Goal: Answer question/provide support: Share knowledge or assist other users

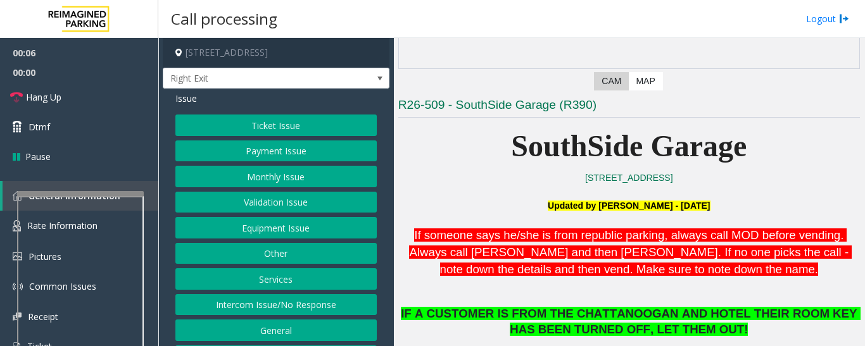
scroll to position [443, 0]
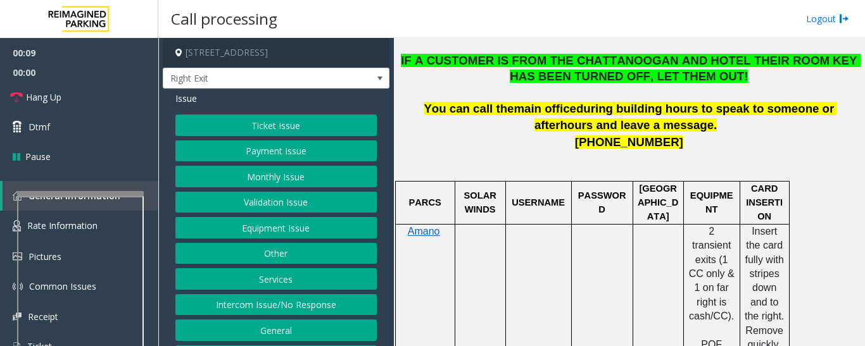
click at [277, 286] on button "Services" at bounding box center [275, 279] width 201 height 22
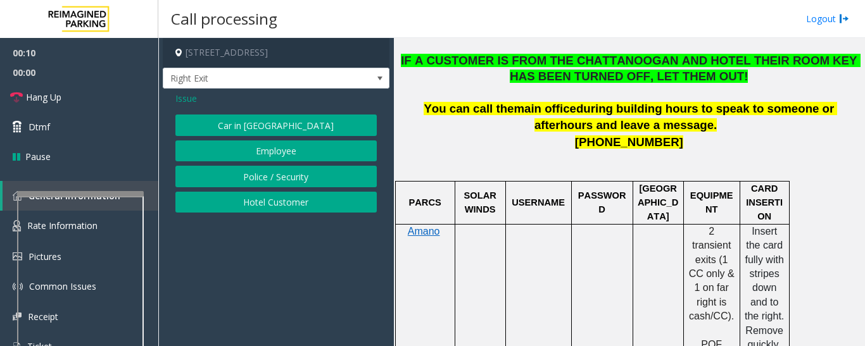
click at [300, 211] on button "Hotel Customer" at bounding box center [275, 203] width 201 height 22
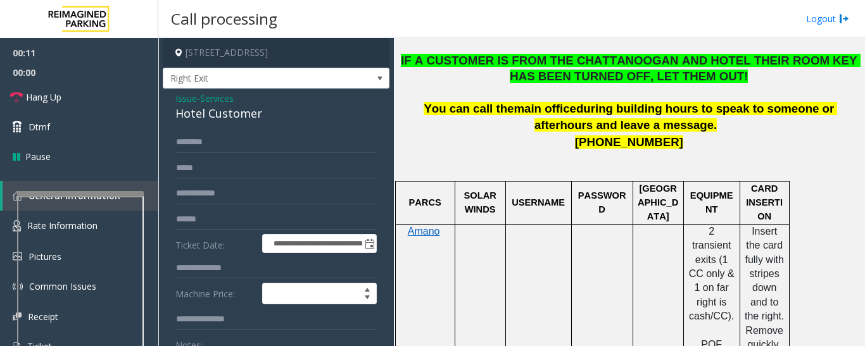
click at [250, 115] on div "Hotel Customer" at bounding box center [275, 113] width 201 height 17
copy div "Hotel Customer"
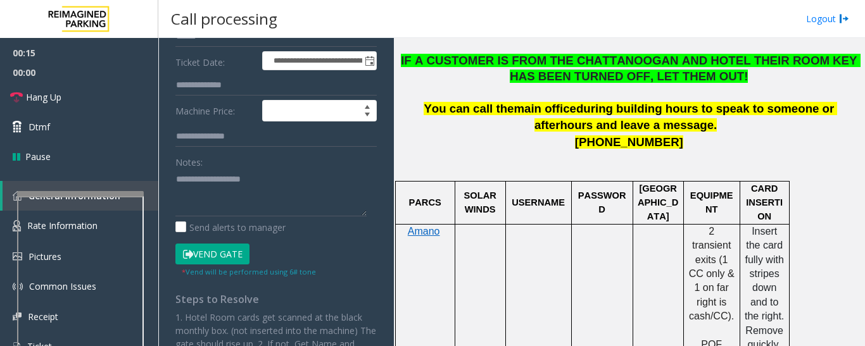
scroll to position [190, 0]
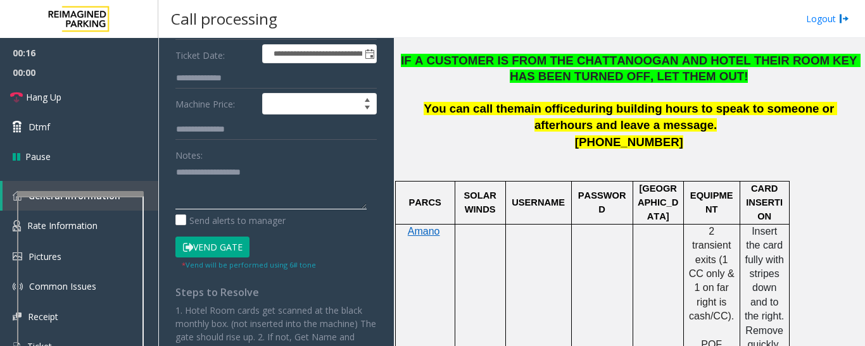
click at [253, 192] on textarea at bounding box center [270, 185] width 191 height 47
paste textarea "**********"
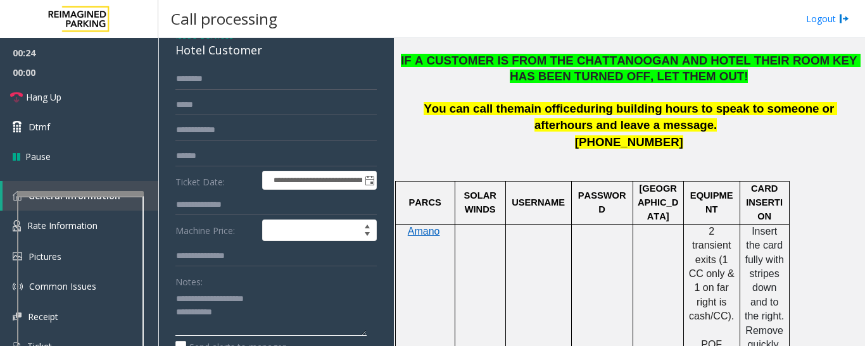
type textarea "**********"
click at [248, 207] on input "text" at bounding box center [275, 205] width 201 height 22
type input "***"
click at [253, 87] on input "text" at bounding box center [275, 79] width 201 height 22
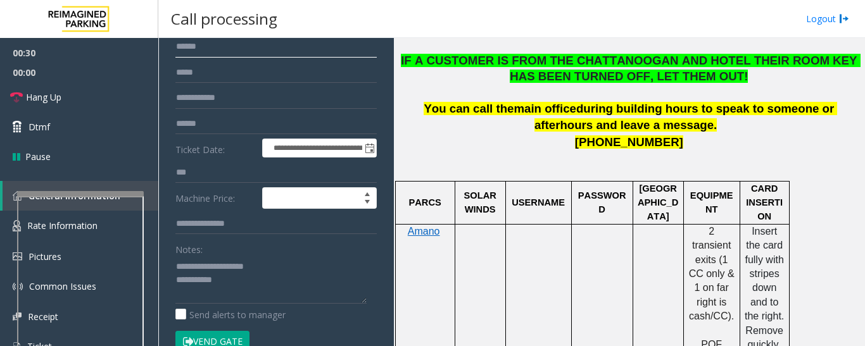
scroll to position [127, 0]
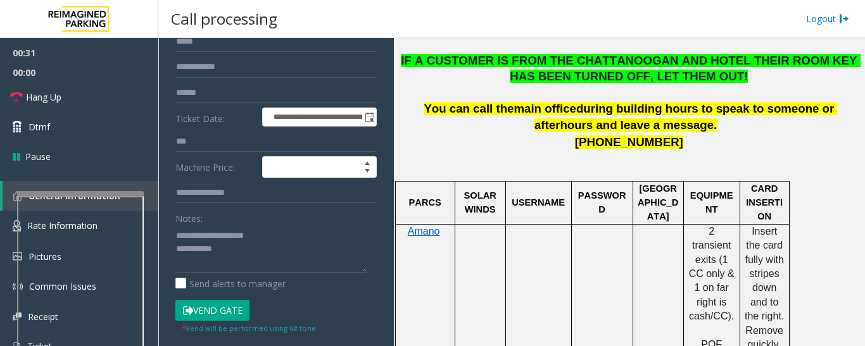
type input "*****"
click at [226, 311] on button "Vend Gate" at bounding box center [212, 311] width 74 height 22
click at [205, 236] on textarea at bounding box center [270, 248] width 191 height 47
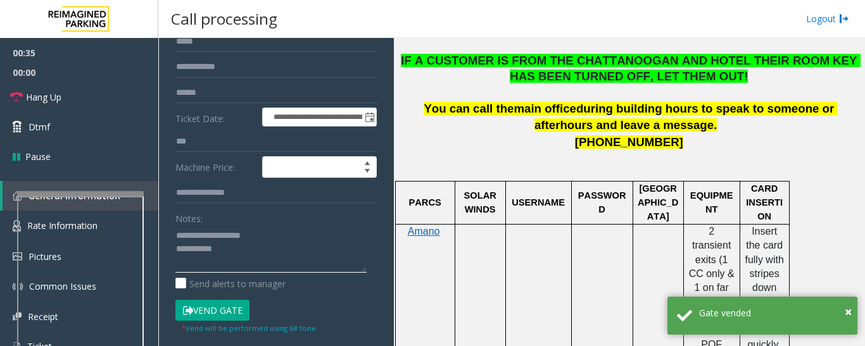
click at [258, 246] on textarea at bounding box center [270, 248] width 191 height 47
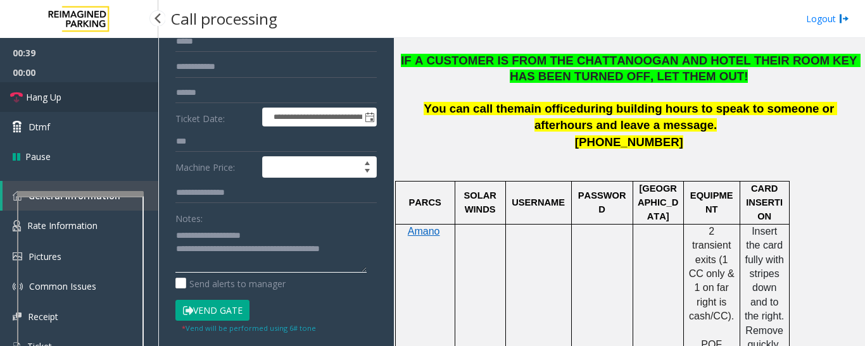
type textarea "**********"
click at [88, 89] on link "Hang Up" at bounding box center [79, 97] width 158 height 30
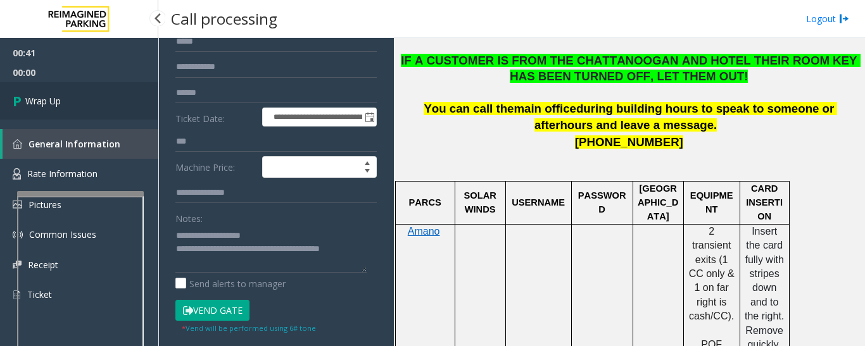
click at [107, 109] on link "Wrap Up" at bounding box center [79, 100] width 158 height 37
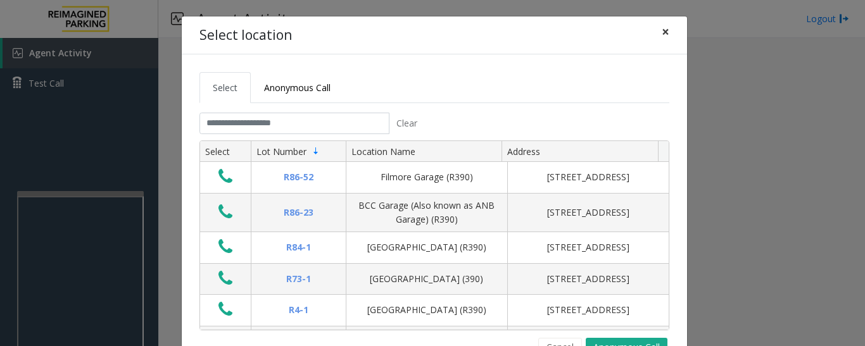
click at [662, 29] on span "×" at bounding box center [666, 32] width 8 height 18
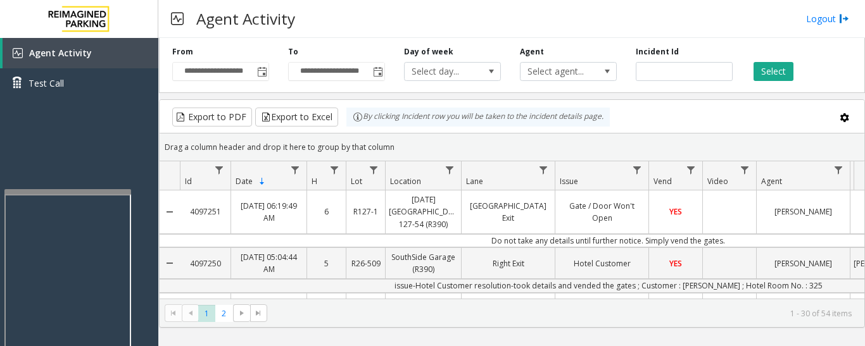
click at [122, 193] on div at bounding box center [67, 191] width 127 height 5
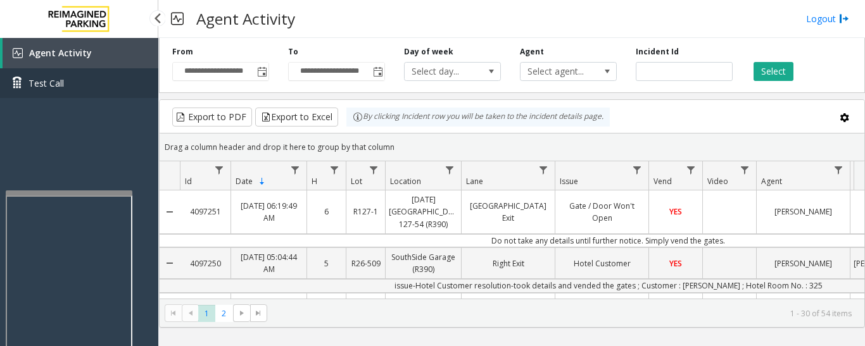
click at [48, 86] on span "Test Call" at bounding box center [45, 83] width 35 height 13
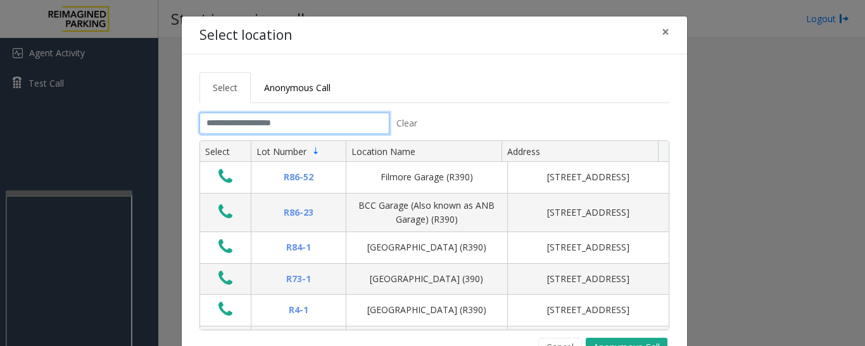
click at [316, 123] on input "text" at bounding box center [294, 124] width 190 height 22
click at [574, 337] on tab "Clear Select Lot Number Location Name Address R86-52 Filmore Garage (R390) 175 …" at bounding box center [434, 235] width 470 height 244
click at [566, 338] on button "Cancel" at bounding box center [560, 347] width 44 height 19
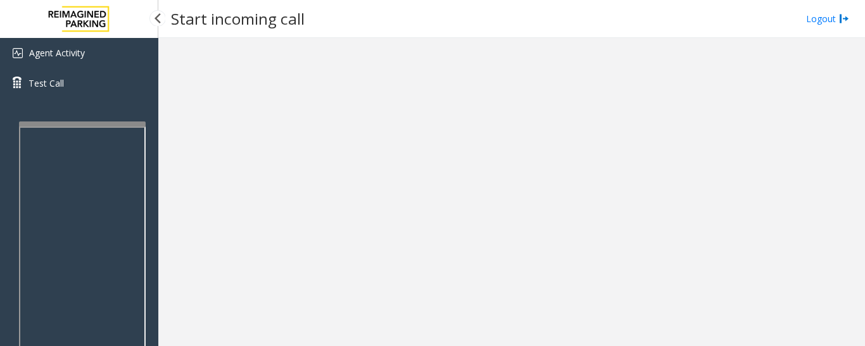
click at [136, 117] on app-root "Agent Activity Test Call × Close Powered by Umojo © 2025 Start incoming call Lo…" at bounding box center [432, 173] width 865 height 346
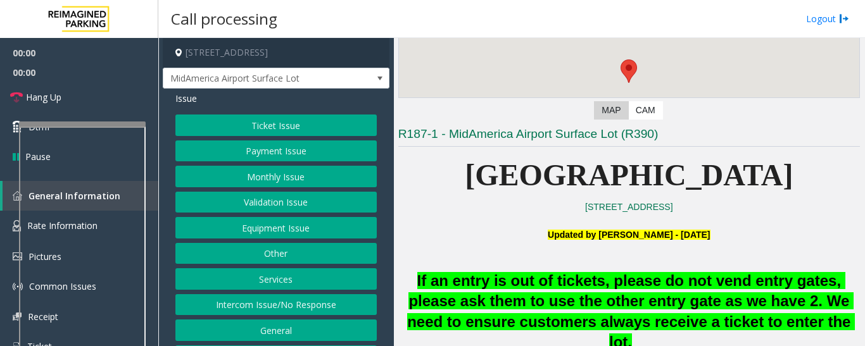
scroll to position [253, 0]
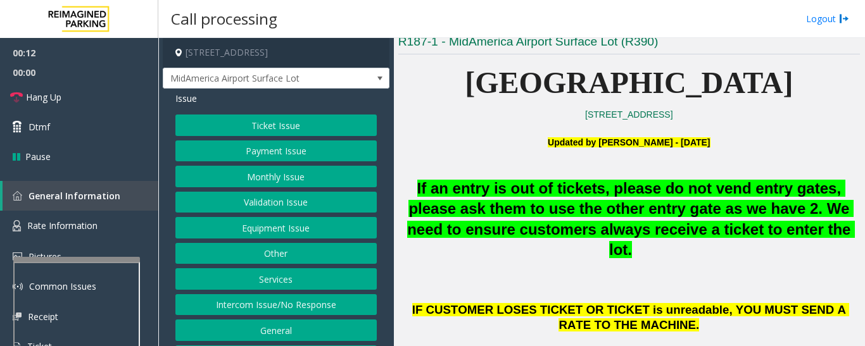
click at [94, 257] on div at bounding box center [76, 259] width 127 height 5
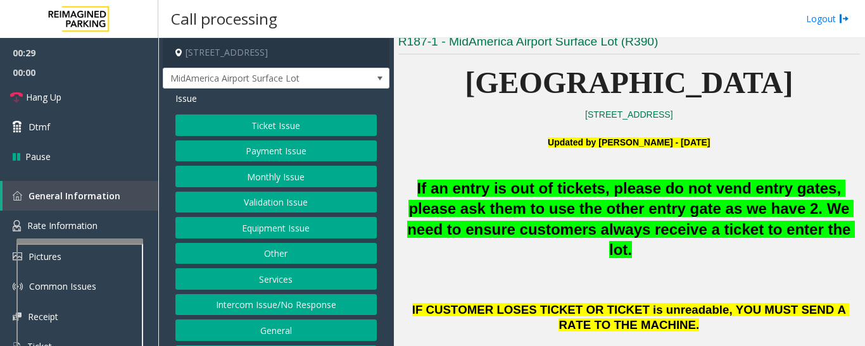
click at [106, 243] on div at bounding box center [79, 241] width 127 height 5
click at [118, 230] on link "Rate Information" at bounding box center [79, 226] width 158 height 31
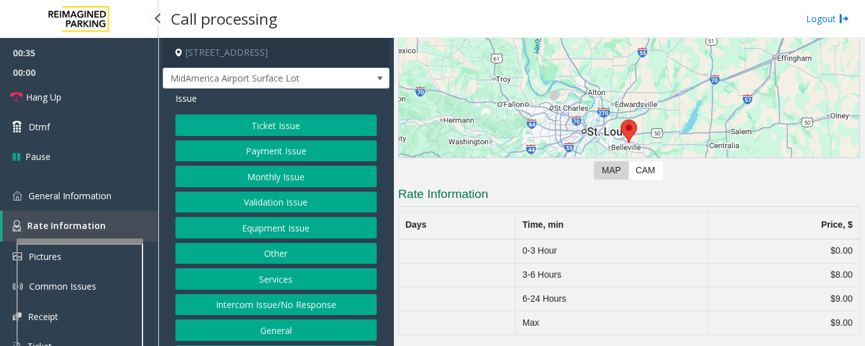
scroll to position [101, 0]
click at [103, 206] on link "General Information" at bounding box center [79, 196] width 158 height 30
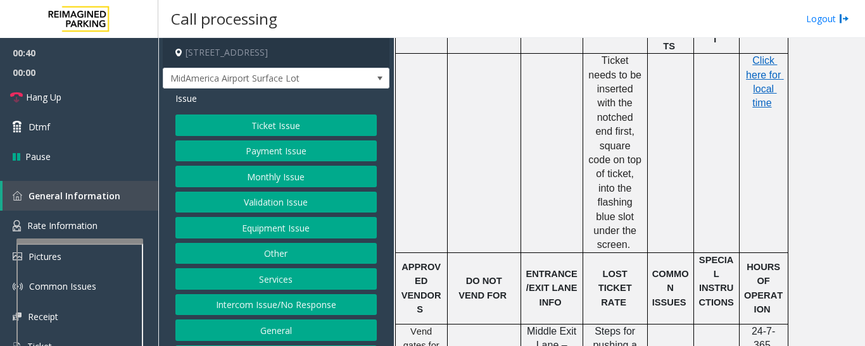
scroll to position [1203, 0]
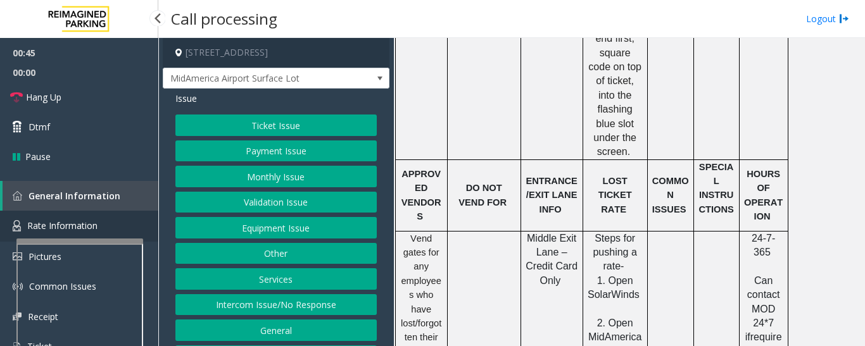
click at [126, 233] on link "Rate Information" at bounding box center [79, 226] width 158 height 31
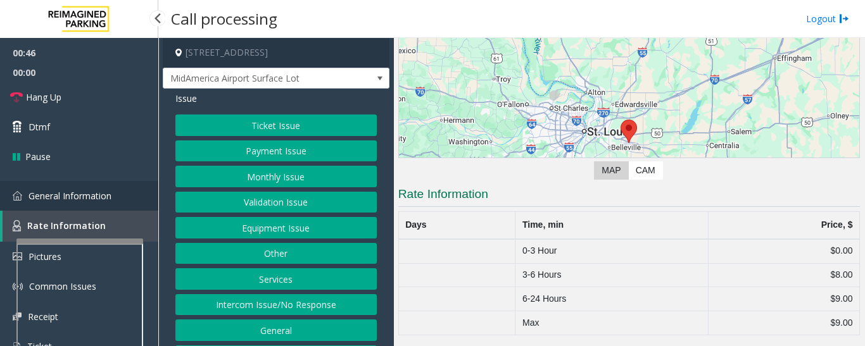
click at [136, 203] on link "General Information" at bounding box center [79, 196] width 158 height 30
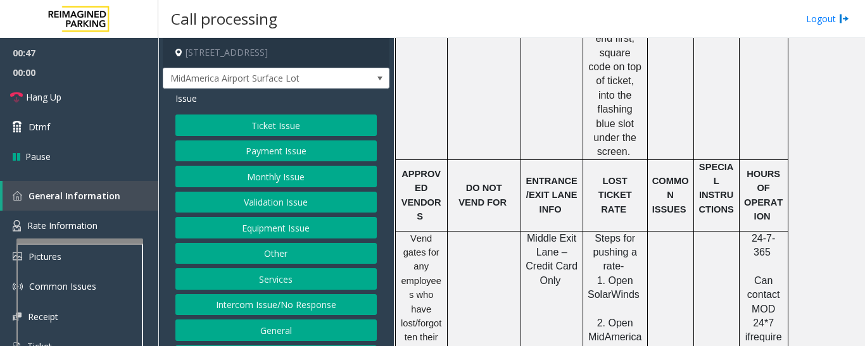
scroll to position [27, 0]
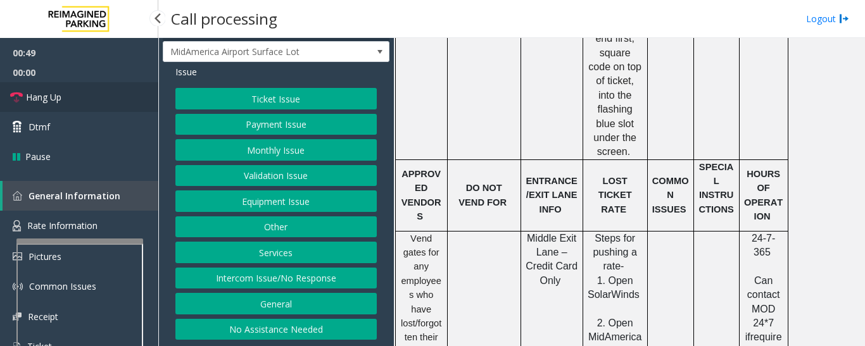
click at [76, 101] on link "Hang Up" at bounding box center [79, 97] width 158 height 30
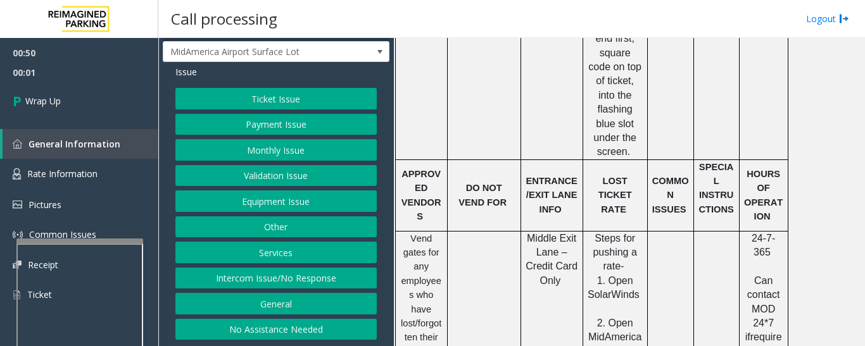
click at [298, 294] on button "General" at bounding box center [275, 304] width 201 height 22
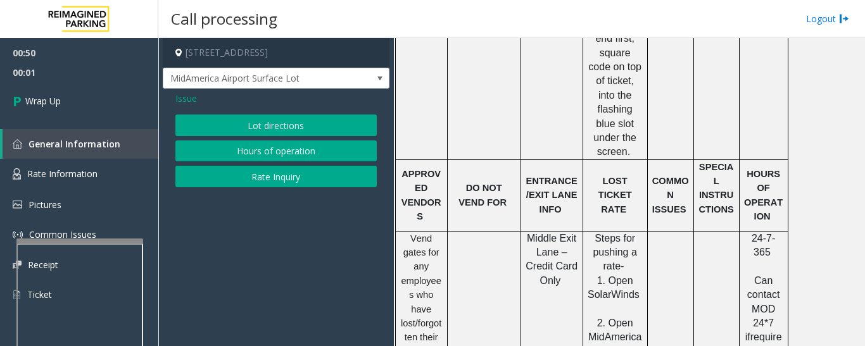
scroll to position [0, 0]
click at [350, 149] on button "Hours of operation" at bounding box center [275, 152] width 201 height 22
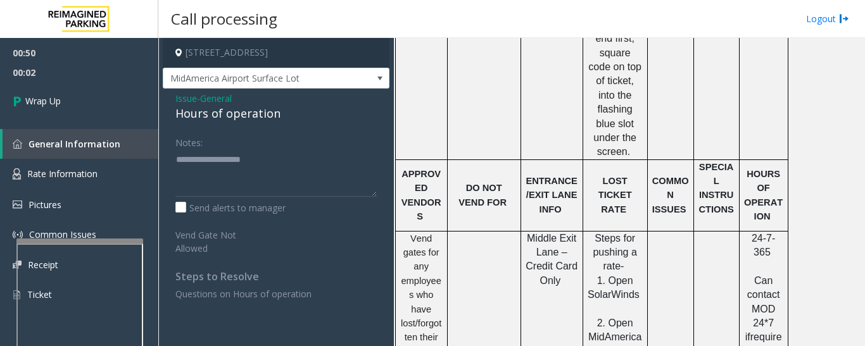
click at [265, 118] on div "Hours of operation" at bounding box center [275, 113] width 201 height 17
click at [267, 122] on div "Hours of operation" at bounding box center [275, 113] width 201 height 17
copy div "Hours of operation"
click at [270, 166] on textarea at bounding box center [275, 172] width 201 height 47
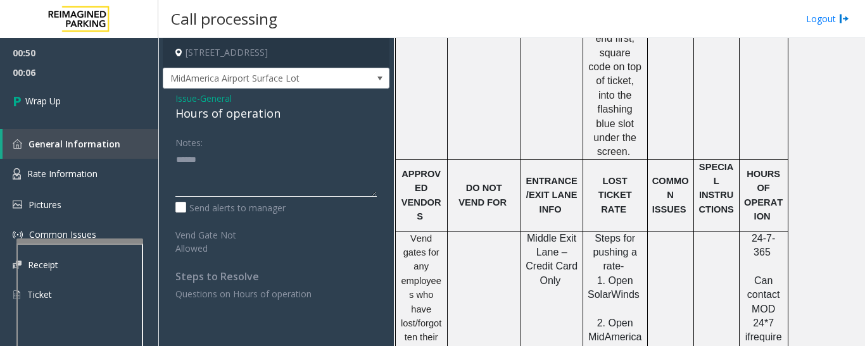
paste textarea "**********"
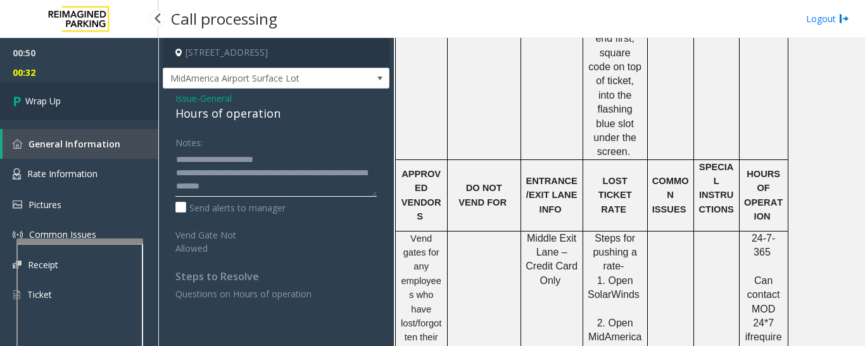
type textarea "**********"
click at [64, 103] on link "Wrap Up" at bounding box center [79, 100] width 158 height 37
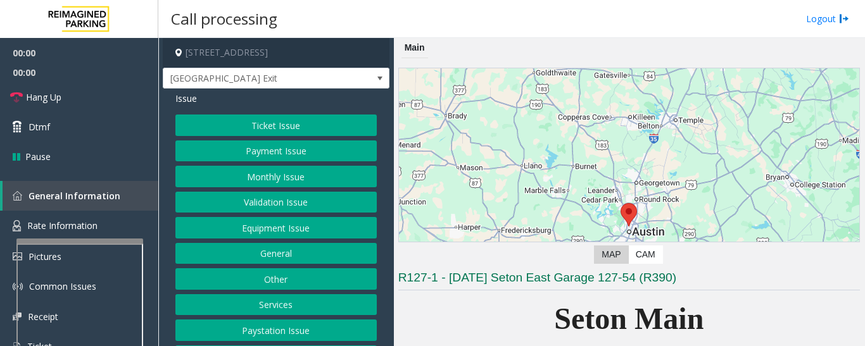
click at [281, 221] on button "Equipment Issue" at bounding box center [275, 228] width 201 height 22
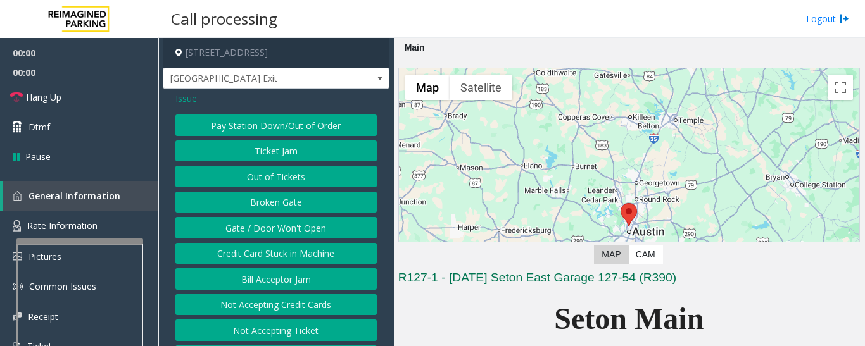
click at [281, 221] on button "Gate / Door Won't Open" at bounding box center [275, 228] width 201 height 22
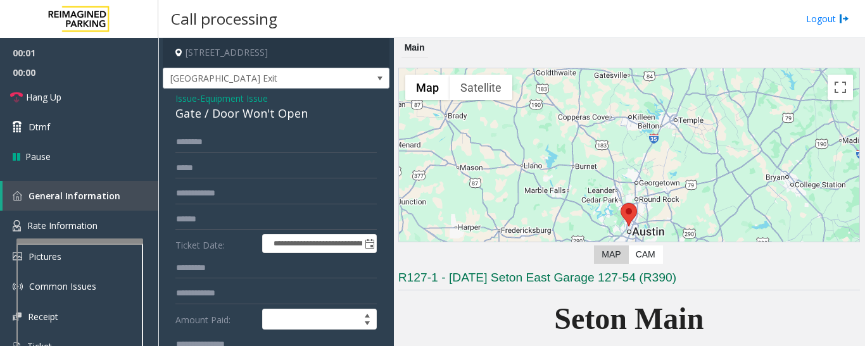
scroll to position [253, 0]
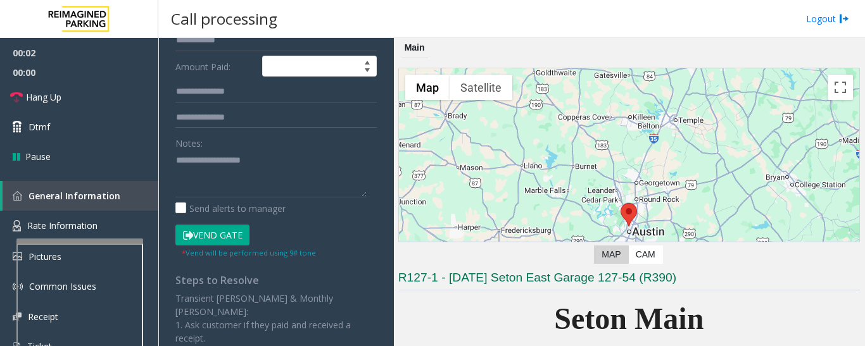
click at [223, 234] on button "Vend Gate" at bounding box center [212, 236] width 74 height 22
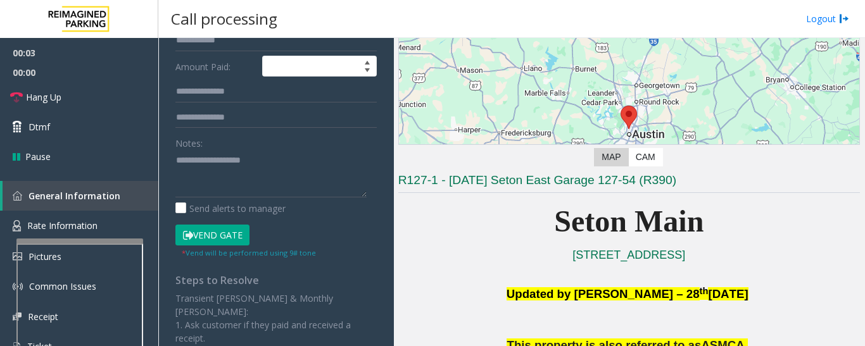
scroll to position [190, 0]
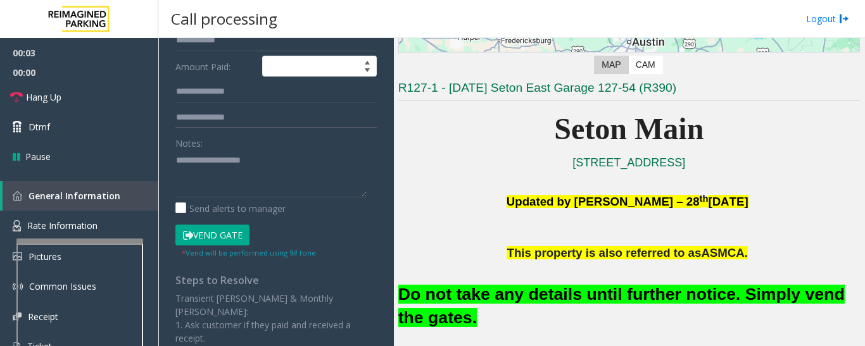
click at [503, 293] on font "Do not take any details until further notice. Simply vend the gates." at bounding box center [621, 306] width 446 height 42
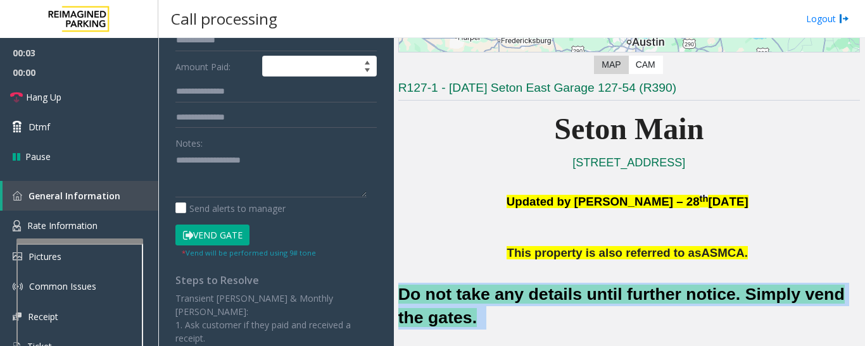
click at [503, 293] on font "Do not take any details until further notice. Simply vend the gates." at bounding box center [621, 306] width 446 height 42
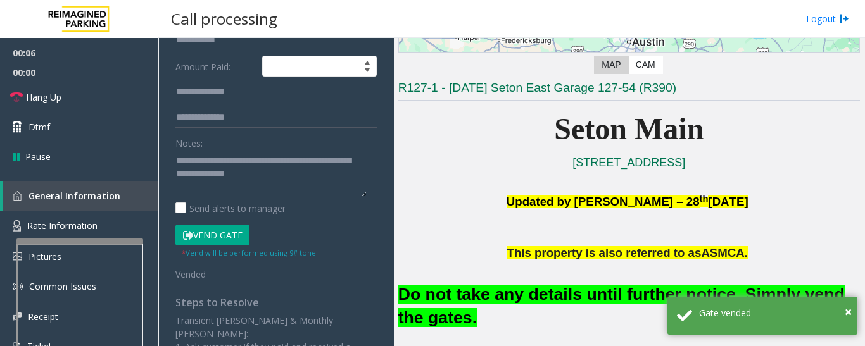
click at [286, 186] on textarea at bounding box center [270, 173] width 191 height 47
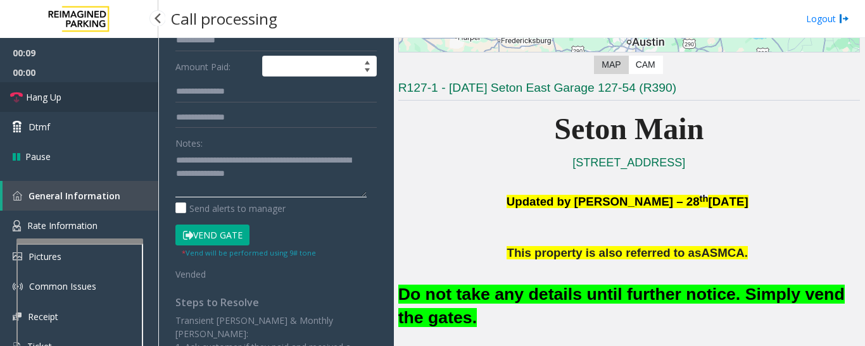
type textarea "**********"
click at [35, 102] on span "Hang Up" at bounding box center [43, 97] width 35 height 13
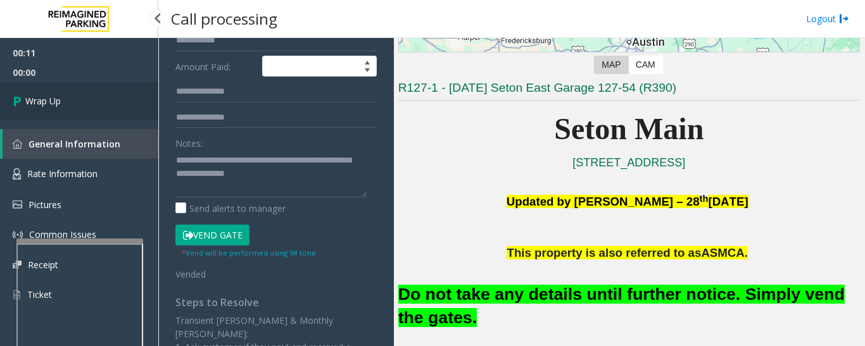
click at [16, 102] on icon at bounding box center [19, 101] width 13 height 21
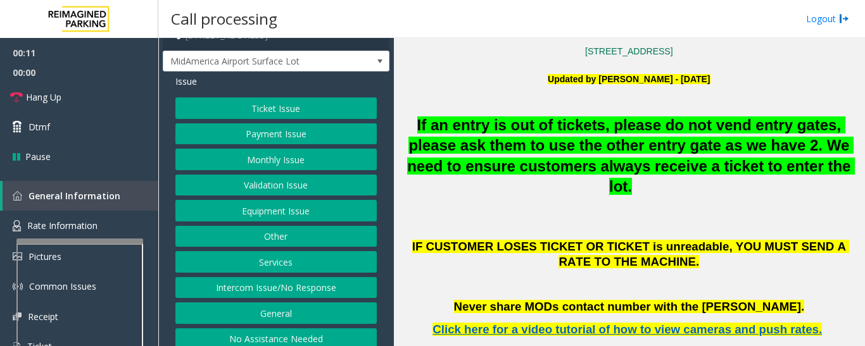
scroll to position [27, 0]
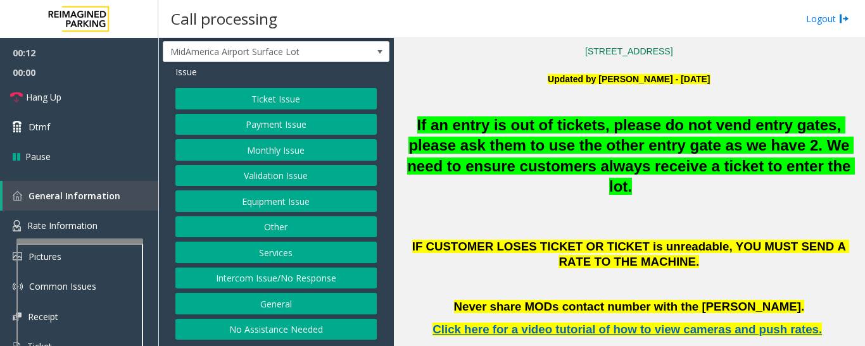
click at [294, 329] on button "No Assistance Needed" at bounding box center [275, 330] width 201 height 22
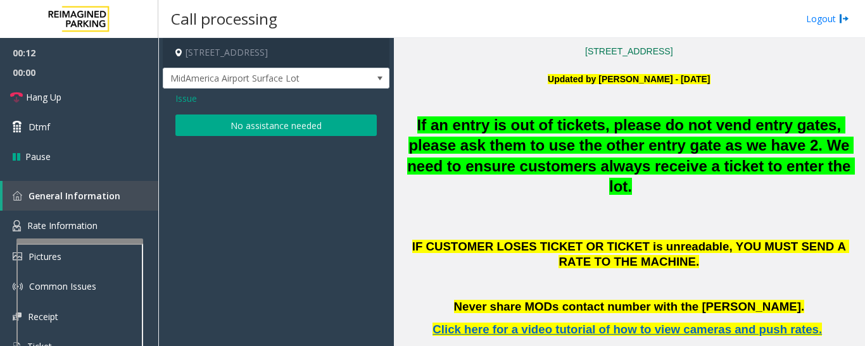
click at [251, 115] on button "No assistance needed" at bounding box center [275, 126] width 201 height 22
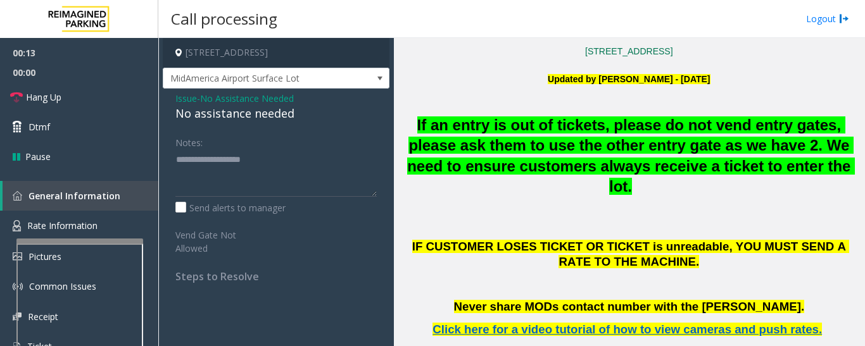
click at [213, 119] on div "No assistance needed" at bounding box center [275, 113] width 201 height 17
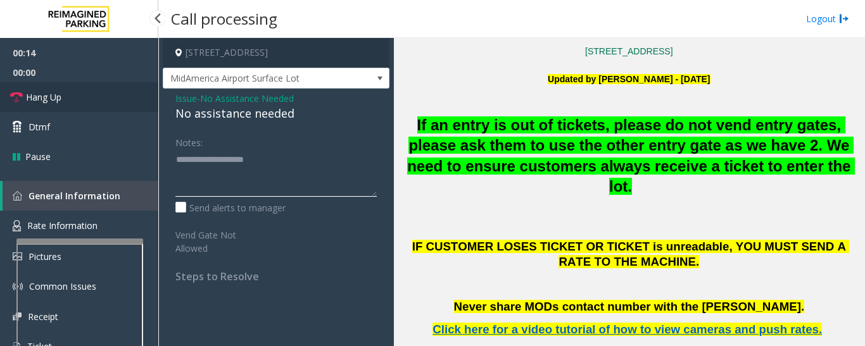
type textarea "**********"
click at [58, 89] on link "Hang Up" at bounding box center [79, 97] width 158 height 30
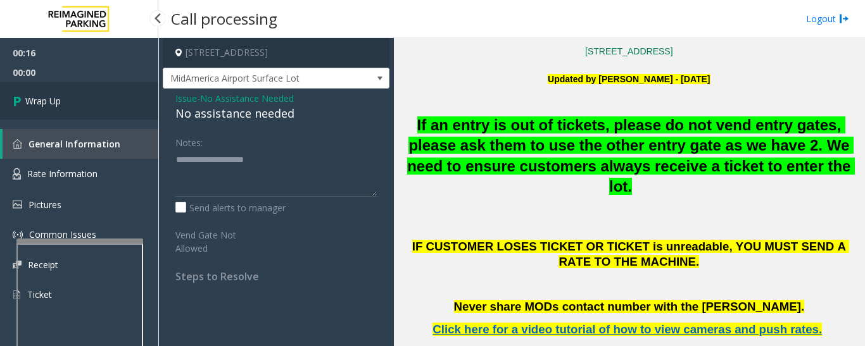
click at [39, 108] on link "Wrap Up" at bounding box center [79, 100] width 158 height 37
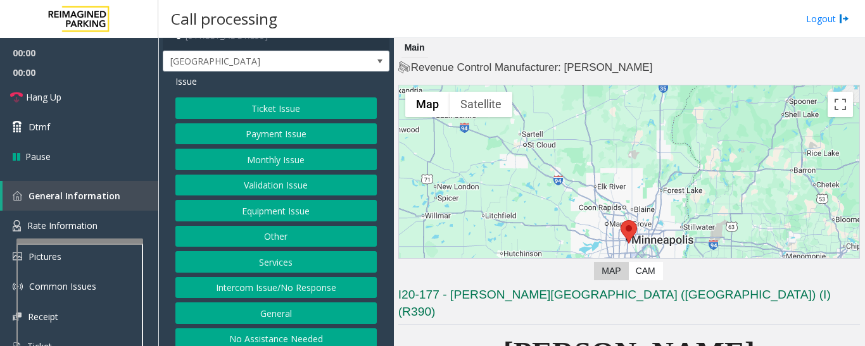
scroll to position [27, 0]
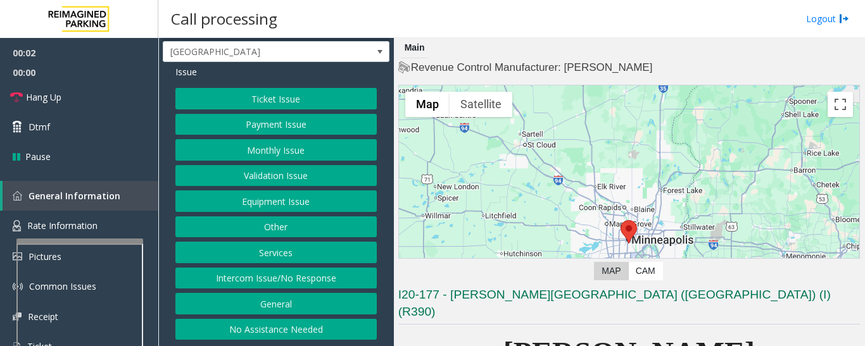
click at [281, 201] on button "Equipment Issue" at bounding box center [275, 202] width 201 height 22
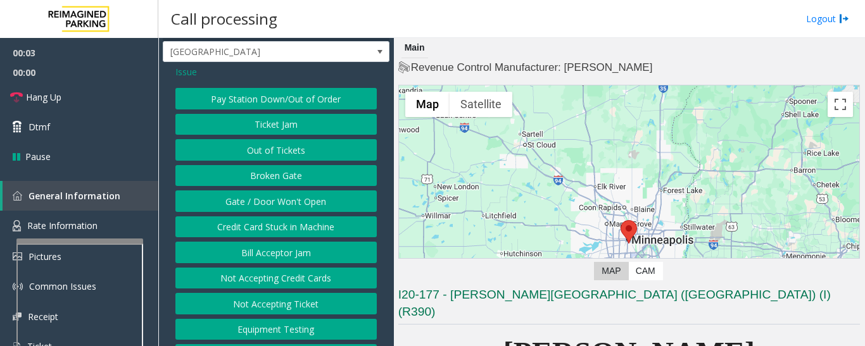
click at [281, 200] on button "Gate / Door Won't Open" at bounding box center [275, 202] width 201 height 22
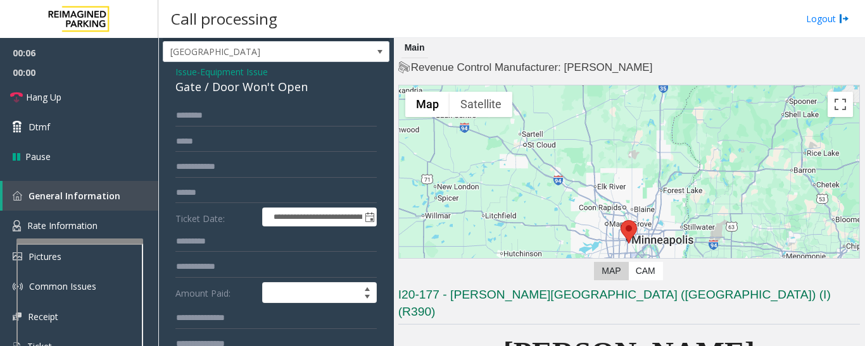
click at [248, 90] on div "Gate / Door Won't Open" at bounding box center [275, 87] width 201 height 17
click at [213, 72] on span "Equipment Issue" at bounding box center [234, 71] width 68 height 13
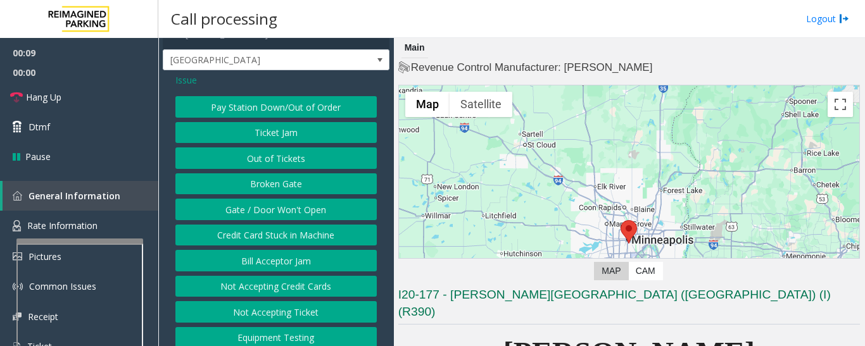
scroll to position [0, 0]
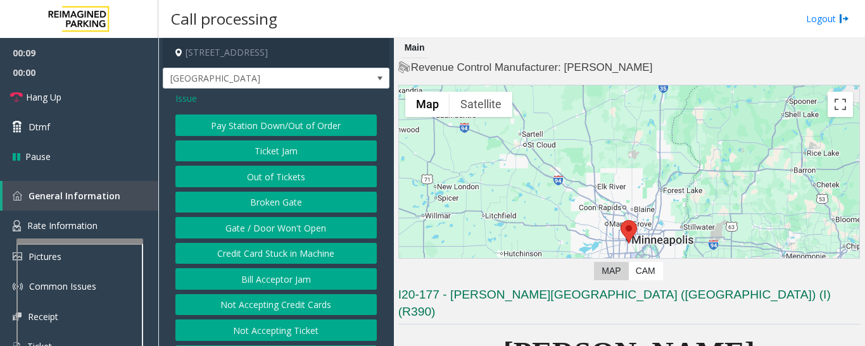
drag, startPoint x: 179, startPoint y: 96, endPoint x: 187, endPoint y: 111, distance: 17.3
click at [179, 96] on span "Issue" at bounding box center [186, 98] width 22 height 13
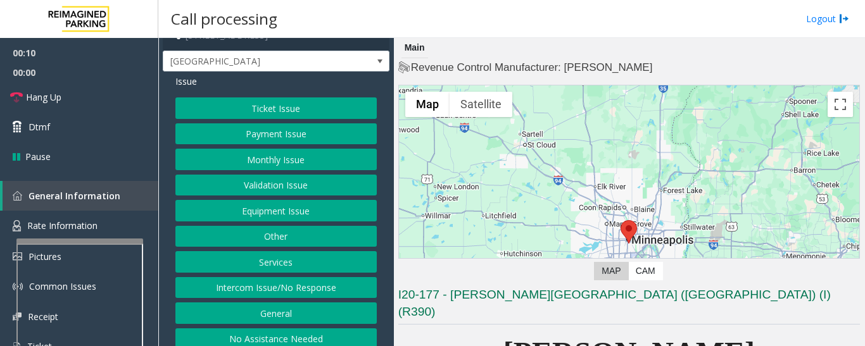
scroll to position [27, 0]
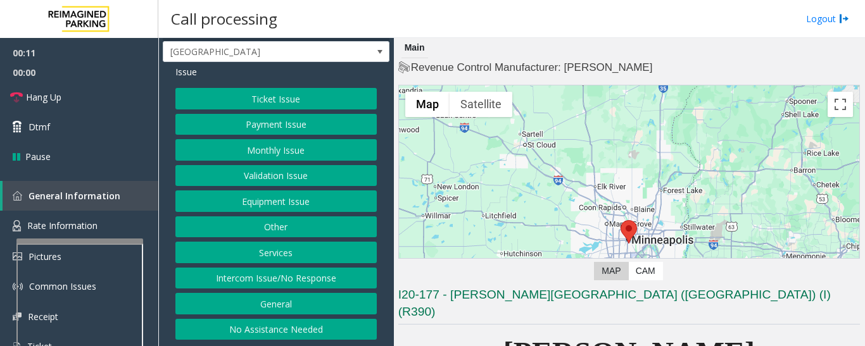
click at [284, 282] on button "Intercom Issue/No Response" at bounding box center [275, 279] width 201 height 22
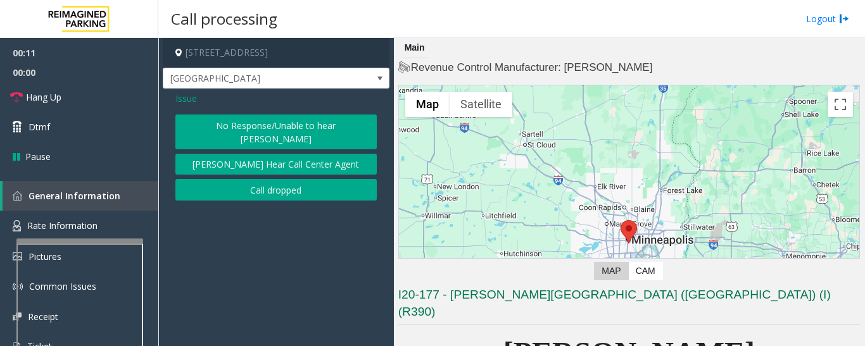
click at [231, 125] on button "No Response/Unable to hear [PERSON_NAME]" at bounding box center [275, 132] width 201 height 35
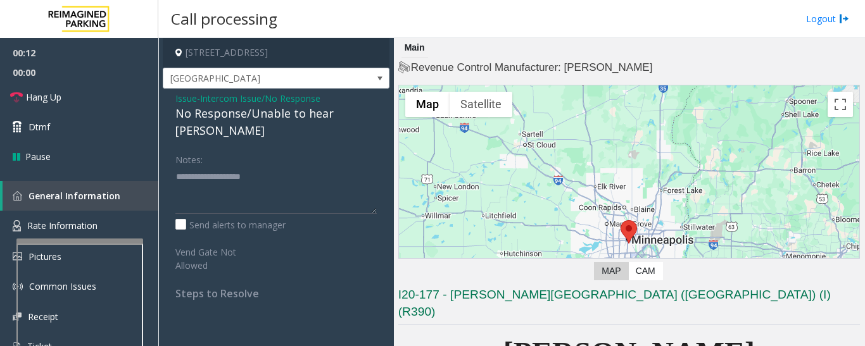
click at [226, 117] on div "No Response/Unable to hear [PERSON_NAME]" at bounding box center [275, 122] width 201 height 34
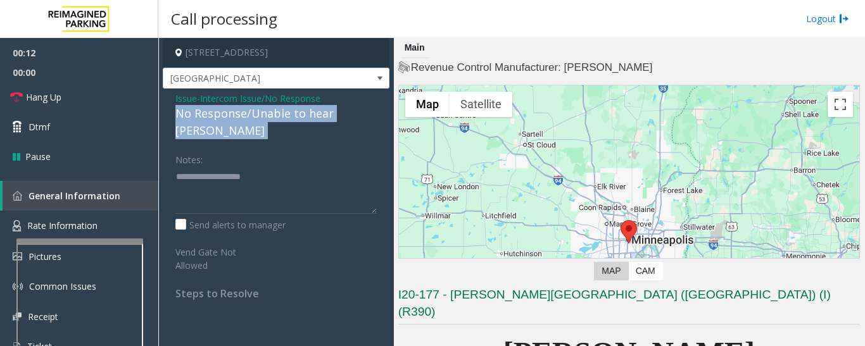
click at [226, 117] on div "No Response/Unable to hear [PERSON_NAME]" at bounding box center [275, 122] width 201 height 34
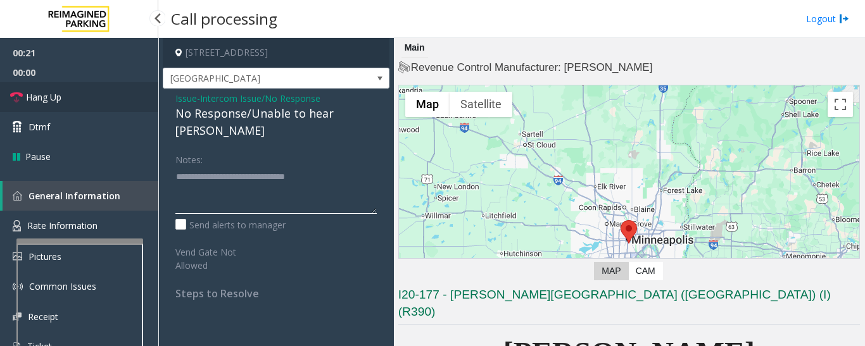
type textarea "**********"
click at [64, 93] on link "Hang Up" at bounding box center [79, 97] width 158 height 30
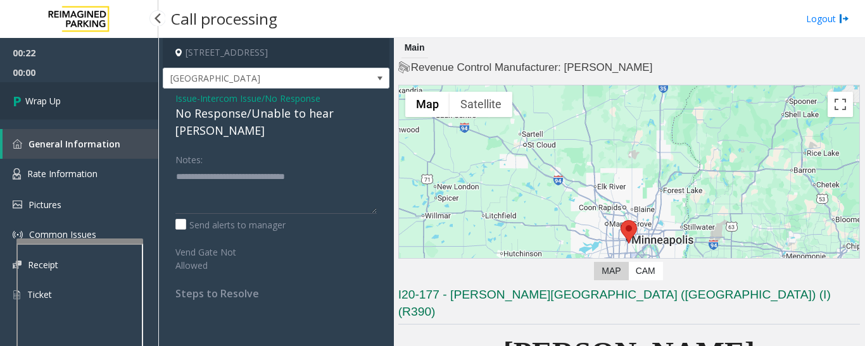
click at [64, 93] on link "Wrap Up" at bounding box center [79, 100] width 158 height 37
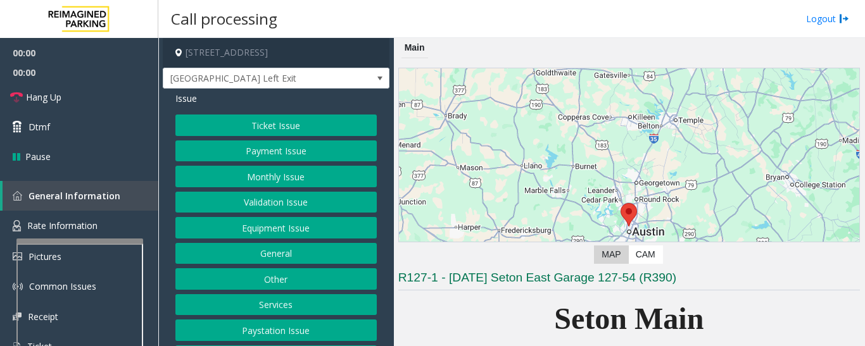
scroll to position [53, 0]
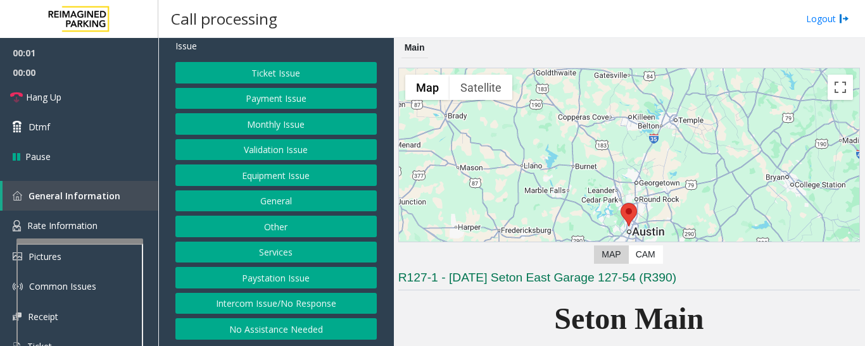
click at [276, 301] on button "Intercom Issue/No Response" at bounding box center [275, 304] width 201 height 22
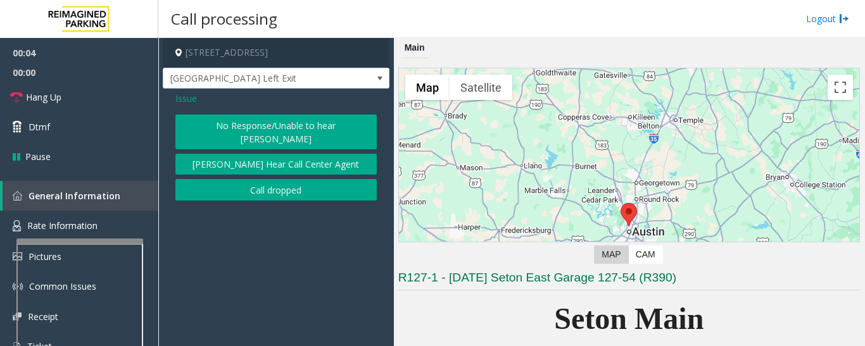
click at [191, 99] on span "Issue" at bounding box center [186, 98] width 22 height 13
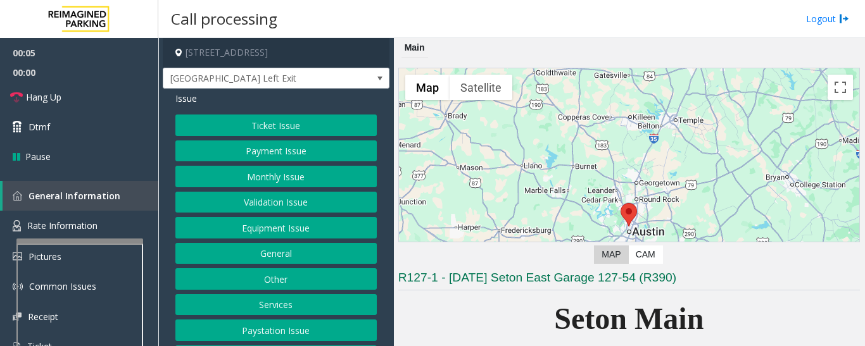
click at [282, 227] on button "Equipment Issue" at bounding box center [275, 228] width 201 height 22
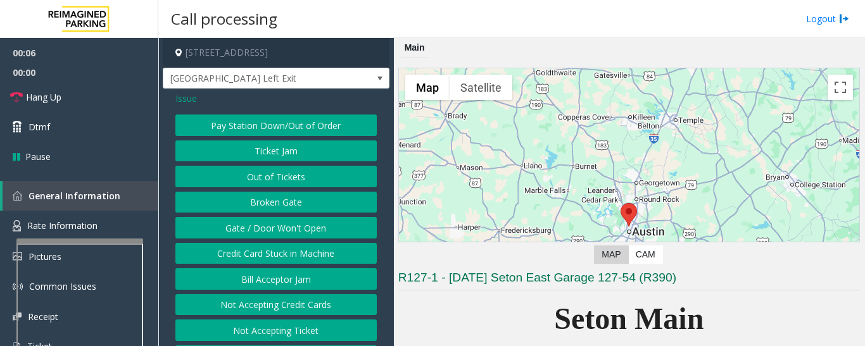
scroll to position [53, 0]
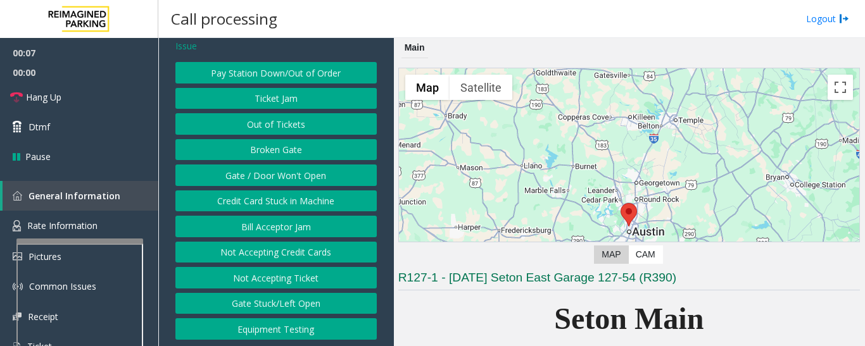
click at [271, 176] on button "Gate / Door Won't Open" at bounding box center [275, 176] width 201 height 22
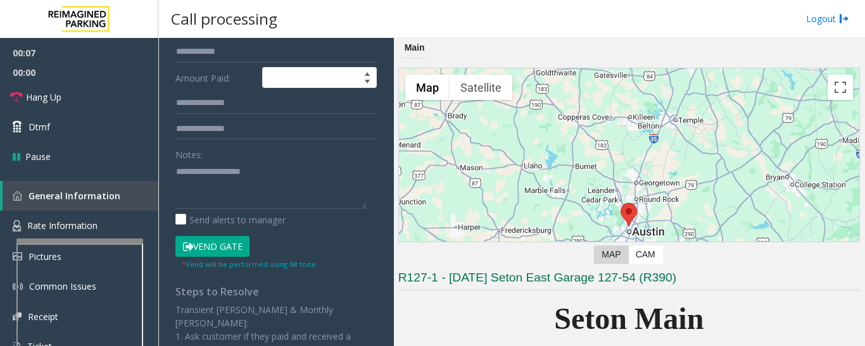
scroll to position [243, 0]
click at [224, 245] on button "Vend Gate" at bounding box center [212, 247] width 74 height 22
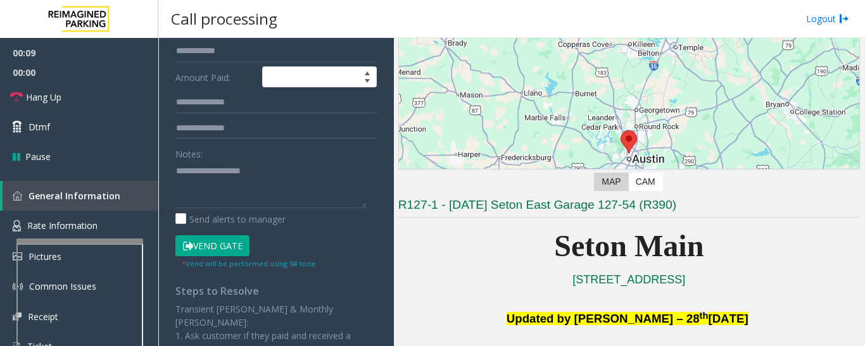
scroll to position [253, 0]
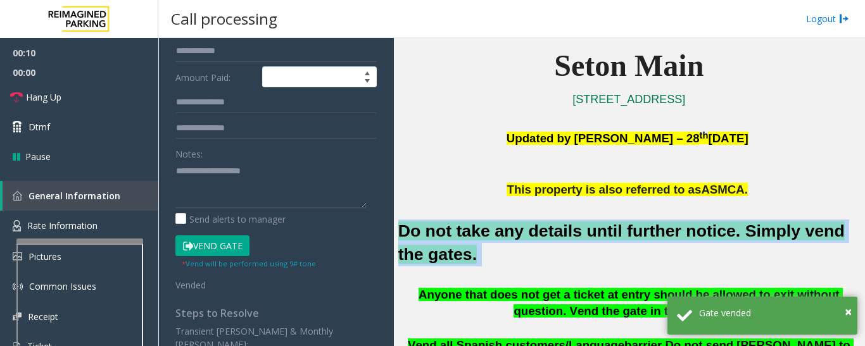
drag, startPoint x: 457, startPoint y: 260, endPoint x: 399, endPoint y: 234, distance: 63.5
click at [399, 234] on h2 "Do not take any details until further notice. Simply vend the gates." at bounding box center [629, 243] width 462 height 47
copy h2 "Do not take any details until further notice. Simply vend the gates."
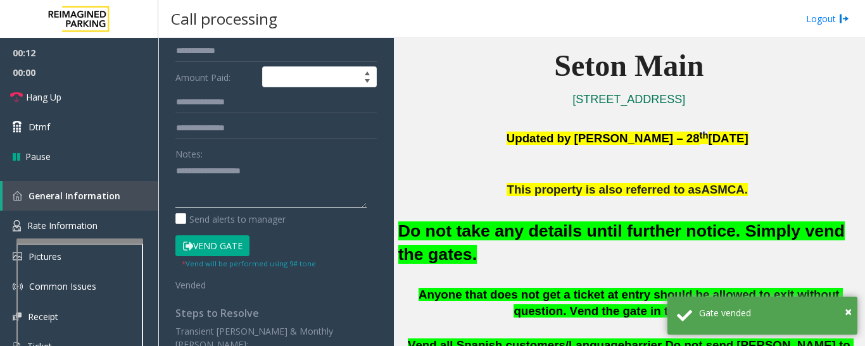
click at [208, 190] on textarea at bounding box center [270, 184] width 191 height 47
paste textarea "**********"
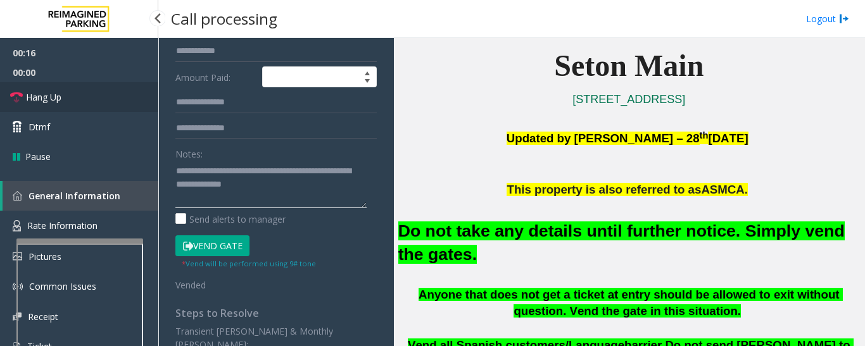
type textarea "**********"
click at [99, 98] on link "Hang Up" at bounding box center [79, 97] width 158 height 30
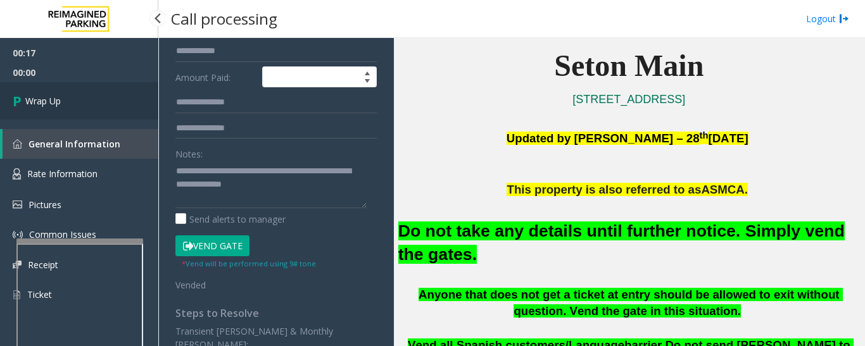
click at [99, 98] on link "Wrap Up" at bounding box center [79, 100] width 158 height 37
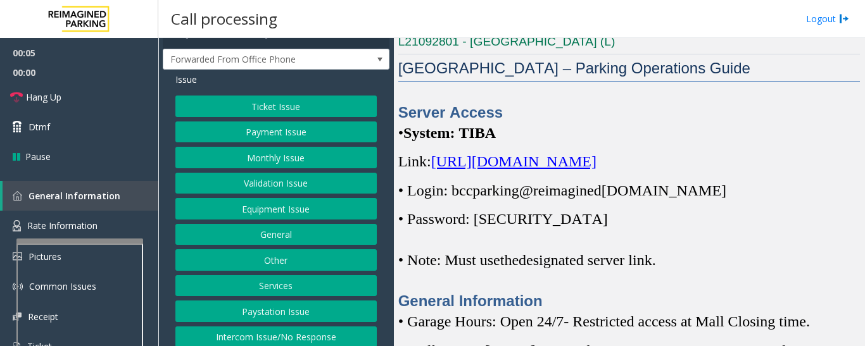
scroll to position [53, 0]
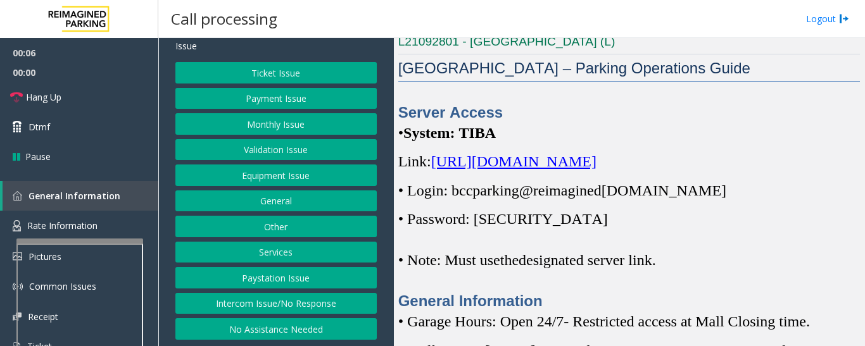
click at [273, 308] on button "Intercom Issue/No Response" at bounding box center [275, 304] width 201 height 22
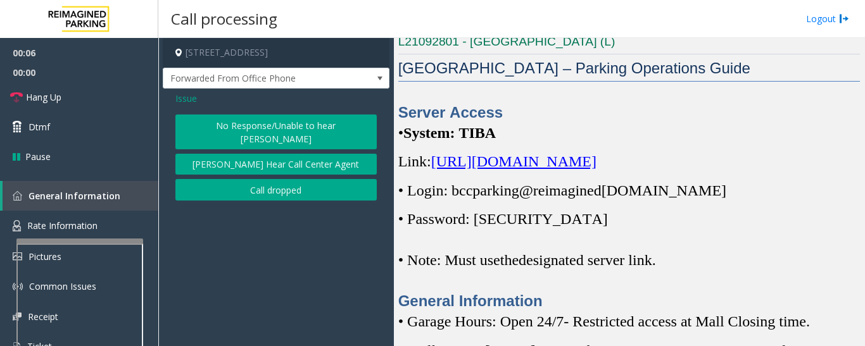
click at [270, 120] on button "No Response/Unable to hear [PERSON_NAME]" at bounding box center [275, 132] width 201 height 35
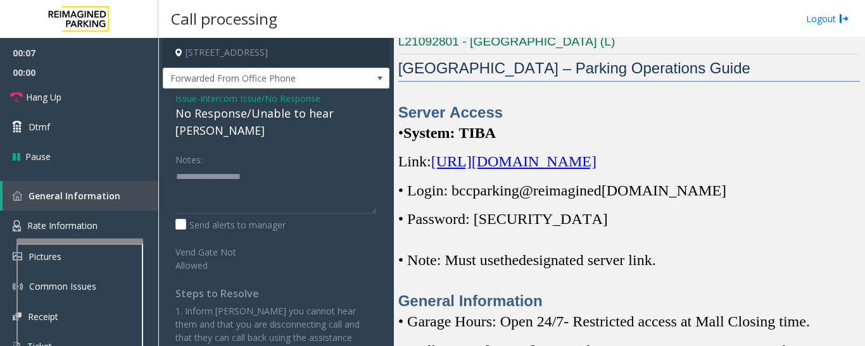
click at [266, 117] on div "No Response/Unable to hear [PERSON_NAME]" at bounding box center [275, 122] width 201 height 34
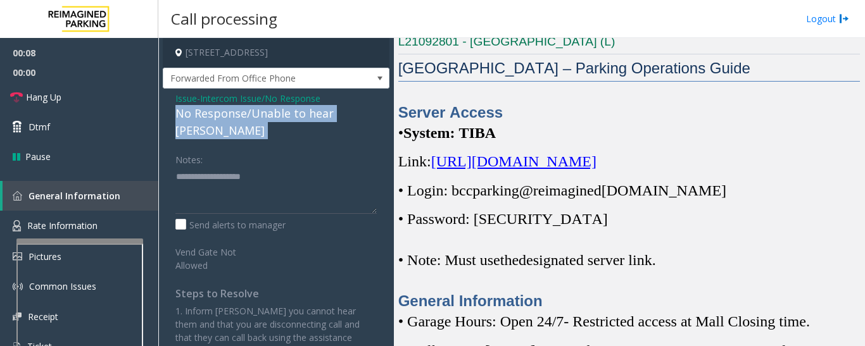
click at [266, 117] on div "No Response/Unable to hear [PERSON_NAME]" at bounding box center [275, 122] width 201 height 34
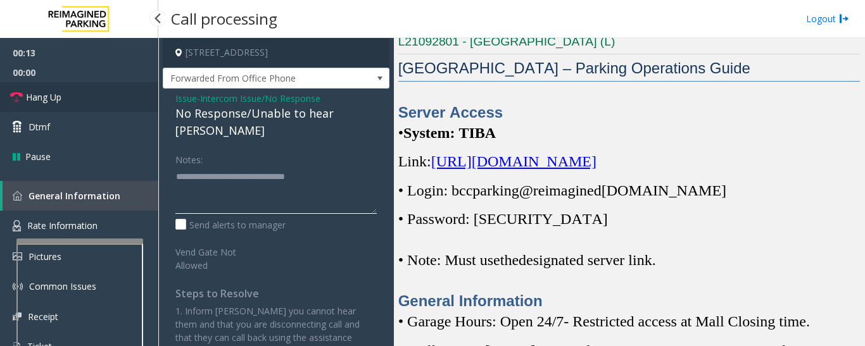
type textarea "**********"
click at [73, 91] on link "Hang Up" at bounding box center [79, 97] width 158 height 30
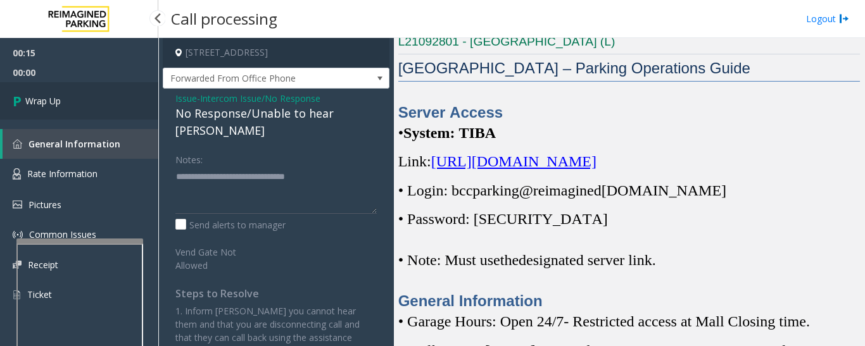
click at [73, 91] on link "Wrap Up" at bounding box center [79, 100] width 158 height 37
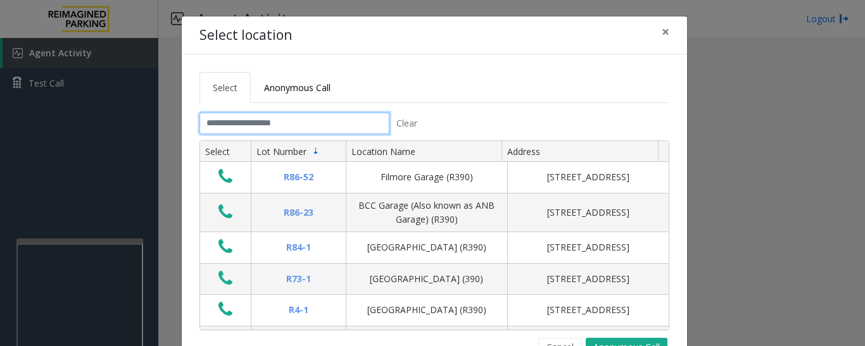
click at [314, 131] on input "text" at bounding box center [294, 124] width 190 height 22
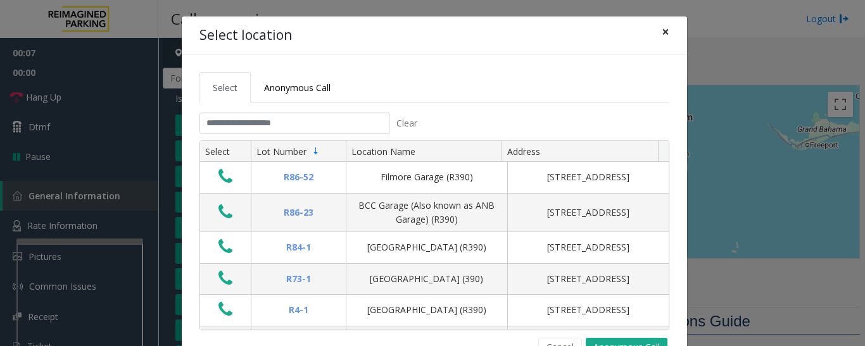
click at [662, 32] on span "×" at bounding box center [666, 32] width 8 height 18
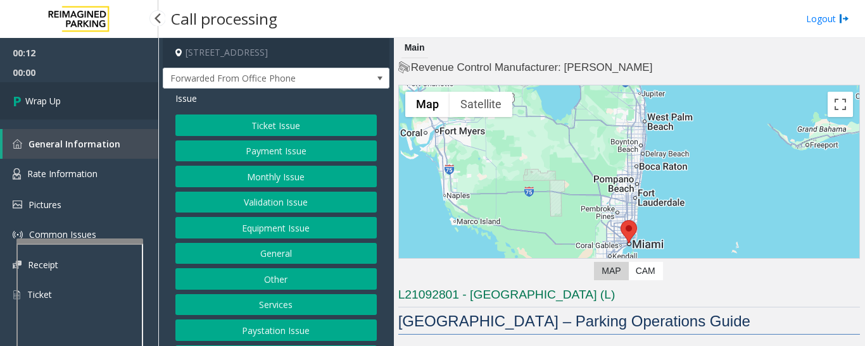
click at [93, 101] on link "Wrap Up" at bounding box center [79, 100] width 158 height 37
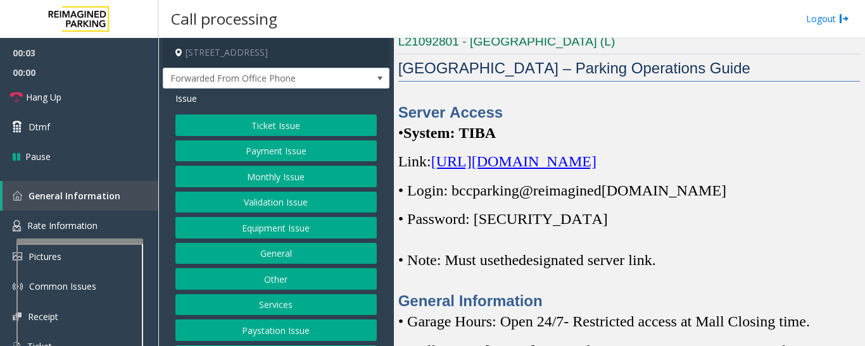
scroll to position [53, 0]
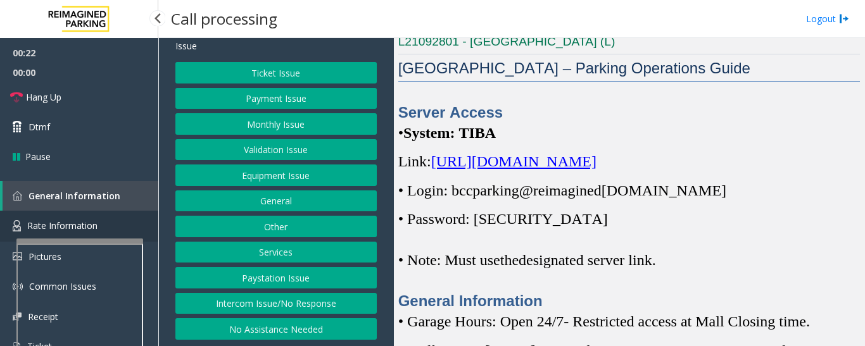
click at [49, 225] on span "Rate Information" at bounding box center [62, 226] width 70 height 12
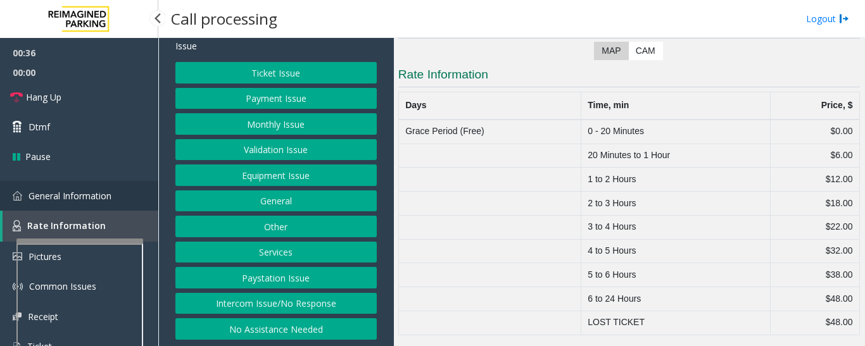
click at [41, 203] on link "General Information" at bounding box center [79, 196] width 158 height 30
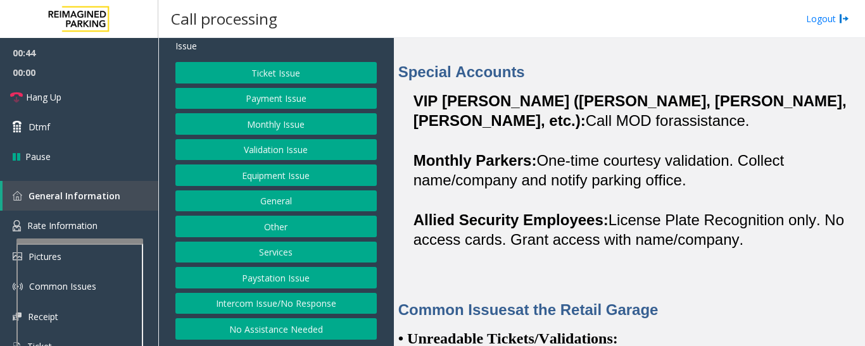
scroll to position [1076, 0]
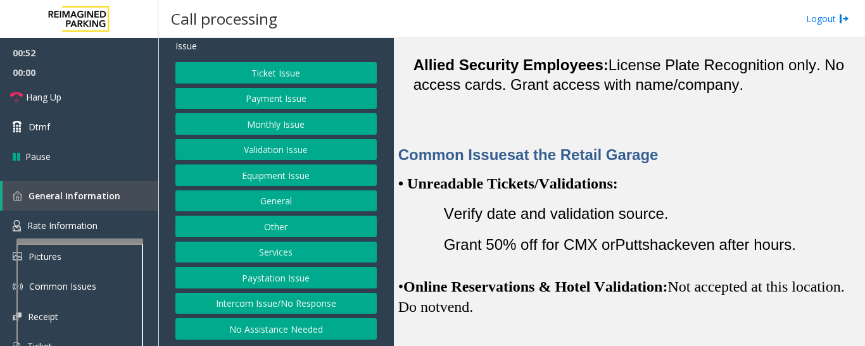
click at [286, 179] on button "Equipment Issue" at bounding box center [275, 176] width 201 height 22
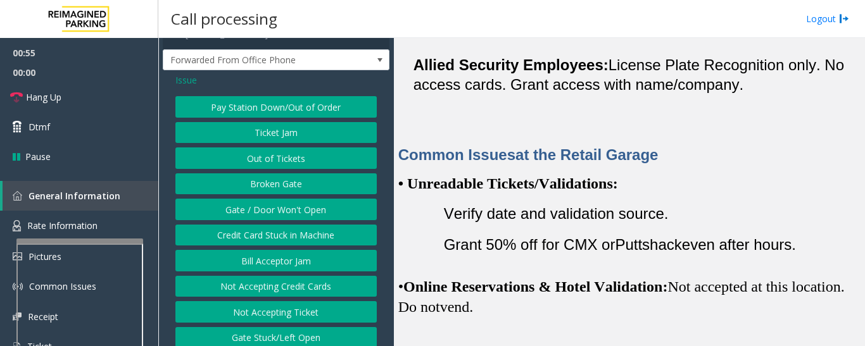
scroll to position [0, 0]
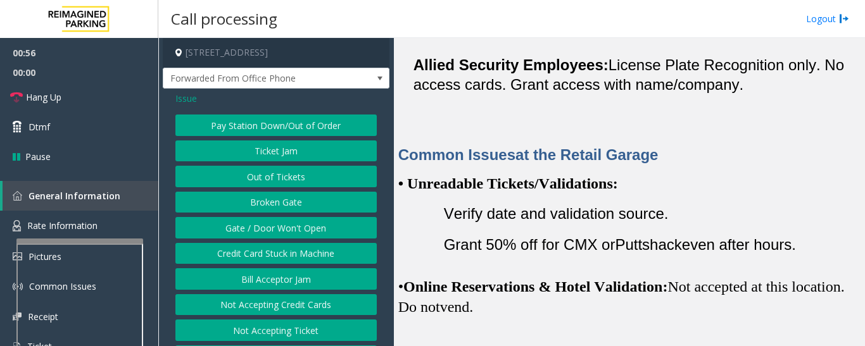
click at [187, 93] on span "Issue" at bounding box center [186, 98] width 22 height 13
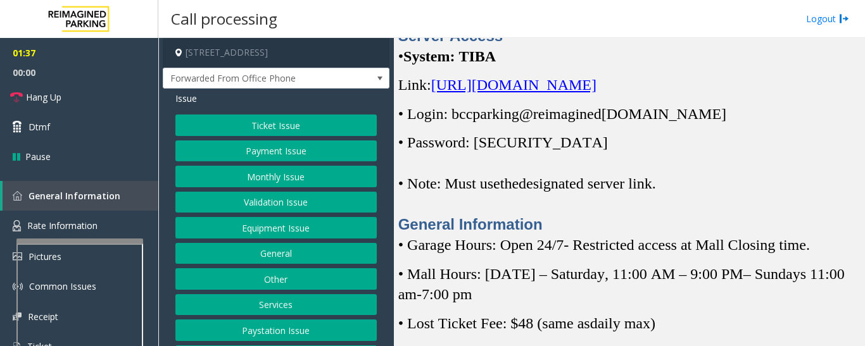
scroll to position [317, 0]
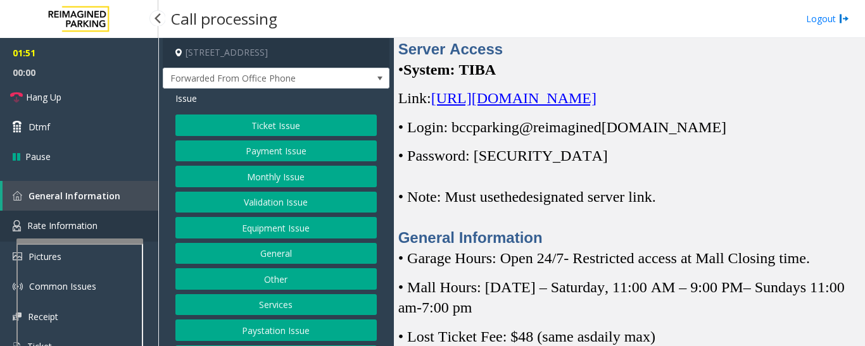
click at [98, 216] on link "Rate Information" at bounding box center [79, 226] width 158 height 31
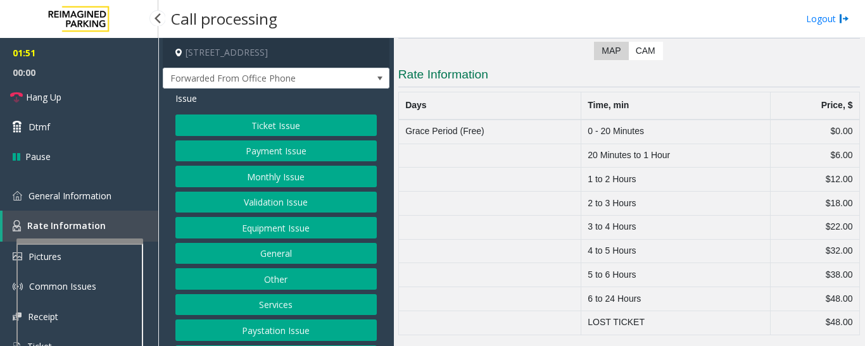
scroll to position [220, 0]
click at [45, 195] on span "General Information" at bounding box center [69, 196] width 83 height 12
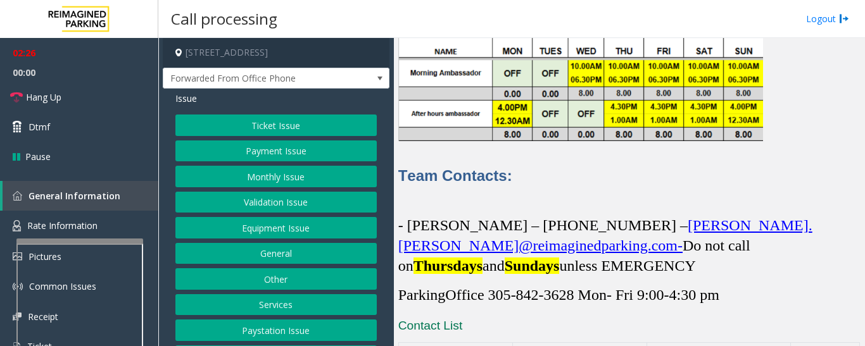
scroll to position [3736, 0]
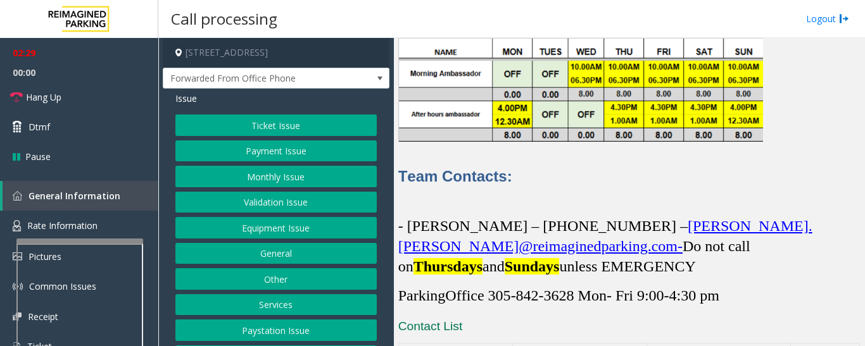
drag, startPoint x: 533, startPoint y: 248, endPoint x: 626, endPoint y: 253, distance: 93.2
click at [626, 234] on span "- Kristell Jimenez – 786-719-4080 –" at bounding box center [542, 226] width 289 height 16
copy span "786-719-4080"
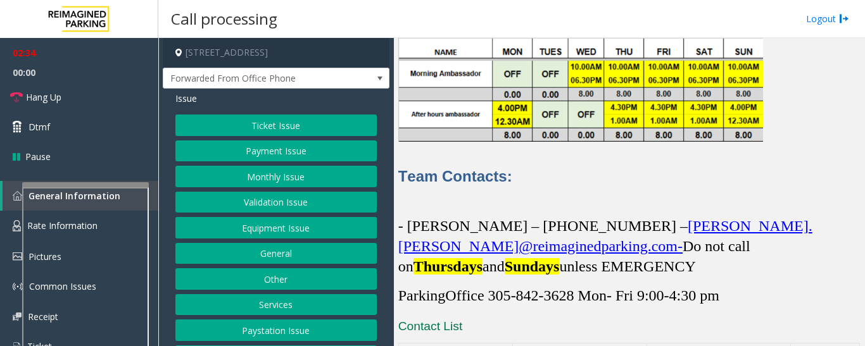
click at [117, 184] on div at bounding box center [85, 184] width 127 height 5
click at [248, 147] on button "Payment Issue" at bounding box center [275, 152] width 201 height 22
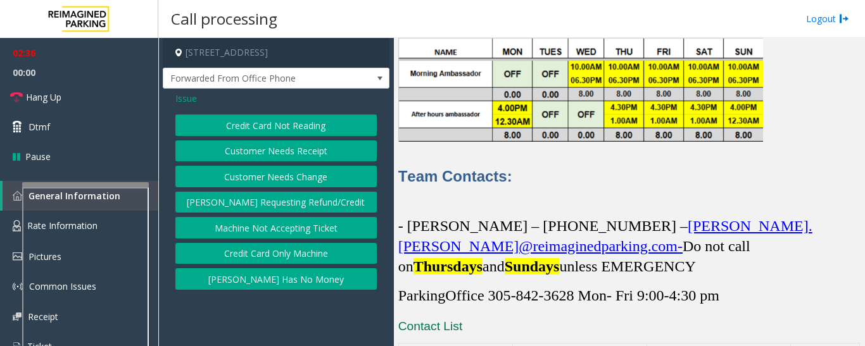
click at [258, 281] on button "Parker Has No Money" at bounding box center [275, 279] width 201 height 22
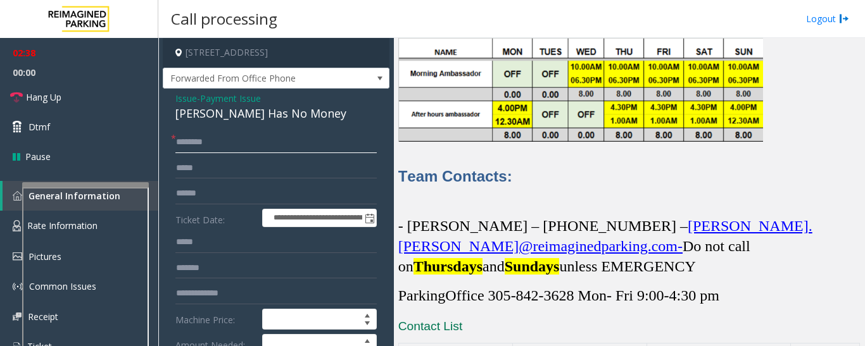
click at [260, 146] on input "text" at bounding box center [275, 143] width 201 height 22
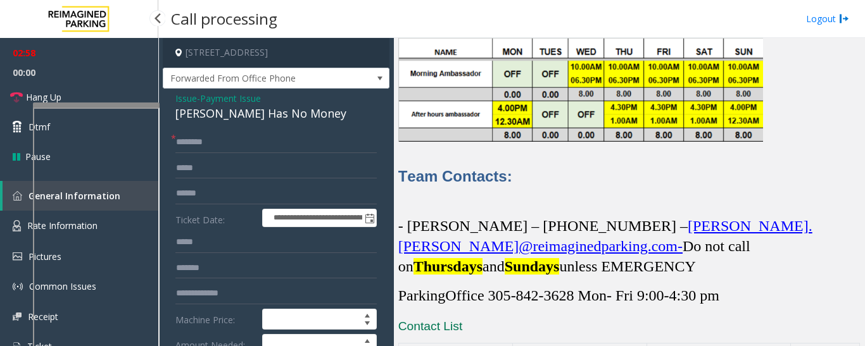
click at [137, 98] on app-root "**********" at bounding box center [432, 173] width 865 height 346
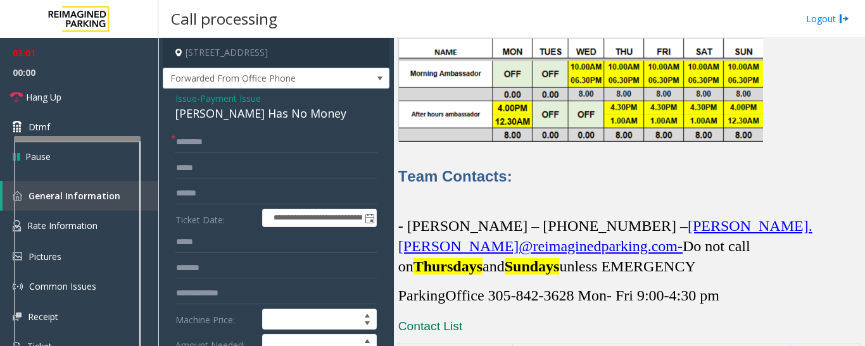
click at [99, 142] on div at bounding box center [77, 284] width 127 height 297
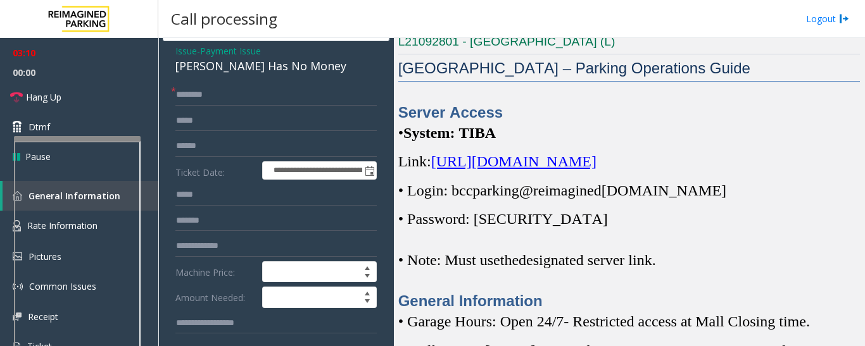
scroll to position [0, 0]
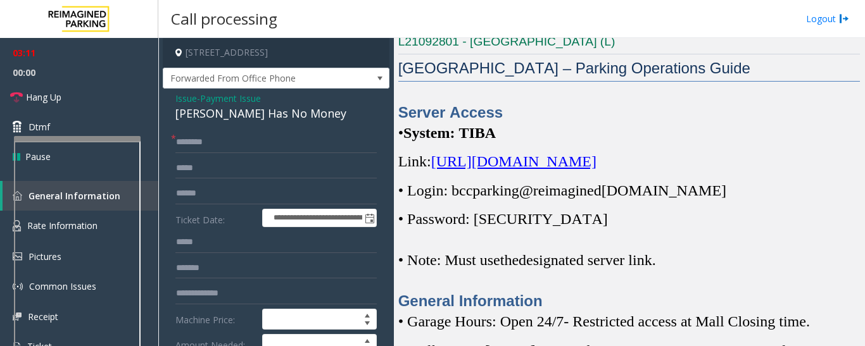
click at [180, 99] on span "Issue" at bounding box center [186, 98] width 22 height 13
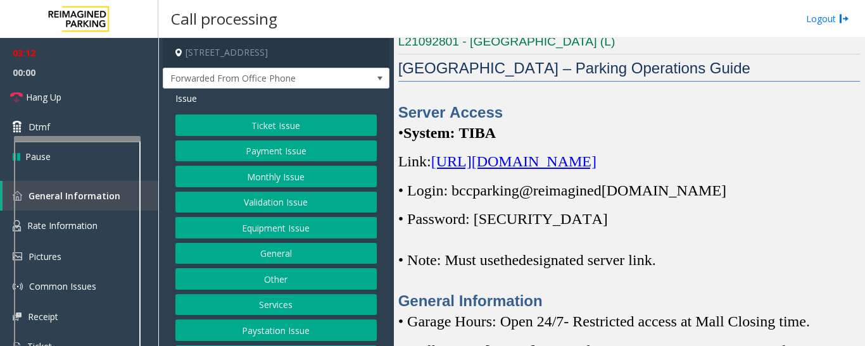
click at [239, 123] on button "Ticket Issue" at bounding box center [275, 126] width 201 height 22
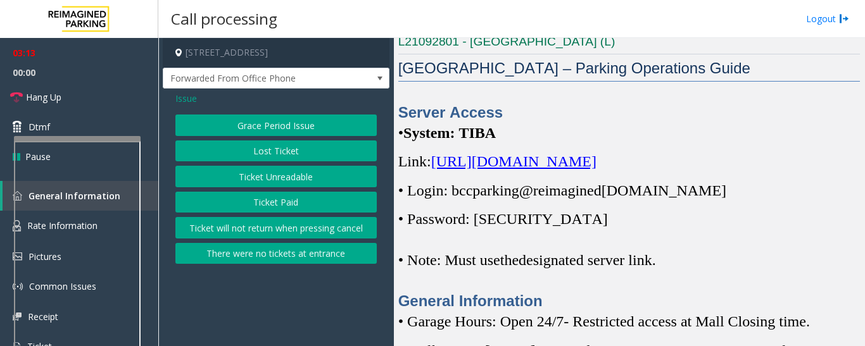
click at [256, 184] on button "Ticket Unreadable" at bounding box center [275, 177] width 201 height 22
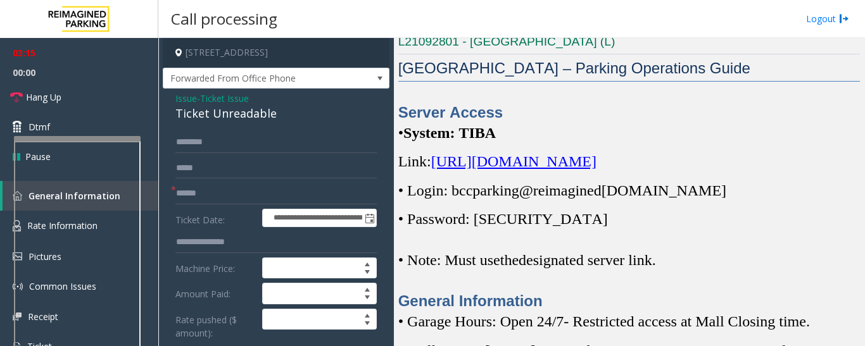
click at [194, 95] on span "Issue" at bounding box center [186, 98] width 22 height 13
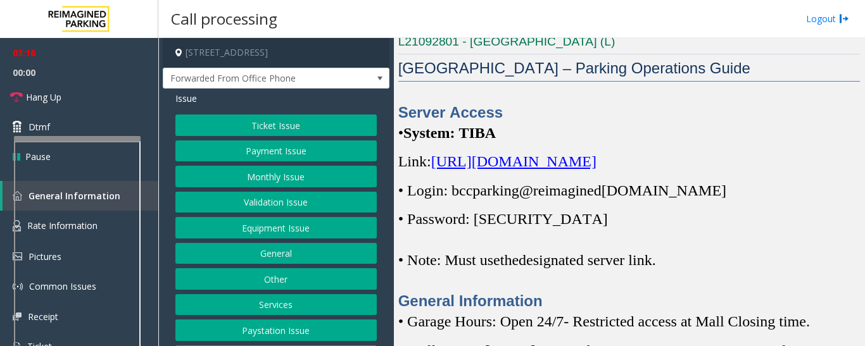
click at [271, 153] on button "Payment Issue" at bounding box center [275, 152] width 201 height 22
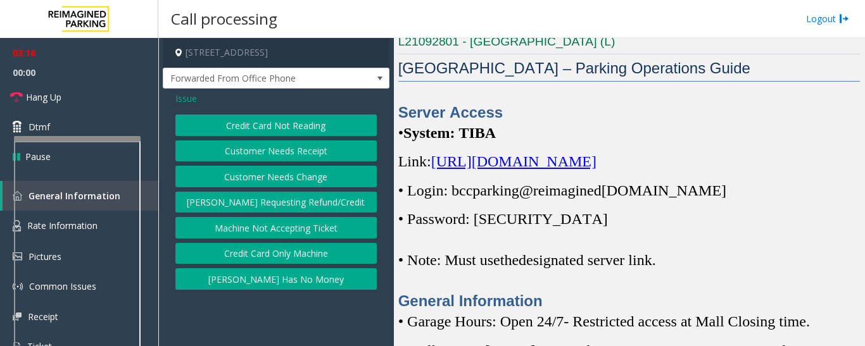
click at [268, 277] on button "Parker Has No Money" at bounding box center [275, 279] width 201 height 22
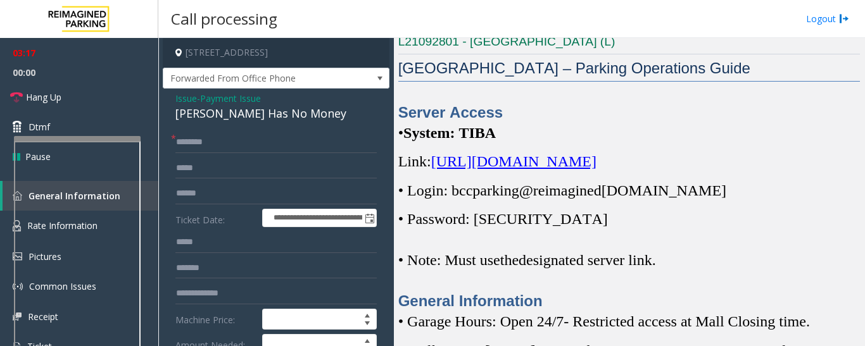
click at [227, 115] on div "Parker Has No Money" at bounding box center [275, 113] width 201 height 17
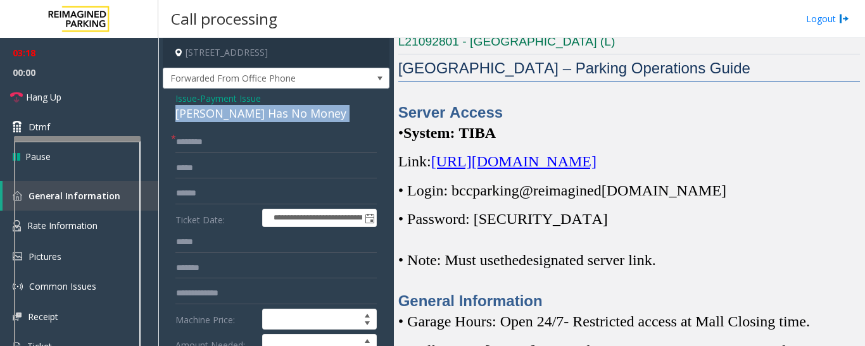
click at [227, 115] on div "Parker Has No Money" at bounding box center [275, 113] width 201 height 17
copy div "Parker Has No Money"
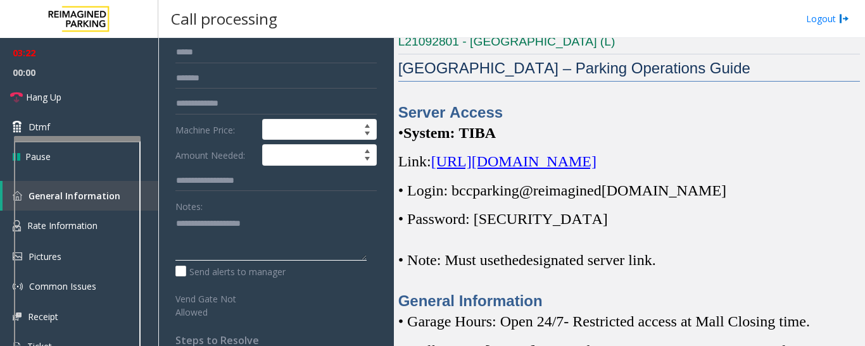
click at [256, 248] on textarea at bounding box center [270, 236] width 191 height 47
paste textarea "**********"
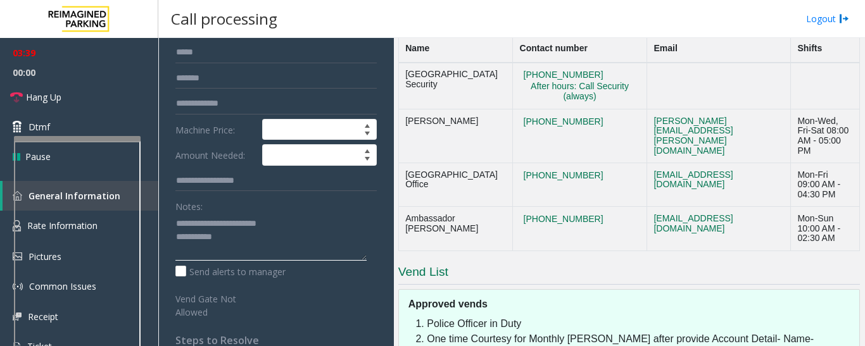
scroll to position [4073, 0]
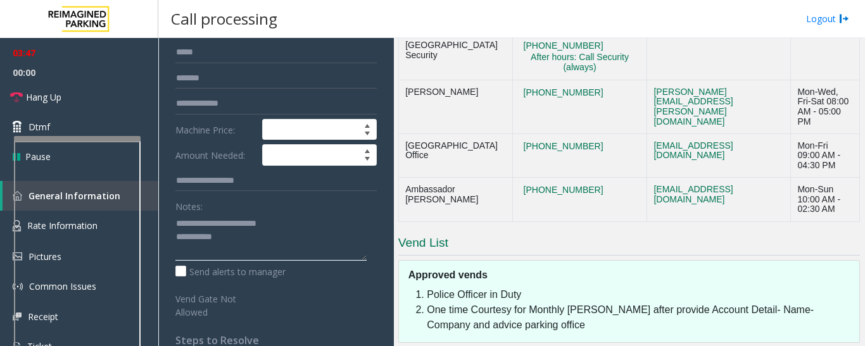
click at [262, 244] on textarea at bounding box center [270, 236] width 191 height 47
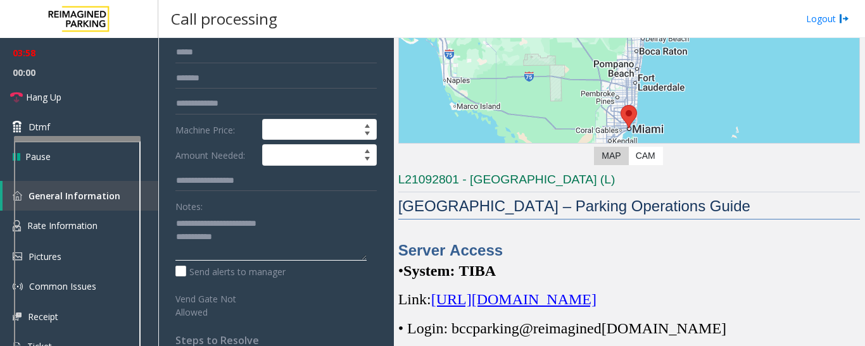
scroll to position [58, 0]
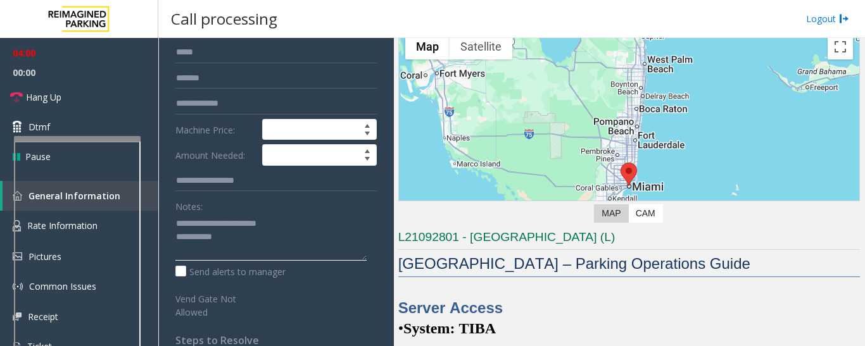
type textarea "**********"
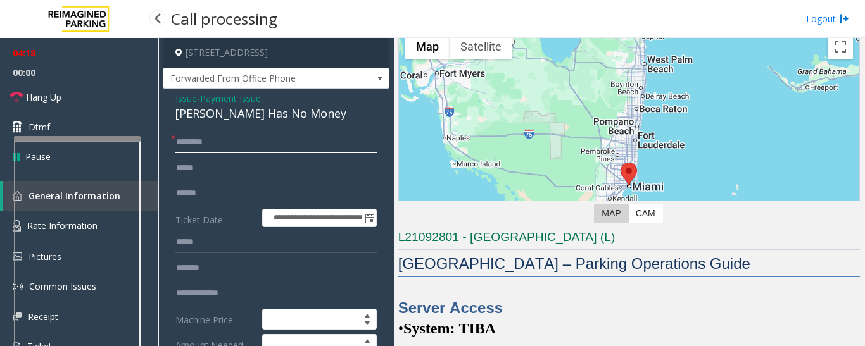
click at [213, 139] on input "text" at bounding box center [275, 143] width 201 height 22
click at [213, 169] on input "text" at bounding box center [275, 169] width 201 height 22
click at [239, 144] on input "text" at bounding box center [275, 143] width 201 height 22
type input "******"
click at [248, 172] on input "text" at bounding box center [275, 169] width 201 height 22
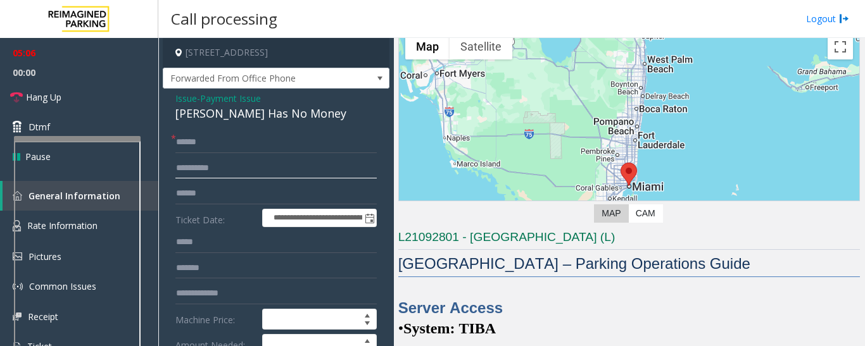
type input "**********"
click at [184, 98] on span "Issue" at bounding box center [186, 98] width 22 height 13
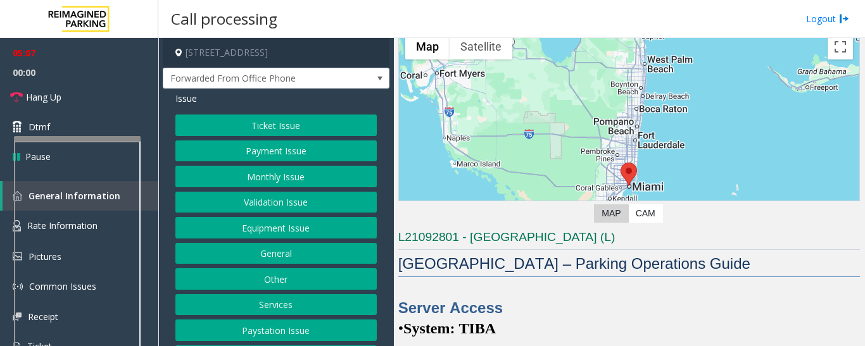
click at [274, 128] on button "Ticket Issue" at bounding box center [275, 126] width 201 height 22
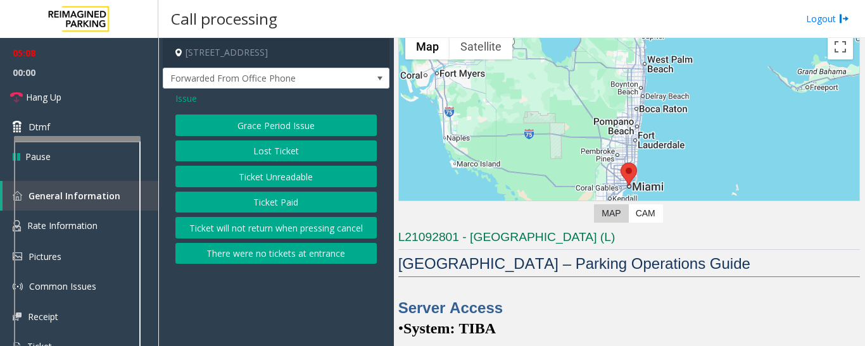
click at [259, 176] on button "Ticket Unreadable" at bounding box center [275, 177] width 201 height 22
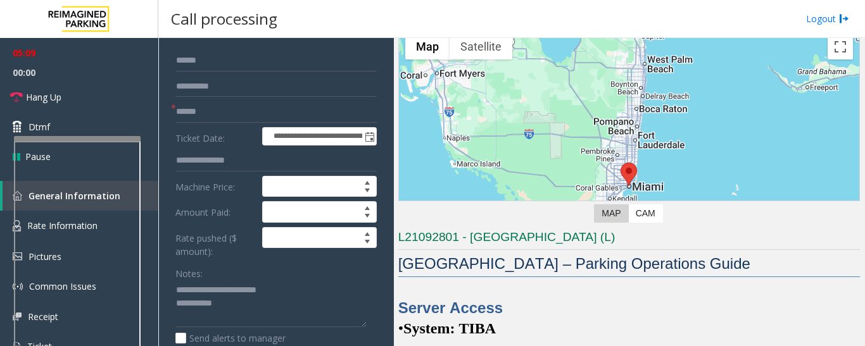
scroll to position [190, 0]
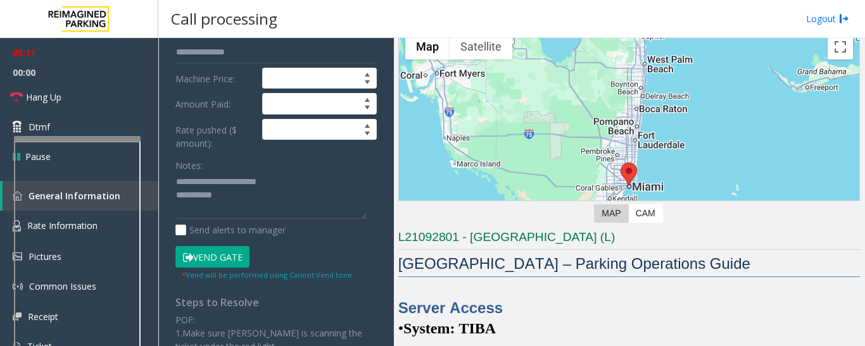
click at [204, 258] on button "Vend Gate" at bounding box center [212, 257] width 74 height 22
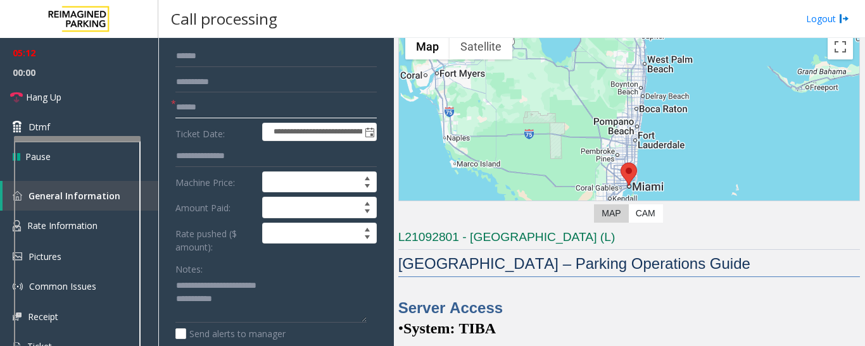
scroll to position [18, 0]
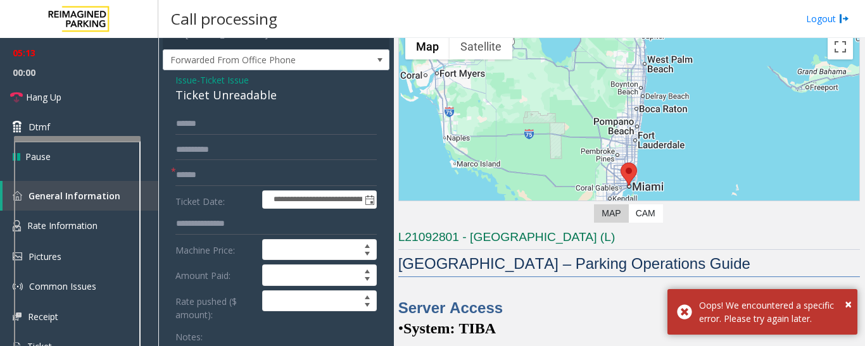
click at [187, 81] on span "Issue" at bounding box center [186, 79] width 22 height 13
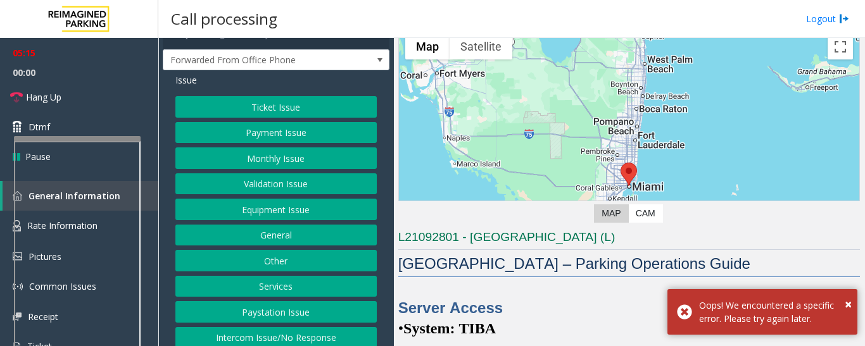
click at [266, 130] on button "Payment Issue" at bounding box center [275, 133] width 201 height 22
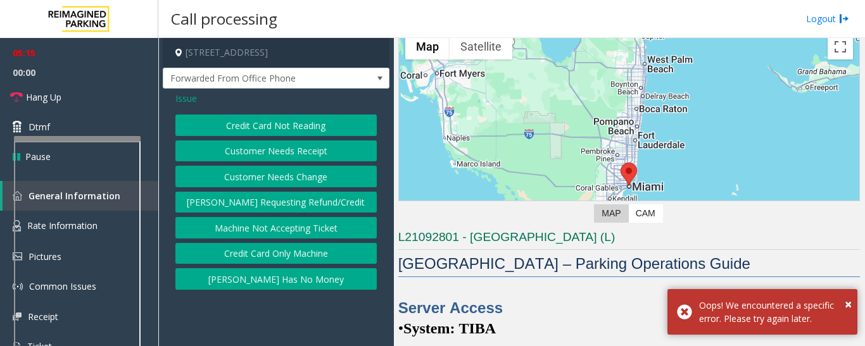
click at [253, 280] on button "Parker Has No Money" at bounding box center [275, 279] width 201 height 22
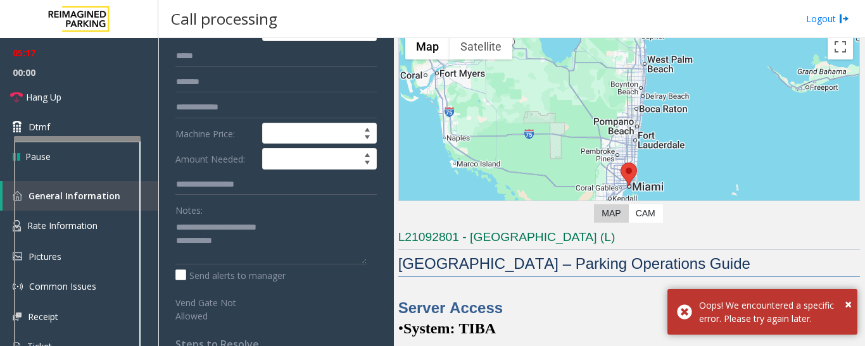
scroll to position [190, 0]
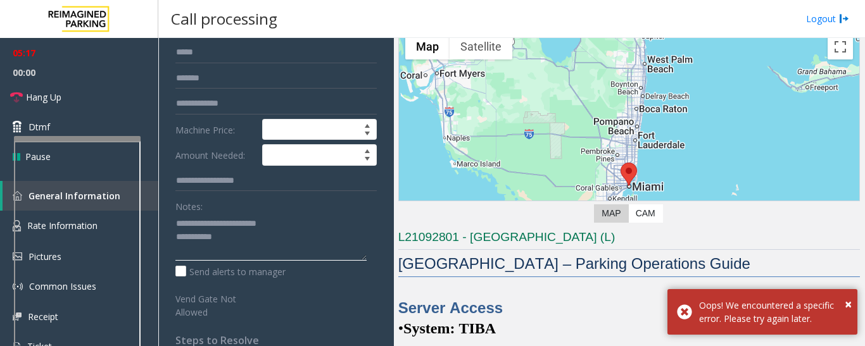
click at [255, 246] on textarea at bounding box center [270, 236] width 191 height 47
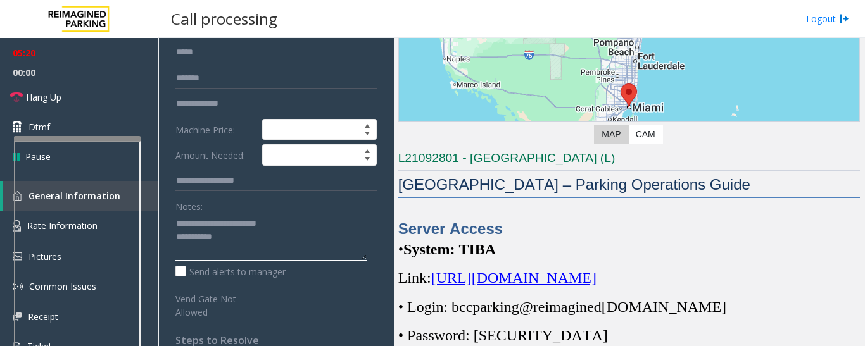
scroll to position [311, 0]
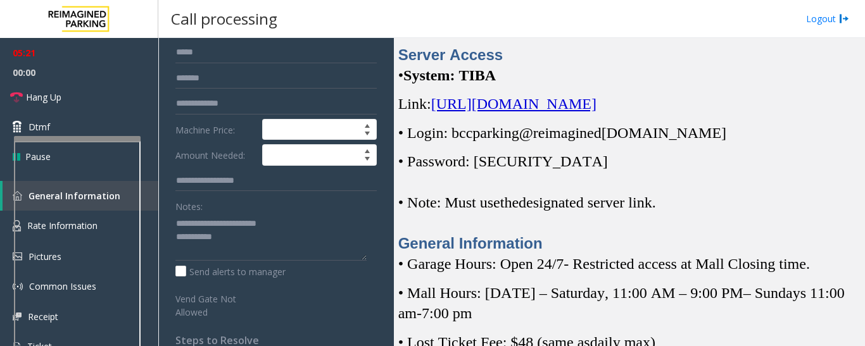
click at [591, 112] on span "https://spark-cloud.tibaparking.net/reimaginedparking/account/login" at bounding box center [513, 104] width 165 height 16
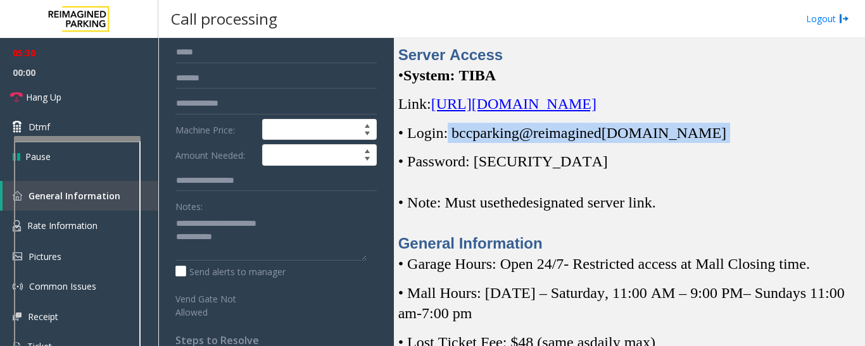
drag, startPoint x: 450, startPoint y: 155, endPoint x: 713, endPoint y: 163, distance: 263.5
click at [713, 143] on p "• Login: bccparking@re imagined parking.com" at bounding box center [629, 133] width 462 height 20
copy p "bccparking@re imagined parking.com"
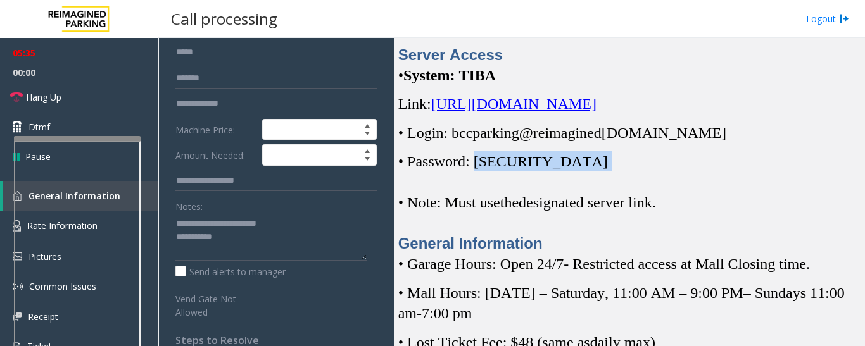
drag, startPoint x: 481, startPoint y: 178, endPoint x: 545, endPoint y: 182, distance: 64.7
click at [545, 172] on p "• Password: Parking1!" at bounding box center [629, 161] width 462 height 20
copy p "Parking1!"
click at [560, 172] on p "• Password: Parking1!" at bounding box center [629, 161] width 462 height 20
click at [484, 170] on span "• Password: Parking1!" at bounding box center [503, 161] width 210 height 16
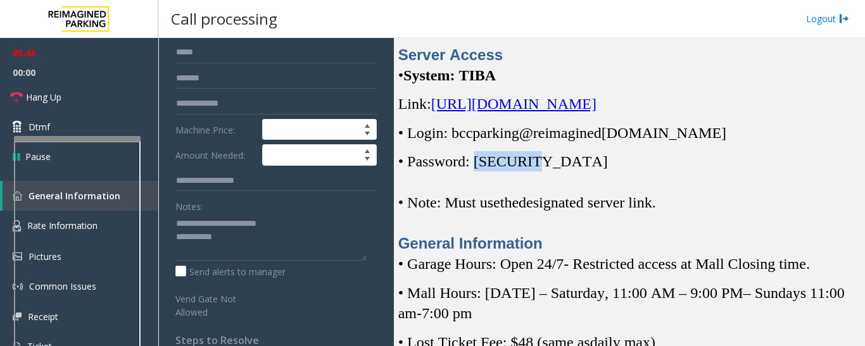
click at [484, 170] on span "• Password: Parking1!" at bounding box center [503, 161] width 210 height 16
copy span "Parking1"
click at [543, 103] on p "Link: https://spark-cloud.tibaparking.net/reimaginedparking/account/login" at bounding box center [629, 104] width 462 height 20
click at [534, 112] on span "https://spark-cloud.tibaparking.net/reimaginedparking/account/login" at bounding box center [513, 104] width 165 height 16
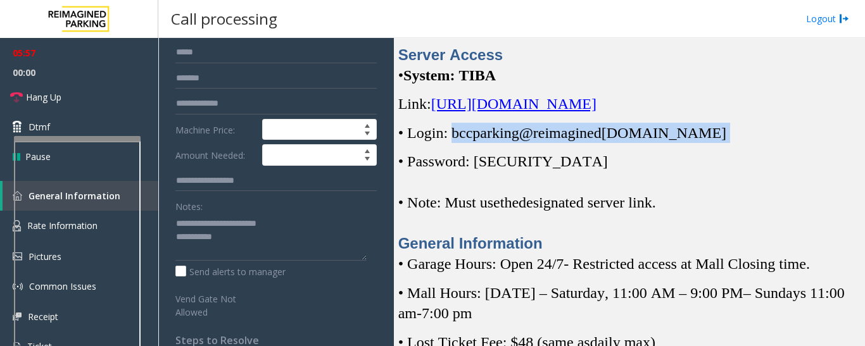
drag, startPoint x: 455, startPoint y: 149, endPoint x: 705, endPoint y: 156, distance: 249.6
click at [705, 143] on p "• Login: bccparking@re imagined parking.com" at bounding box center [629, 133] width 462 height 20
copy p "bccparking@re imagined parking.com"
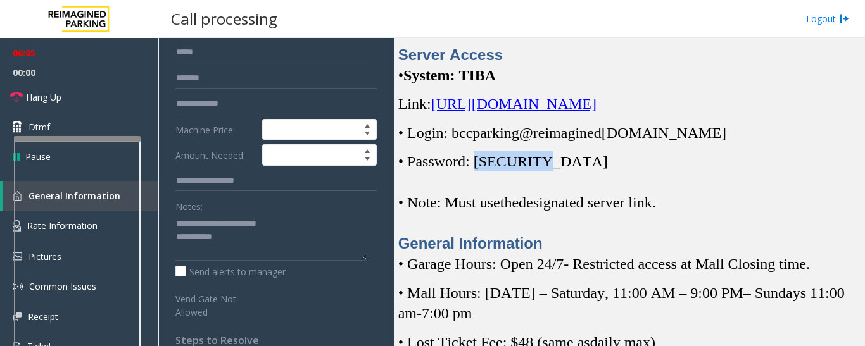
drag, startPoint x: 483, startPoint y: 180, endPoint x: 541, endPoint y: 184, distance: 58.4
click at [541, 170] on span "• Password: Parking1!" at bounding box center [503, 161] width 210 height 16
copy span "Parking1!"
click at [138, 92] on link "Hang Up" at bounding box center [79, 97] width 158 height 30
click at [306, 239] on textarea at bounding box center [270, 236] width 191 height 47
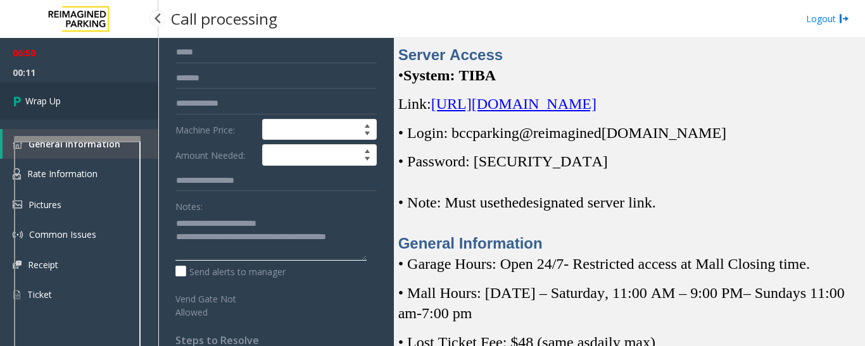
type textarea "**********"
click at [41, 110] on link "Wrap Up" at bounding box center [79, 100] width 158 height 37
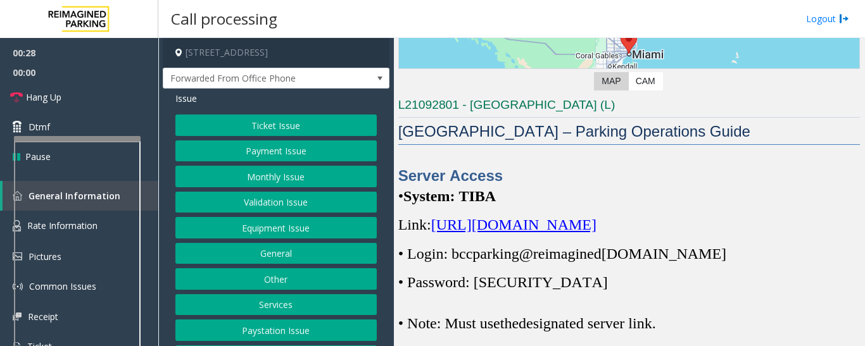
click at [282, 226] on button "Equipment Issue" at bounding box center [275, 228] width 201 height 22
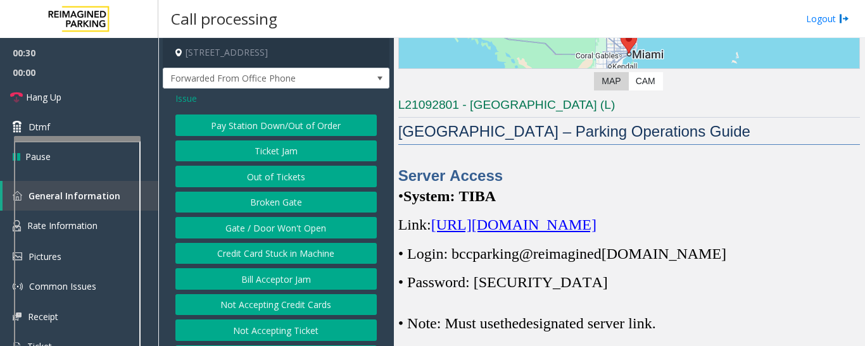
click at [295, 172] on button "Out of Tickets" at bounding box center [275, 177] width 201 height 22
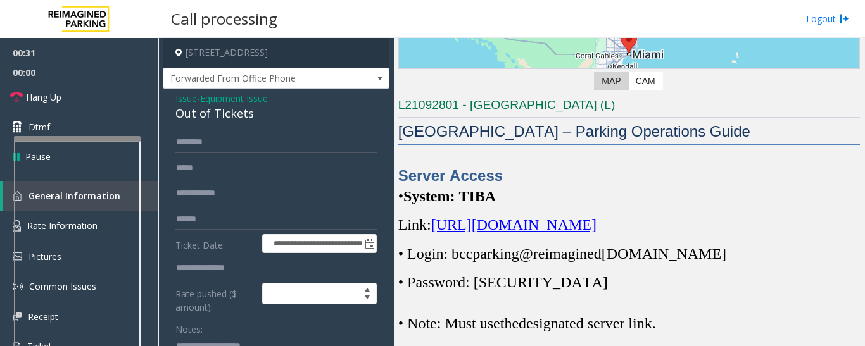
click at [208, 120] on div "Out of Tickets" at bounding box center [275, 113] width 201 height 17
copy div "Out of Tickets"
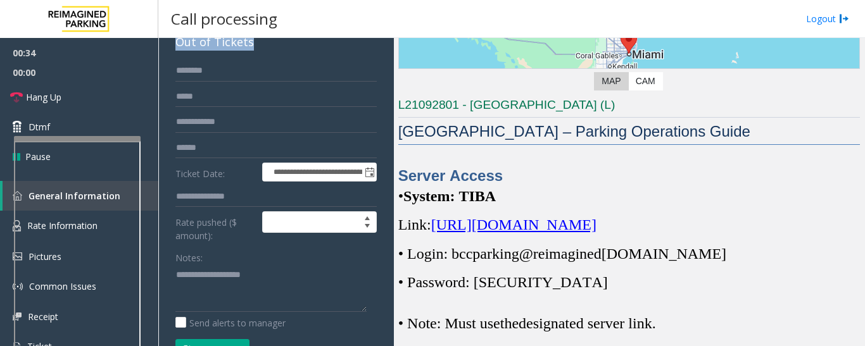
scroll to position [127, 0]
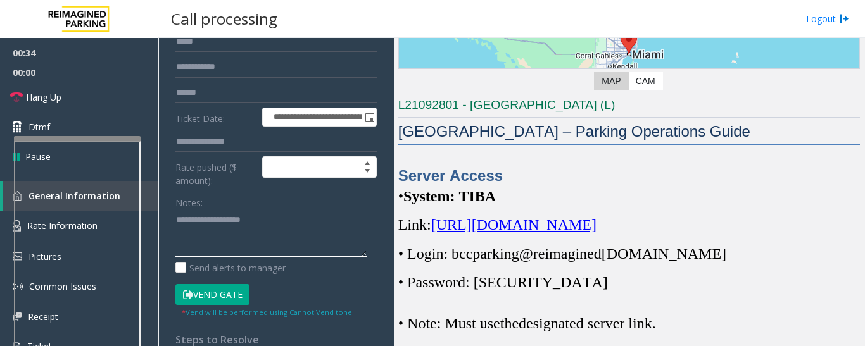
click at [247, 234] on textarea at bounding box center [270, 233] width 191 height 47
paste textarea "**********"
click at [283, 255] on textarea at bounding box center [270, 233] width 191 height 47
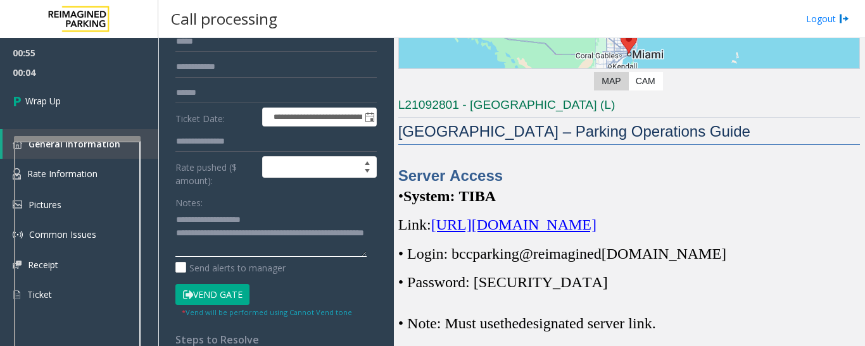
drag, startPoint x: 199, startPoint y: 249, endPoint x: 245, endPoint y: 253, distance: 45.7
click at [245, 253] on textarea at bounding box center [270, 233] width 191 height 47
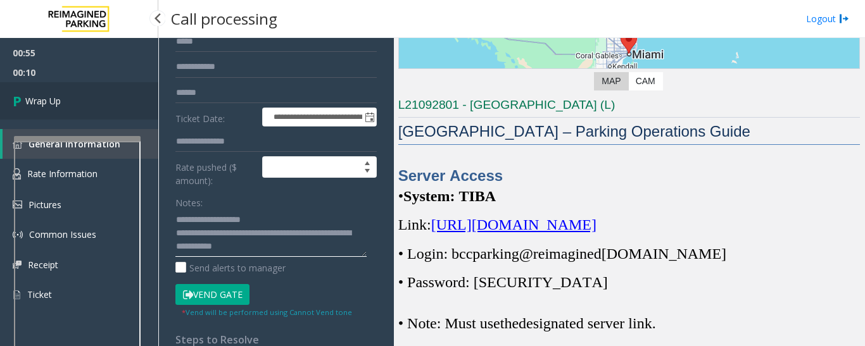
type textarea "**********"
click at [91, 95] on link "Wrap Up" at bounding box center [79, 100] width 158 height 37
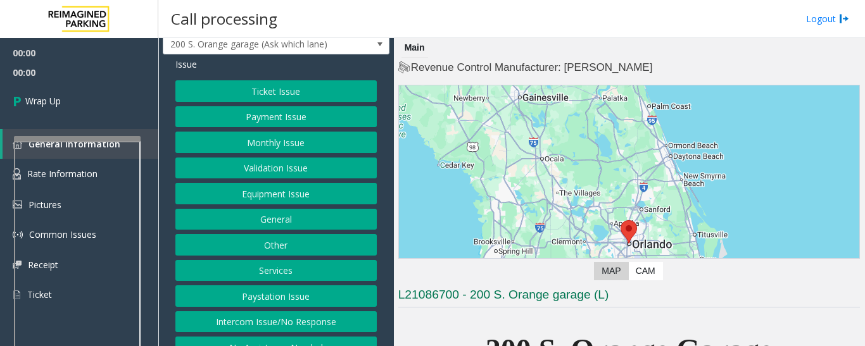
scroll to position [53, 0]
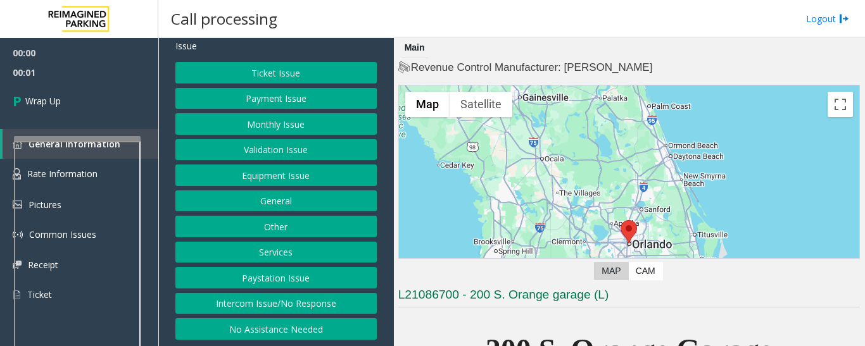
click at [248, 301] on button "Intercom Issue/No Response" at bounding box center [275, 304] width 201 height 22
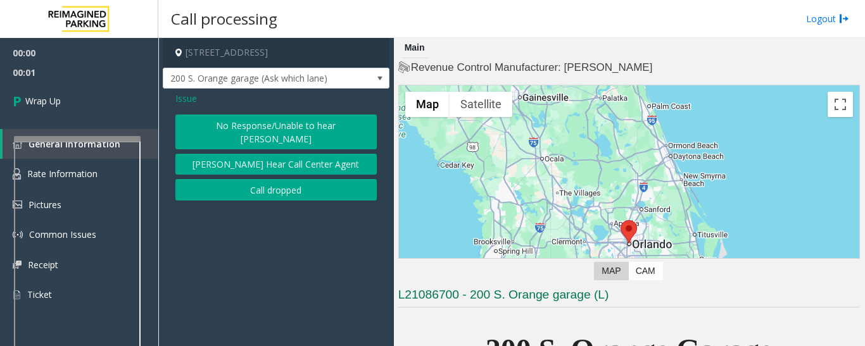
scroll to position [0, 0]
click at [244, 179] on button "Call dropped" at bounding box center [275, 190] width 201 height 22
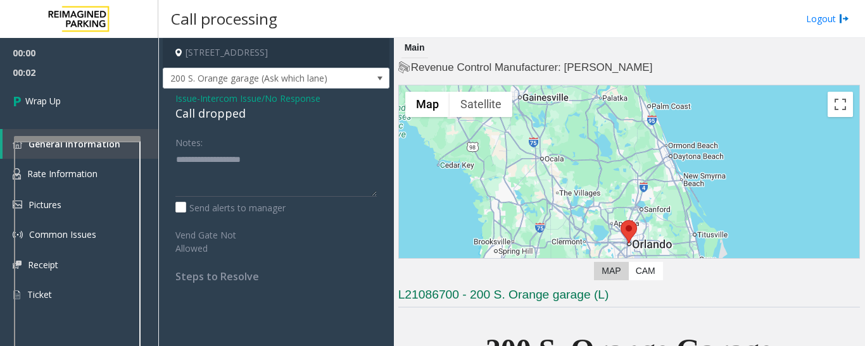
click at [207, 120] on div "Call dropped" at bounding box center [275, 113] width 201 height 17
drag, startPoint x: 207, startPoint y: 120, endPoint x: 235, endPoint y: 113, distance: 28.7
click at [210, 119] on div "Call dropped" at bounding box center [275, 113] width 201 height 17
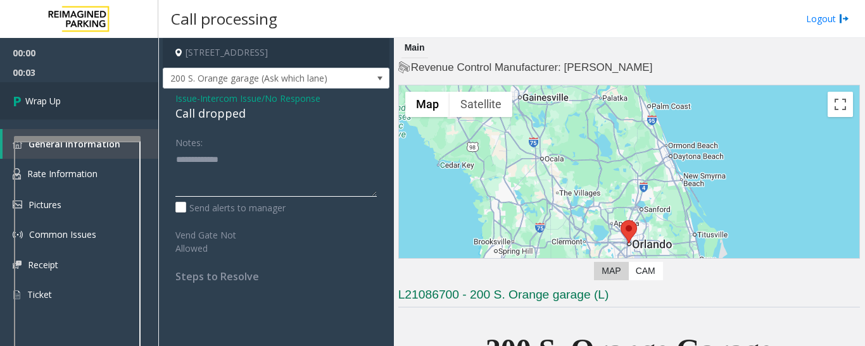
type textarea "**********"
click at [116, 102] on link "Wrap Up" at bounding box center [79, 100] width 158 height 37
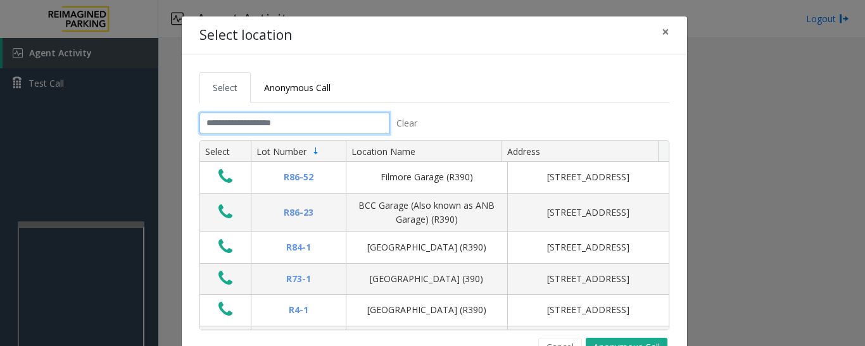
click at [258, 117] on input "text" at bounding box center [294, 124] width 190 height 22
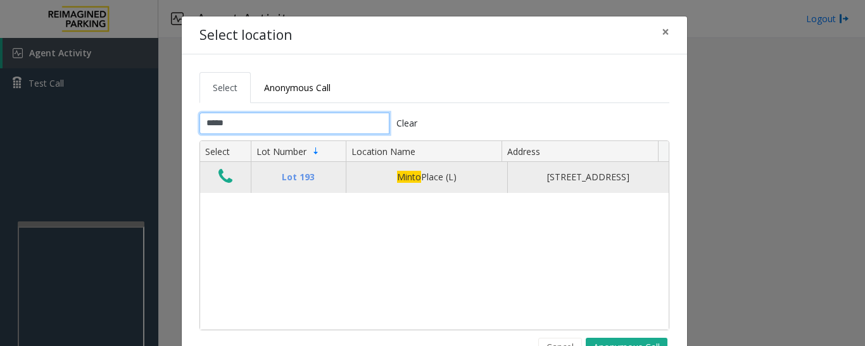
type input "*****"
click at [218, 186] on icon "Data table" at bounding box center [225, 177] width 14 height 18
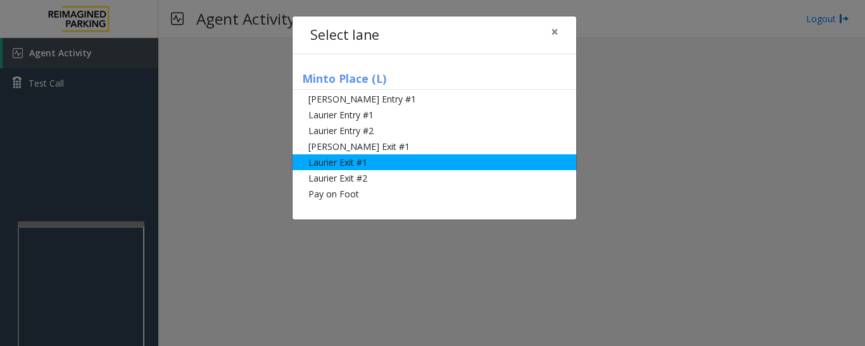
click at [303, 166] on li "Laurier Exit #1" at bounding box center [435, 163] width 284 height 16
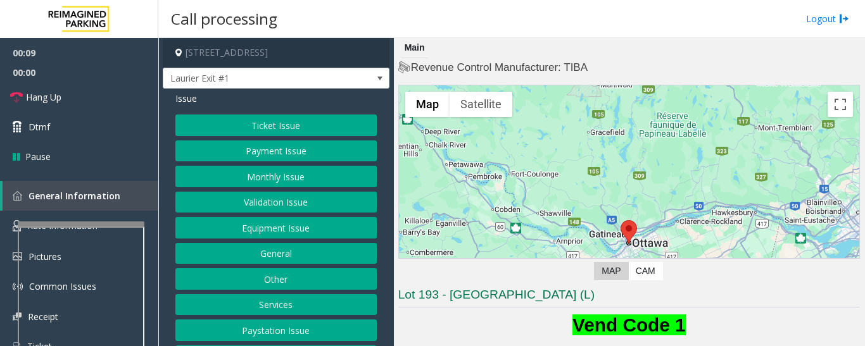
click at [222, 153] on button "Payment Issue" at bounding box center [275, 152] width 201 height 22
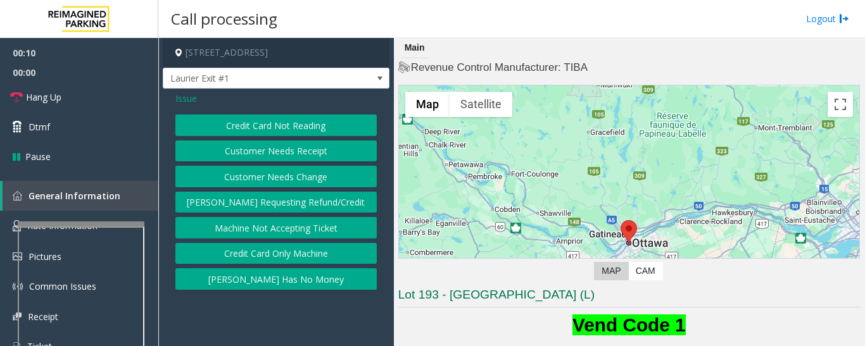
click at [260, 132] on button "Credit Card Not Reading" at bounding box center [275, 126] width 201 height 22
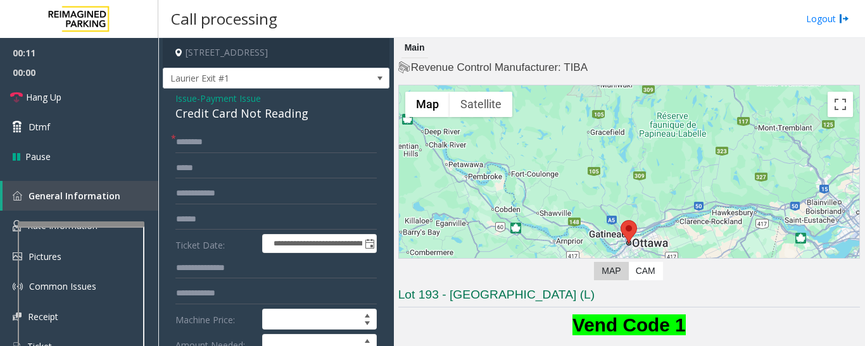
click at [233, 119] on div "Credit Card Not Reading" at bounding box center [275, 113] width 201 height 17
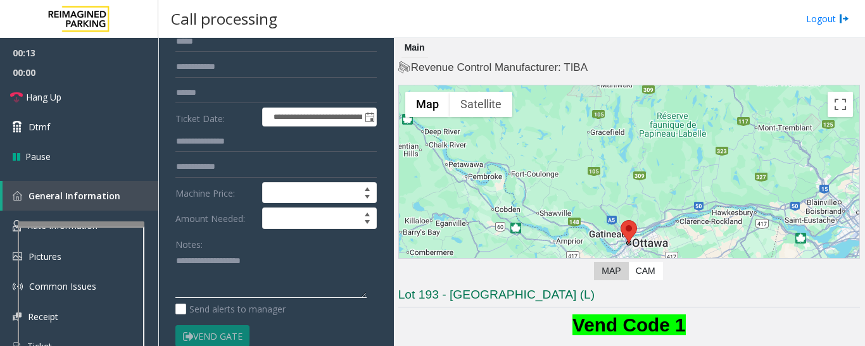
click at [227, 255] on textarea at bounding box center [270, 274] width 191 height 47
paste textarea "**********"
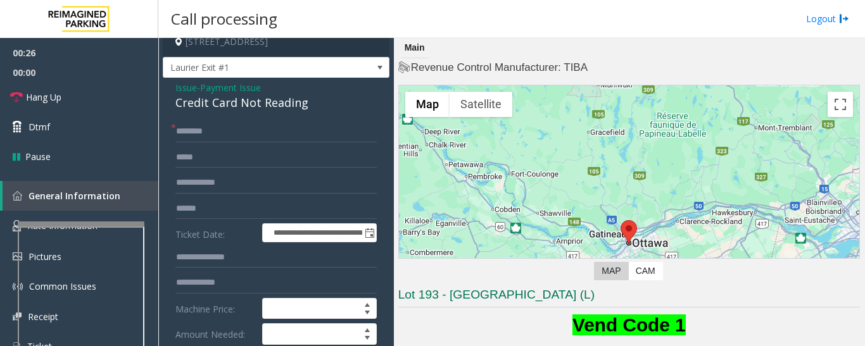
scroll to position [0, 0]
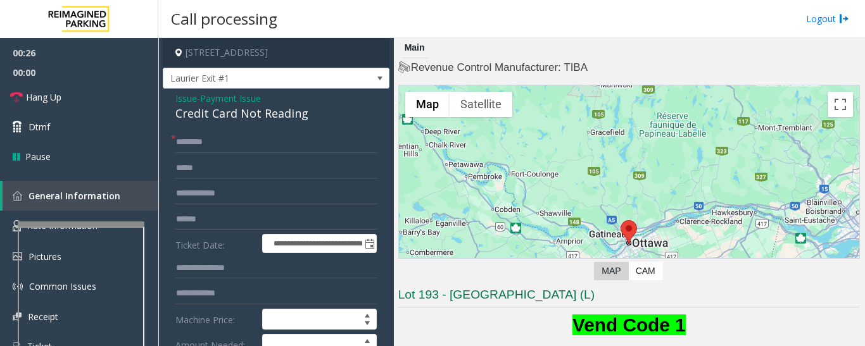
type textarea "**********"
click at [244, 145] on input "text" at bounding box center [275, 143] width 201 height 22
click at [288, 144] on input "text" at bounding box center [275, 143] width 201 height 22
click at [284, 143] on input "*" at bounding box center [275, 143] width 201 height 22
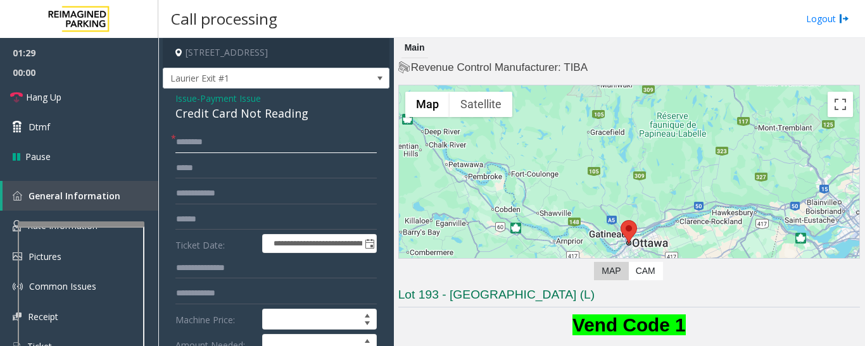
type input "*******"
click at [222, 221] on input "text" at bounding box center [275, 220] width 201 height 22
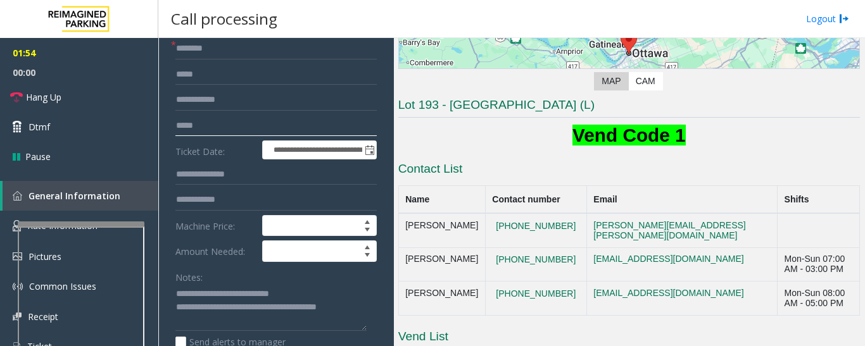
scroll to position [190, 0]
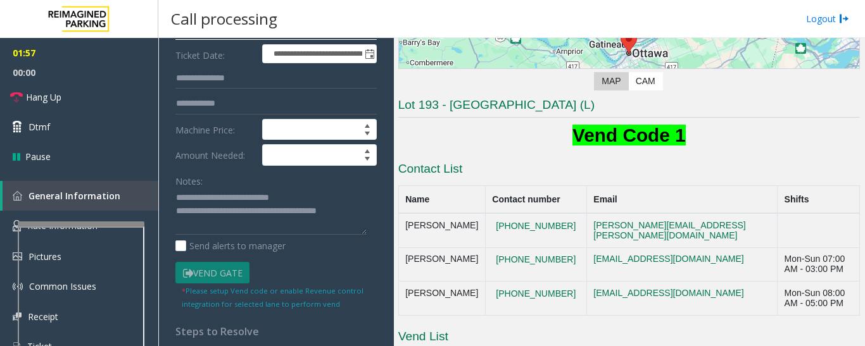
type input "*****"
drag, startPoint x: 222, startPoint y: 212, endPoint x: 259, endPoint y: 228, distance: 40.0
click at [259, 228] on textarea at bounding box center [270, 211] width 191 height 47
click at [268, 230] on textarea at bounding box center [270, 211] width 191 height 47
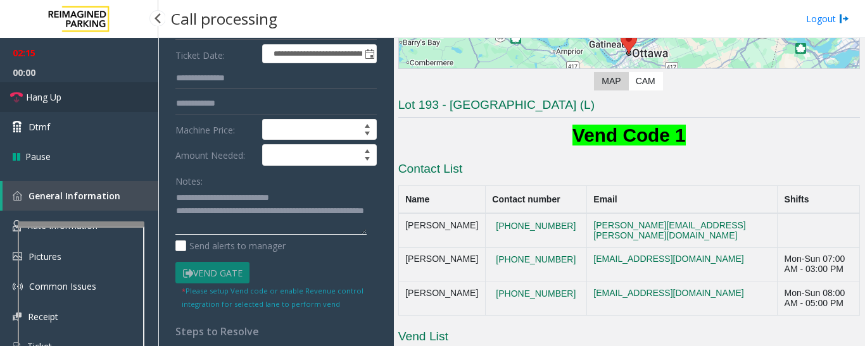
type textarea "**********"
click at [0, 96] on link "Hang Up" at bounding box center [79, 97] width 158 height 30
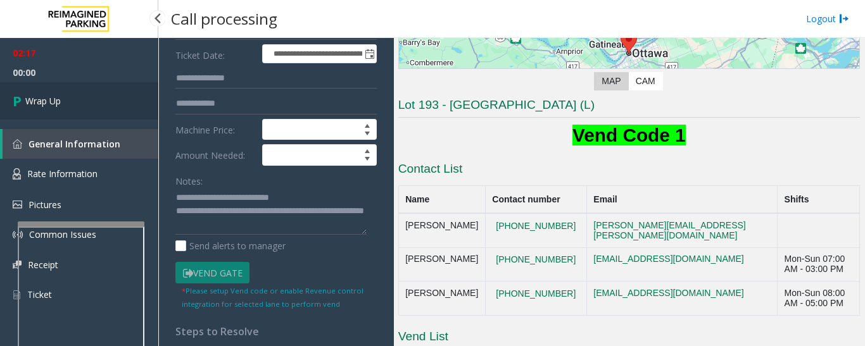
click at [1, 95] on link "Wrap Up" at bounding box center [79, 100] width 158 height 37
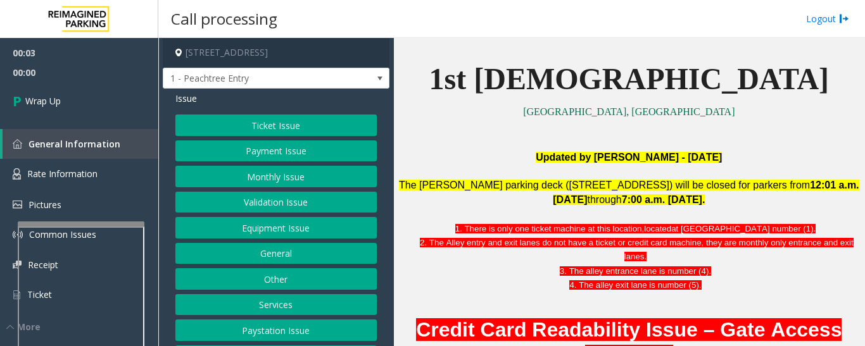
scroll to position [63, 0]
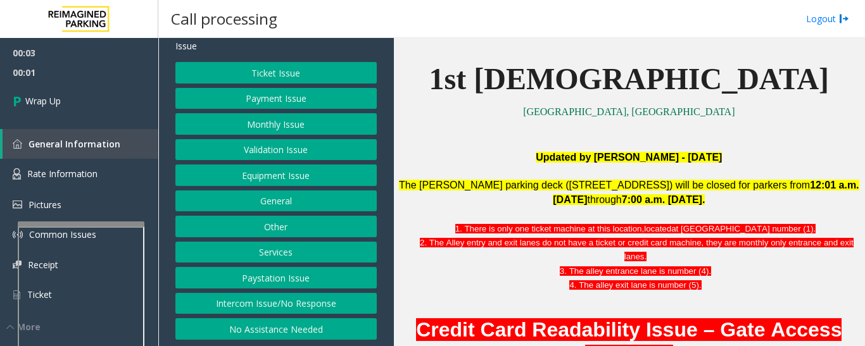
click at [284, 295] on button "Intercom Issue/No Response" at bounding box center [275, 304] width 201 height 22
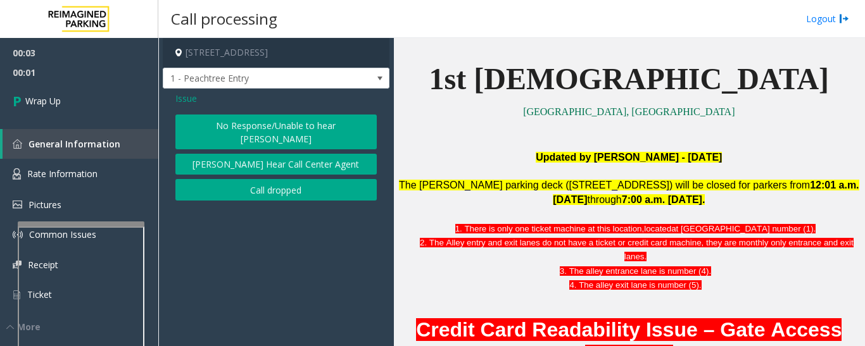
click at [251, 179] on button "Call dropped" at bounding box center [275, 190] width 201 height 22
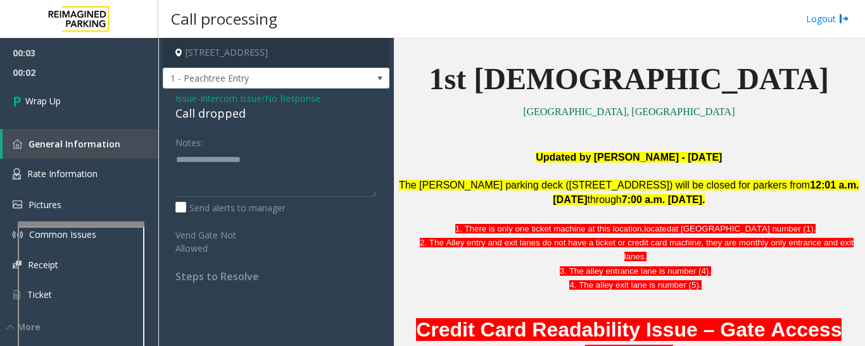
click at [196, 115] on div "Call dropped" at bounding box center [275, 113] width 201 height 17
click at [201, 116] on div "Call dropped" at bounding box center [275, 113] width 201 height 17
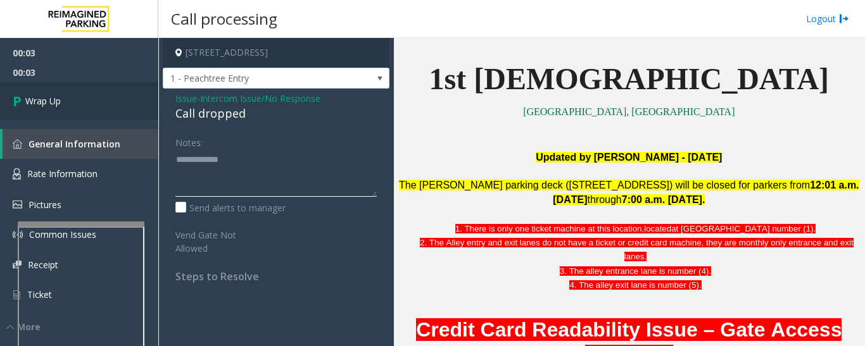
type textarea "**********"
click at [91, 109] on link "Wrap Up" at bounding box center [79, 100] width 158 height 37
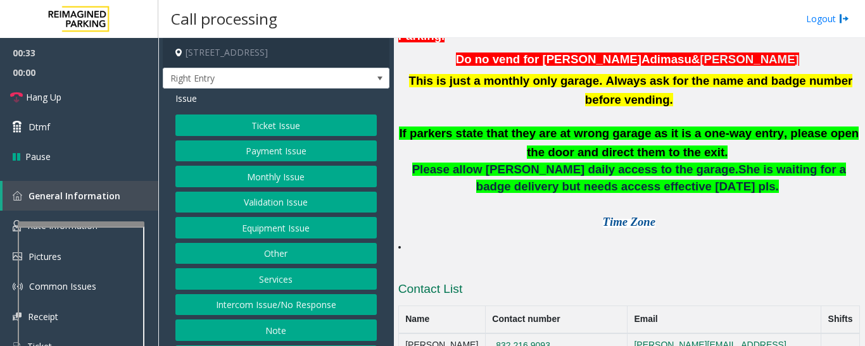
scroll to position [53, 0]
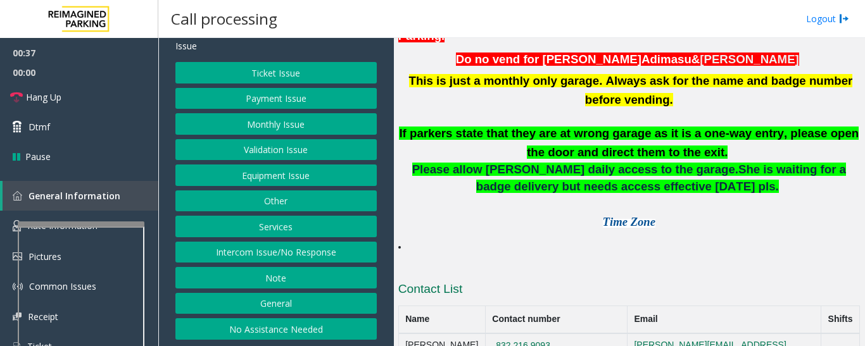
click at [293, 179] on button "Equipment Issue" at bounding box center [275, 176] width 201 height 22
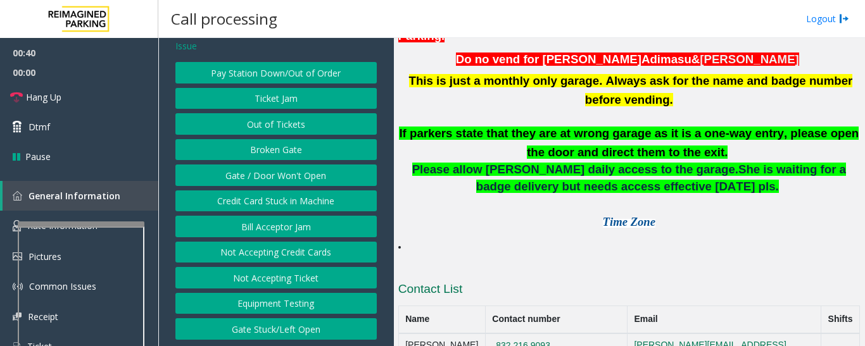
click at [185, 44] on span "Issue" at bounding box center [186, 45] width 22 height 13
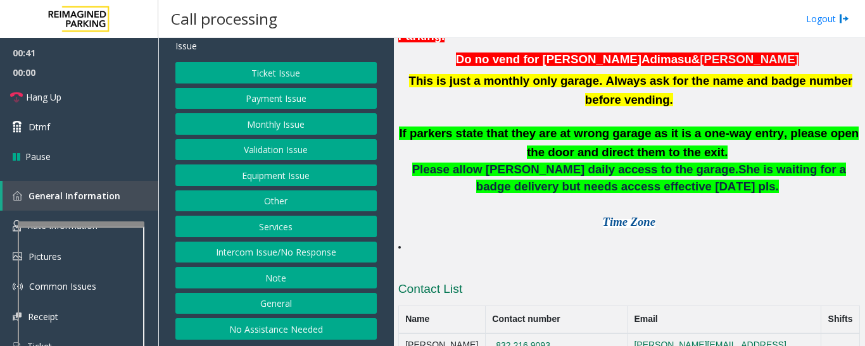
click at [277, 304] on button "General" at bounding box center [275, 304] width 201 height 22
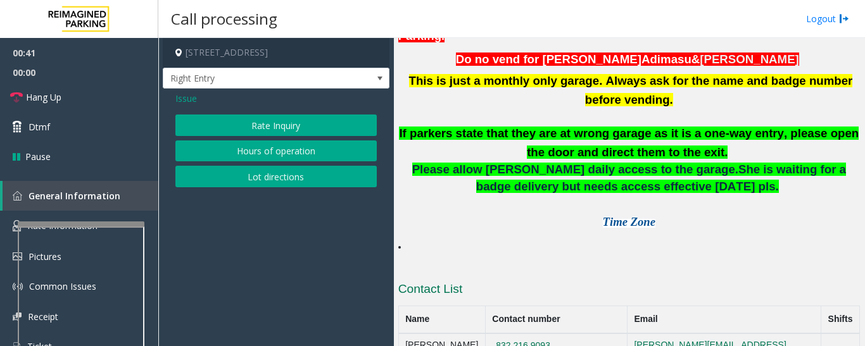
scroll to position [0, 0]
click at [190, 98] on span "Issue" at bounding box center [186, 98] width 22 height 13
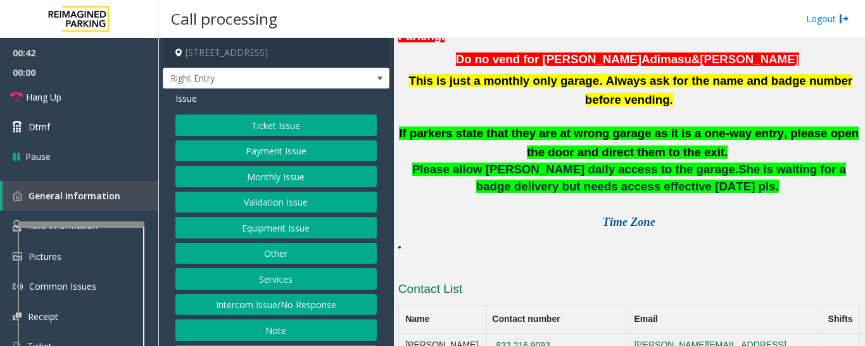
click at [281, 255] on button "Other" at bounding box center [275, 254] width 201 height 22
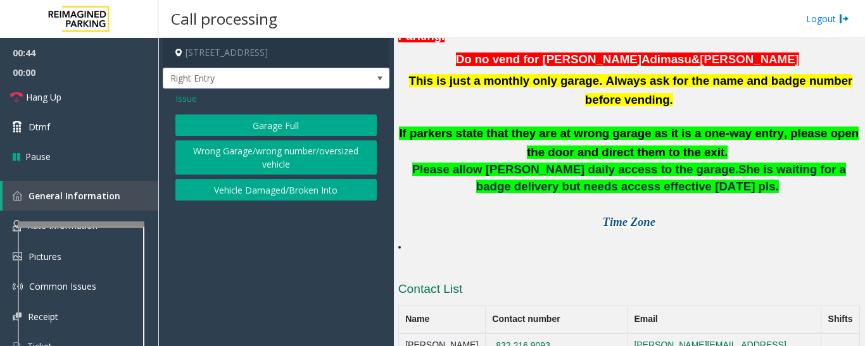
click at [287, 165] on button "Wrong Garage/wrong number/oversized vehicle" at bounding box center [275, 158] width 201 height 35
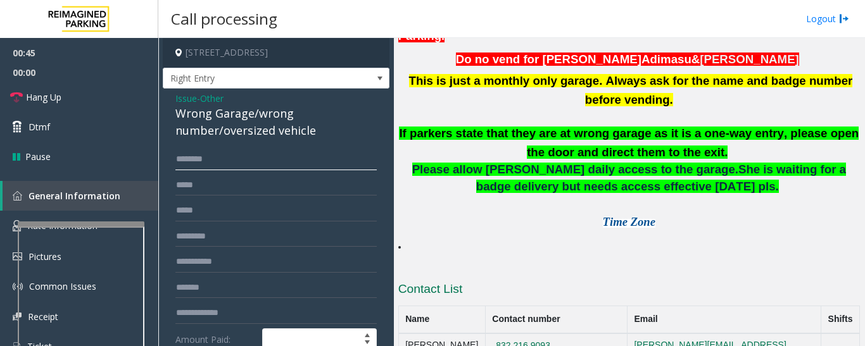
click at [230, 156] on input "text" at bounding box center [275, 160] width 201 height 22
click at [243, 122] on div "Wrong Garage/wrong number/oversized vehicle" at bounding box center [275, 122] width 201 height 34
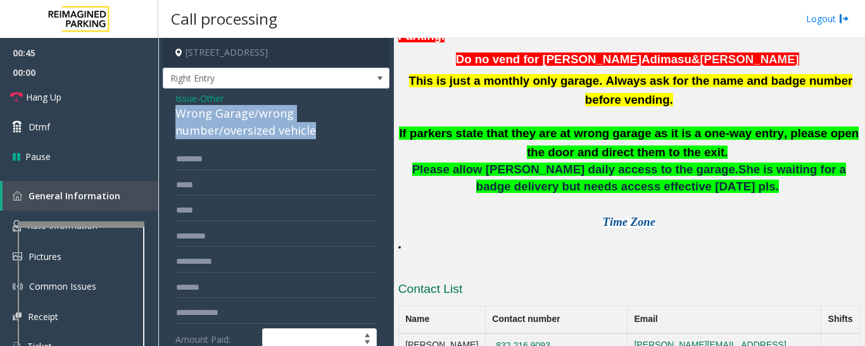
click at [243, 122] on div "Wrong Garage/wrong number/oversized vehicle" at bounding box center [275, 122] width 201 height 34
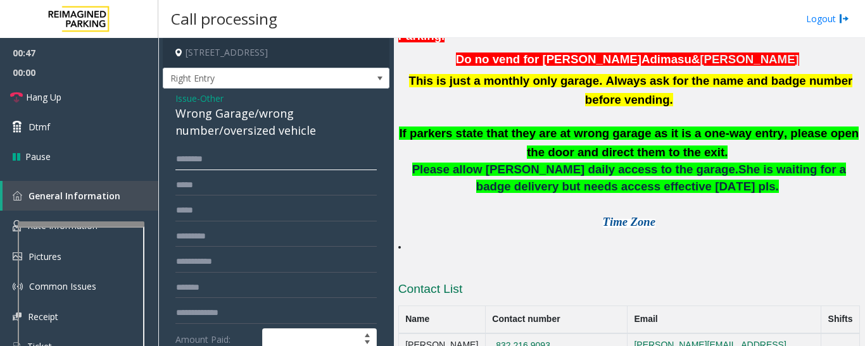
click at [246, 168] on input "text" at bounding box center [275, 160] width 201 height 22
click at [246, 160] on input "text" at bounding box center [275, 160] width 201 height 22
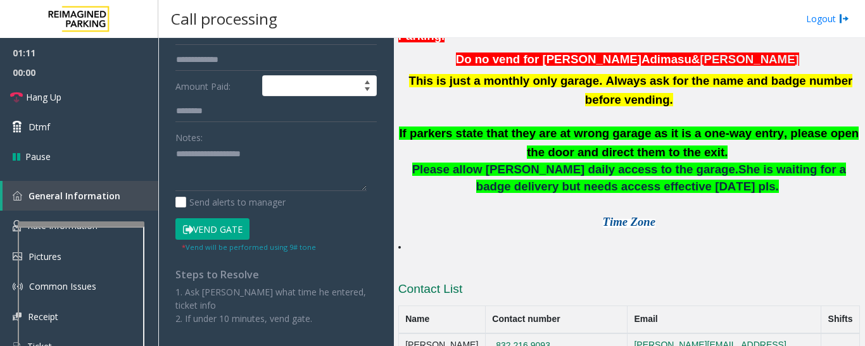
type input "*****"
click at [213, 222] on button "Vend Gate" at bounding box center [212, 229] width 74 height 22
click at [214, 169] on textarea at bounding box center [270, 167] width 191 height 47
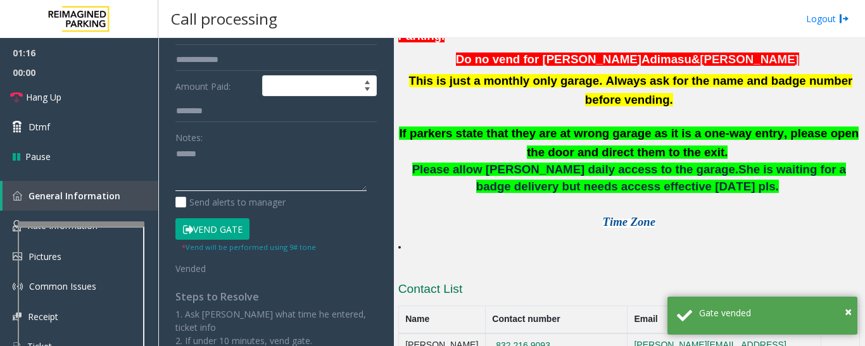
paste textarea "**********"
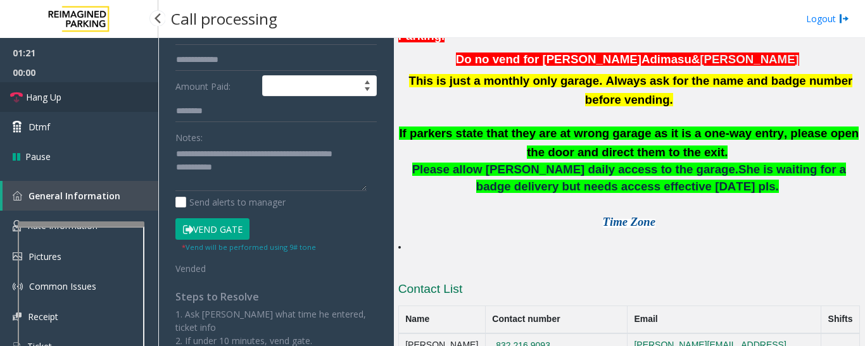
click at [77, 97] on link "Hang Up" at bounding box center [79, 97] width 158 height 30
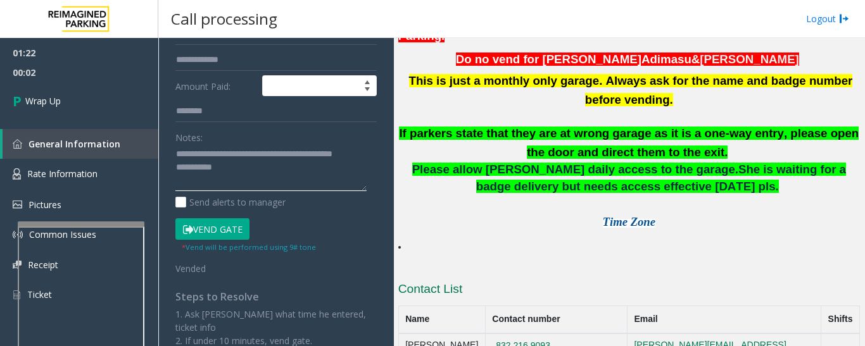
click at [325, 182] on textarea at bounding box center [270, 167] width 191 height 47
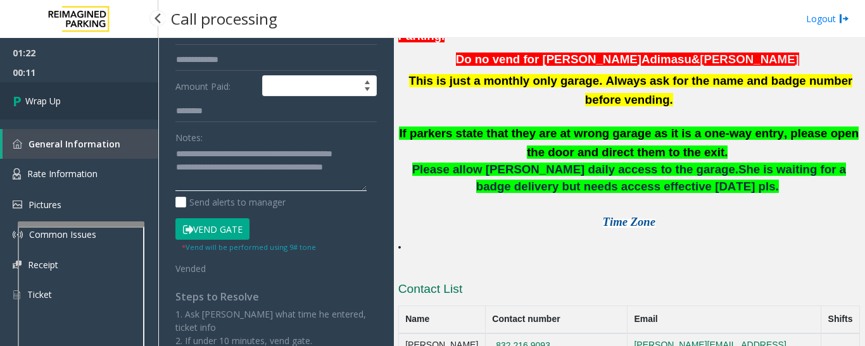
type textarea "**********"
click at [131, 108] on link "Wrap Up" at bounding box center [79, 100] width 158 height 37
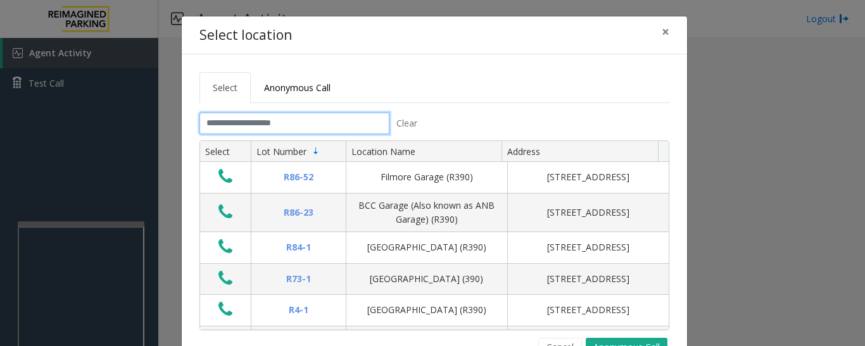
click at [255, 125] on input "text" at bounding box center [294, 124] width 190 height 22
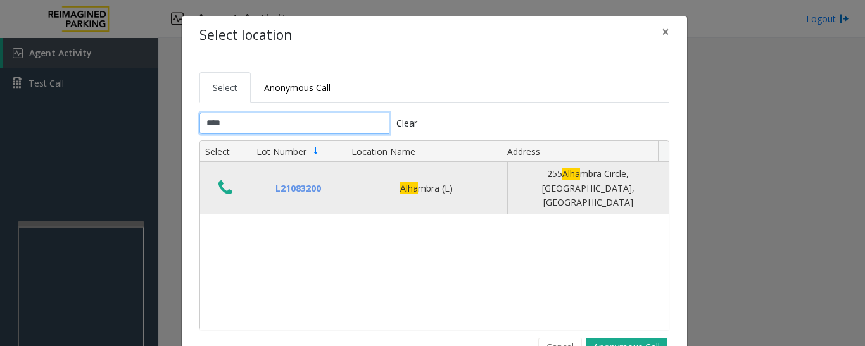
type input "****"
click at [220, 182] on icon "Data table" at bounding box center [225, 188] width 14 height 18
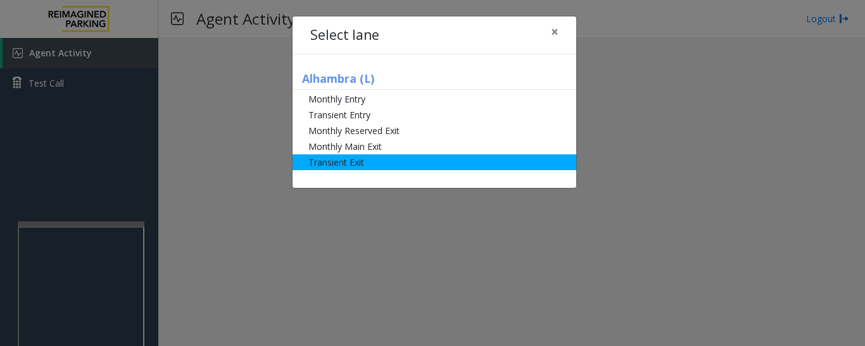
click at [371, 165] on li "Transient Exit" at bounding box center [435, 163] width 284 height 16
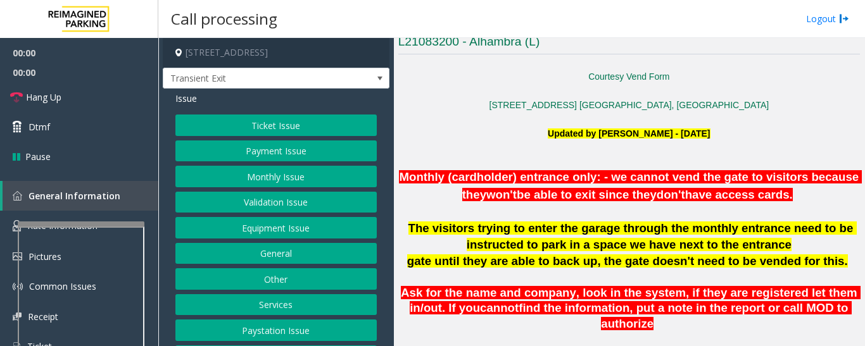
scroll to position [570, 0]
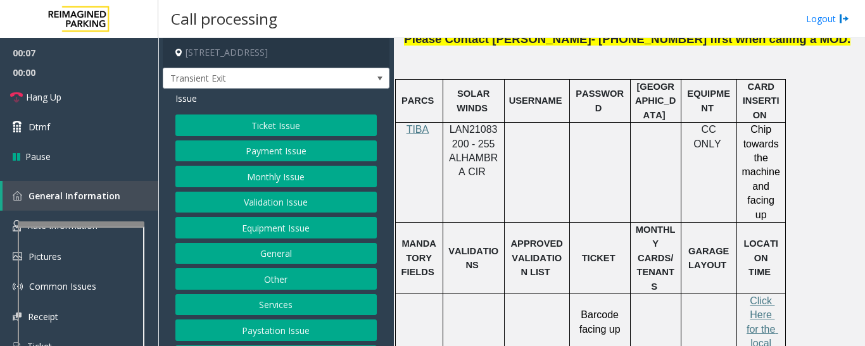
click at [301, 146] on button "Payment Issue" at bounding box center [275, 152] width 201 height 22
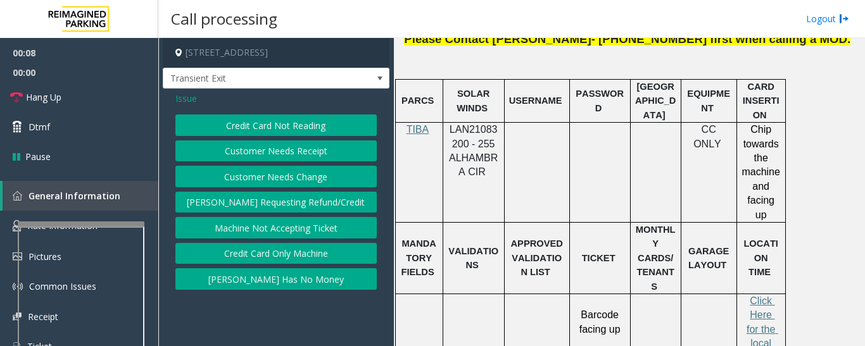
click at [333, 124] on button "Credit Card Not Reading" at bounding box center [275, 126] width 201 height 22
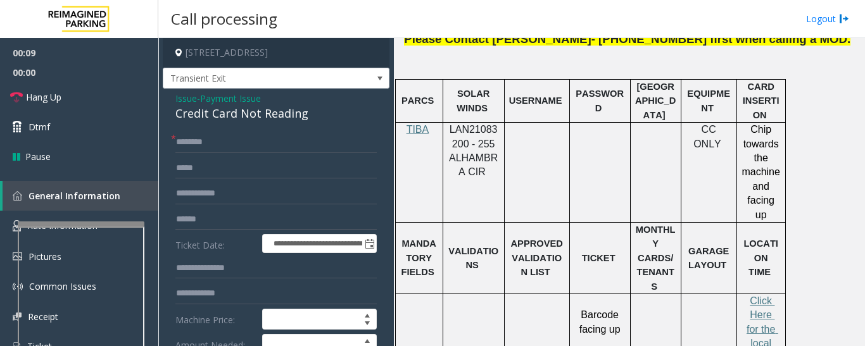
click at [234, 113] on div "Credit Card Not Reading" at bounding box center [275, 113] width 201 height 17
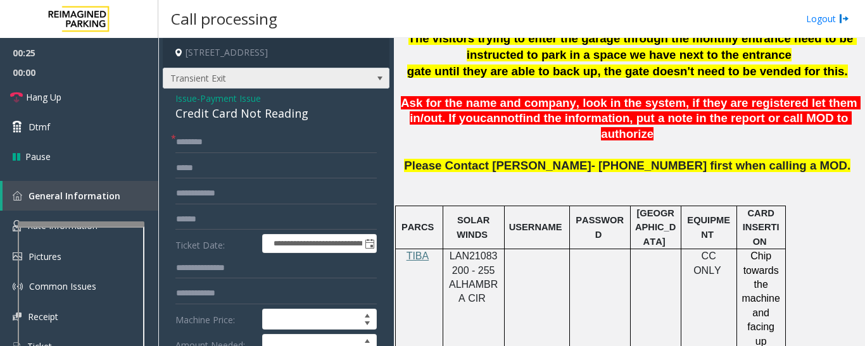
click at [342, 77] on span "Transient Exit" at bounding box center [276, 79] width 227 height 22
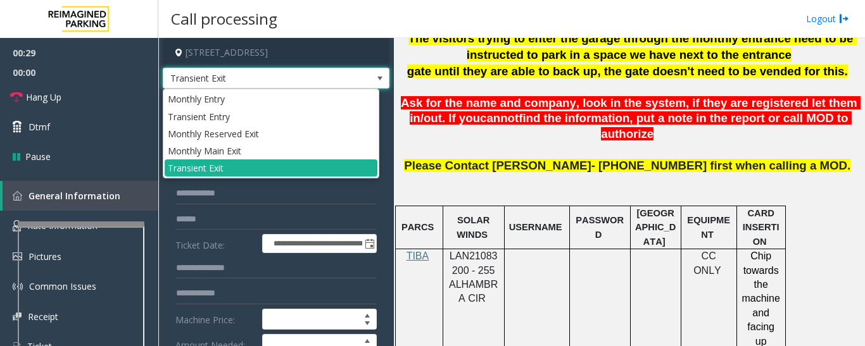
click at [342, 77] on span "Transient Exit" at bounding box center [276, 79] width 227 height 22
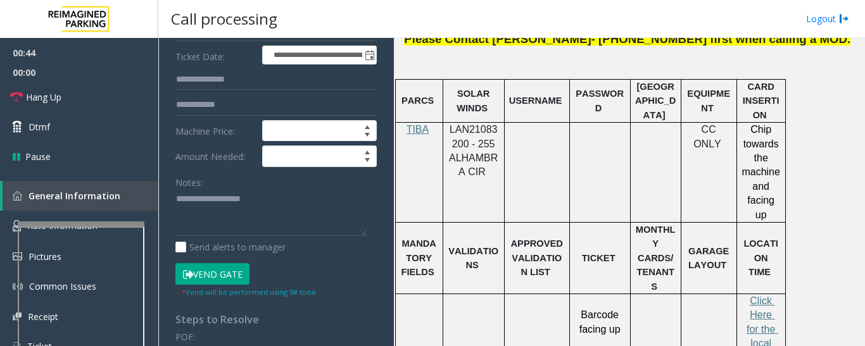
scroll to position [190, 0]
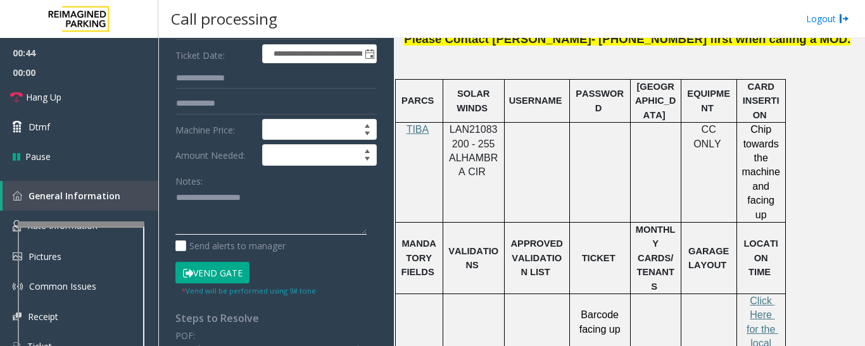
click at [248, 222] on textarea at bounding box center [270, 211] width 191 height 47
paste textarea "**********"
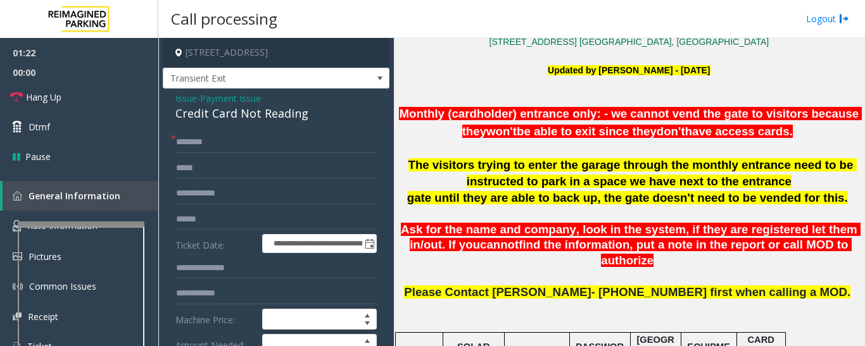
scroll to position [507, 0]
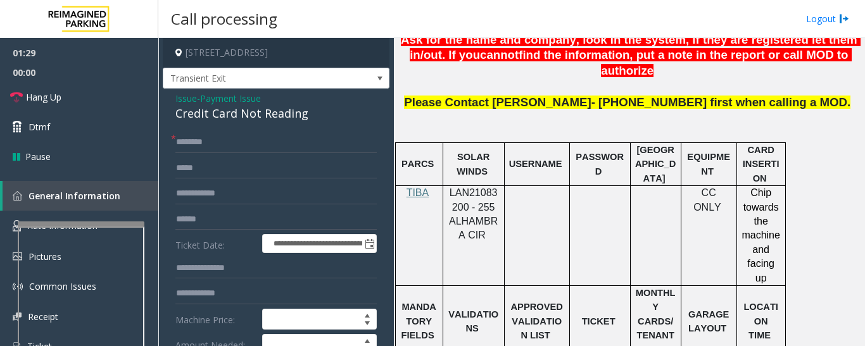
type textarea "**********"
click at [246, 144] on input "text" at bounding box center [275, 143] width 201 height 22
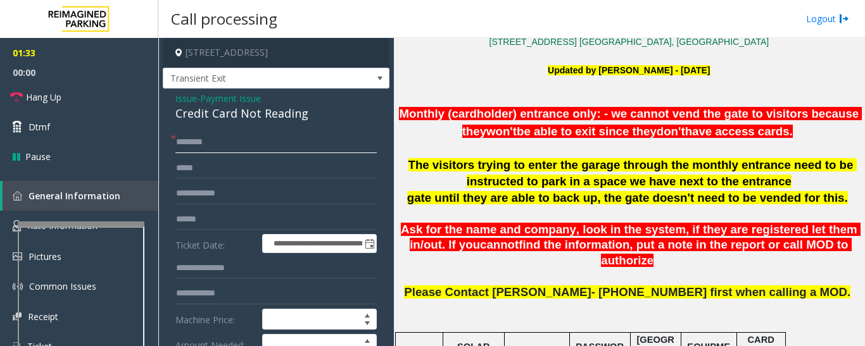
click at [199, 141] on input "text" at bounding box center [275, 143] width 201 height 22
click at [220, 142] on input "text" at bounding box center [275, 143] width 201 height 22
type input "********"
drag, startPoint x: 316, startPoint y: 211, endPoint x: 320, endPoint y: 196, distance: 15.7
click at [318, 211] on input "text" at bounding box center [275, 220] width 201 height 22
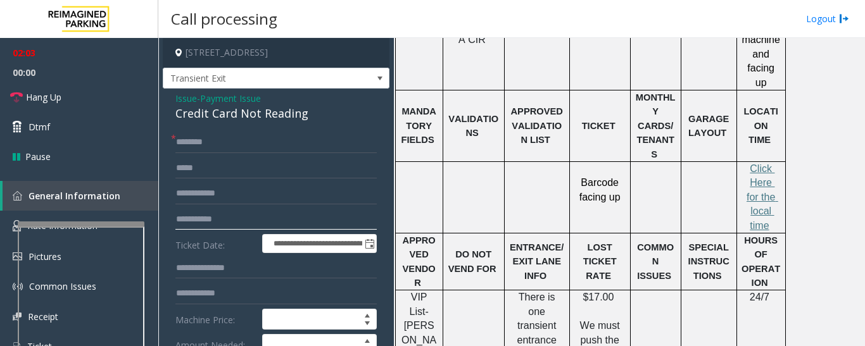
scroll to position [823, 0]
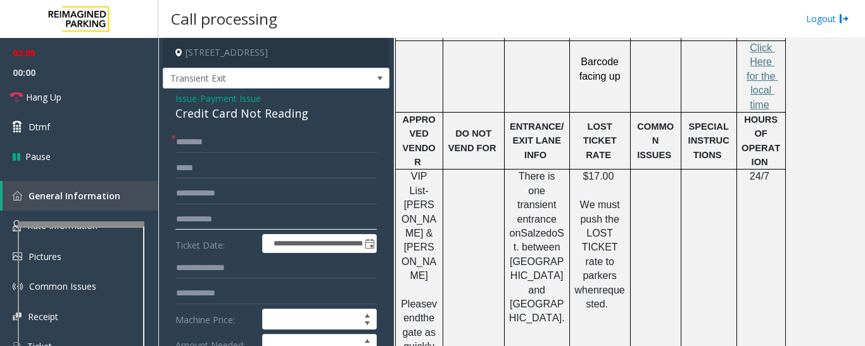
type input "**********"
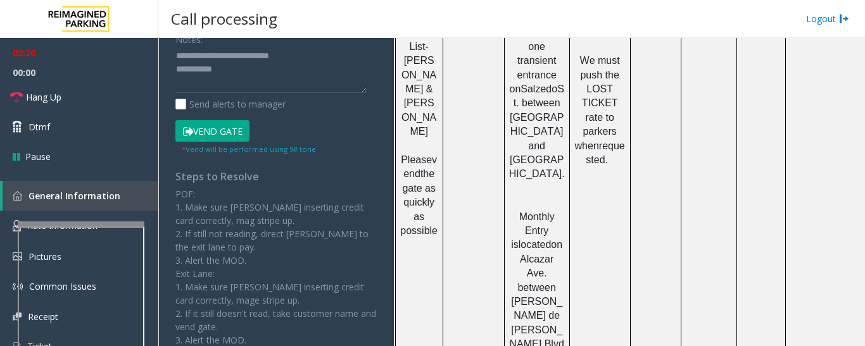
scroll to position [272, 0]
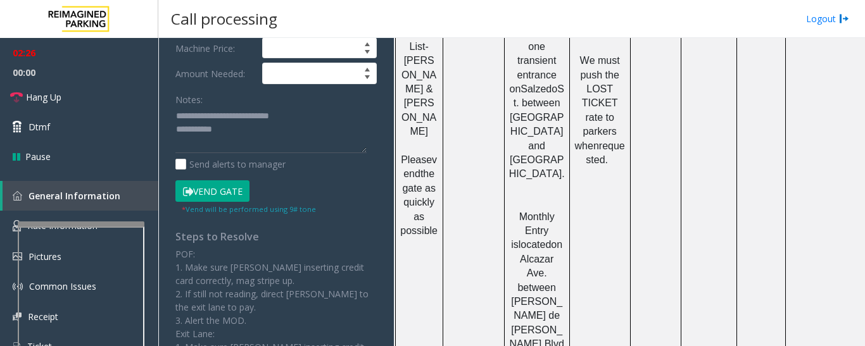
click at [202, 192] on button "Vend Gate" at bounding box center [212, 191] width 74 height 22
click at [243, 139] on textarea at bounding box center [270, 129] width 191 height 47
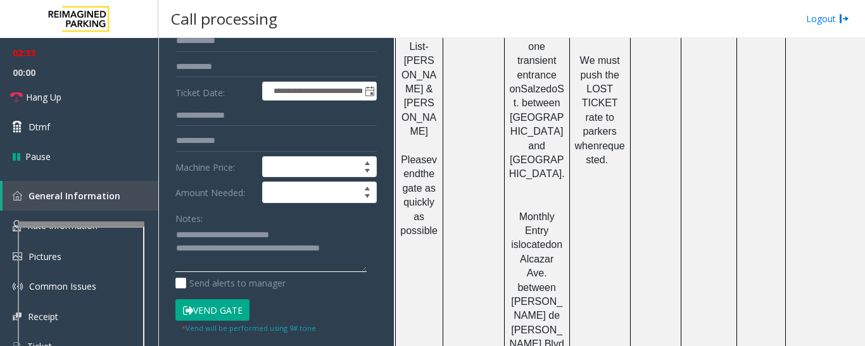
scroll to position [0, 0]
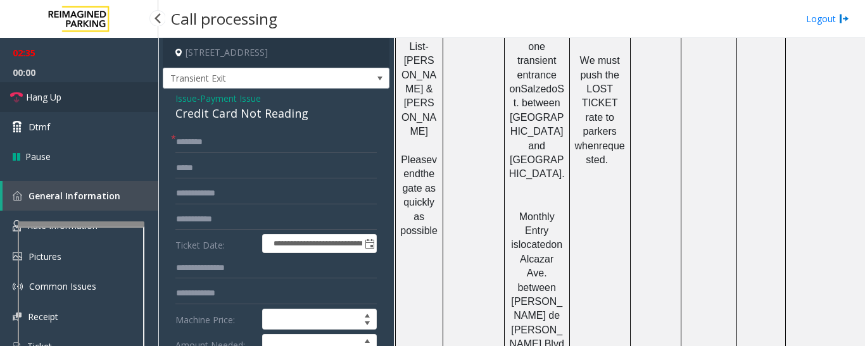
type textarea "**********"
click at [66, 104] on link "Hang Up" at bounding box center [79, 97] width 158 height 30
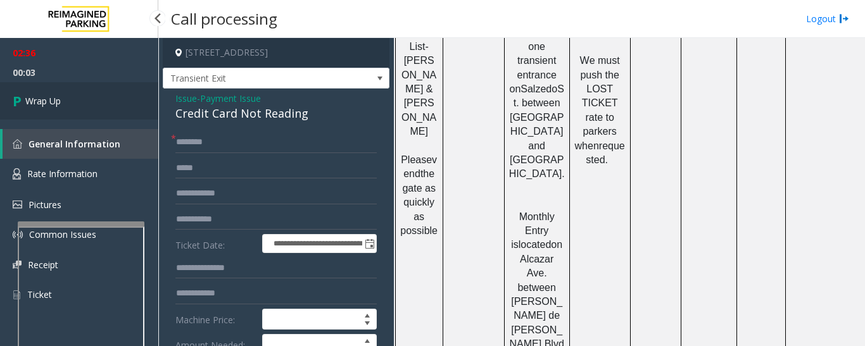
click at [92, 102] on link "Wrap Up" at bounding box center [79, 100] width 158 height 37
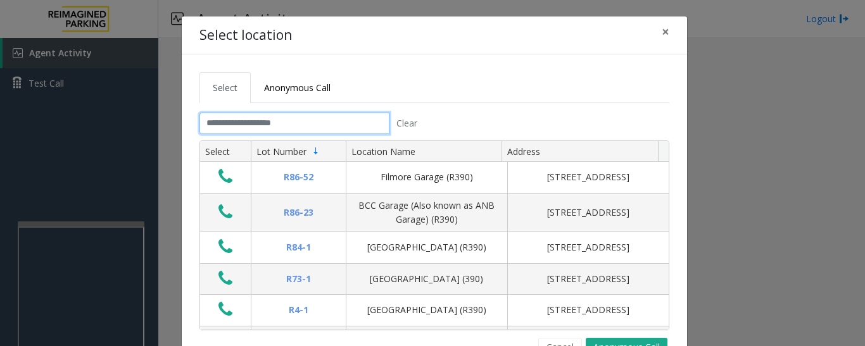
click at [367, 126] on input "text" at bounding box center [294, 124] width 190 height 22
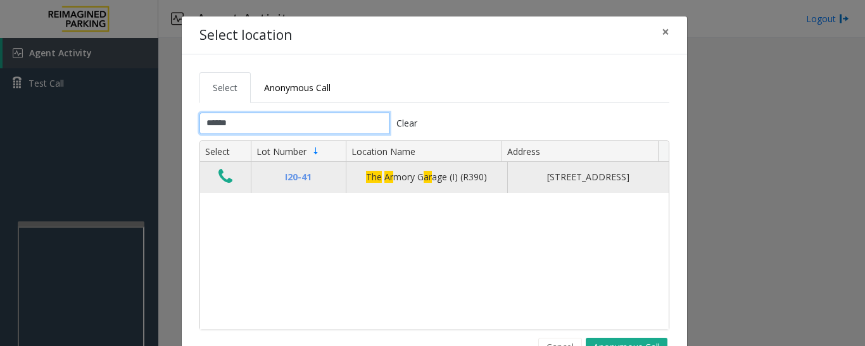
type input "******"
click at [232, 182] on td "Data table" at bounding box center [225, 177] width 51 height 30
click at [221, 182] on icon "Data table" at bounding box center [225, 177] width 14 height 18
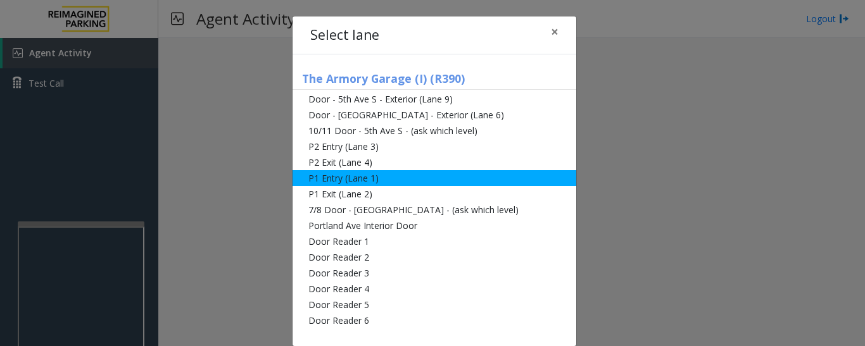
click at [320, 173] on li "P1 Entry (Lane 1)" at bounding box center [435, 178] width 284 height 16
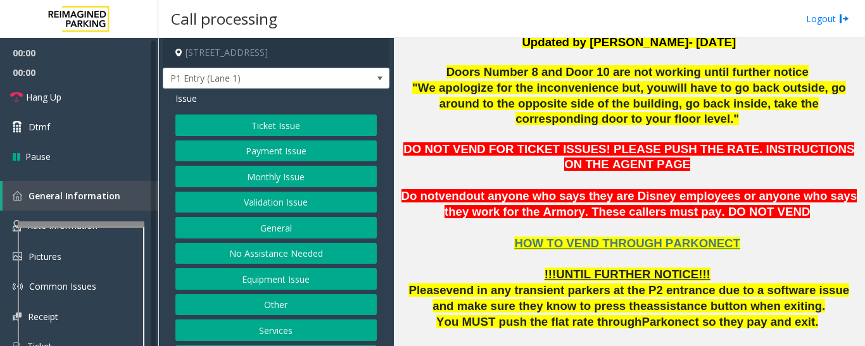
scroll to position [317, 0]
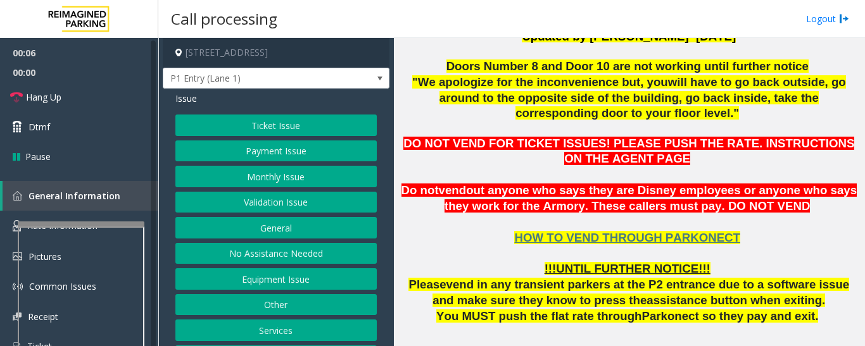
click at [307, 173] on button "Monthly Issue" at bounding box center [275, 177] width 201 height 22
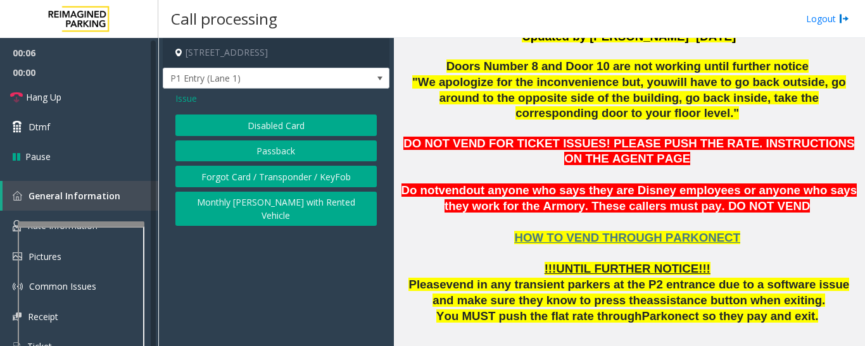
click at [280, 129] on button "Disabled Card" at bounding box center [275, 126] width 201 height 22
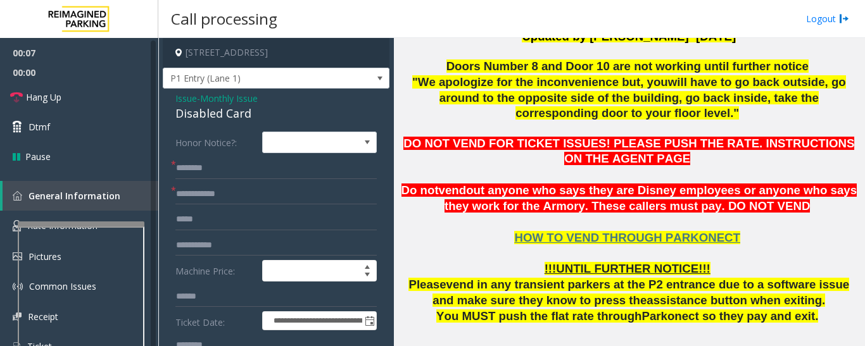
click at [205, 110] on div "Disabled Card" at bounding box center [275, 113] width 201 height 17
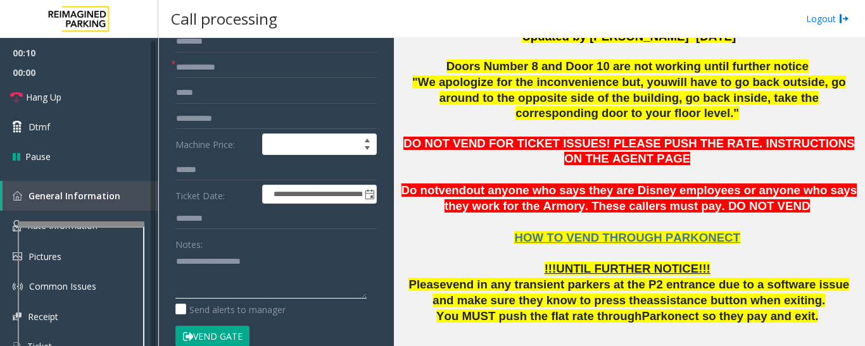
click at [204, 257] on textarea at bounding box center [270, 274] width 191 height 47
paste textarea "**********"
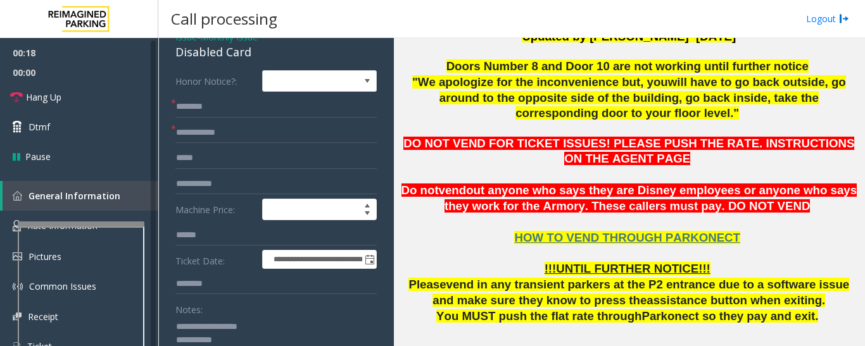
scroll to position [0, 0]
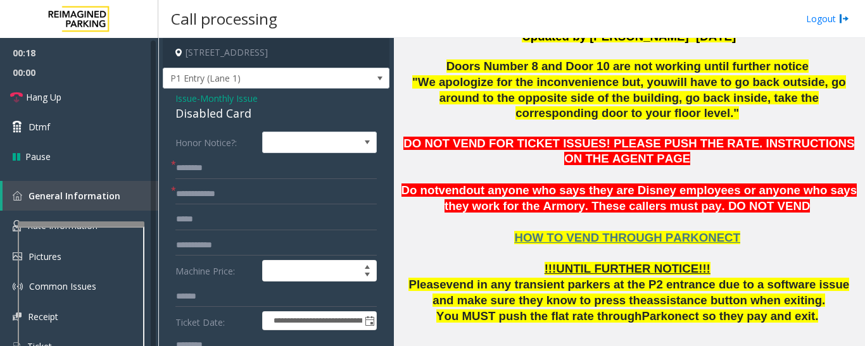
type textarea "**********"
click at [215, 192] on input "text" at bounding box center [275, 195] width 201 height 22
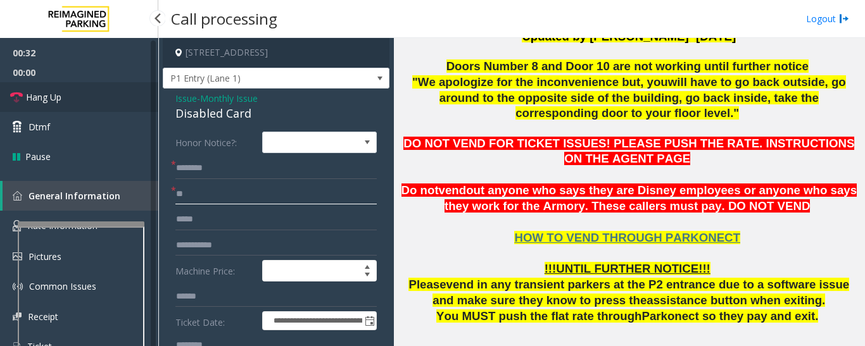
type input "**"
click at [104, 110] on link "Hang Up" at bounding box center [79, 97] width 158 height 30
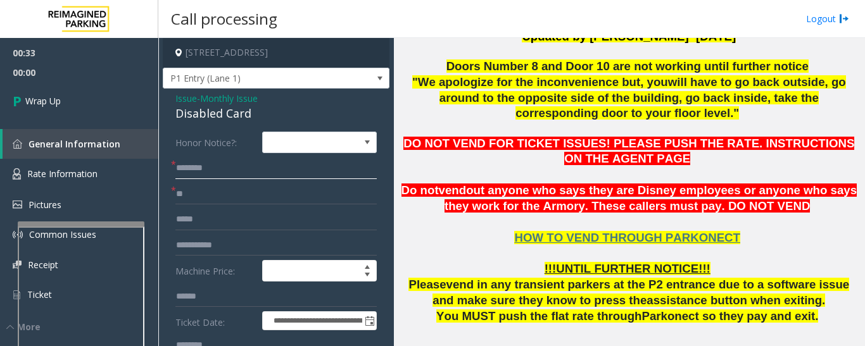
click at [194, 167] on input "text" at bounding box center [275, 169] width 201 height 22
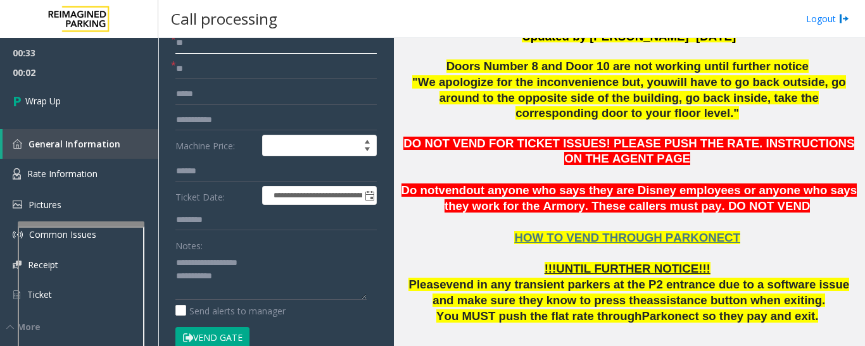
scroll to position [127, 0]
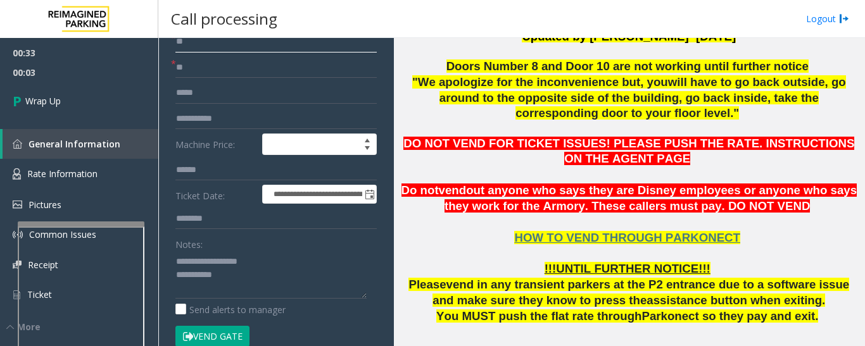
type input "**"
click at [243, 279] on textarea at bounding box center [270, 274] width 191 height 47
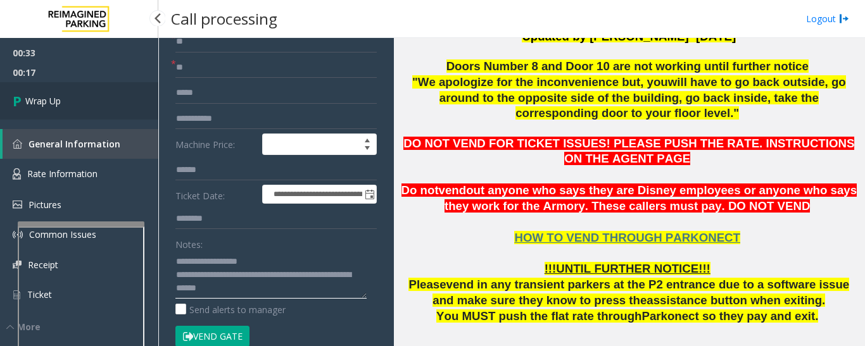
type textarea "**********"
click at [111, 116] on link "Wrap Up" at bounding box center [79, 100] width 158 height 37
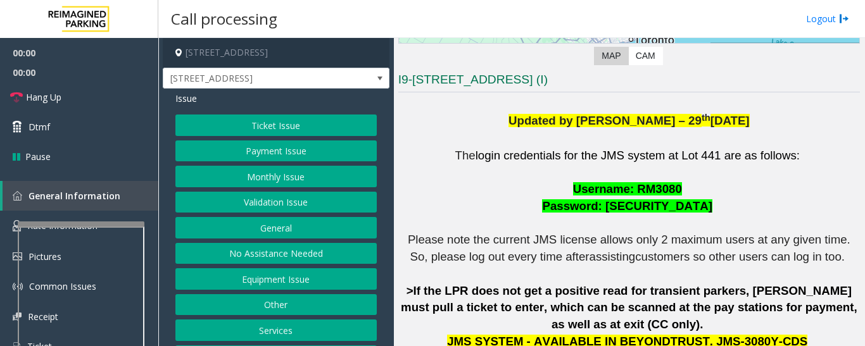
scroll to position [317, 0]
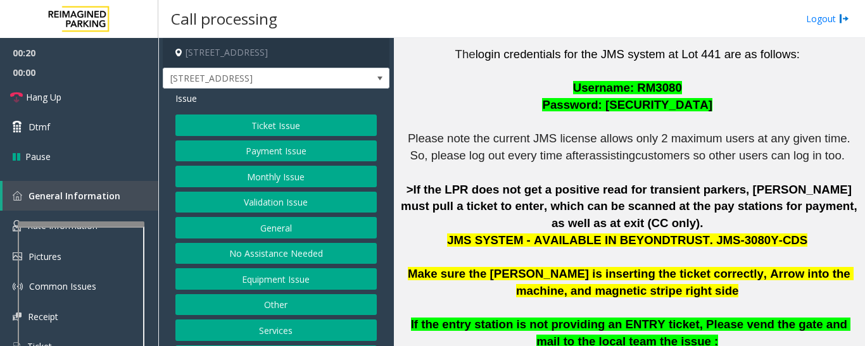
click at [341, 154] on button "Payment Issue" at bounding box center [275, 152] width 201 height 22
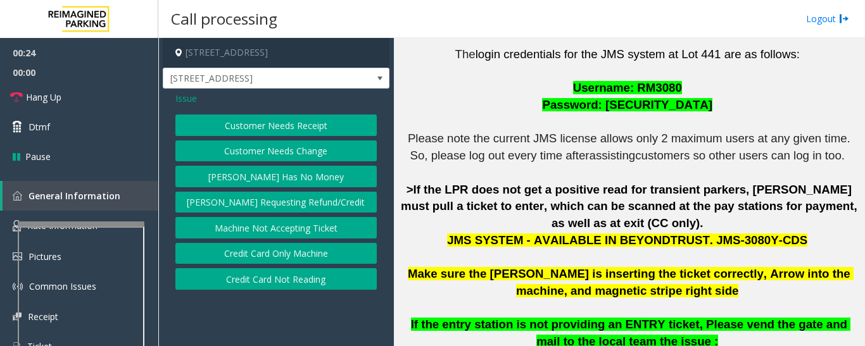
scroll to position [570, 0]
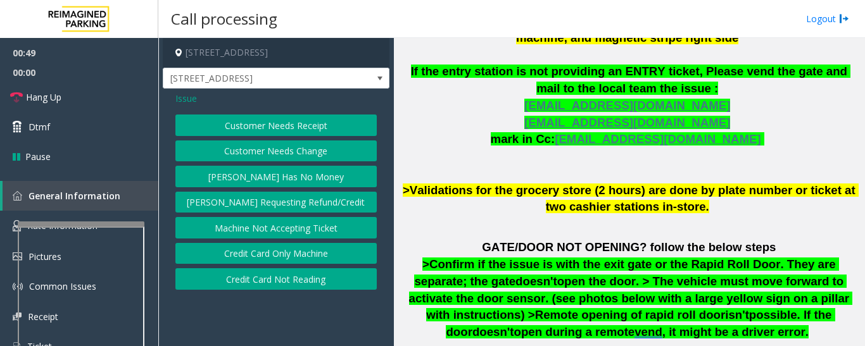
click at [313, 290] on div "Issue Customer Needs Receipt Customer Needs Change Parker Has No Money Parker R…" at bounding box center [276, 193] width 227 height 208
click at [310, 288] on button "Credit Card Not Reading" at bounding box center [275, 279] width 201 height 22
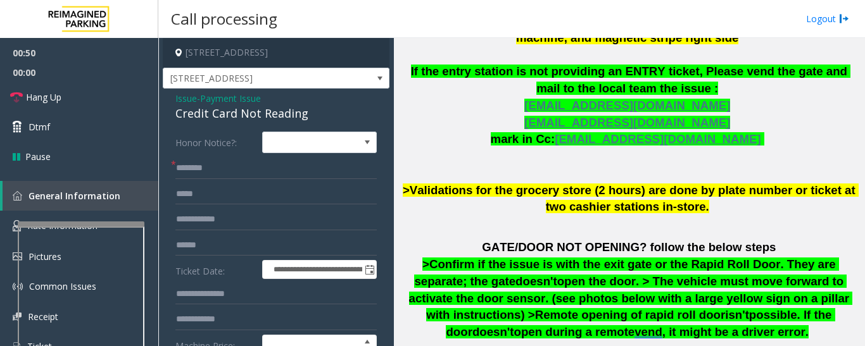
click at [256, 107] on div "Credit Card Not Reading" at bounding box center [275, 113] width 201 height 17
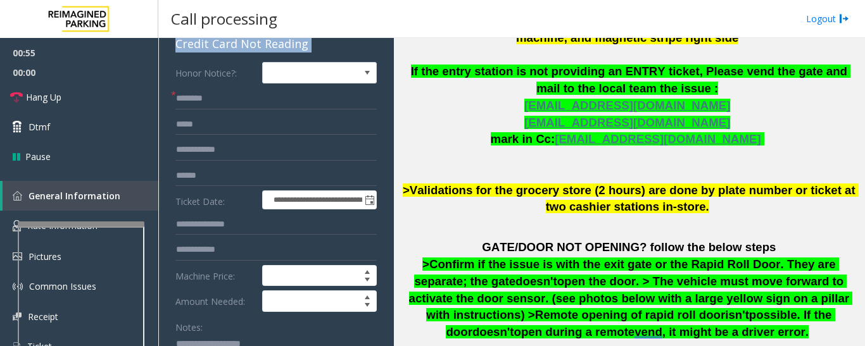
scroll to position [190, 0]
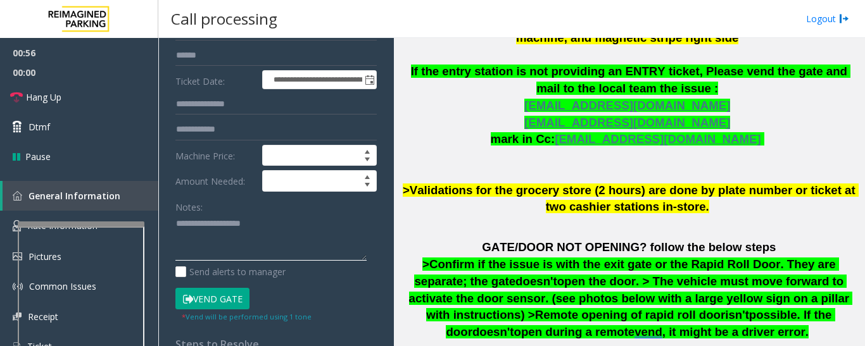
click at [199, 239] on textarea at bounding box center [270, 237] width 191 height 47
paste textarea "**********"
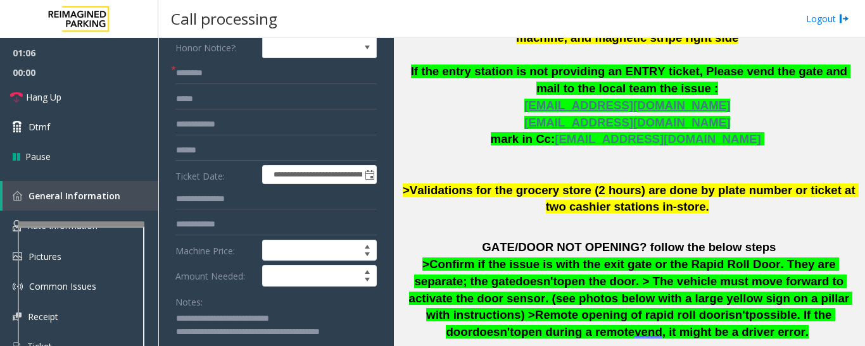
scroll to position [0, 0]
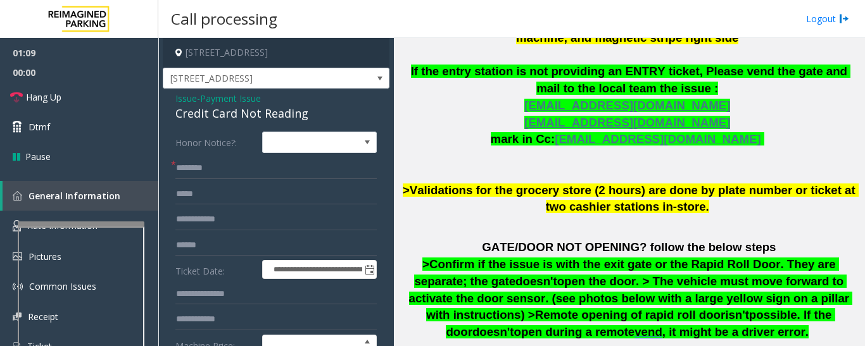
type textarea "**********"
click at [227, 168] on input "text" at bounding box center [275, 169] width 201 height 22
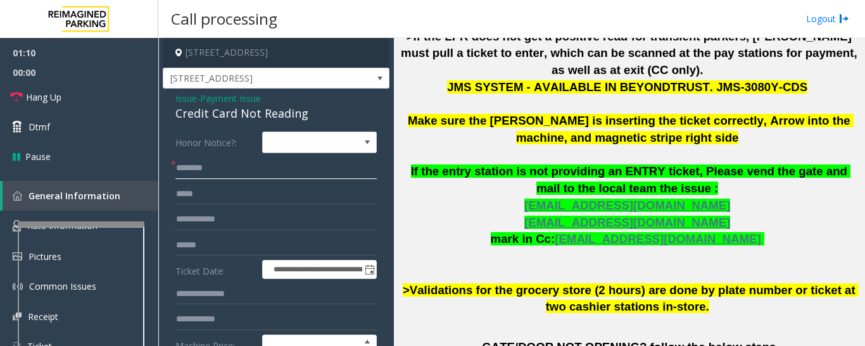
scroll to position [317, 0]
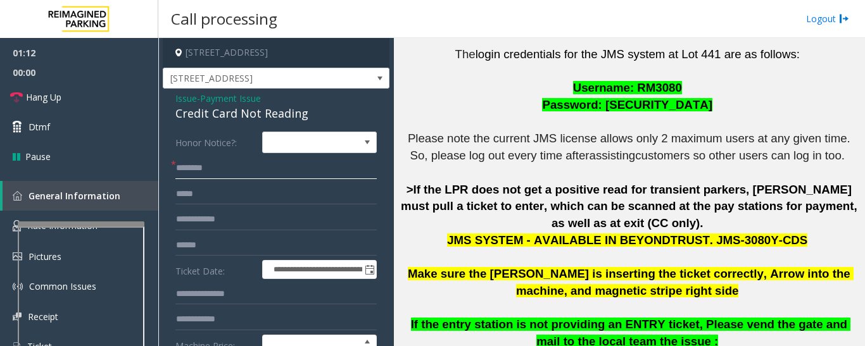
click at [241, 175] on input "text" at bounding box center [275, 169] width 201 height 22
click at [251, 181] on form "**********" at bounding box center [275, 322] width 201 height 381
click at [258, 172] on input "text" at bounding box center [275, 169] width 201 height 22
click at [225, 246] on input "text" at bounding box center [275, 246] width 201 height 22
type input "********"
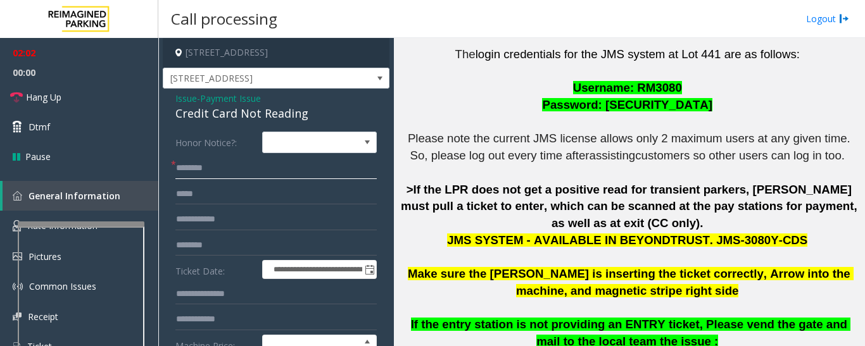
click at [228, 172] on input "text" at bounding box center [275, 169] width 201 height 22
type input "*"
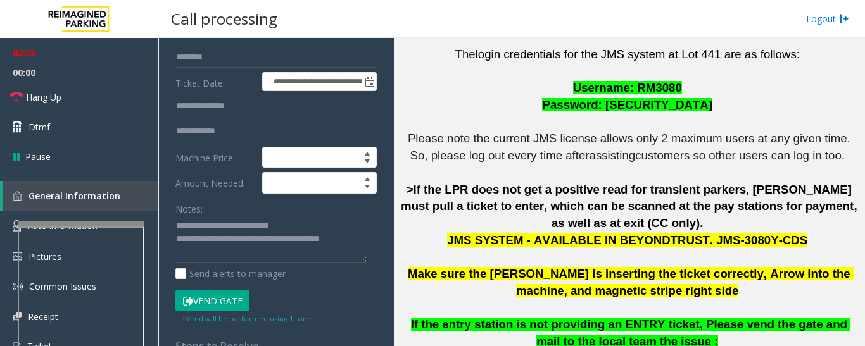
scroll to position [190, 0]
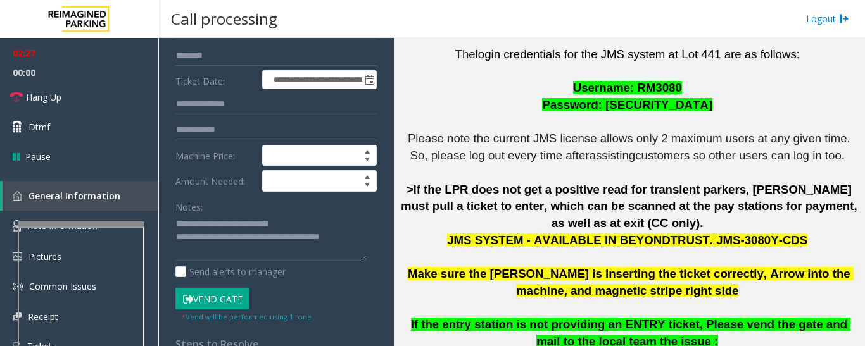
click at [224, 296] on button "Vend Gate" at bounding box center [212, 299] width 74 height 22
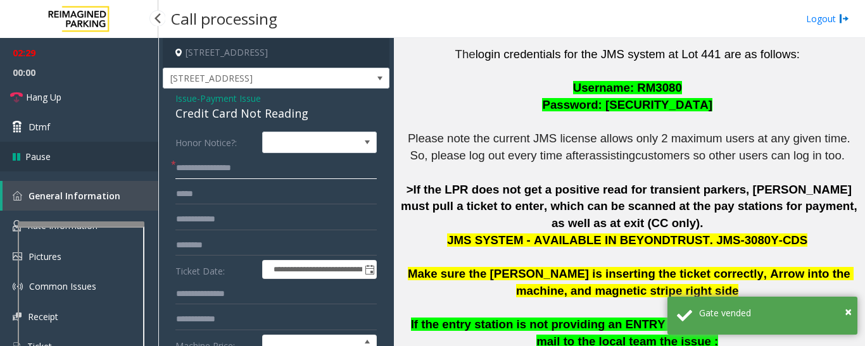
drag, startPoint x: 215, startPoint y: 167, endPoint x: 158, endPoint y: 171, distance: 57.1
click at [158, 171] on app-root "**********" at bounding box center [432, 173] width 865 height 346
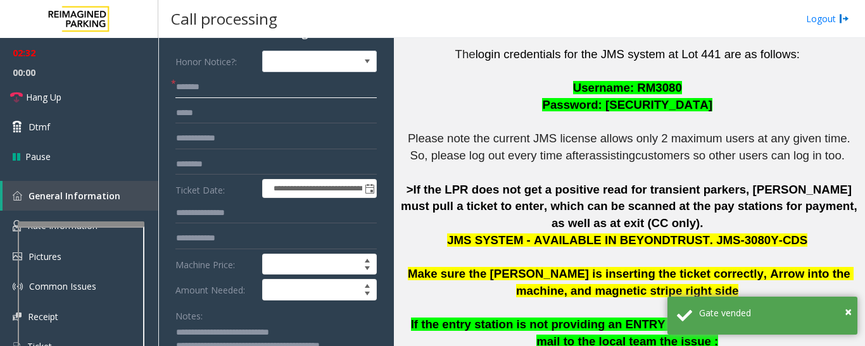
scroll to position [190, 0]
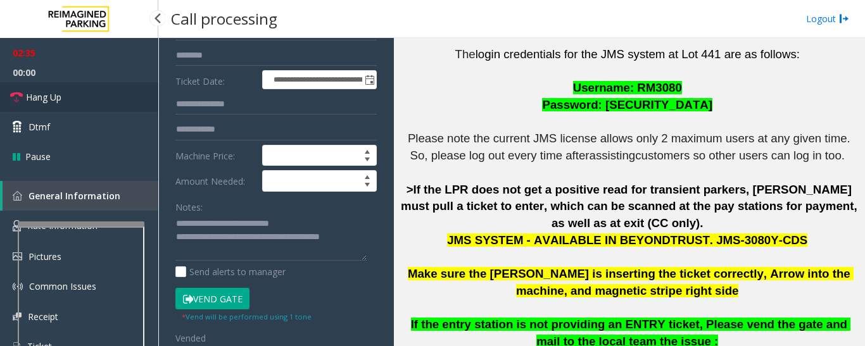
type input "******"
click at [83, 99] on link "Hang Up" at bounding box center [79, 97] width 158 height 30
click at [21, 104] on link "Hang Up" at bounding box center [79, 97] width 158 height 30
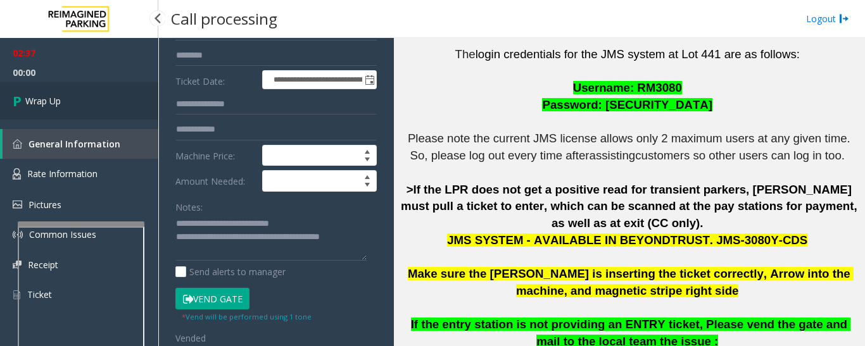
click at [23, 104] on icon at bounding box center [19, 101] width 13 height 21
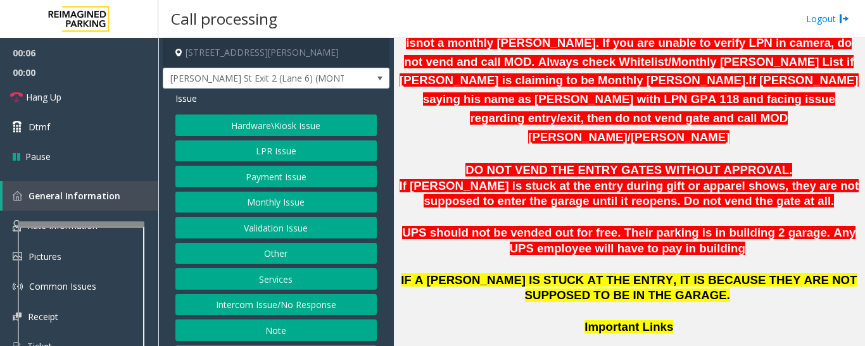
scroll to position [950, 0]
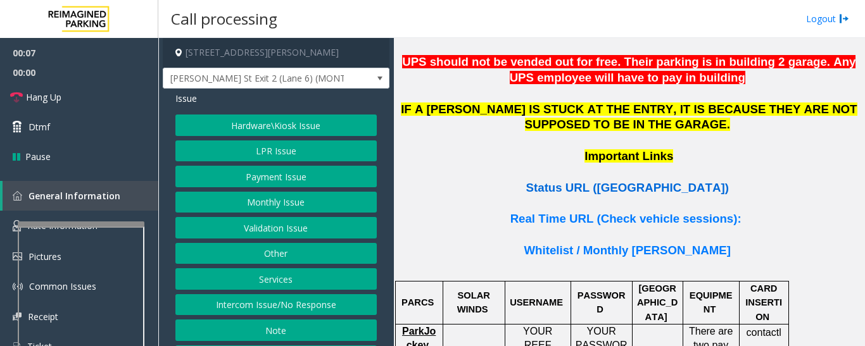
click at [617, 181] on span "Status URL (Vend Gate)" at bounding box center [627, 187] width 203 height 13
click at [305, 146] on button "LPR Issue" at bounding box center [275, 152] width 201 height 22
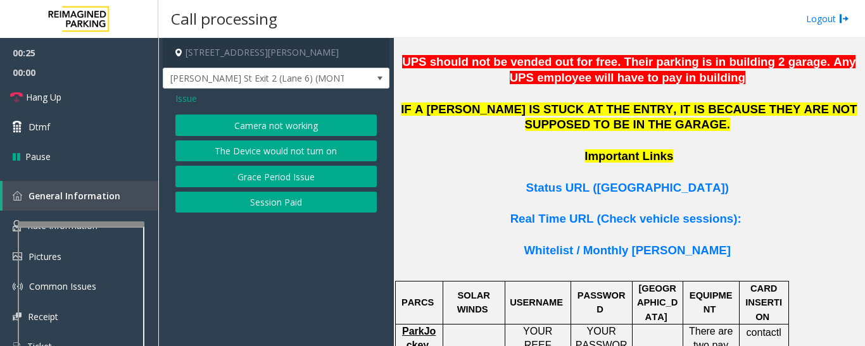
click at [274, 130] on button "Camera not working" at bounding box center [275, 126] width 201 height 22
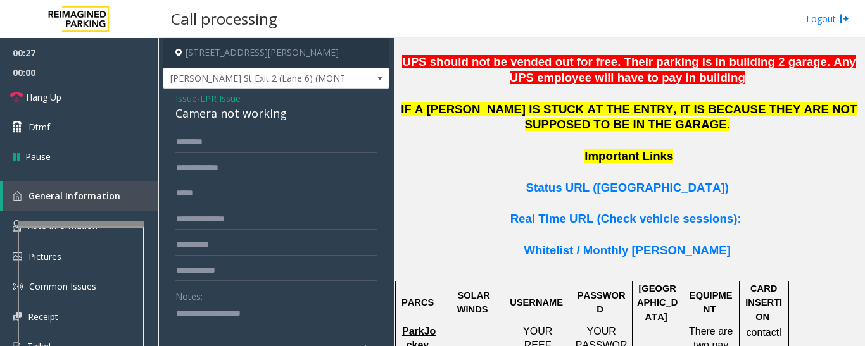
click at [247, 175] on input "text" at bounding box center [275, 169] width 201 height 22
click at [279, 116] on div "Camera not working" at bounding box center [275, 113] width 201 height 17
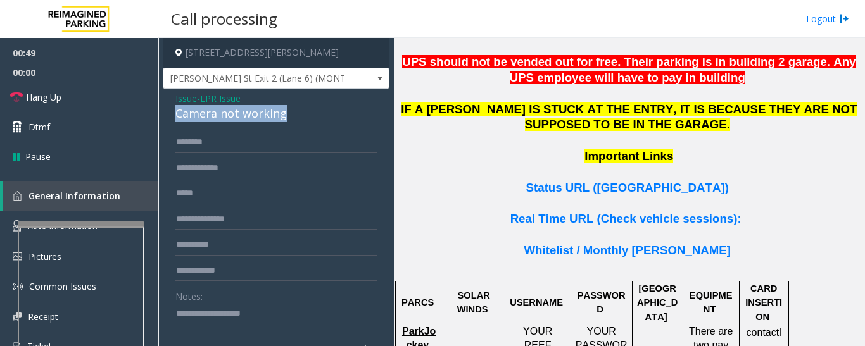
click at [279, 116] on div "Camera not working" at bounding box center [275, 113] width 201 height 17
click at [230, 320] on textarea at bounding box center [270, 326] width 191 height 47
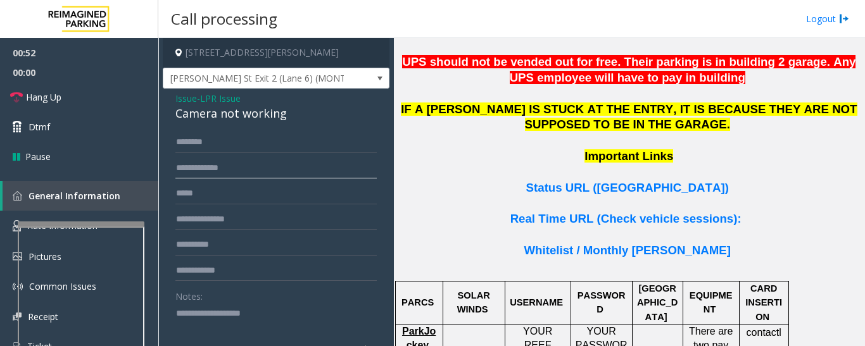
click at [236, 169] on input "text" at bounding box center [275, 169] width 201 height 22
type input "*******"
click at [241, 146] on input "text" at bounding box center [275, 143] width 201 height 22
type input "******"
click at [234, 317] on textarea at bounding box center [270, 326] width 191 height 47
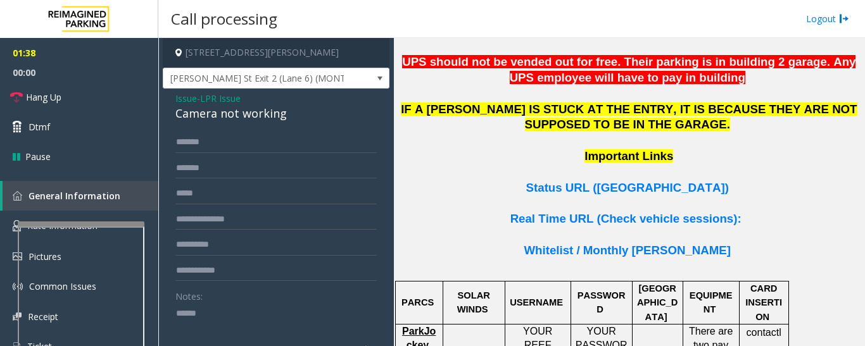
paste textarea "**********"
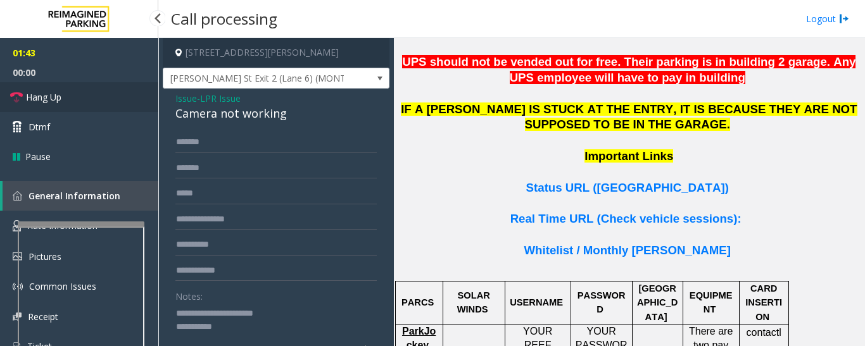
click at [91, 110] on link "Hang Up" at bounding box center [79, 97] width 158 height 30
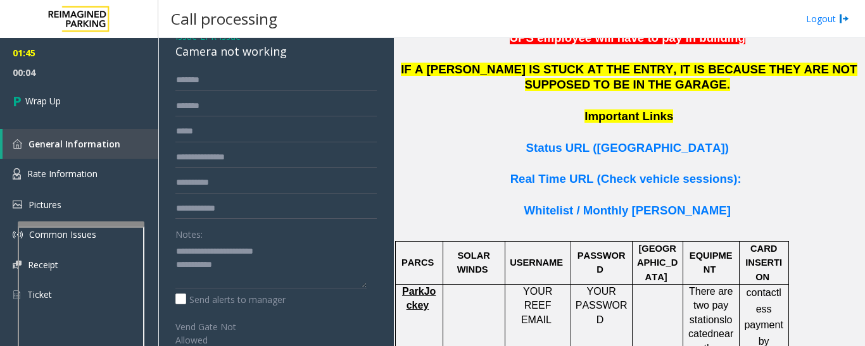
scroll to position [1018, 0]
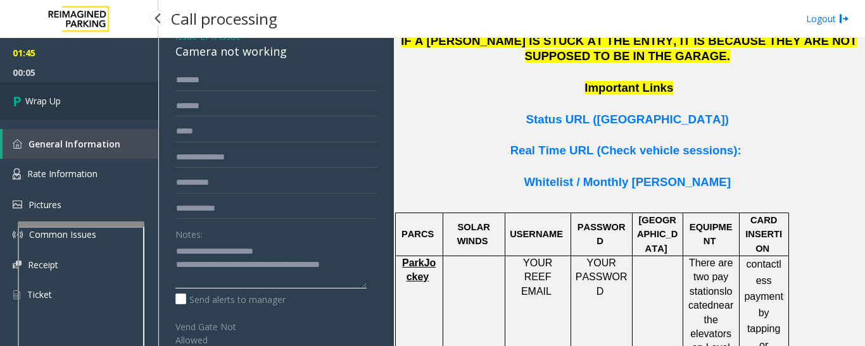
type textarea "**********"
click at [1, 104] on link "Wrap Up" at bounding box center [79, 100] width 158 height 37
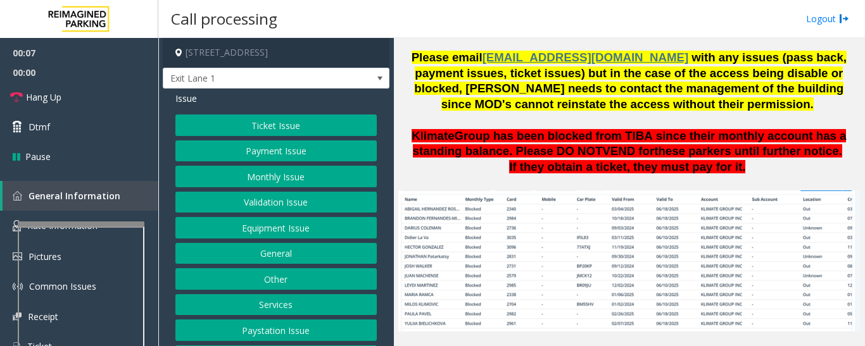
scroll to position [1013, 0]
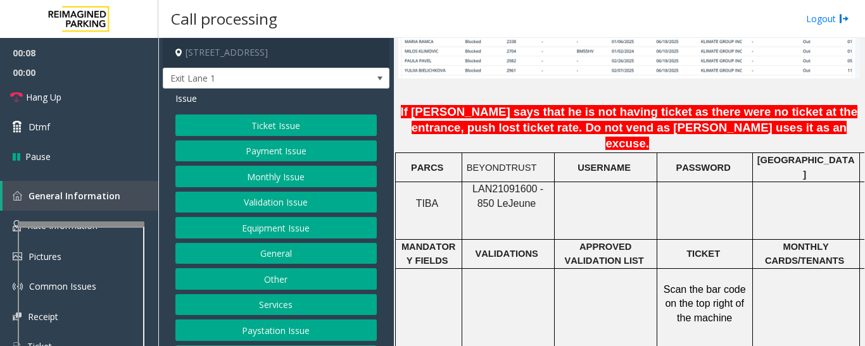
click at [496, 184] on span "LAN21091600 - 850 Le" at bounding box center [507, 196] width 71 height 25
click at [497, 182] on p "LAN21091600 - 850 Le Jeune" at bounding box center [508, 196] width 83 height 28
click at [296, 176] on button "Monthly Issue" at bounding box center [275, 177] width 201 height 22
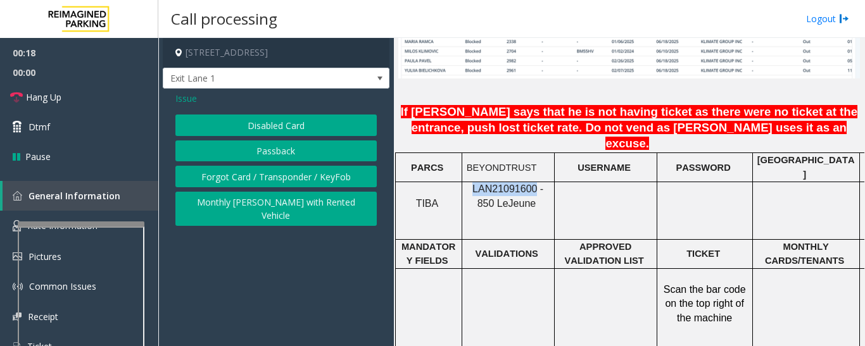
click at [291, 158] on button "Passback" at bounding box center [275, 152] width 201 height 22
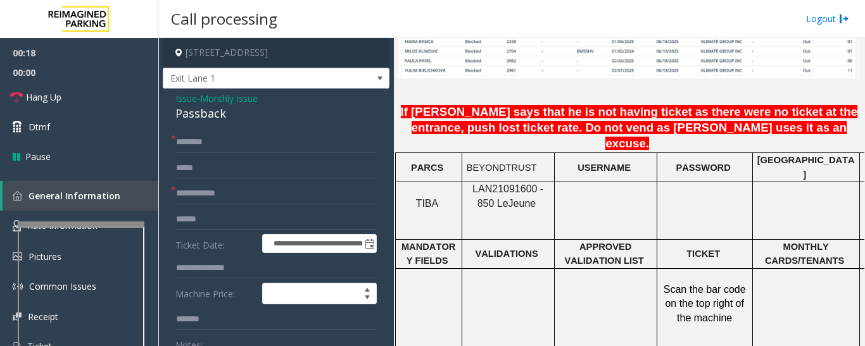
click at [204, 110] on div "Passback" at bounding box center [275, 113] width 201 height 17
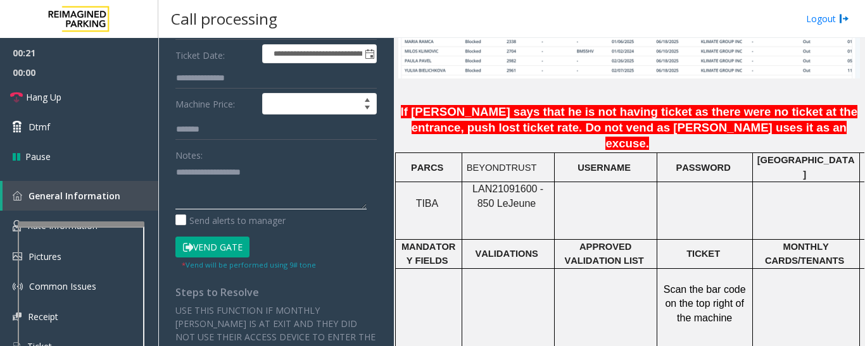
click at [224, 186] on textarea at bounding box center [270, 185] width 191 height 47
paste textarea "********"
type textarea "**********"
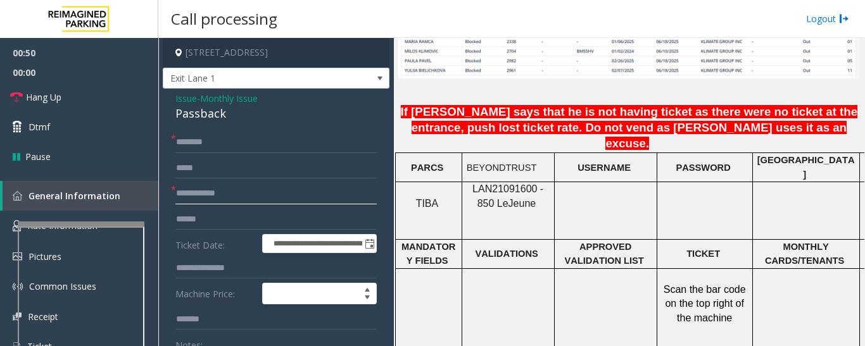
click at [213, 194] on input "text" at bounding box center [275, 194] width 201 height 22
click at [205, 190] on input "text" at bounding box center [275, 194] width 201 height 22
type input "****"
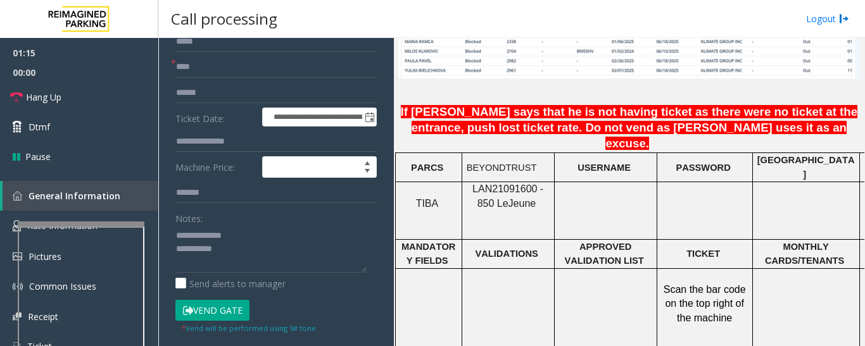
click at [207, 309] on button "Vend Gate" at bounding box center [212, 311] width 74 height 22
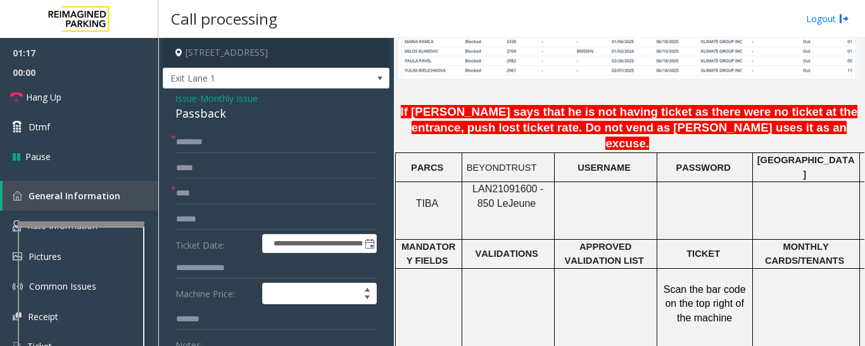
click at [182, 104] on span "Issue" at bounding box center [186, 98] width 22 height 13
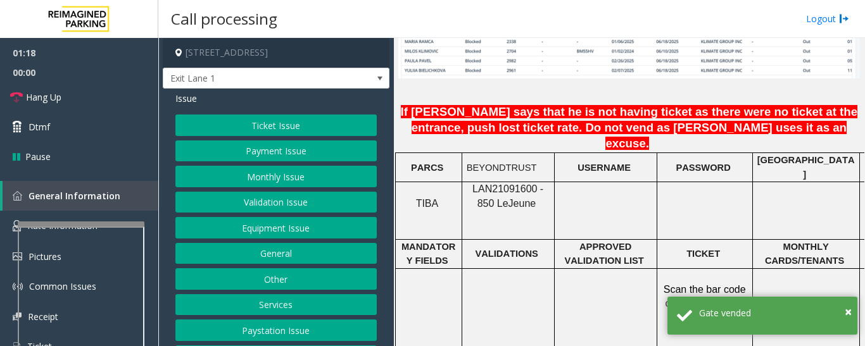
click at [264, 185] on button "Monthly Issue" at bounding box center [275, 177] width 201 height 22
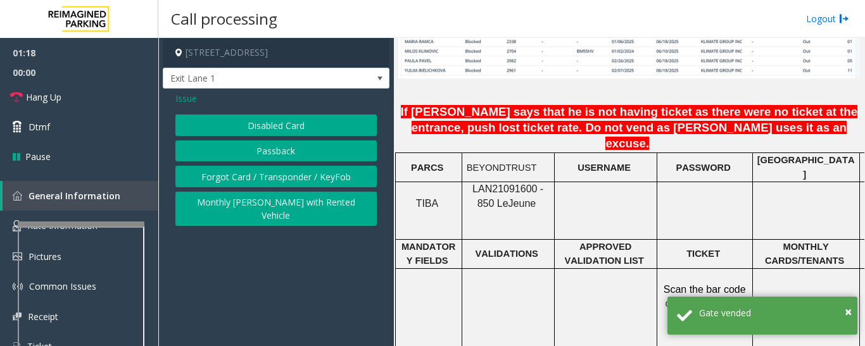
click at [287, 115] on button "Disabled Card" at bounding box center [275, 126] width 201 height 22
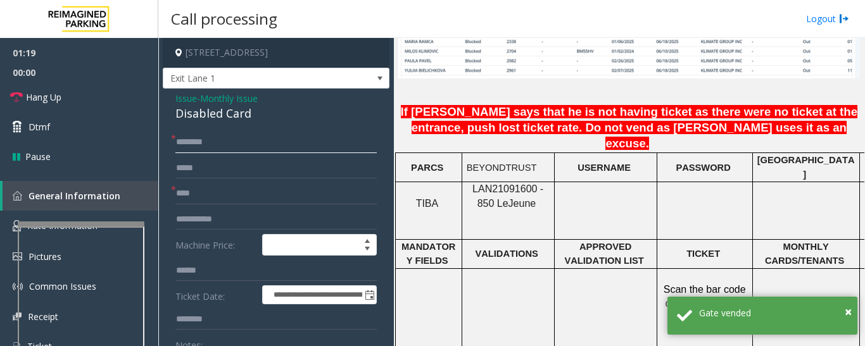
click at [198, 141] on input "text" at bounding box center [275, 143] width 201 height 22
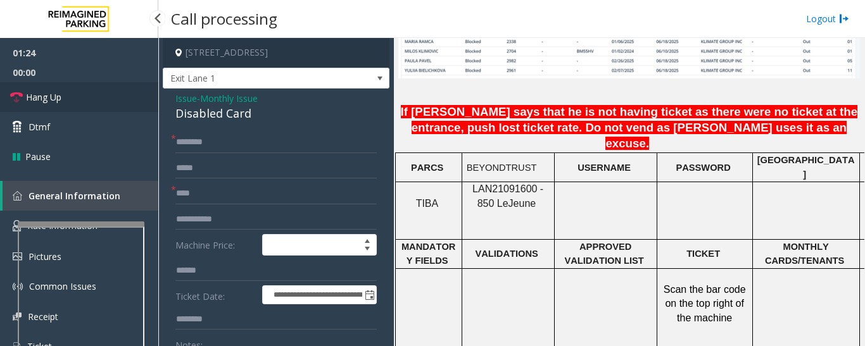
click at [36, 85] on link "Hang Up" at bounding box center [79, 97] width 158 height 30
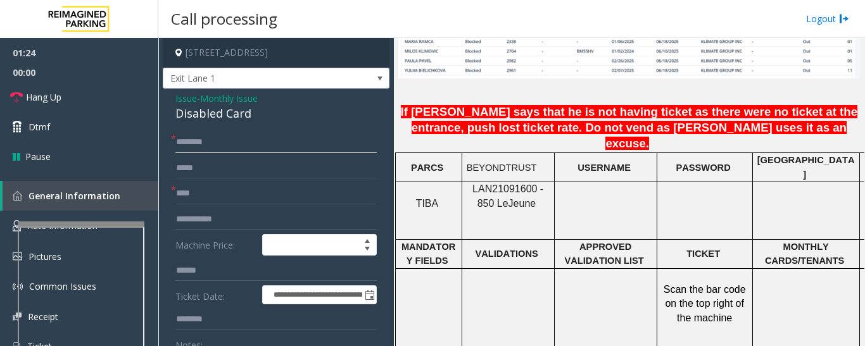
click at [211, 142] on input "text" at bounding box center [275, 143] width 201 height 22
paste input "******"
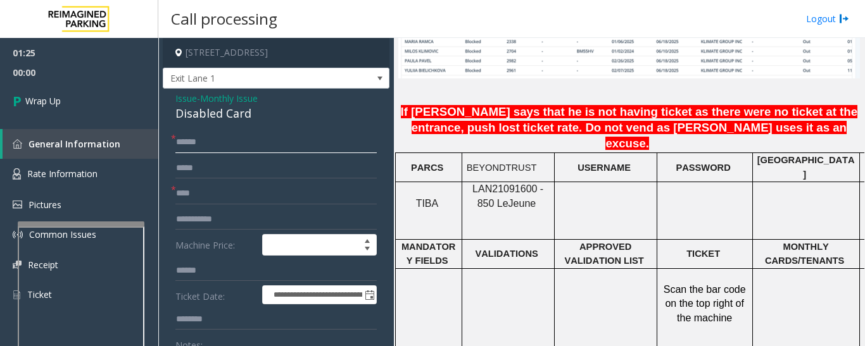
scroll to position [127, 0]
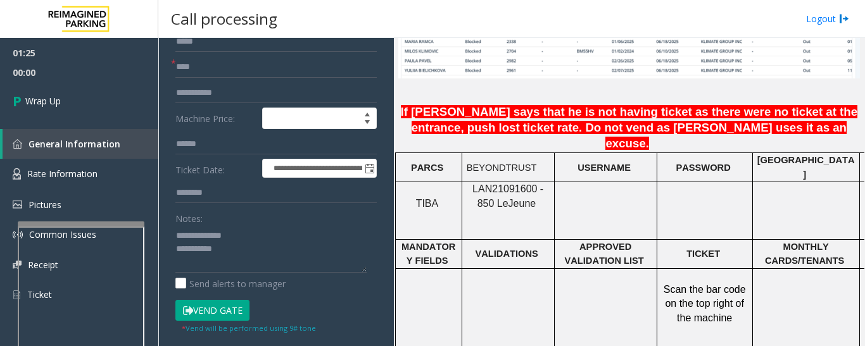
type input "******"
click at [246, 255] on textarea at bounding box center [270, 248] width 191 height 47
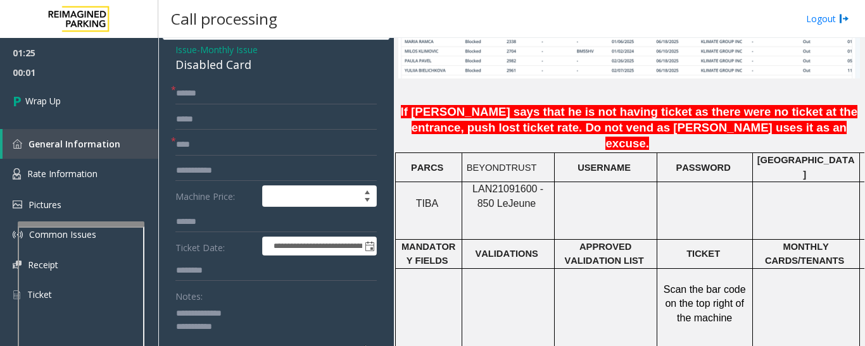
scroll to position [0, 0]
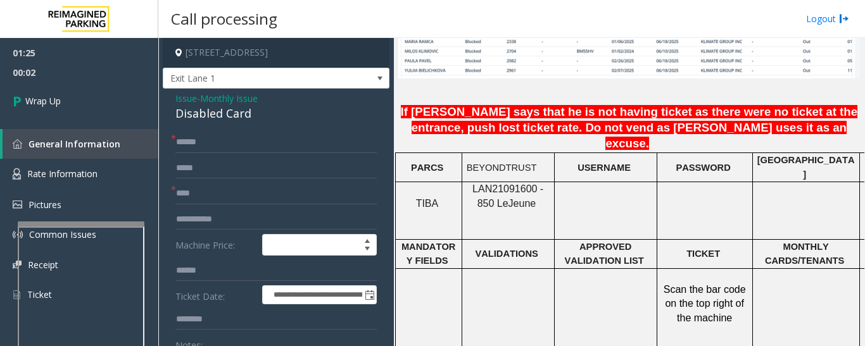
click at [212, 111] on div "Disabled Card" at bounding box center [275, 113] width 201 height 17
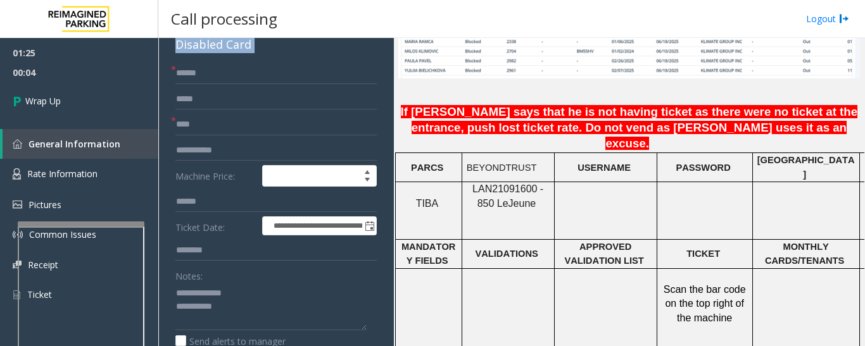
scroll to position [127, 0]
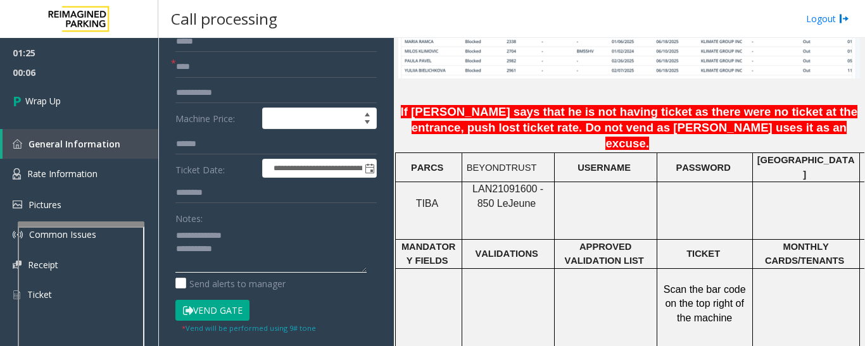
drag, startPoint x: 199, startPoint y: 234, endPoint x: 254, endPoint y: 236, distance: 54.5
click at [254, 236] on textarea at bounding box center [270, 248] width 191 height 47
paste textarea "*****"
click at [257, 265] on textarea at bounding box center [270, 248] width 191 height 47
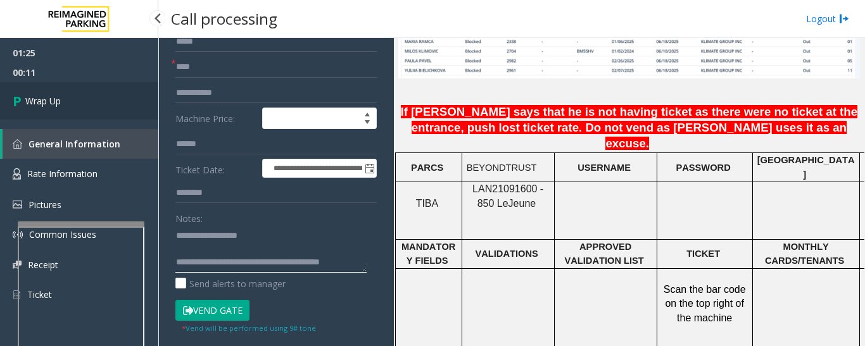
type textarea "**********"
click at [88, 94] on link "Wrap Up" at bounding box center [79, 100] width 158 height 37
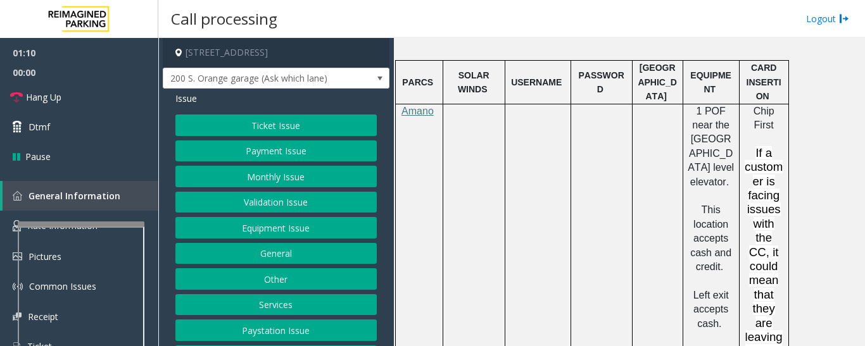
scroll to position [823, 0]
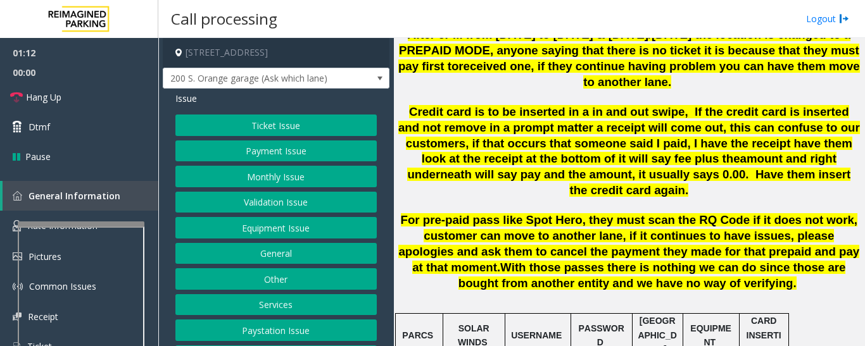
click at [296, 152] on button "Payment Issue" at bounding box center [275, 152] width 201 height 22
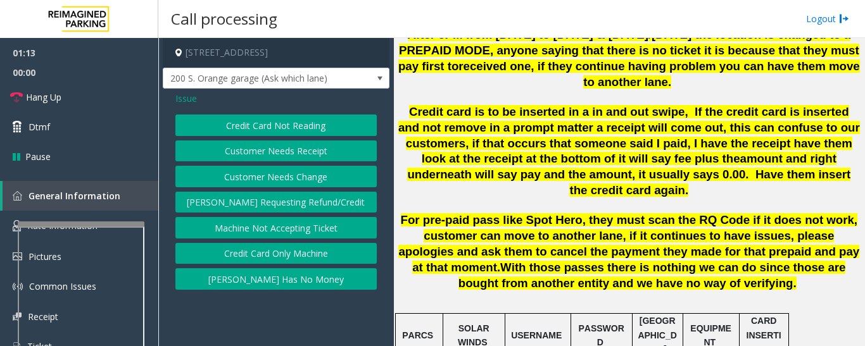
click at [253, 133] on button "Credit Card Not Reading" at bounding box center [275, 126] width 201 height 22
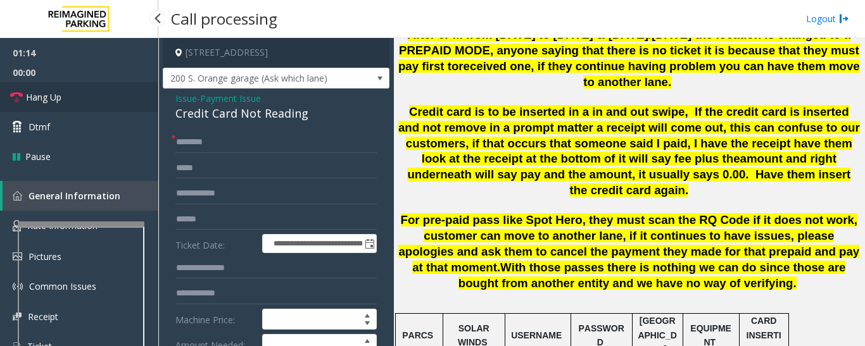
click at [42, 85] on link "Hang Up" at bounding box center [79, 97] width 158 height 30
click at [199, 118] on div "Credit Card Not Reading" at bounding box center [275, 113] width 201 height 17
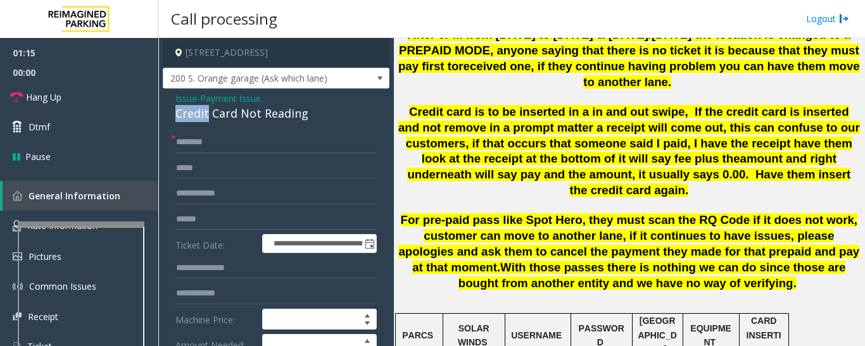
click at [199, 118] on div "Credit Card Not Reading" at bounding box center [275, 113] width 201 height 17
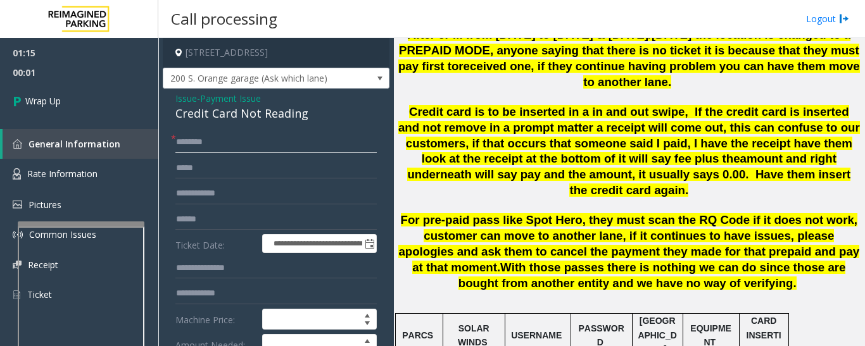
click at [202, 139] on input "text" at bounding box center [275, 143] width 201 height 22
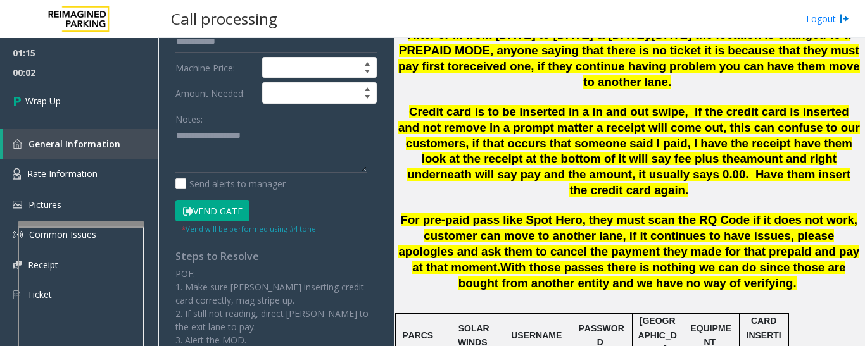
scroll to position [253, 0]
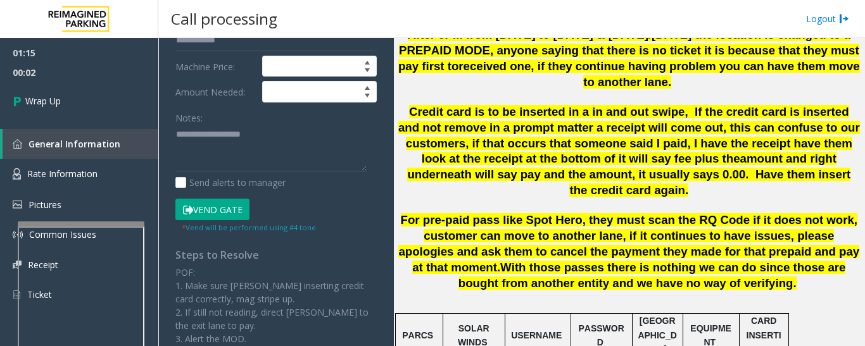
type input "**"
click at [286, 176] on div "Send alerts to manager" at bounding box center [275, 182] width 201 height 13
click at [298, 153] on textarea at bounding box center [270, 148] width 191 height 47
paste textarea "**********"
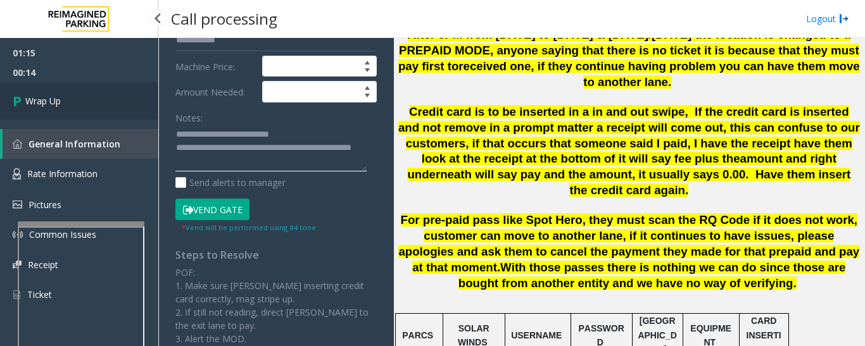
type textarea "**********"
click at [22, 113] on link "Wrap Up" at bounding box center [79, 100] width 158 height 37
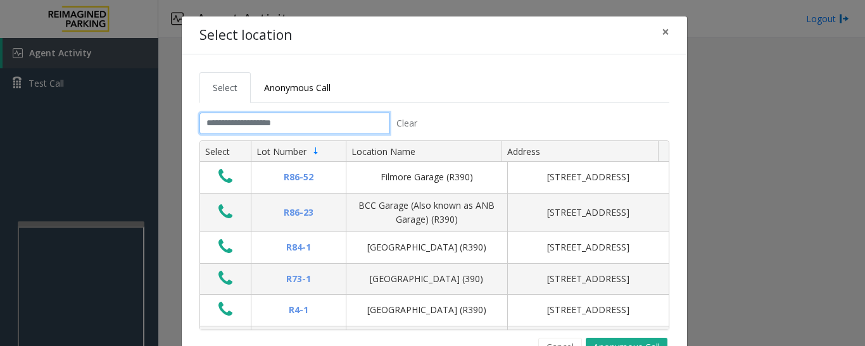
click at [242, 125] on input "text" at bounding box center [294, 124] width 190 height 22
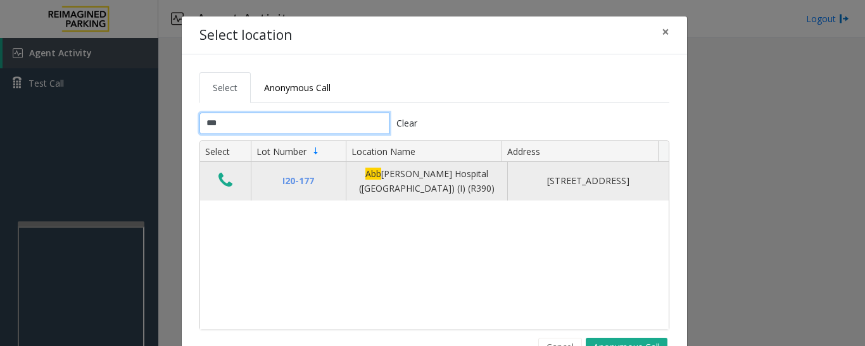
type input "***"
click at [221, 172] on icon "Data table" at bounding box center [225, 181] width 14 height 18
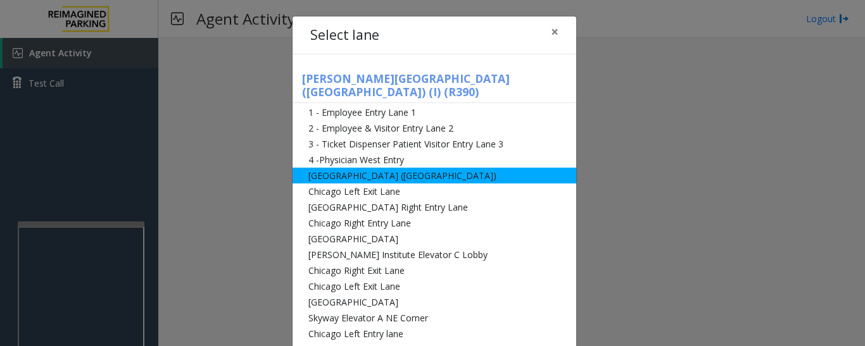
click at [344, 168] on li "[GEOGRAPHIC_DATA] ([GEOGRAPHIC_DATA])" at bounding box center [435, 176] width 284 height 16
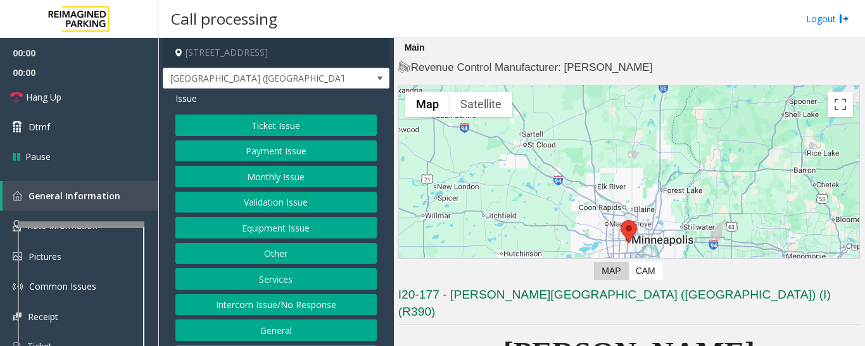
click at [317, 189] on div "Ticket Issue Payment Issue Monthly Issue Validation Issue Equipment Issue Other…" at bounding box center [275, 241] width 201 height 252
click at [317, 183] on button "Monthly Issue" at bounding box center [275, 177] width 201 height 22
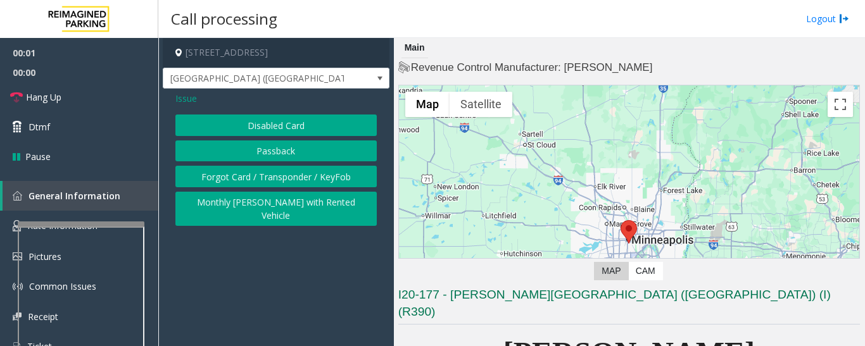
click at [279, 122] on button "Disabled Card" at bounding box center [275, 126] width 201 height 22
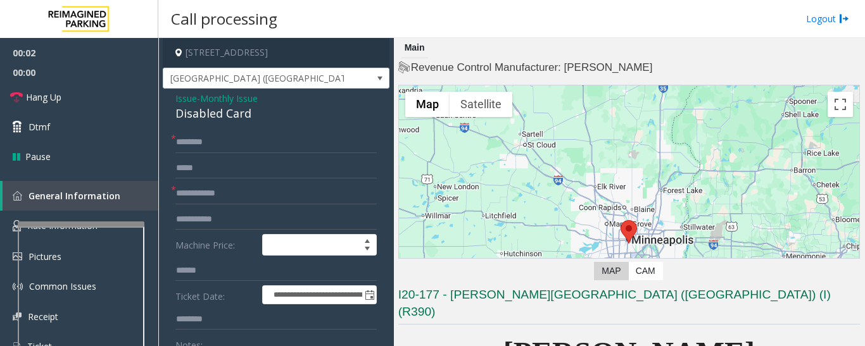
click at [218, 107] on div "Disabled Card" at bounding box center [275, 113] width 201 height 17
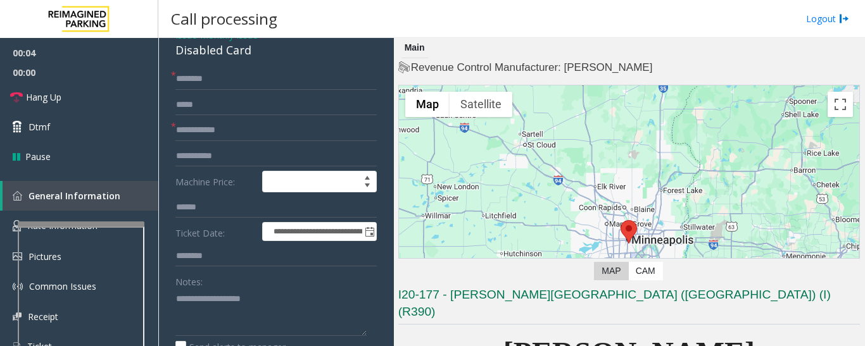
click at [224, 287] on div "Notes:" at bounding box center [275, 303] width 201 height 65
click at [224, 299] on textarea at bounding box center [270, 312] width 191 height 47
paste textarea "**********"
type textarea "**********"
click at [279, 129] on input "text" at bounding box center [275, 131] width 201 height 22
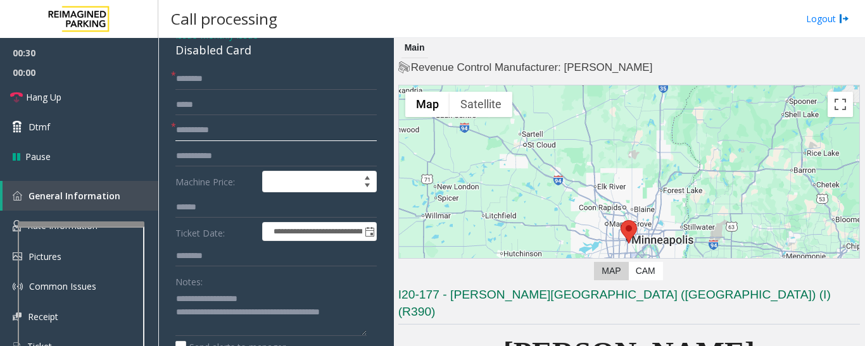
click at [198, 129] on input "**********" at bounding box center [275, 131] width 201 height 22
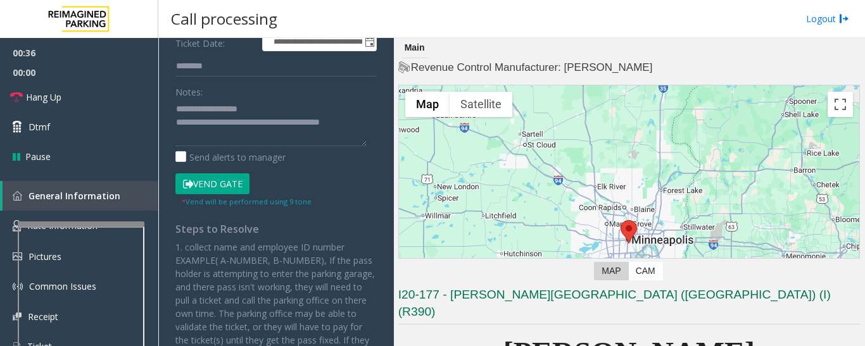
type input "**********"
click at [228, 185] on button "Vend Gate" at bounding box center [212, 184] width 74 height 22
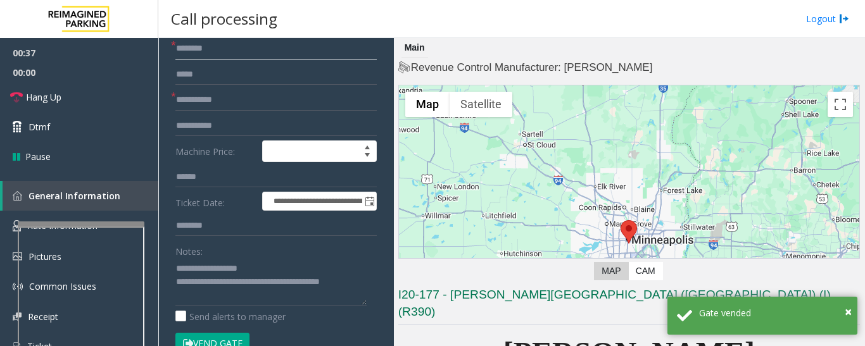
click at [229, 51] on input "text" at bounding box center [275, 49] width 201 height 22
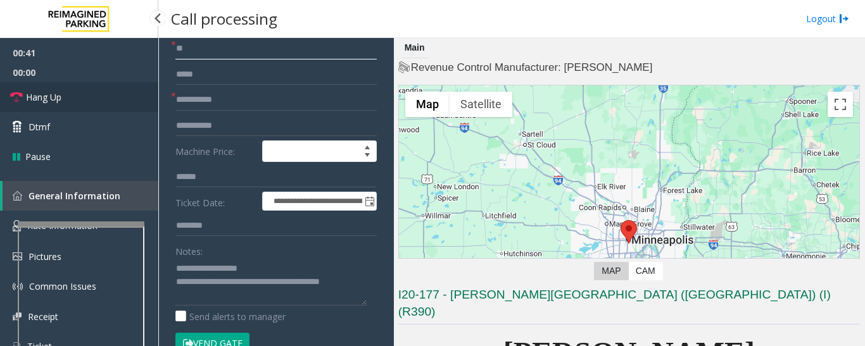
type input "**"
click at [44, 83] on link "Hang Up" at bounding box center [79, 97] width 158 height 30
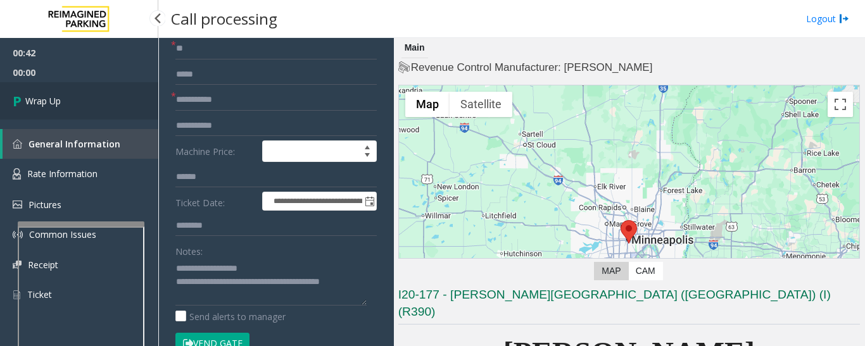
click at [51, 92] on link "Wrap Up" at bounding box center [79, 100] width 158 height 37
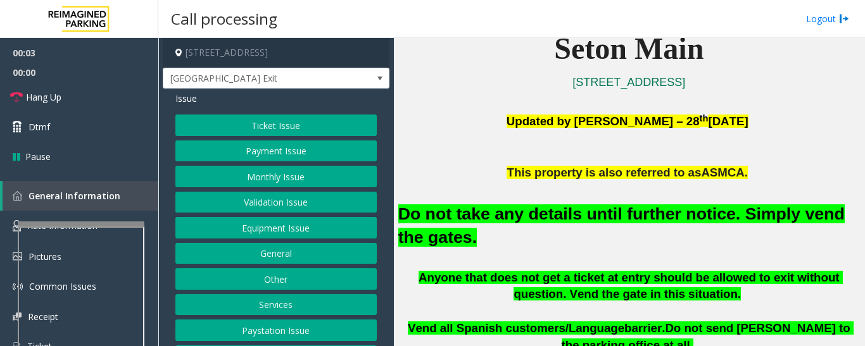
scroll to position [317, 0]
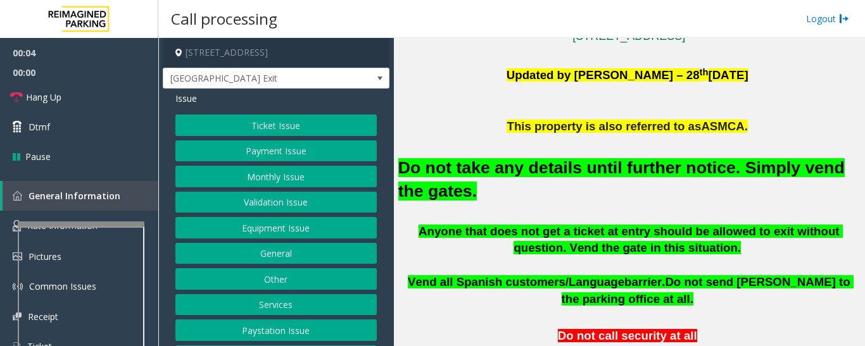
click at [272, 222] on button "Equipment Issue" at bounding box center [275, 228] width 201 height 22
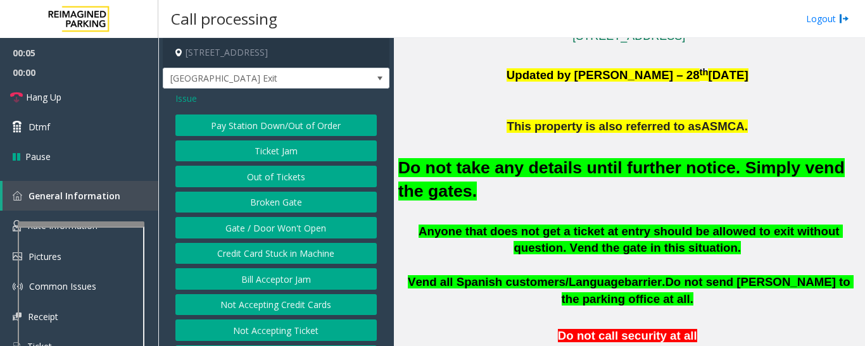
click at [272, 222] on button "Gate / Door Won't Open" at bounding box center [275, 228] width 201 height 22
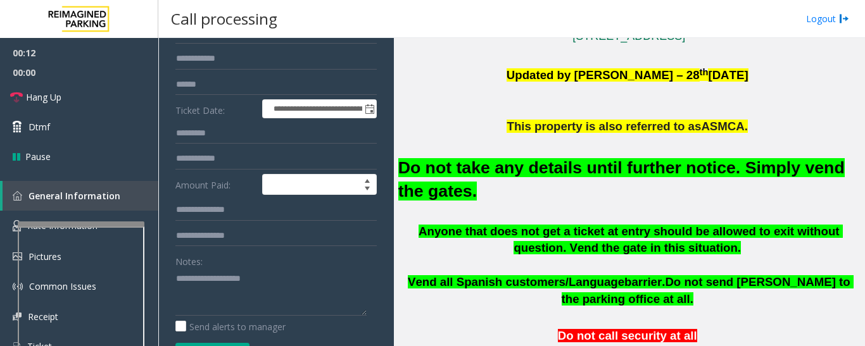
scroll to position [0, 0]
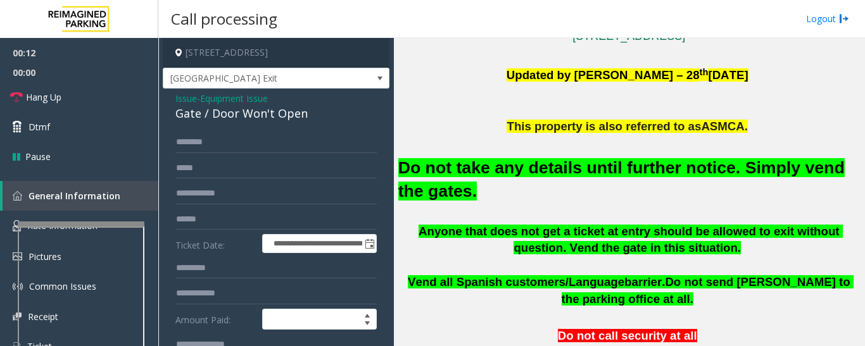
click at [191, 98] on span "Issue" at bounding box center [186, 98] width 22 height 13
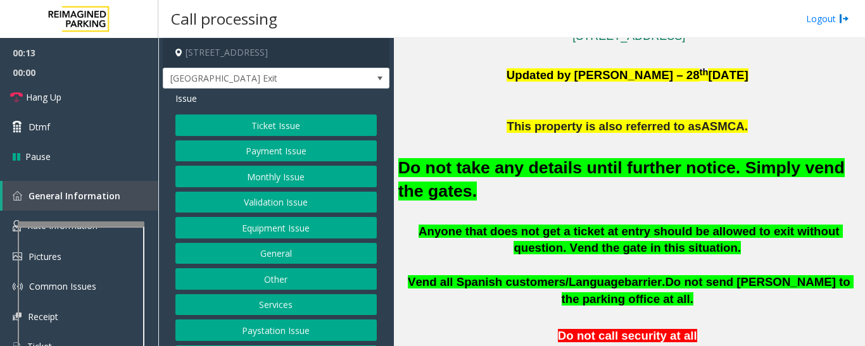
scroll to position [53, 0]
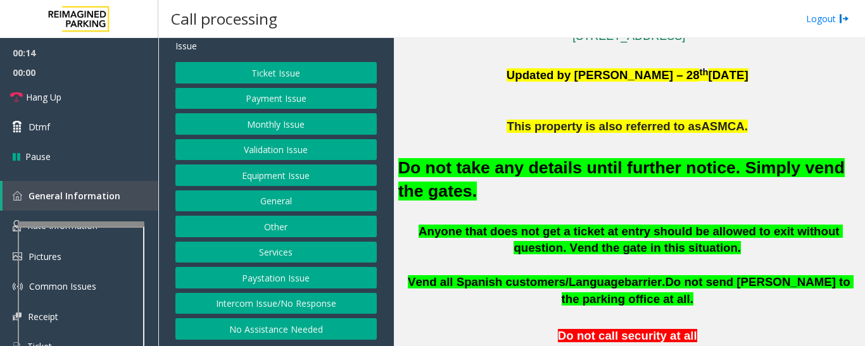
click at [239, 301] on button "Intercom Issue/No Response" at bounding box center [275, 304] width 201 height 22
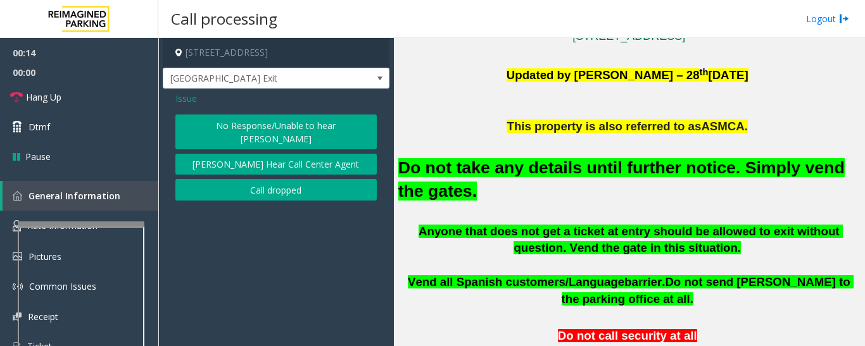
scroll to position [0, 0]
click at [286, 129] on button "No Response/Unable to hear [PERSON_NAME]" at bounding box center [275, 132] width 201 height 35
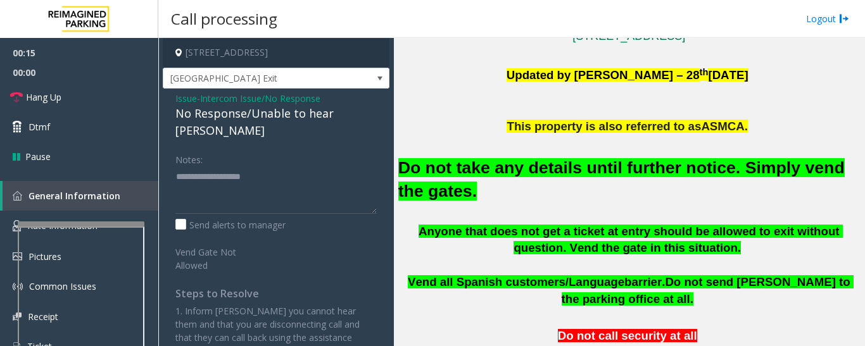
click at [286, 110] on div "No Response/Unable to hear [PERSON_NAME]" at bounding box center [275, 122] width 201 height 34
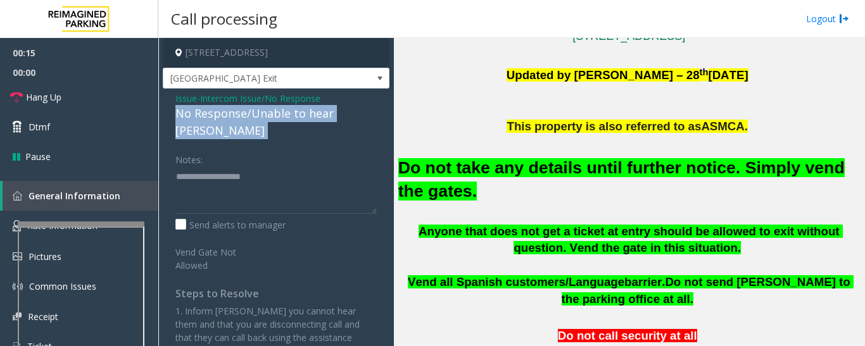
click at [286, 110] on div "No Response/Unable to hear [PERSON_NAME]" at bounding box center [275, 122] width 201 height 34
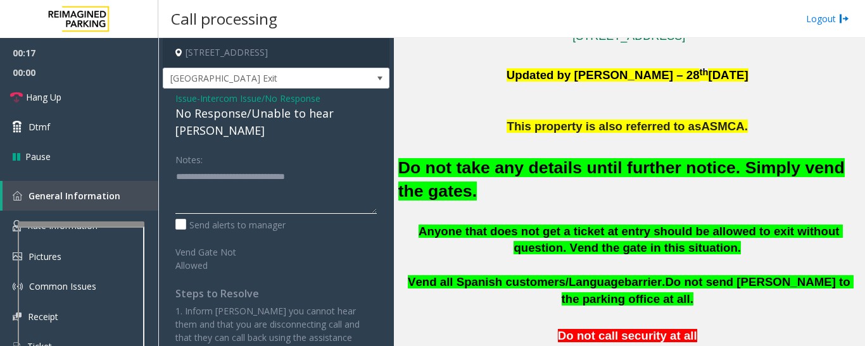
click at [344, 172] on textarea at bounding box center [275, 190] width 201 height 47
type textarea "**********"
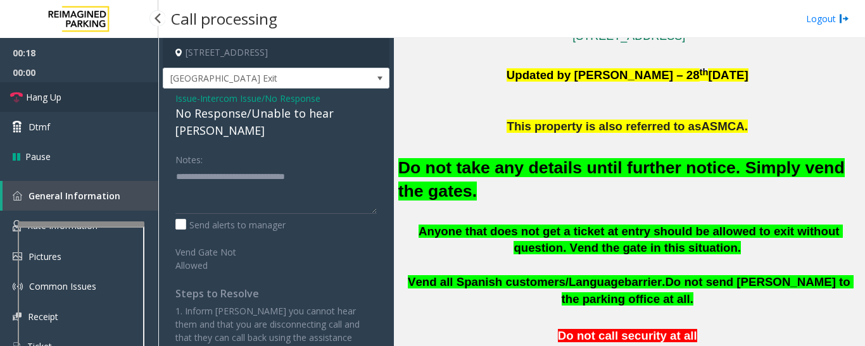
click at [95, 108] on link "Hang Up" at bounding box center [79, 97] width 158 height 30
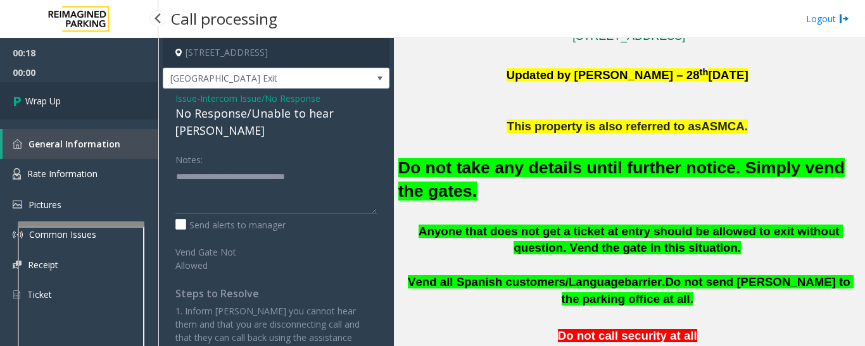
click at [51, 99] on span "Wrap Up" at bounding box center [42, 100] width 35 height 13
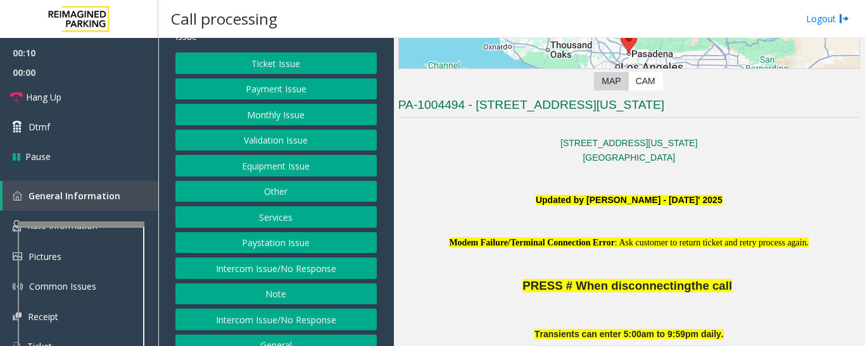
scroll to position [115, 0]
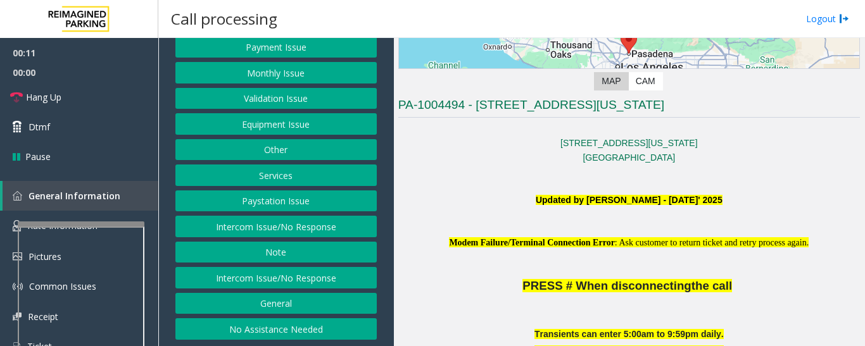
click at [286, 222] on button "Intercom Issue/No Response" at bounding box center [275, 227] width 201 height 22
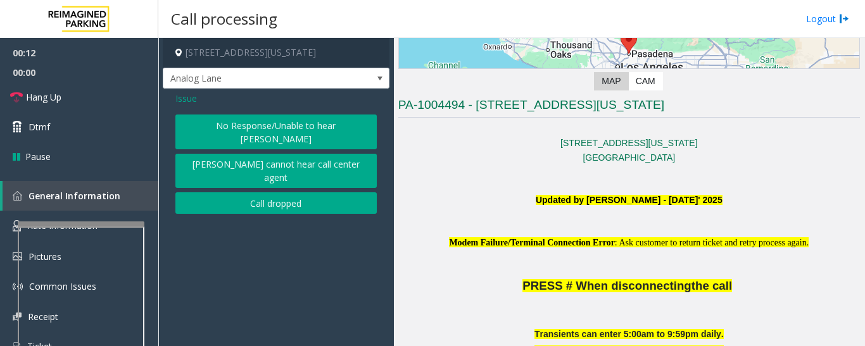
click at [261, 132] on button "No Response/Unable to hear [PERSON_NAME]" at bounding box center [275, 132] width 201 height 35
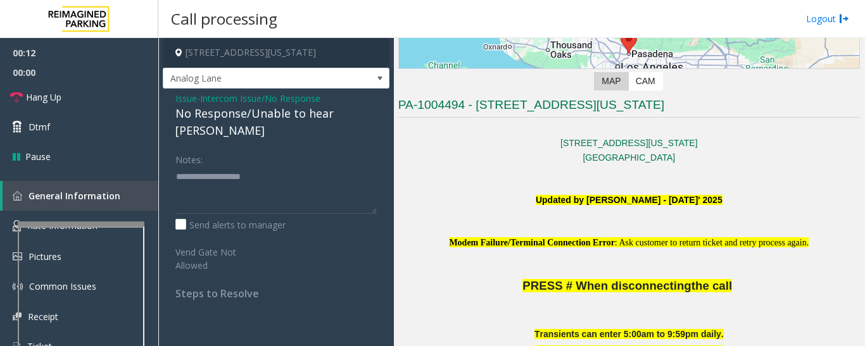
click at [262, 117] on div "No Response/Unable to hear [PERSON_NAME]" at bounding box center [275, 122] width 201 height 34
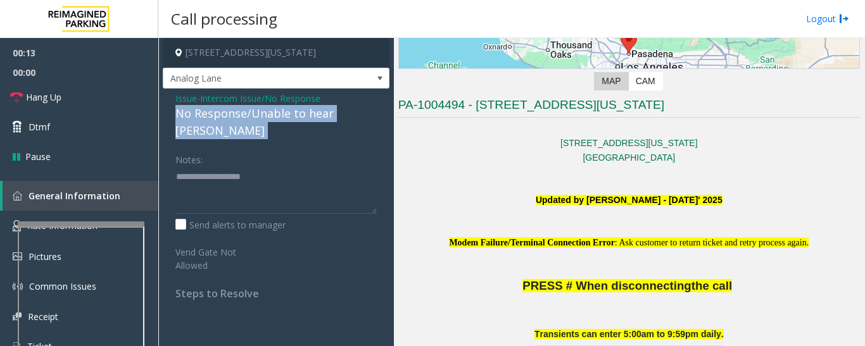
click at [262, 117] on div "No Response/Unable to hear [PERSON_NAME]" at bounding box center [275, 122] width 201 height 34
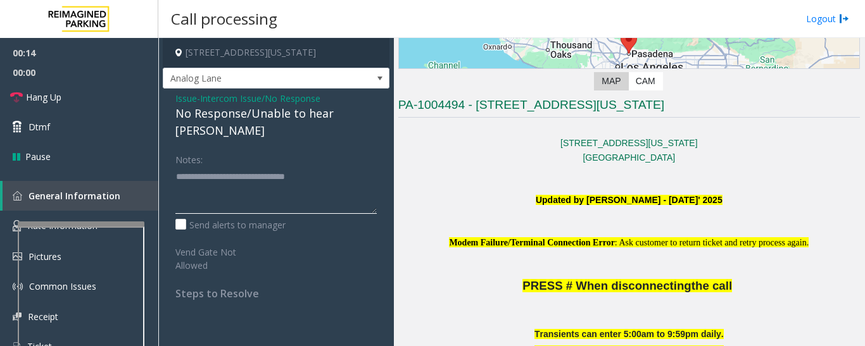
click at [359, 167] on textarea at bounding box center [275, 190] width 201 height 47
type textarea "**********"
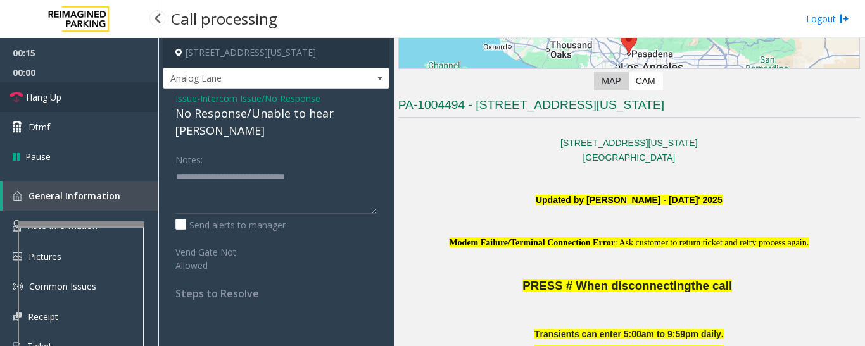
click at [38, 97] on span "Hang Up" at bounding box center [43, 97] width 35 height 13
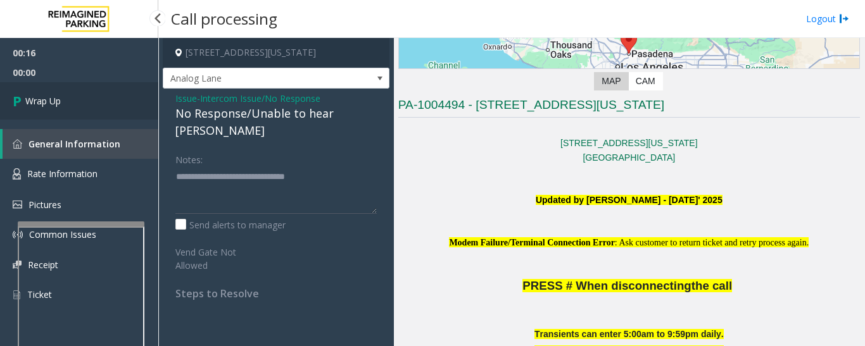
click at [16, 108] on icon at bounding box center [19, 101] width 13 height 21
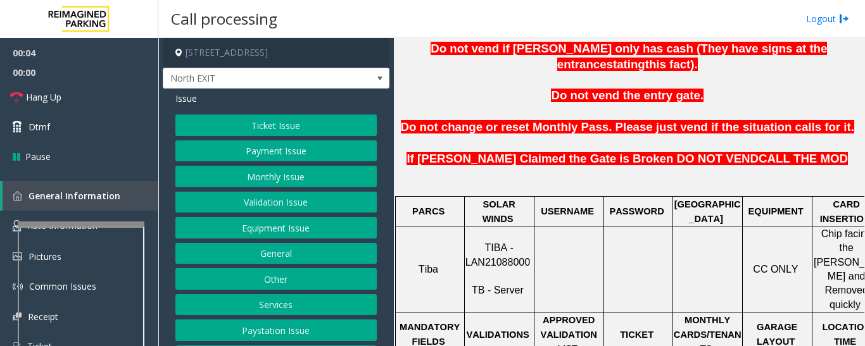
scroll to position [443, 0]
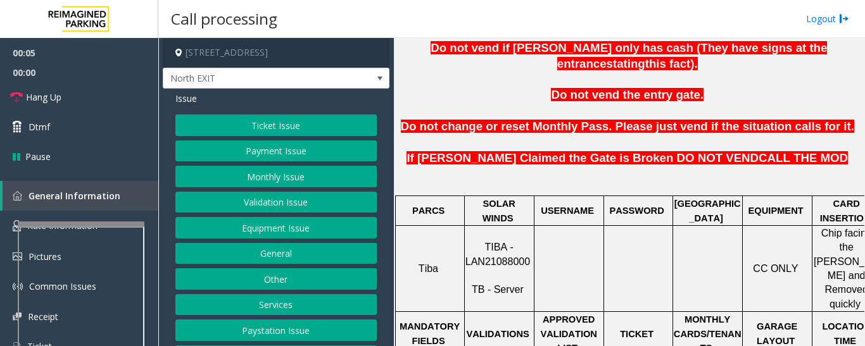
click at [495, 242] on span "TIBA - LAN21088000" at bounding box center [497, 254] width 65 height 25
copy p "LAN21088000"
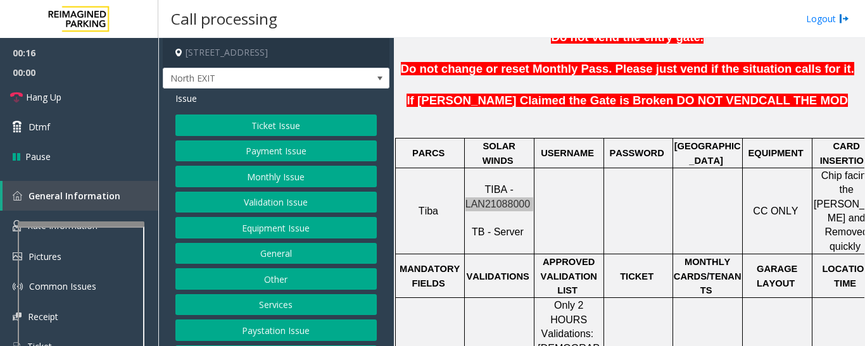
scroll to position [570, 0]
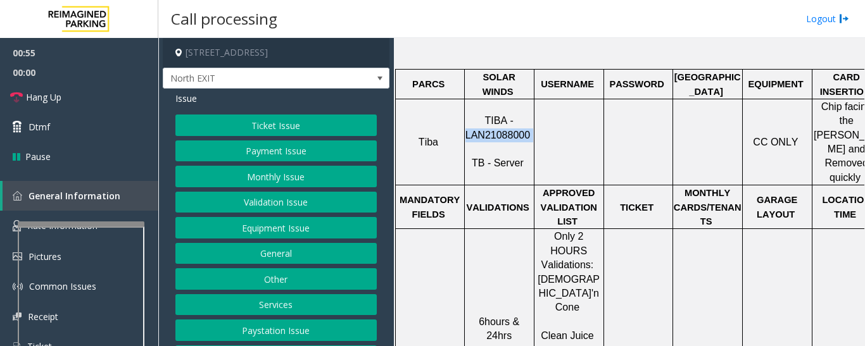
click at [261, 227] on button "Equipment Issue" at bounding box center [275, 228] width 201 height 22
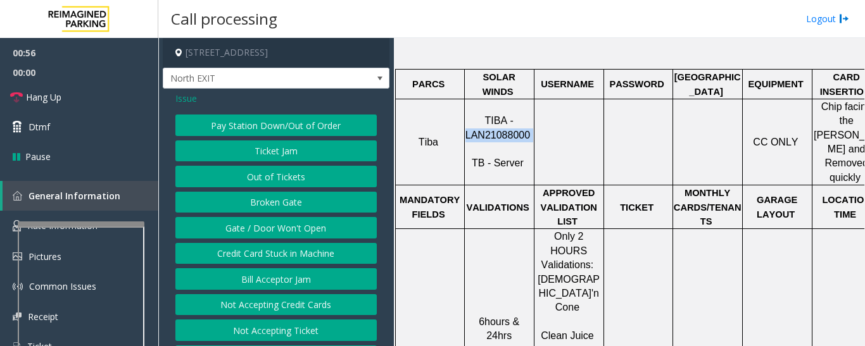
click at [300, 153] on button "Ticket Jam" at bounding box center [275, 152] width 201 height 22
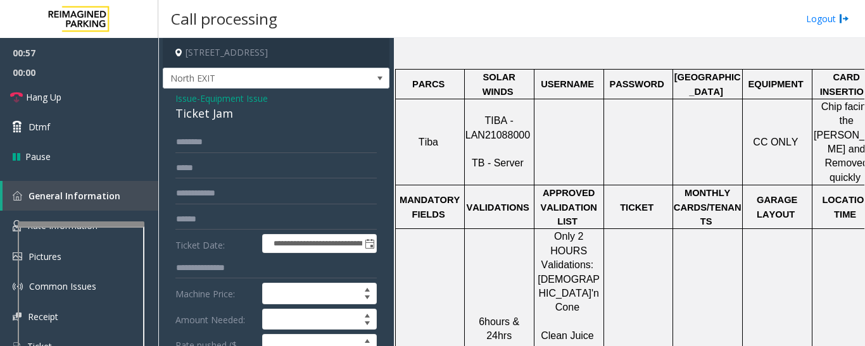
click at [197, 118] on div "Ticket Jam" at bounding box center [275, 113] width 201 height 17
click at [251, 148] on input "text" at bounding box center [275, 143] width 201 height 22
type input "********"
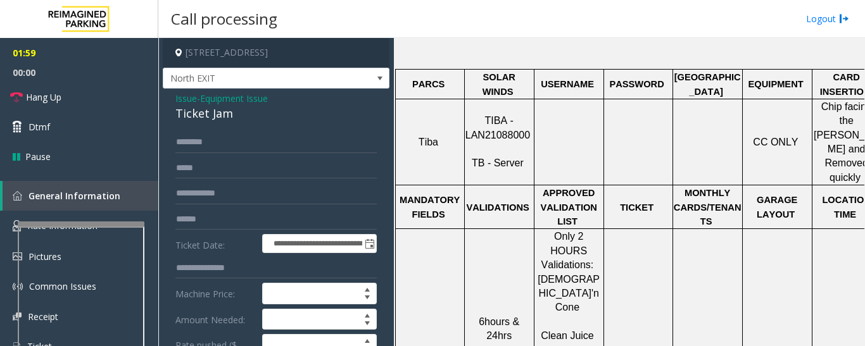
drag, startPoint x: 203, startPoint y: 144, endPoint x: 369, endPoint y: 180, distance: 169.2
click at [221, 144] on input "********" at bounding box center [275, 143] width 201 height 22
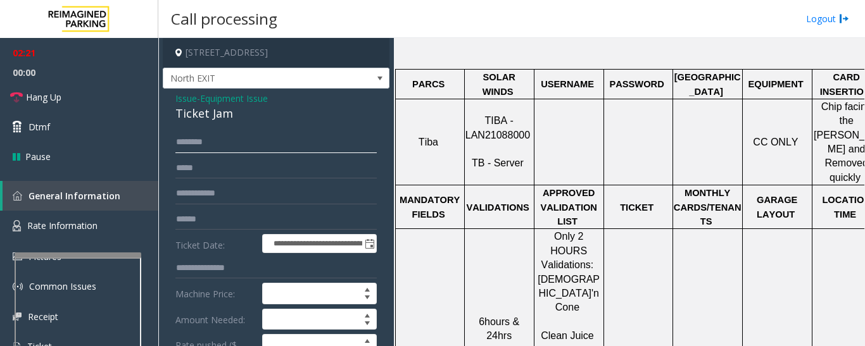
click at [117, 257] on div at bounding box center [78, 255] width 127 height 5
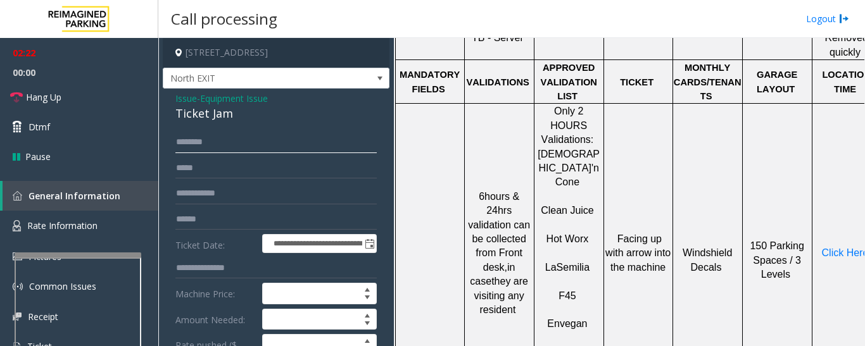
scroll to position [697, 0]
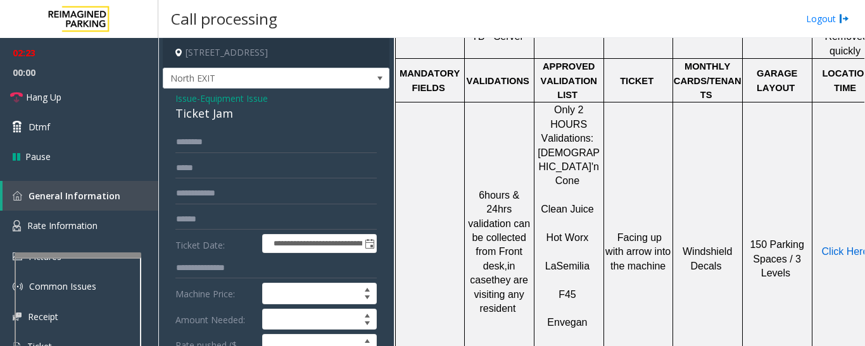
click at [831, 246] on span "Click Here" at bounding box center [845, 251] width 47 height 11
click at [111, 226] on link "Rate Information" at bounding box center [79, 226] width 158 height 31
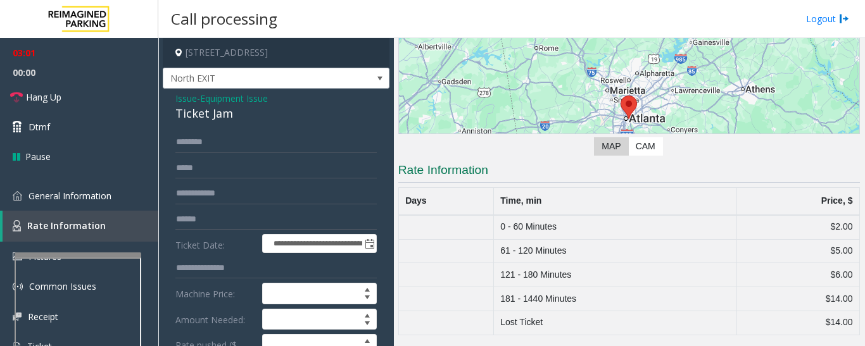
click at [189, 99] on span "Issue" at bounding box center [186, 98] width 22 height 13
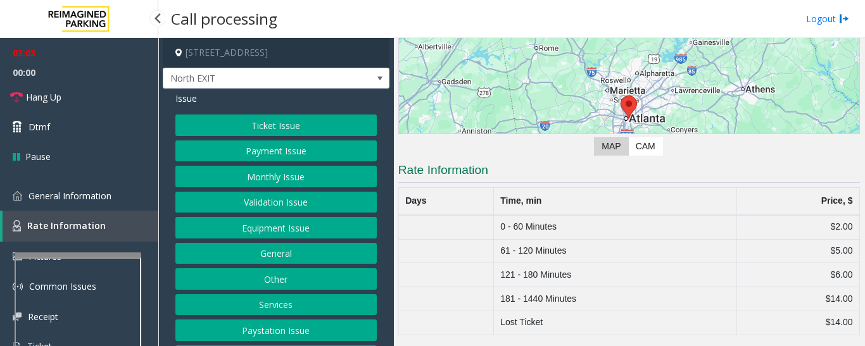
click at [131, 179] on div "03:03 00:00 Hang Up Dtmf Pause General Information Rate Information Pictures Co…" at bounding box center [79, 205] width 158 height 334
click at [144, 195] on link "General Information" at bounding box center [79, 196] width 158 height 30
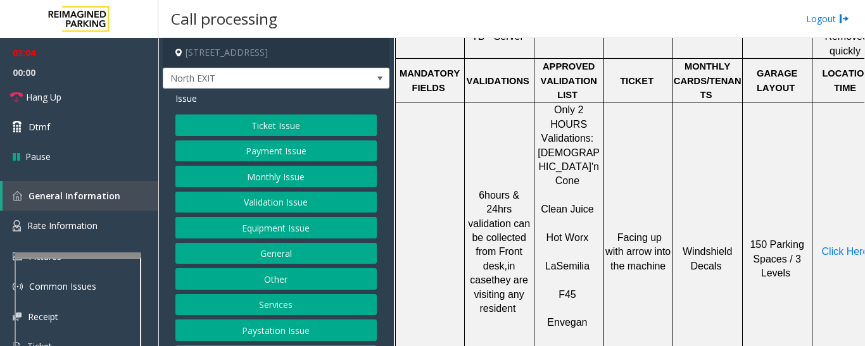
scroll to position [570, 0]
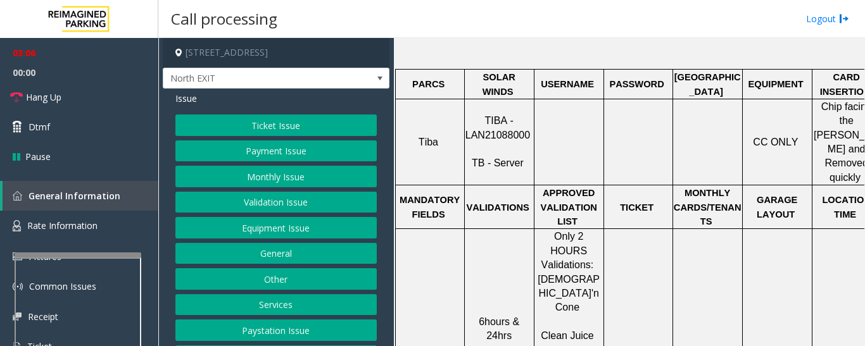
click at [291, 205] on button "Validation Issue" at bounding box center [275, 203] width 201 height 22
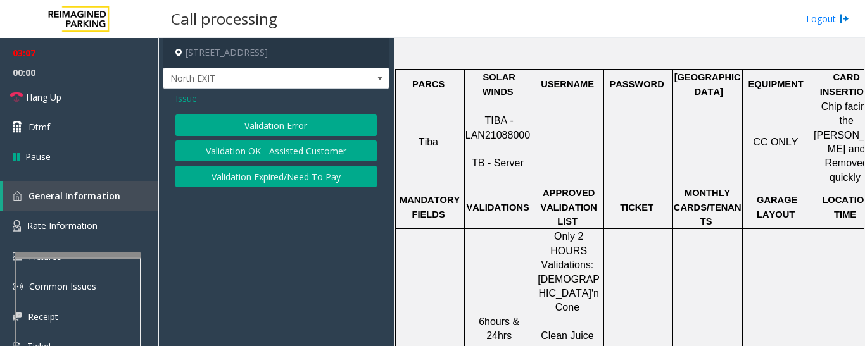
click at [306, 130] on button "Validation Error" at bounding box center [275, 126] width 201 height 22
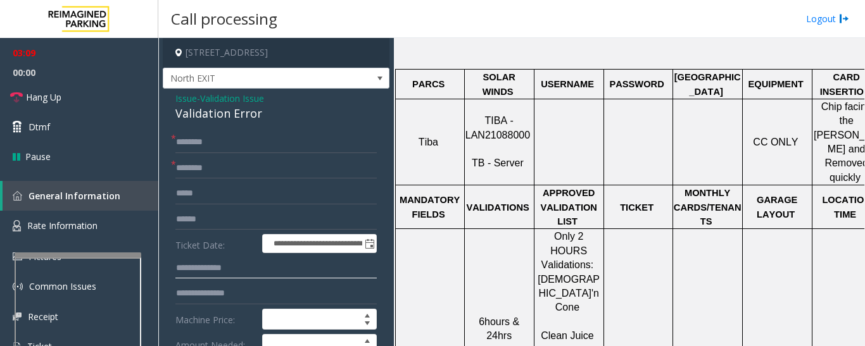
click at [282, 275] on input "text" at bounding box center [275, 269] width 201 height 22
click at [186, 99] on span "Issue" at bounding box center [186, 98] width 22 height 13
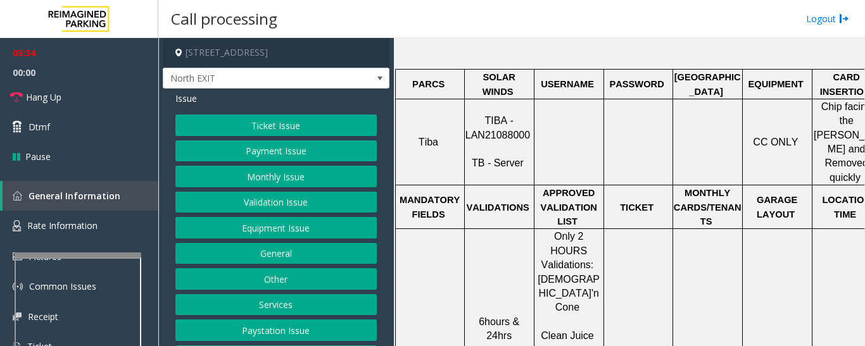
click at [258, 229] on button "Equipment Issue" at bounding box center [275, 228] width 201 height 22
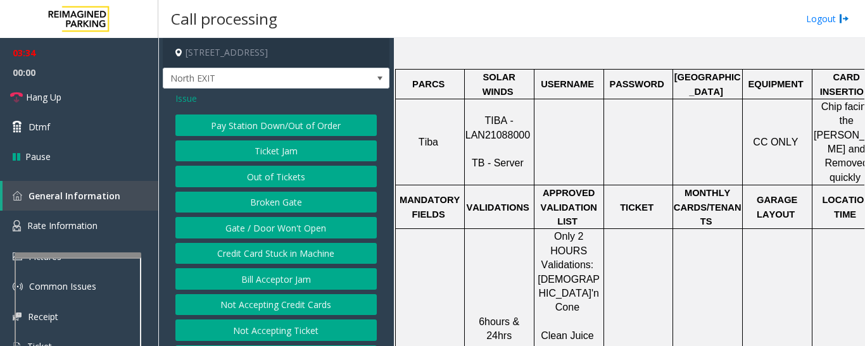
click at [273, 149] on button "Ticket Jam" at bounding box center [275, 152] width 201 height 22
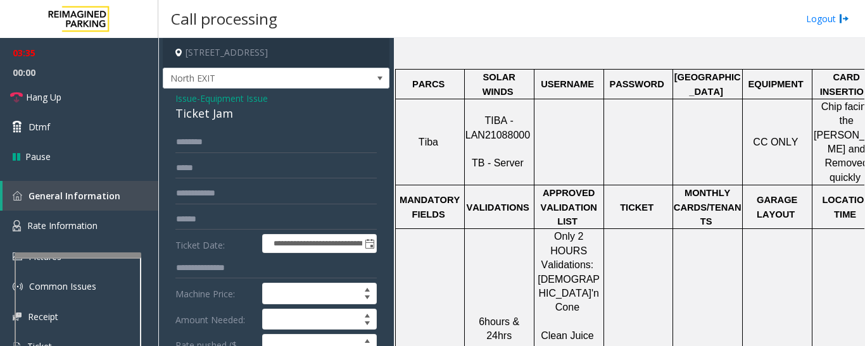
click at [211, 117] on div "Ticket Jam" at bounding box center [275, 113] width 201 height 17
copy div "Ticket Jam"
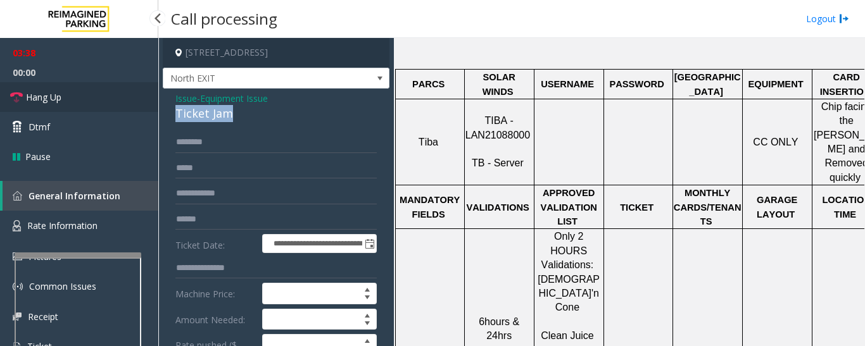
click at [68, 92] on link "Hang Up" at bounding box center [79, 97] width 158 height 30
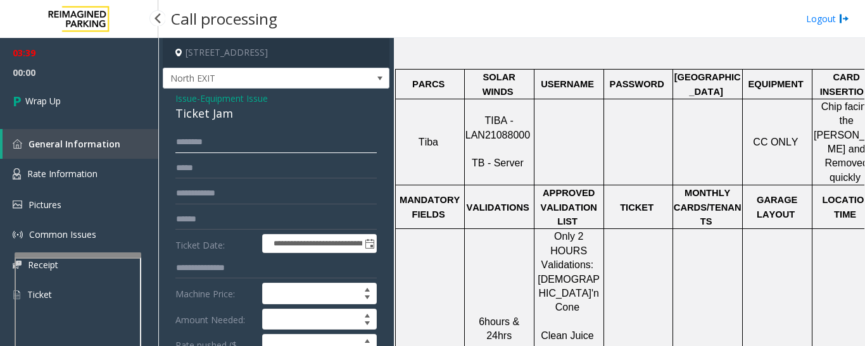
drag, startPoint x: 241, startPoint y: 144, endPoint x: 109, endPoint y: 151, distance: 132.5
click at [109, 151] on app-root "**********" at bounding box center [432, 173] width 865 height 346
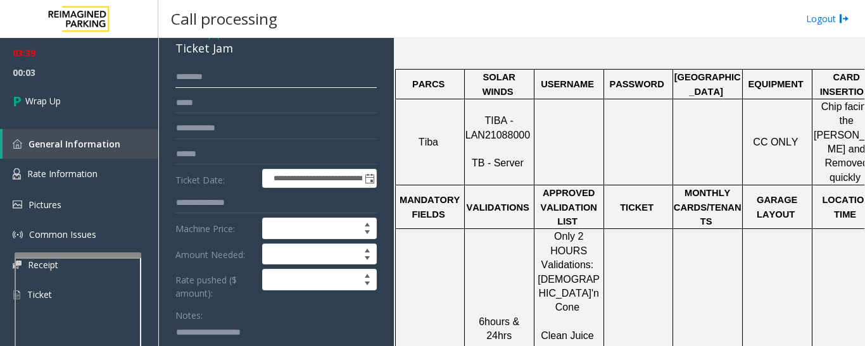
scroll to position [127, 0]
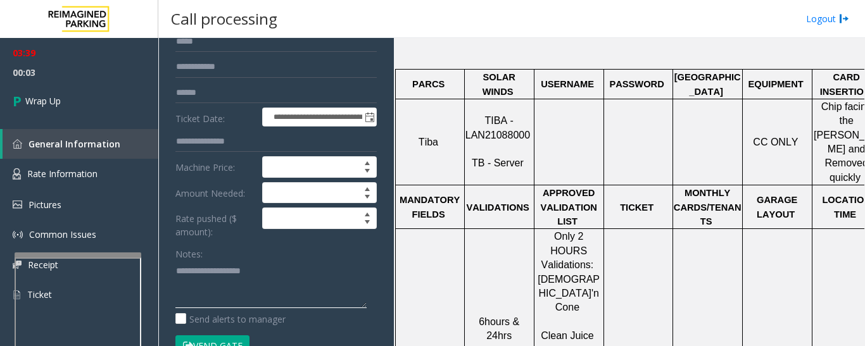
click at [253, 290] on textarea at bounding box center [270, 284] width 191 height 47
paste textarea "**********"
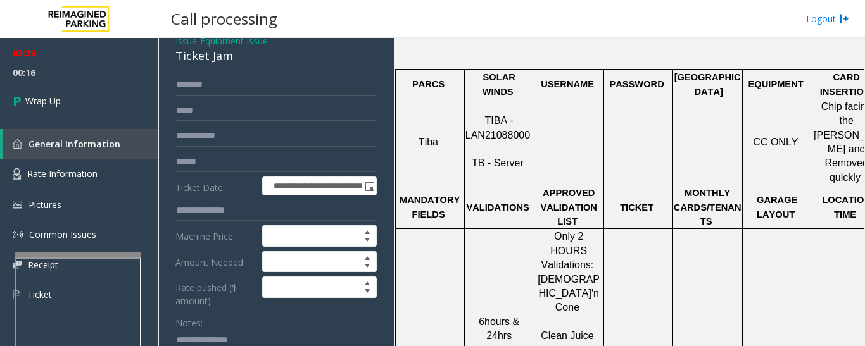
scroll to position [0, 0]
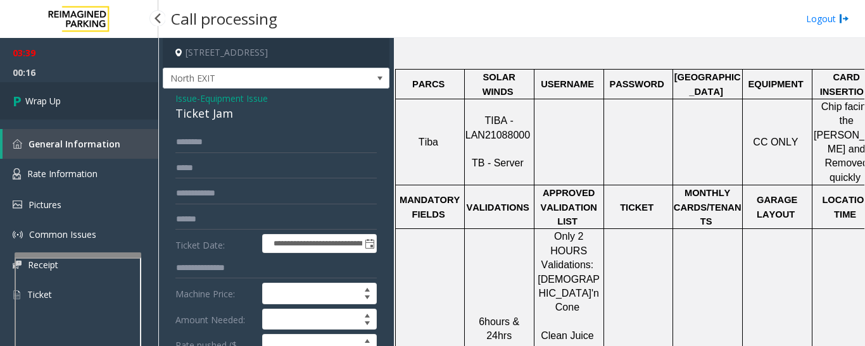
type textarea "**********"
click at [138, 101] on link "Wrap Up" at bounding box center [79, 100] width 158 height 37
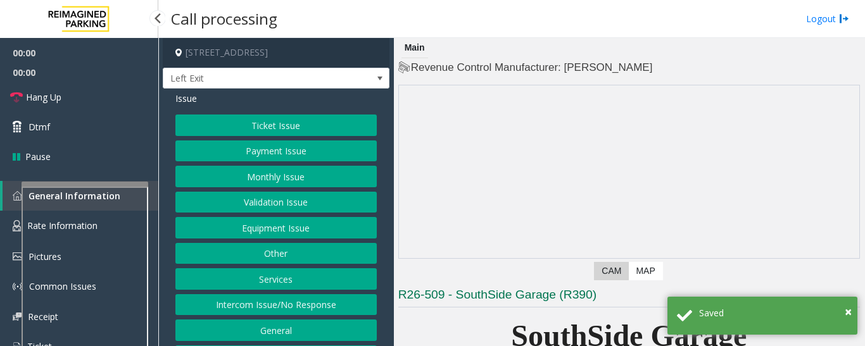
click at [99, 177] on app-root "00:00 00:00 Hang Up Dtmf Pause General Information Rate Information Pictures Co…" at bounding box center [432, 173] width 865 height 346
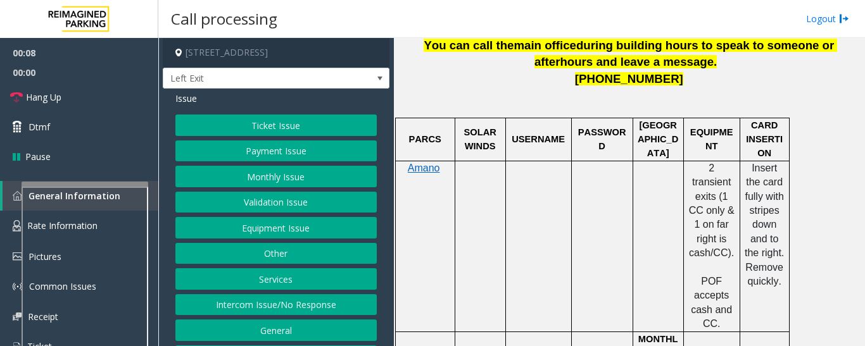
scroll to position [317, 0]
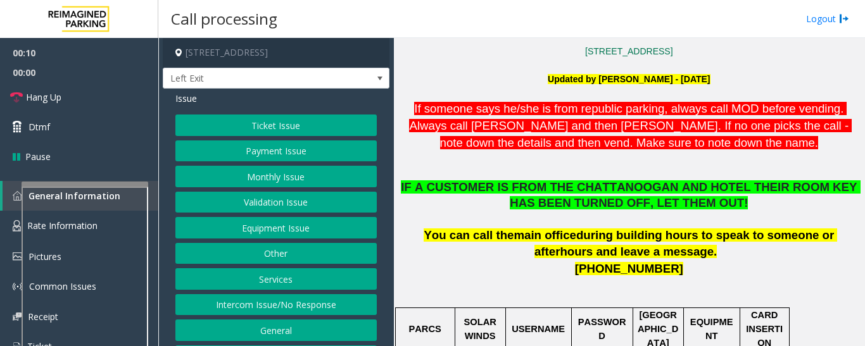
click at [330, 305] on button "Intercom Issue/No Response" at bounding box center [275, 305] width 201 height 22
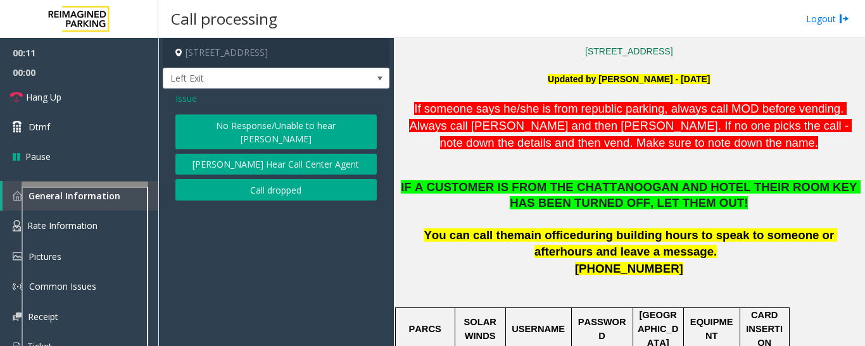
click at [280, 117] on button "No Response/Unable to hear [PERSON_NAME]" at bounding box center [275, 132] width 201 height 35
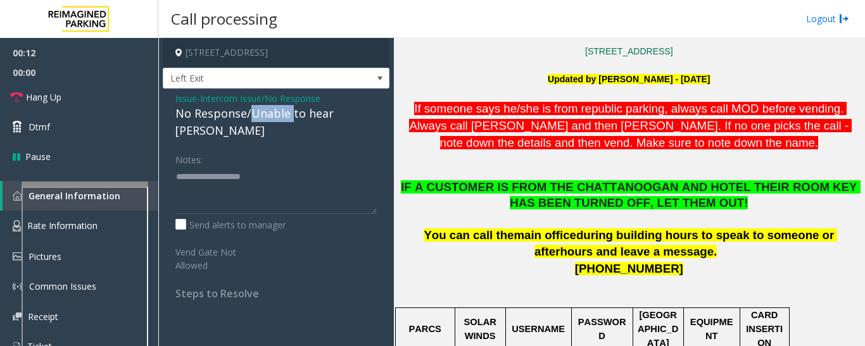
click at [280, 117] on div "No Response/Unable to hear [PERSON_NAME]" at bounding box center [275, 122] width 201 height 34
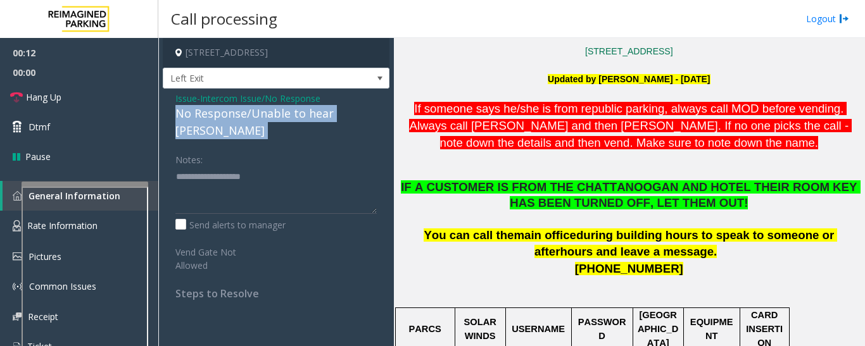
click at [280, 117] on div "No Response/Unable to hear [PERSON_NAME]" at bounding box center [275, 122] width 201 height 34
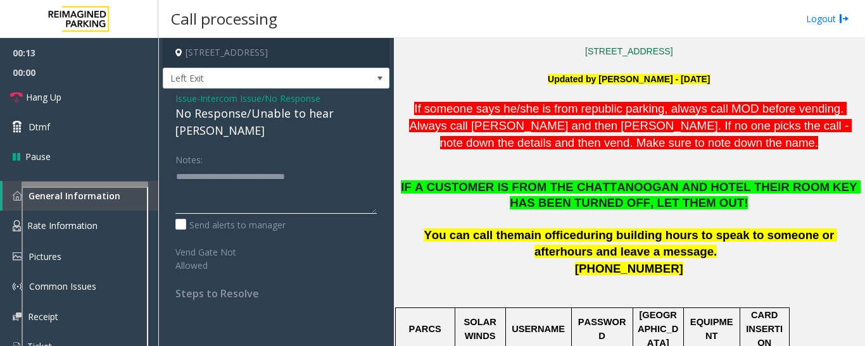
click at [325, 167] on textarea at bounding box center [275, 190] width 201 height 47
type textarea "**********"
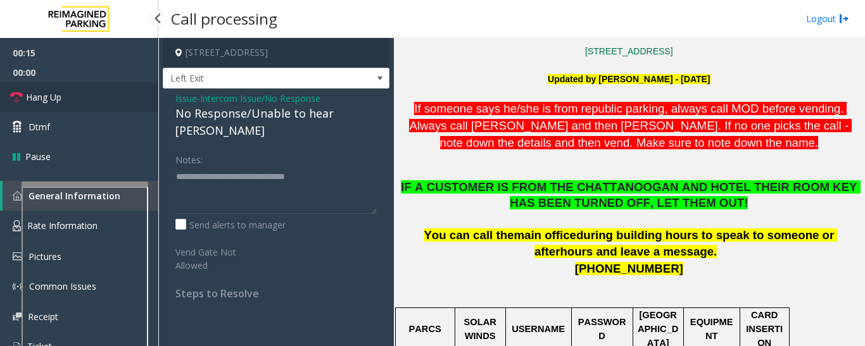
click at [74, 94] on link "Hang Up" at bounding box center [79, 97] width 158 height 30
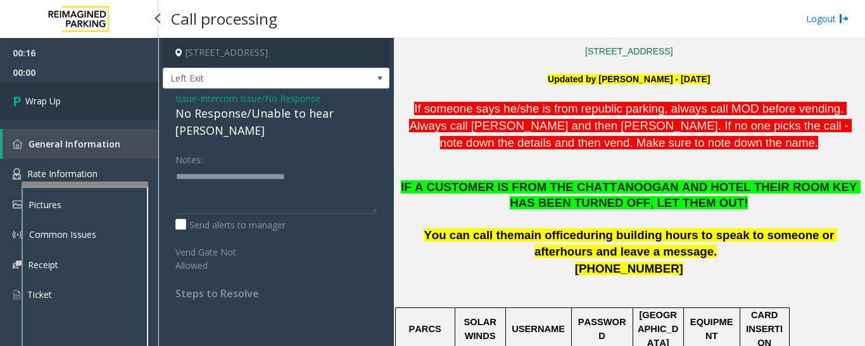
click at [46, 101] on span "Wrap Up" at bounding box center [42, 100] width 35 height 13
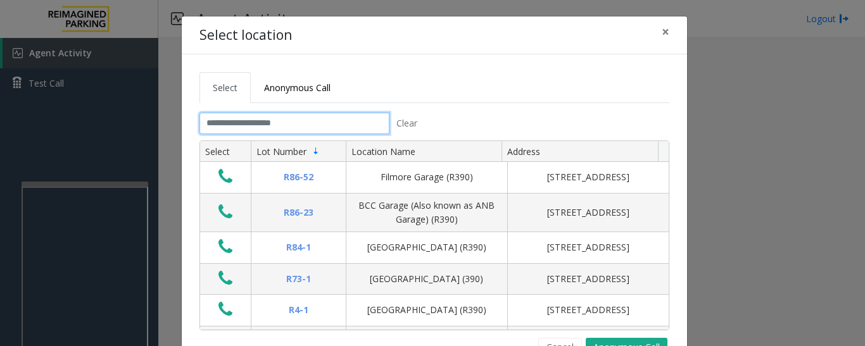
click at [239, 131] on input "text" at bounding box center [294, 124] width 190 height 22
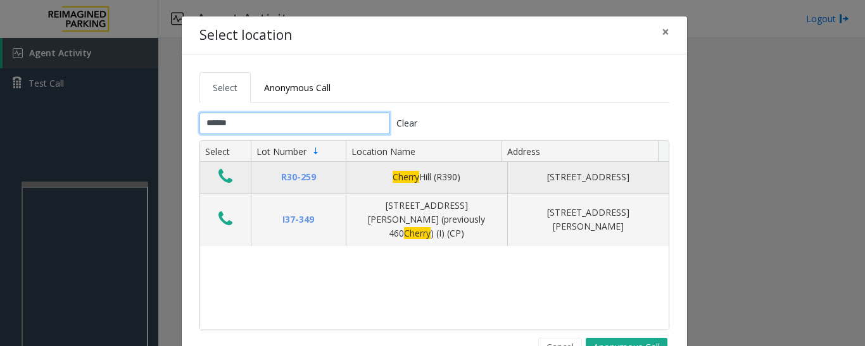
type input "******"
click at [225, 174] on icon "Data table" at bounding box center [225, 177] width 14 height 18
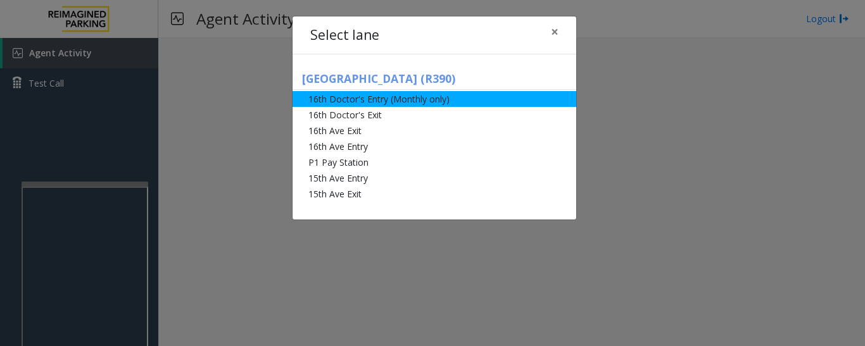
click at [357, 99] on li "16th Doctor's Entry (Monthly only)" at bounding box center [435, 99] width 284 height 16
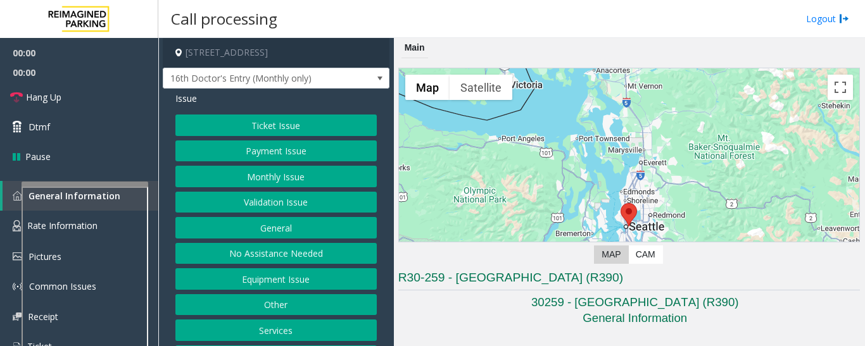
click at [260, 180] on button "Monthly Issue" at bounding box center [275, 177] width 201 height 22
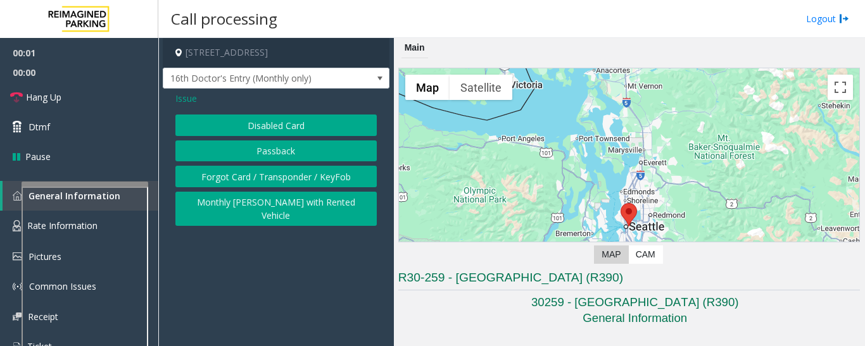
click at [282, 125] on button "Disabled Card" at bounding box center [275, 126] width 201 height 22
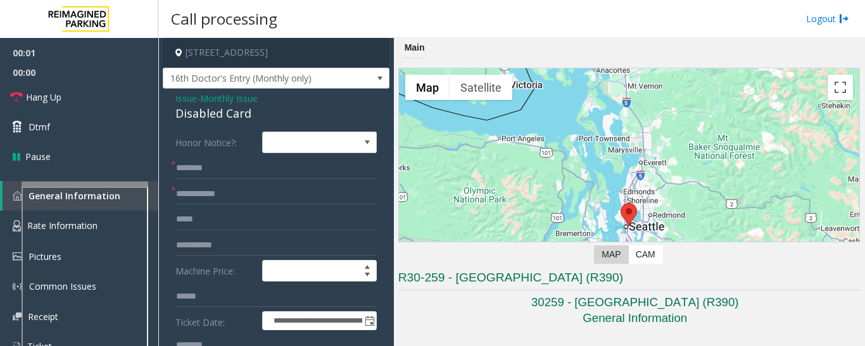
click at [229, 115] on div "Disabled Card" at bounding box center [275, 113] width 201 height 17
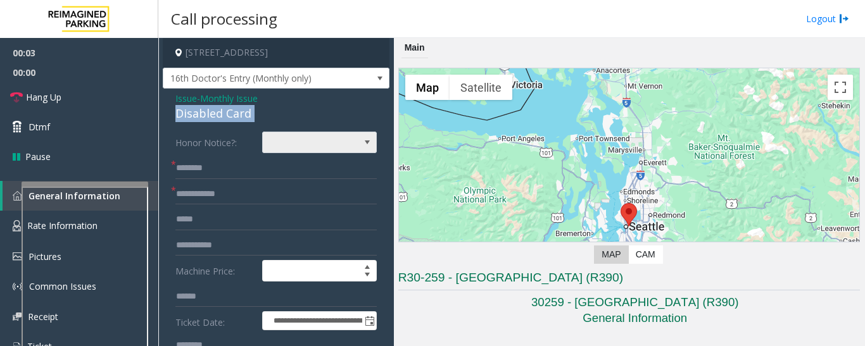
copy div "Disabled Card"
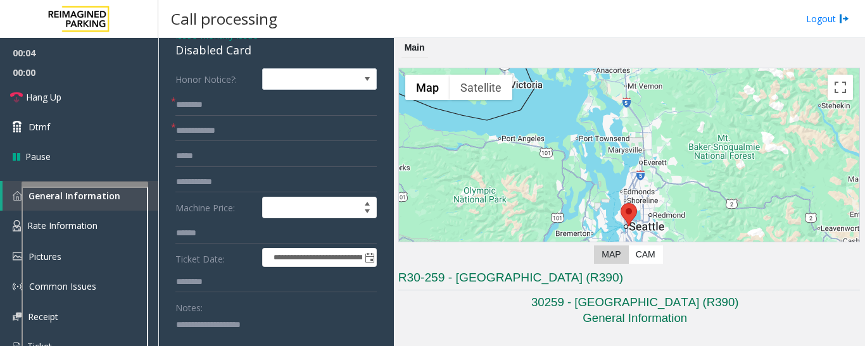
click at [256, 312] on div "Notes:" at bounding box center [275, 329] width 201 height 65
click at [252, 345] on textarea at bounding box center [270, 338] width 191 height 47
paste textarea "**********"
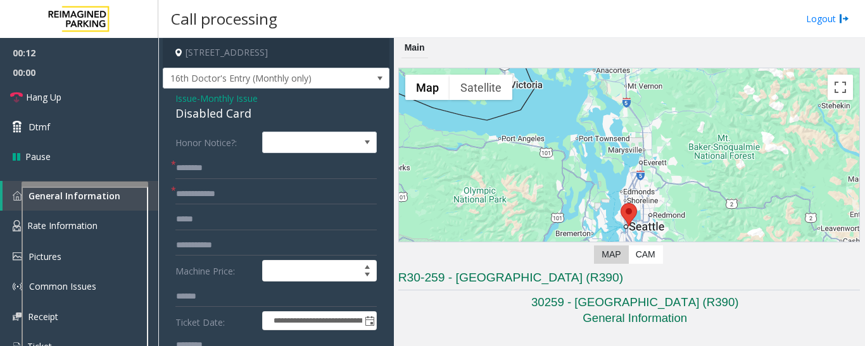
type textarea "**********"
click at [239, 170] on input "text" at bounding box center [275, 169] width 201 height 22
type input "*******"
click at [240, 204] on input "text" at bounding box center [275, 195] width 201 height 22
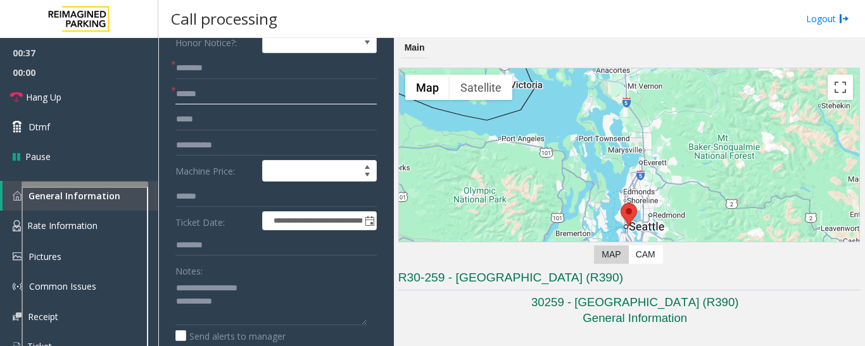
scroll to position [190, 0]
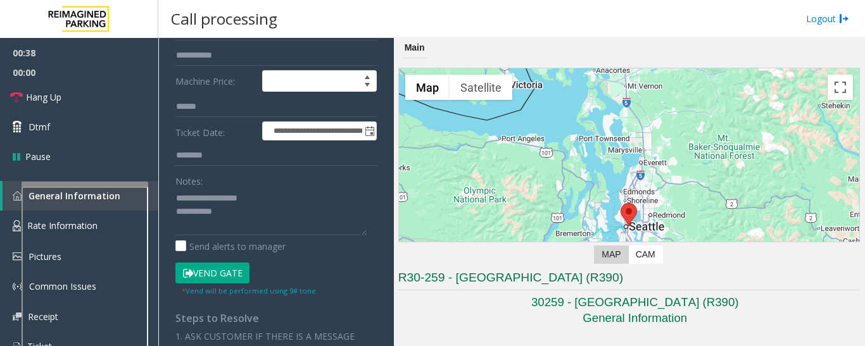
type input "******"
click at [236, 265] on button "Vend Gate" at bounding box center [212, 274] width 74 height 22
click at [244, 231] on textarea at bounding box center [270, 211] width 191 height 47
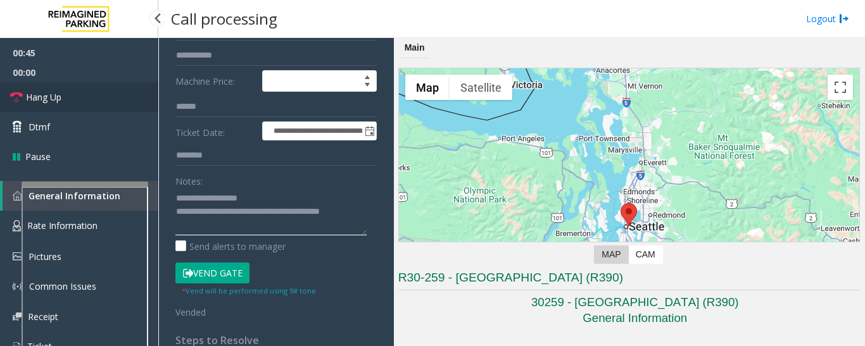
type textarea "**********"
click at [91, 106] on link "Hang Up" at bounding box center [79, 97] width 158 height 30
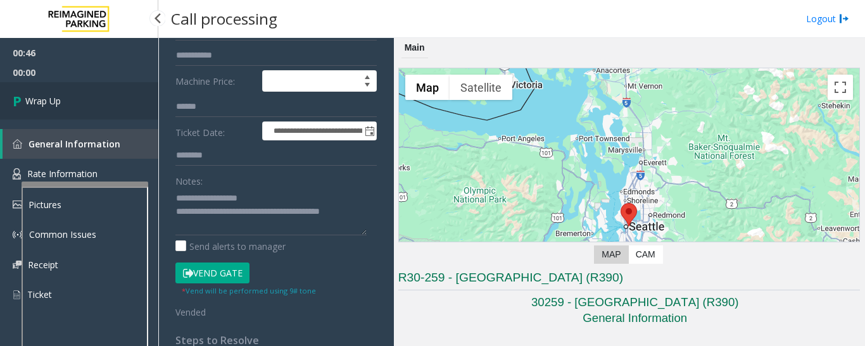
click at [19, 118] on link "Wrap Up" at bounding box center [79, 100] width 158 height 37
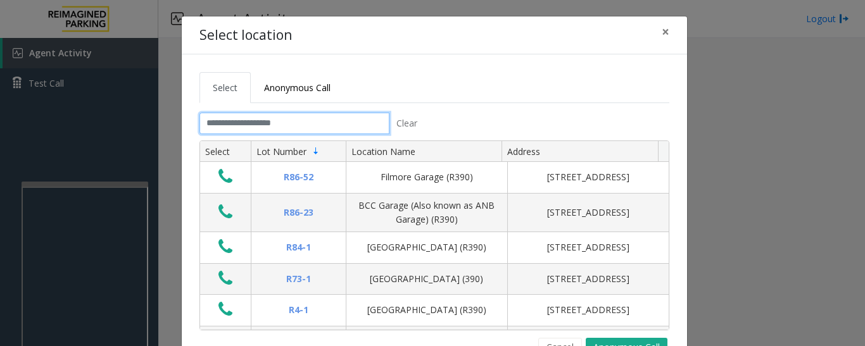
click at [278, 125] on input "text" at bounding box center [294, 124] width 190 height 22
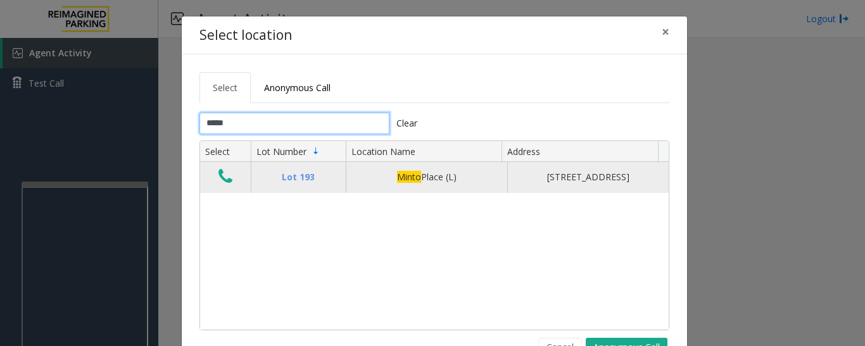
type input "*****"
click at [218, 177] on icon "Data table" at bounding box center [225, 177] width 14 height 18
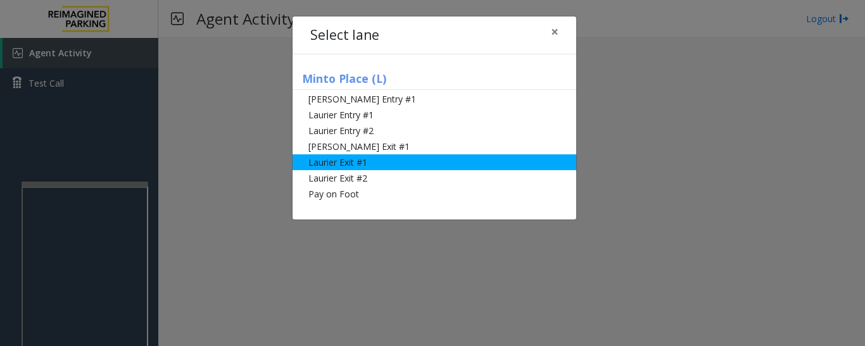
click at [377, 161] on li "Laurier Exit #1" at bounding box center [435, 163] width 284 height 16
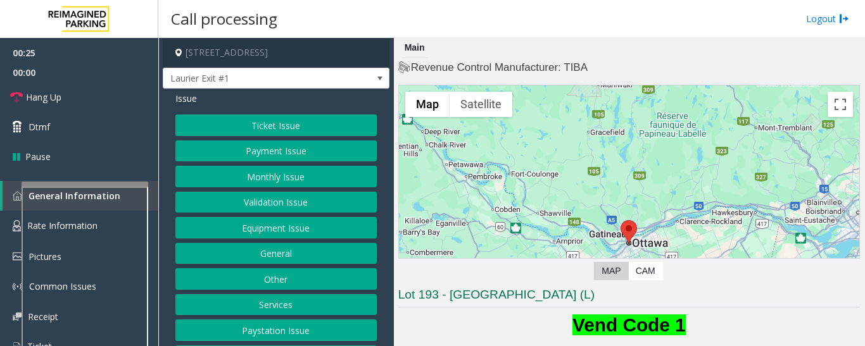
click at [298, 154] on button "Payment Issue" at bounding box center [275, 152] width 201 height 22
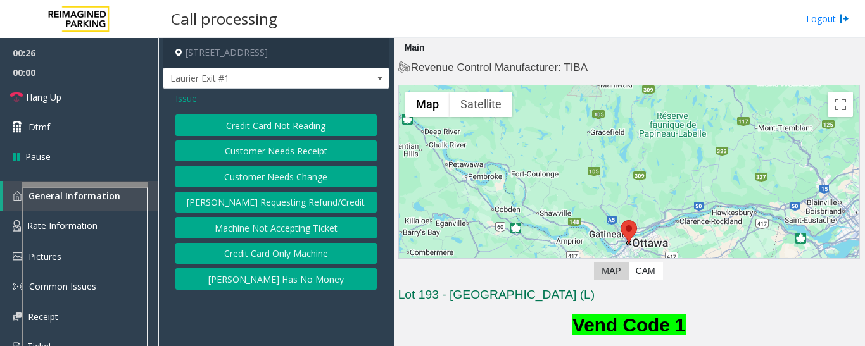
click at [301, 131] on button "Credit Card Not Reading" at bounding box center [275, 126] width 201 height 22
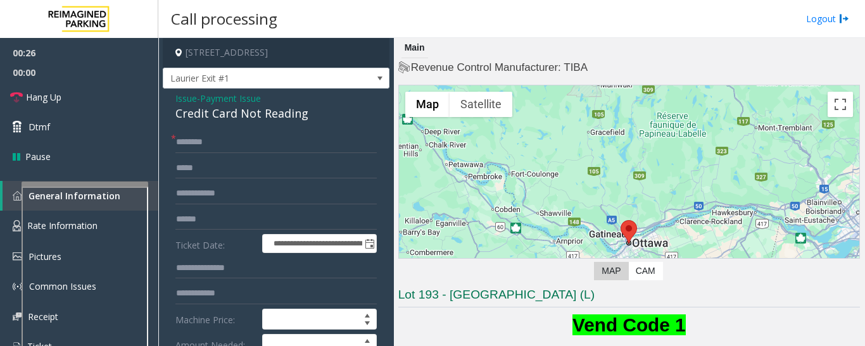
click at [256, 121] on div "Credit Card Not Reading" at bounding box center [275, 113] width 201 height 17
copy div "Credit Card Not Reading"
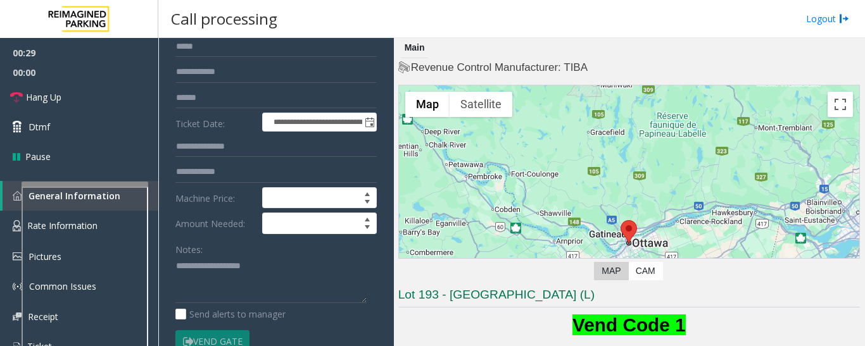
scroll to position [127, 0]
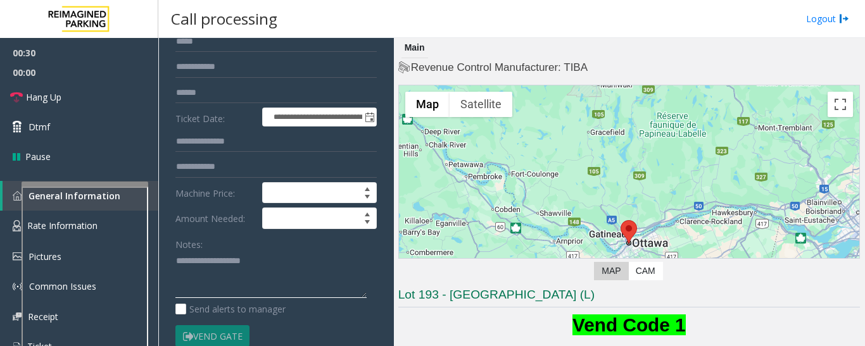
click at [268, 265] on textarea at bounding box center [270, 274] width 191 height 47
paste textarea "**********"
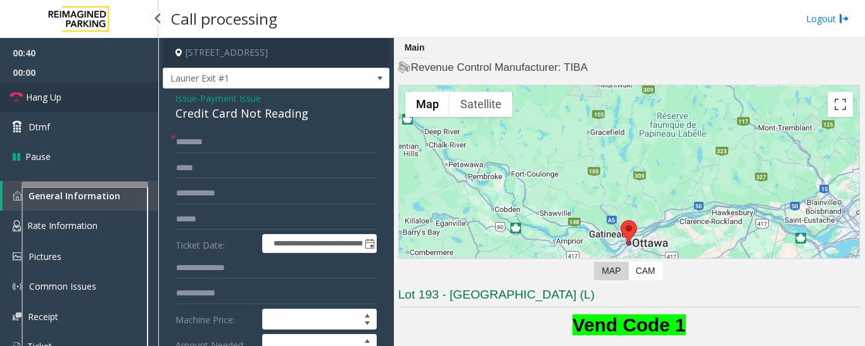
type textarea "**********"
click at [85, 99] on link "Hang Up" at bounding box center [79, 97] width 158 height 30
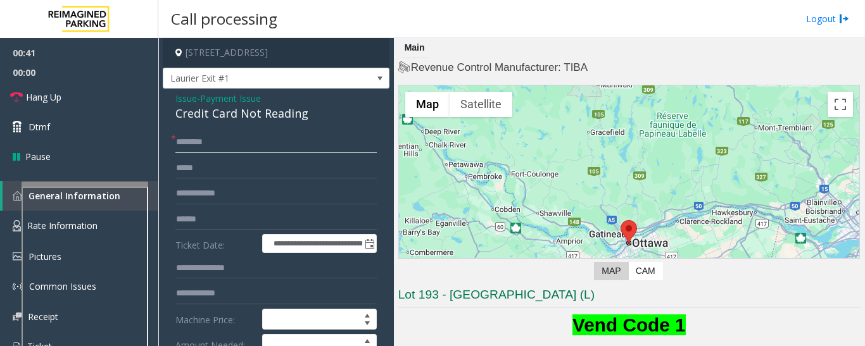
click at [225, 145] on input "text" at bounding box center [275, 143] width 201 height 22
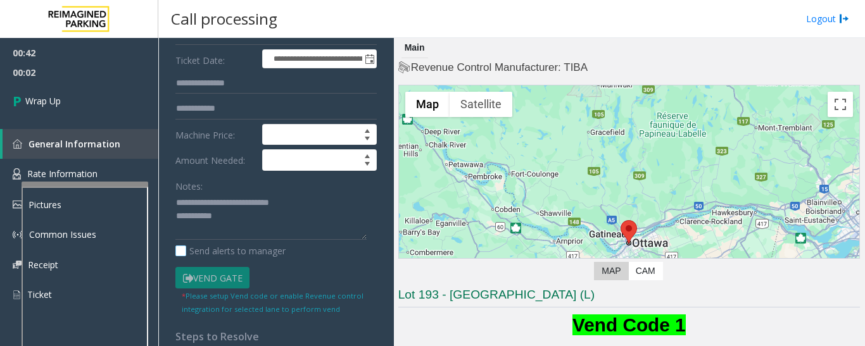
scroll to position [190, 0]
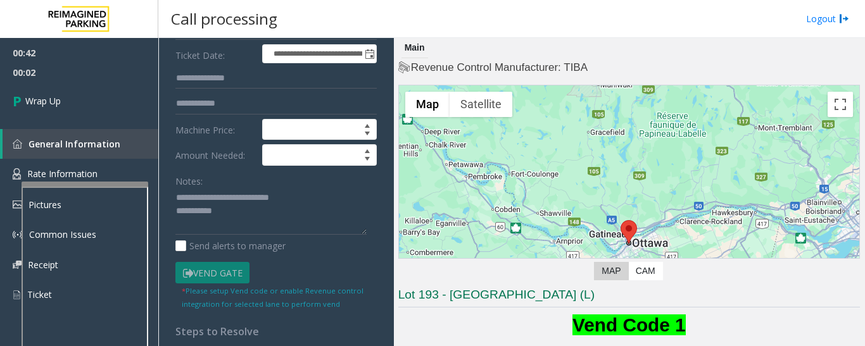
type input "**"
click at [254, 210] on textarea at bounding box center [270, 211] width 191 height 47
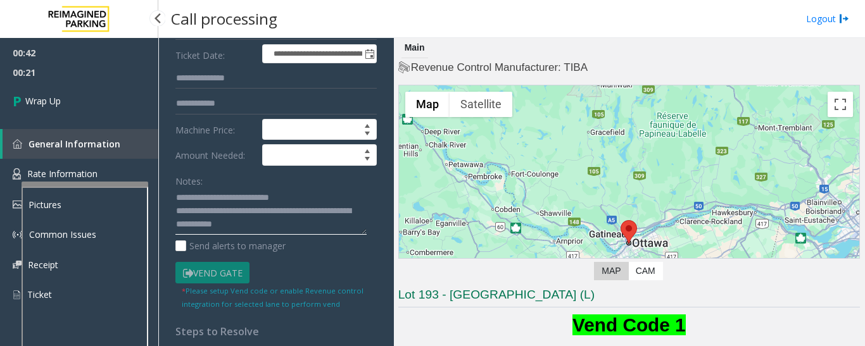
type textarea "**********"
click at [85, 121] on div "00:42 00:21 Wrap Up General Information Rate Information Pictures Common Issues…" at bounding box center [79, 179] width 158 height 282
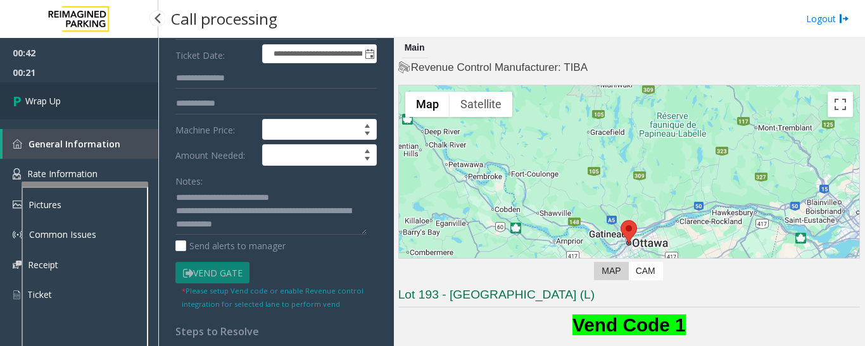
click at [91, 110] on link "Wrap Up" at bounding box center [79, 100] width 158 height 37
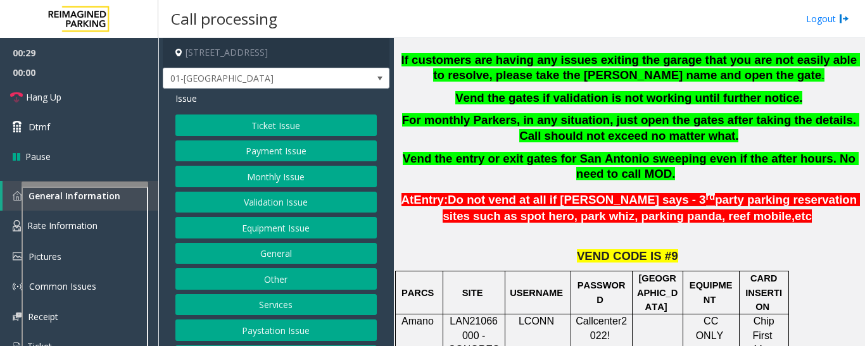
scroll to position [317, 0]
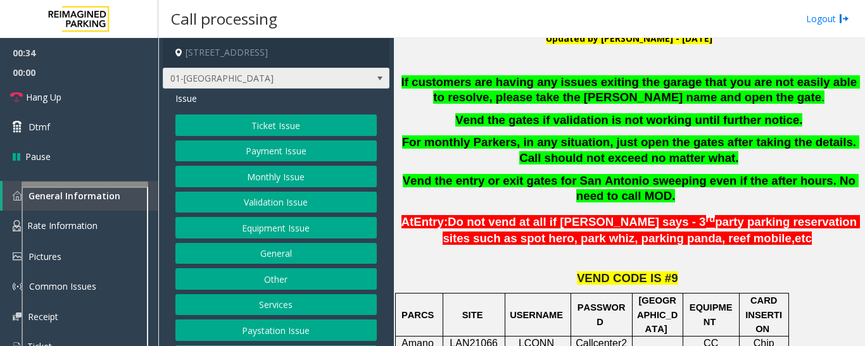
drag, startPoint x: 381, startPoint y: 72, endPoint x: 363, endPoint y: 74, distance: 17.3
click at [378, 73] on app-call-processing-form "98 San Jacinto Boulevard, Austin, TX 01-Entrance Lane Issue Ticket Issue Paymen…" at bounding box center [276, 192] width 236 height 308
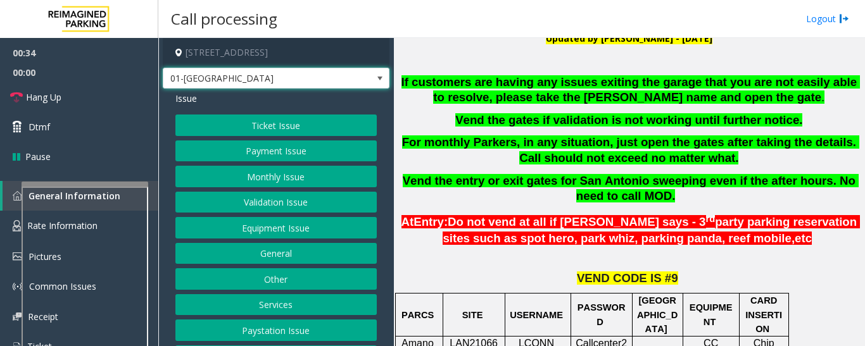
click at [371, 74] on span at bounding box center [380, 78] width 18 height 20
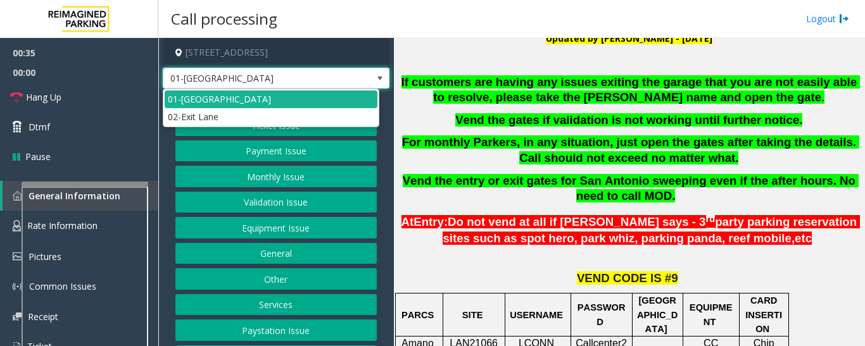
click at [371, 74] on span at bounding box center [380, 78] width 18 height 20
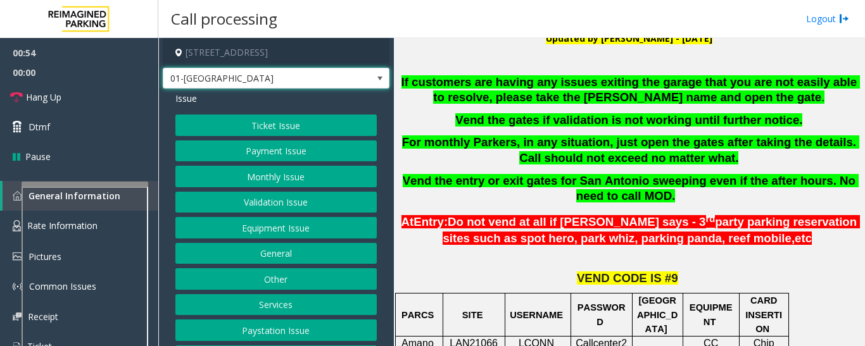
click at [222, 232] on button "Equipment Issue" at bounding box center [275, 228] width 201 height 22
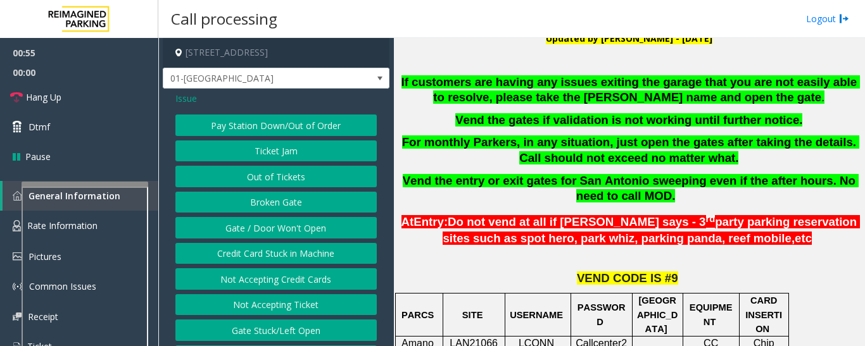
click at [222, 232] on button "Gate / Door Won't Open" at bounding box center [275, 228] width 201 height 22
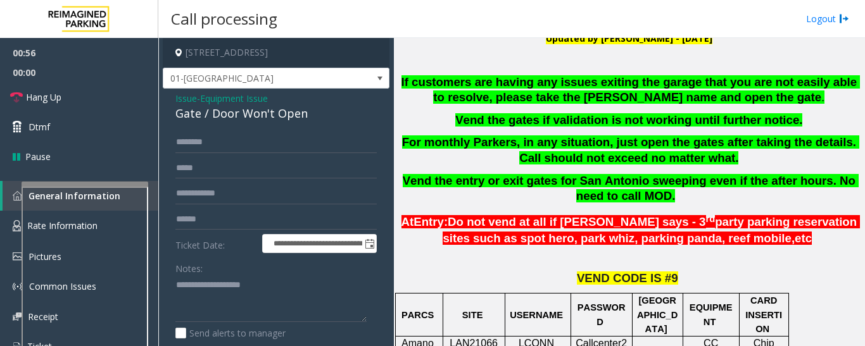
click at [194, 117] on div "Gate / Door Won't Open" at bounding box center [275, 113] width 201 height 17
copy div "Gate / Door Won't Open"
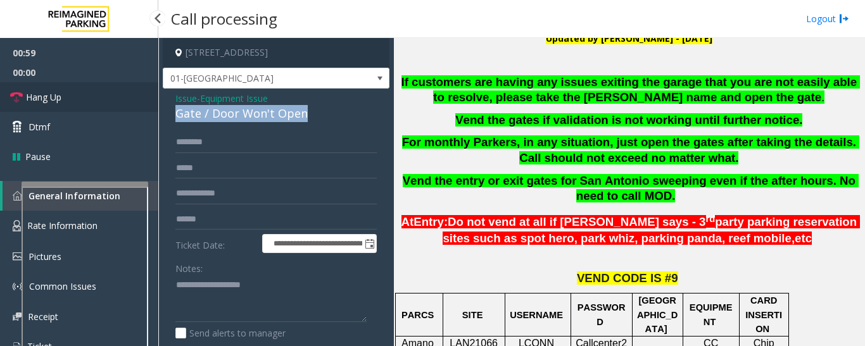
click at [2, 87] on link "Hang Up" at bounding box center [79, 97] width 158 height 30
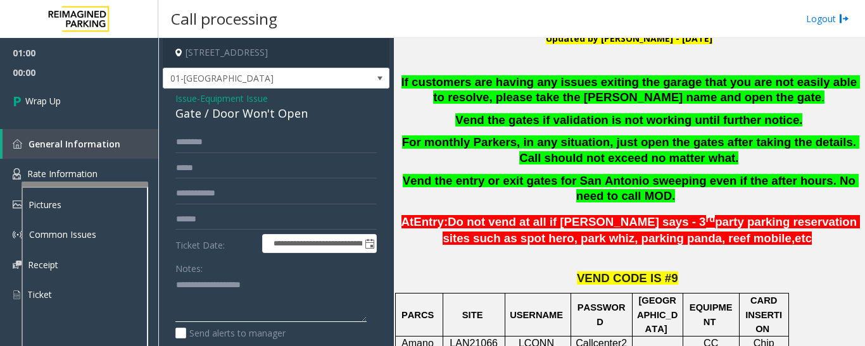
click at [199, 302] on textarea at bounding box center [270, 298] width 191 height 47
paste textarea "**********"
type textarea "**********"
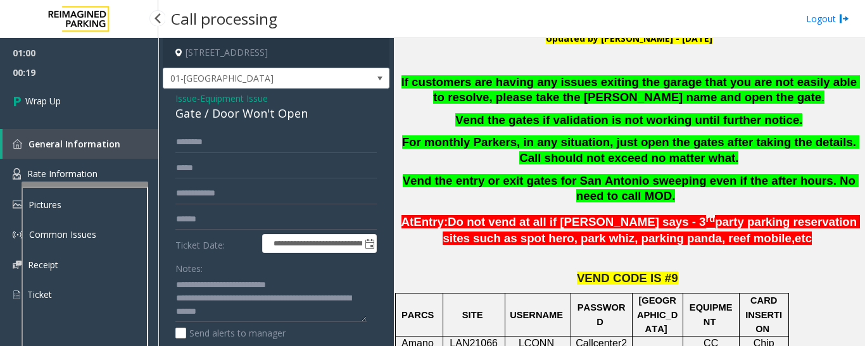
click at [67, 80] on span "00:19" at bounding box center [79, 73] width 158 height 20
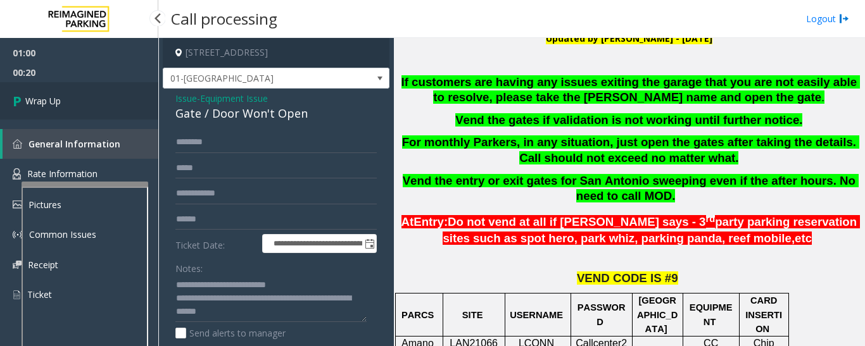
click at [65, 97] on link "Wrap Up" at bounding box center [79, 100] width 158 height 37
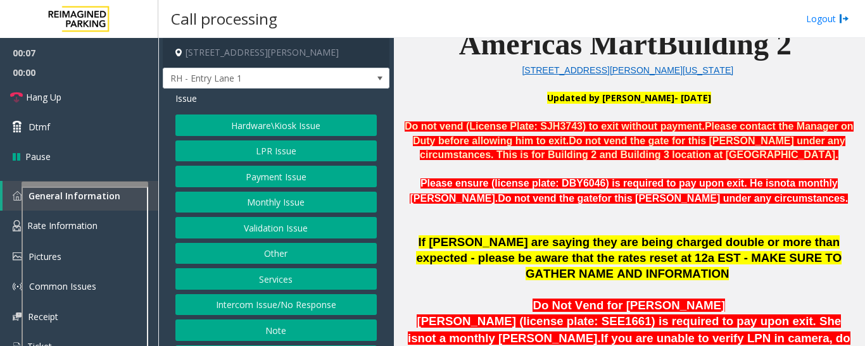
scroll to position [570, 0]
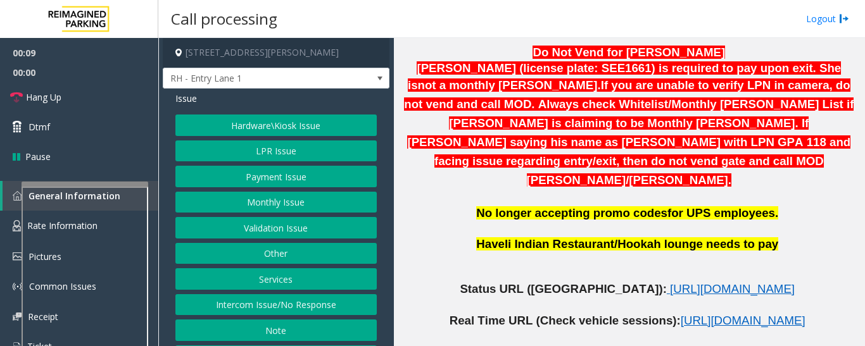
click at [296, 304] on button "Intercom Issue/No Response" at bounding box center [275, 305] width 201 height 22
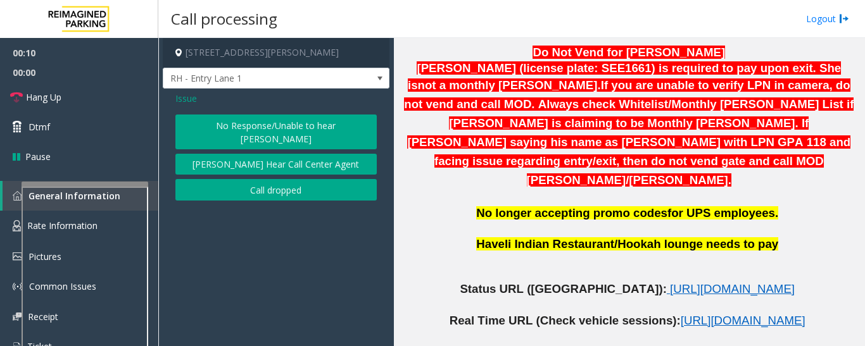
click at [302, 118] on button "No Response/Unable to hear [PERSON_NAME]" at bounding box center [275, 132] width 201 height 35
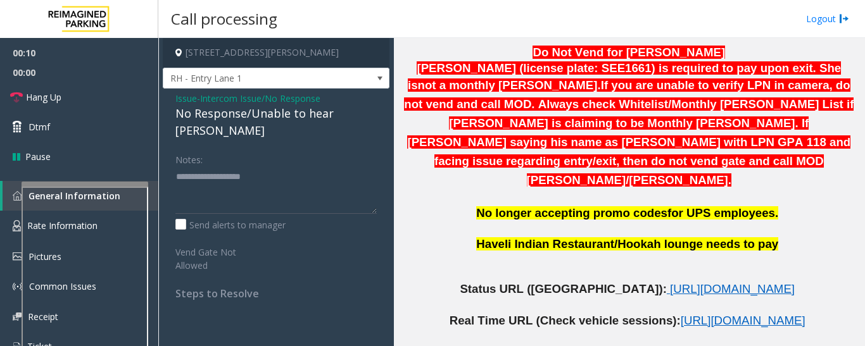
click at [222, 117] on div "No Response/Unable to hear [PERSON_NAME]" at bounding box center [275, 122] width 201 height 34
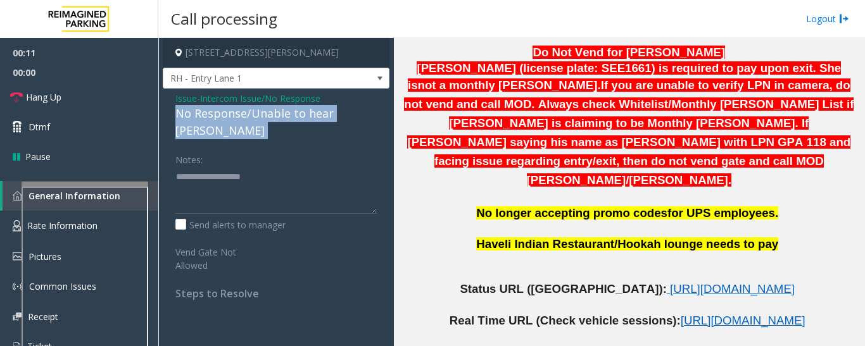
click at [222, 117] on div "No Response/Unable to hear [PERSON_NAME]" at bounding box center [275, 122] width 201 height 34
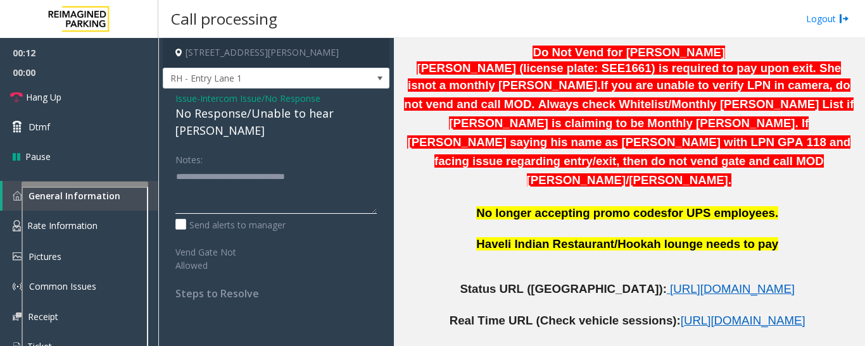
click at [336, 167] on textarea at bounding box center [275, 190] width 201 height 47
type textarea "**********"
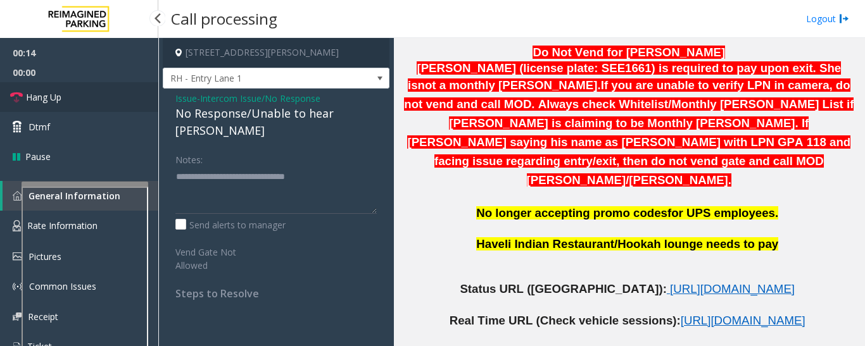
click at [26, 95] on span "Hang Up" at bounding box center [43, 97] width 35 height 13
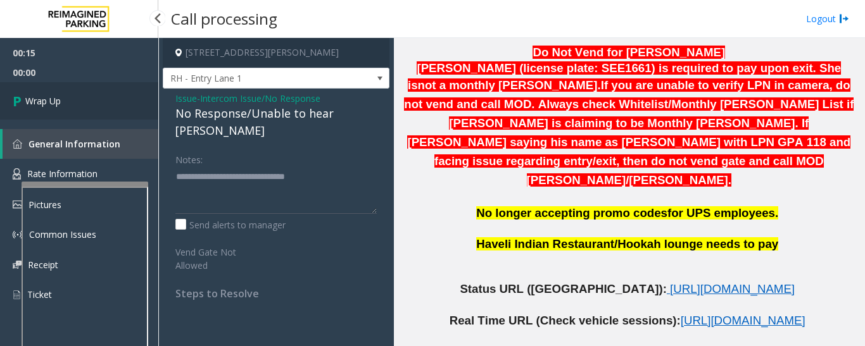
click at [8, 107] on link "Wrap Up" at bounding box center [79, 100] width 158 height 37
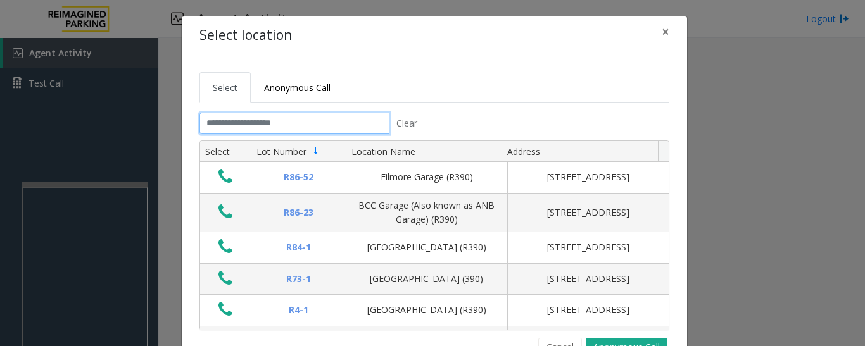
click at [290, 130] on input "text" at bounding box center [294, 124] width 190 height 22
drag, startPoint x: 553, startPoint y: 340, endPoint x: 549, endPoint y: 332, distance: 8.8
click at [554, 340] on button "Cancel" at bounding box center [560, 347] width 44 height 19
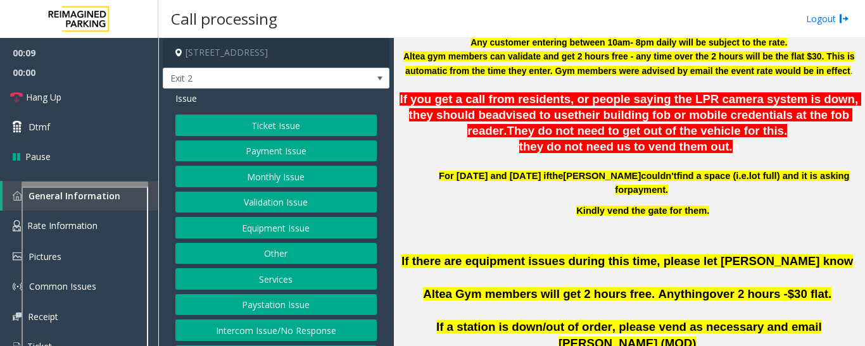
scroll to position [443, 0]
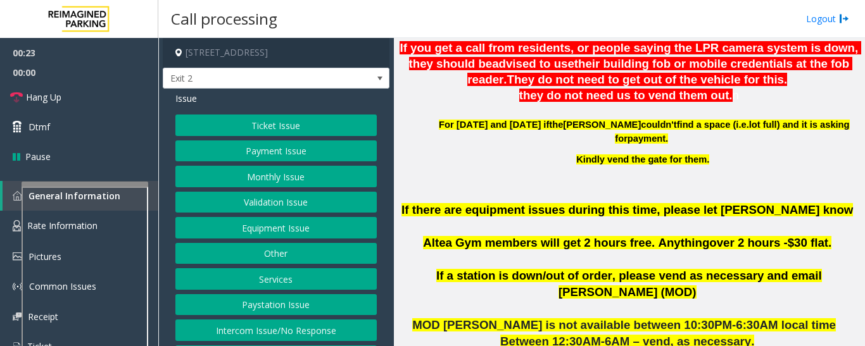
click at [230, 210] on button "Validation Issue" at bounding box center [275, 203] width 201 height 22
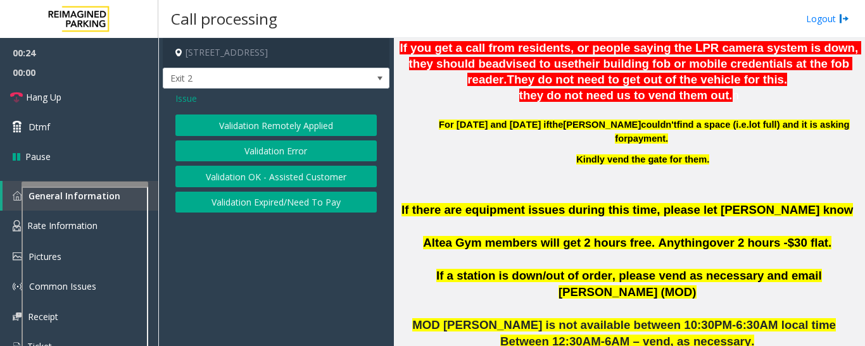
click at [293, 152] on button "Validation Error" at bounding box center [275, 152] width 201 height 22
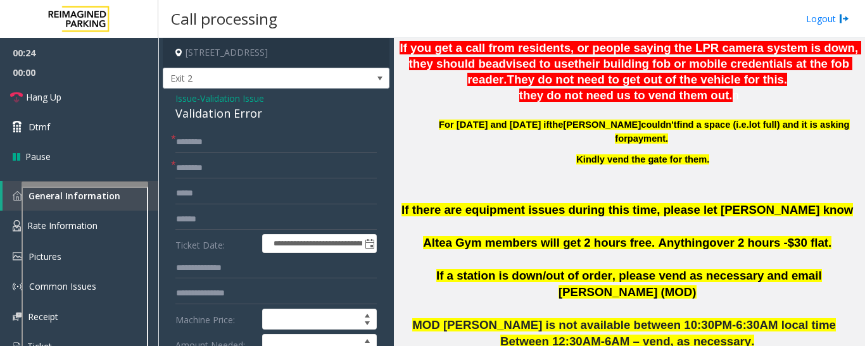
click at [242, 118] on div "Validation Error" at bounding box center [275, 113] width 201 height 17
copy div "Validation Error"
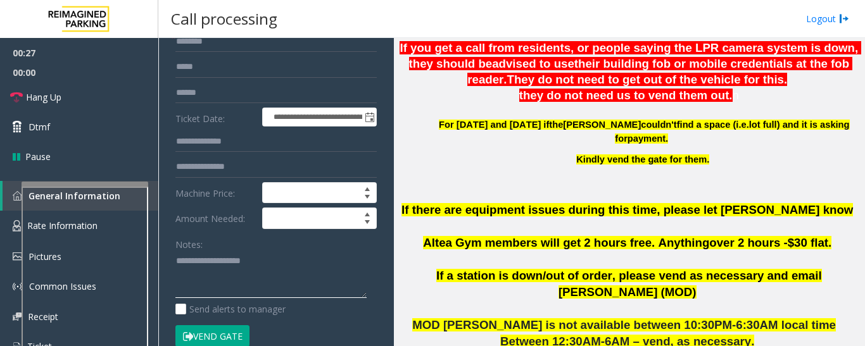
click at [237, 271] on textarea at bounding box center [270, 274] width 191 height 47
paste textarea "**********"
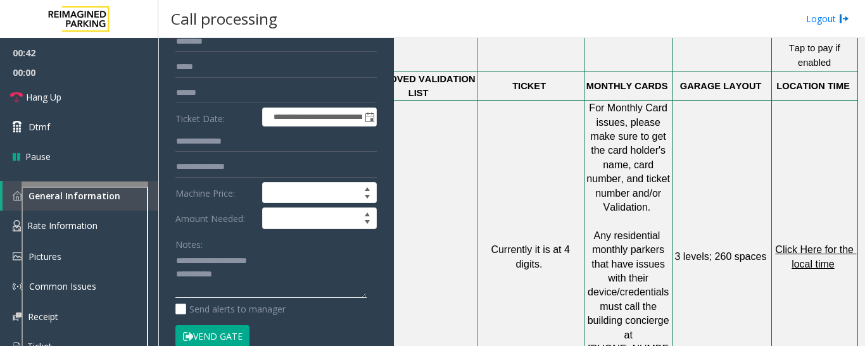
scroll to position [1013, 234]
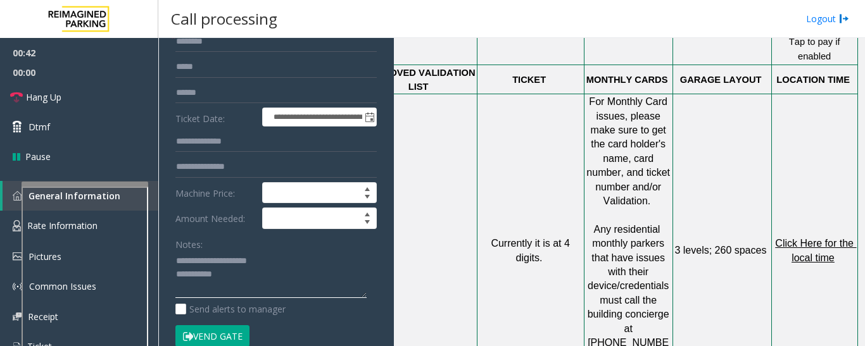
type textarea "**********"
click at [805, 238] on span "Click Here for the local time" at bounding box center [815, 250] width 81 height 25
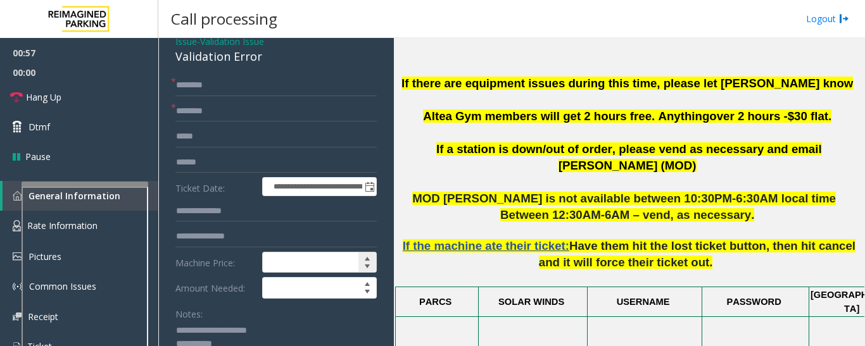
scroll to position [0, 0]
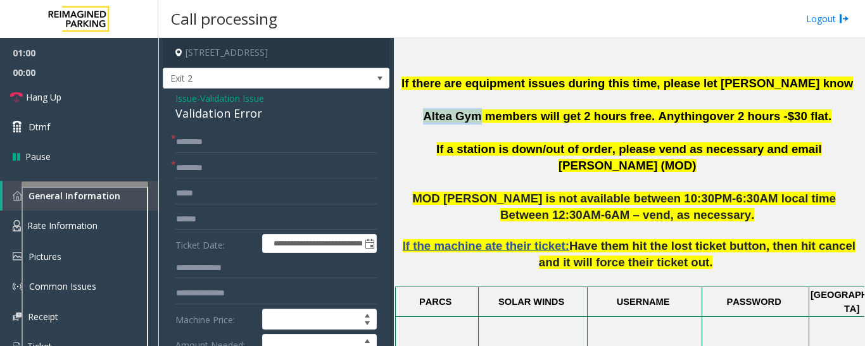
drag, startPoint x: 439, startPoint y: 117, endPoint x: 489, endPoint y: 116, distance: 50.0
click at [489, 116] on p "If there are equipment issues during this time, please let OM Vairavan Jegathee…" at bounding box center [629, 108] width 462 height 66
copy span "Altea Gym"
click at [197, 170] on input "text" at bounding box center [275, 169] width 201 height 22
paste input "*********"
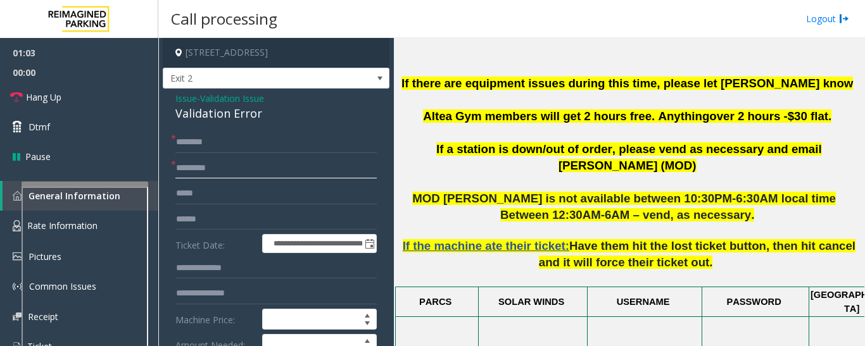
type input "*********"
click at [217, 153] on form "**********" at bounding box center [275, 309] width 201 height 355
click at [224, 145] on input "text" at bounding box center [275, 143] width 201 height 22
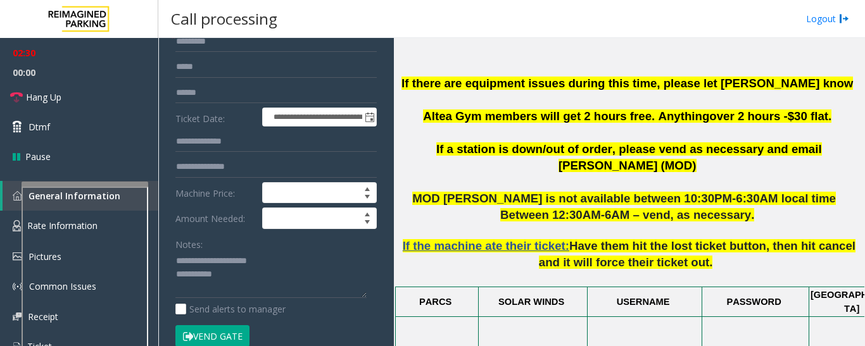
type input "**"
click at [260, 275] on textarea at bounding box center [270, 274] width 191 height 47
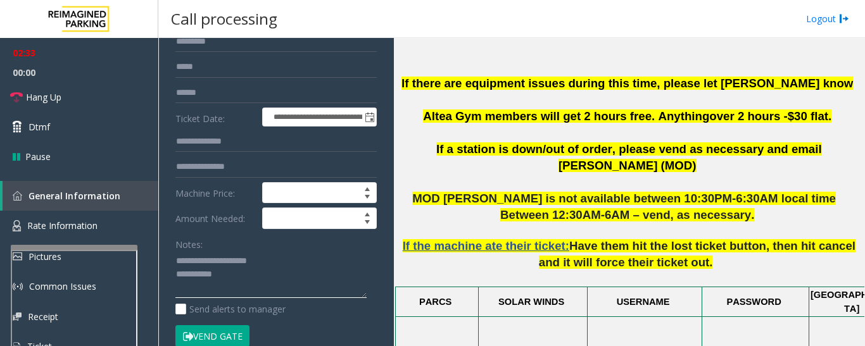
click at [114, 249] on div at bounding box center [74, 247] width 127 height 5
click at [79, 94] on link "Hang Up" at bounding box center [79, 97] width 158 height 30
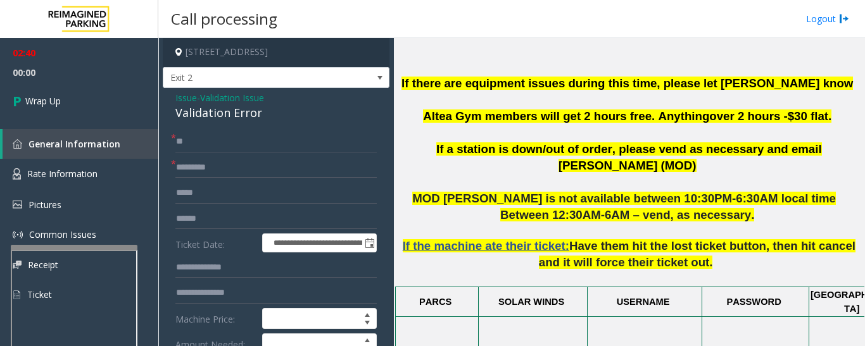
scroll to position [0, 0]
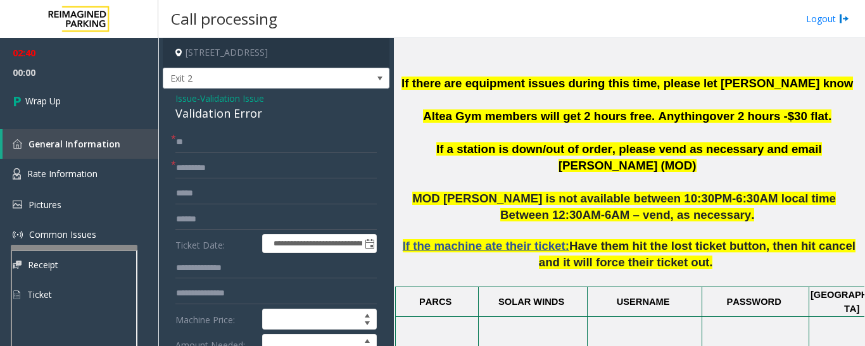
click at [193, 100] on span "Issue" at bounding box center [186, 98] width 22 height 13
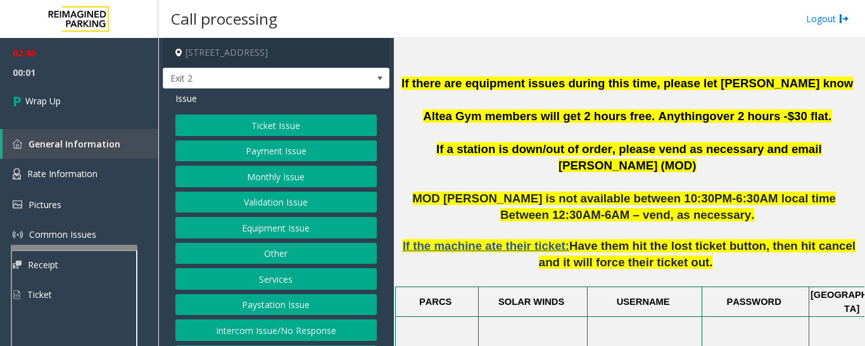
click at [271, 200] on button "Validation Issue" at bounding box center [275, 203] width 201 height 22
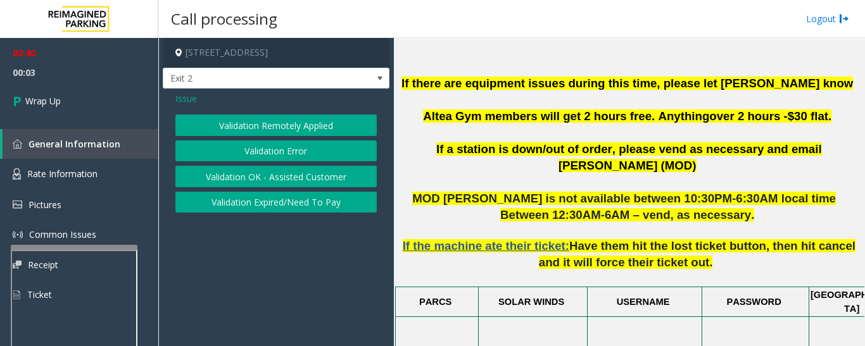
click at [272, 206] on button "Validation Expired/Need To Pay" at bounding box center [275, 203] width 201 height 22
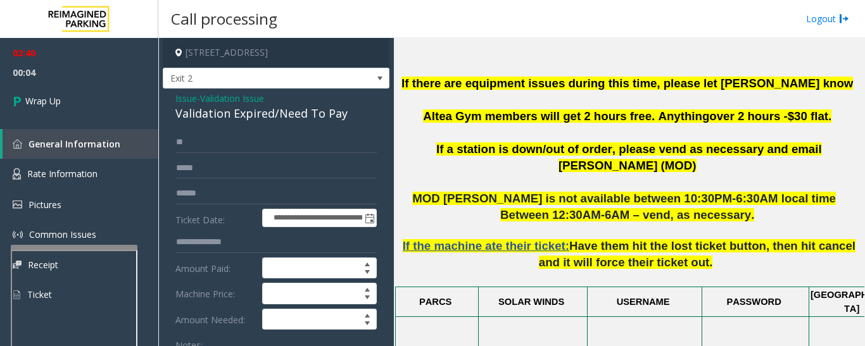
click at [230, 120] on div "Validation Expired/Need To Pay" at bounding box center [275, 113] width 201 height 17
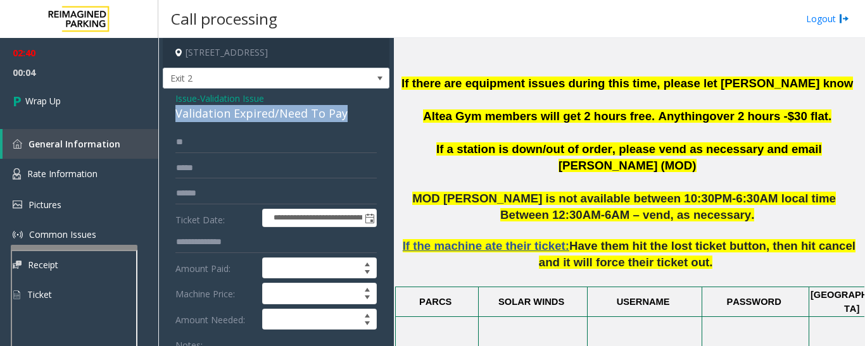
click at [230, 120] on div "Validation Expired/Need To Pay" at bounding box center [275, 113] width 201 height 17
copy div "Validation Expired/Need To Pay"
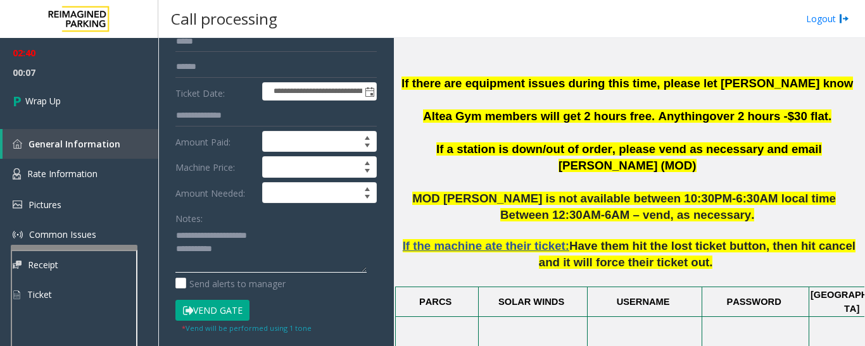
drag, startPoint x: 199, startPoint y: 232, endPoint x: 293, endPoint y: 234, distance: 93.1
click at [293, 234] on textarea at bounding box center [270, 248] width 191 height 47
paste textarea "**********"
click at [272, 270] on textarea at bounding box center [270, 248] width 191 height 47
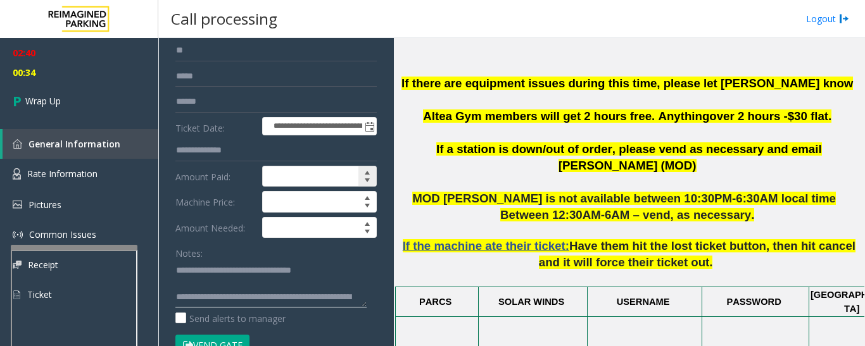
scroll to position [0, 0]
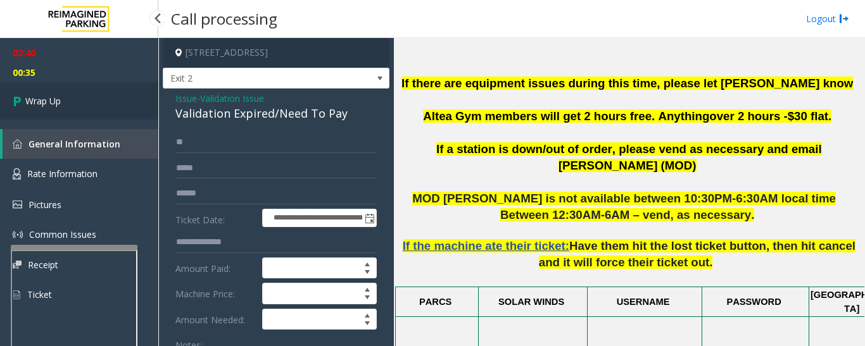
type textarea "**********"
click at [83, 108] on link "Wrap Up" at bounding box center [79, 100] width 158 height 37
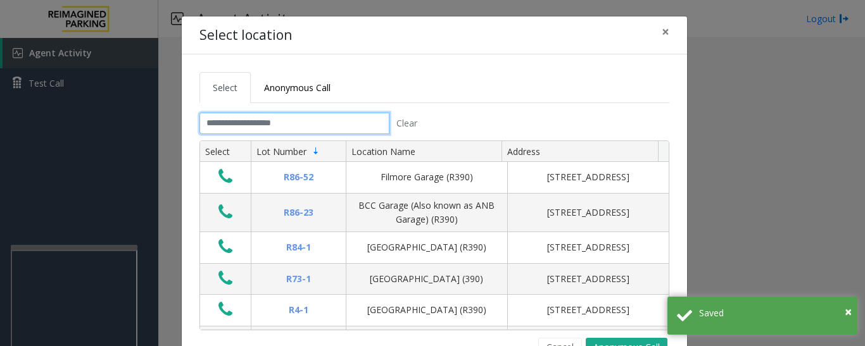
click at [244, 125] on input "text" at bounding box center [294, 124] width 190 height 22
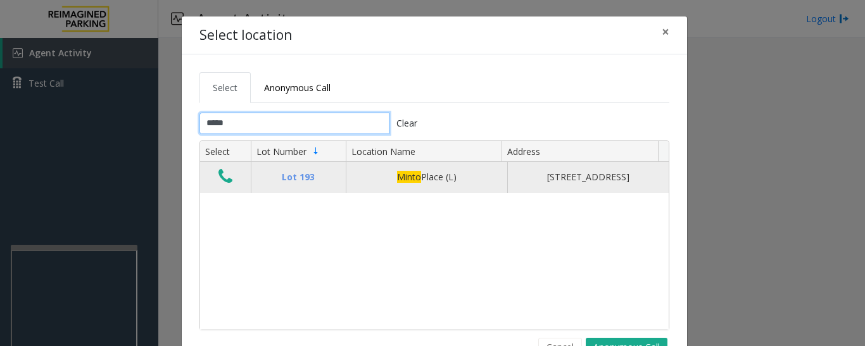
type input "*****"
click at [226, 182] on icon "Data table" at bounding box center [225, 177] width 14 height 18
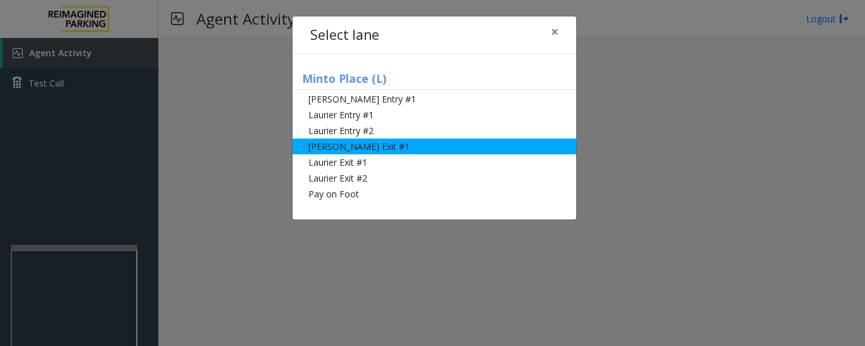
click at [382, 153] on li "[PERSON_NAME] Exit #1" at bounding box center [435, 147] width 284 height 16
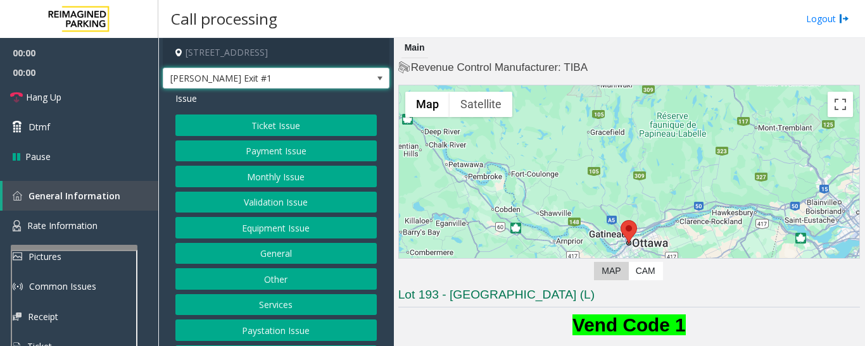
click at [300, 73] on span "[PERSON_NAME] Exit #1" at bounding box center [253, 78] width 180 height 20
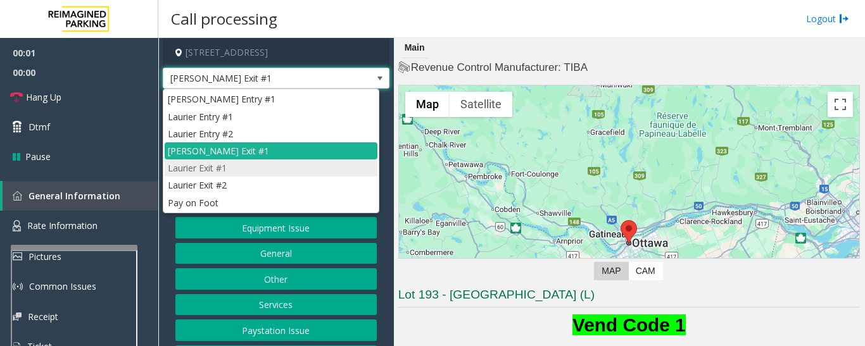
click at [268, 172] on li "Laurier Exit #1" at bounding box center [271, 168] width 213 height 17
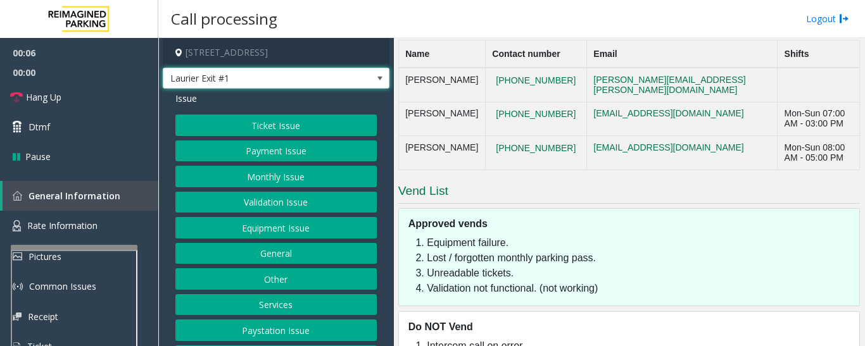
scroll to position [380, 0]
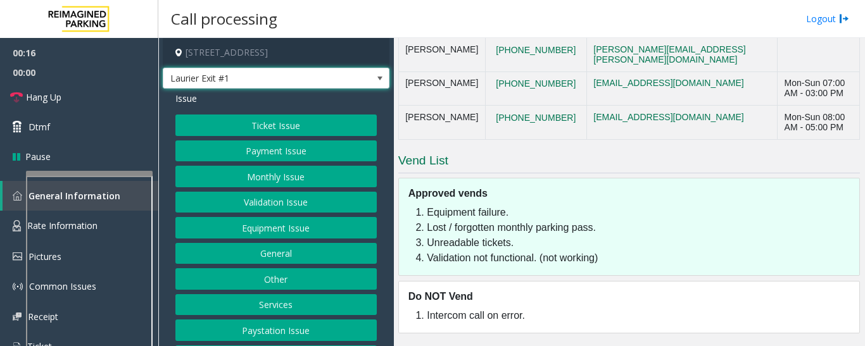
click at [76, 172] on div at bounding box center [89, 173] width 127 height 5
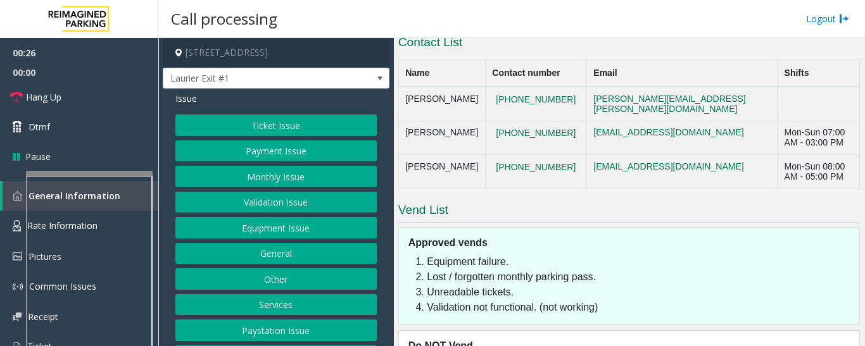
drag, startPoint x: 549, startPoint y: 122, endPoint x: 491, endPoint y: 105, distance: 60.5
click at [491, 105] on td "613-218-5427" at bounding box center [535, 104] width 101 height 34
drag, startPoint x: 503, startPoint y: 104, endPoint x: 538, endPoint y: 121, distance: 39.1
click at [538, 121] on td "613-218-5427" at bounding box center [535, 104] width 101 height 34
copy button "613-218-5427"
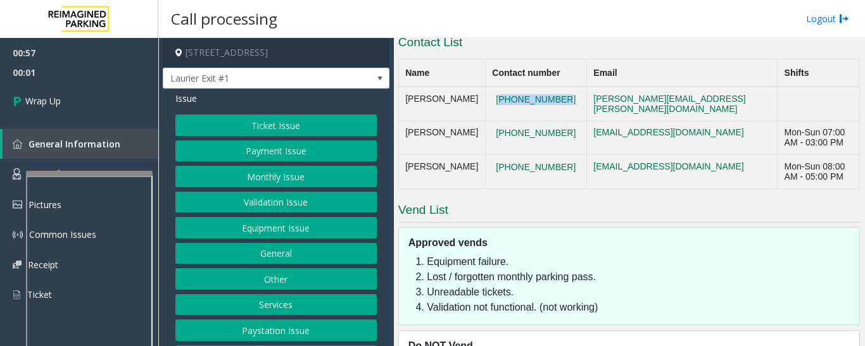
click at [296, 123] on button "Ticket Issue" at bounding box center [275, 126] width 201 height 22
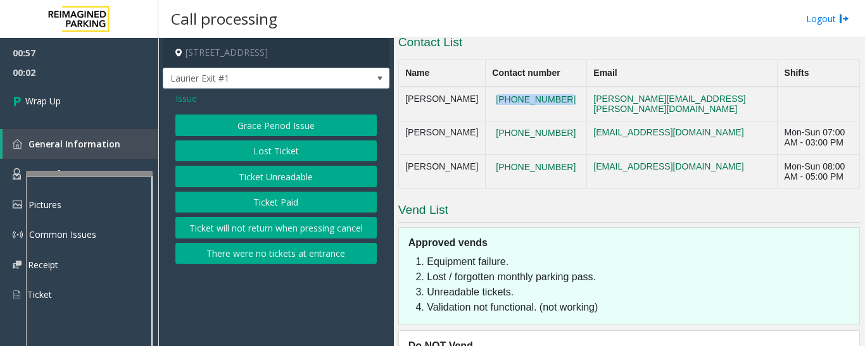
click at [286, 152] on button "Lost Ticket" at bounding box center [275, 152] width 201 height 22
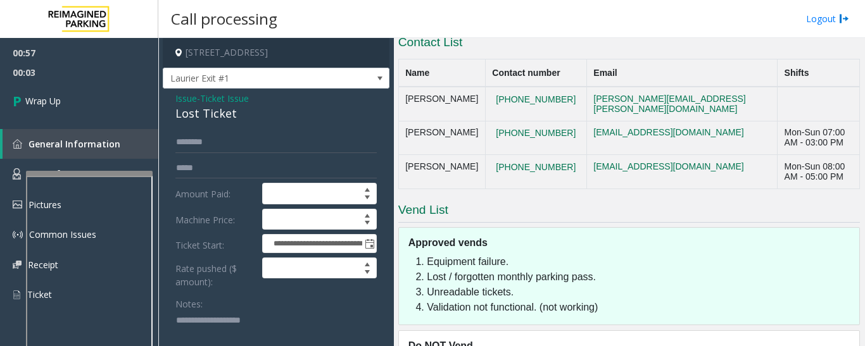
click at [207, 123] on div "**********" at bounding box center [276, 315] width 227 height 452
click at [210, 117] on div "Lost Ticket" at bounding box center [275, 113] width 201 height 17
copy div "Lost Ticket"
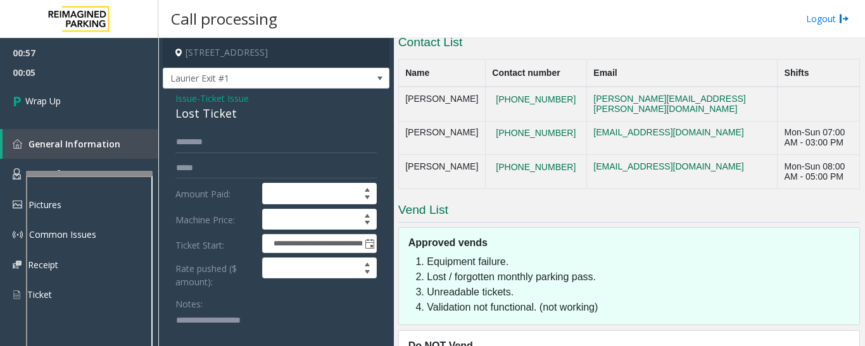
click at [237, 322] on textarea at bounding box center [270, 334] width 191 height 47
paste textarea "**********"
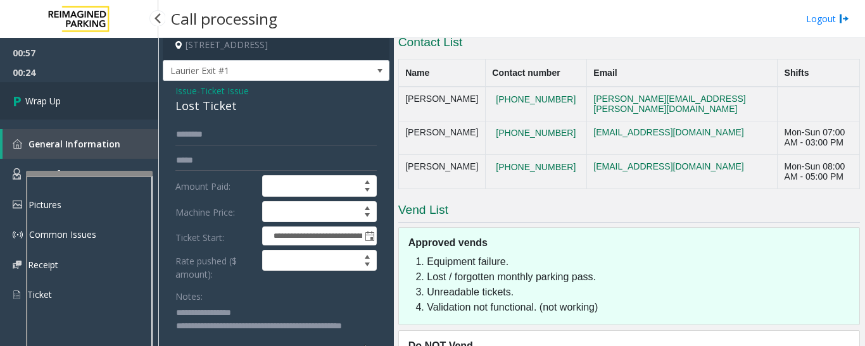
type textarea "**********"
click at [92, 111] on link "Wrap Up" at bounding box center [79, 100] width 158 height 37
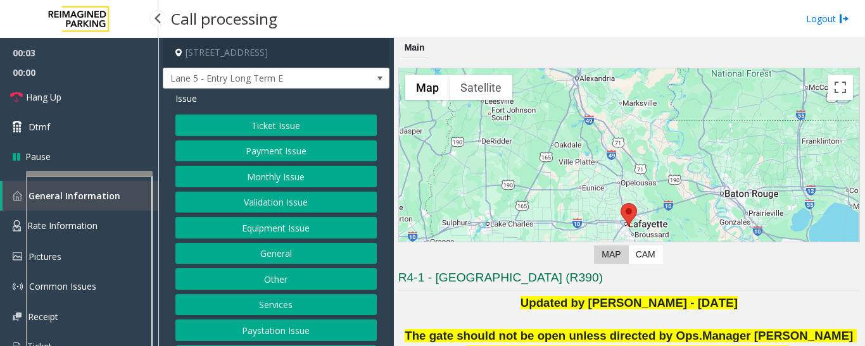
scroll to position [53, 0]
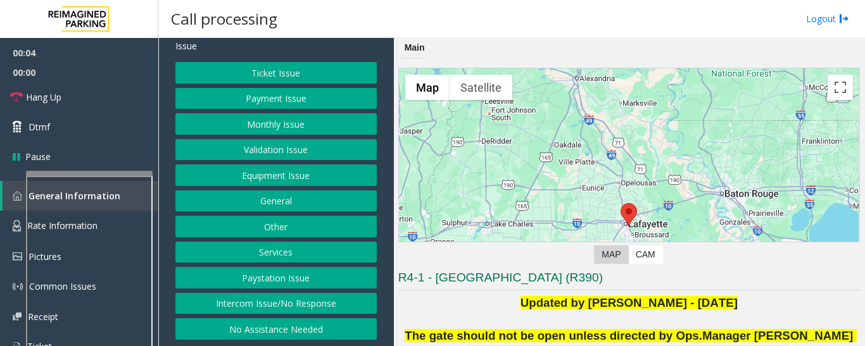
click at [272, 303] on button "Intercom Issue/No Response" at bounding box center [275, 304] width 201 height 22
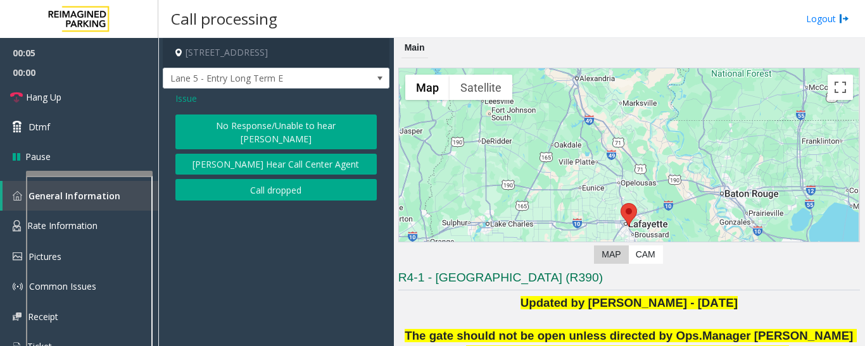
click at [310, 125] on button "No Response/Unable to hear [PERSON_NAME]" at bounding box center [275, 132] width 201 height 35
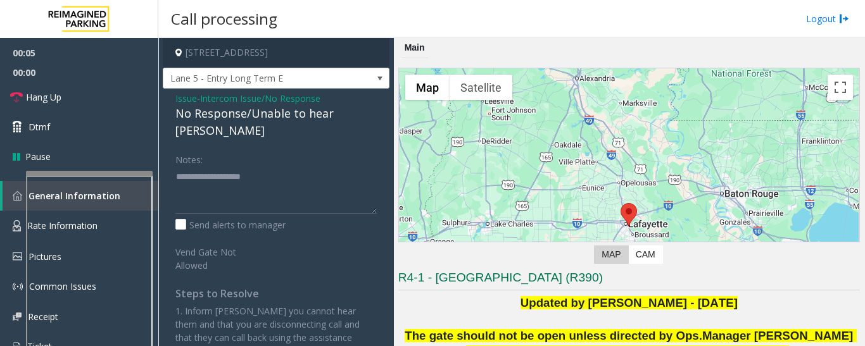
click at [255, 107] on div "No Response/Unable to hear [PERSON_NAME]" at bounding box center [275, 122] width 201 height 34
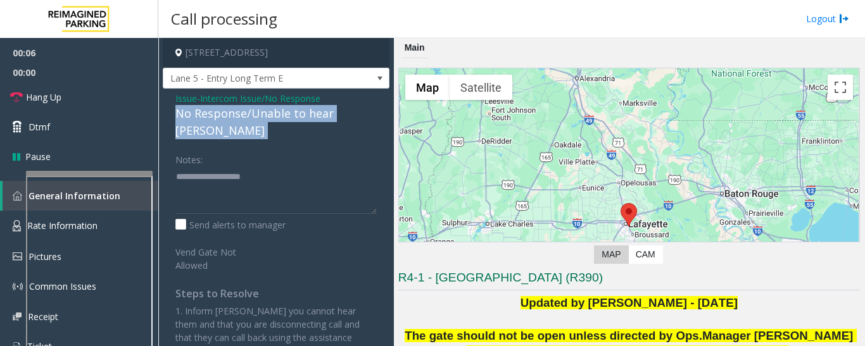
click at [255, 107] on div "No Response/Unable to hear [PERSON_NAME]" at bounding box center [275, 122] width 201 height 34
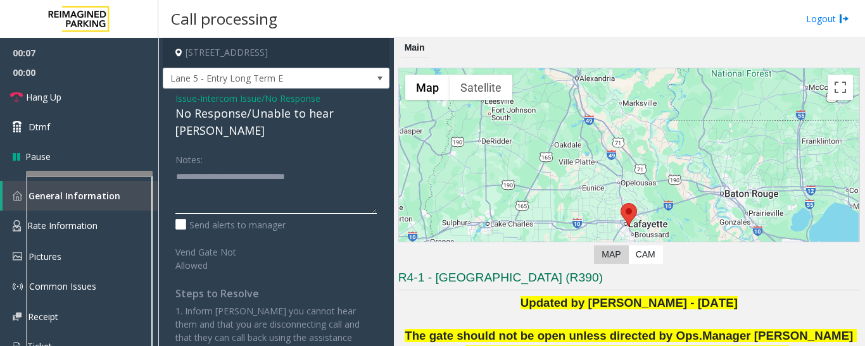
click at [346, 167] on textarea at bounding box center [275, 190] width 201 height 47
type textarea "**********"
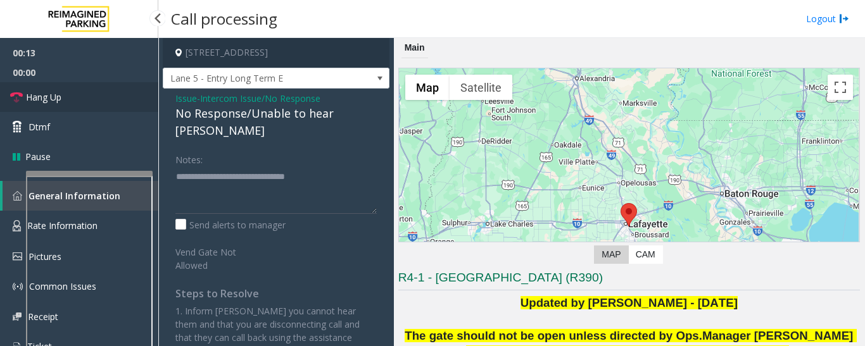
click at [61, 96] on span "Hang Up" at bounding box center [43, 97] width 35 height 13
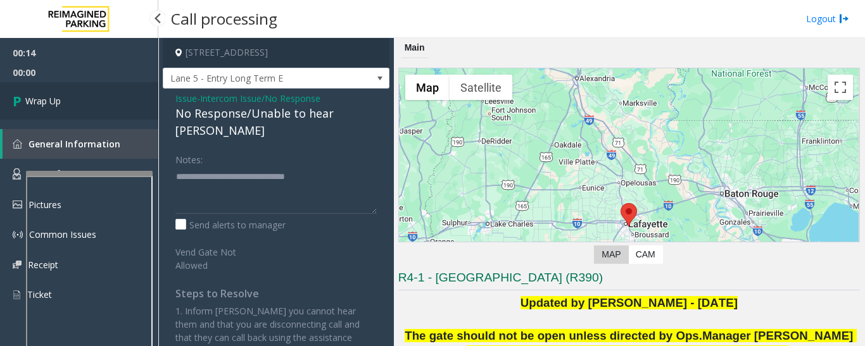
click at [34, 108] on link "Wrap Up" at bounding box center [79, 100] width 158 height 37
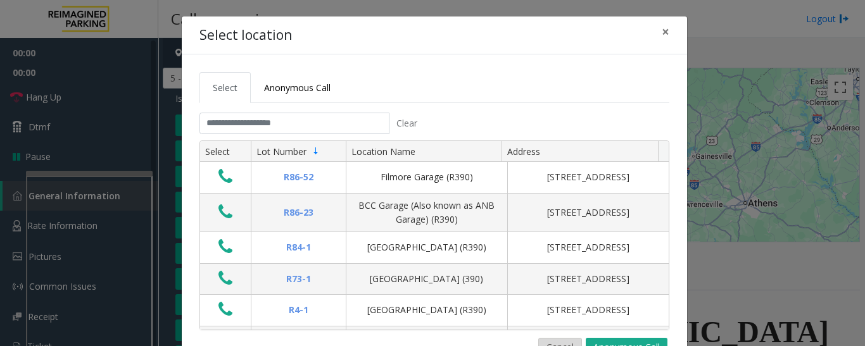
click at [560, 344] on button "Cancel" at bounding box center [560, 347] width 44 height 19
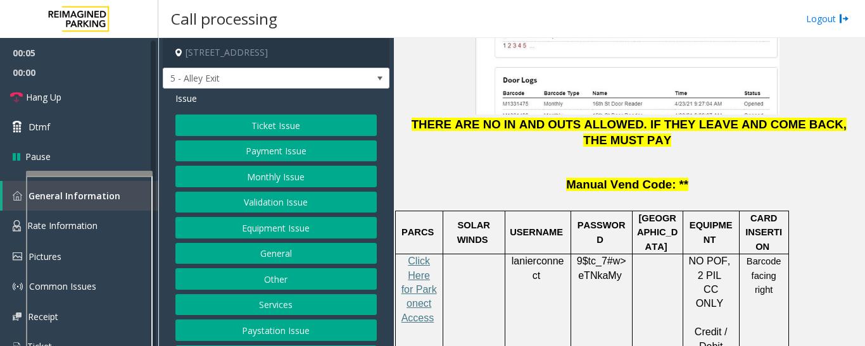
scroll to position [2026, 0]
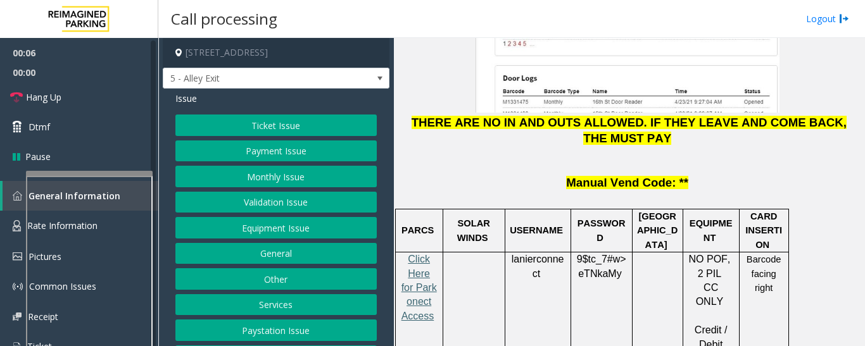
click at [415, 254] on span "Click Here for Parkonect Access" at bounding box center [418, 288] width 35 height 68
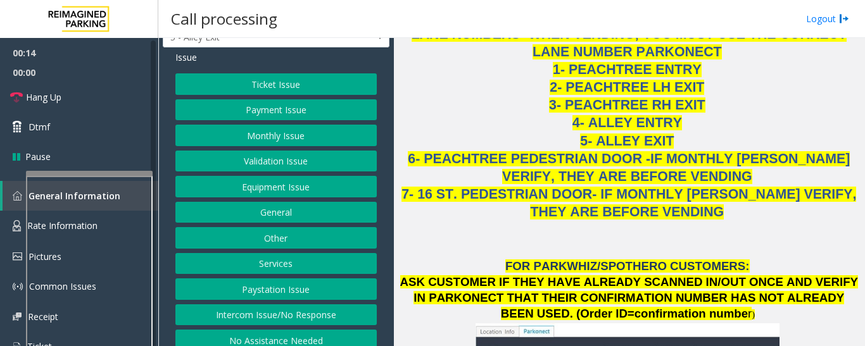
scroll to position [63, 0]
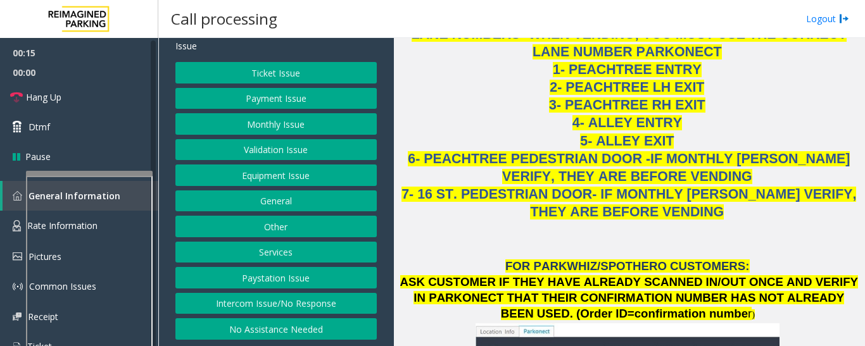
click at [274, 303] on button "Intercom Issue/No Response" at bounding box center [275, 304] width 201 height 22
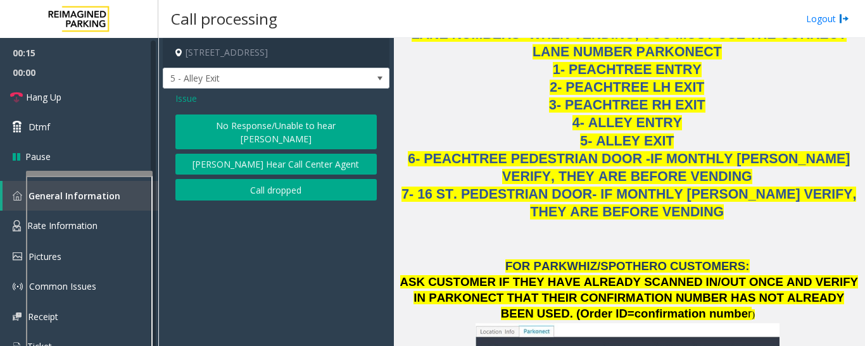
click at [286, 120] on button "No Response/Unable to hear [PERSON_NAME]" at bounding box center [275, 132] width 201 height 35
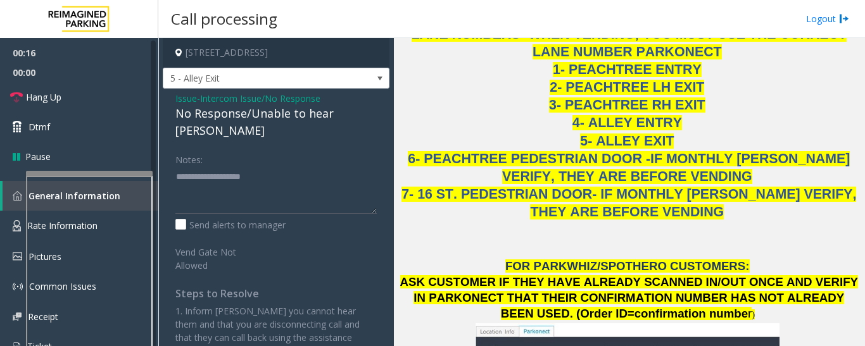
click at [274, 117] on div "No Response/Unable to hear [PERSON_NAME]" at bounding box center [275, 122] width 201 height 34
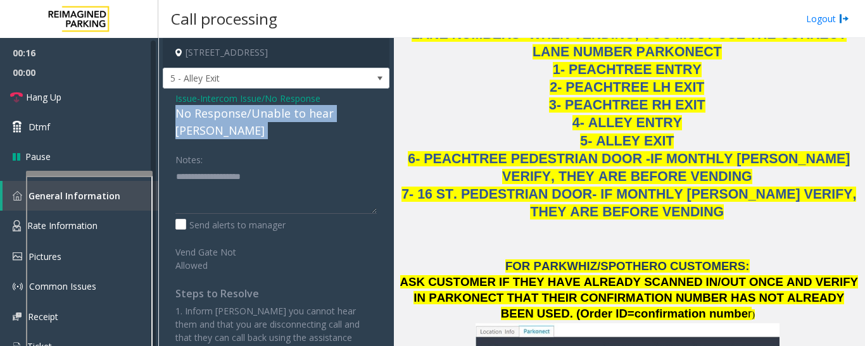
click at [274, 117] on div "No Response/Unable to hear [PERSON_NAME]" at bounding box center [275, 122] width 201 height 34
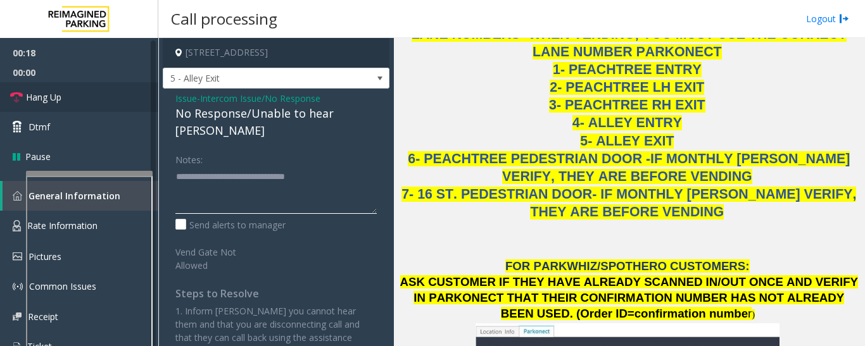
type textarea "**********"
click at [42, 98] on span "Hang Up" at bounding box center [43, 97] width 35 height 13
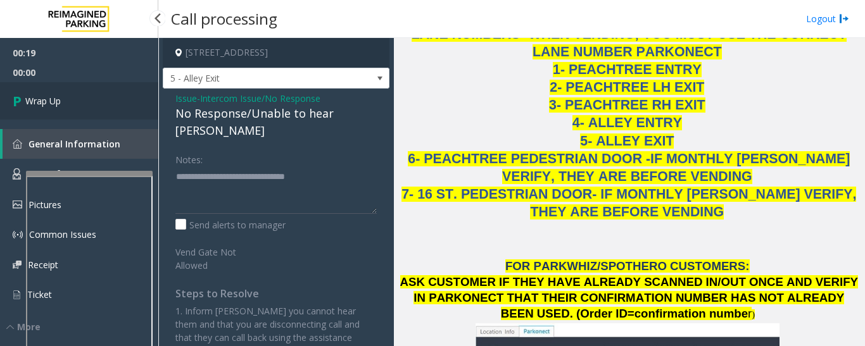
click at [29, 108] on link "Wrap Up" at bounding box center [79, 100] width 158 height 37
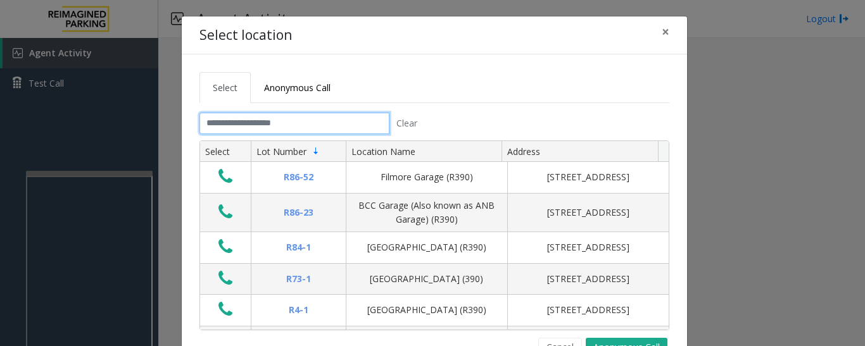
click at [374, 129] on input "text" at bounding box center [294, 124] width 190 height 22
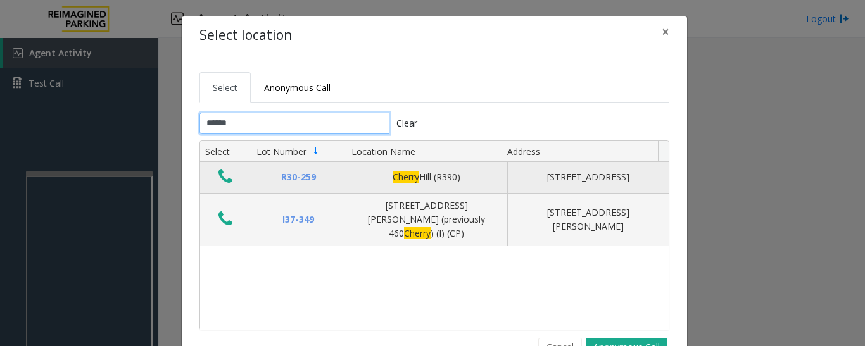
type input "******"
click at [226, 179] on icon "Data table" at bounding box center [225, 177] width 14 height 18
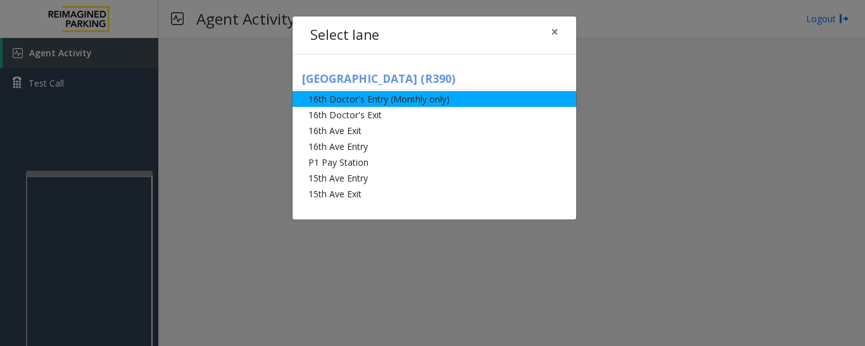
click at [405, 103] on li "16th Doctor's Entry (Monthly only)" at bounding box center [435, 99] width 284 height 16
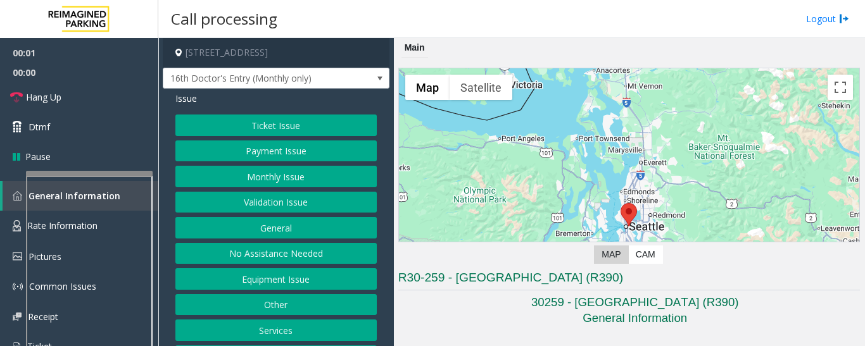
click at [253, 181] on button "Monthly Issue" at bounding box center [275, 177] width 201 height 22
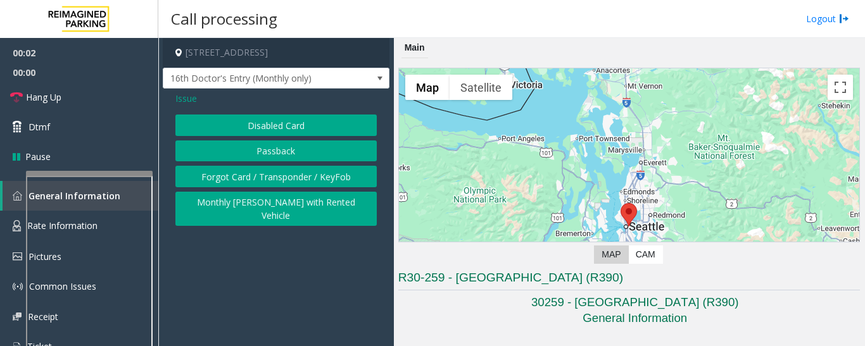
click at [282, 129] on button "Disabled Card" at bounding box center [275, 126] width 201 height 22
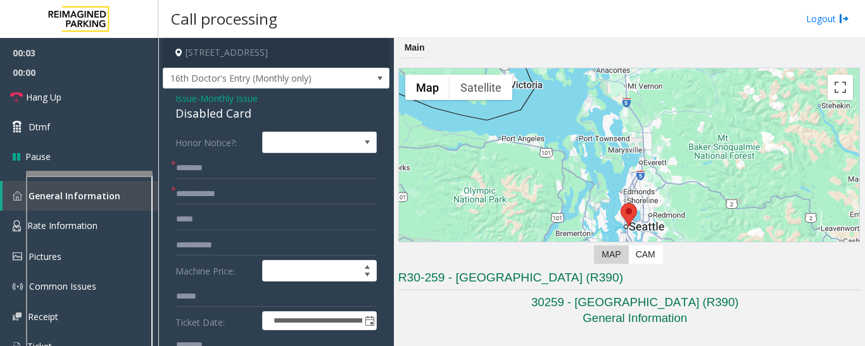
click at [231, 116] on div "Disabled Card" at bounding box center [275, 113] width 201 height 17
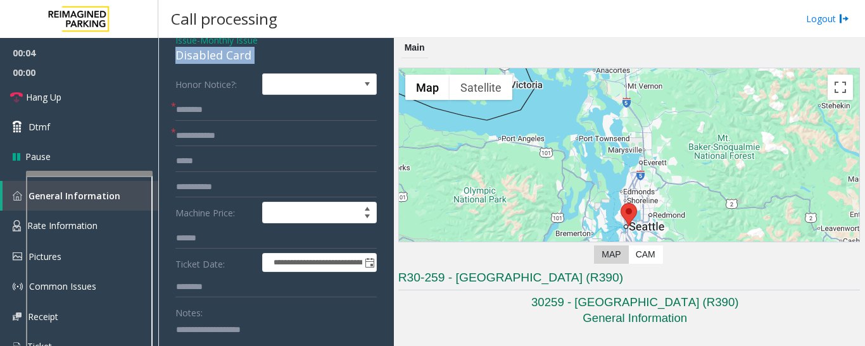
scroll to position [190, 0]
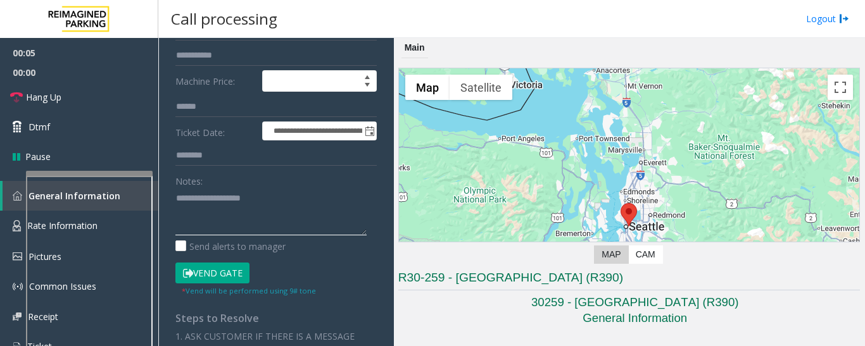
click at [234, 220] on textarea at bounding box center [270, 211] width 191 height 47
paste textarea "**********"
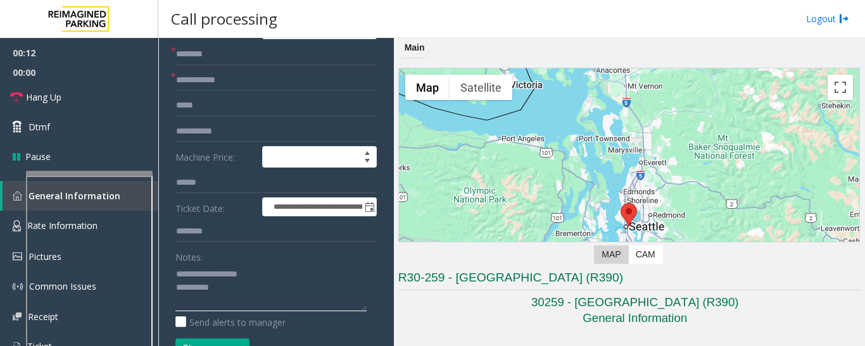
scroll to position [0, 0]
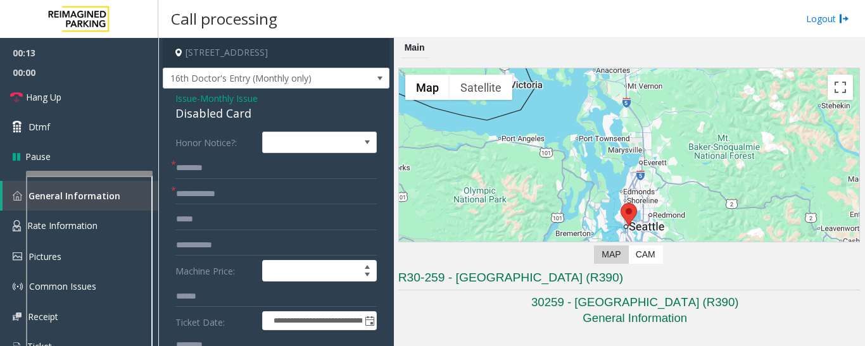
type textarea "**********"
click at [205, 161] on input "text" at bounding box center [275, 169] width 201 height 22
type input "*****"
click at [221, 198] on input "text" at bounding box center [275, 195] width 201 height 22
click at [178, 193] on input "********" at bounding box center [275, 195] width 201 height 22
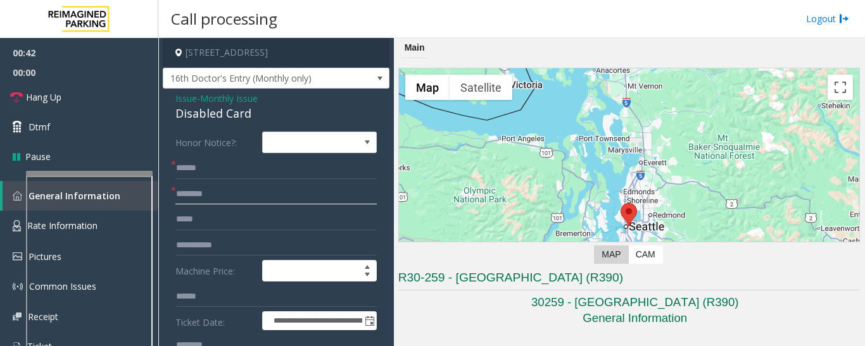
click at [182, 193] on input "********" at bounding box center [275, 195] width 201 height 22
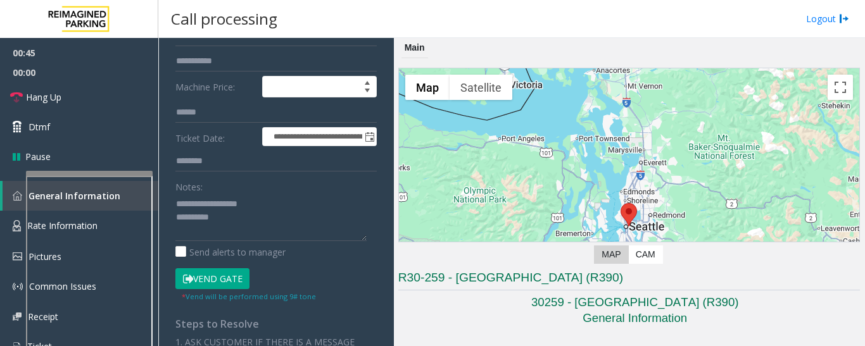
scroll to position [190, 0]
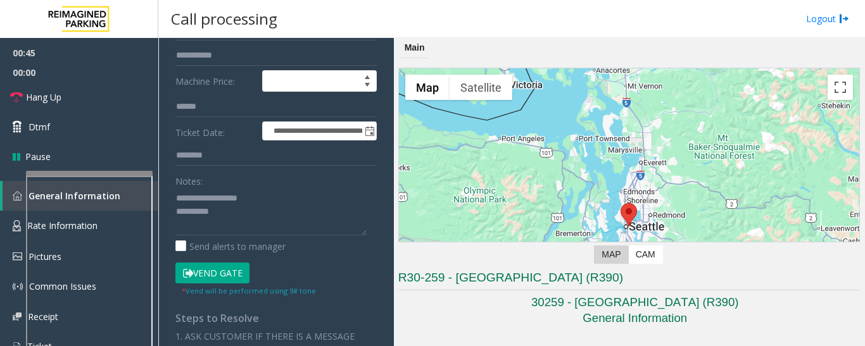
type input "*******"
click at [226, 272] on button "Vend Gate" at bounding box center [212, 274] width 74 height 22
click at [253, 217] on textarea at bounding box center [270, 211] width 191 height 47
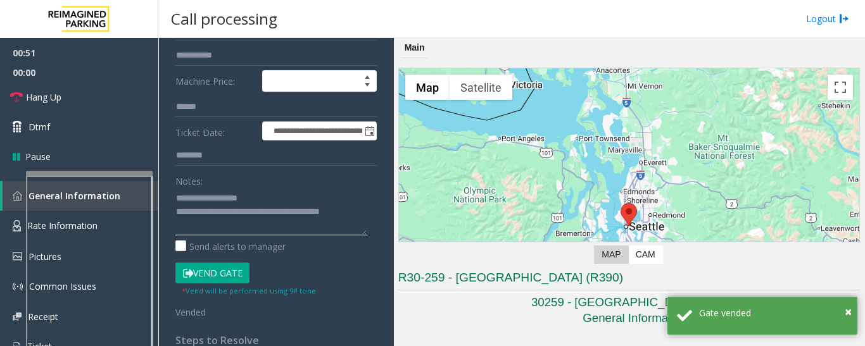
scroll to position [0, 0]
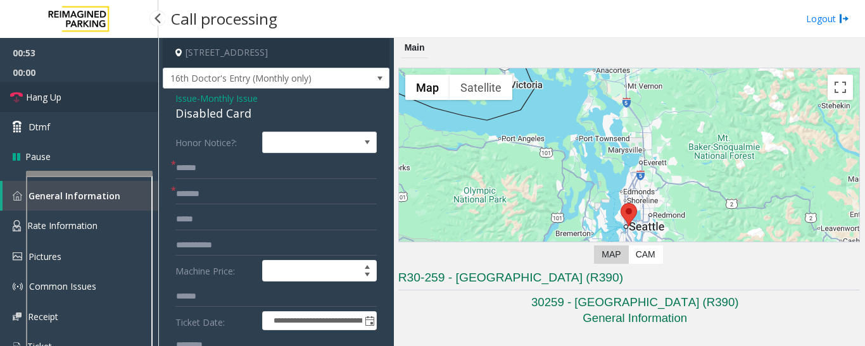
type textarea "**********"
click at [68, 92] on link "Hang Up" at bounding box center [79, 97] width 158 height 30
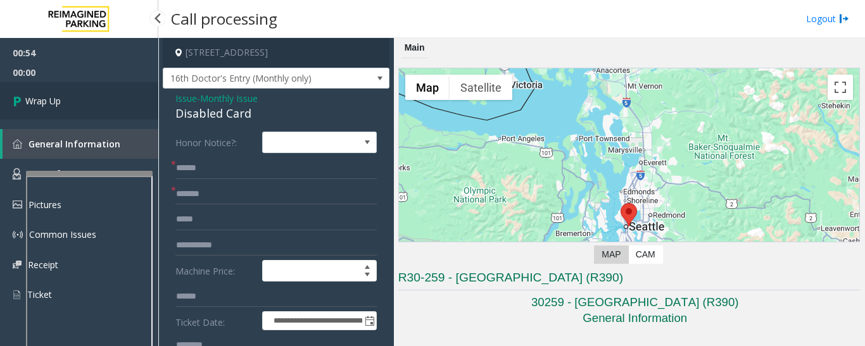
click at [102, 99] on link "Wrap Up" at bounding box center [79, 100] width 158 height 37
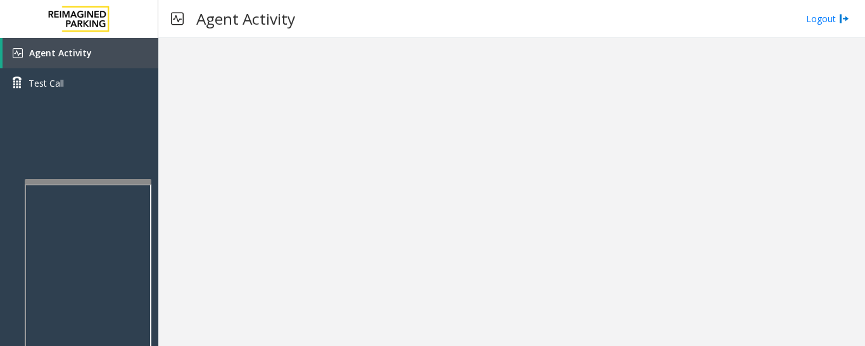
click at [98, 187] on div at bounding box center [88, 327] width 127 height 297
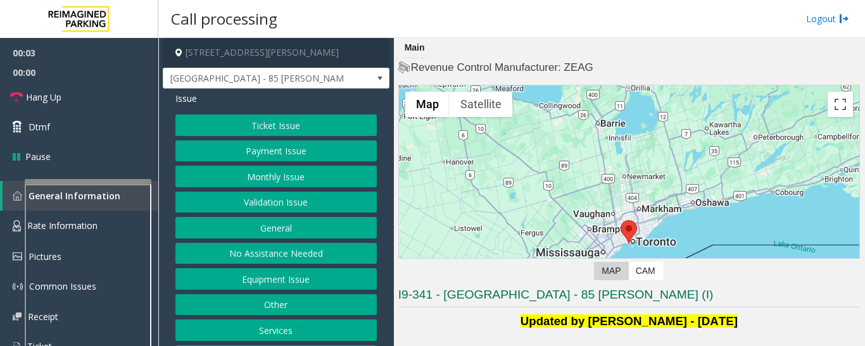
click at [244, 206] on button "Validation Issue" at bounding box center [275, 203] width 201 height 22
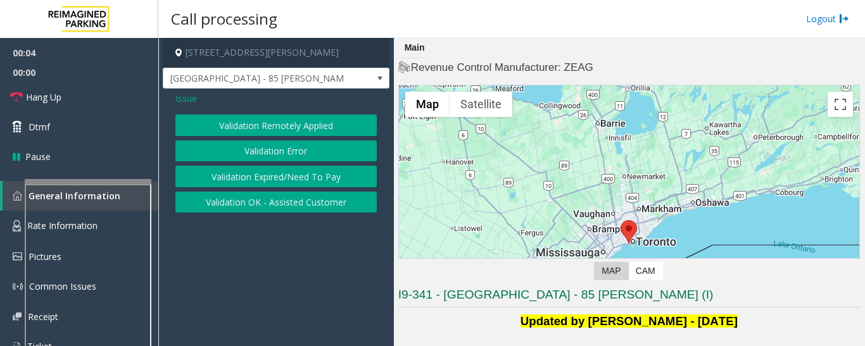
click at [267, 148] on button "Validation Error" at bounding box center [275, 152] width 201 height 22
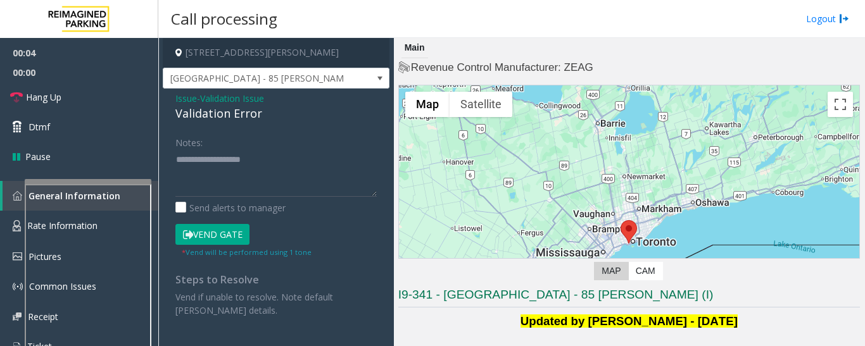
click at [227, 113] on div "Validation Error" at bounding box center [275, 113] width 201 height 17
click at [215, 171] on textarea at bounding box center [275, 172] width 201 height 47
paste textarea "**********"
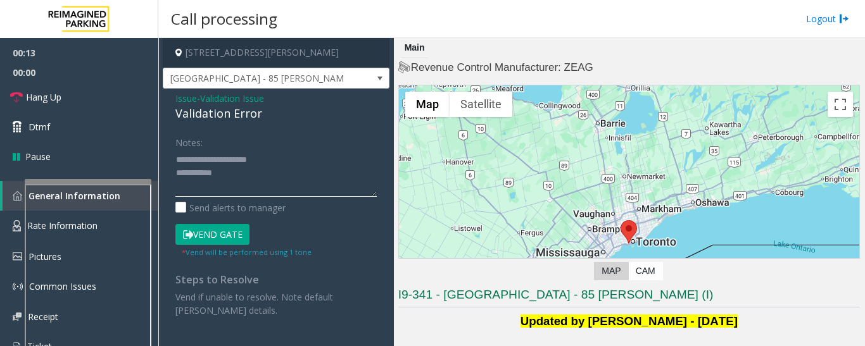
click at [269, 154] on textarea at bounding box center [275, 172] width 201 height 47
click at [267, 172] on textarea at bounding box center [275, 172] width 201 height 47
click at [304, 189] on textarea at bounding box center [275, 172] width 201 height 47
click at [334, 173] on textarea at bounding box center [275, 172] width 201 height 47
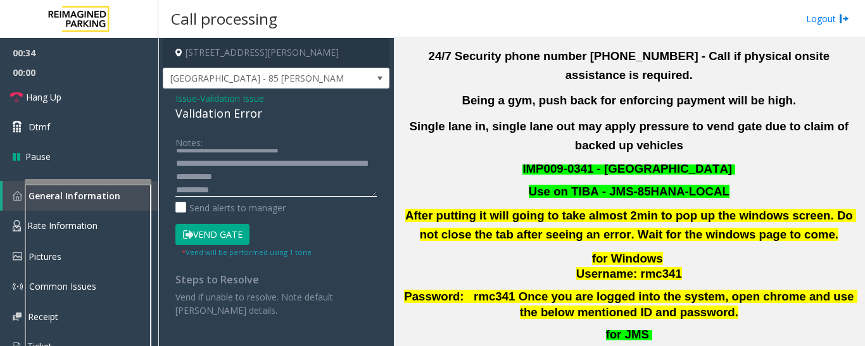
scroll to position [633, 0]
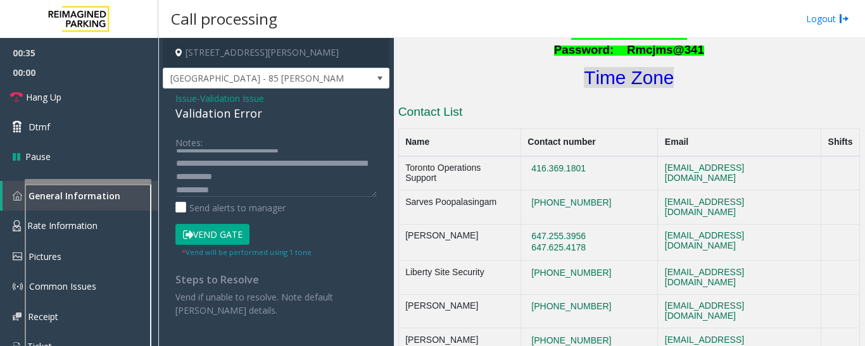
click at [612, 67] on font "Time Zone" at bounding box center [629, 77] width 90 height 21
click at [256, 186] on textarea at bounding box center [275, 172] width 201 height 47
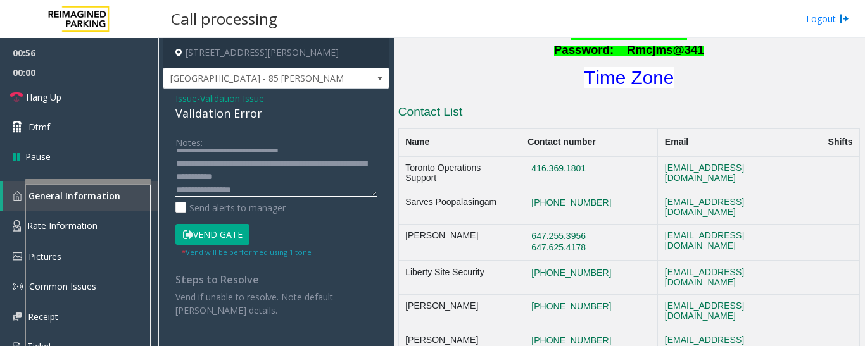
scroll to position [23, 0]
click at [315, 168] on textarea at bounding box center [275, 172] width 201 height 47
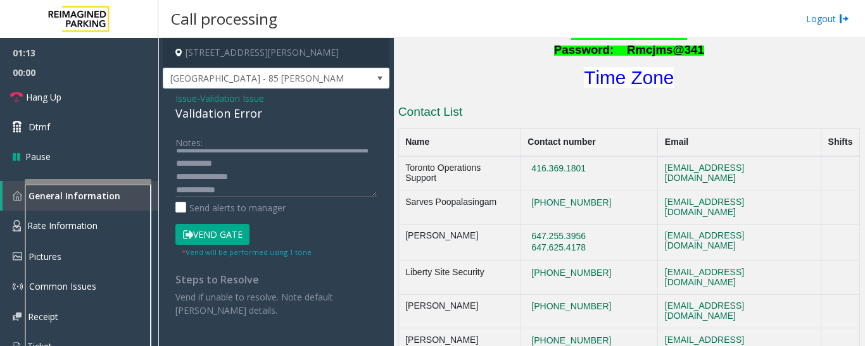
click at [212, 228] on button "Vend Gate" at bounding box center [212, 235] width 74 height 22
click at [336, 172] on textarea at bounding box center [275, 172] width 201 height 47
click at [322, 161] on textarea at bounding box center [275, 172] width 201 height 47
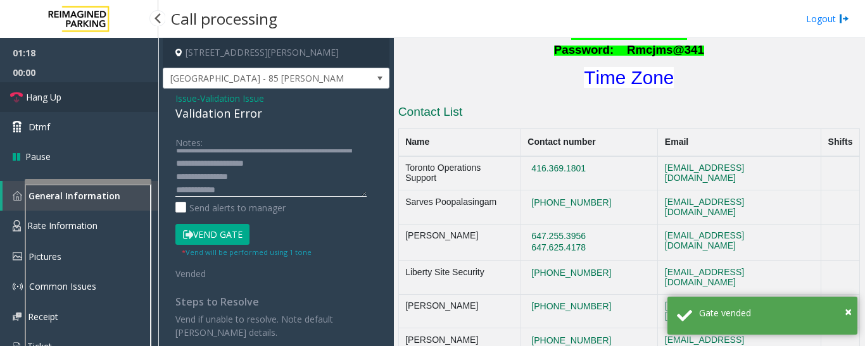
type textarea "**********"
click at [59, 104] on link "Hang Up" at bounding box center [79, 97] width 158 height 30
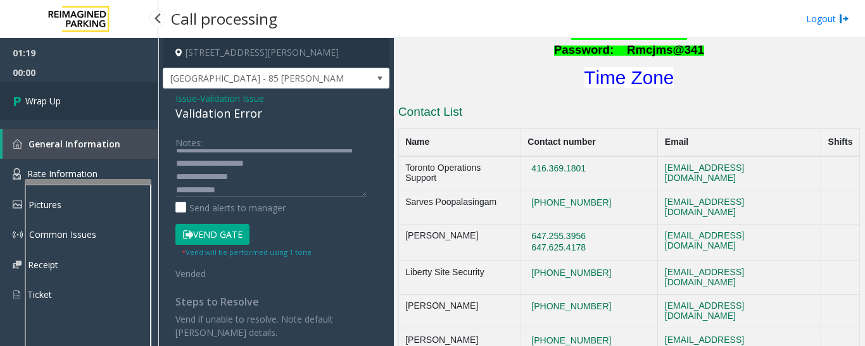
click at [28, 95] on span "Wrap Up" at bounding box center [42, 100] width 35 height 13
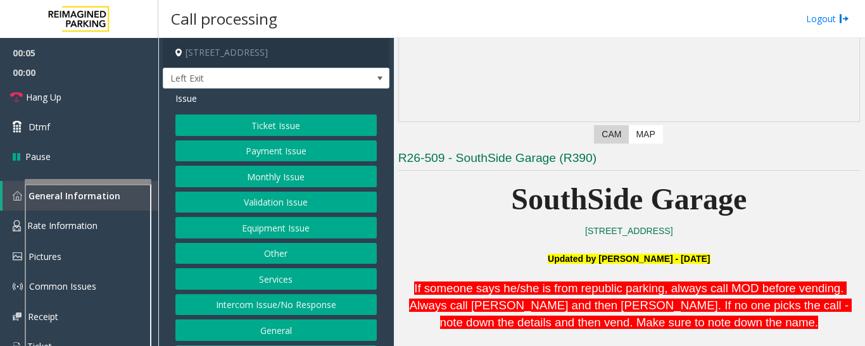
scroll to position [317, 0]
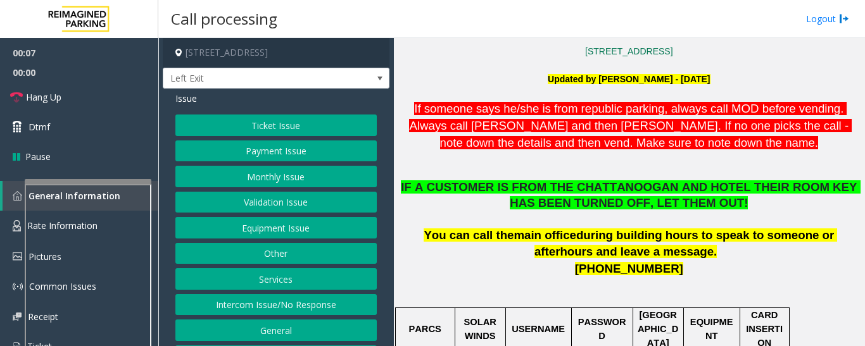
click at [279, 275] on button "Services" at bounding box center [275, 279] width 201 height 22
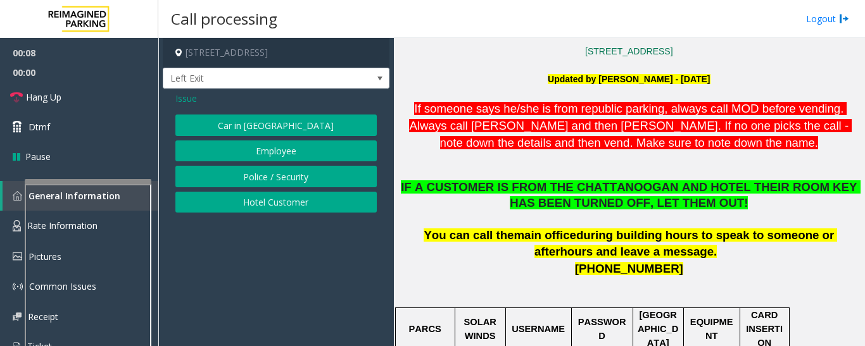
click at [287, 199] on button "Hotel Customer" at bounding box center [275, 203] width 201 height 22
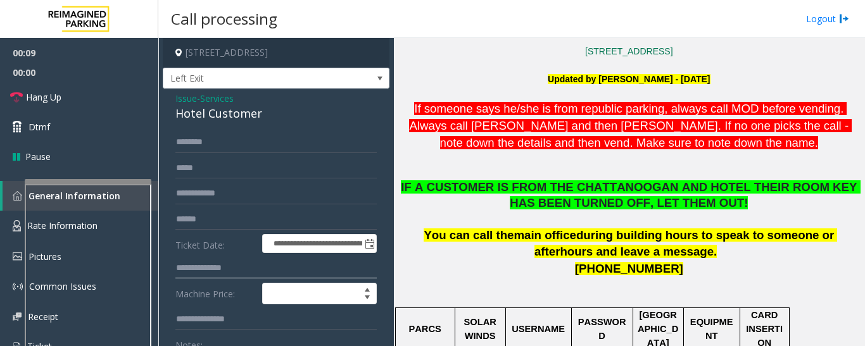
click at [213, 267] on input "text" at bounding box center [275, 269] width 201 height 22
type input "***"
click at [235, 106] on div "Hotel Customer" at bounding box center [275, 113] width 201 height 17
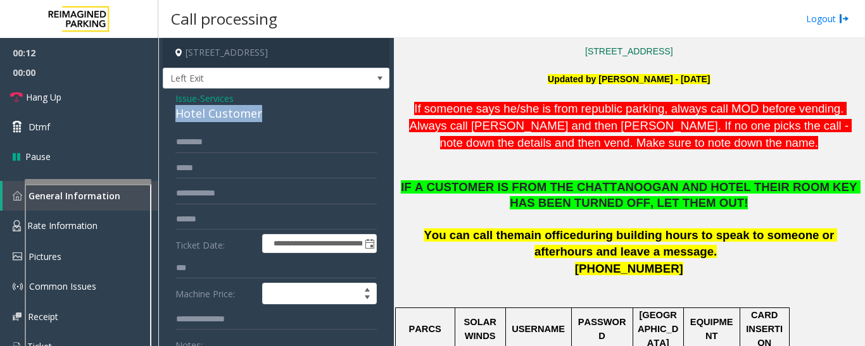
click at [235, 106] on div "Hotel Customer" at bounding box center [275, 113] width 201 height 17
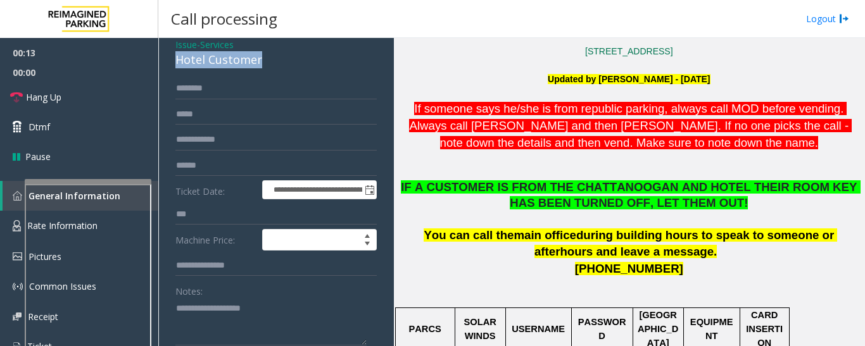
scroll to position [127, 0]
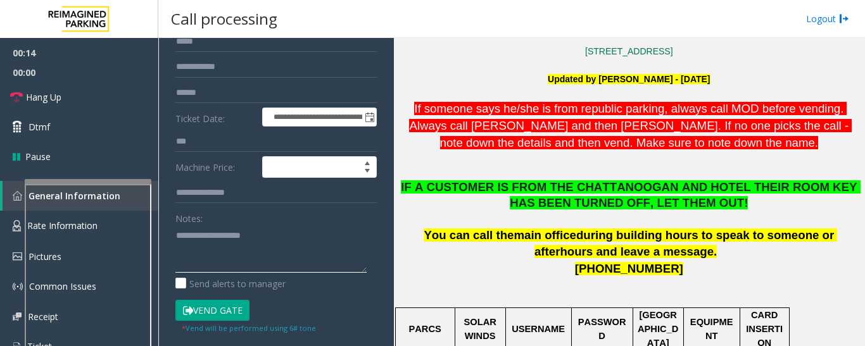
click at [211, 251] on textarea at bounding box center [270, 248] width 191 height 47
paste textarea "**********"
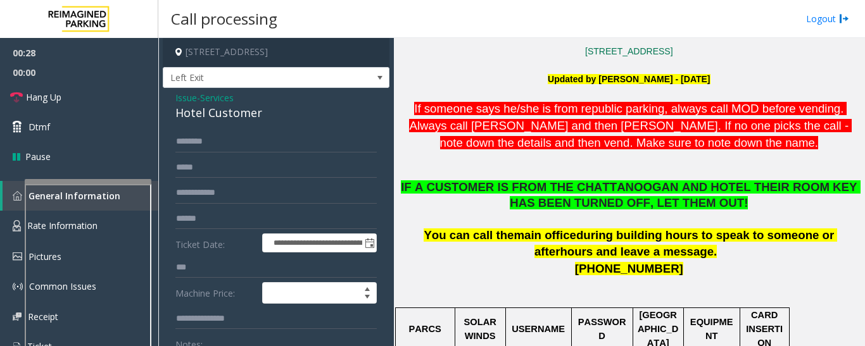
scroll to position [0, 0]
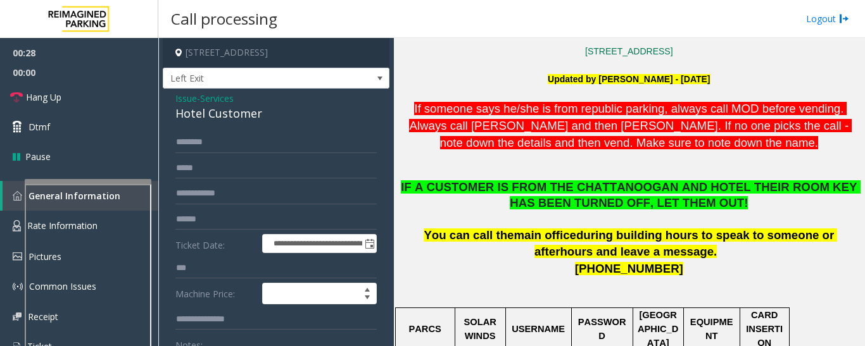
type textarea "**********"
click at [215, 143] on input "text" at bounding box center [275, 143] width 201 height 22
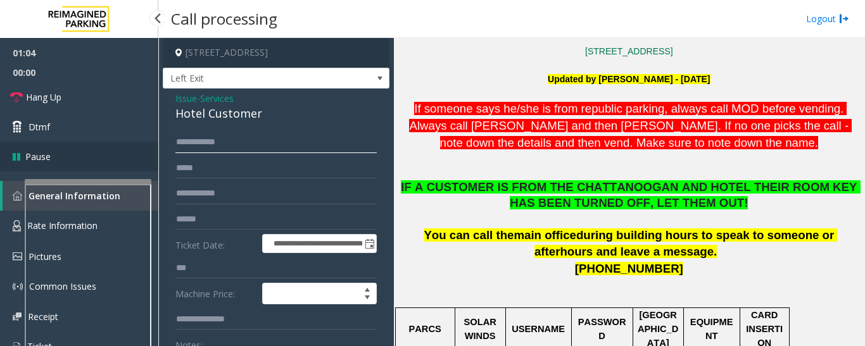
drag, startPoint x: 199, startPoint y: 145, endPoint x: 108, endPoint y: 149, distance: 91.3
click at [108, 149] on app-root "**********" at bounding box center [432, 173] width 865 height 346
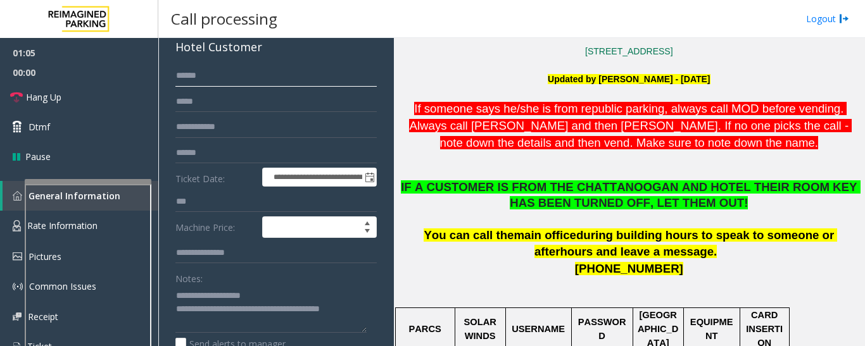
scroll to position [253, 0]
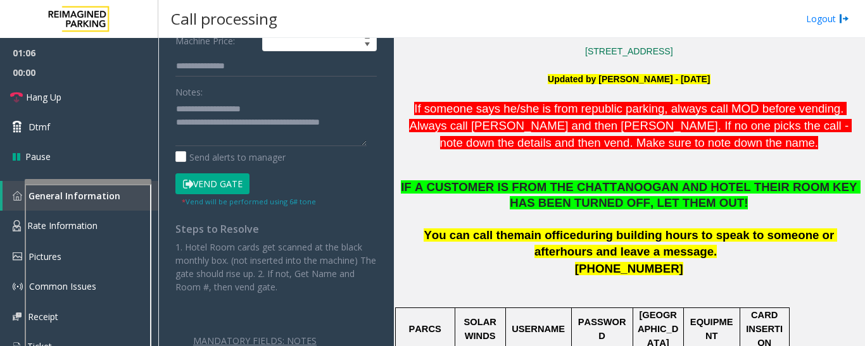
type input "*****"
click at [213, 187] on button "Vend Gate" at bounding box center [212, 184] width 74 height 22
click at [232, 140] on textarea at bounding box center [270, 122] width 191 height 47
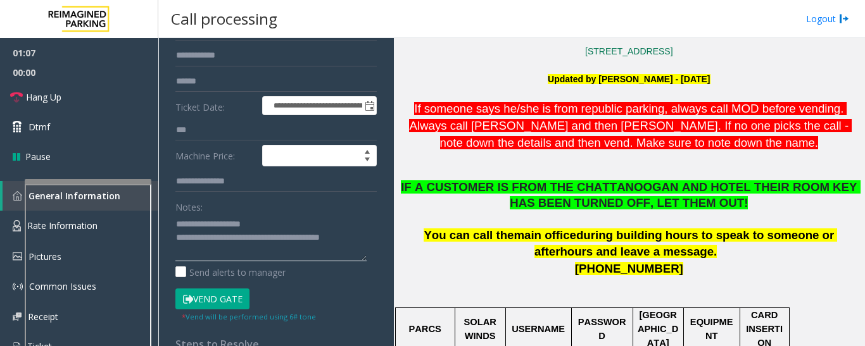
scroll to position [63, 0]
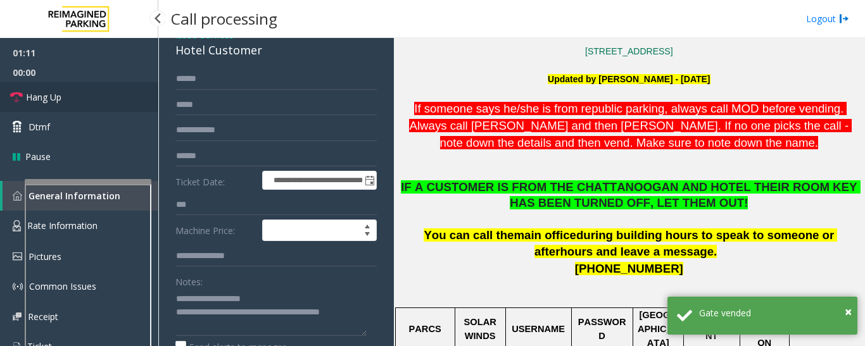
click at [33, 87] on link "Hang Up" at bounding box center [79, 97] width 158 height 30
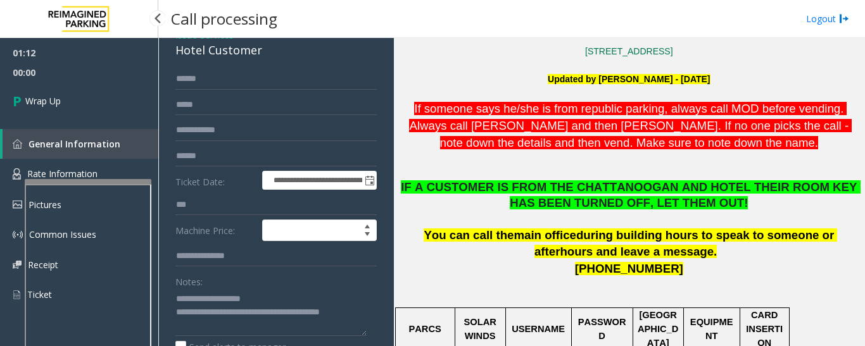
click at [50, 120] on div "01:12 00:00 Wrap Up General Information Rate Information Pictures Common Issues…" at bounding box center [79, 179] width 158 height 282
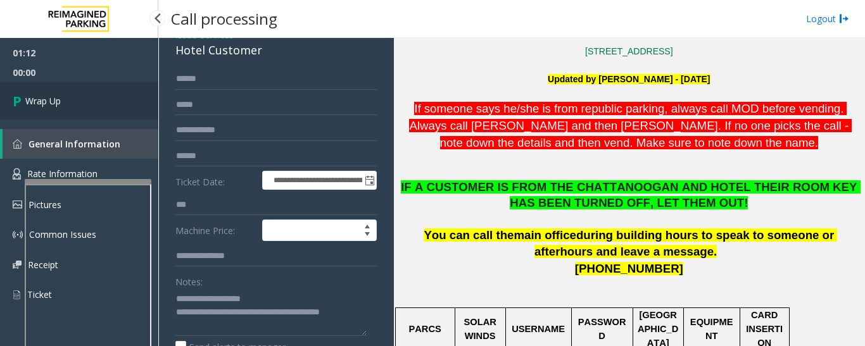
click at [54, 108] on link "Wrap Up" at bounding box center [79, 100] width 158 height 37
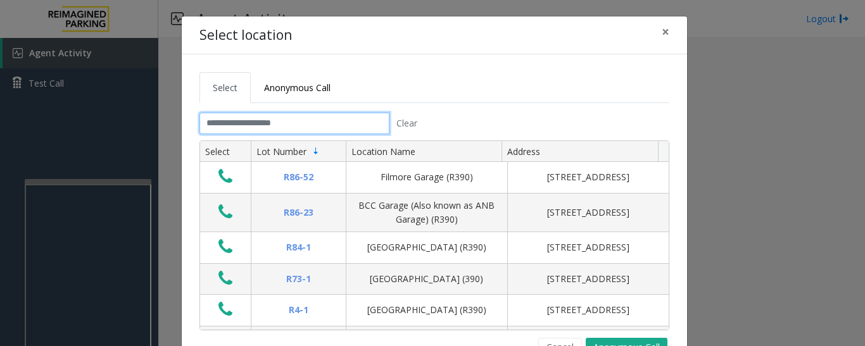
click at [270, 125] on input "text" at bounding box center [294, 124] width 190 height 22
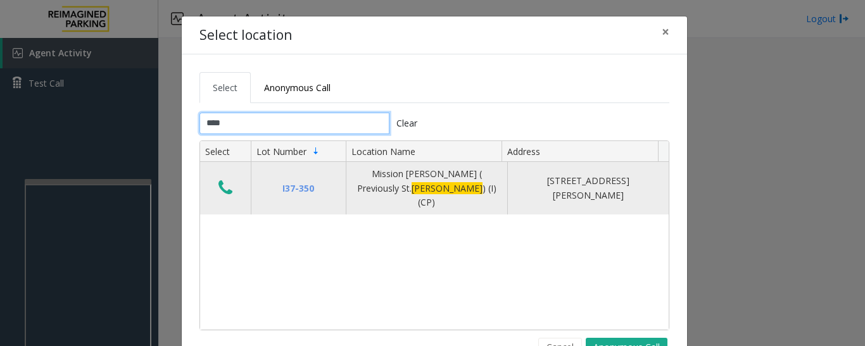
type input "****"
click at [215, 181] on button "Data table" at bounding box center [226, 189] width 22 height 20
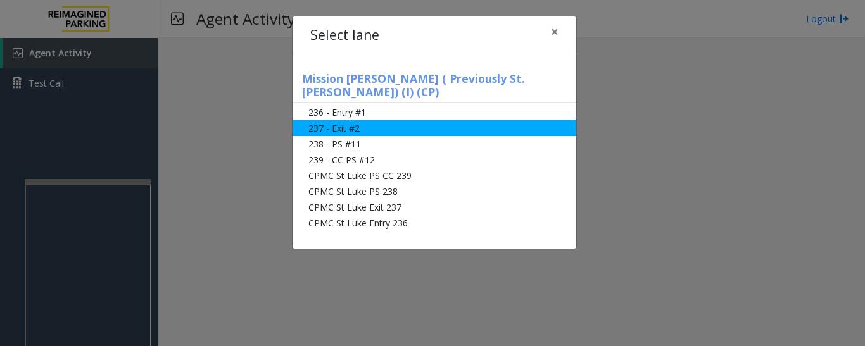
click at [372, 120] on li "237 - Exit #2" at bounding box center [435, 128] width 284 height 16
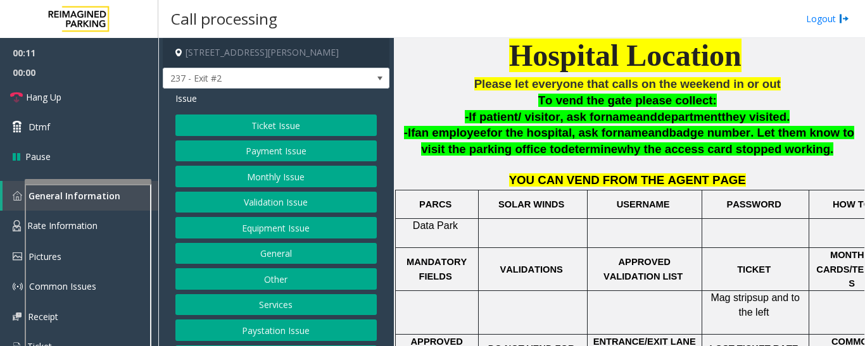
scroll to position [53, 0]
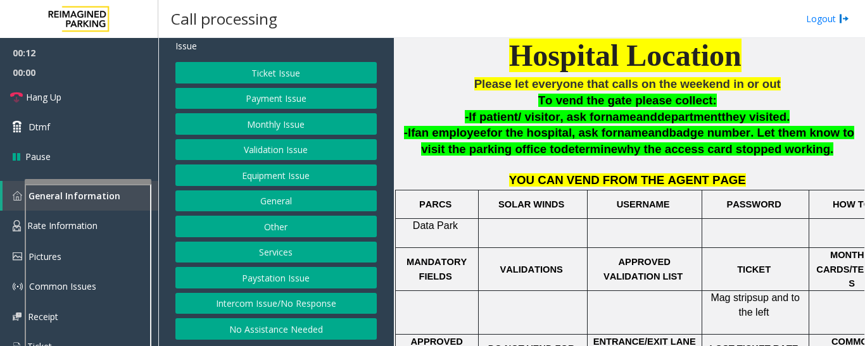
click at [253, 300] on button "Intercom Issue/No Response" at bounding box center [275, 304] width 201 height 22
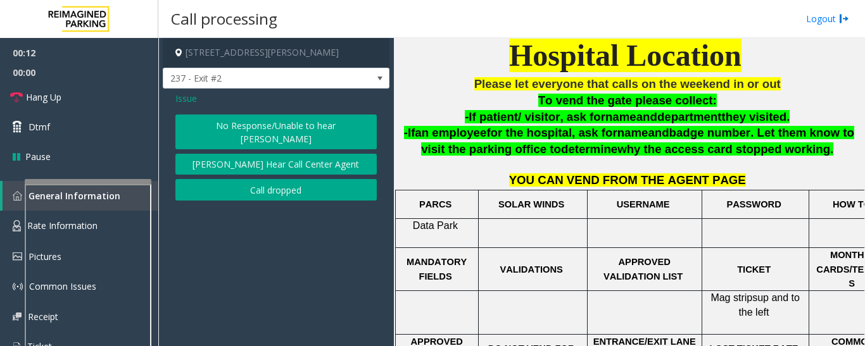
click at [305, 120] on button "No Response/Unable to hear [PERSON_NAME]" at bounding box center [275, 132] width 201 height 35
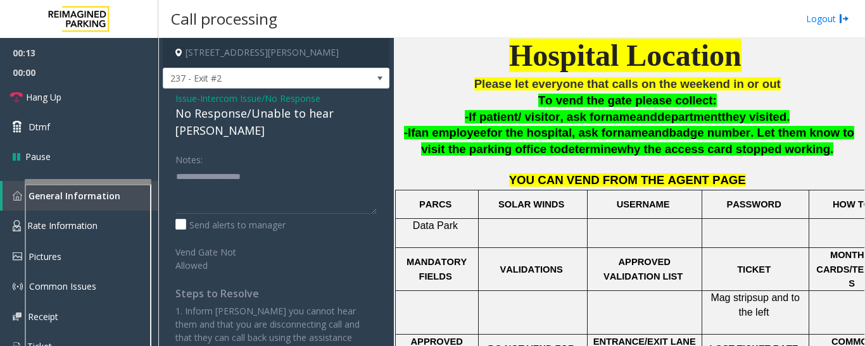
click at [291, 116] on div "No Response/Unable to hear [PERSON_NAME]" at bounding box center [275, 122] width 201 height 34
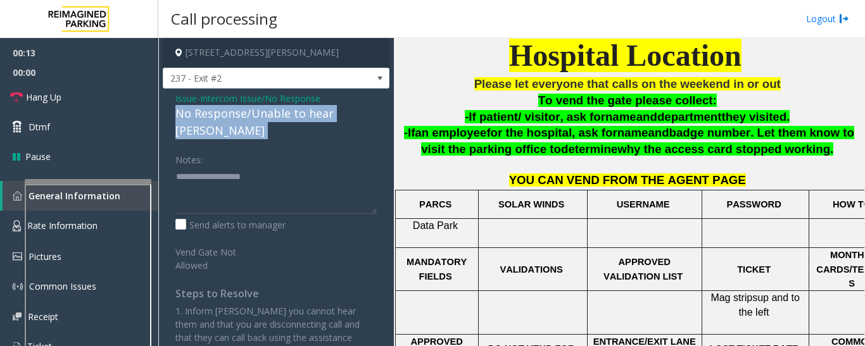
click at [291, 116] on div "No Response/Unable to hear [PERSON_NAME]" at bounding box center [275, 122] width 201 height 34
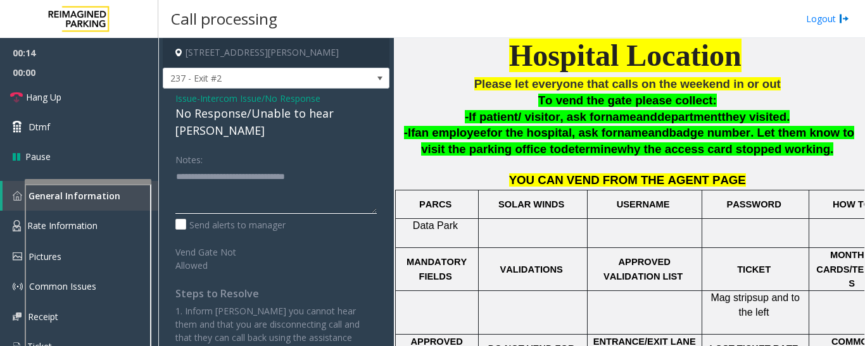
click at [343, 172] on textarea at bounding box center [275, 190] width 201 height 47
type textarea "**********"
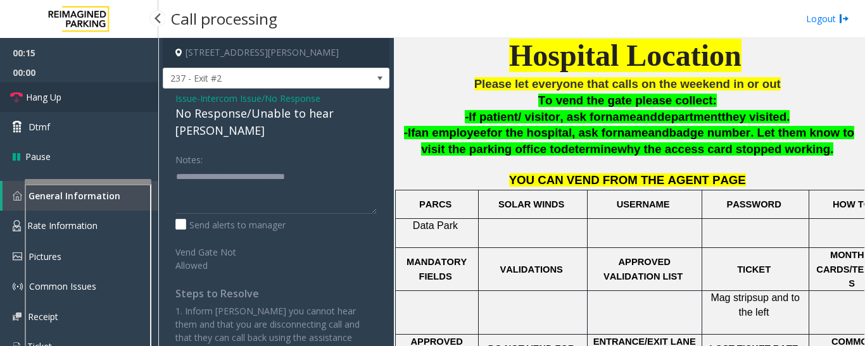
click at [13, 92] on icon at bounding box center [16, 97] width 13 height 13
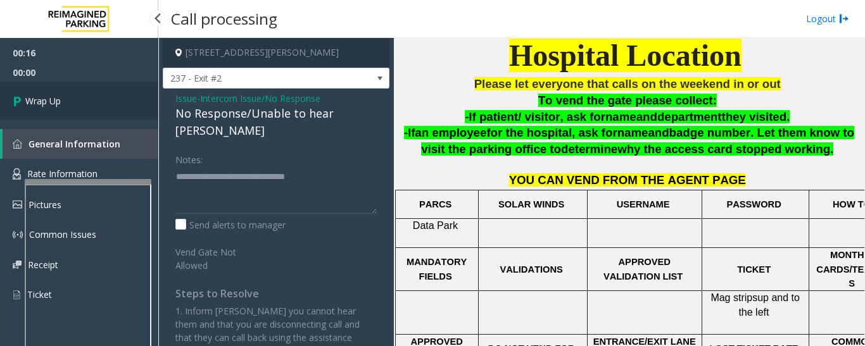
click at [34, 103] on span "Wrap Up" at bounding box center [42, 100] width 35 height 13
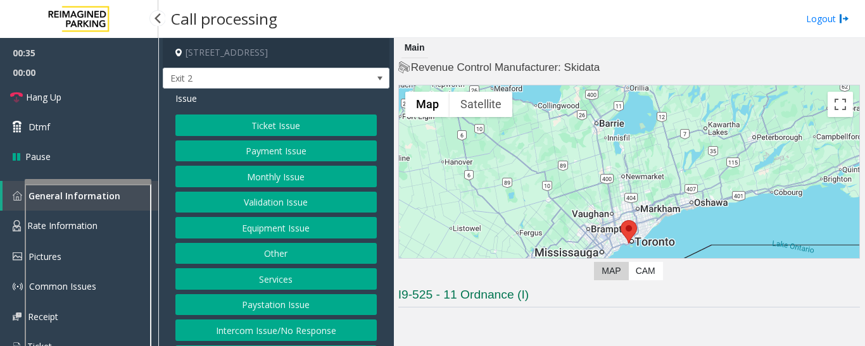
click at [243, 160] on button "Payment Issue" at bounding box center [275, 152] width 201 height 22
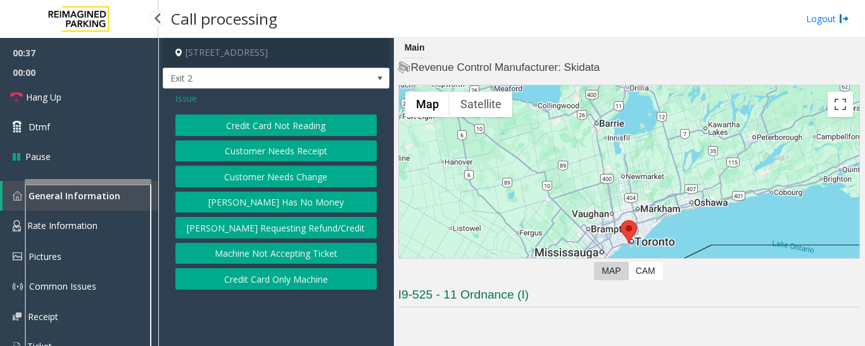
click at [306, 205] on button "Parker Has No Money" at bounding box center [275, 203] width 201 height 22
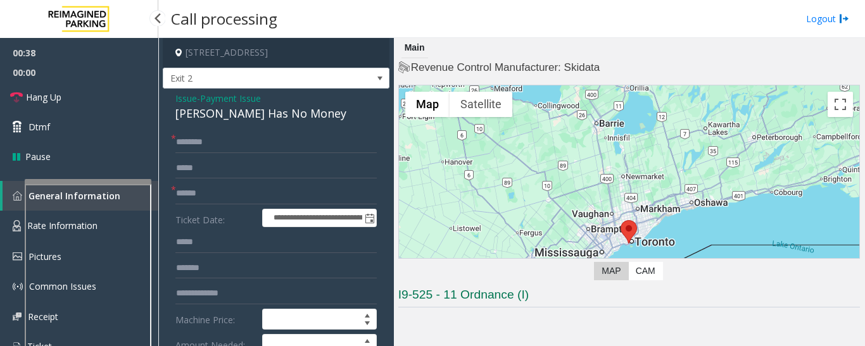
click at [273, 115] on div "Parker Has No Money" at bounding box center [275, 113] width 201 height 17
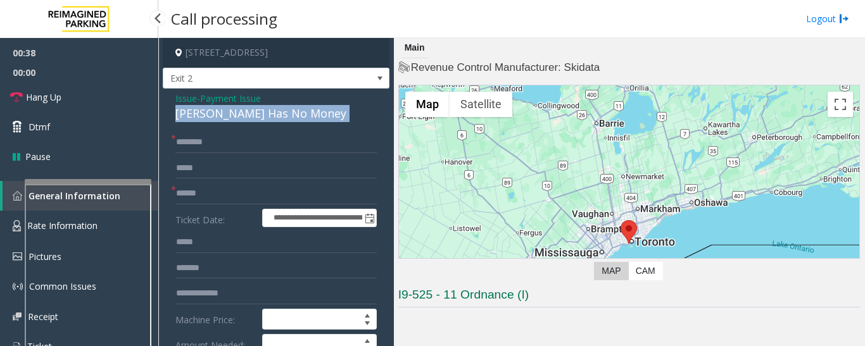
click at [273, 115] on div "Parker Has No Money" at bounding box center [275, 113] width 201 height 17
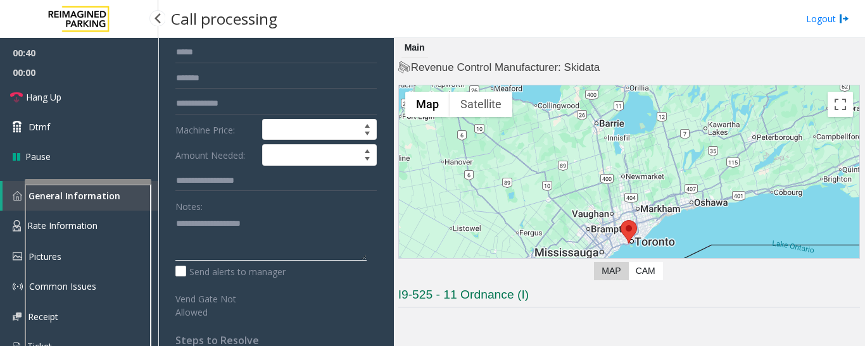
click at [250, 232] on textarea at bounding box center [270, 236] width 191 height 47
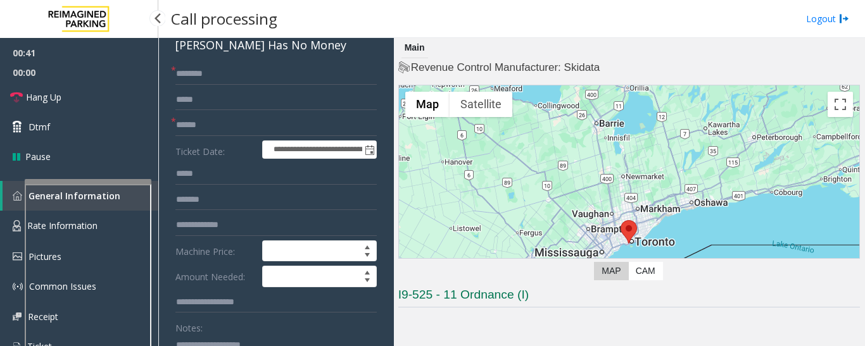
scroll to position [0, 0]
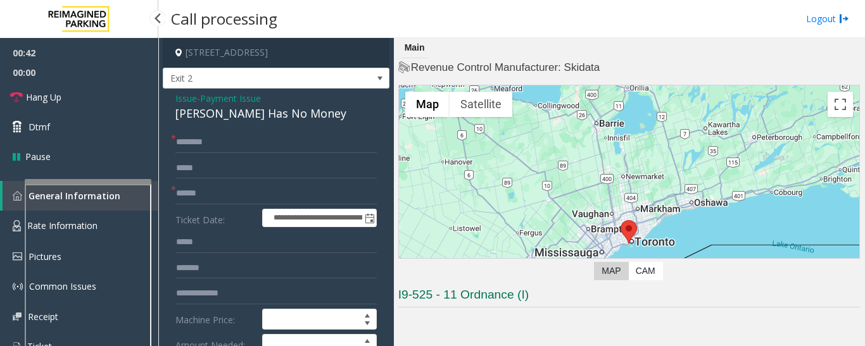
click at [184, 103] on span "Issue" at bounding box center [186, 98] width 22 height 13
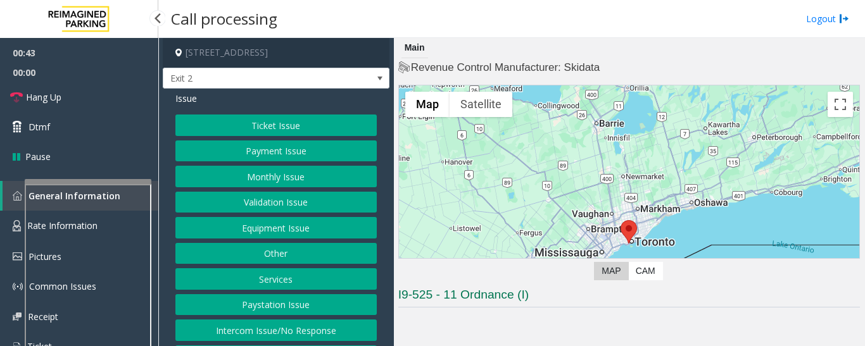
click at [253, 123] on button "Ticket Issue" at bounding box center [275, 126] width 201 height 22
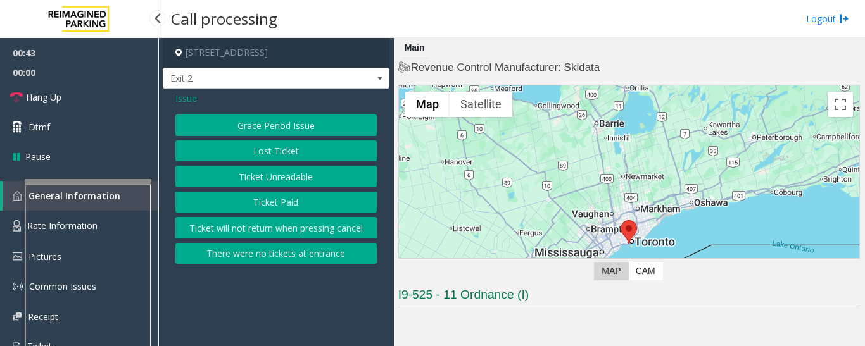
click at [263, 179] on button "Ticket Unreadable" at bounding box center [275, 177] width 201 height 22
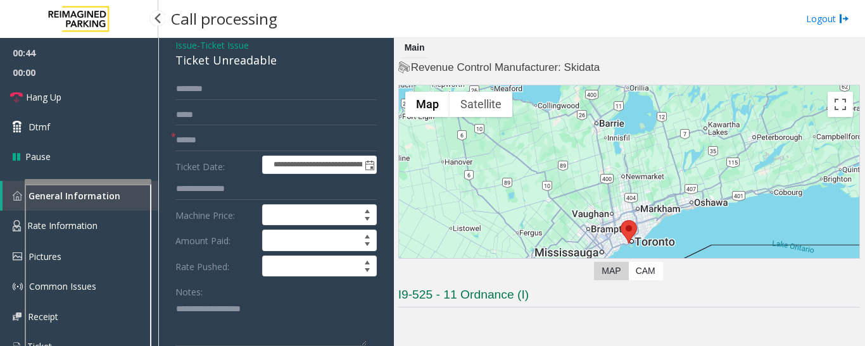
scroll to position [127, 0]
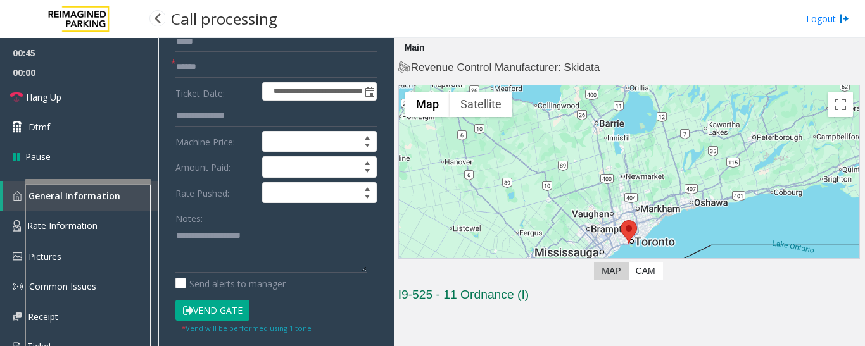
click at [213, 306] on button "Vend Gate" at bounding box center [212, 311] width 74 height 22
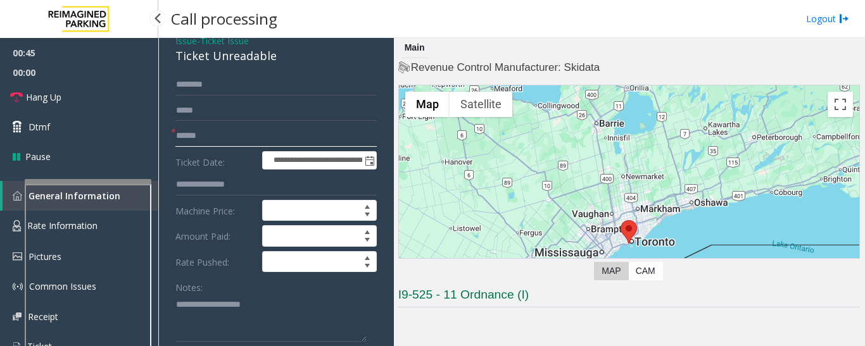
scroll to position [0, 0]
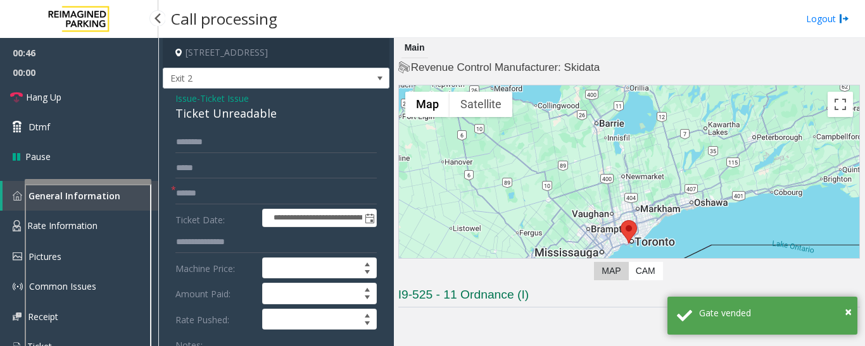
click at [189, 101] on span "Issue" at bounding box center [186, 98] width 22 height 13
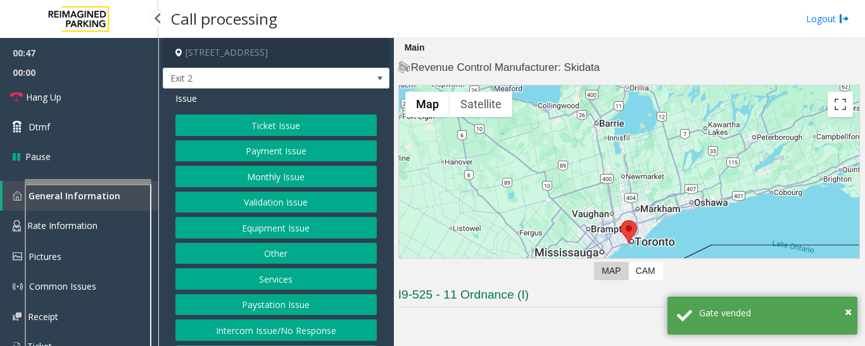
click at [262, 155] on button "Payment Issue" at bounding box center [275, 152] width 201 height 22
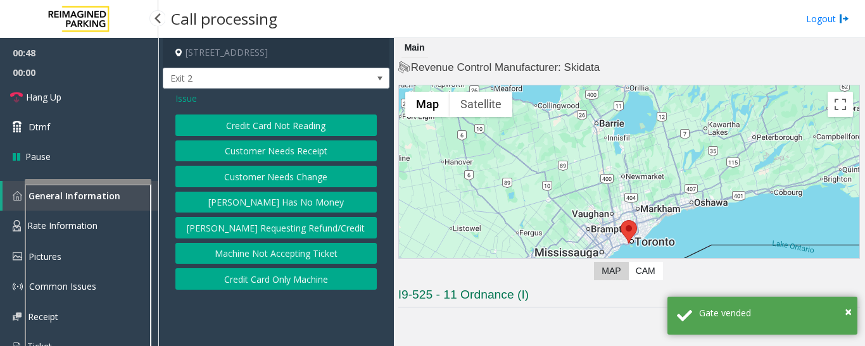
click at [280, 198] on button "Parker Has No Money" at bounding box center [275, 203] width 201 height 22
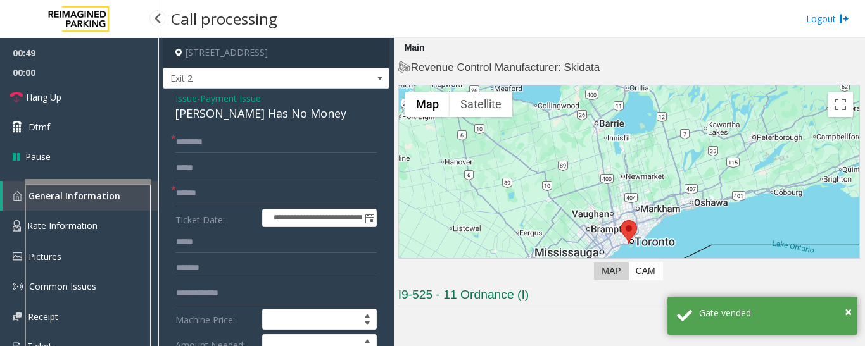
click at [241, 118] on div "Parker Has No Money" at bounding box center [275, 113] width 201 height 17
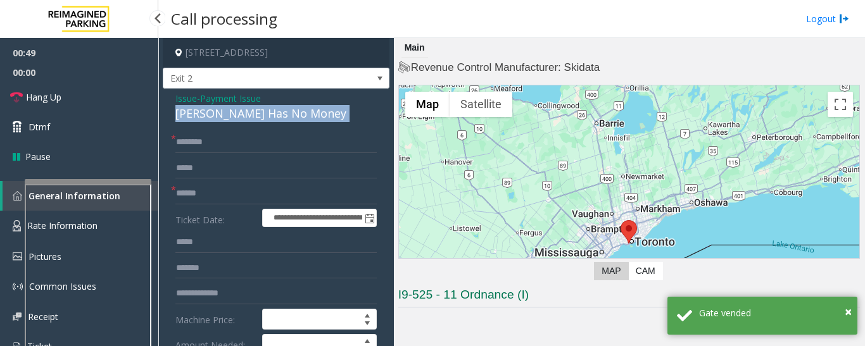
click at [241, 118] on div "Parker Has No Money" at bounding box center [275, 113] width 201 height 17
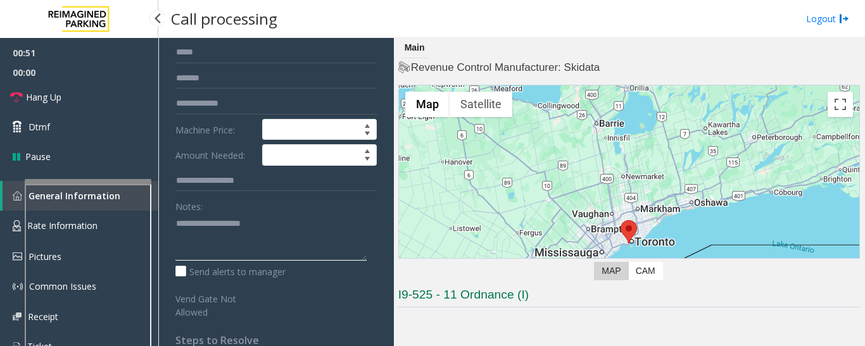
click at [246, 213] on textarea at bounding box center [270, 236] width 191 height 47
paste textarea "**********"
type textarea "**********"
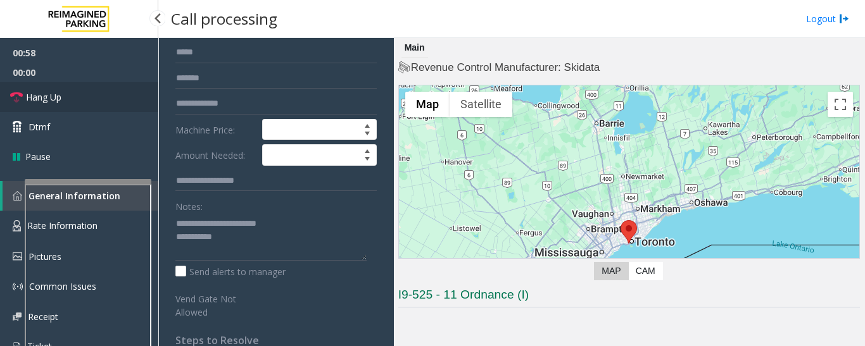
click at [104, 98] on link "Hang Up" at bounding box center [79, 97] width 158 height 30
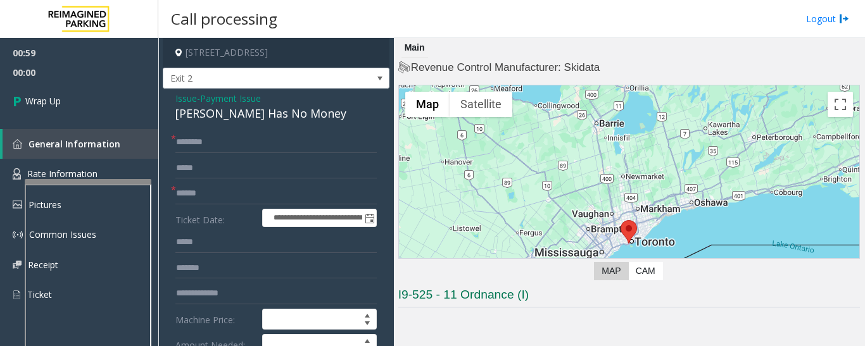
click at [234, 156] on form "**********" at bounding box center [275, 320] width 201 height 377
click at [248, 141] on input "text" at bounding box center [275, 143] width 201 height 22
type input "****"
click at [265, 188] on input "text" at bounding box center [275, 194] width 201 height 22
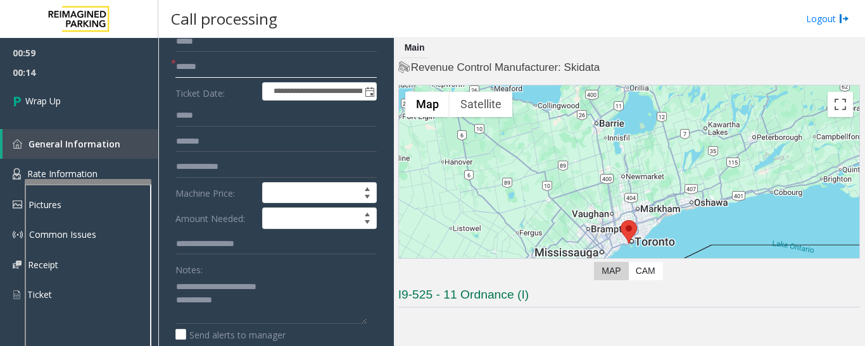
type input "******"
click at [239, 298] on textarea at bounding box center [270, 300] width 191 height 47
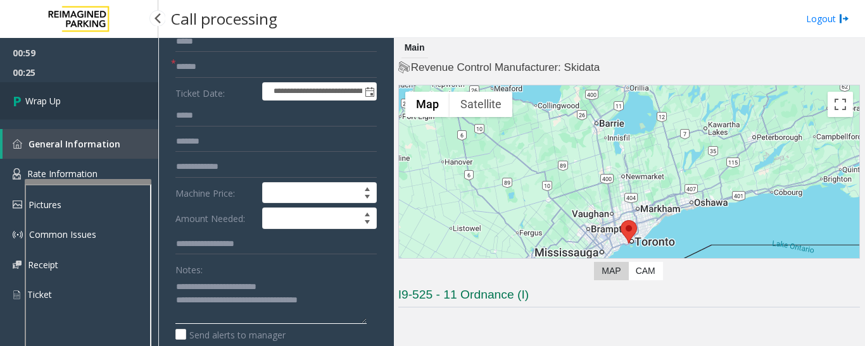
type textarea "**********"
click at [79, 99] on link "Wrap Up" at bounding box center [79, 100] width 158 height 37
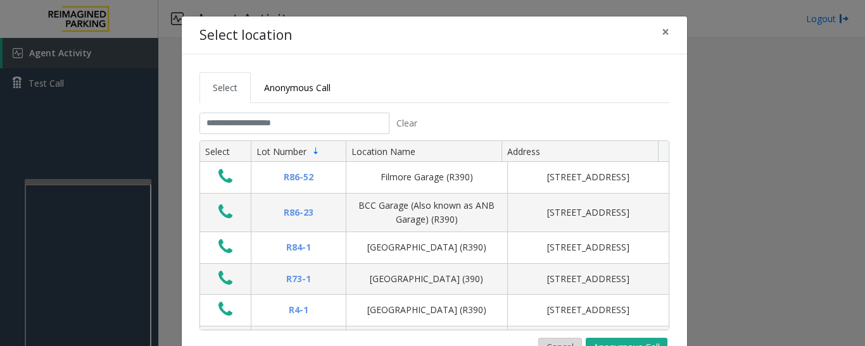
click at [547, 339] on button "Cancel" at bounding box center [560, 347] width 44 height 19
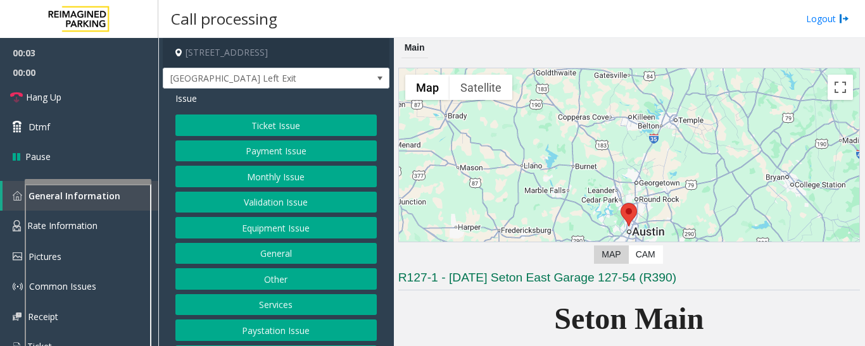
click at [232, 224] on button "Equipment Issue" at bounding box center [275, 228] width 201 height 22
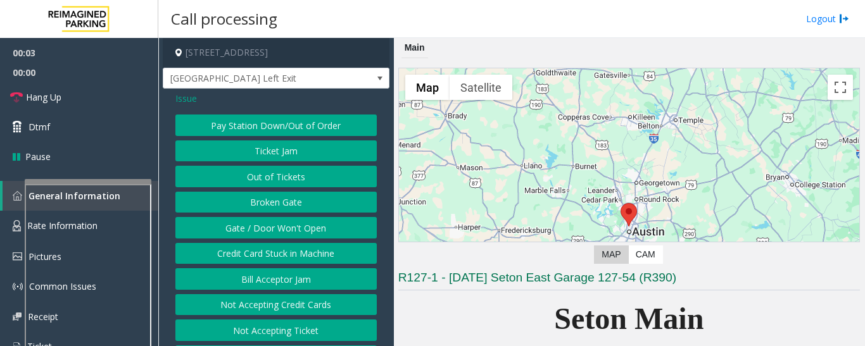
click at [248, 227] on button "Gate / Door Won't Open" at bounding box center [275, 228] width 201 height 22
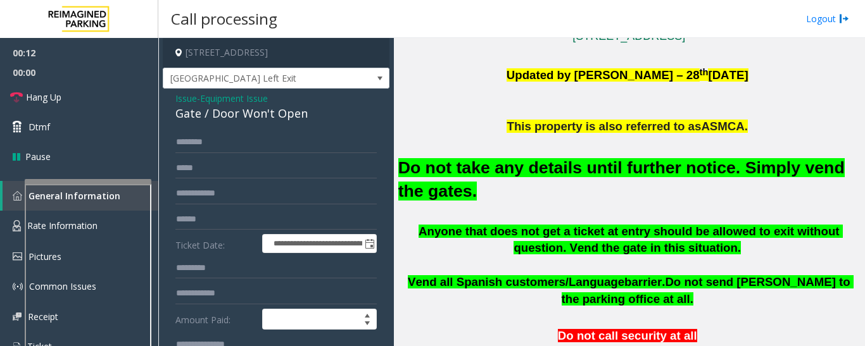
click at [195, 101] on span "Issue" at bounding box center [186, 98] width 22 height 13
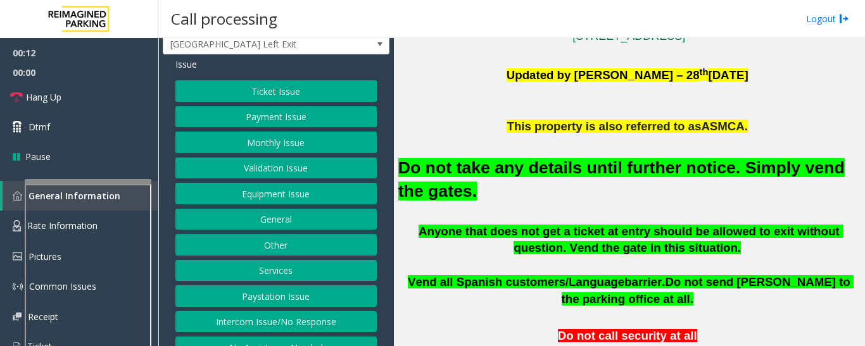
scroll to position [53, 0]
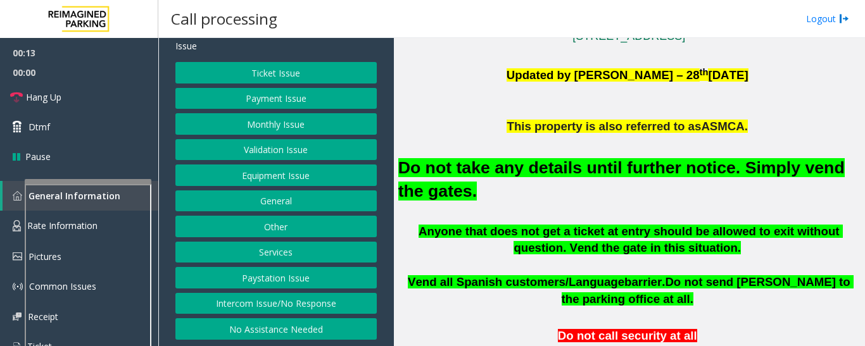
click at [301, 295] on button "Intercom Issue/No Response" at bounding box center [275, 304] width 201 height 22
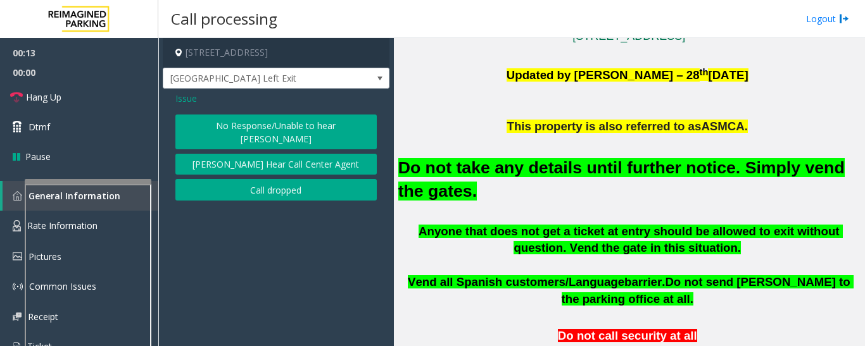
scroll to position [0, 0]
click at [300, 130] on button "No Response/Unable to hear [PERSON_NAME]" at bounding box center [275, 132] width 201 height 35
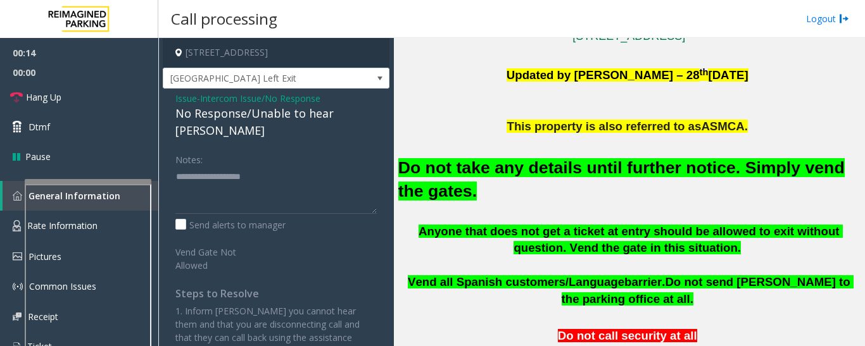
click at [274, 118] on div "No Response/Unable to hear [PERSON_NAME]" at bounding box center [275, 122] width 201 height 34
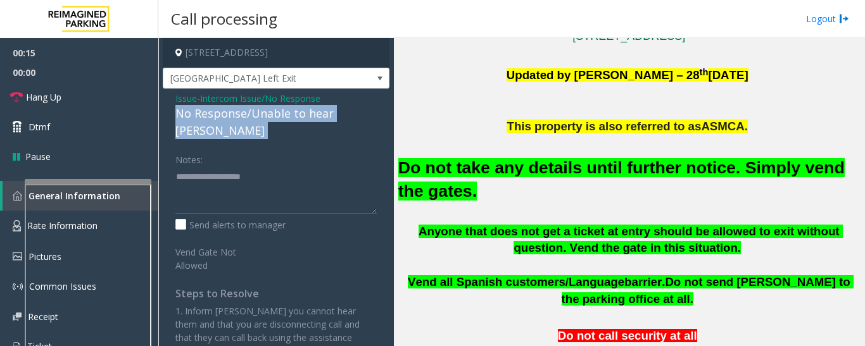
click at [274, 118] on div "No Response/Unable to hear [PERSON_NAME]" at bounding box center [275, 122] width 201 height 34
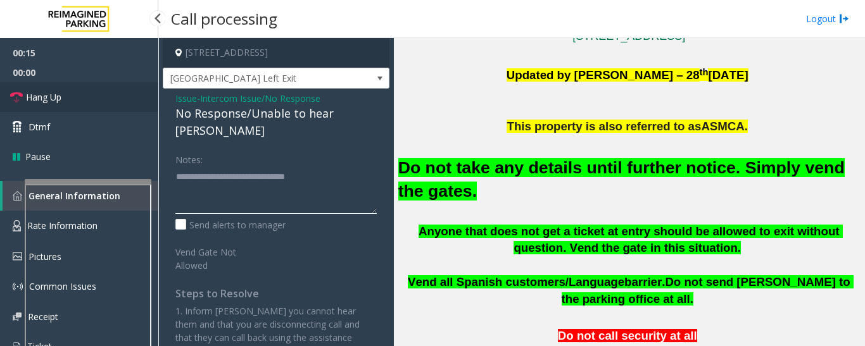
type textarea "**********"
click at [58, 89] on link "Hang Up" at bounding box center [79, 97] width 158 height 30
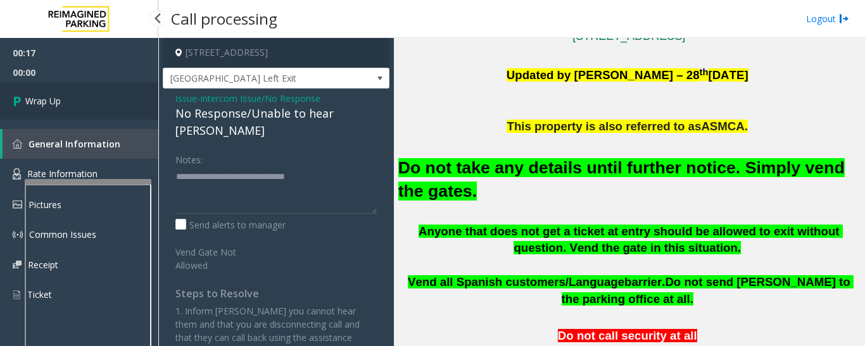
click at [32, 94] on link "Wrap Up" at bounding box center [79, 100] width 158 height 37
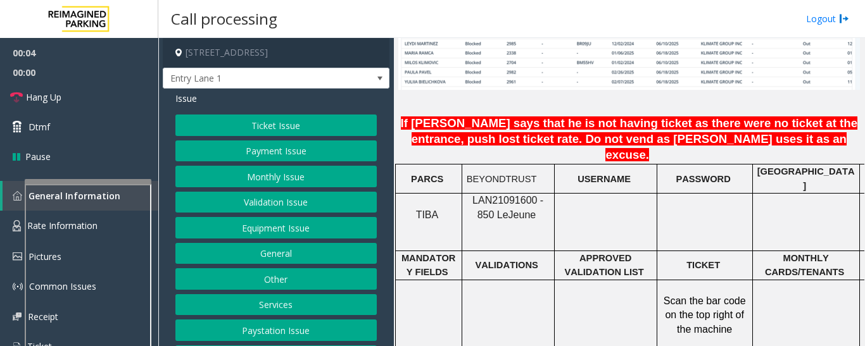
scroll to position [1013, 0]
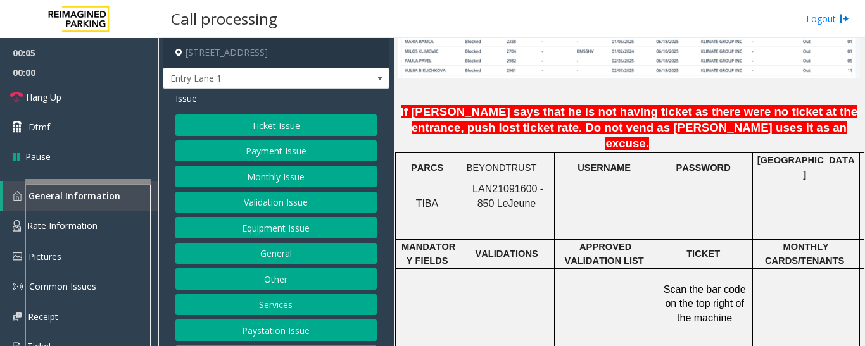
click at [488, 184] on span "LAN21091600 - 850 Le" at bounding box center [507, 196] width 71 height 25
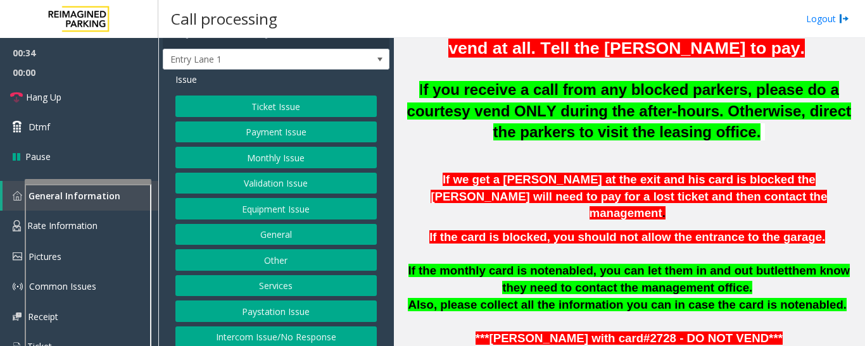
scroll to position [53, 0]
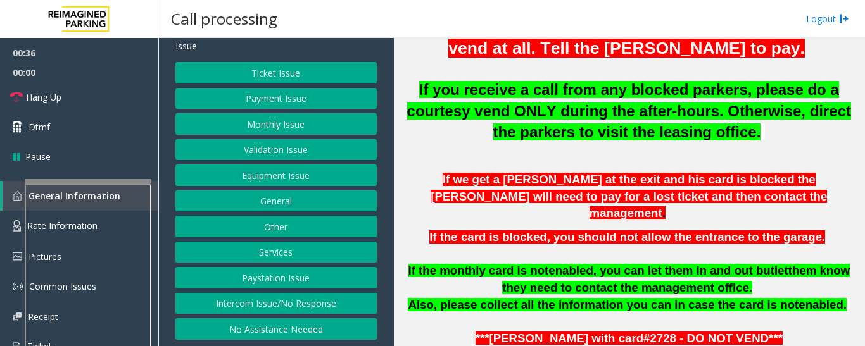
click at [293, 302] on button "Intercom Issue/No Response" at bounding box center [275, 304] width 201 height 22
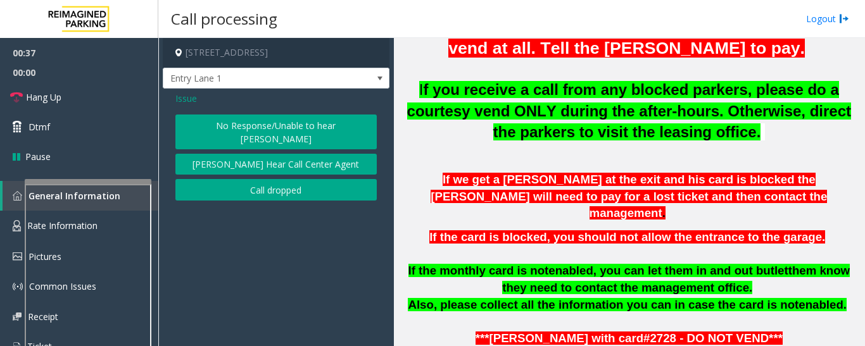
click at [257, 135] on button "No Response/Unable to hear [PERSON_NAME]" at bounding box center [275, 132] width 201 height 35
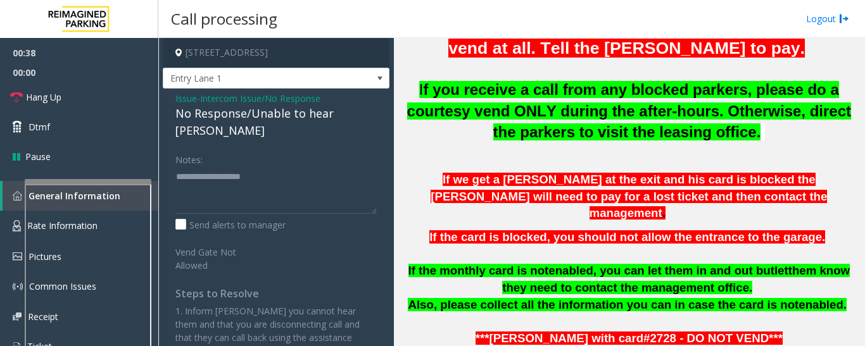
click at [272, 122] on div "No Response/Unable to hear [PERSON_NAME]" at bounding box center [275, 122] width 201 height 34
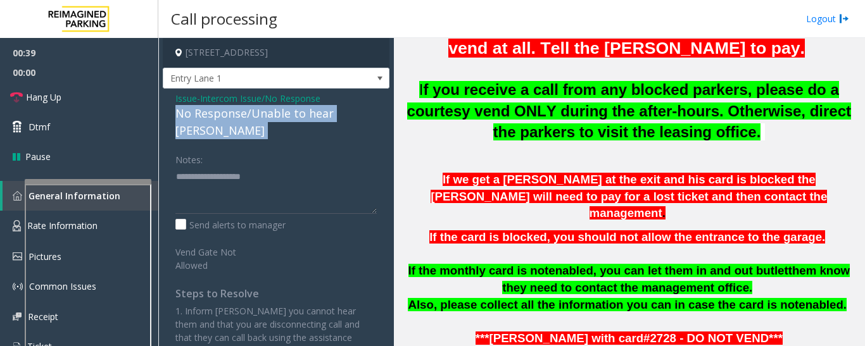
click at [272, 122] on div "No Response/Unable to hear [PERSON_NAME]" at bounding box center [275, 122] width 201 height 34
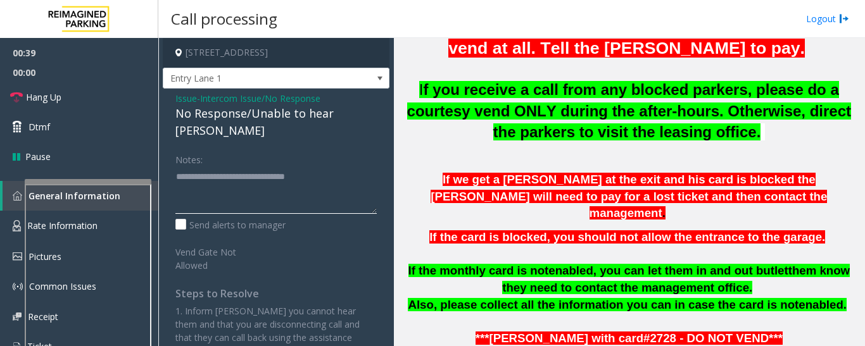
click at [352, 167] on textarea at bounding box center [275, 190] width 201 height 47
type textarea "**********"
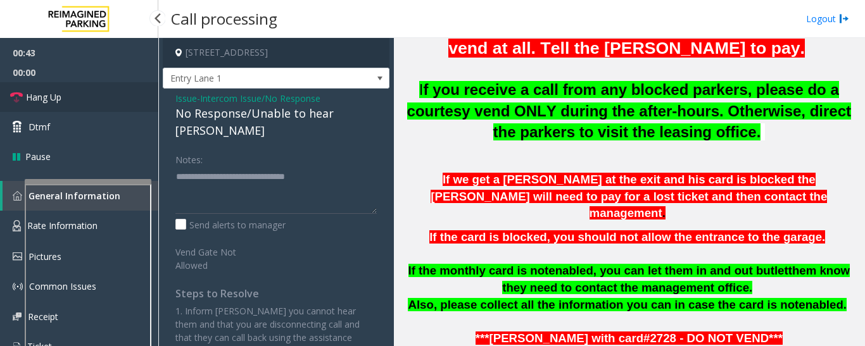
click at [41, 111] on link "Hang Up" at bounding box center [79, 97] width 158 height 30
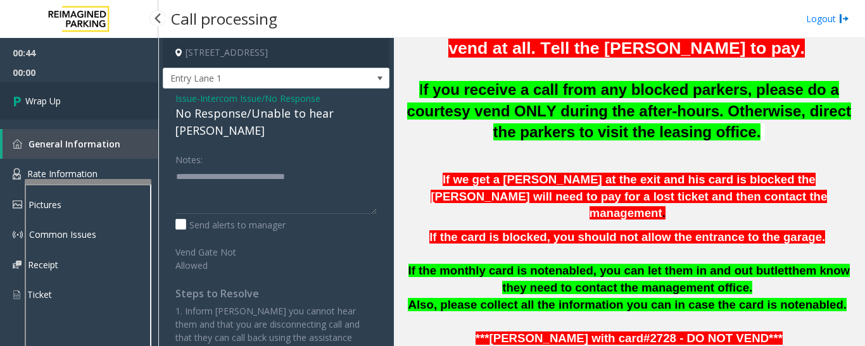
click at [7, 113] on link "Wrap Up" at bounding box center [79, 100] width 158 height 37
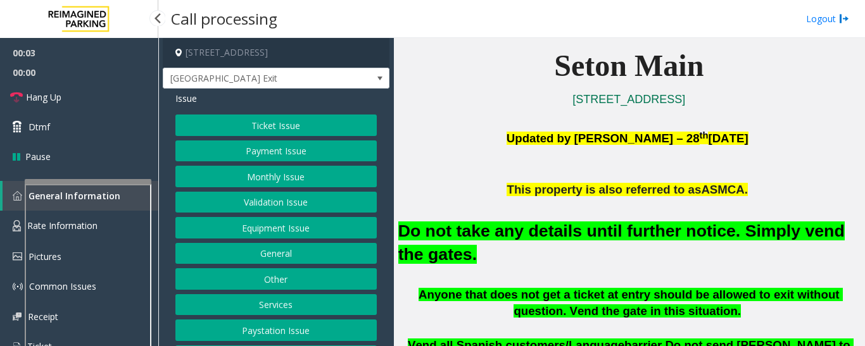
scroll to position [53, 0]
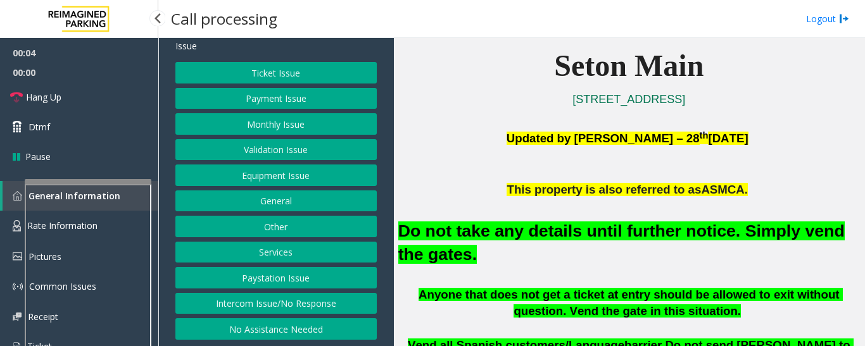
click at [287, 299] on button "Intercom Issue/No Response" at bounding box center [275, 304] width 201 height 22
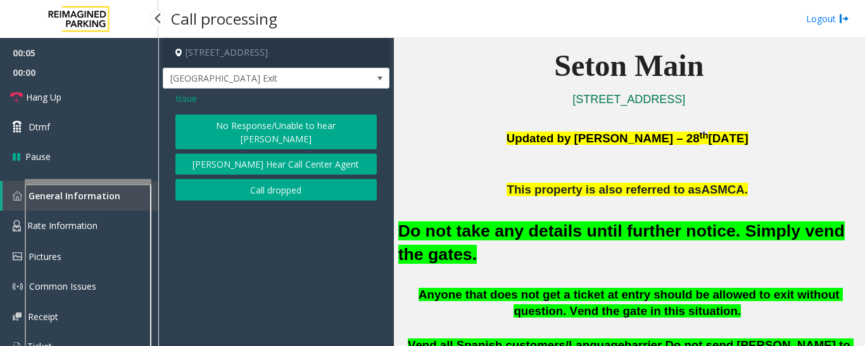
scroll to position [0, 0]
click at [194, 101] on span "Issue" at bounding box center [186, 98] width 22 height 13
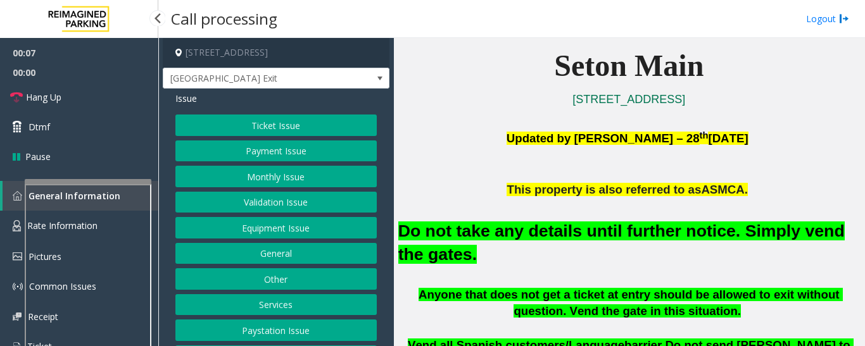
click at [262, 230] on button "Equipment Issue" at bounding box center [275, 228] width 201 height 22
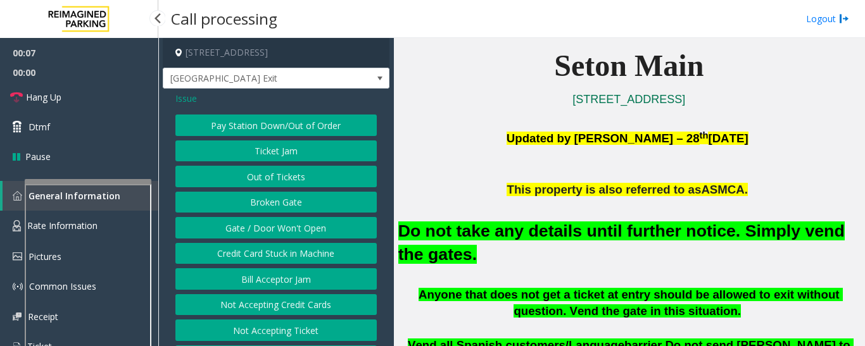
click at [262, 230] on button "Gate / Door Won't Open" at bounding box center [275, 228] width 201 height 22
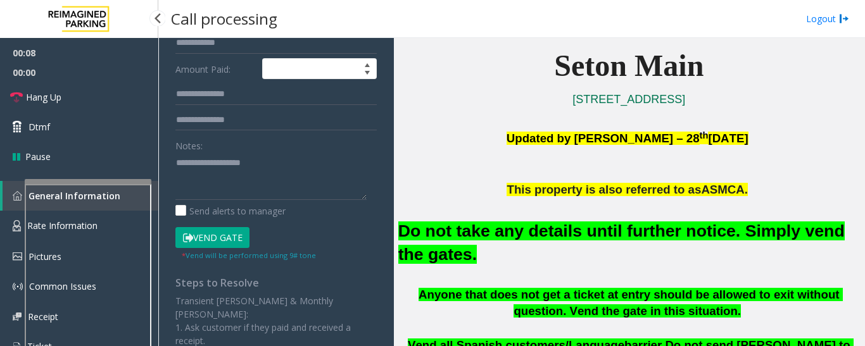
scroll to position [253, 0]
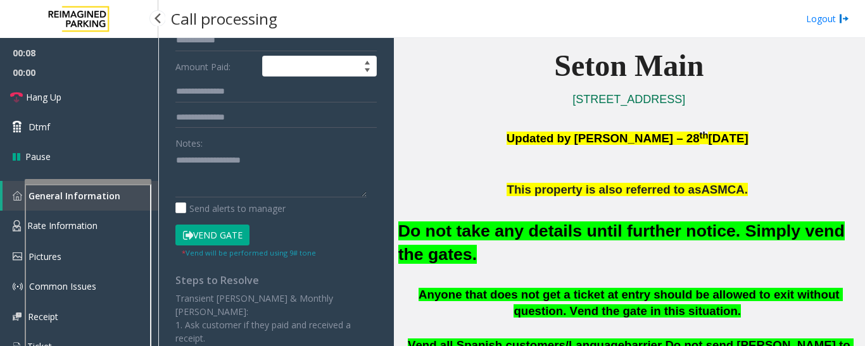
click at [229, 228] on button "Vend Gate" at bounding box center [212, 236] width 74 height 22
click at [426, 238] on font "Do not take any details until further notice. Simply vend the gates." at bounding box center [621, 243] width 446 height 42
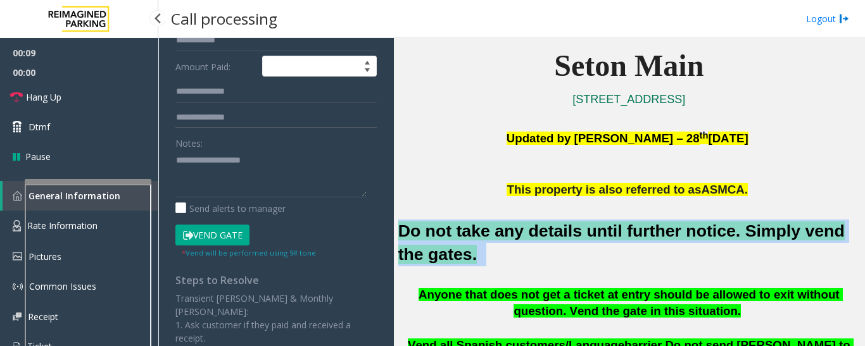
click at [426, 238] on font "Do not take any details until further notice. Simply vend the gates." at bounding box center [621, 243] width 446 height 42
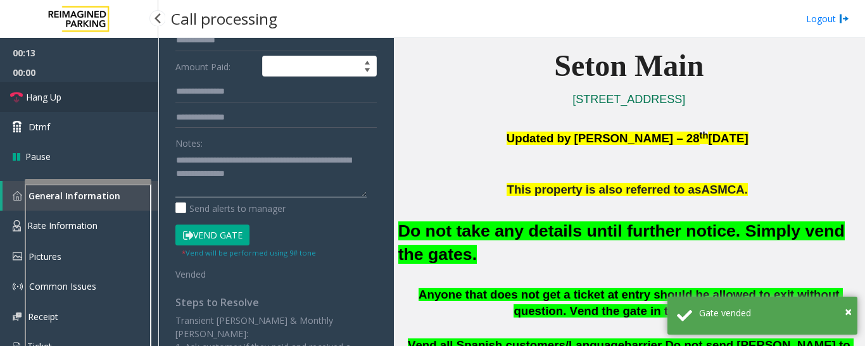
type textarea "**********"
click at [45, 99] on span "Hang Up" at bounding box center [43, 97] width 35 height 13
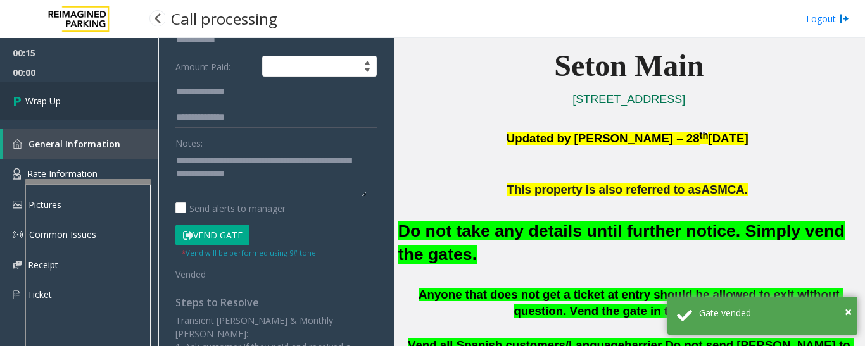
click at [44, 103] on span "Wrap Up" at bounding box center [42, 100] width 35 height 13
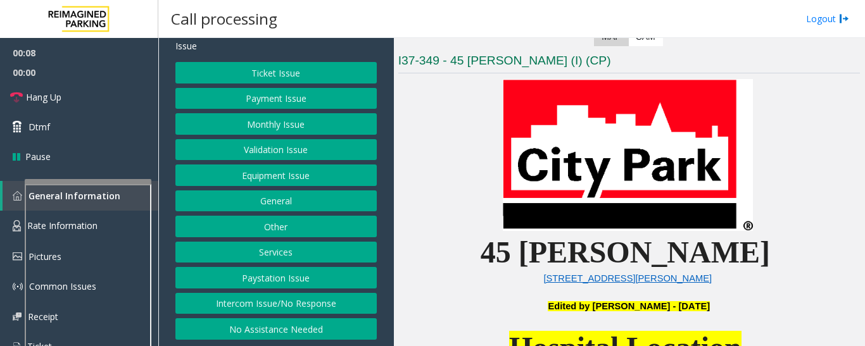
scroll to position [317, 0]
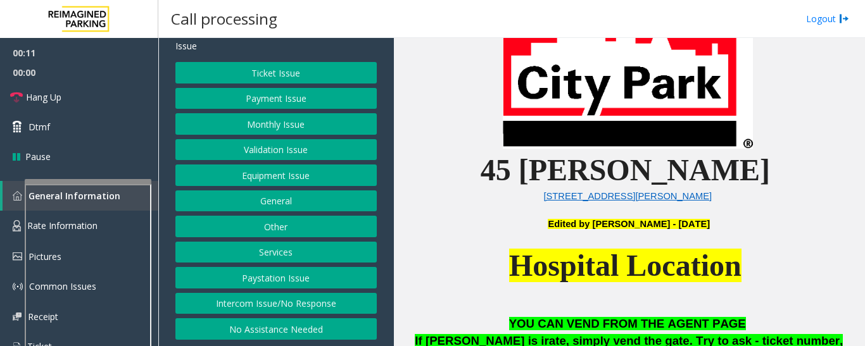
click at [267, 182] on button "Equipment Issue" at bounding box center [275, 176] width 201 height 22
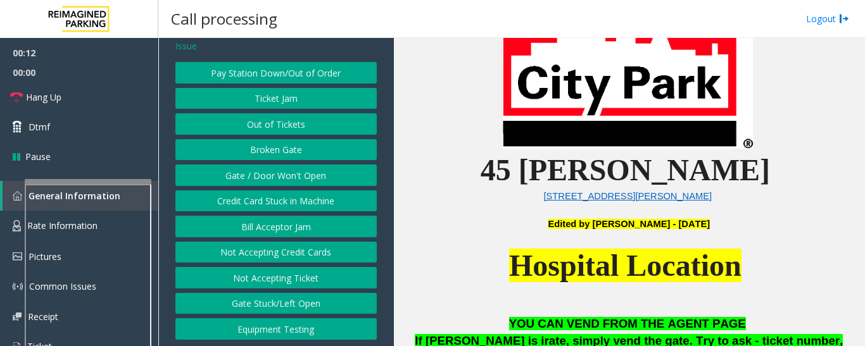
click at [278, 179] on button "Gate / Door Won't Open" at bounding box center [275, 176] width 201 height 22
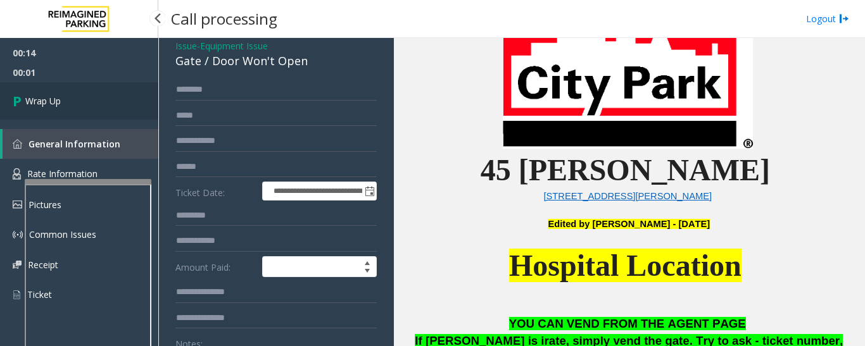
click at [28, 100] on span "Wrap Up" at bounding box center [42, 100] width 35 height 13
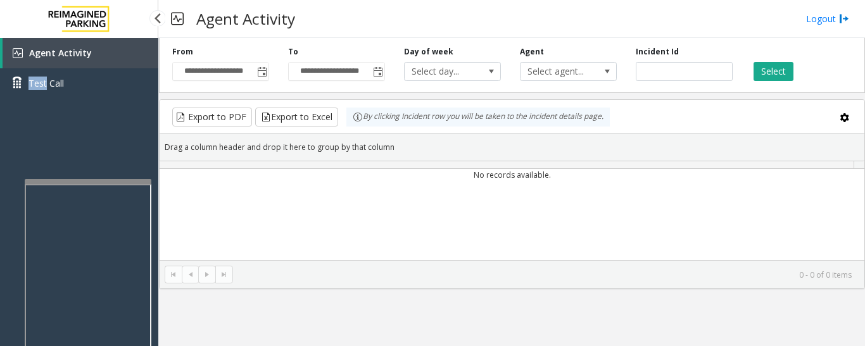
click at [28, 100] on div "Agent Activity Test Call" at bounding box center [79, 73] width 158 height 70
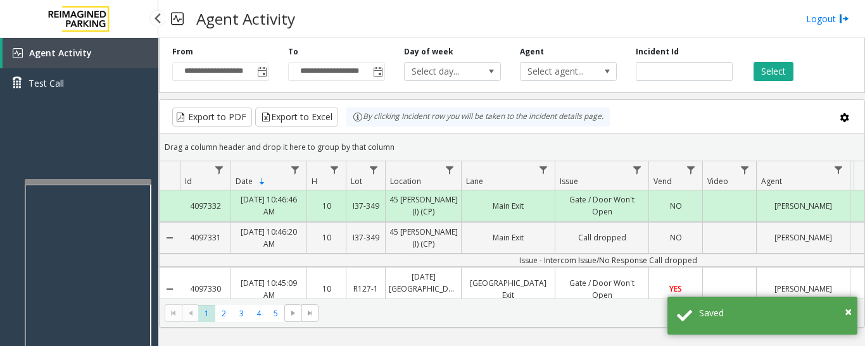
click at [77, 146] on div "Agent Activity Test Call" at bounding box center [79, 211] width 158 height 346
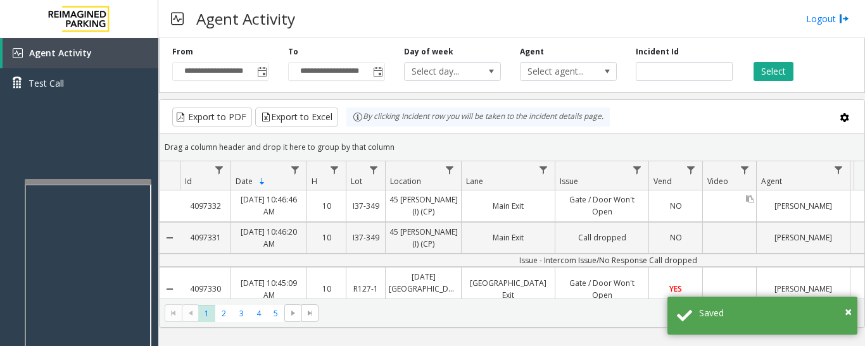
click at [723, 207] on link "Data table" at bounding box center [729, 206] width 53 height 6
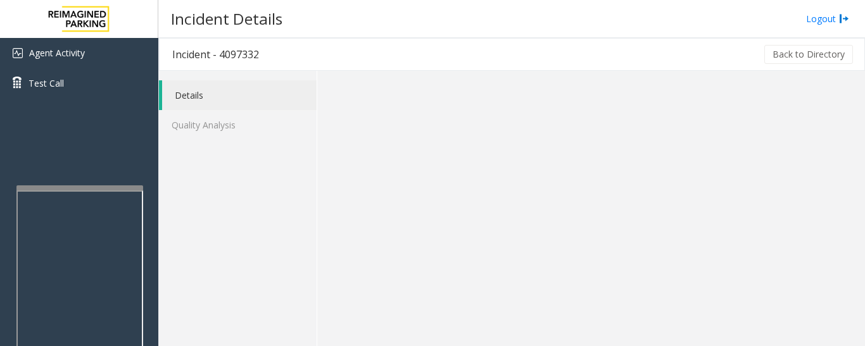
click at [117, 189] on div at bounding box center [79, 188] width 127 height 5
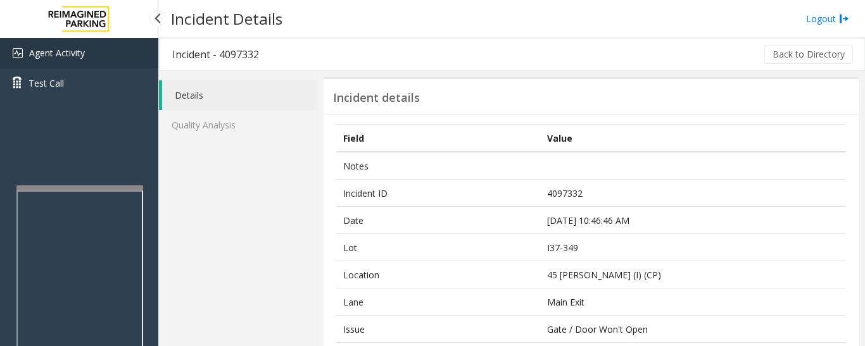
click at [105, 58] on link "Agent Activity" at bounding box center [79, 53] width 158 height 30
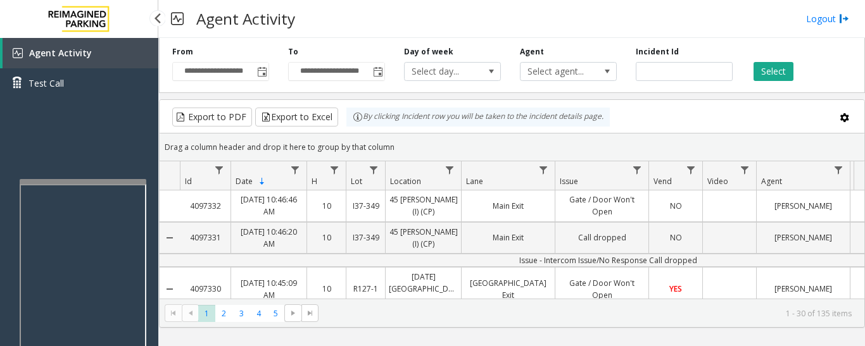
click at [113, 177] on app-root "**********" at bounding box center [432, 173] width 865 height 346
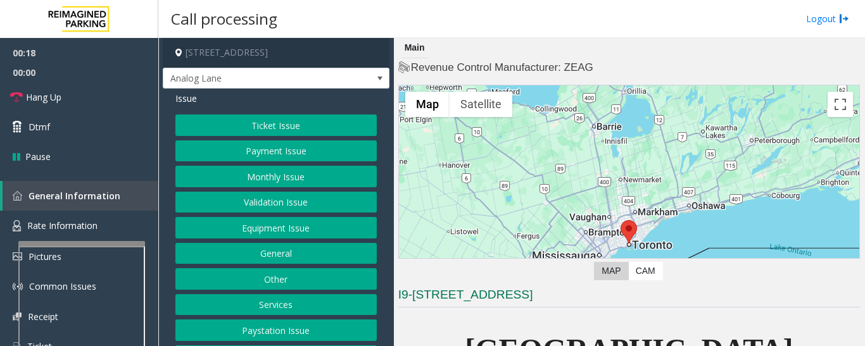
click at [112, 243] on div at bounding box center [81, 243] width 127 height 5
click at [111, 217] on link "Rate Information" at bounding box center [79, 226] width 158 height 31
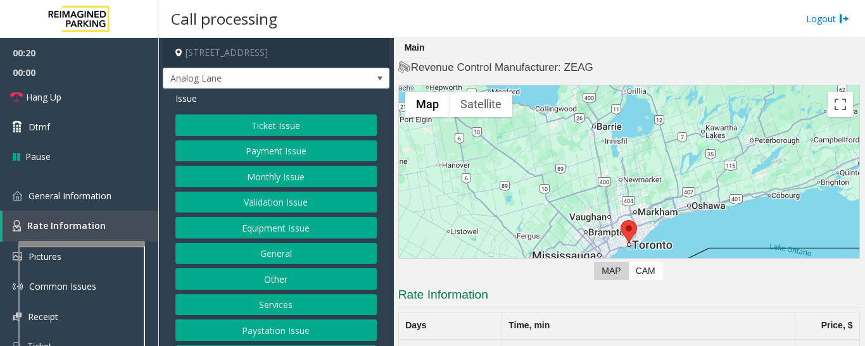
scroll to position [196, 0]
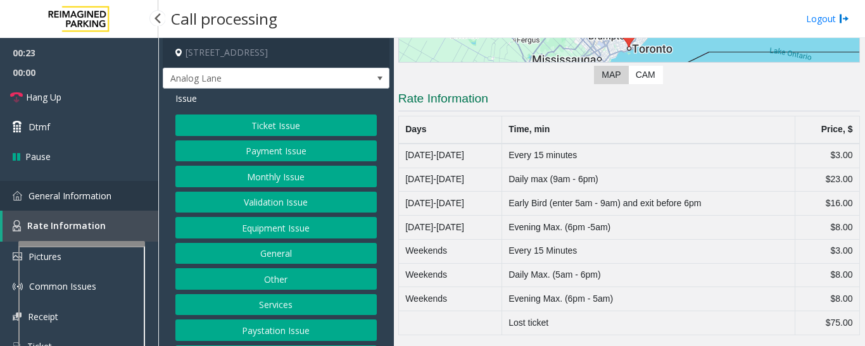
click at [49, 201] on span "General Information" at bounding box center [69, 196] width 83 height 12
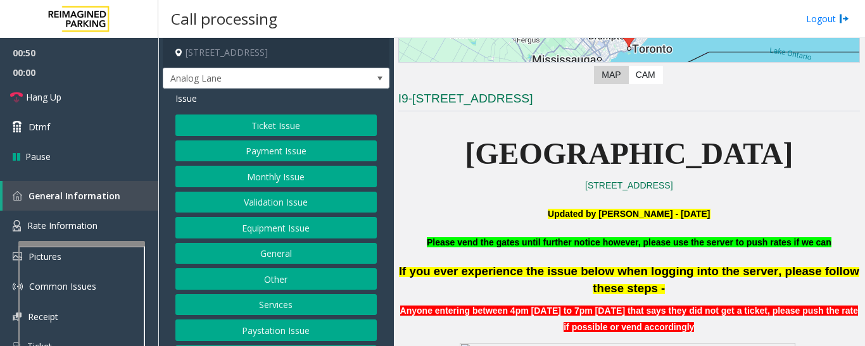
scroll to position [53, 0]
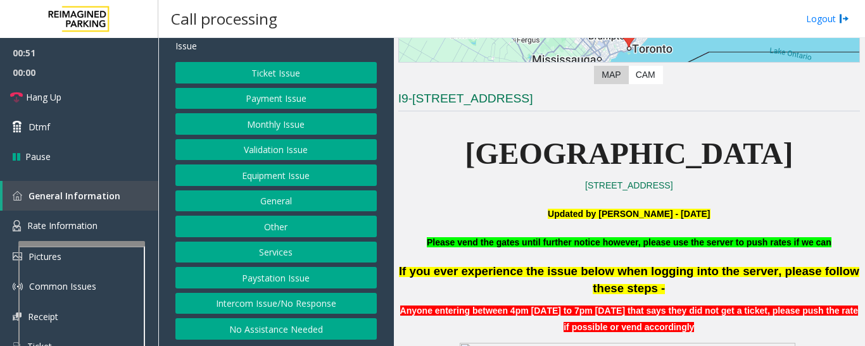
click at [265, 165] on button "Equipment Issue" at bounding box center [275, 176] width 201 height 22
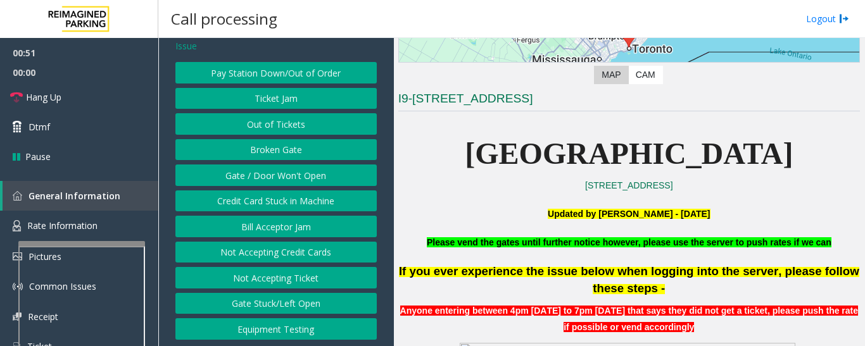
click at [275, 179] on button "Gate / Door Won't Open" at bounding box center [275, 176] width 201 height 22
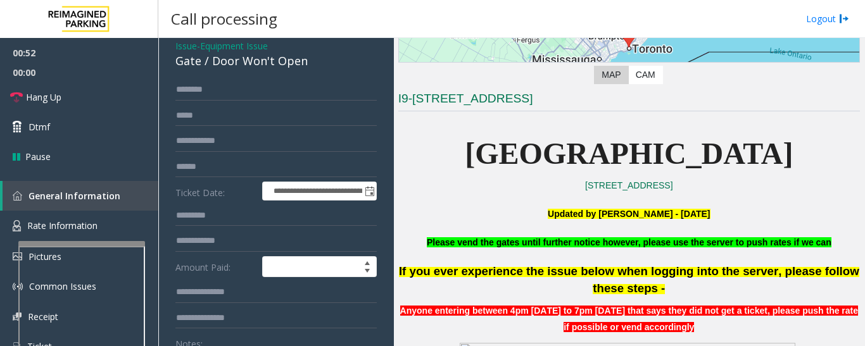
click at [230, 67] on div "Gate / Door Won't Open" at bounding box center [275, 61] width 201 height 17
copy div "Gate / Door Won't Open"
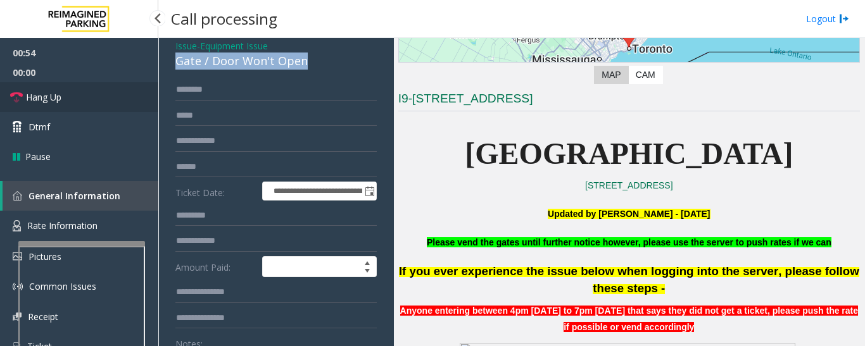
click at [68, 89] on link "Hang Up" at bounding box center [79, 97] width 158 height 30
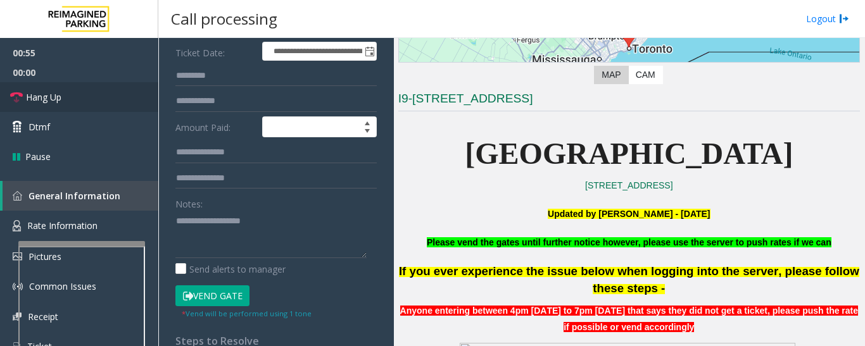
scroll to position [306, 0]
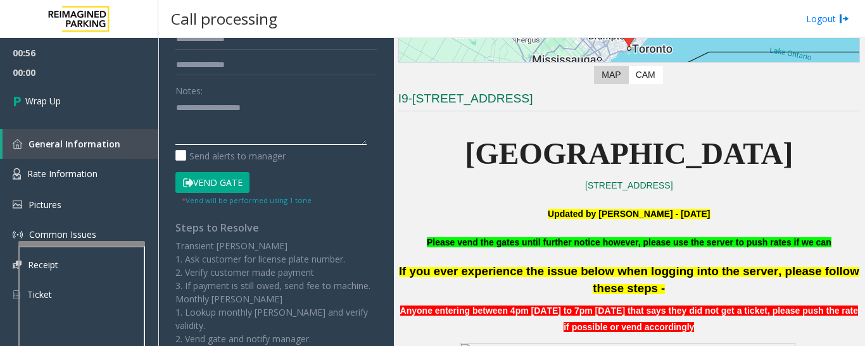
click at [241, 132] on textarea at bounding box center [270, 121] width 191 height 47
paste textarea "**********"
type textarea "**********"
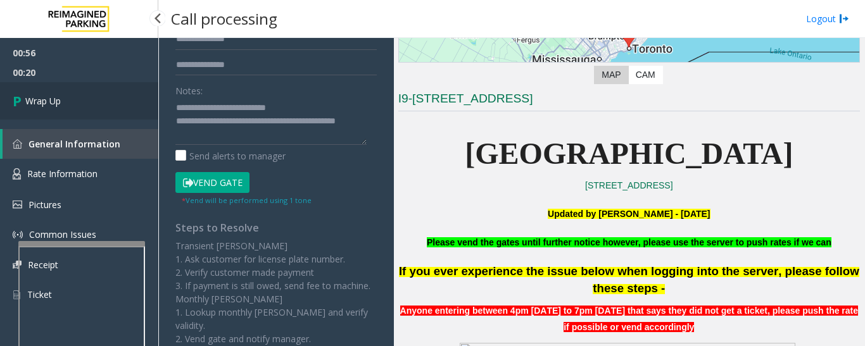
drag, startPoint x: 119, startPoint y: 73, endPoint x: 110, endPoint y: 96, distance: 24.1
click at [119, 73] on span "00:20" at bounding box center [79, 73] width 158 height 20
click at [104, 103] on link "Wrap Up" at bounding box center [79, 100] width 158 height 37
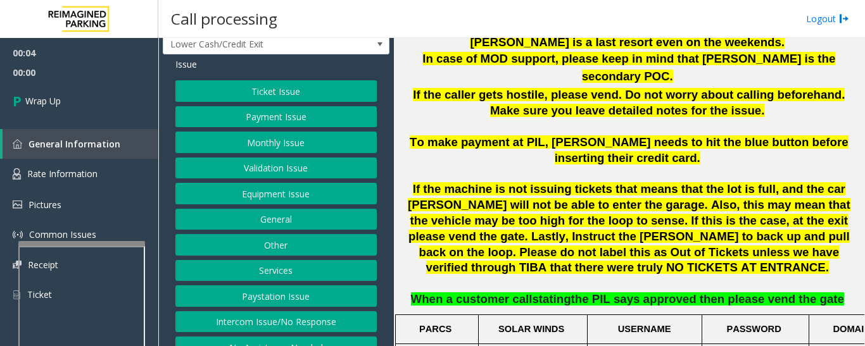
scroll to position [53, 0]
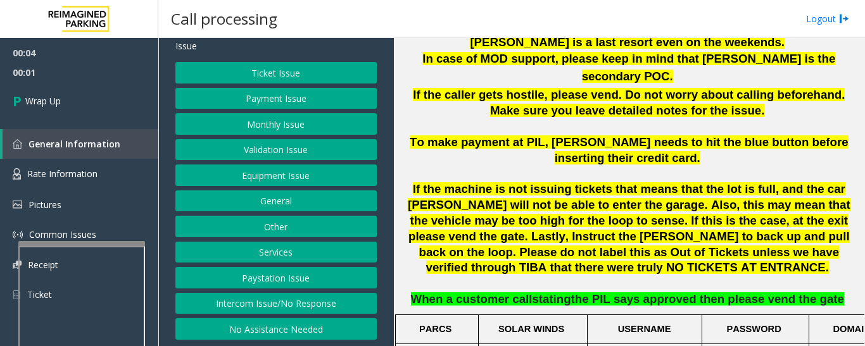
click at [284, 296] on button "Intercom Issue/No Response" at bounding box center [275, 304] width 201 height 22
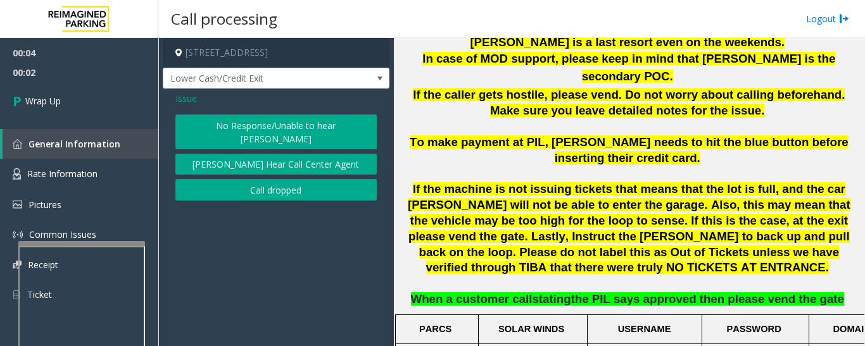
click at [195, 165] on div "No Response/Unable to hear parker Parker Cannot Hear Call Center Agent Call dro…" at bounding box center [275, 158] width 201 height 86
click at [195, 179] on button "Call dropped" at bounding box center [275, 190] width 201 height 22
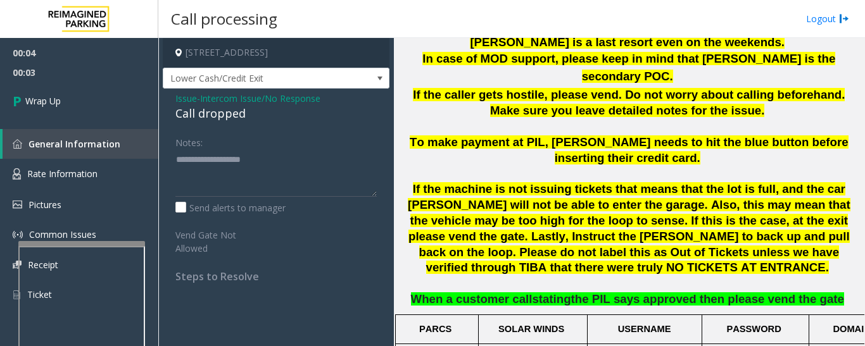
click at [220, 116] on div "Call dropped" at bounding box center [275, 113] width 201 height 17
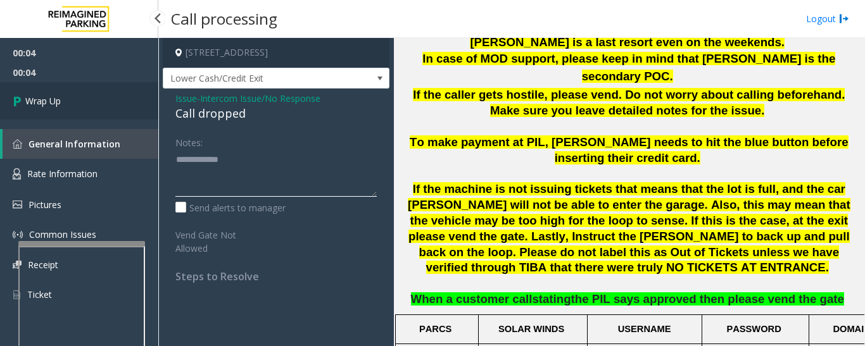
type textarea "**********"
click at [58, 115] on link "Wrap Up" at bounding box center [79, 100] width 158 height 37
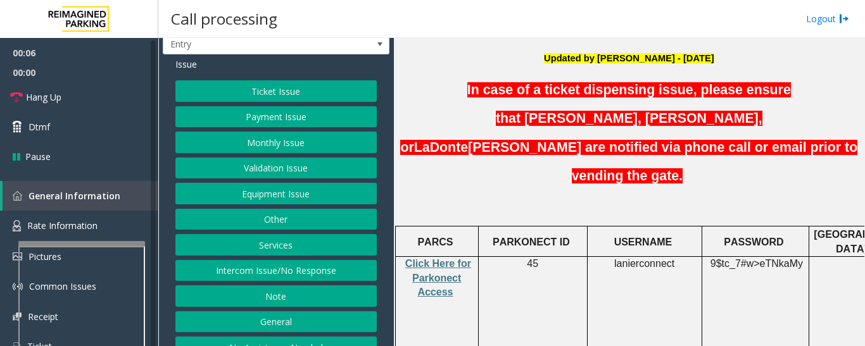
scroll to position [53, 0]
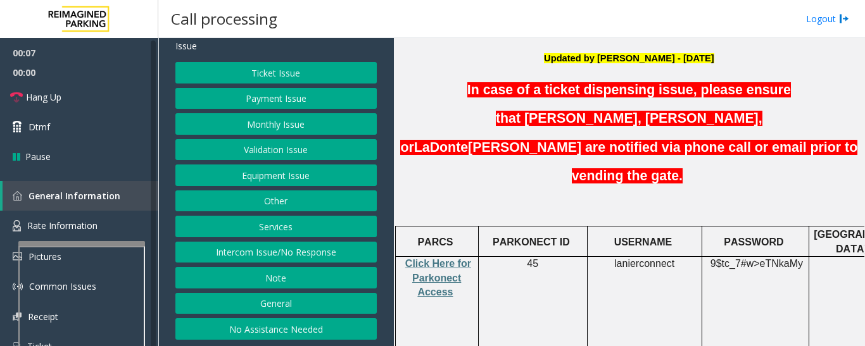
click at [289, 327] on button "No Assistance Needed" at bounding box center [275, 330] width 201 height 22
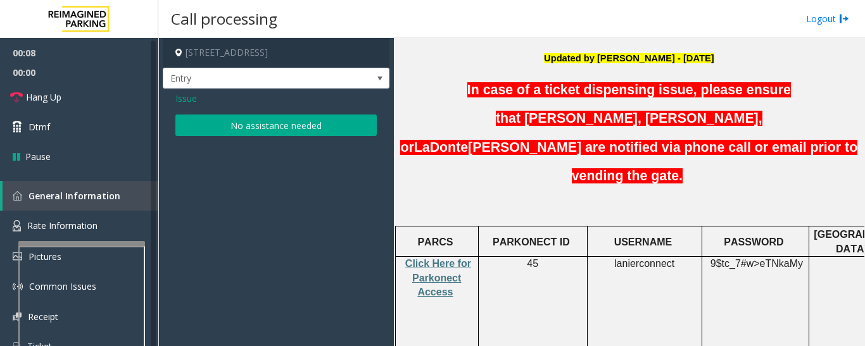
click at [255, 123] on button "No assistance needed" at bounding box center [275, 126] width 201 height 22
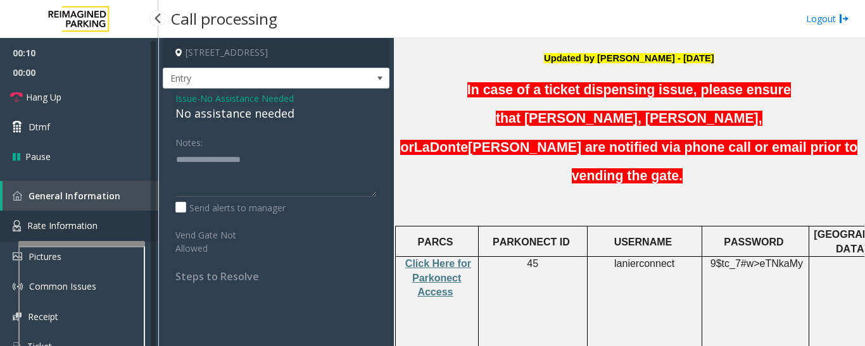
click at [114, 226] on link "Rate Information" at bounding box center [79, 226] width 158 height 31
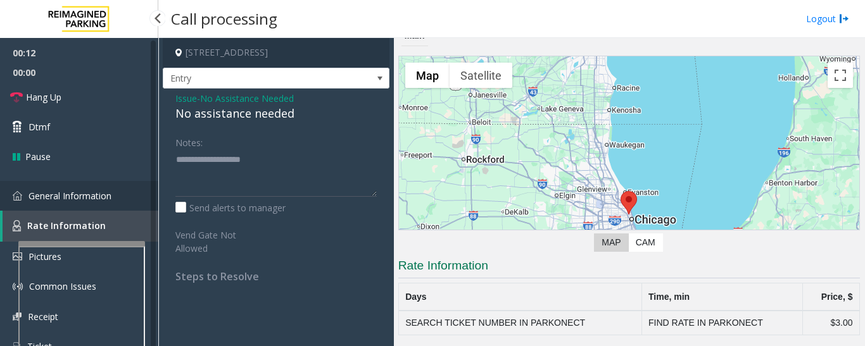
click at [141, 191] on link "General Information" at bounding box center [79, 196] width 158 height 30
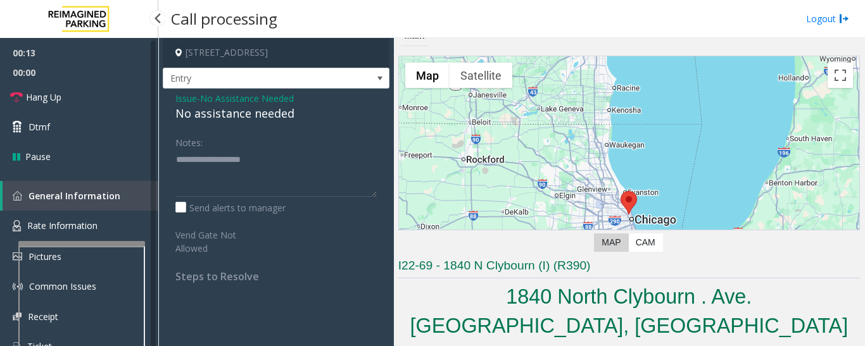
scroll to position [317, 0]
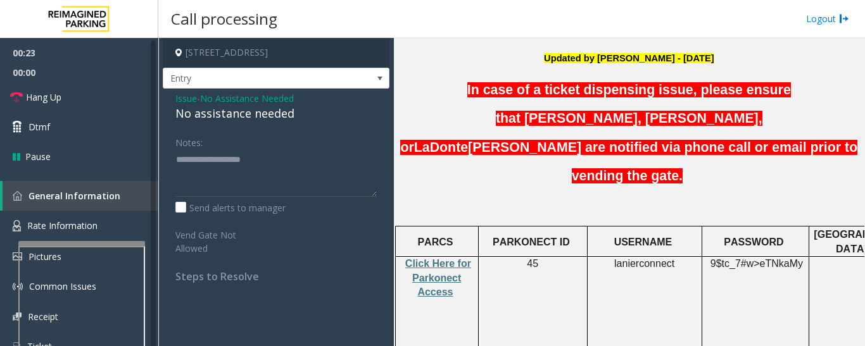
click at [183, 103] on span "Issue" at bounding box center [186, 98] width 22 height 13
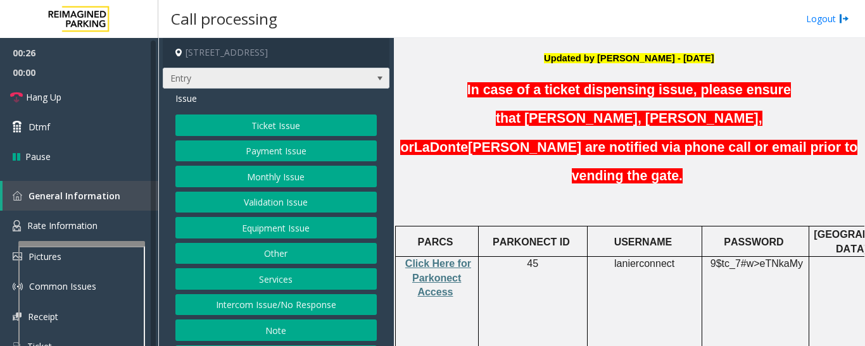
click at [225, 82] on span "Entry" at bounding box center [253, 78] width 180 height 20
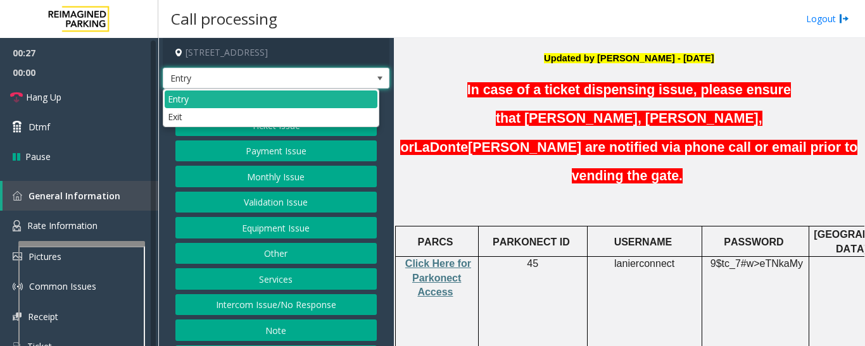
click at [229, 84] on span "Entry" at bounding box center [253, 78] width 180 height 20
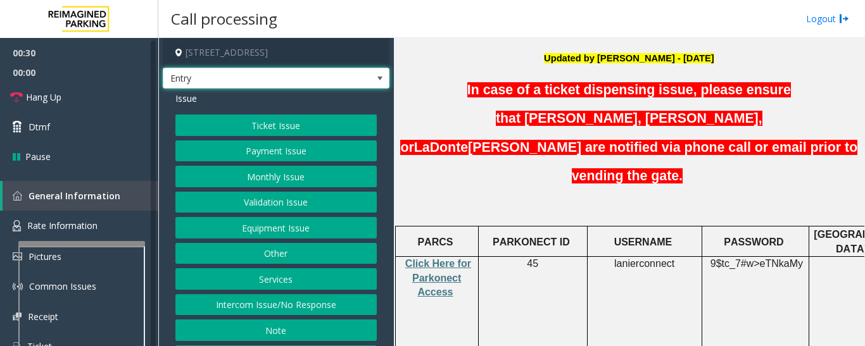
scroll to position [53, 0]
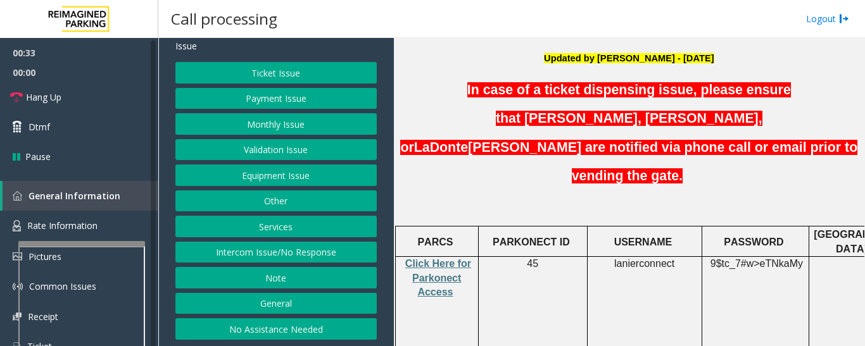
click at [267, 199] on button "Other" at bounding box center [275, 202] width 201 height 22
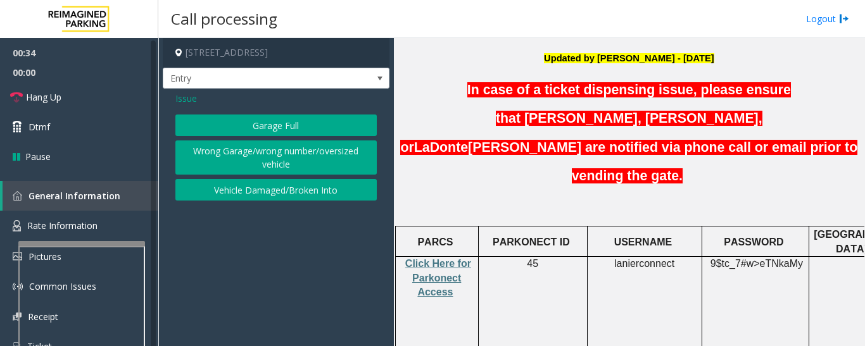
click at [183, 103] on span "Issue" at bounding box center [186, 98] width 22 height 13
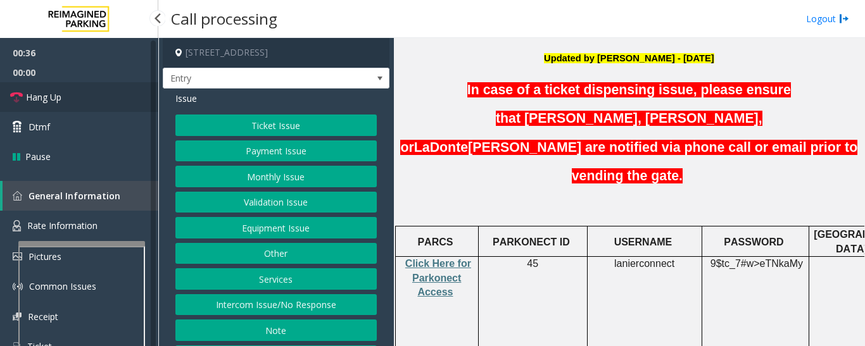
click at [22, 89] on link "Hang Up" at bounding box center [79, 97] width 158 height 30
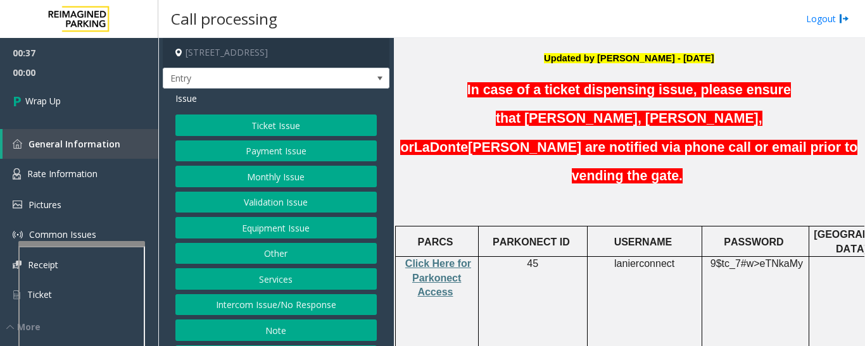
click at [215, 236] on button "Equipment Issue" at bounding box center [275, 228] width 201 height 22
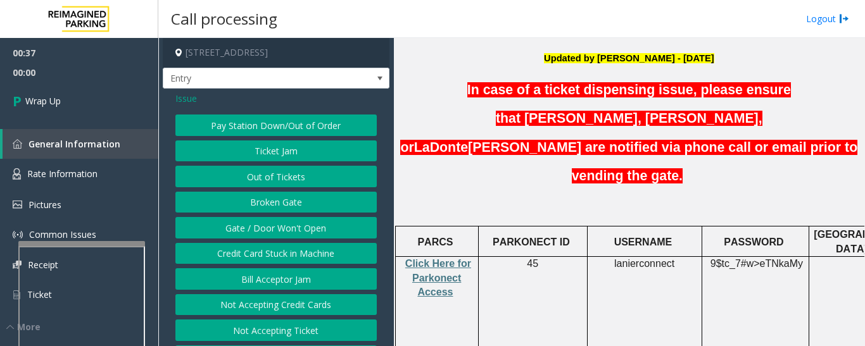
click at [260, 227] on button "Gate / Door Won't Open" at bounding box center [275, 228] width 201 height 22
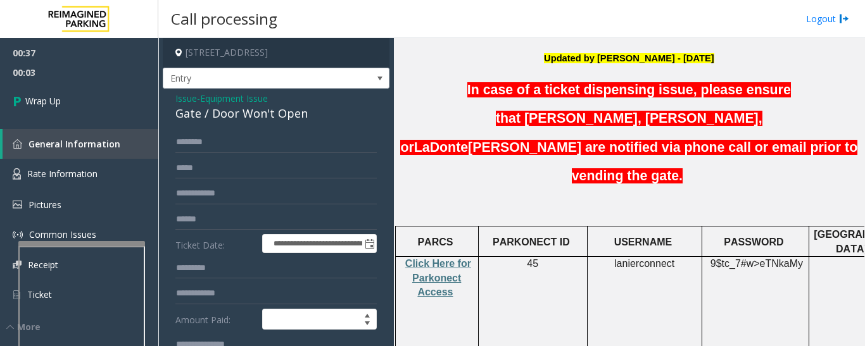
click at [187, 111] on div "Gate / Door Won't Open" at bounding box center [275, 113] width 201 height 17
copy div "Gate / Door Won't Open"
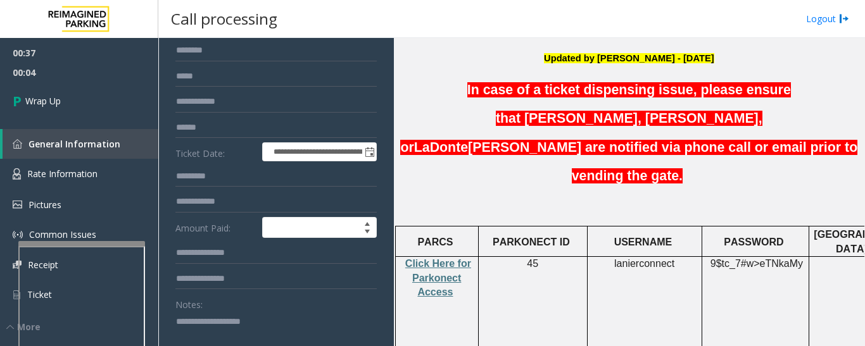
scroll to position [190, 0]
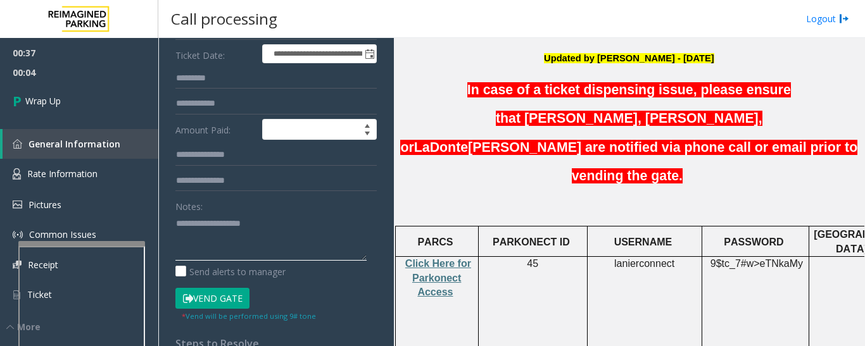
click at [207, 237] on textarea at bounding box center [270, 236] width 191 height 47
paste textarea "**********"
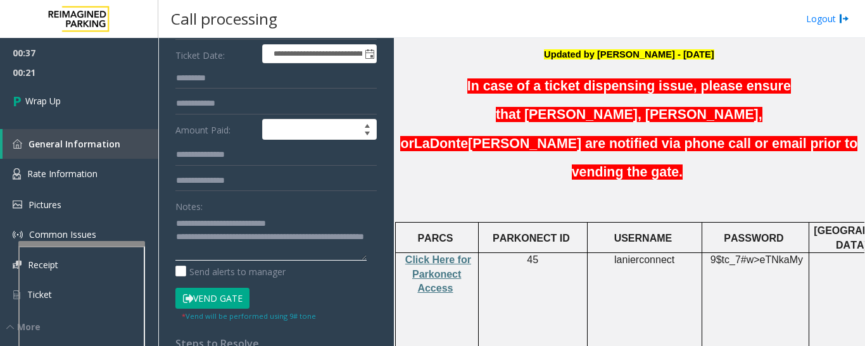
click at [284, 258] on textarea at bounding box center [270, 236] width 191 height 47
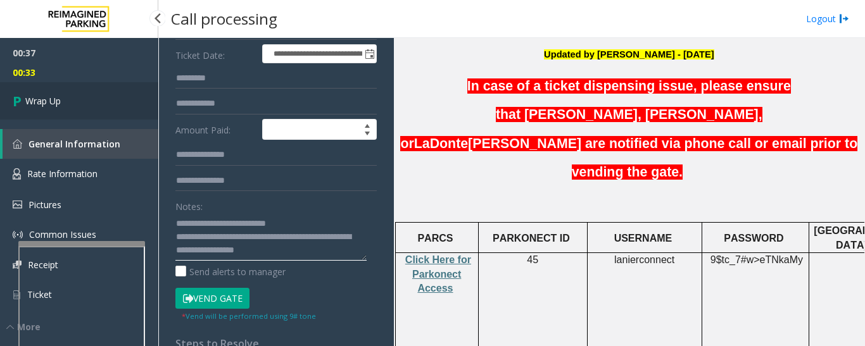
type textarea "**********"
click at [116, 104] on link "Wrap Up" at bounding box center [79, 100] width 158 height 37
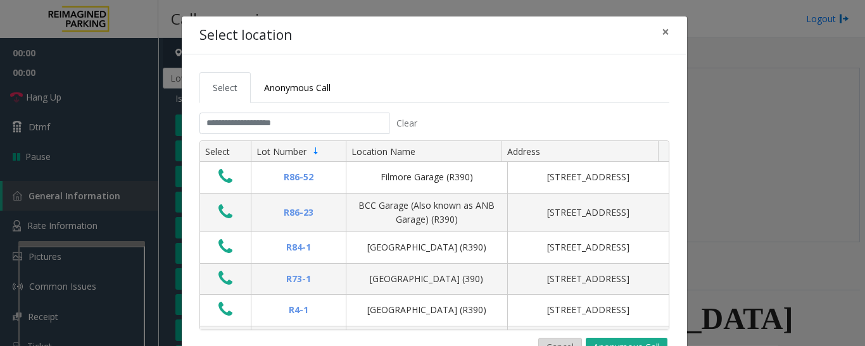
click at [563, 343] on button "Cancel" at bounding box center [560, 347] width 44 height 19
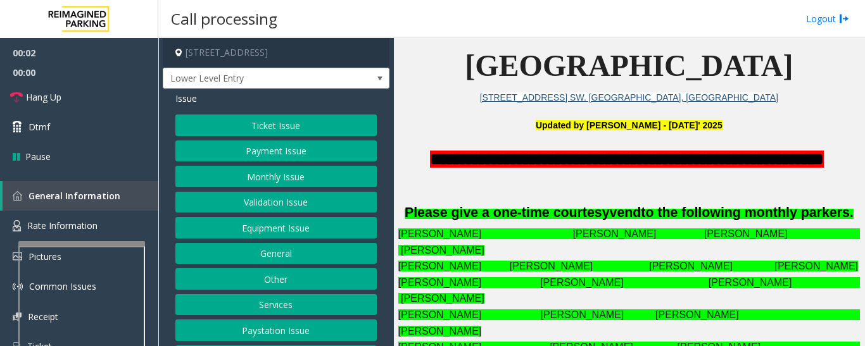
scroll to position [53, 0]
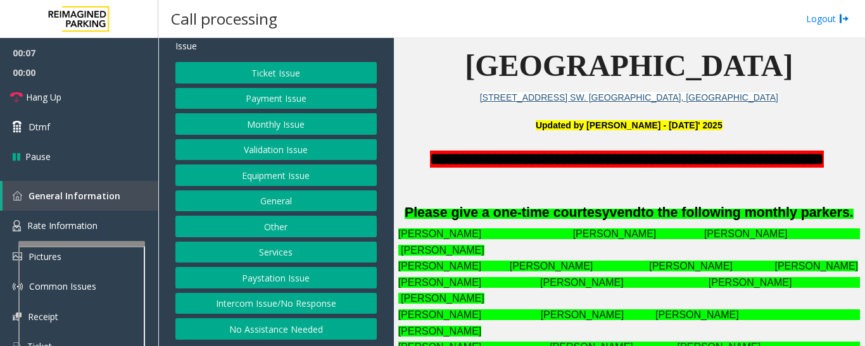
click at [294, 312] on button "Intercom Issue/No Response" at bounding box center [275, 304] width 201 height 22
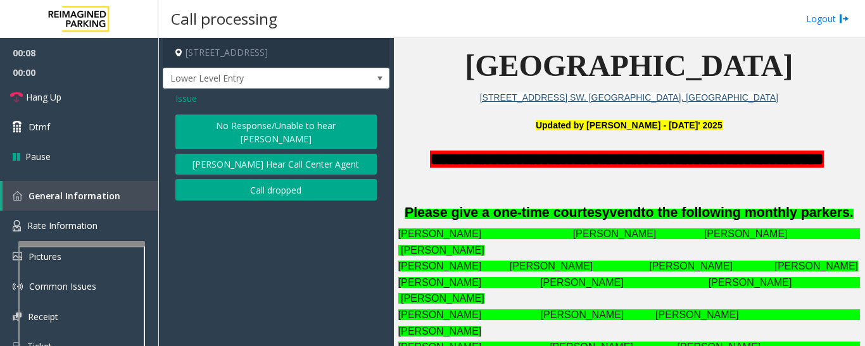
click at [301, 122] on button "No Response/Unable to hear [PERSON_NAME]" at bounding box center [275, 132] width 201 height 35
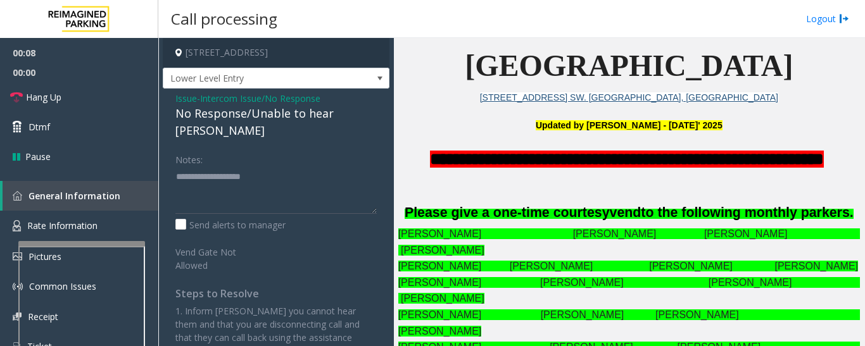
click at [290, 119] on div "No Response/Unable to hear [PERSON_NAME]" at bounding box center [275, 122] width 201 height 34
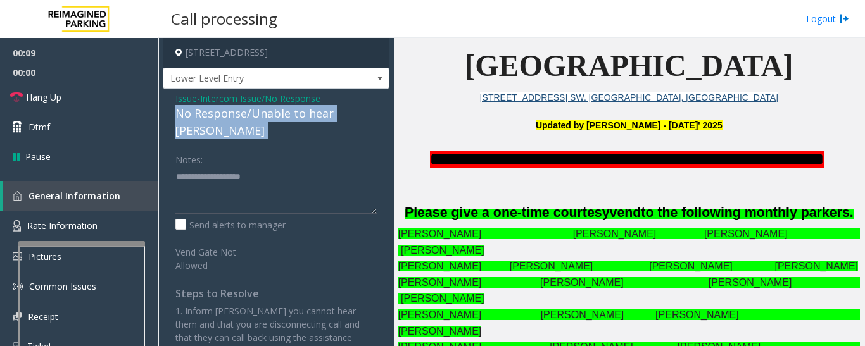
click at [290, 119] on div "No Response/Unable to hear [PERSON_NAME]" at bounding box center [275, 122] width 201 height 34
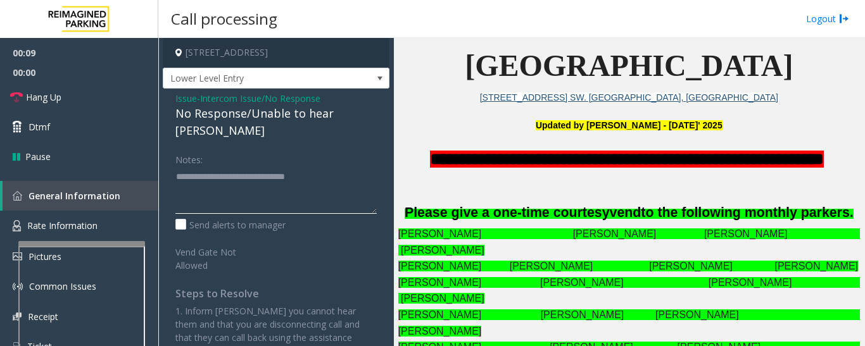
click at [358, 170] on textarea at bounding box center [275, 190] width 201 height 47
type textarea "**********"
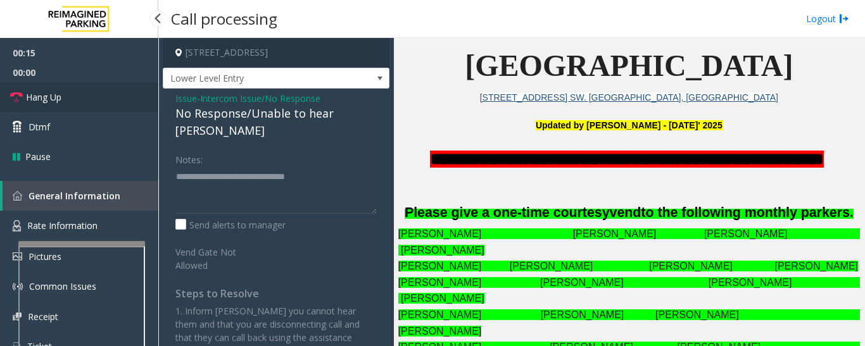
click at [101, 104] on link "Hang Up" at bounding box center [79, 97] width 158 height 30
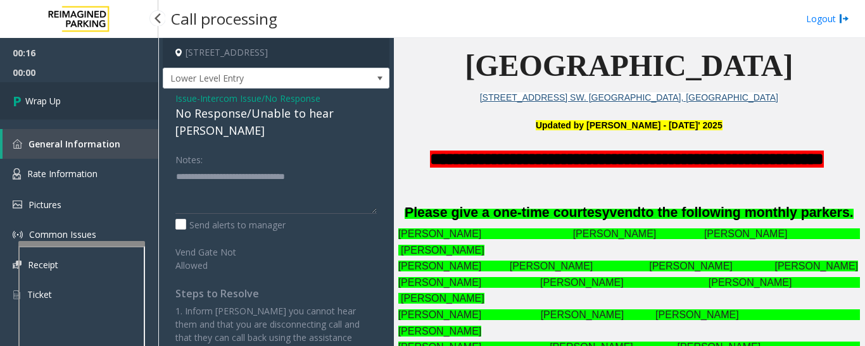
click at [3, 108] on link "Wrap Up" at bounding box center [79, 100] width 158 height 37
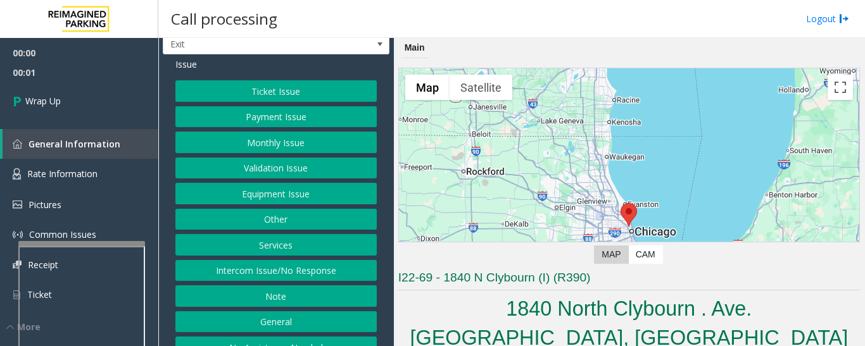
scroll to position [53, 0]
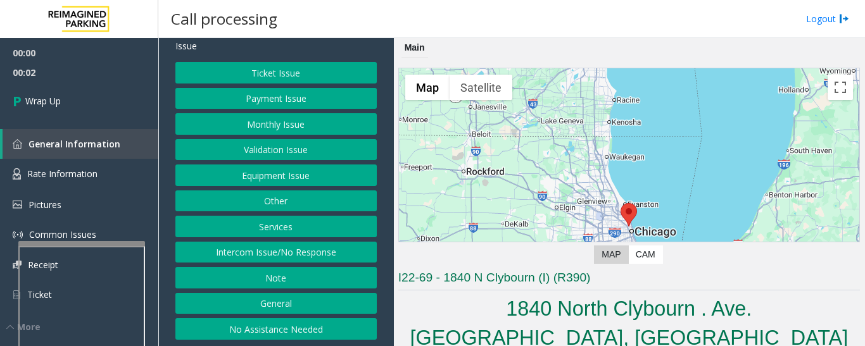
click at [313, 251] on button "Intercom Issue/No Response" at bounding box center [275, 253] width 201 height 22
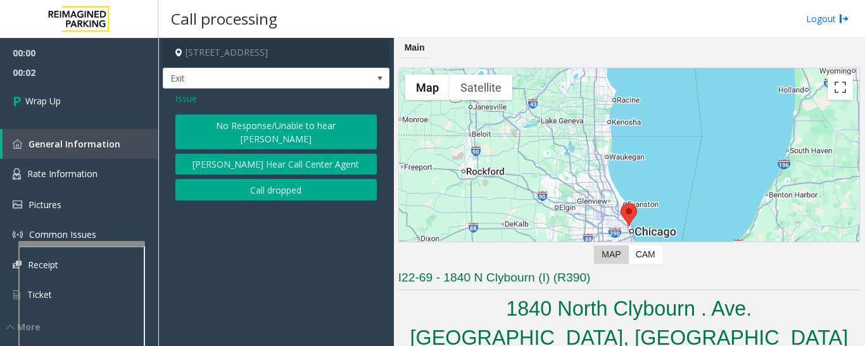
click at [293, 187] on button "Call dropped" at bounding box center [275, 190] width 201 height 22
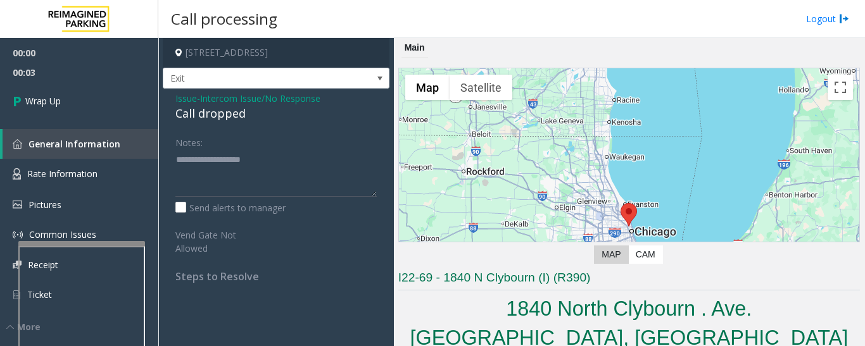
click at [205, 121] on div "Call dropped" at bounding box center [275, 113] width 201 height 17
click at [206, 118] on div "Call dropped" at bounding box center [275, 113] width 201 height 17
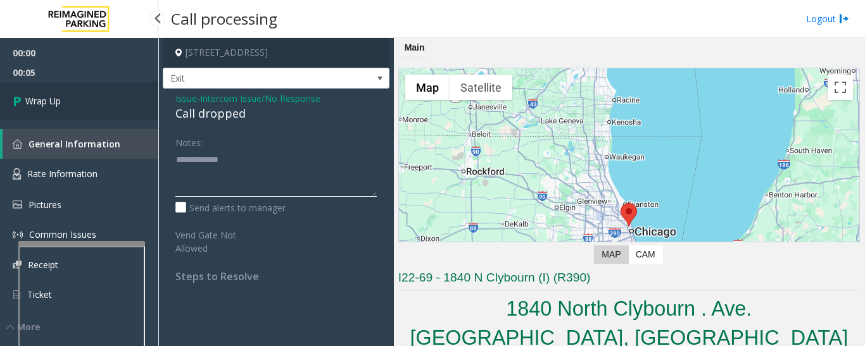
type textarea "**********"
click at [132, 106] on link "Wrap Up" at bounding box center [79, 100] width 158 height 37
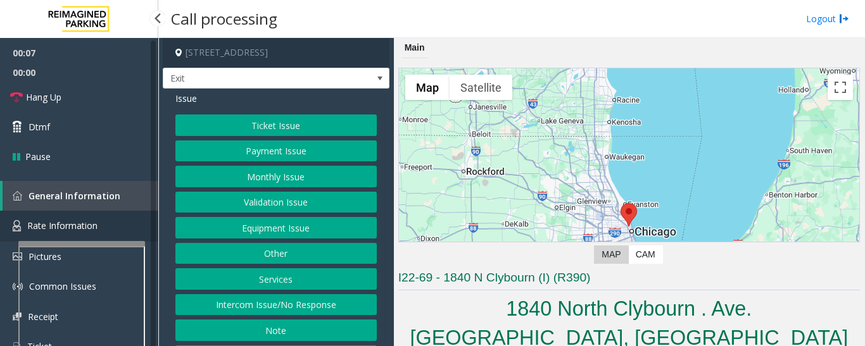
click at [119, 232] on link "Rate Information" at bounding box center [79, 226] width 158 height 31
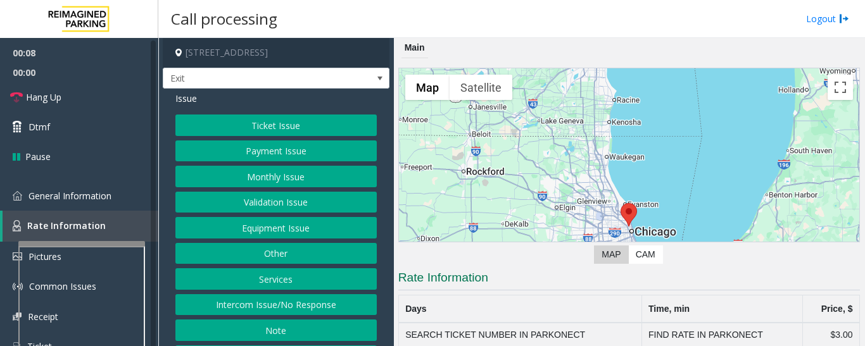
scroll to position [12, 0]
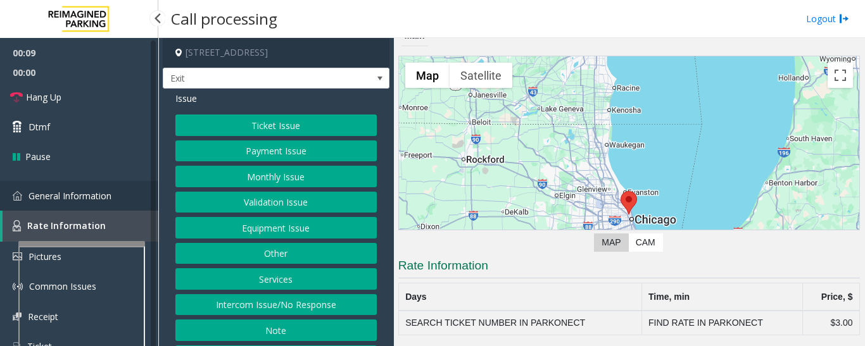
click at [114, 190] on link "General Information" at bounding box center [79, 196] width 158 height 30
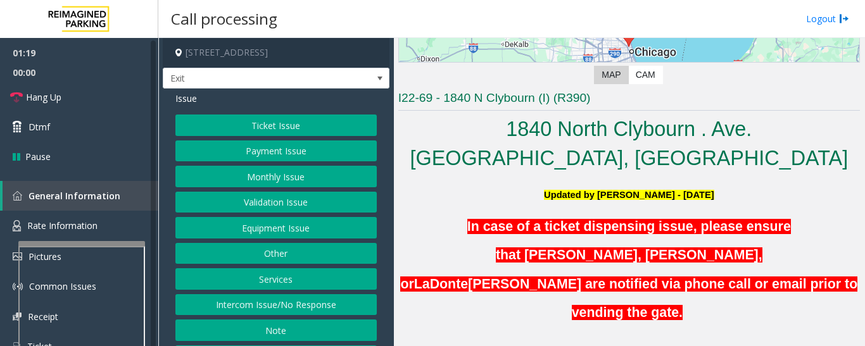
scroll to position [202, 0]
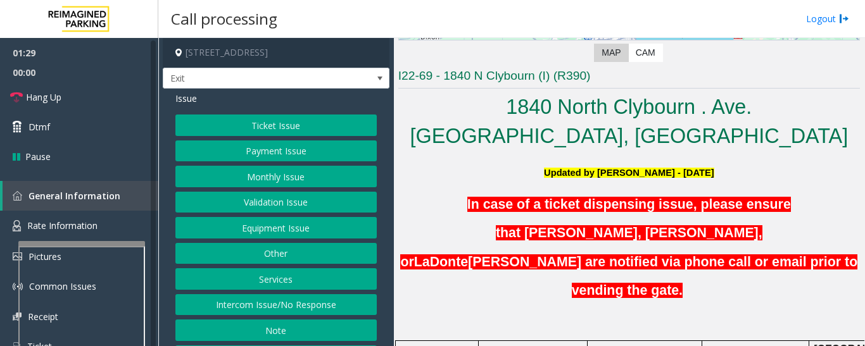
click at [288, 196] on button "Validation Issue" at bounding box center [275, 203] width 201 height 22
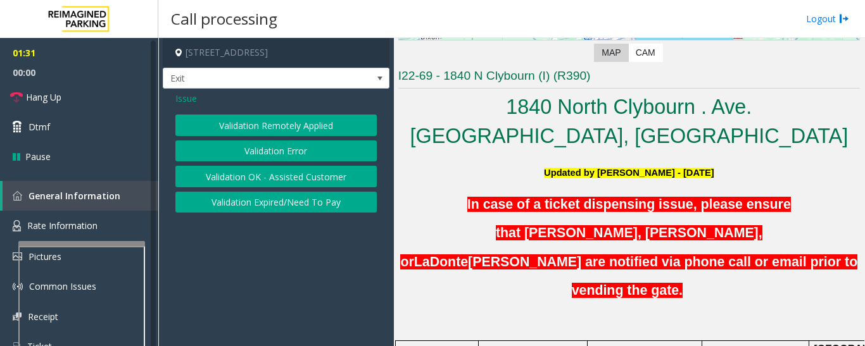
click at [280, 202] on button "Validation Expired/Need To Pay" at bounding box center [275, 203] width 201 height 22
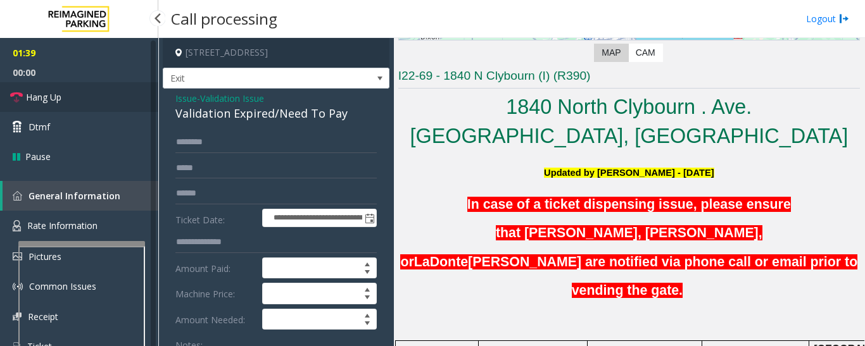
click at [28, 94] on span "Hang Up" at bounding box center [43, 97] width 35 height 13
click at [187, 110] on div "Validation Expired/Need To Pay" at bounding box center [275, 113] width 201 height 17
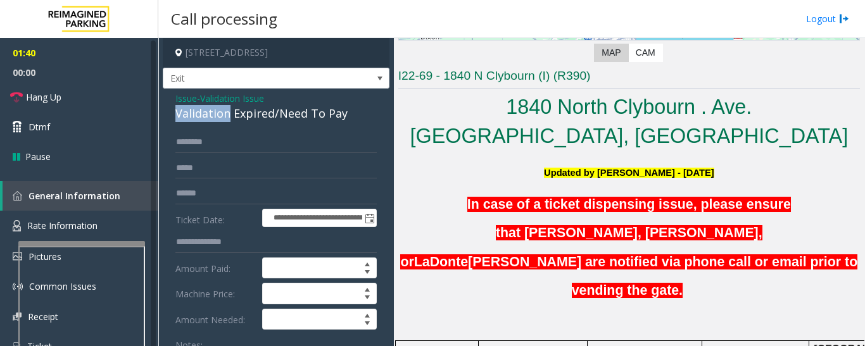
click at [187, 110] on div "Validation Expired/Need To Pay" at bounding box center [275, 113] width 201 height 17
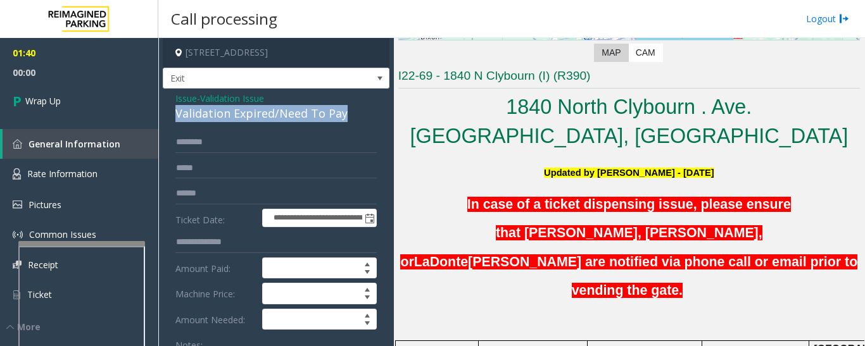
click at [187, 110] on div "Validation Expired/Need To Pay" at bounding box center [275, 113] width 201 height 17
copy div "Validation Expired/Need To Pay"
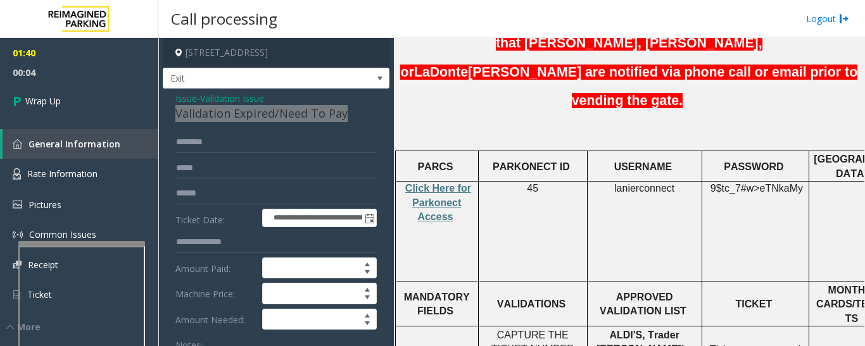
scroll to position [190, 0]
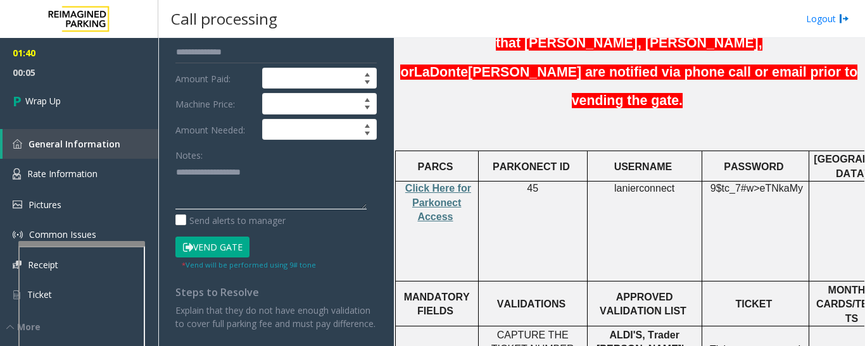
click at [243, 181] on textarea at bounding box center [270, 185] width 191 height 47
paste textarea "**********"
click at [288, 184] on textarea at bounding box center [270, 185] width 191 height 47
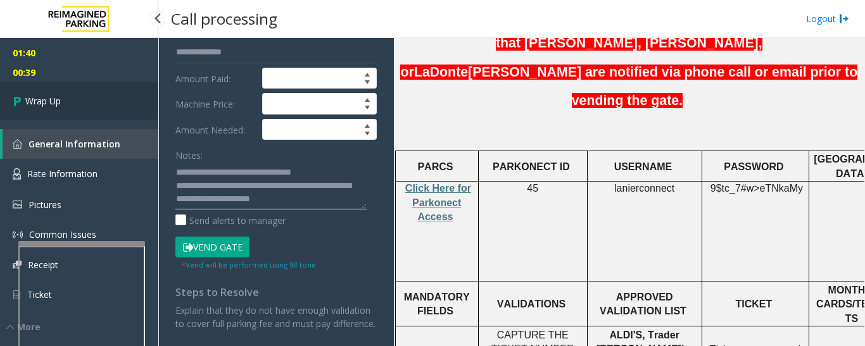
type textarea "**********"
click at [94, 103] on link "Wrap Up" at bounding box center [79, 100] width 158 height 37
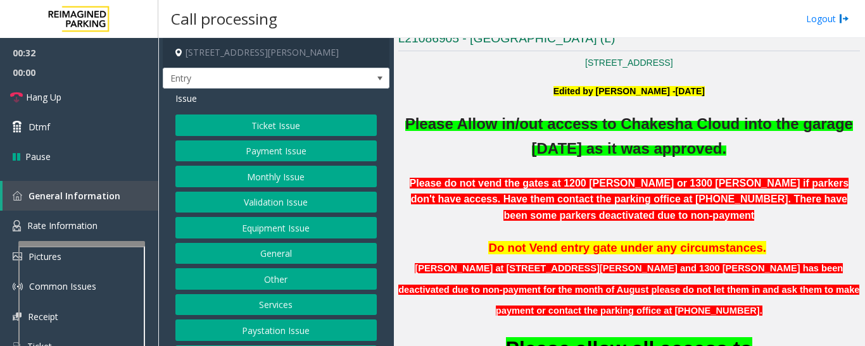
scroll to position [127, 0]
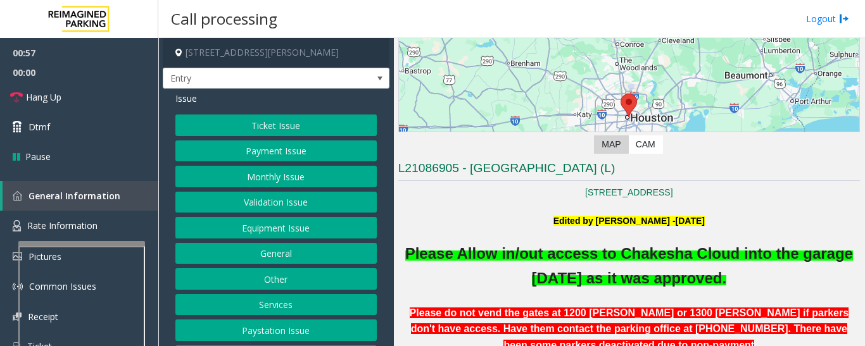
click at [237, 222] on button "Equipment Issue" at bounding box center [275, 228] width 201 height 22
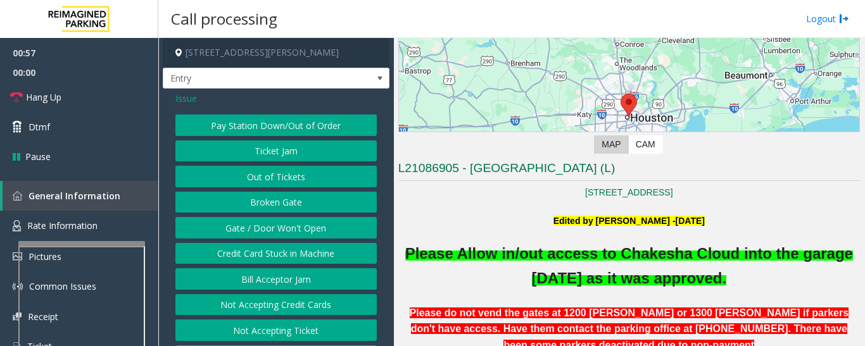
click at [240, 224] on button "Gate / Door Won't Open" at bounding box center [275, 228] width 201 height 22
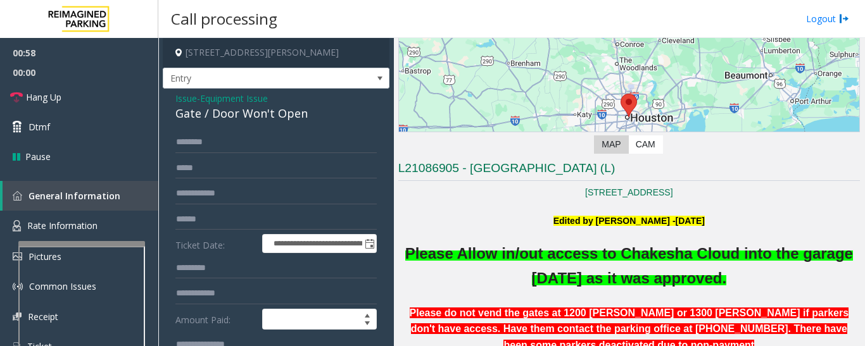
click at [208, 120] on div "Gate / Door Won't Open" at bounding box center [275, 113] width 201 height 17
copy div "Gate / Door Won't Open"
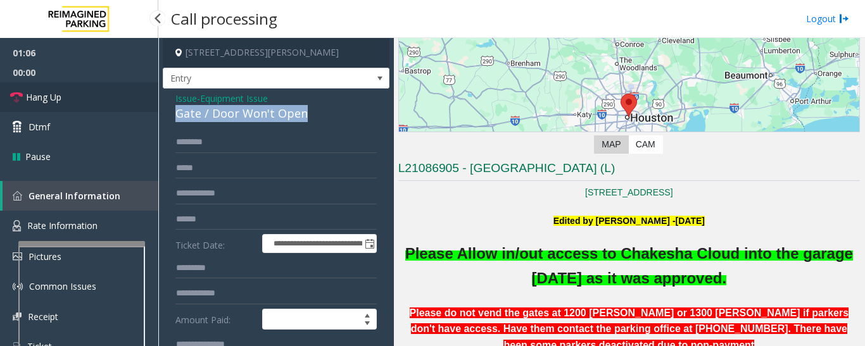
click at [110, 92] on link "Hang Up" at bounding box center [79, 97] width 158 height 30
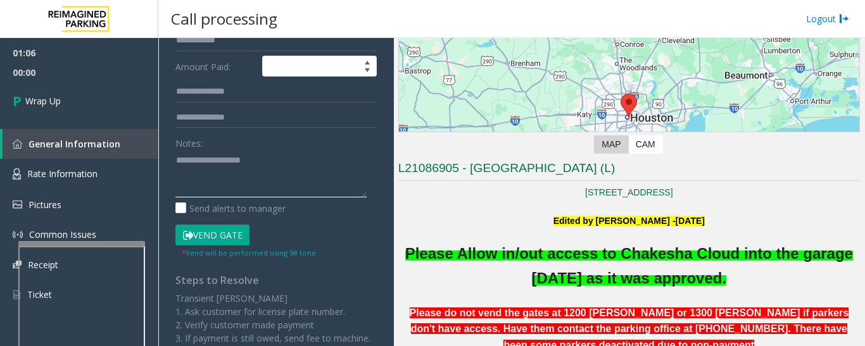
click at [265, 171] on textarea at bounding box center [270, 173] width 191 height 47
paste textarea "**********"
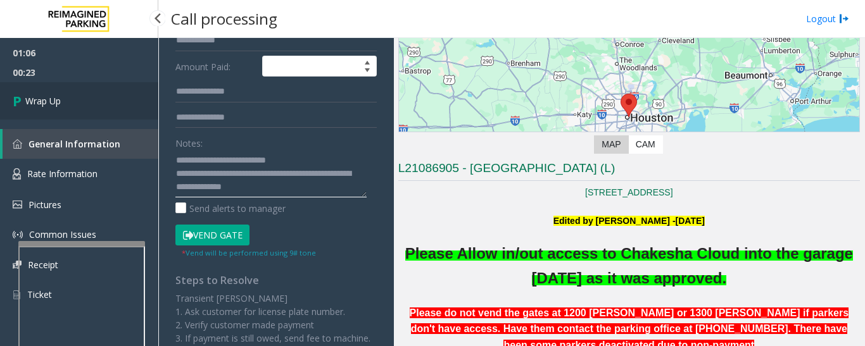
type textarea "**********"
click at [75, 91] on link "Wrap Up" at bounding box center [79, 100] width 158 height 37
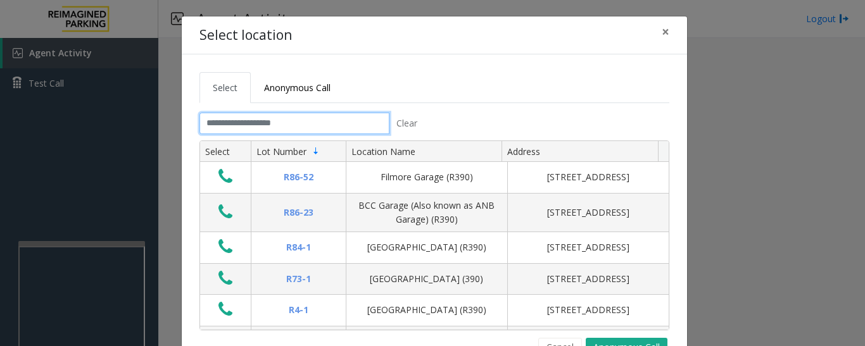
click at [218, 123] on input "text" at bounding box center [294, 124] width 190 height 22
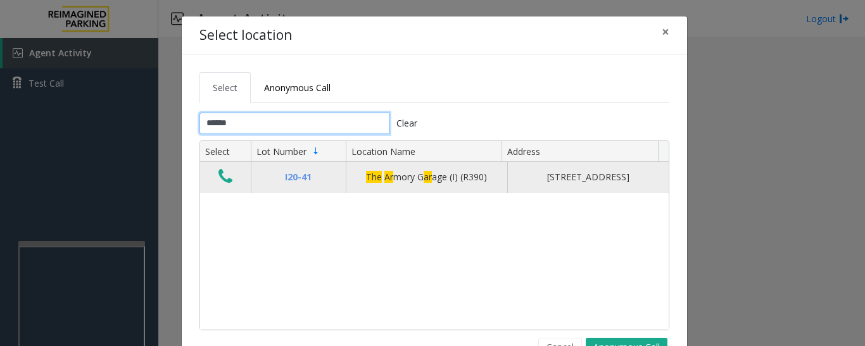
type input "******"
click at [218, 183] on icon "Data table" at bounding box center [225, 177] width 14 height 18
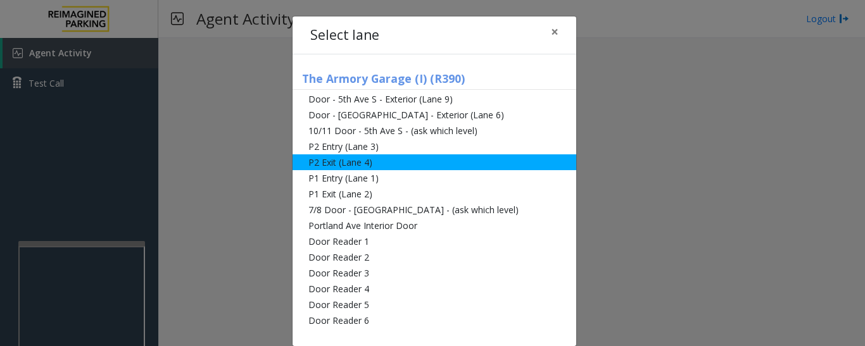
click at [327, 162] on li "P2 Exit (Lane 4)" at bounding box center [435, 163] width 284 height 16
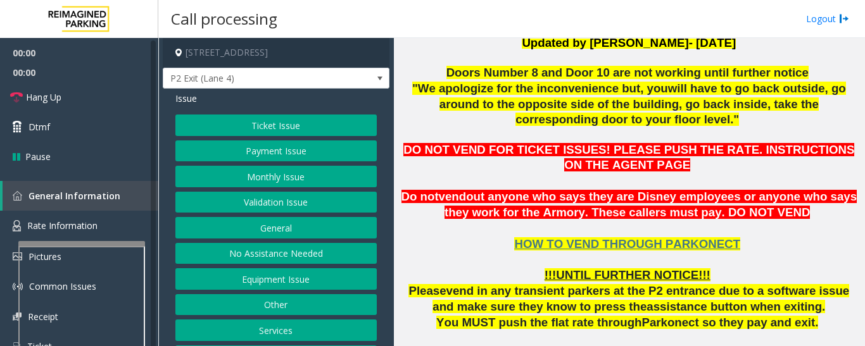
scroll to position [317, 0]
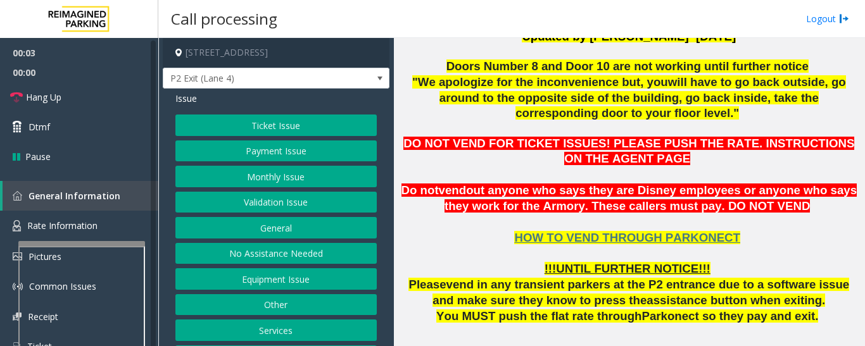
click at [271, 329] on button "Services" at bounding box center [275, 331] width 201 height 22
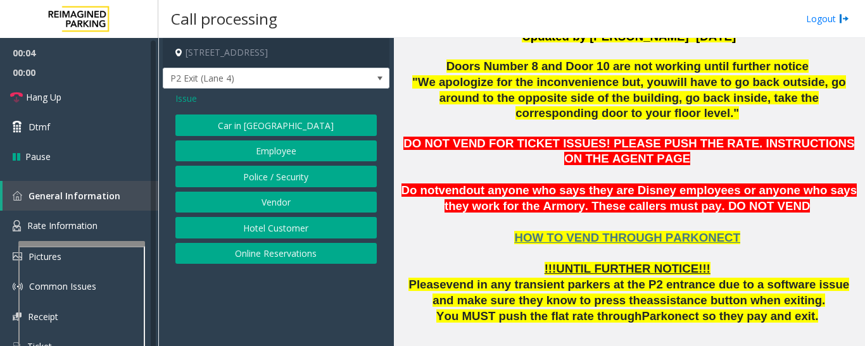
click at [292, 254] on button "Online Reservations" at bounding box center [275, 254] width 201 height 22
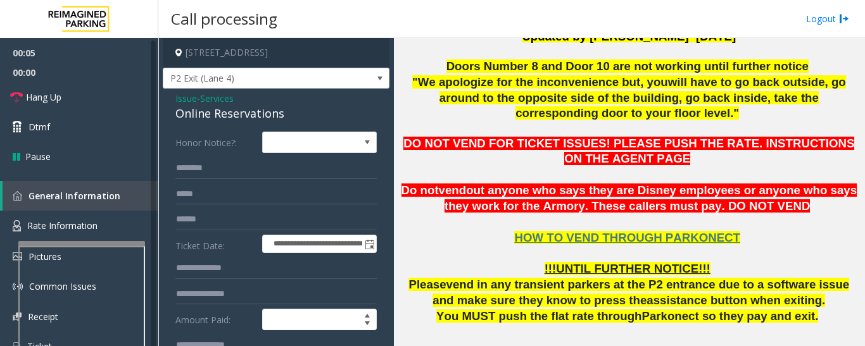
click at [241, 111] on div "Online Reservations" at bounding box center [275, 113] width 201 height 17
copy div "Online Reservations"
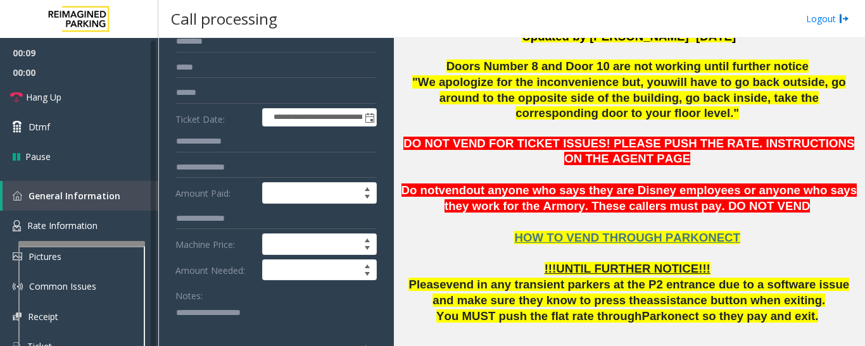
click at [246, 325] on textarea at bounding box center [270, 326] width 191 height 47
paste textarea "**********"
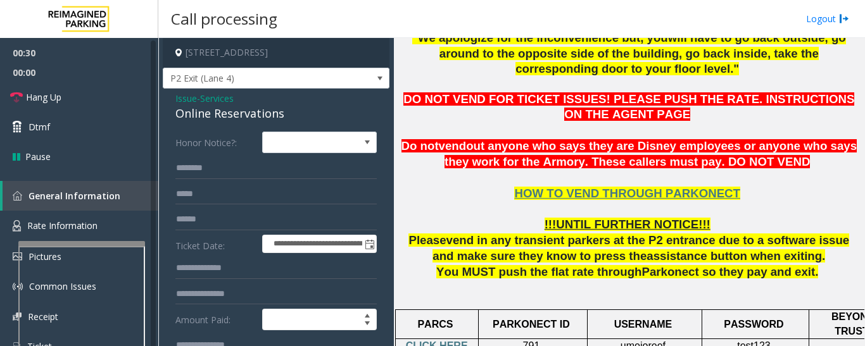
scroll to position [380, 0]
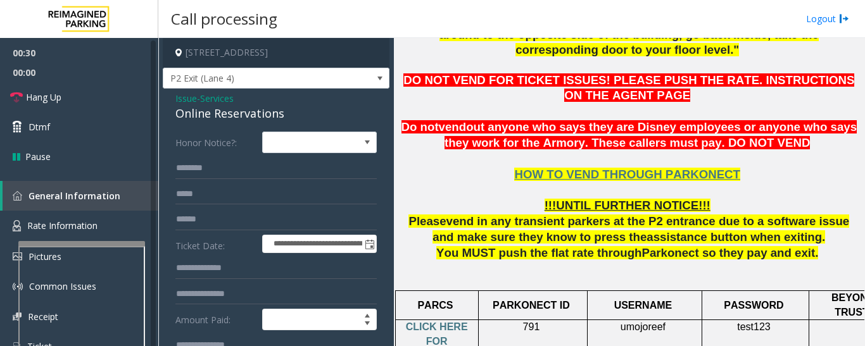
type textarea "**********"
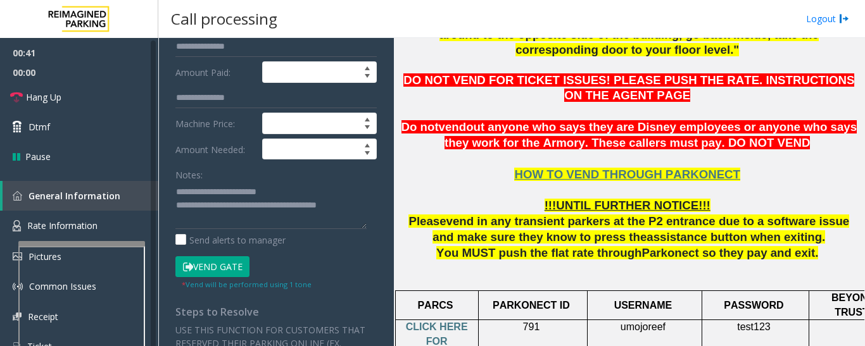
scroll to position [0, 0]
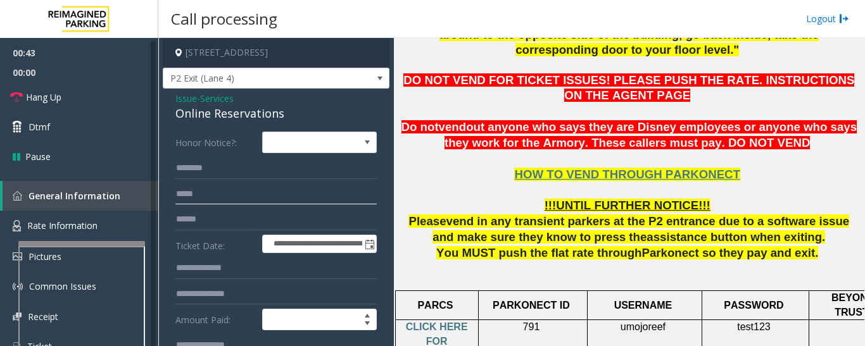
click at [293, 203] on input "text" at bounding box center [275, 195] width 201 height 22
click at [292, 210] on input "text" at bounding box center [275, 220] width 201 height 22
type input "*********"
click at [289, 174] on input "text" at bounding box center [275, 169] width 201 height 22
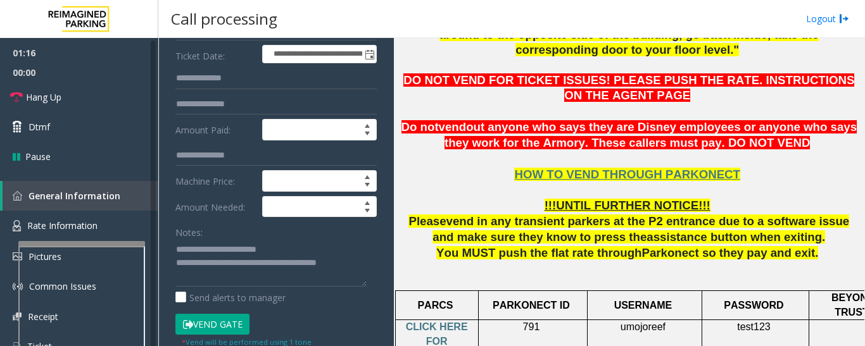
type input "*****"
click at [218, 327] on button "Vend Gate" at bounding box center [212, 325] width 74 height 22
click at [235, 273] on textarea at bounding box center [270, 262] width 191 height 47
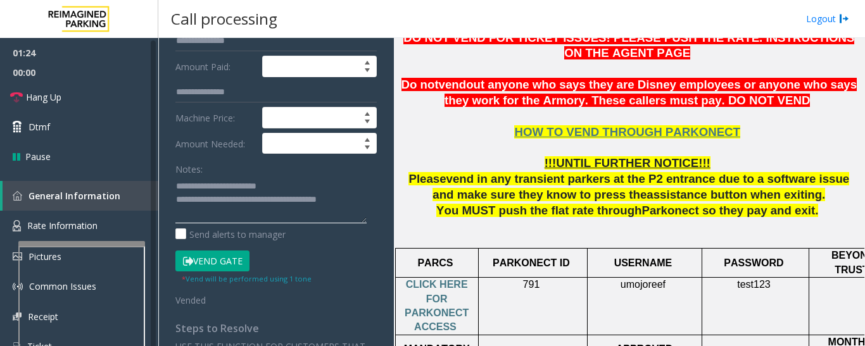
scroll to position [317, 0]
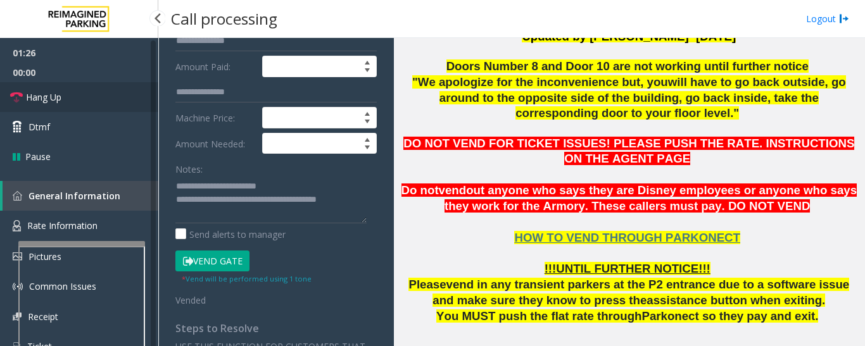
click at [8, 96] on link "Hang Up" at bounding box center [79, 97] width 158 height 30
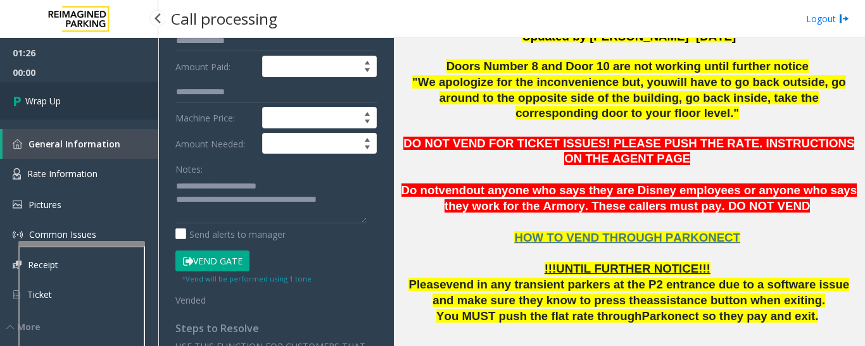
click at [101, 100] on link "Wrap Up" at bounding box center [79, 100] width 158 height 37
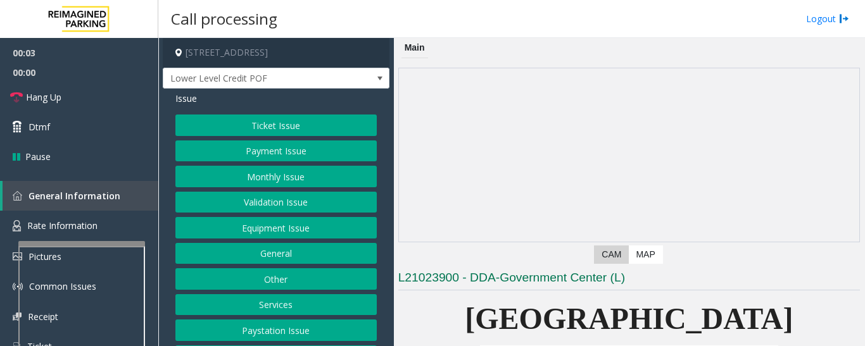
scroll to position [253, 0]
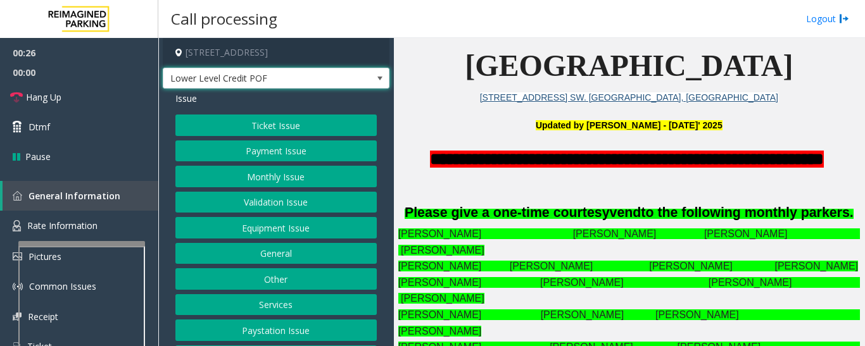
click at [313, 68] on span "Lower Level Credit POF" at bounding box center [253, 78] width 180 height 20
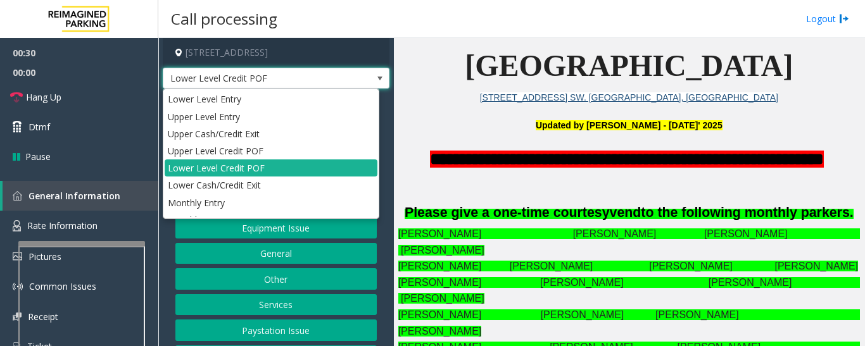
click at [307, 73] on span "Lower Level Credit POF" at bounding box center [253, 78] width 180 height 20
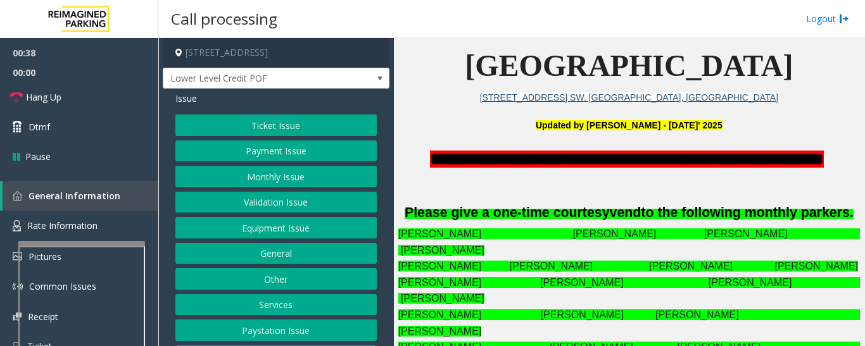
click at [268, 122] on button "Ticket Issue" at bounding box center [275, 126] width 201 height 22
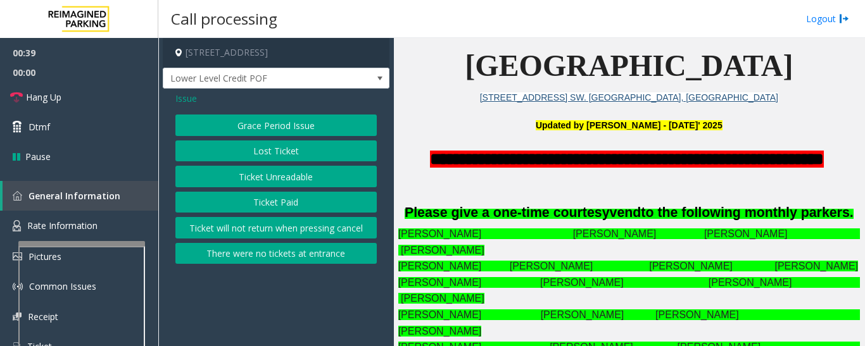
click at [281, 196] on button "Ticket Paid" at bounding box center [275, 203] width 201 height 22
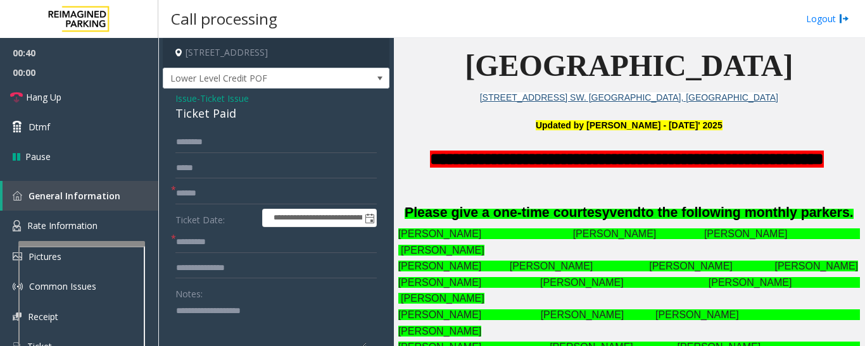
click at [203, 117] on div "Ticket Paid" at bounding box center [275, 113] width 201 height 17
copy div "Ticket Paid"
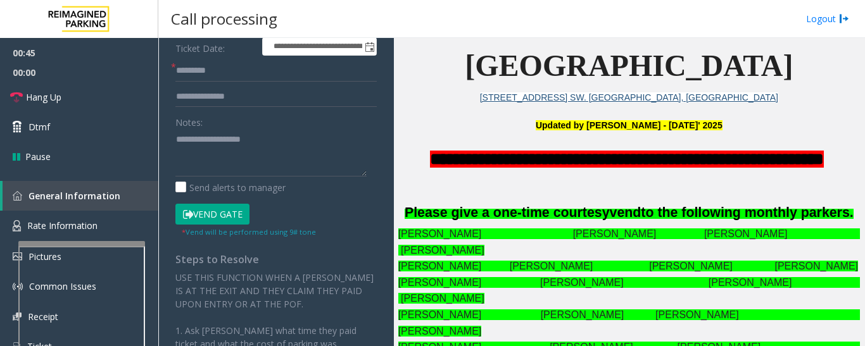
scroll to position [190, 0]
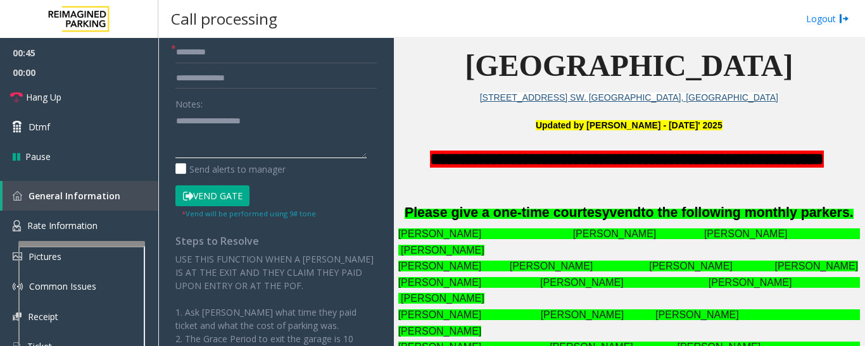
click at [237, 137] on textarea at bounding box center [270, 134] width 191 height 47
paste textarea "**********"
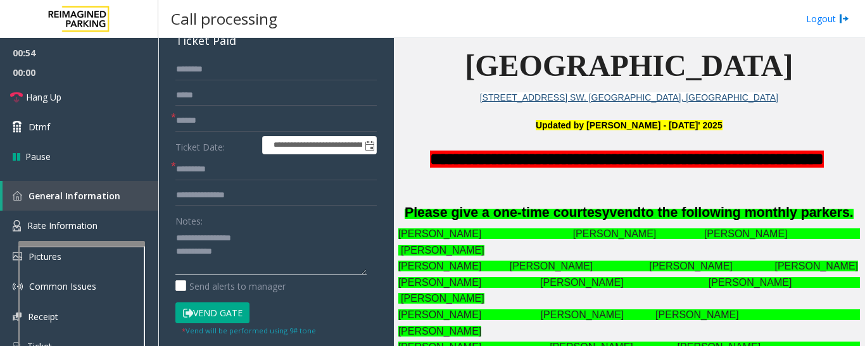
scroll to position [63, 0]
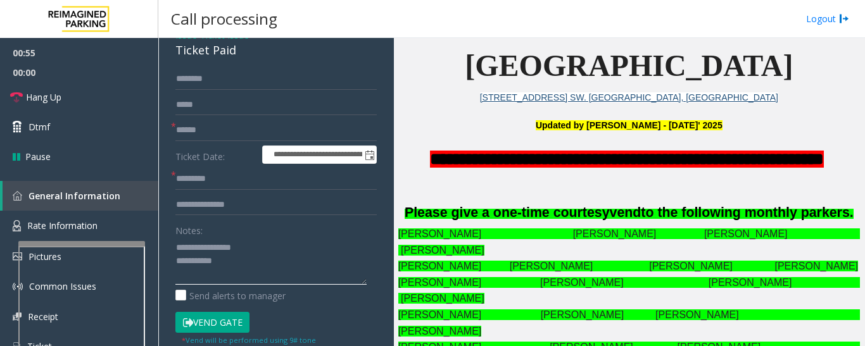
type textarea "**********"
click at [235, 139] on input "text" at bounding box center [275, 131] width 201 height 22
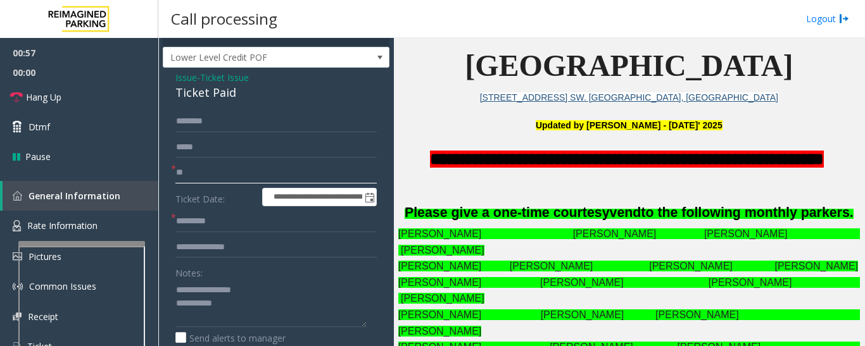
scroll to position [0, 0]
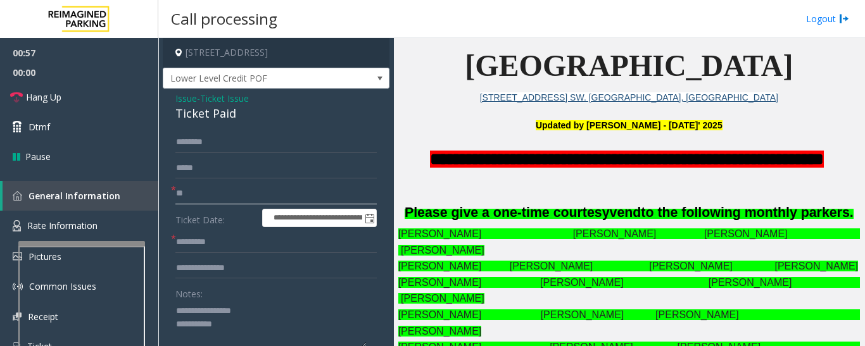
type input "**"
click at [201, 246] on input "text" at bounding box center [275, 243] width 201 height 22
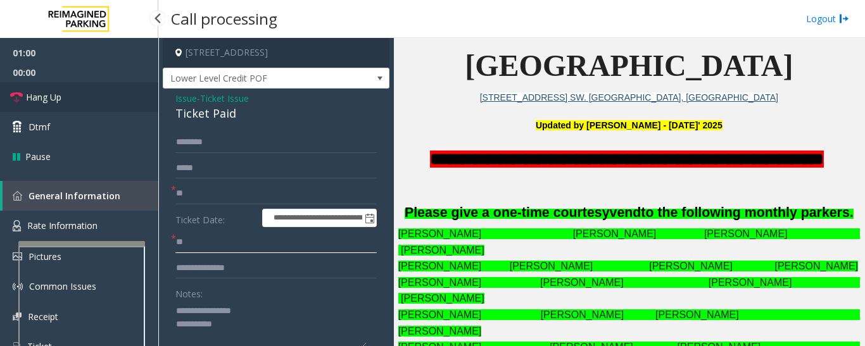
type input "**"
click at [34, 93] on span "Hang Up" at bounding box center [43, 97] width 35 height 13
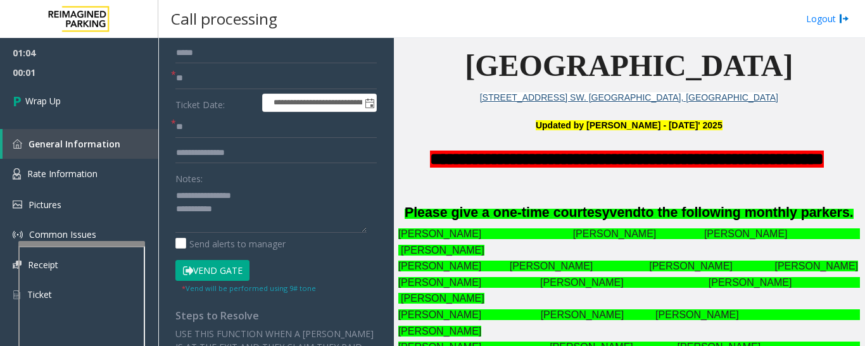
scroll to position [150, 0]
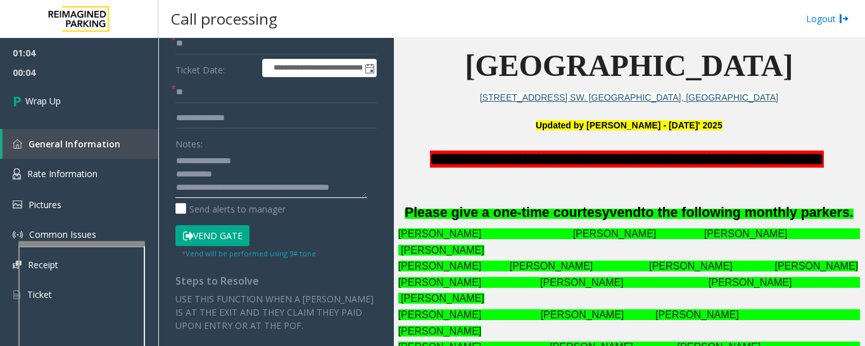
drag, startPoint x: 176, startPoint y: 187, endPoint x: 358, endPoint y: 227, distance: 186.8
click at [177, 187] on textarea at bounding box center [270, 174] width 191 height 47
click at [213, 192] on textarea at bounding box center [270, 174] width 191 height 47
click at [179, 184] on textarea at bounding box center [270, 174] width 191 height 47
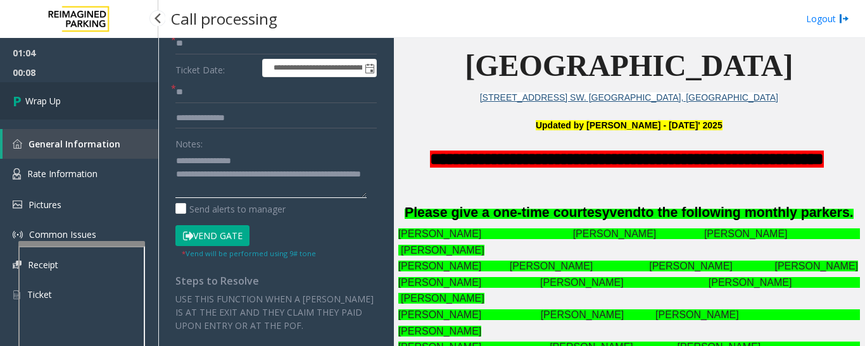
type textarea "**********"
click at [85, 106] on link "Wrap Up" at bounding box center [79, 100] width 158 height 37
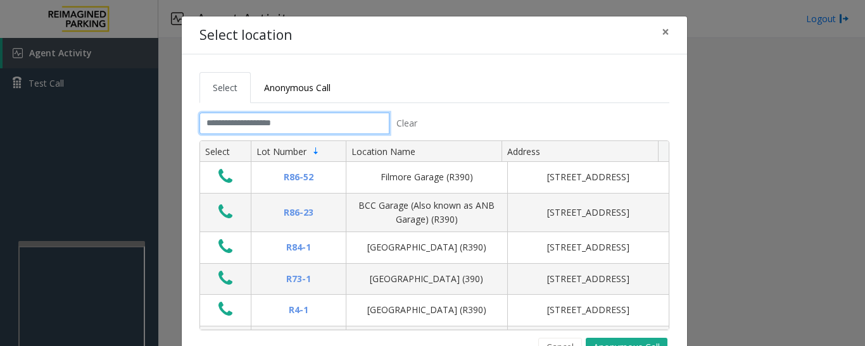
click at [291, 123] on input "text" at bounding box center [294, 124] width 190 height 22
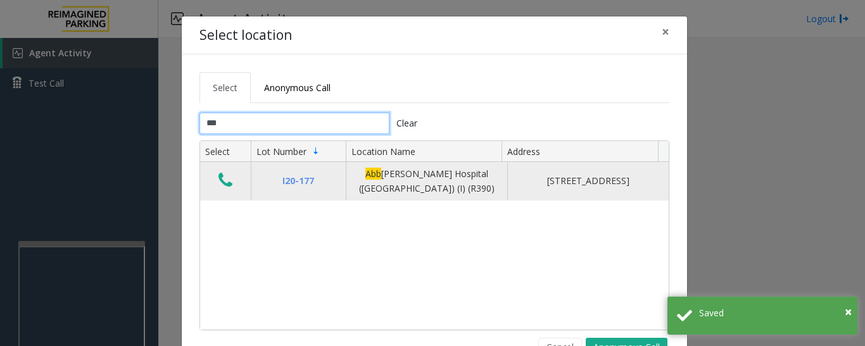
type input "***"
click at [230, 184] on button "Data table" at bounding box center [226, 181] width 22 height 20
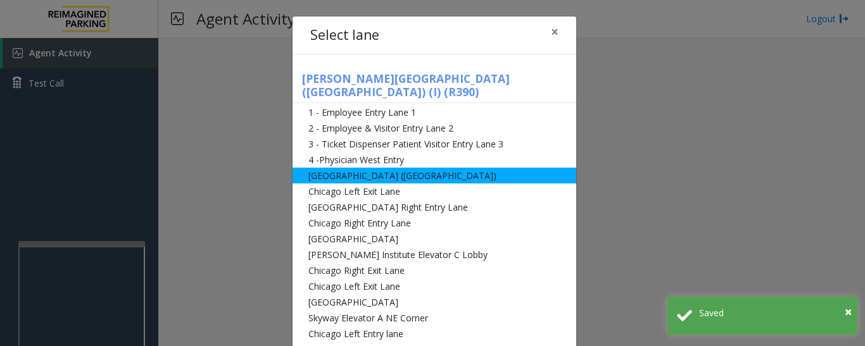
click at [372, 168] on li "[GEOGRAPHIC_DATA] ([GEOGRAPHIC_DATA])" at bounding box center [435, 176] width 284 height 16
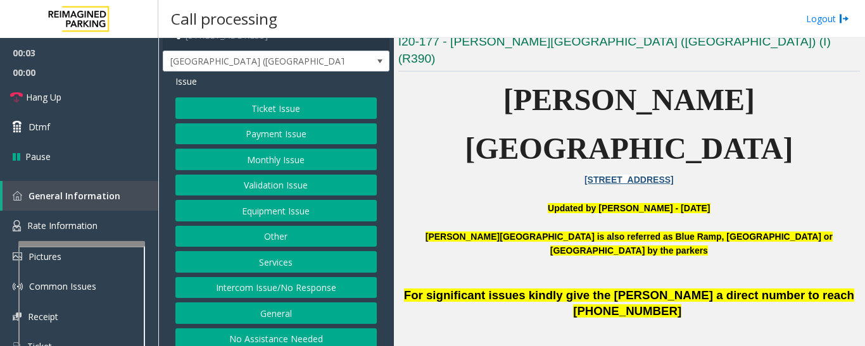
scroll to position [27, 0]
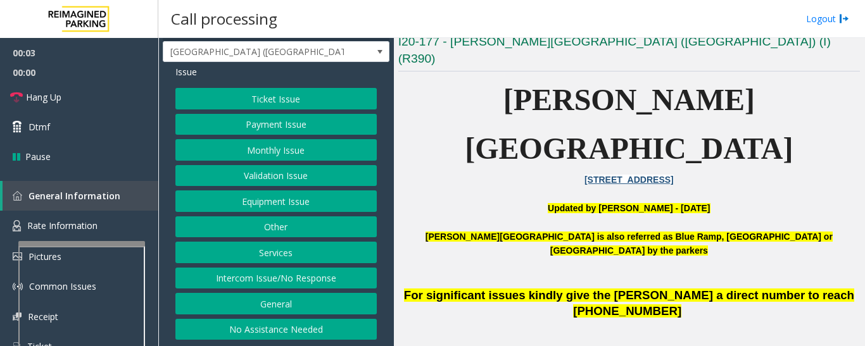
click at [287, 281] on button "Intercom Issue/No Response" at bounding box center [275, 279] width 201 height 22
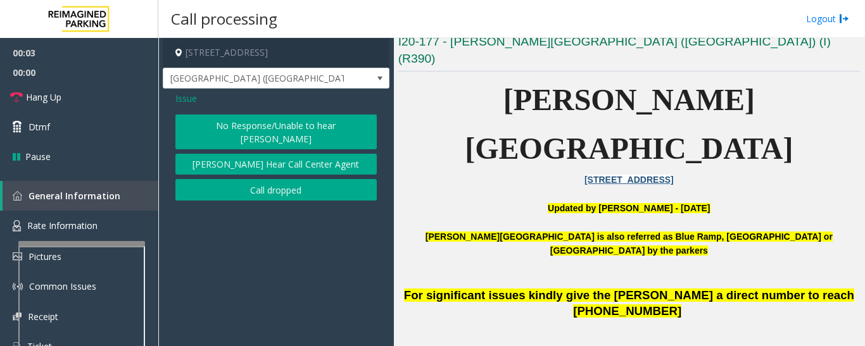
scroll to position [0, 0]
click at [274, 127] on button "No Response/Unable to hear [PERSON_NAME]" at bounding box center [275, 132] width 201 height 35
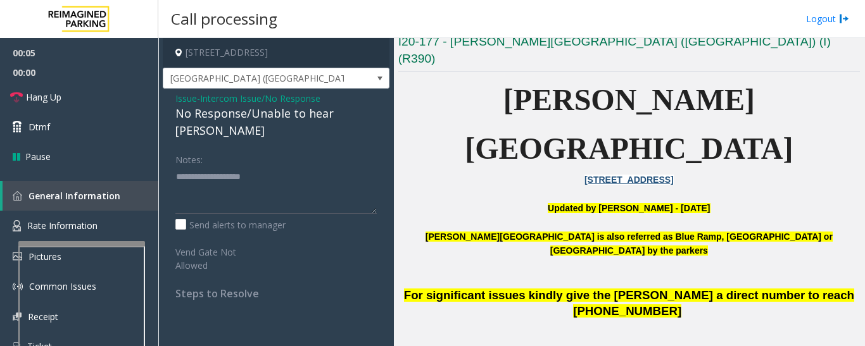
click at [274, 119] on div "No Response/Unable to hear [PERSON_NAME]" at bounding box center [275, 122] width 201 height 34
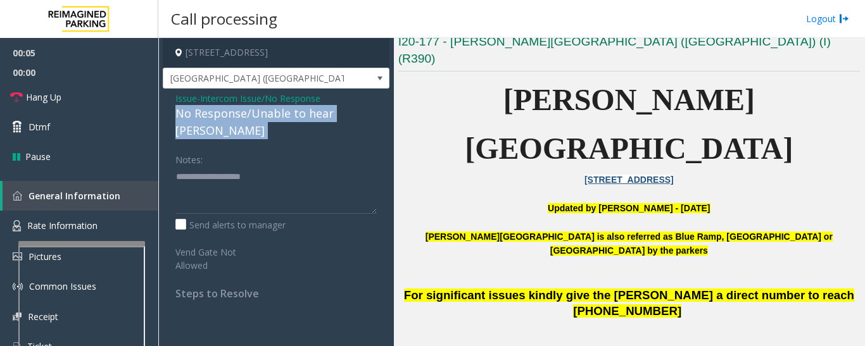
click at [274, 119] on div "No Response/Unable to hear [PERSON_NAME]" at bounding box center [275, 122] width 201 height 34
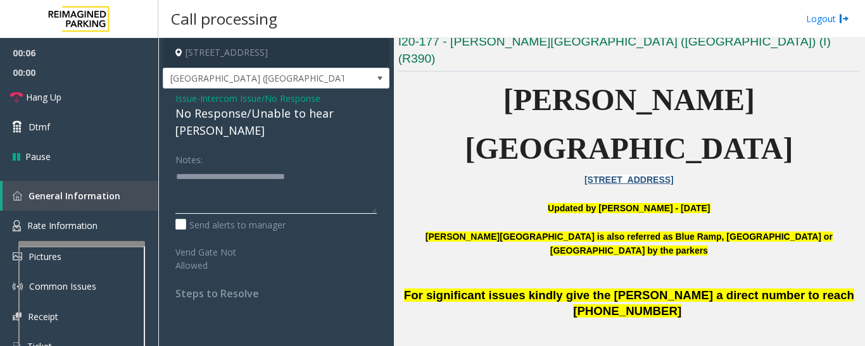
click at [336, 167] on textarea at bounding box center [275, 190] width 201 height 47
type textarea "**********"
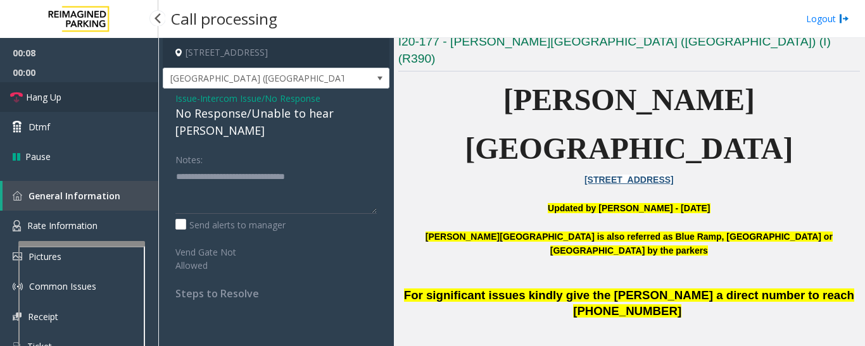
click at [42, 108] on link "Hang Up" at bounding box center [79, 97] width 158 height 30
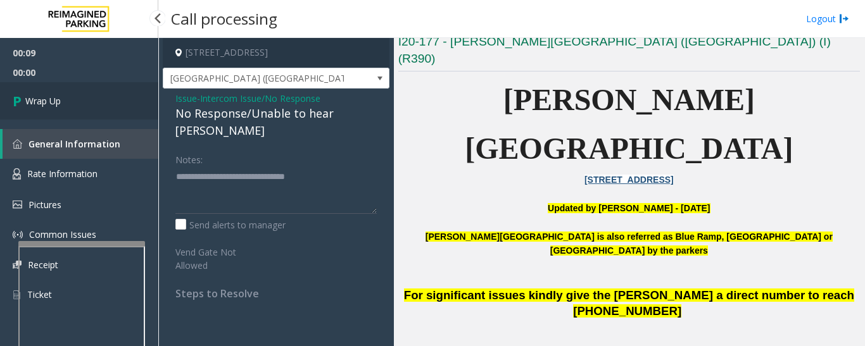
click at [42, 108] on link "Wrap Up" at bounding box center [79, 100] width 158 height 37
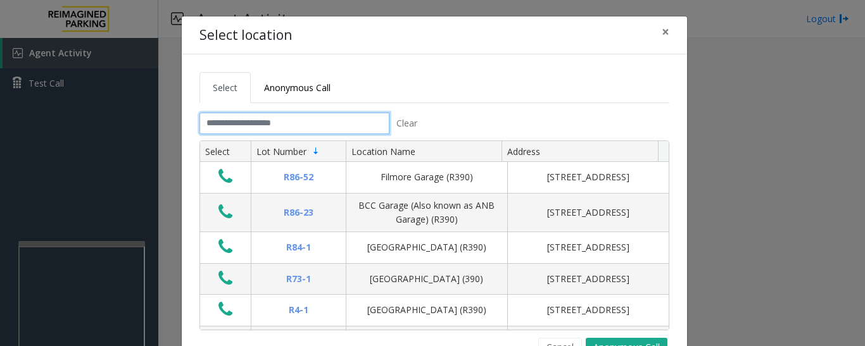
click at [259, 128] on input "text" at bounding box center [294, 124] width 190 height 22
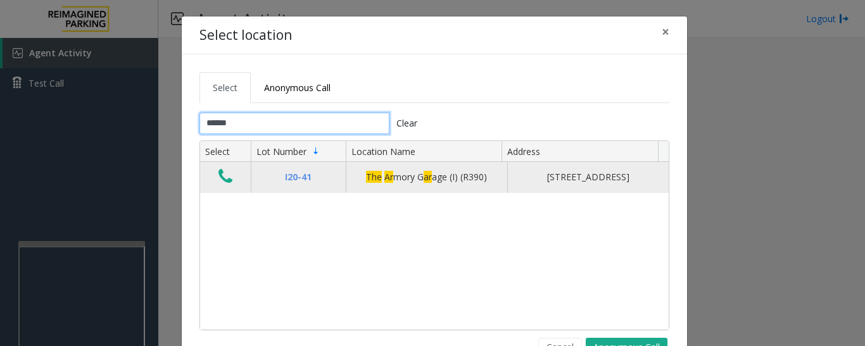
type input "******"
click at [221, 180] on icon "Data table" at bounding box center [225, 177] width 14 height 18
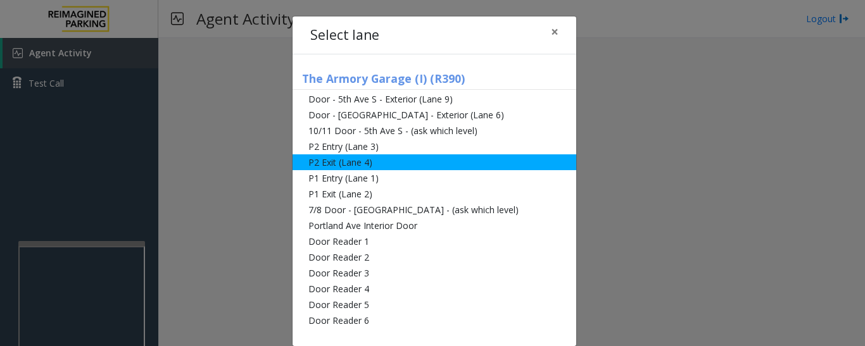
click at [313, 167] on li "P2 Exit (Lane 4)" at bounding box center [435, 163] width 284 height 16
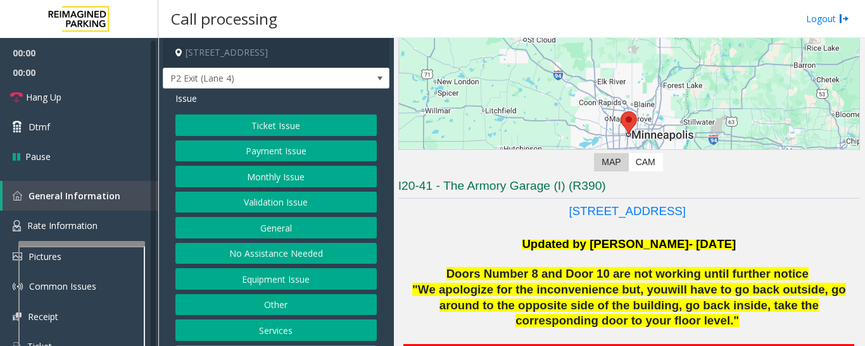
scroll to position [253, 0]
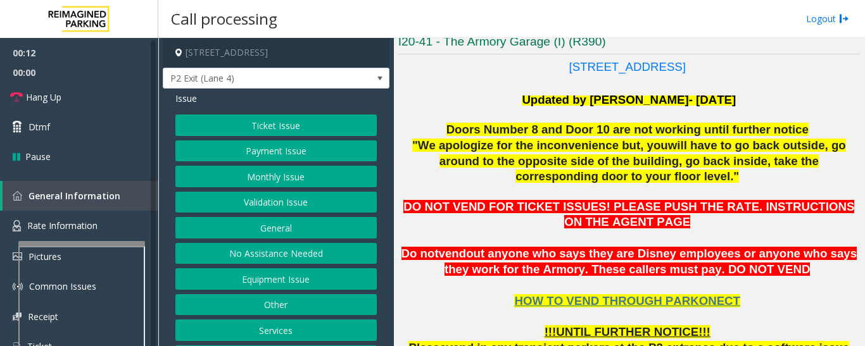
click at [283, 331] on button "Services" at bounding box center [275, 331] width 201 height 22
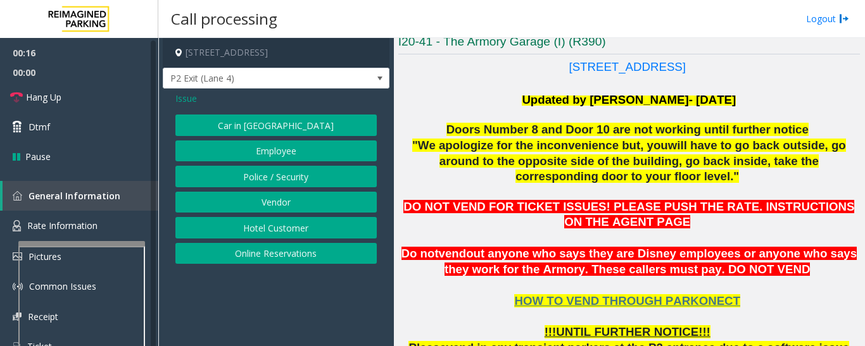
click at [350, 248] on button "Online Reservations" at bounding box center [275, 254] width 201 height 22
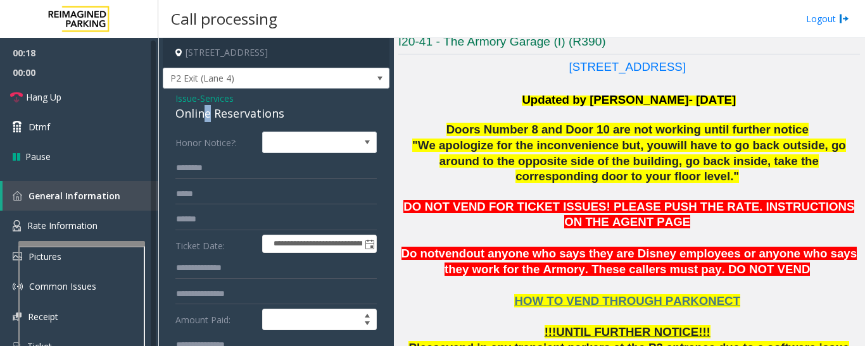
click at [208, 115] on div "Online Reservations" at bounding box center [275, 113] width 201 height 17
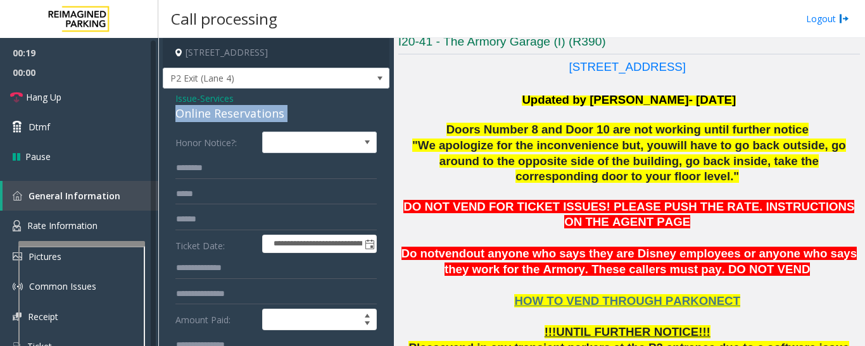
click at [208, 115] on div "Online Reservations" at bounding box center [275, 113] width 201 height 17
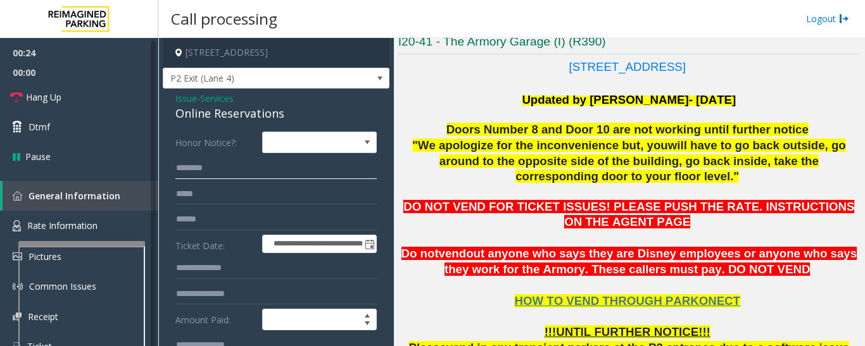
click at [233, 162] on input "text" at bounding box center [275, 169] width 201 height 22
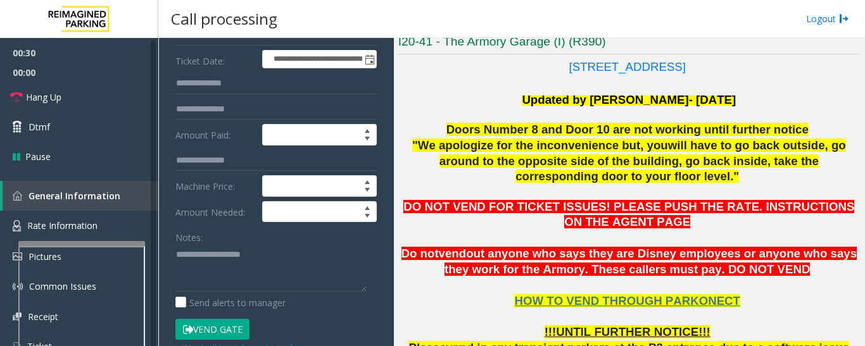
scroll to position [190, 0]
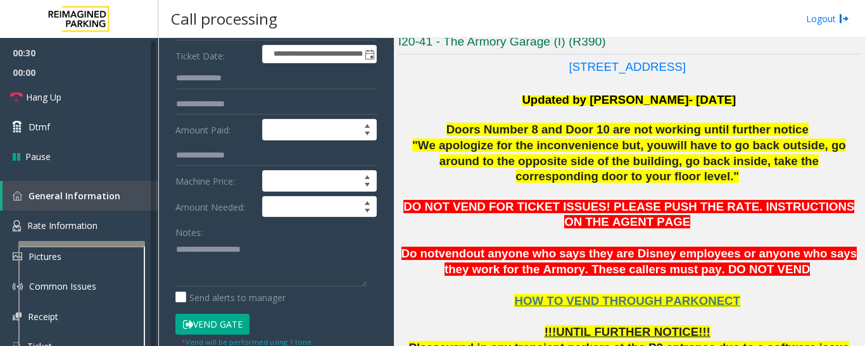
type input "*****"
click at [233, 263] on textarea at bounding box center [270, 262] width 191 height 47
paste textarea "**********"
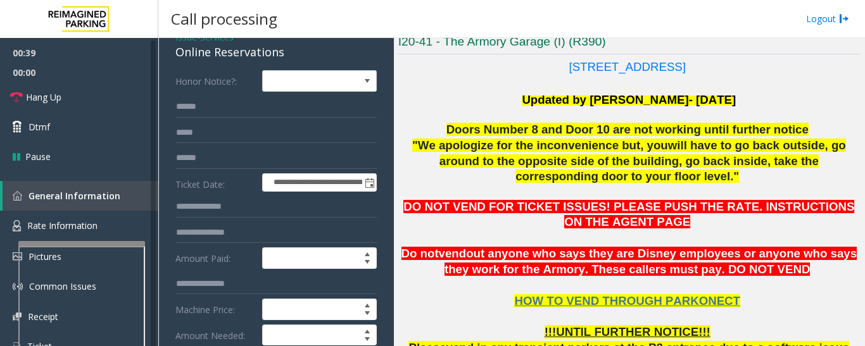
scroll to position [0, 0]
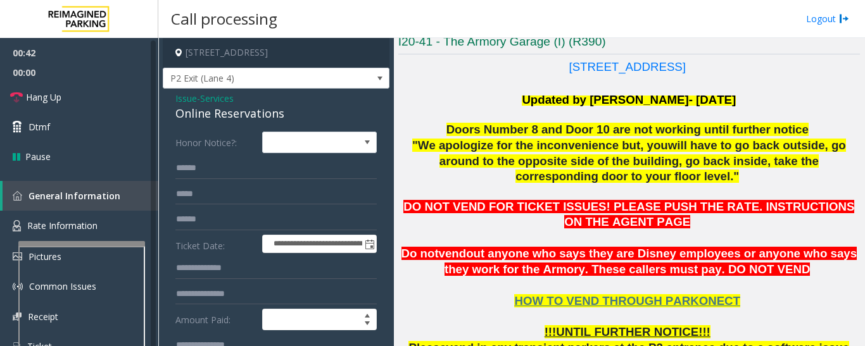
type textarea "**********"
click at [185, 97] on span "Issue" at bounding box center [186, 98] width 22 height 13
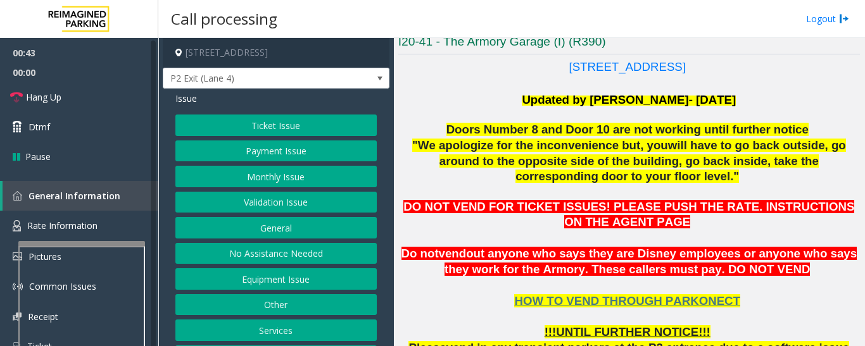
click at [258, 132] on button "Ticket Issue" at bounding box center [275, 126] width 201 height 22
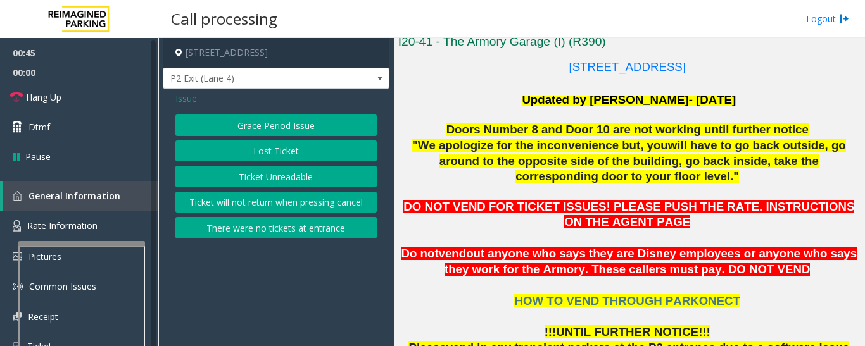
click at [284, 170] on button "Ticket Unreadable" at bounding box center [275, 177] width 201 height 22
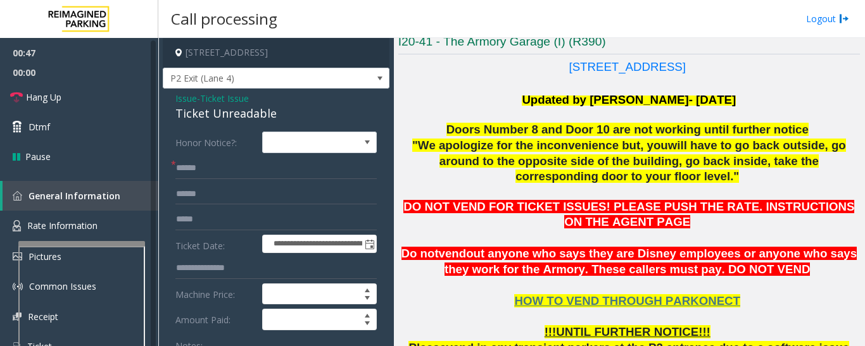
click at [226, 114] on div "Ticket Unreadable" at bounding box center [275, 113] width 201 height 17
copy div "Ticket Unreadable"
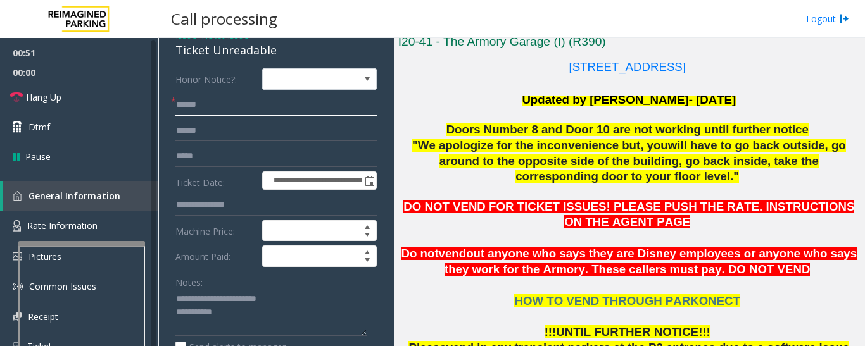
click at [201, 108] on input "text" at bounding box center [275, 105] width 201 height 22
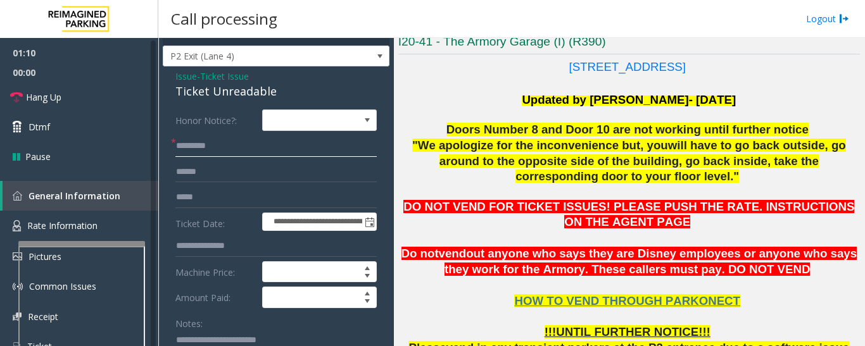
scroll to position [0, 0]
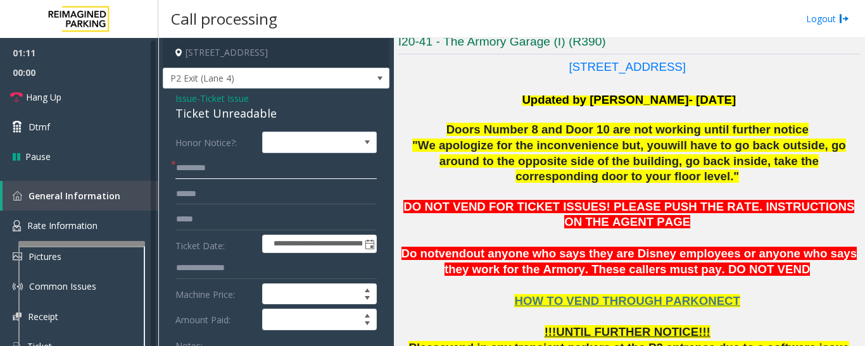
type input "*********"
click at [186, 94] on span "Issue" at bounding box center [186, 98] width 22 height 13
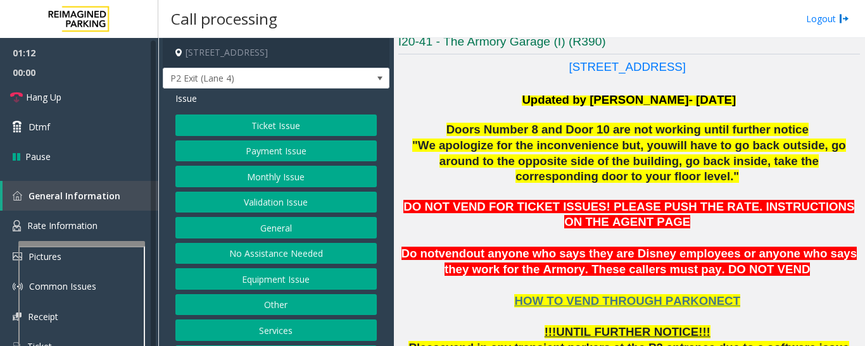
click at [270, 329] on button "Services" at bounding box center [275, 331] width 201 height 22
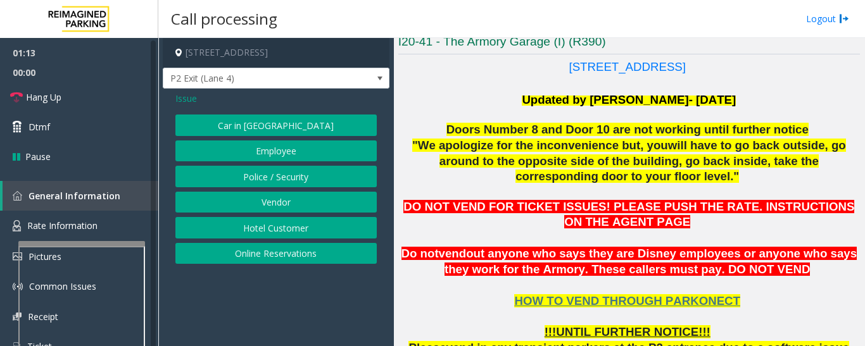
click at [282, 254] on button "Online Reservations" at bounding box center [275, 254] width 201 height 22
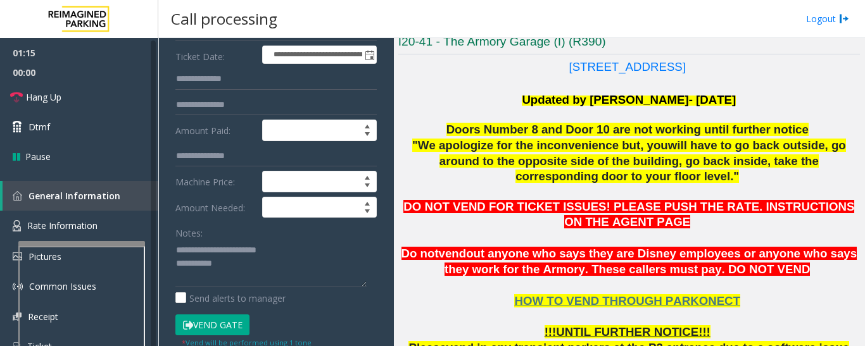
scroll to position [190, 0]
click at [226, 329] on button "Vend Gate" at bounding box center [212, 325] width 74 height 22
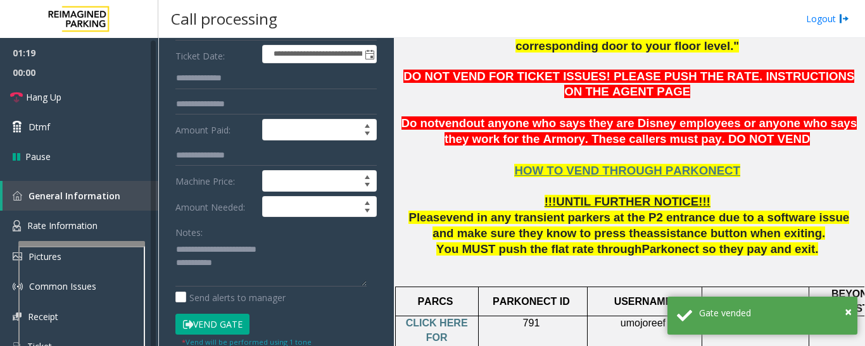
scroll to position [507, 0]
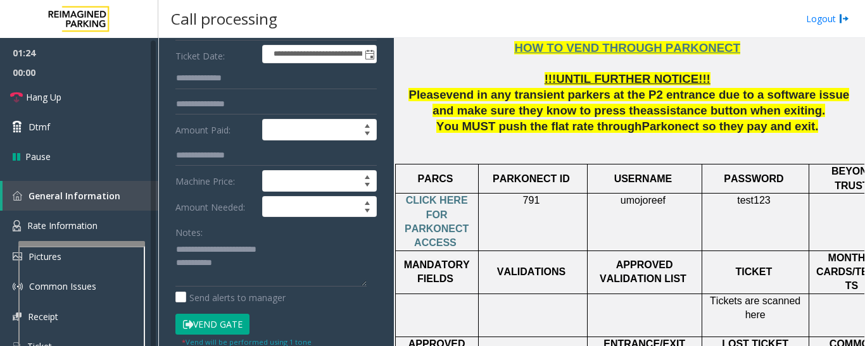
drag, startPoint x: 227, startPoint y: 324, endPoint x: 248, endPoint y: 317, distance: 22.4
click at [227, 324] on button "Vend Gate" at bounding box center [212, 325] width 74 height 22
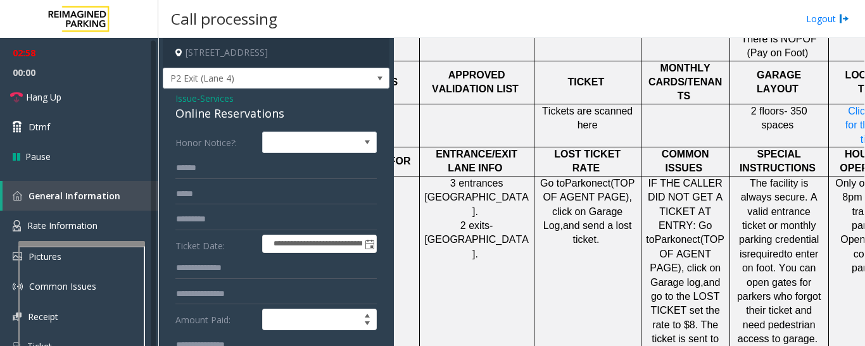
scroll to position [697, 229]
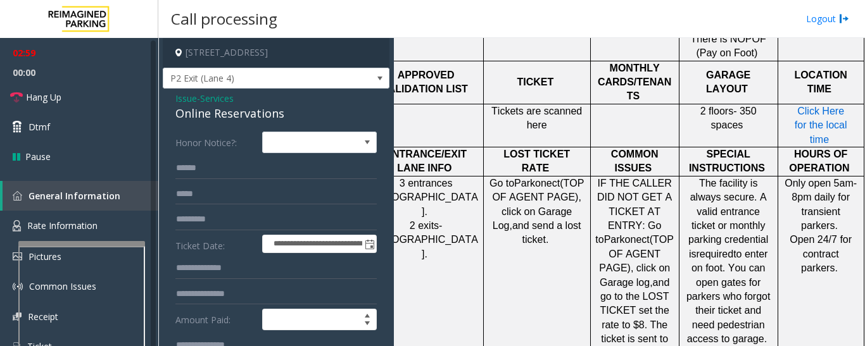
click at [816, 106] on span "Click Here for the local time" at bounding box center [821, 125] width 53 height 39
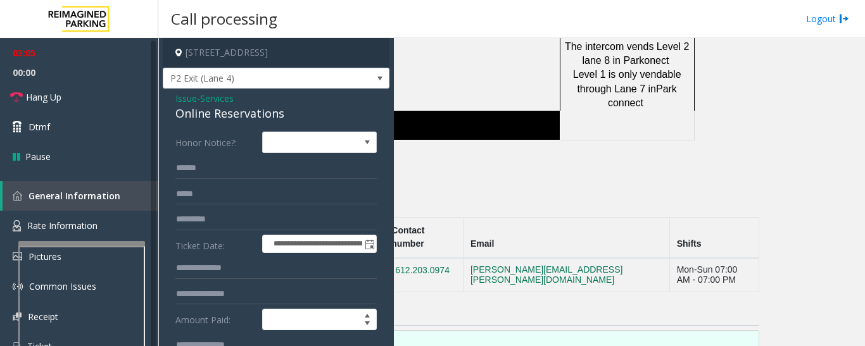
scroll to position [1832, 0]
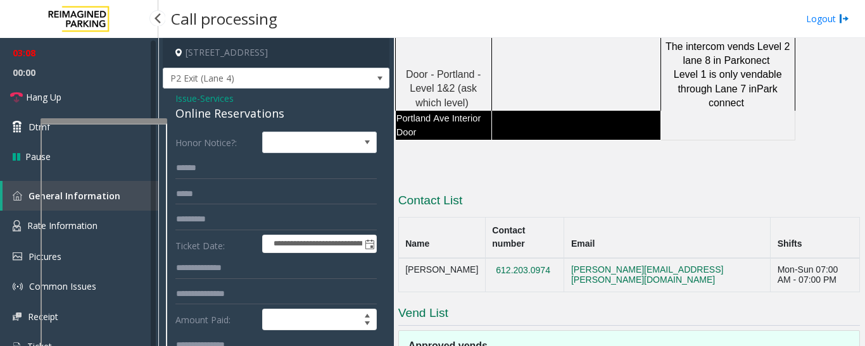
click at [118, 115] on app-root "**********" at bounding box center [432, 173] width 865 height 346
drag, startPoint x: 534, startPoint y: 170, endPoint x: 465, endPoint y: 169, distance: 68.4
click at [485, 258] on td "612.203.0974" at bounding box center [524, 275] width 79 height 34
copy button "612.203.0974"
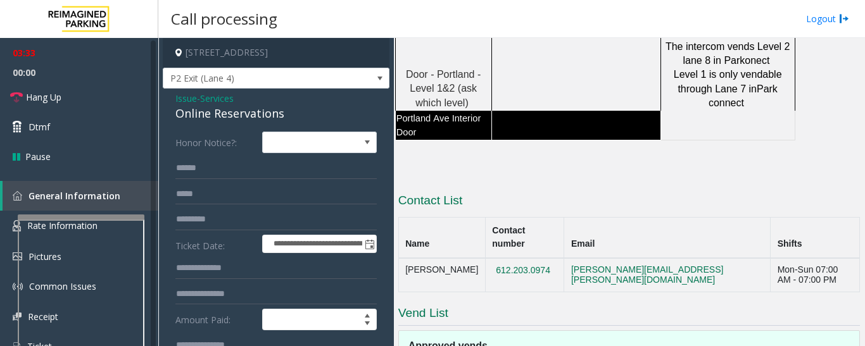
click at [110, 218] on div at bounding box center [81, 217] width 127 height 5
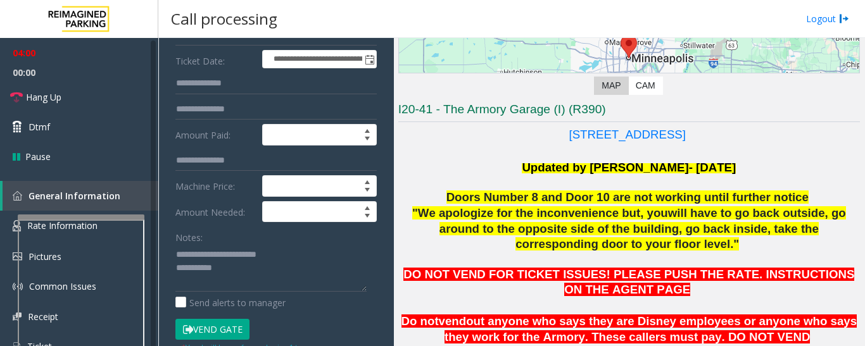
scroll to position [190, 0]
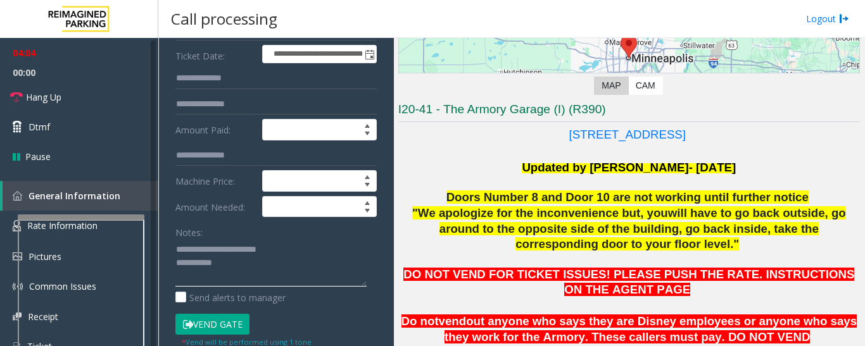
click at [299, 270] on textarea at bounding box center [270, 262] width 191 height 47
click at [267, 272] on textarea at bounding box center [270, 262] width 191 height 47
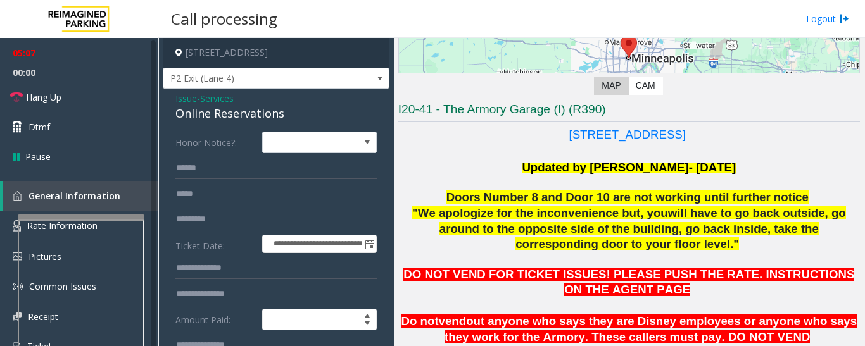
scroll to position [127, 0]
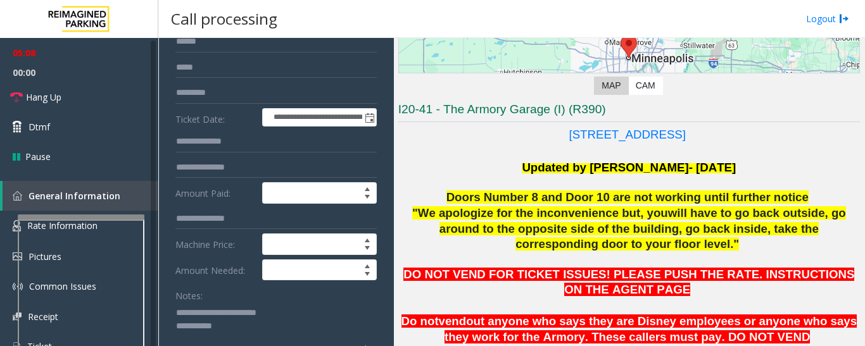
click at [245, 326] on textarea at bounding box center [270, 326] width 191 height 47
click at [85, 103] on link "Hang Up" at bounding box center [79, 97] width 158 height 30
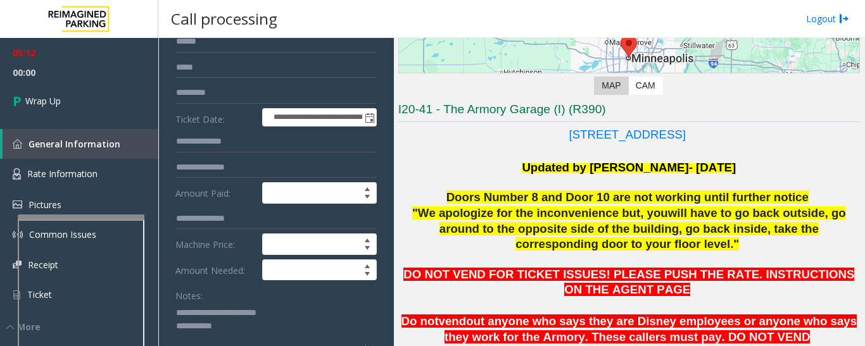
click at [234, 327] on textarea at bounding box center [270, 326] width 191 height 47
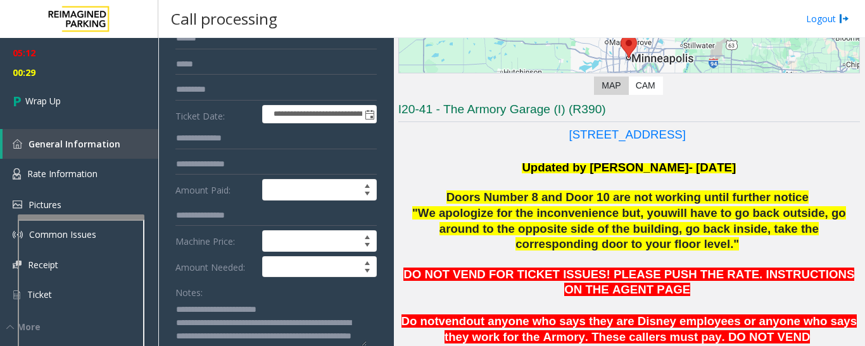
scroll to position [23, 0]
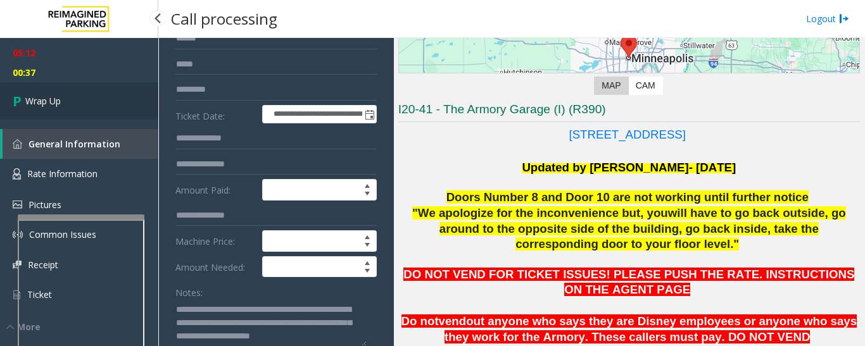
type textarea "**********"
click at [110, 111] on link "Wrap Up" at bounding box center [79, 100] width 158 height 37
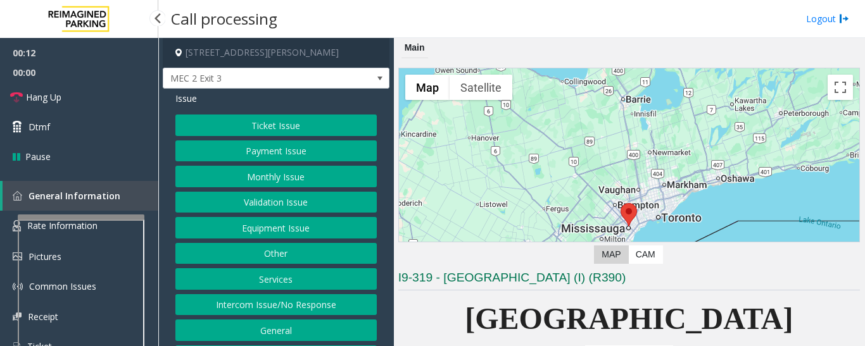
scroll to position [253, 0]
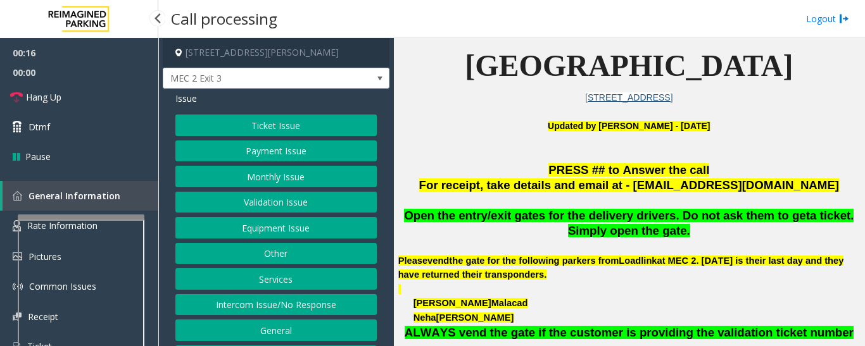
click at [327, 125] on button "Ticket Issue" at bounding box center [275, 126] width 201 height 22
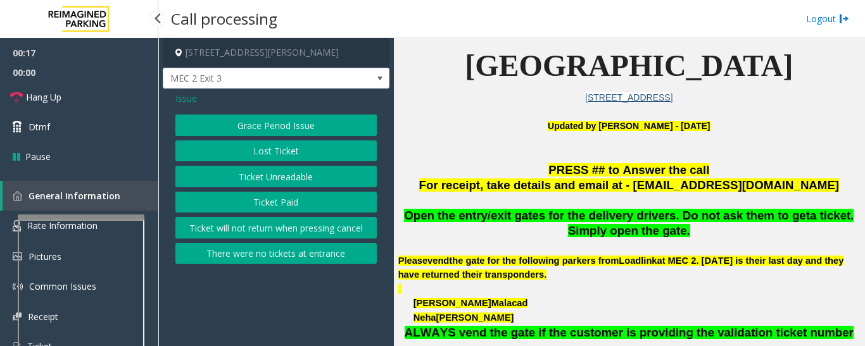
click at [288, 257] on button "There were no tickets at entrance" at bounding box center [275, 254] width 201 height 22
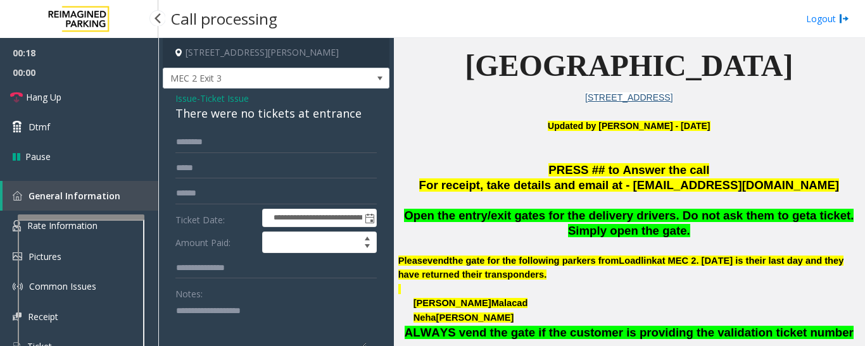
click at [248, 122] on div "There were no tickets at entrance" at bounding box center [275, 113] width 201 height 17
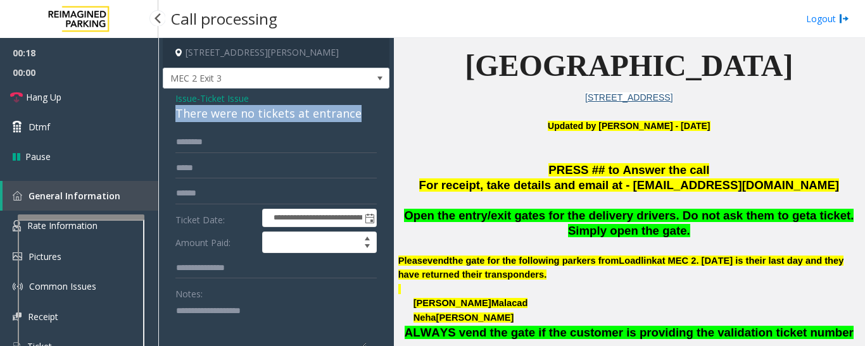
click at [248, 122] on div "There were no tickets at entrance" at bounding box center [275, 113] width 201 height 17
copy div "There were no tickets at entrance"
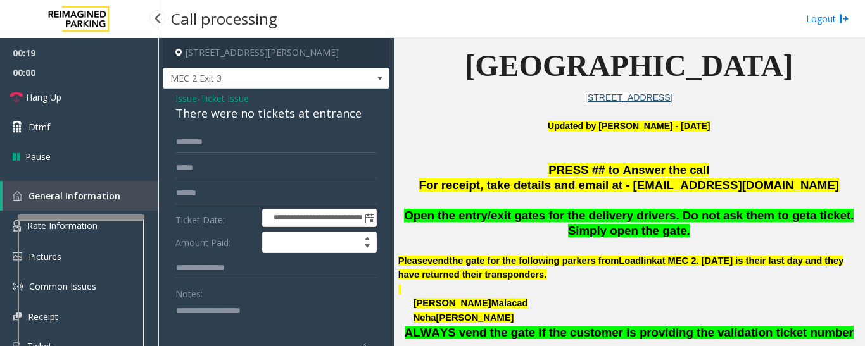
click at [247, 313] on textarea at bounding box center [270, 324] width 191 height 47
paste textarea "**********"
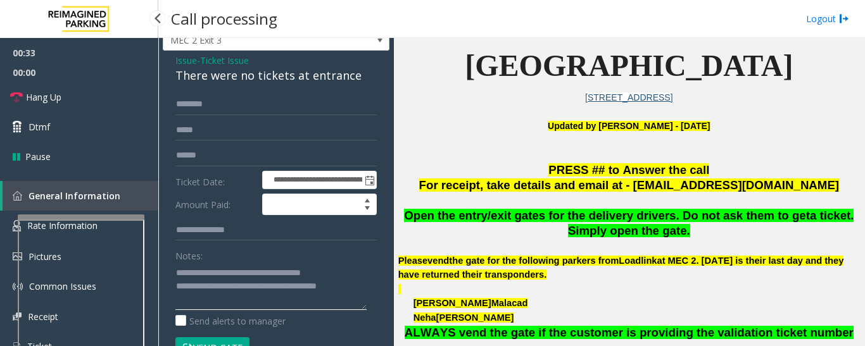
type textarea "**********"
click at [241, 113] on input "text" at bounding box center [275, 105] width 201 height 22
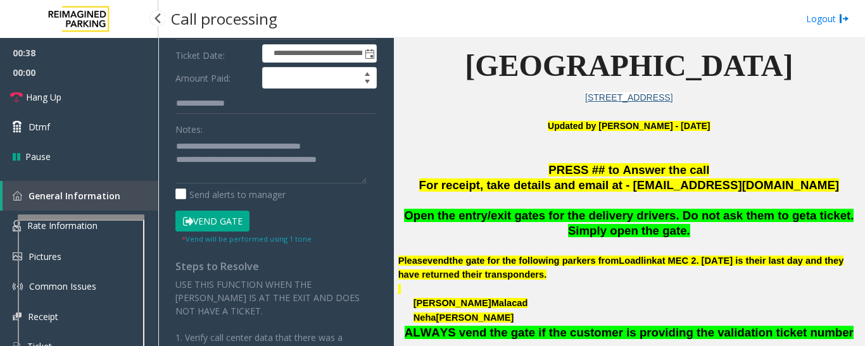
click at [237, 215] on button "Vend Gate" at bounding box center [212, 222] width 74 height 22
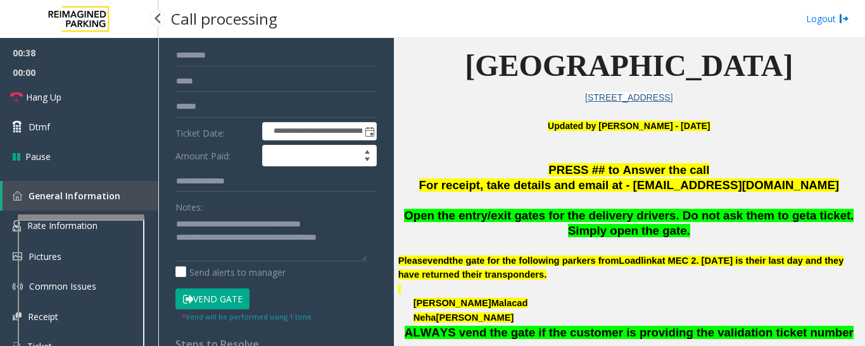
scroll to position [0, 0]
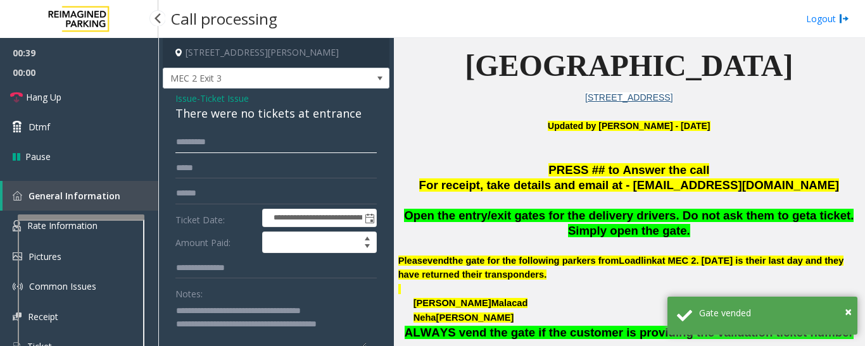
click at [256, 145] on input "********" at bounding box center [275, 143] width 201 height 22
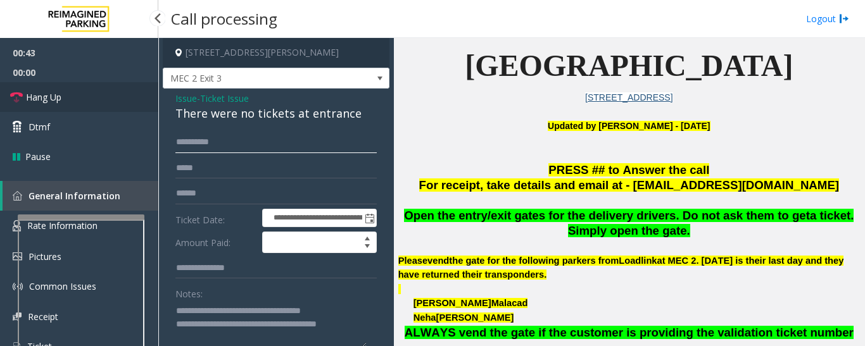
type input "********"
click at [38, 103] on span "Hang Up" at bounding box center [43, 97] width 35 height 13
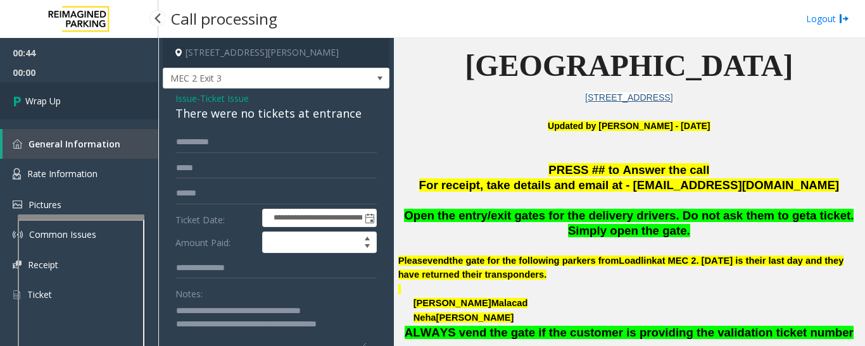
click at [35, 102] on span "Wrap Up" at bounding box center [42, 100] width 35 height 13
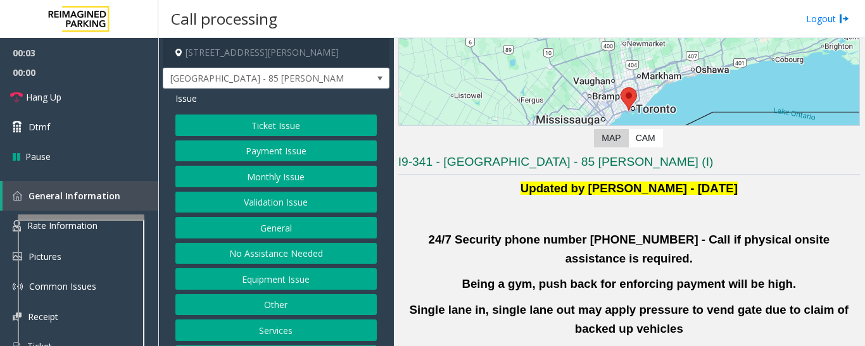
scroll to position [253, 0]
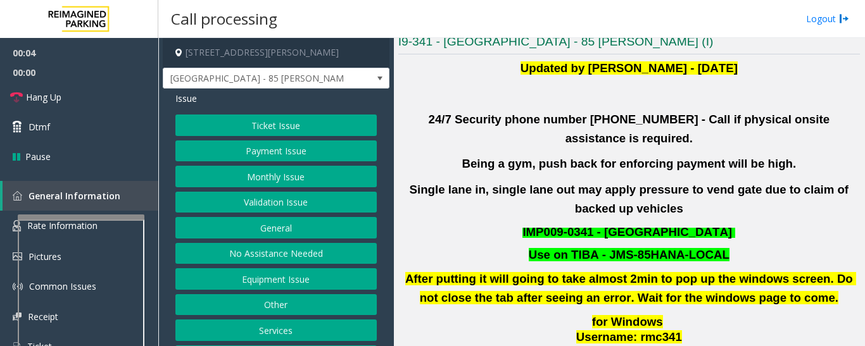
click at [246, 203] on button "Validation Issue" at bounding box center [275, 203] width 201 height 22
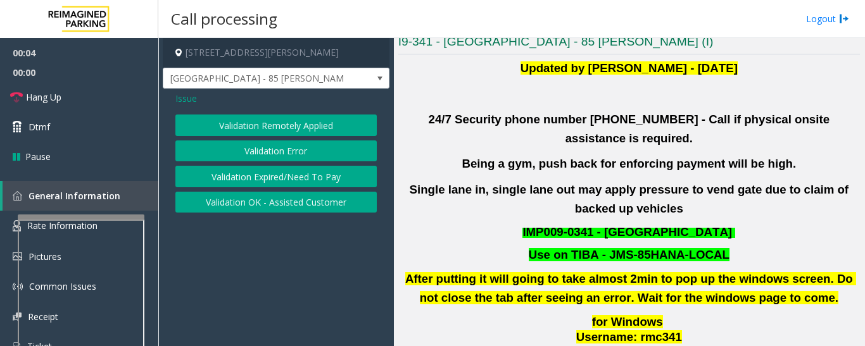
click at [273, 149] on button "Validation Error" at bounding box center [275, 152] width 201 height 22
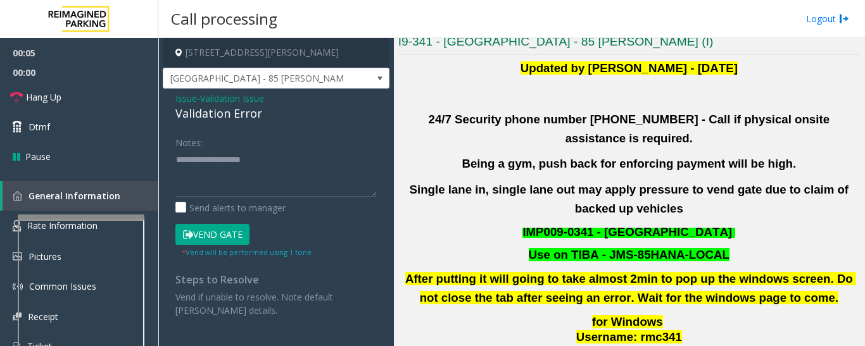
click at [210, 118] on div "Validation Error" at bounding box center [275, 113] width 201 height 17
copy div "Validation Error"
click at [227, 184] on textarea at bounding box center [275, 172] width 201 height 47
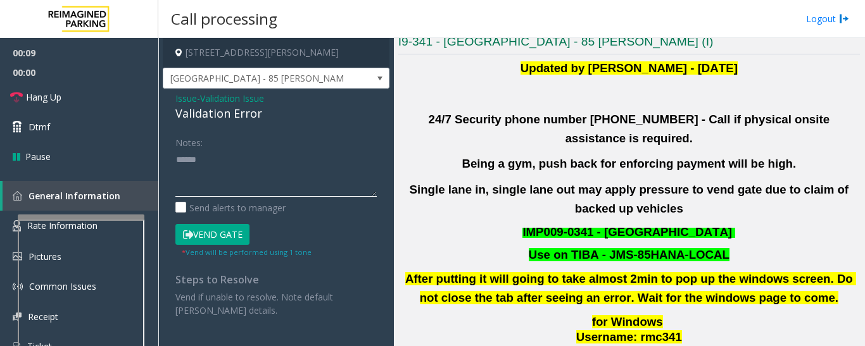
paste textarea "**********"
click at [272, 160] on textarea at bounding box center [275, 172] width 201 height 47
click at [263, 171] on textarea at bounding box center [275, 172] width 201 height 47
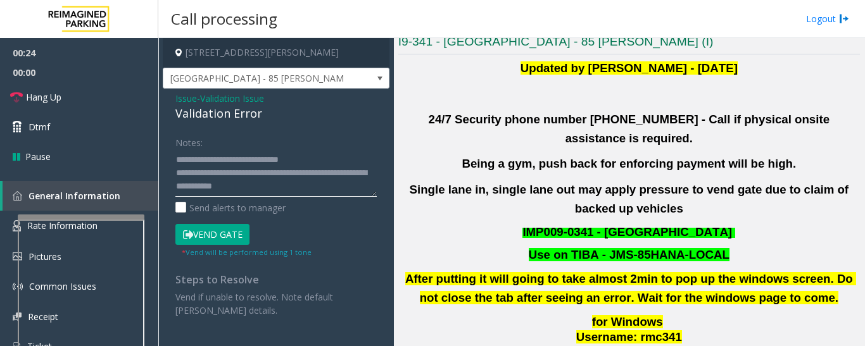
click at [316, 189] on textarea at bounding box center [275, 172] width 201 height 47
click at [179, 189] on textarea at bounding box center [275, 172] width 201 height 47
click at [274, 193] on textarea at bounding box center [275, 172] width 201 height 47
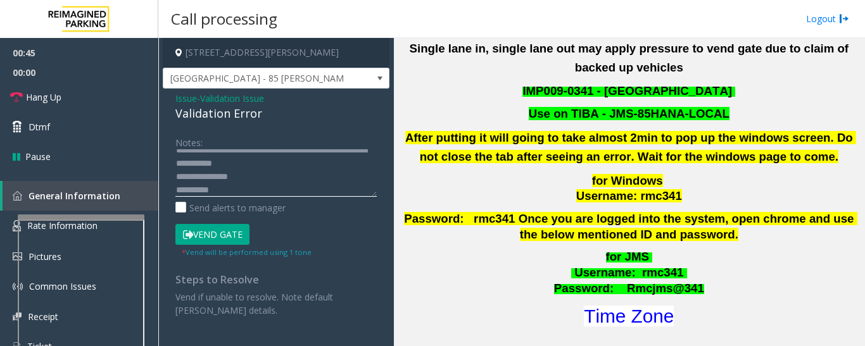
scroll to position [507, 0]
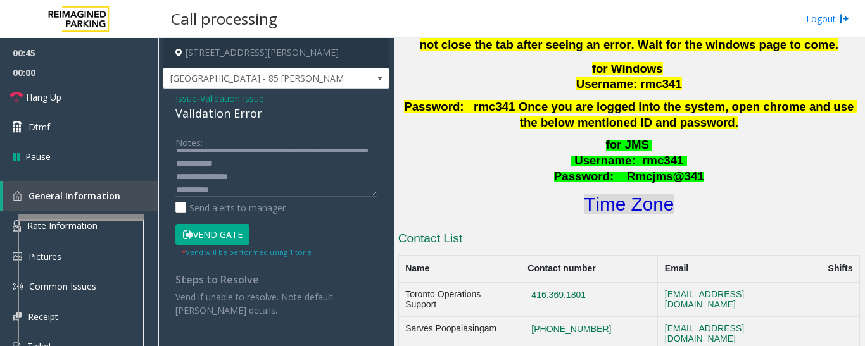
click at [662, 194] on font "Time Zone" at bounding box center [629, 204] width 90 height 21
click at [200, 239] on button "Vend Gate" at bounding box center [212, 235] width 74 height 22
click at [319, 167] on textarea at bounding box center [275, 172] width 201 height 47
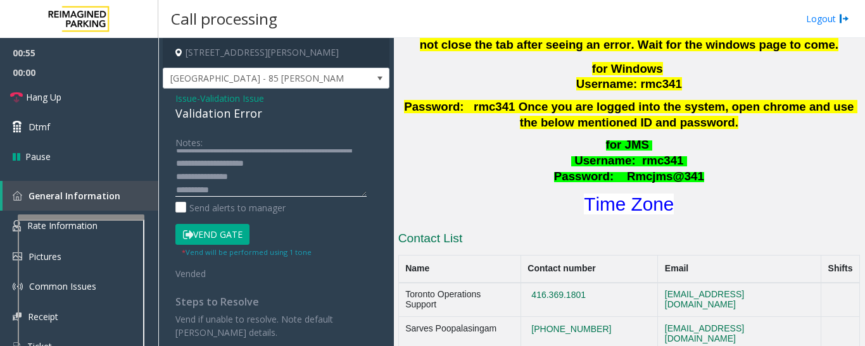
type textarea "**********"
click at [39, 78] on span "00:00" at bounding box center [79, 73] width 158 height 20
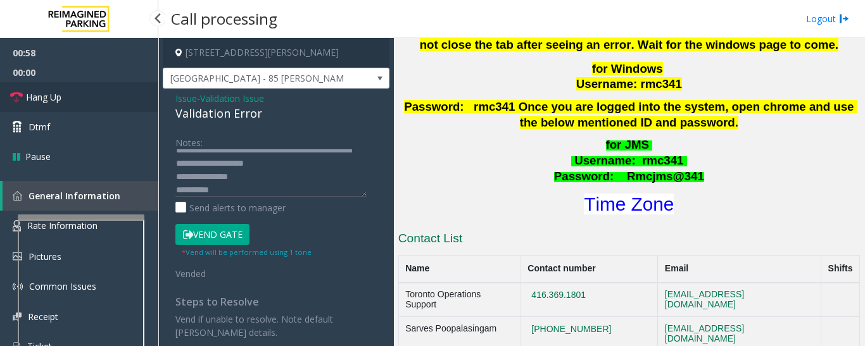
click at [41, 88] on link "Hang Up" at bounding box center [79, 97] width 158 height 30
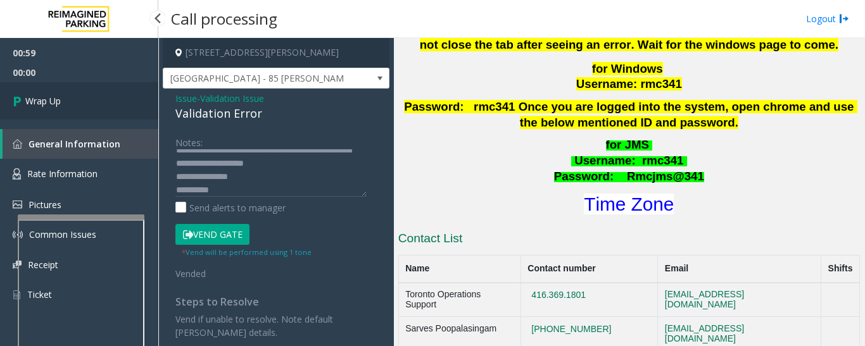
click at [91, 96] on link "Wrap Up" at bounding box center [79, 100] width 158 height 37
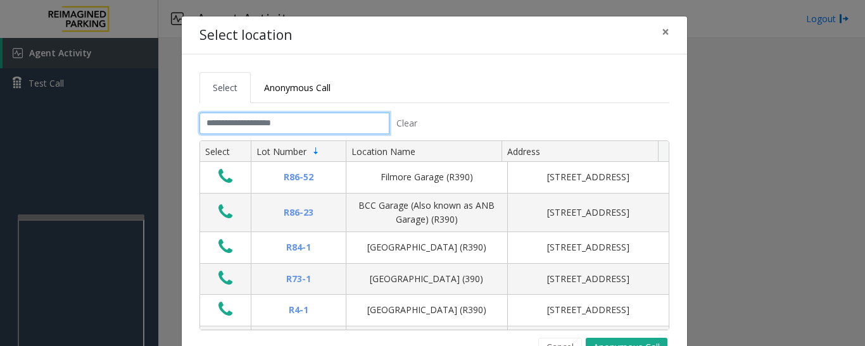
click at [358, 122] on input "text" at bounding box center [294, 124] width 190 height 22
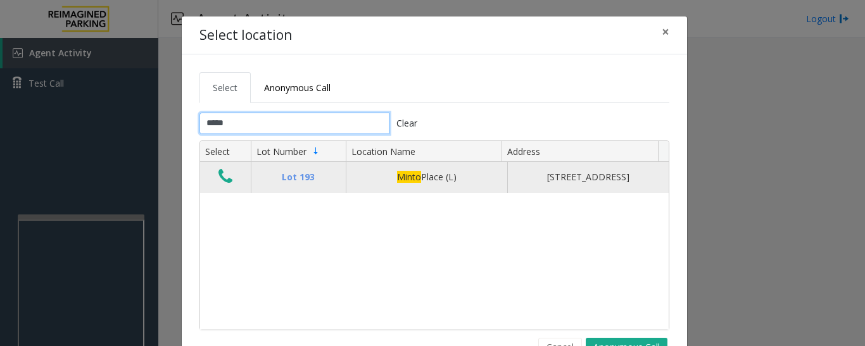
type input "*****"
click at [218, 177] on icon "Data table" at bounding box center [225, 177] width 14 height 18
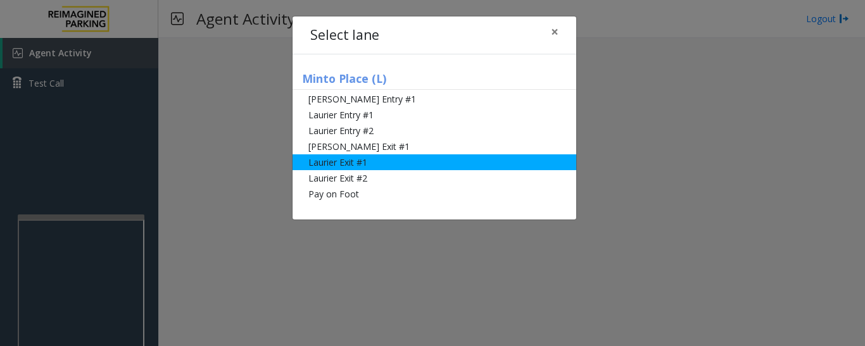
click at [381, 164] on li "Laurier Exit #1" at bounding box center [435, 163] width 284 height 16
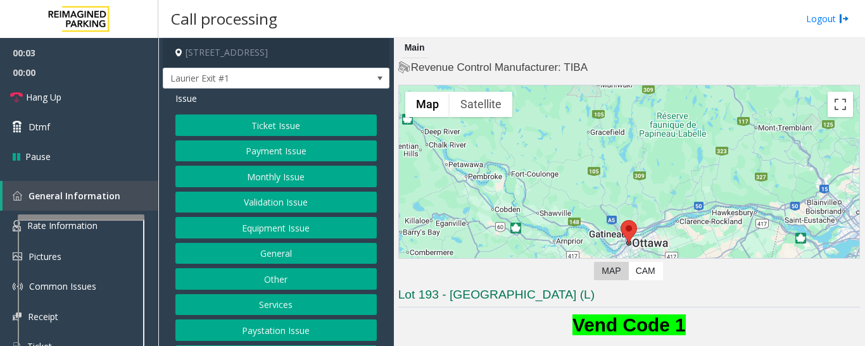
scroll to position [253, 0]
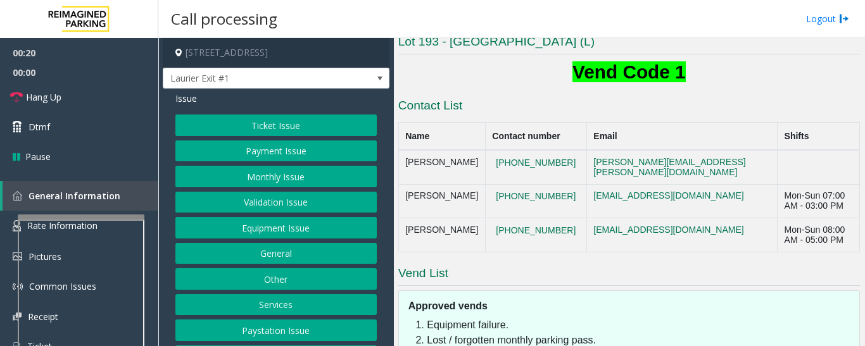
click at [305, 156] on button "Payment Issue" at bounding box center [275, 152] width 201 height 22
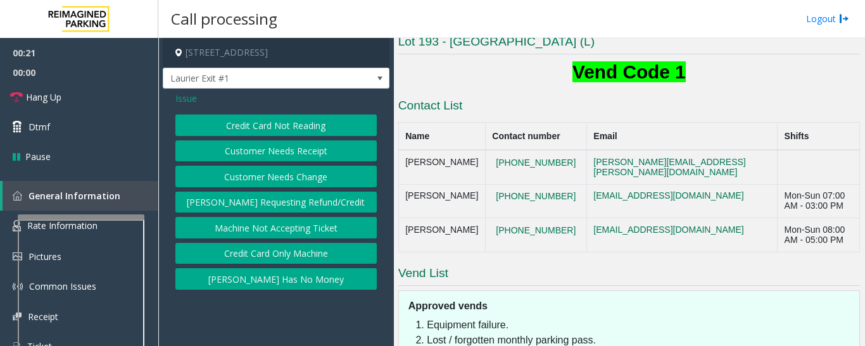
click at [270, 120] on button "Credit Card Not Reading" at bounding box center [275, 126] width 201 height 22
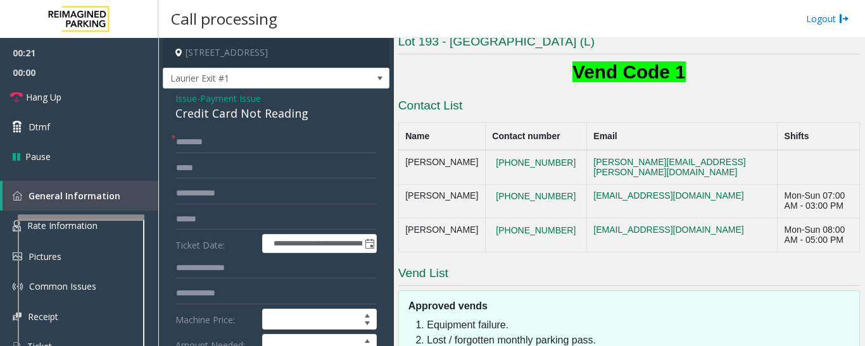
click at [225, 115] on div "Credit Card Not Reading" at bounding box center [275, 113] width 201 height 17
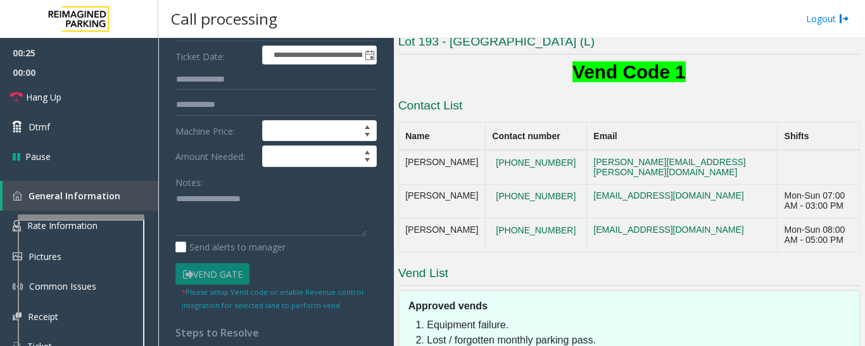
scroll to position [190, 0]
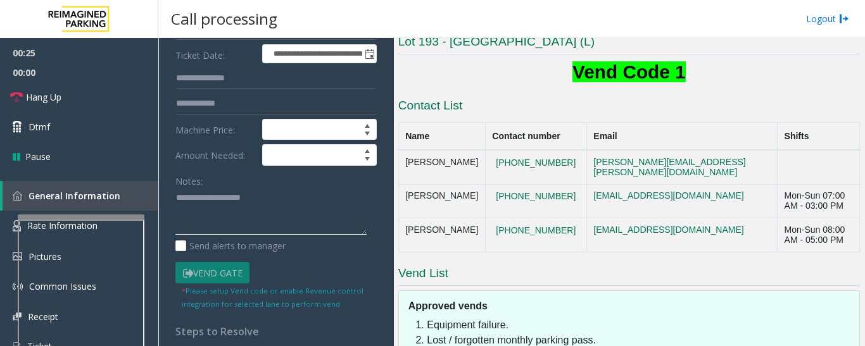
click at [281, 196] on textarea at bounding box center [270, 211] width 191 height 47
paste textarea "**********"
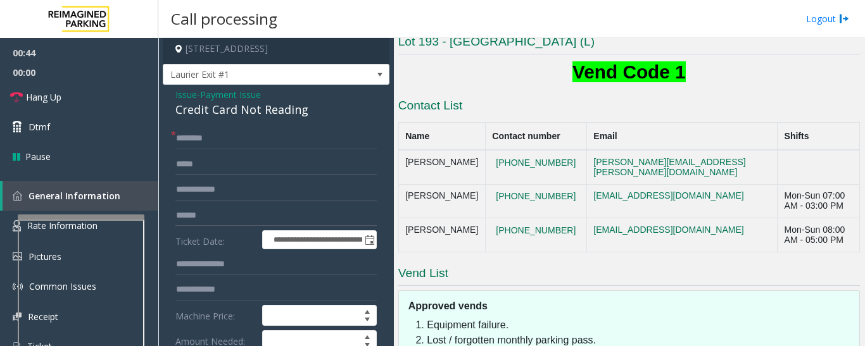
scroll to position [0, 0]
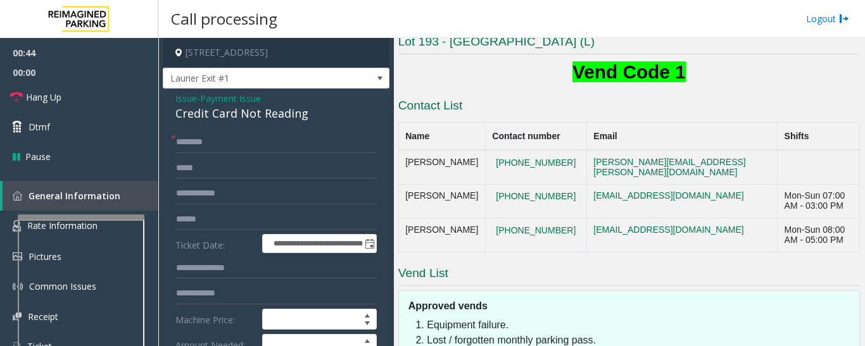
type textarea "**********"
click at [230, 142] on input "text" at bounding box center [275, 143] width 201 height 22
click at [243, 212] on input "text" at bounding box center [275, 220] width 201 height 22
type input "*"
type input "*****"
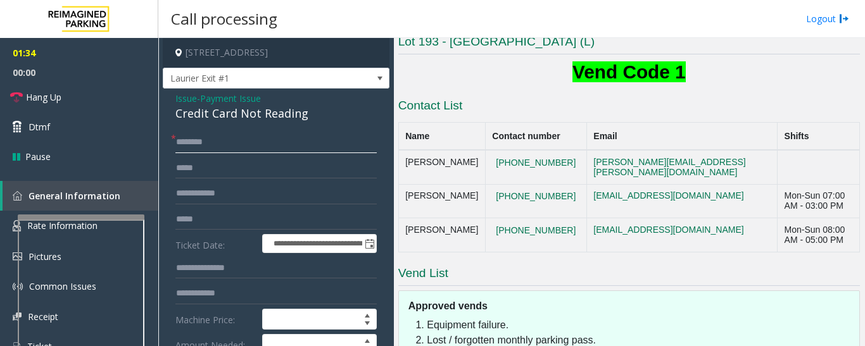
click at [335, 144] on input "text" at bounding box center [275, 143] width 201 height 22
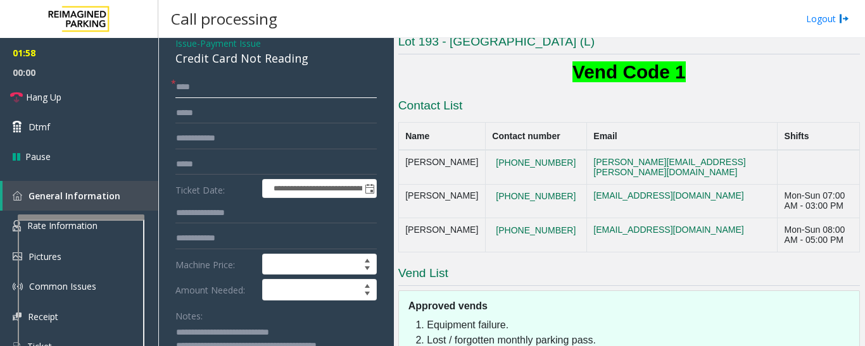
scroll to position [190, 0]
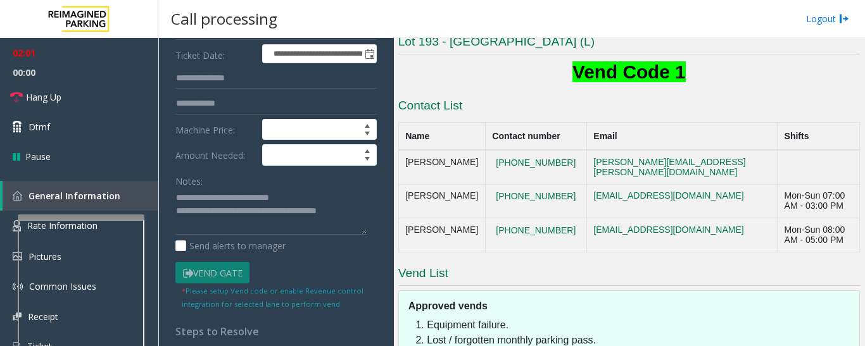
type input "***"
click at [277, 224] on textarea at bounding box center [270, 211] width 191 height 47
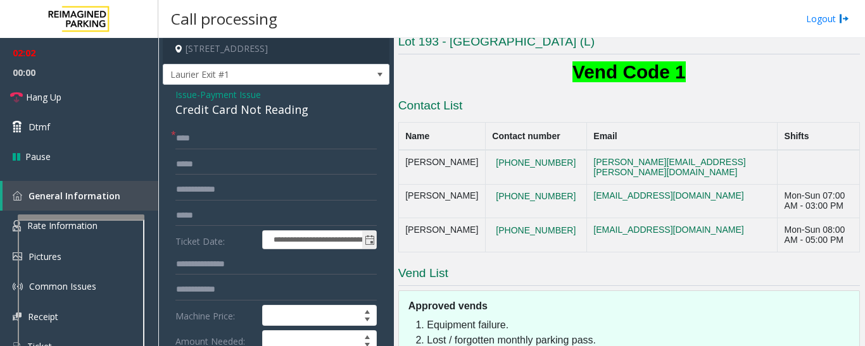
scroll to position [0, 0]
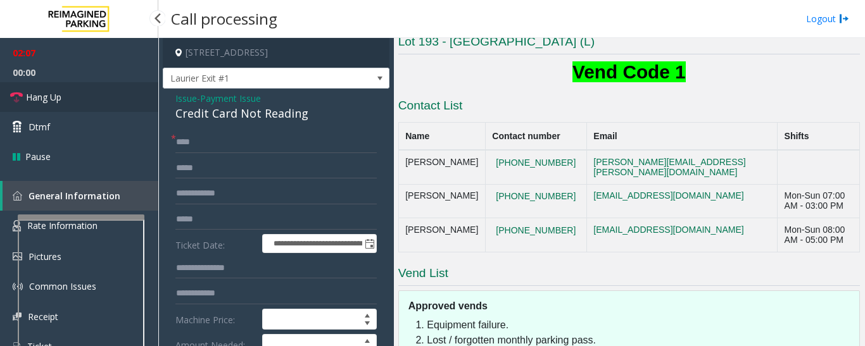
click at [51, 105] on link "Hang Up" at bounding box center [79, 97] width 158 height 30
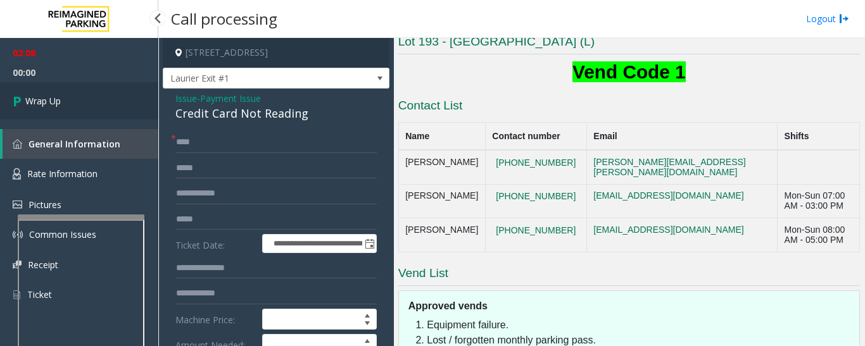
click at [66, 106] on link "Wrap Up" at bounding box center [79, 100] width 158 height 37
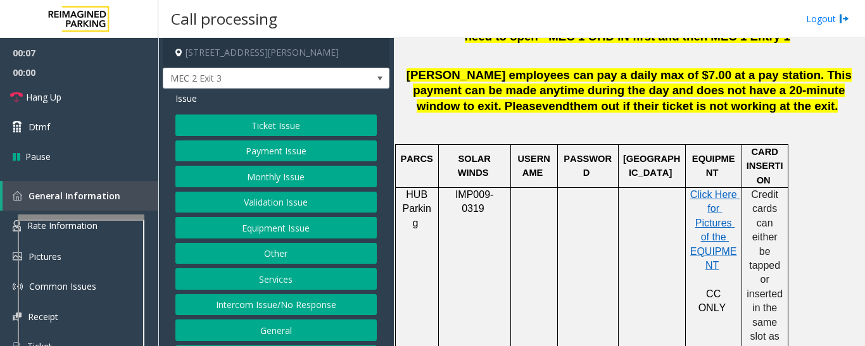
scroll to position [697, 0]
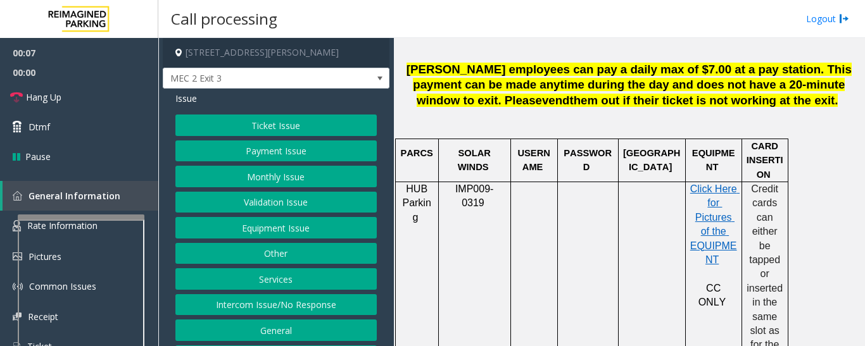
click at [331, 125] on button "Ticket Issue" at bounding box center [275, 126] width 201 height 22
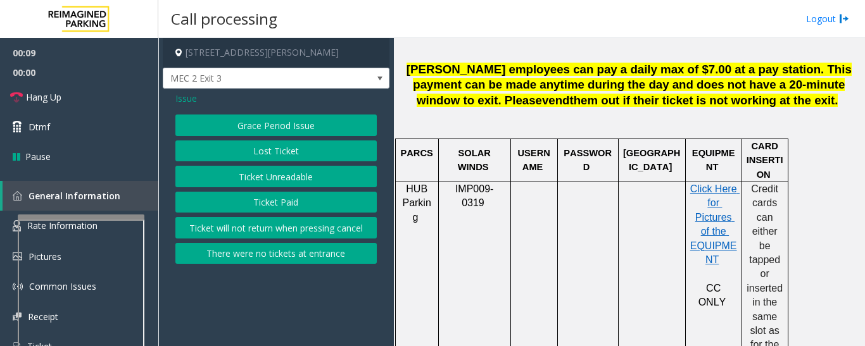
click at [277, 206] on button "Ticket Paid" at bounding box center [275, 203] width 201 height 22
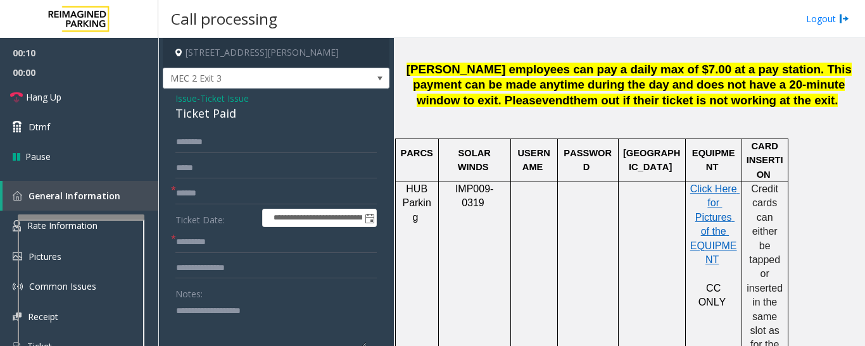
click at [200, 117] on div "Ticket Paid" at bounding box center [275, 113] width 201 height 17
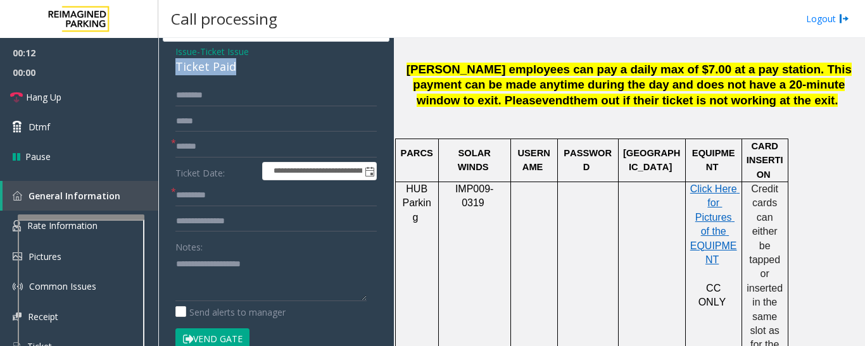
scroll to position [127, 0]
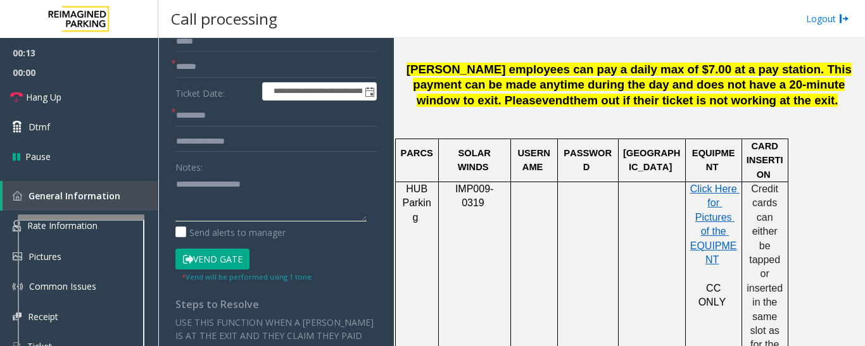
click at [222, 200] on textarea at bounding box center [270, 197] width 191 height 47
paste textarea "**********"
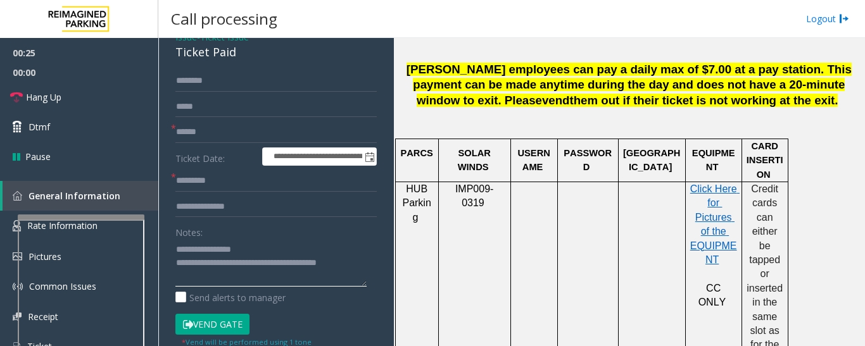
scroll to position [0, 0]
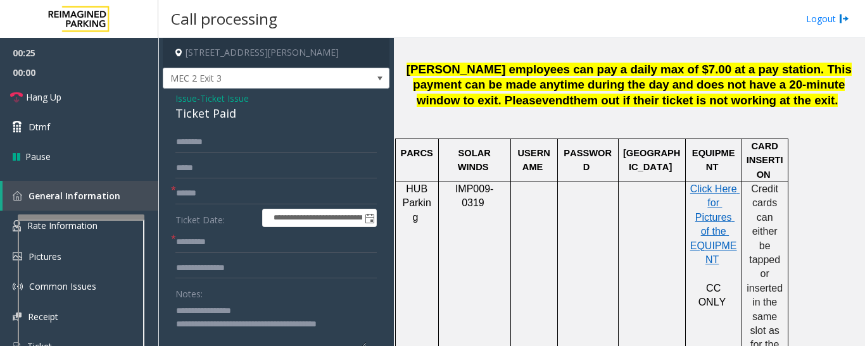
type textarea "**********"
click at [232, 196] on input "text" at bounding box center [275, 194] width 201 height 22
type input "******"
click at [186, 241] on input "text" at bounding box center [275, 243] width 201 height 22
type input "*"
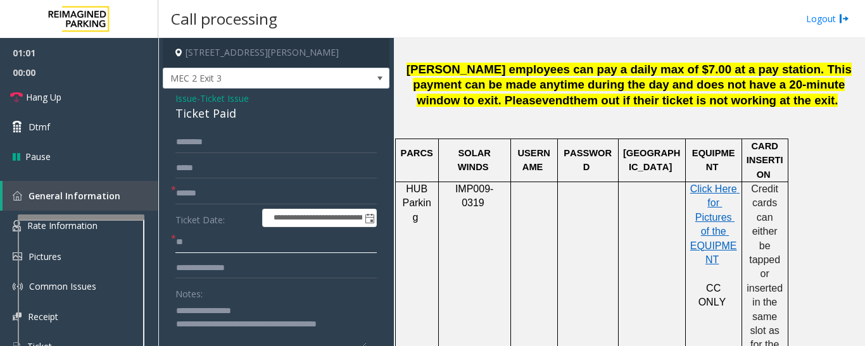
type input "**"
click at [236, 272] on input "text" at bounding box center [275, 269] width 201 height 22
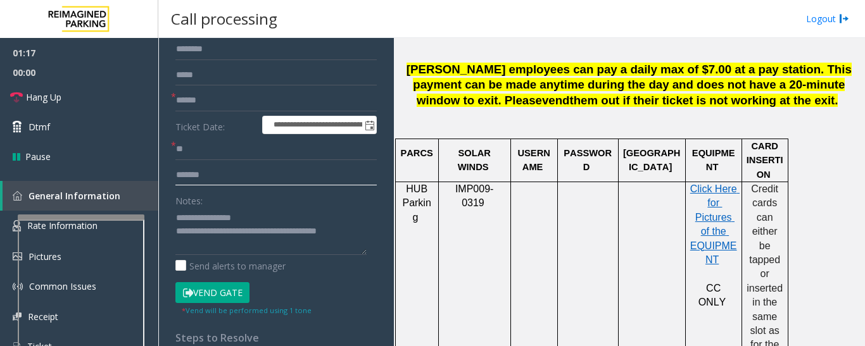
scroll to position [190, 0]
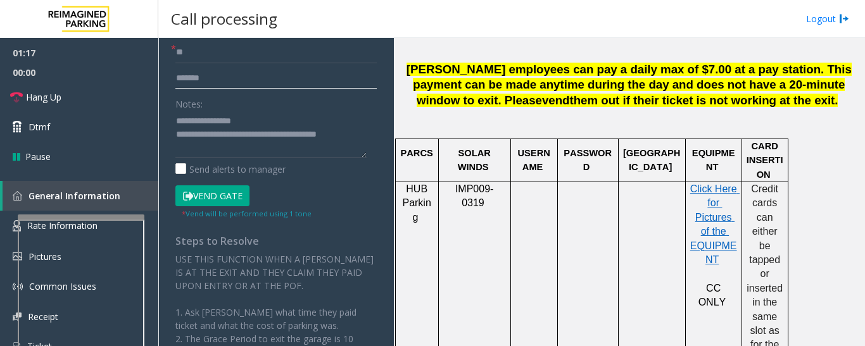
type input "*******"
click at [217, 197] on button "Vend Gate" at bounding box center [212, 197] width 74 height 22
click at [237, 160] on div "Notes: Send alerts to manager" at bounding box center [275, 134] width 201 height 83
click at [238, 155] on textarea at bounding box center [270, 134] width 191 height 47
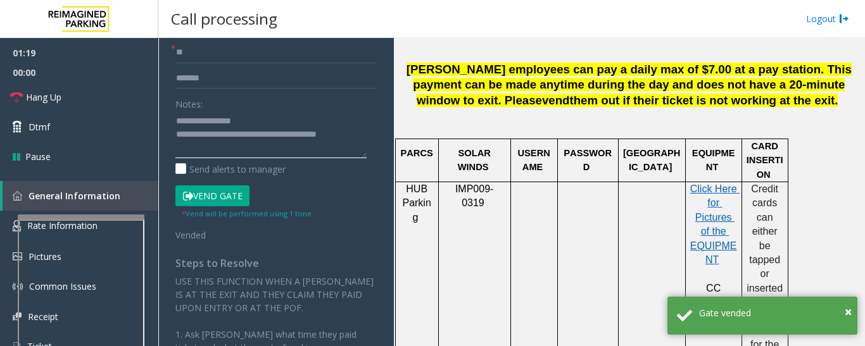
scroll to position [0, 0]
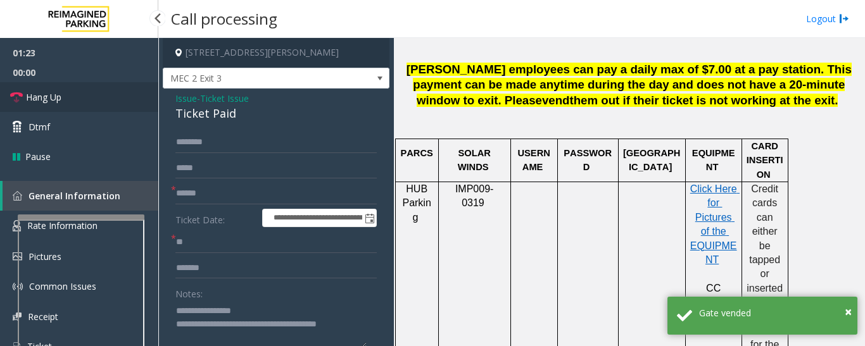
click at [80, 93] on link "Hang Up" at bounding box center [79, 97] width 158 height 30
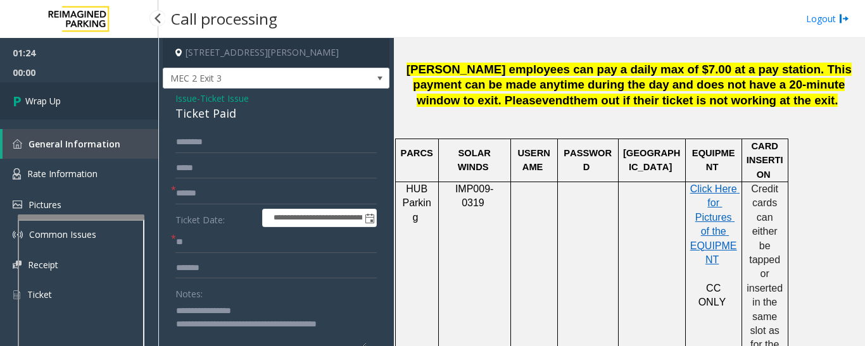
click at [56, 101] on span "Wrap Up" at bounding box center [42, 100] width 35 height 13
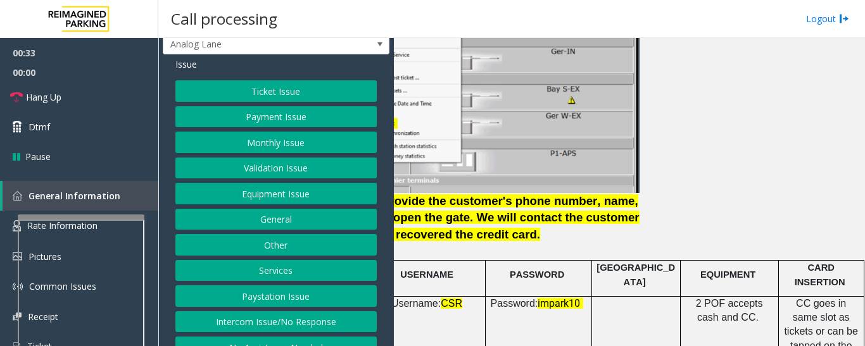
scroll to position [53, 0]
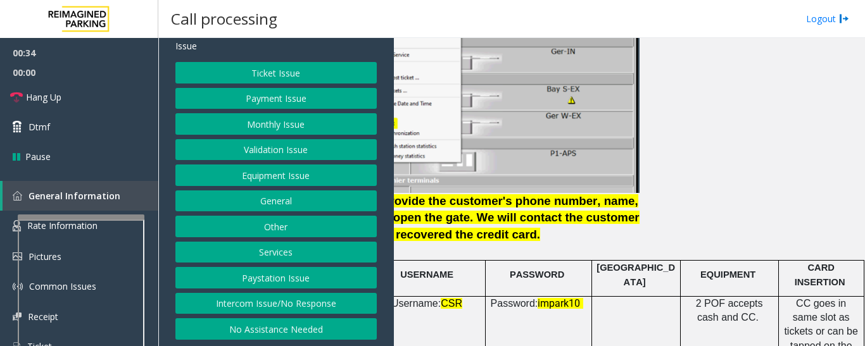
click at [287, 173] on button "Equipment Issue" at bounding box center [275, 176] width 201 height 22
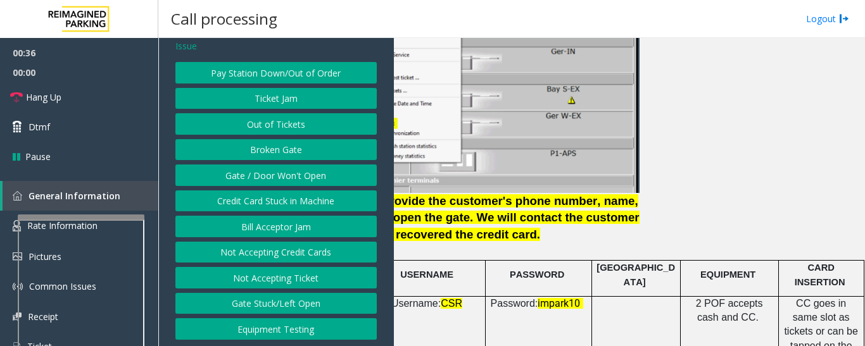
click at [287, 173] on button "Gate / Door Won't Open" at bounding box center [275, 176] width 201 height 22
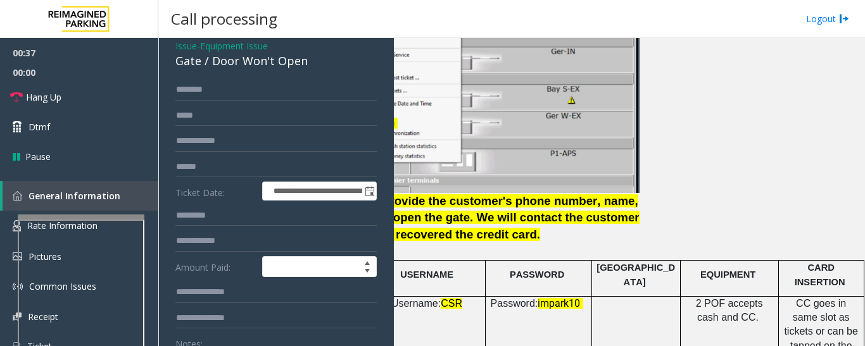
click at [279, 61] on div "Gate / Door Won't Open" at bounding box center [275, 61] width 201 height 17
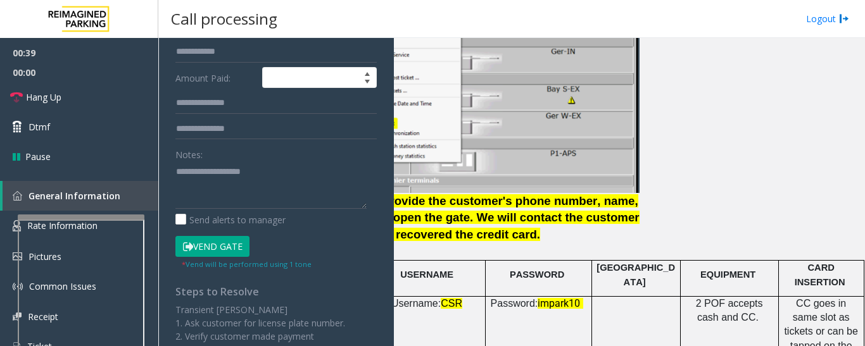
scroll to position [243, 0]
click at [253, 167] on textarea at bounding box center [270, 184] width 191 height 47
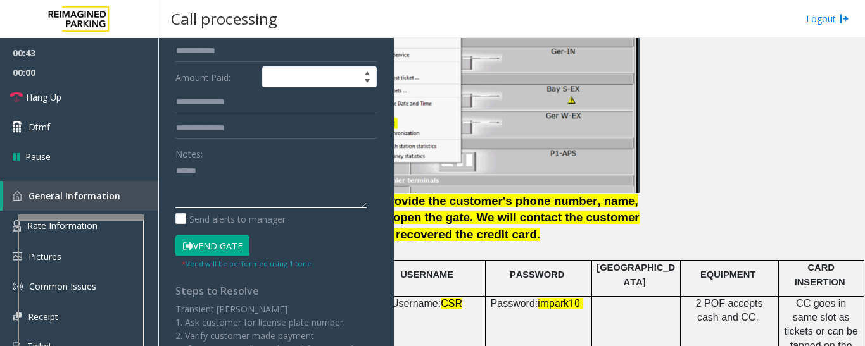
click at [229, 172] on textarea at bounding box center [270, 184] width 191 height 47
paste textarea "**********"
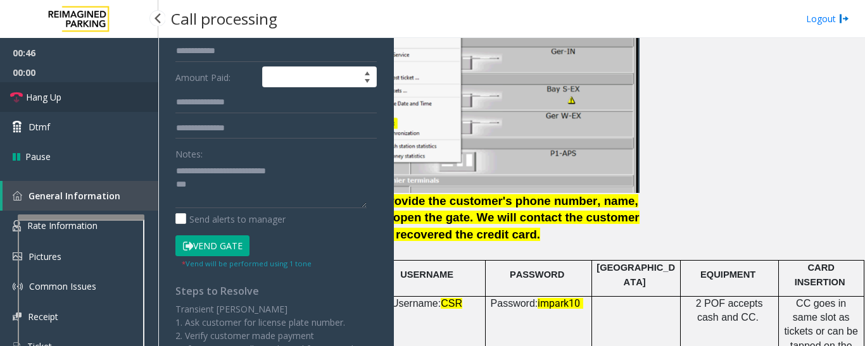
click at [92, 94] on link "Hang Up" at bounding box center [79, 97] width 158 height 30
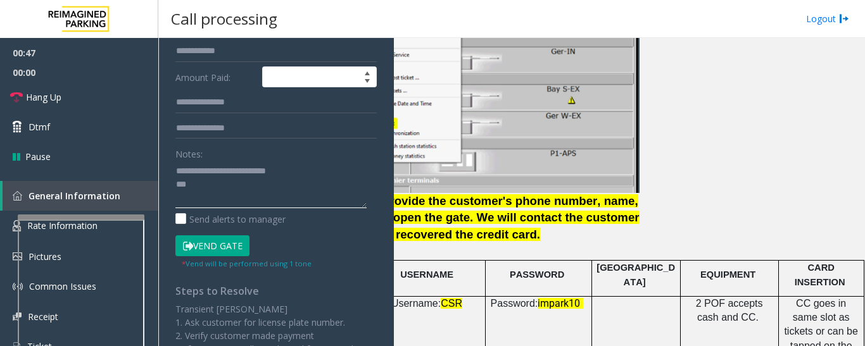
click at [210, 182] on textarea at bounding box center [270, 184] width 191 height 47
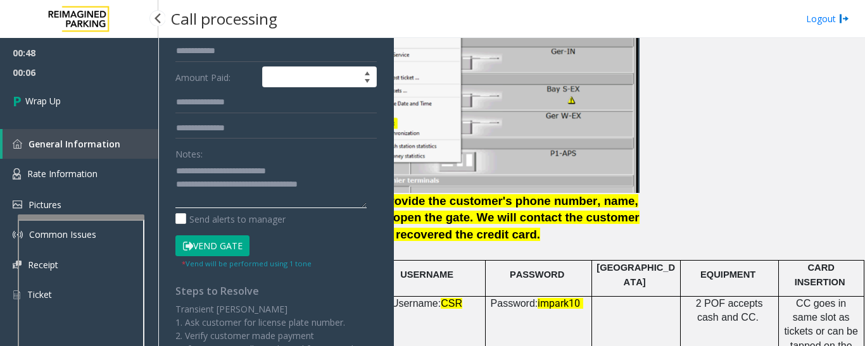
type textarea "**********"
click at [92, 120] on div "00:48 00:07 Wrap Up General Information Rate Information Pictures Common Issues…" at bounding box center [79, 179] width 158 height 282
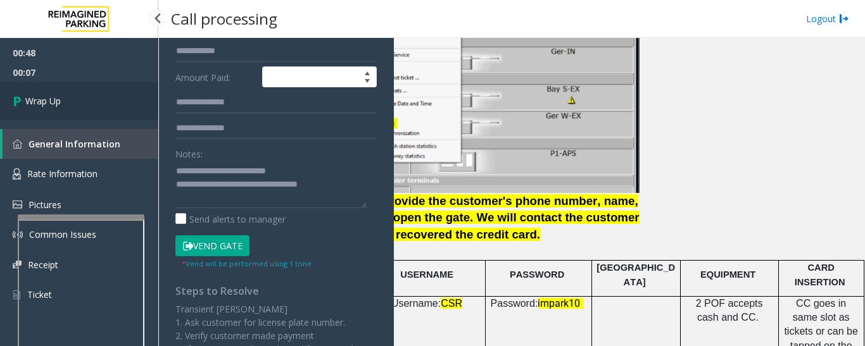
click at [86, 99] on link "Wrap Up" at bounding box center [79, 100] width 158 height 37
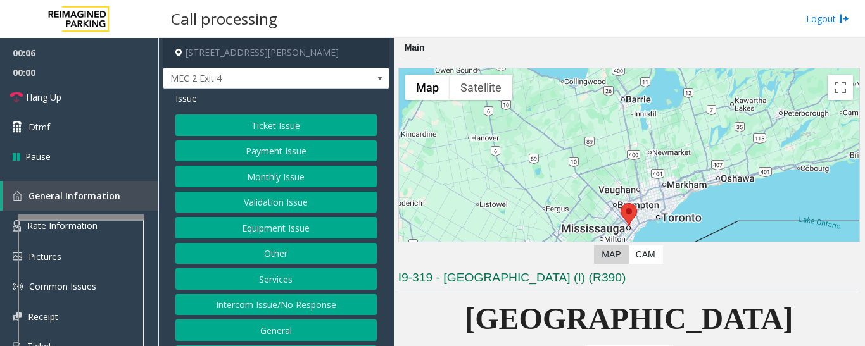
click at [199, 232] on button "Equipment Issue" at bounding box center [275, 228] width 201 height 22
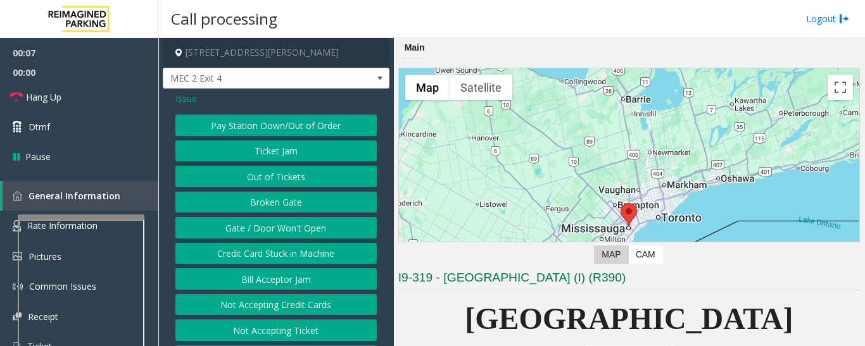
click at [229, 227] on button "Gate / Door Won't Open" at bounding box center [275, 228] width 201 height 22
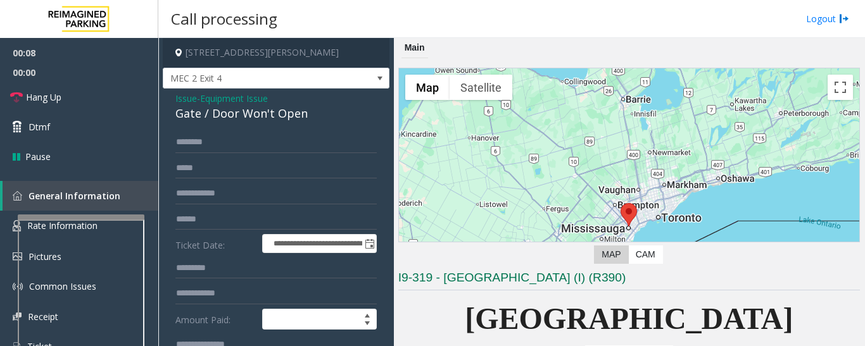
click at [215, 111] on div "Gate / Door Won't Open" at bounding box center [275, 113] width 201 height 17
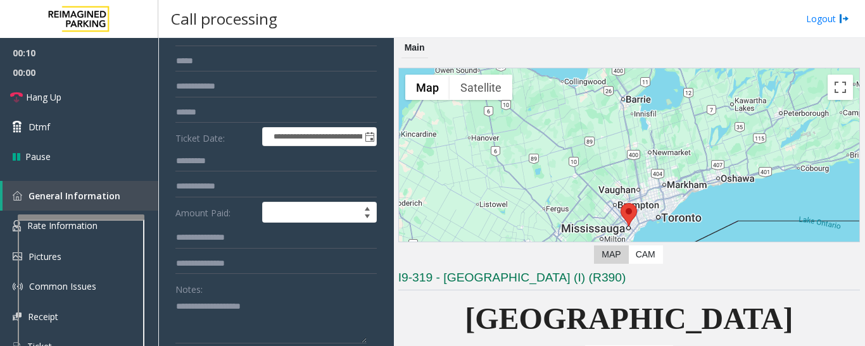
scroll to position [127, 0]
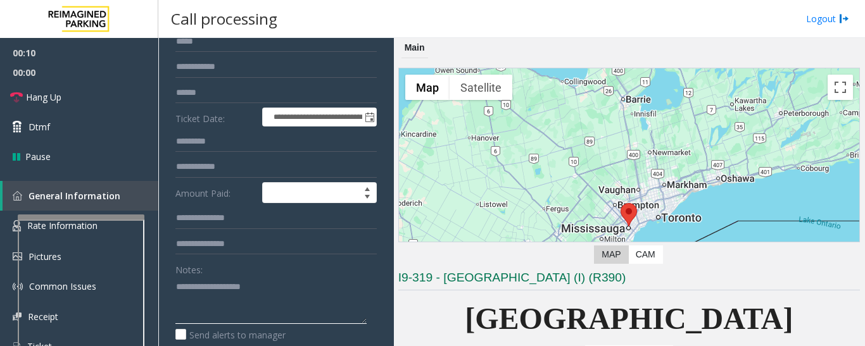
click at [203, 293] on textarea at bounding box center [270, 300] width 191 height 47
paste textarea "**********"
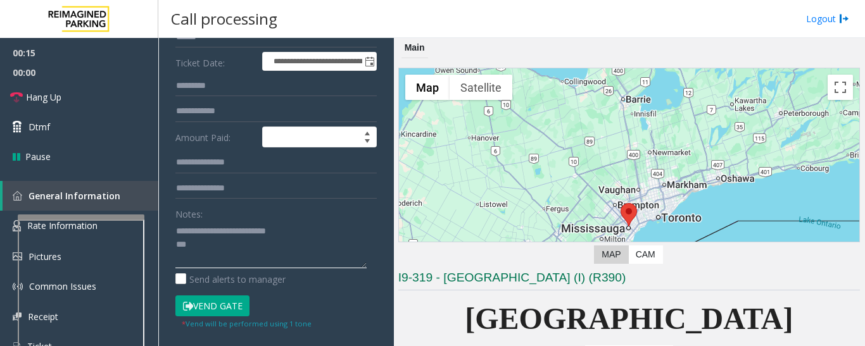
scroll to position [253, 0]
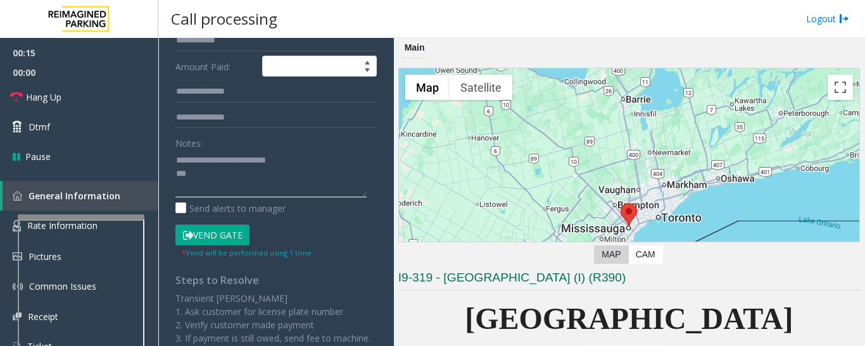
type textarea "**********"
click at [210, 230] on button "Vend Gate" at bounding box center [212, 236] width 74 height 22
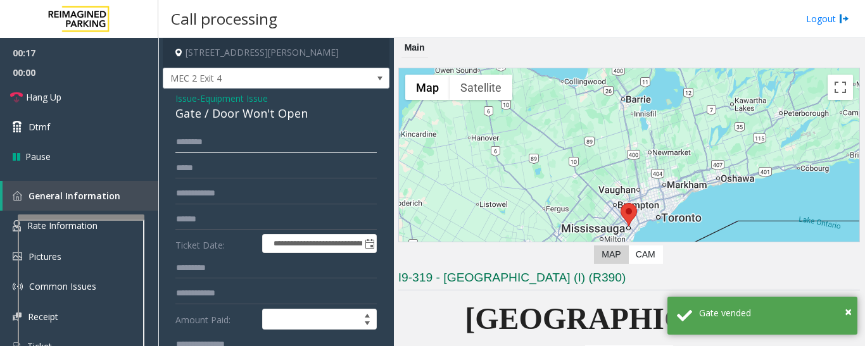
click at [187, 134] on input "text" at bounding box center [275, 143] width 201 height 22
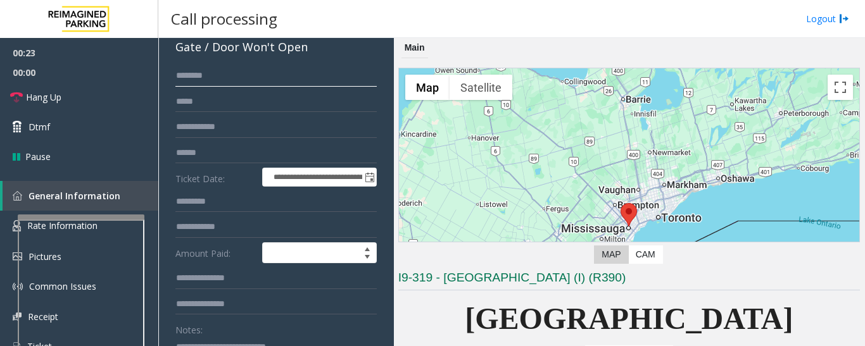
scroll to position [63, 0]
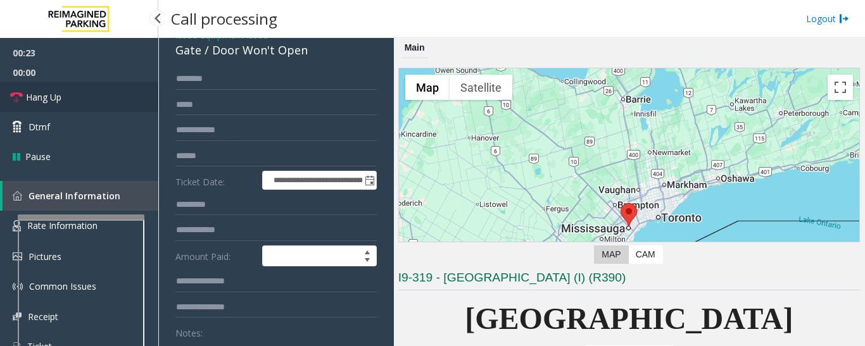
drag, startPoint x: 74, startPoint y: 89, endPoint x: 104, endPoint y: 85, distance: 30.6
click at [74, 89] on link "Hang Up" at bounding box center [79, 97] width 158 height 30
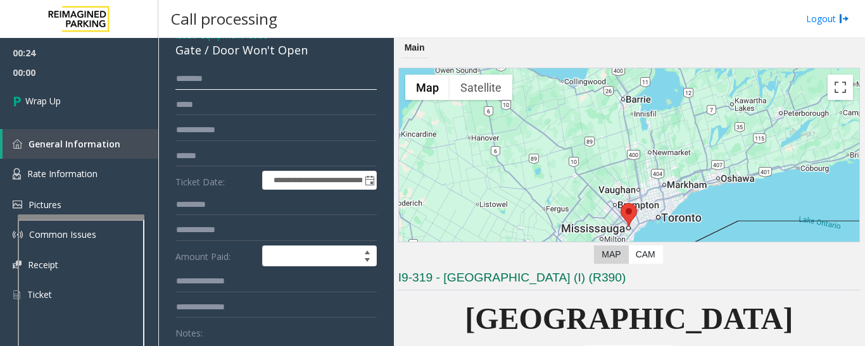
click at [237, 77] on input "********" at bounding box center [275, 79] width 201 height 22
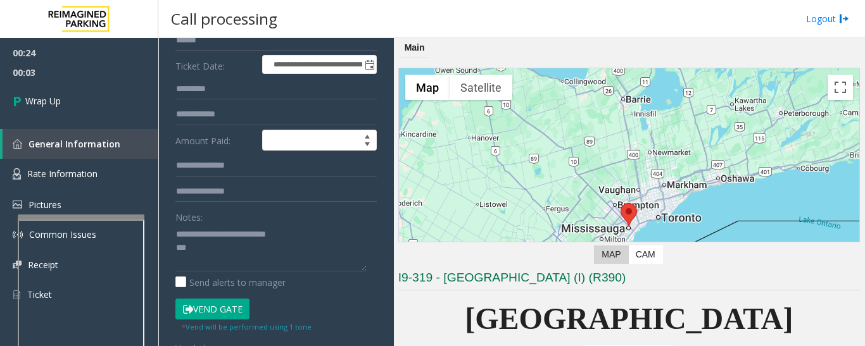
scroll to position [190, 0]
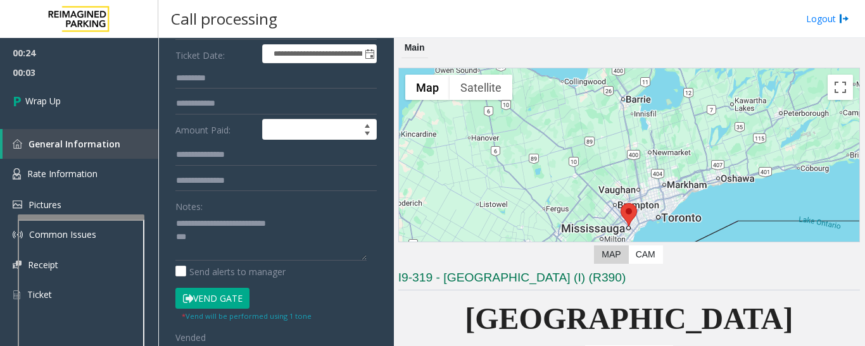
type input "*********"
click at [229, 243] on textarea at bounding box center [270, 236] width 191 height 47
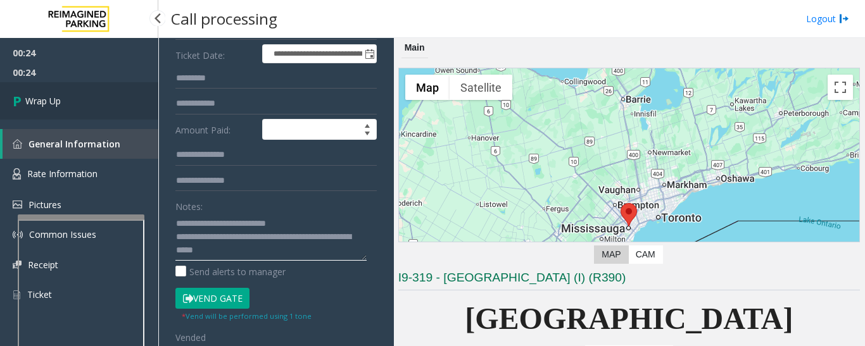
type textarea "**********"
click at [52, 118] on link "Wrap Up" at bounding box center [79, 100] width 158 height 37
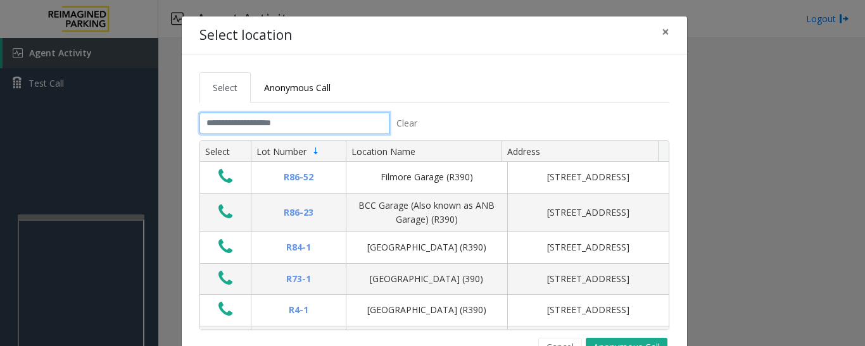
click at [272, 122] on input "text" at bounding box center [294, 124] width 190 height 22
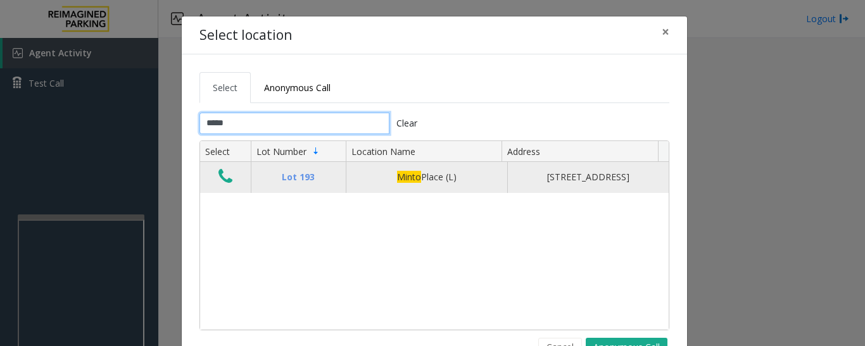
type input "*****"
click at [225, 186] on icon "Data table" at bounding box center [225, 177] width 14 height 18
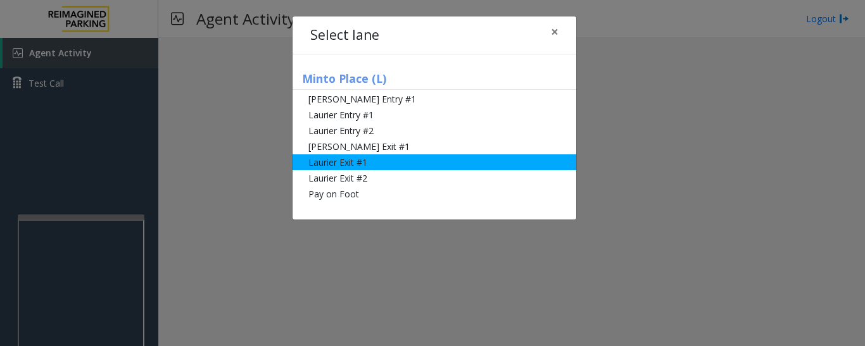
click at [326, 156] on li "Laurier Exit #1" at bounding box center [435, 163] width 284 height 16
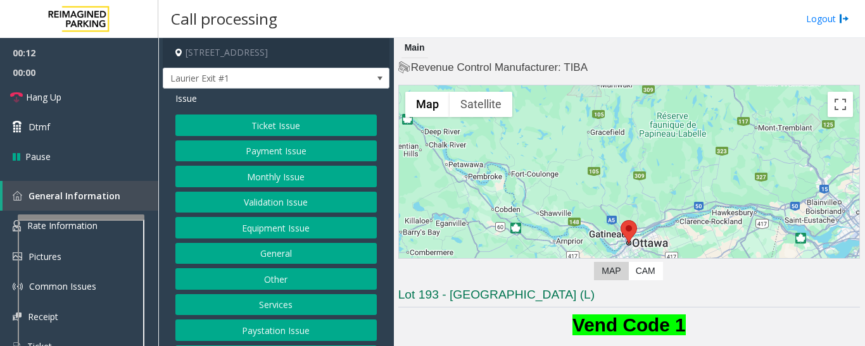
click at [271, 175] on button "Monthly Issue" at bounding box center [275, 177] width 201 height 22
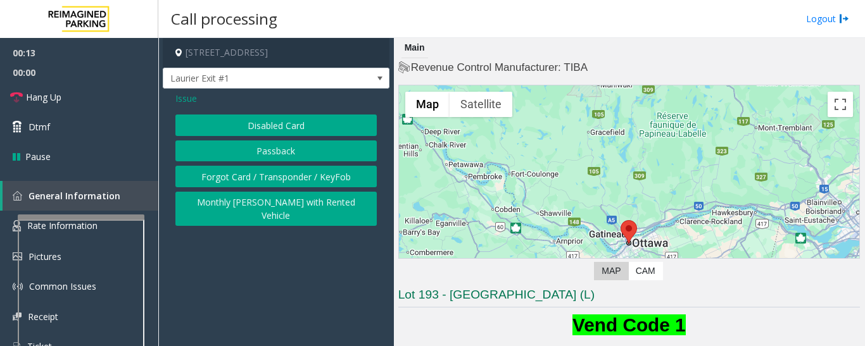
click at [189, 102] on span "Issue" at bounding box center [186, 98] width 22 height 13
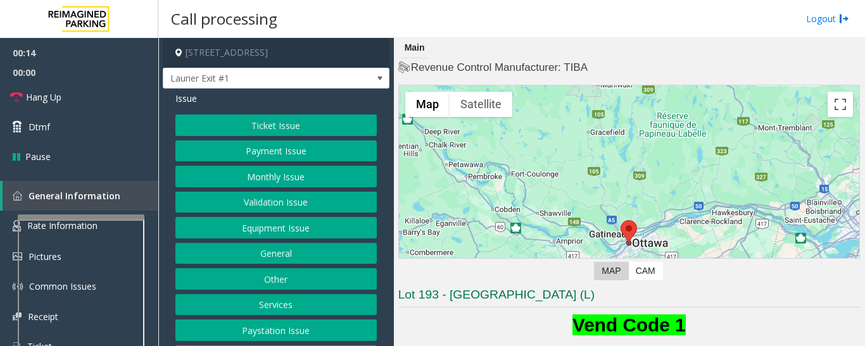
click at [228, 154] on button "Payment Issue" at bounding box center [275, 152] width 201 height 22
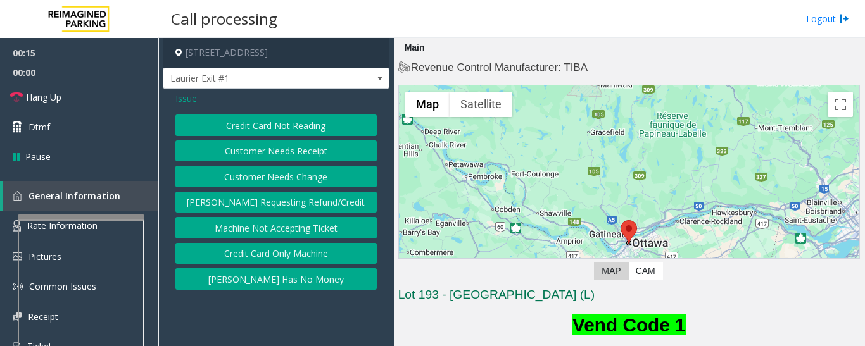
click at [241, 132] on button "Credit Card Not Reading" at bounding box center [275, 126] width 201 height 22
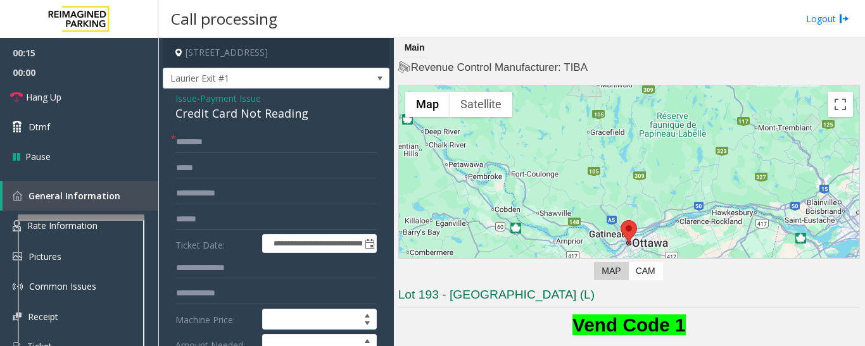
click at [210, 119] on div "Credit Card Not Reading" at bounding box center [275, 113] width 201 height 17
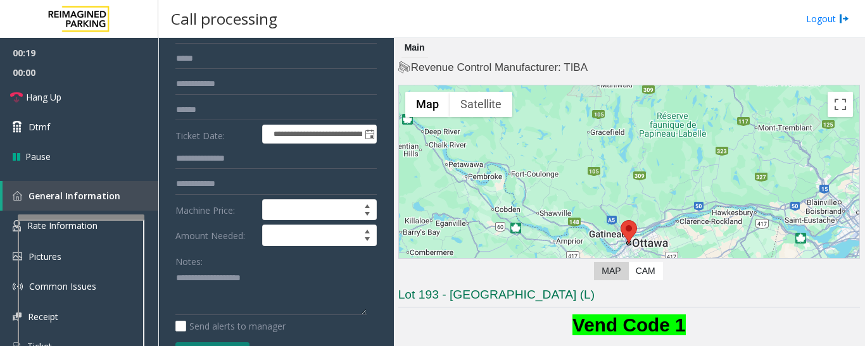
scroll to position [127, 0]
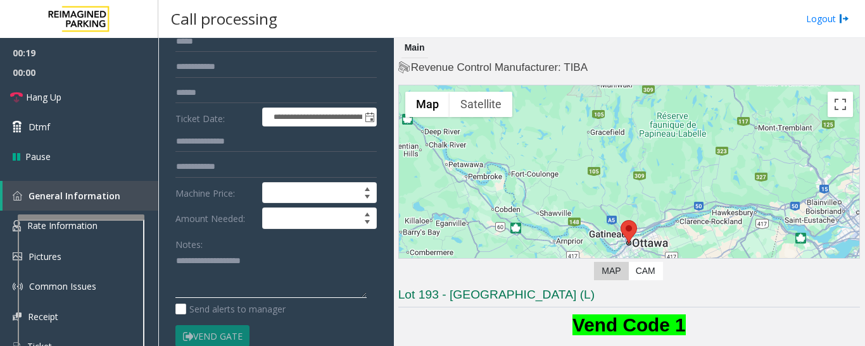
click at [236, 257] on textarea at bounding box center [270, 274] width 191 height 47
paste textarea "**********"
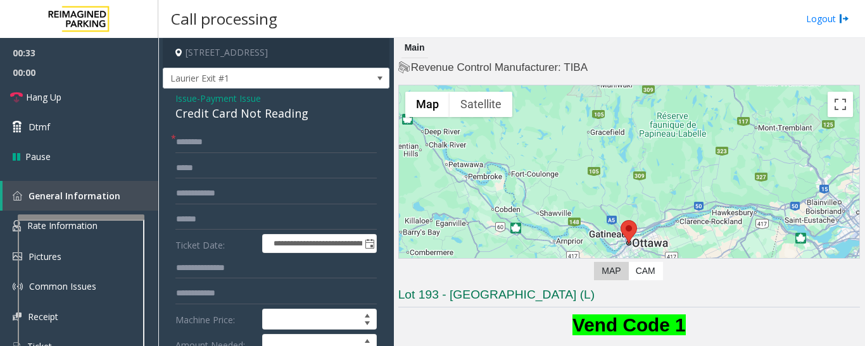
type textarea "**********"
click at [249, 140] on input "text" at bounding box center [275, 143] width 201 height 22
click at [246, 211] on input "text" at bounding box center [275, 220] width 201 height 22
type input "*****"
click at [246, 143] on input "text" at bounding box center [275, 143] width 201 height 22
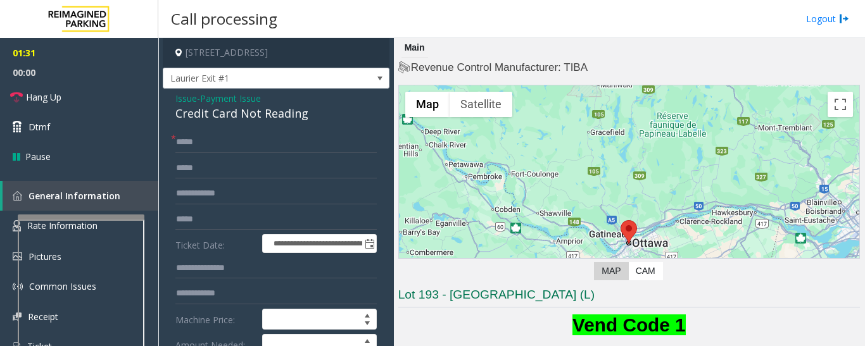
drag, startPoint x: 187, startPoint y: 143, endPoint x: 365, endPoint y: 125, distance: 179.4
click at [206, 142] on input "*****" at bounding box center [275, 143] width 201 height 22
type input "*"
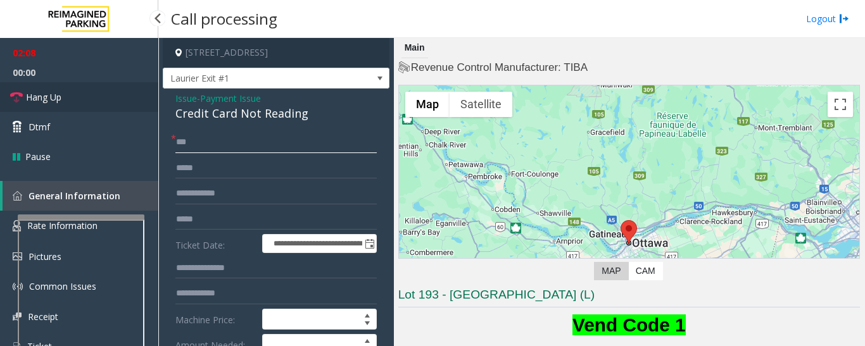
type input "**"
click at [28, 101] on span "Hang Up" at bounding box center [43, 97] width 35 height 13
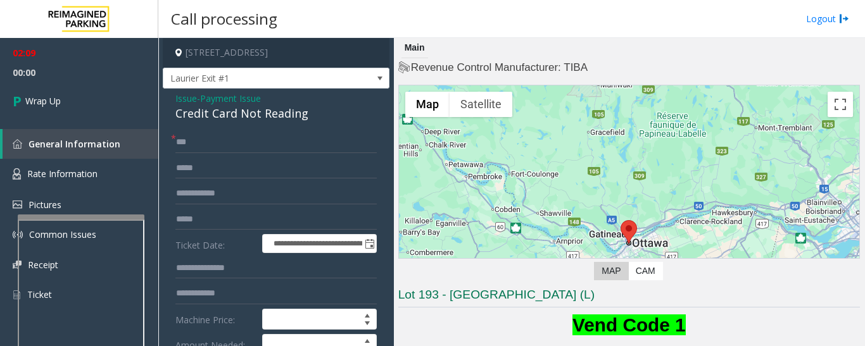
scroll to position [190, 0]
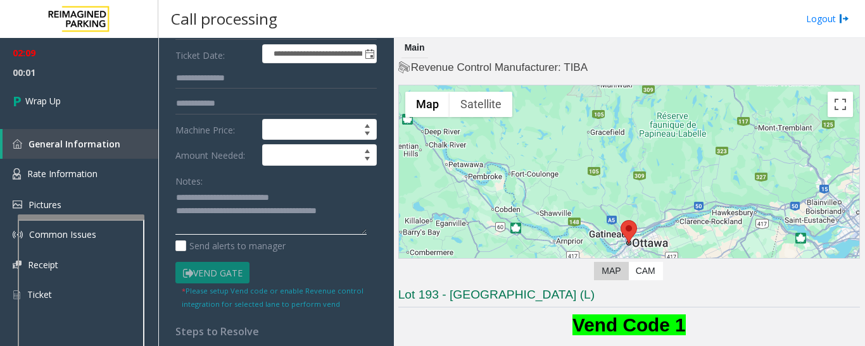
drag, startPoint x: 222, startPoint y: 214, endPoint x: 262, endPoint y: 236, distance: 45.3
click at [262, 236] on div "Notes: Send alerts to manager" at bounding box center [275, 211] width 201 height 83
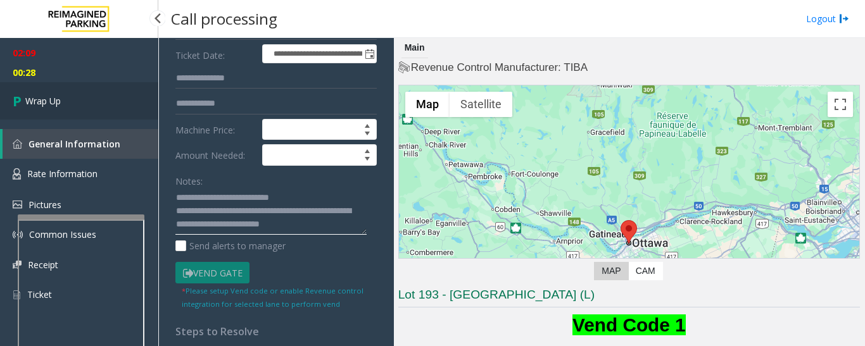
type textarea "**********"
click at [63, 103] on link "Wrap Up" at bounding box center [79, 100] width 158 height 37
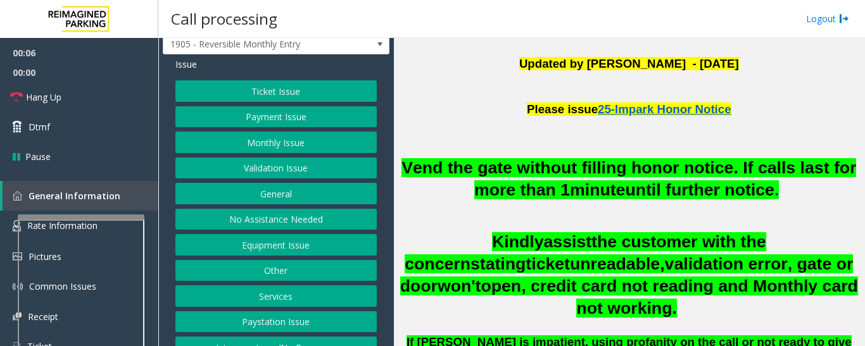
scroll to position [53, 0]
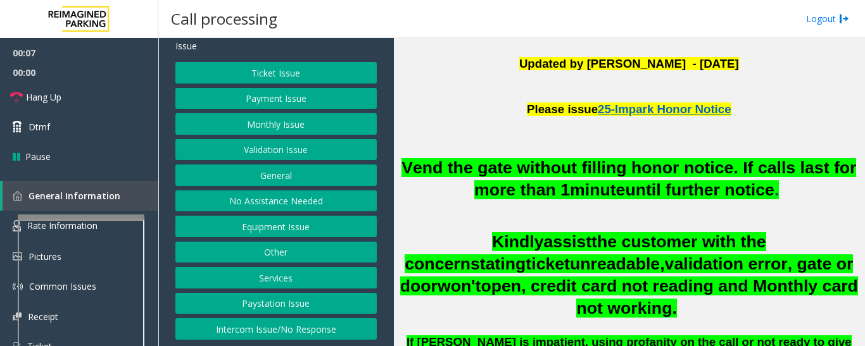
click at [269, 332] on button "Intercom Issue/No Response" at bounding box center [275, 330] width 201 height 22
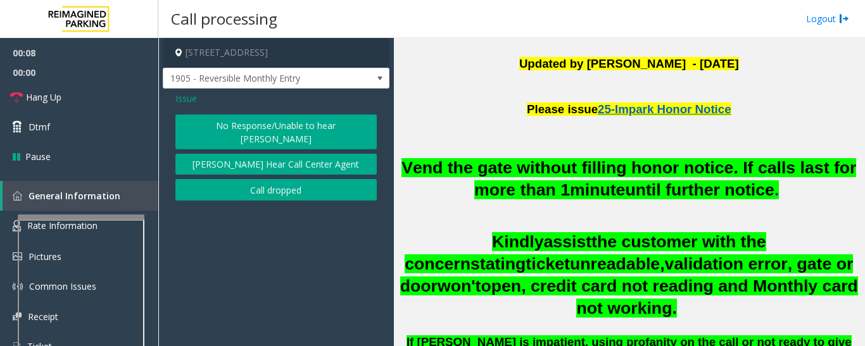
click at [255, 118] on button "No Response/Unable to hear [PERSON_NAME]" at bounding box center [275, 132] width 201 height 35
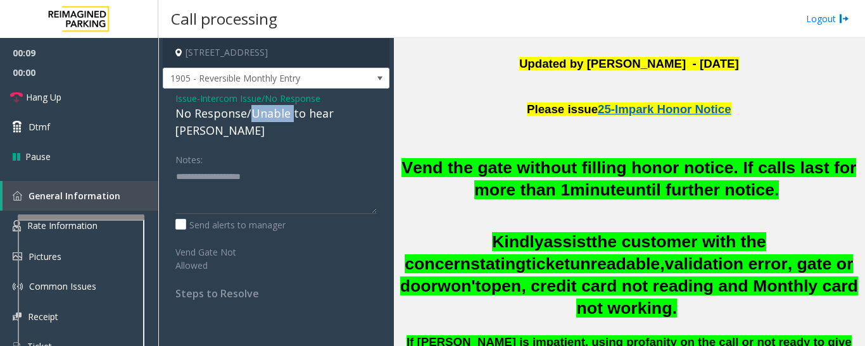
click at [254, 118] on div "No Response/Unable to hear [PERSON_NAME]" at bounding box center [275, 122] width 201 height 34
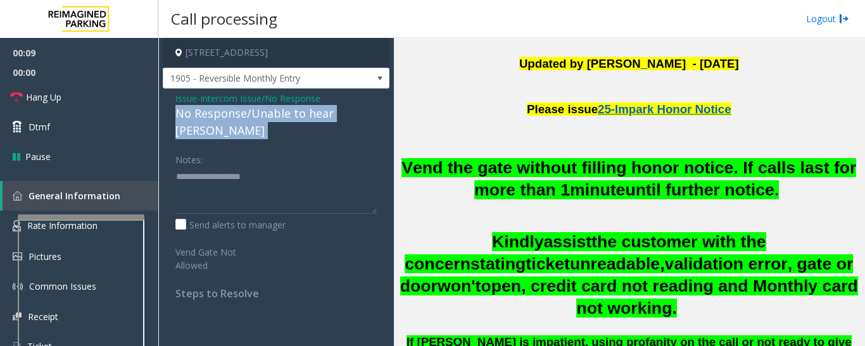
click at [254, 118] on div "No Response/Unable to hear [PERSON_NAME]" at bounding box center [275, 122] width 201 height 34
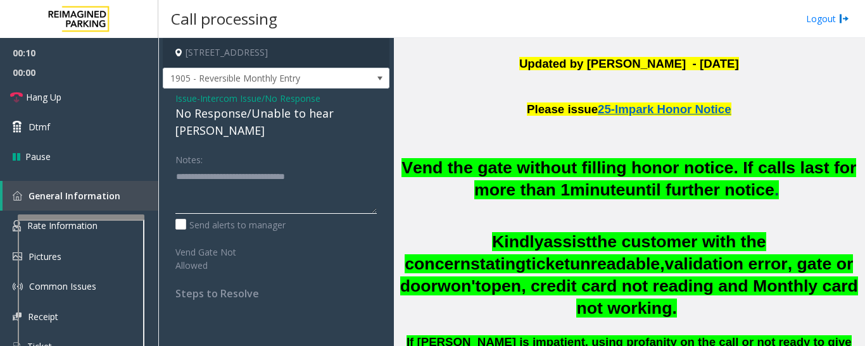
click at [367, 170] on textarea at bounding box center [275, 190] width 201 height 47
type textarea "**********"
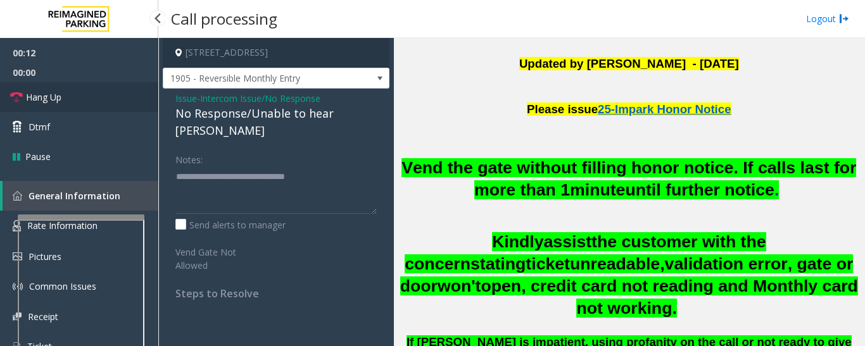
click at [33, 94] on span "Hang Up" at bounding box center [43, 97] width 35 height 13
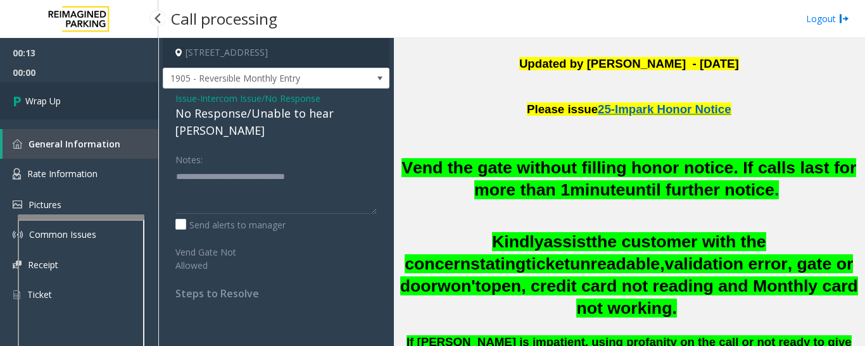
click at [18, 106] on icon at bounding box center [19, 101] width 13 height 21
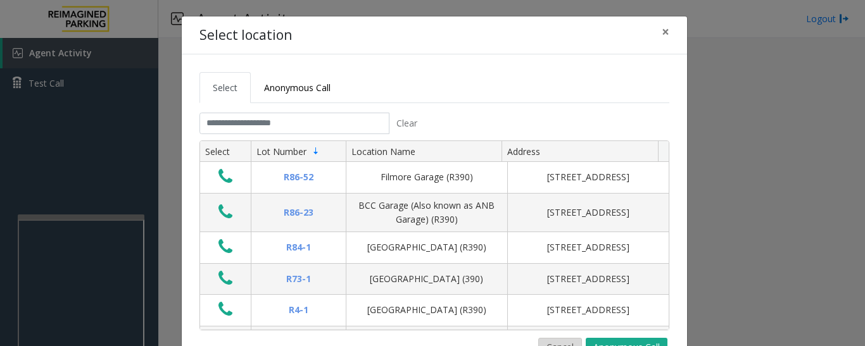
click at [554, 342] on button "Cancel" at bounding box center [560, 347] width 44 height 19
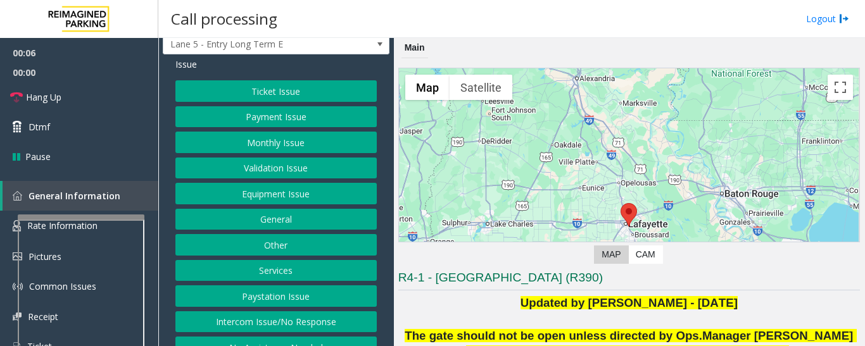
scroll to position [53, 0]
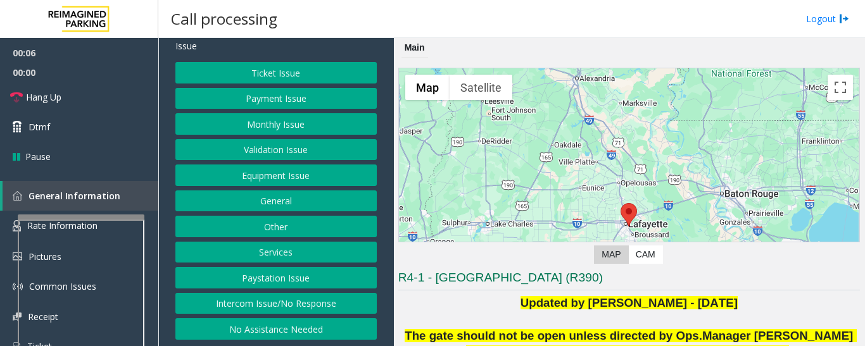
click at [296, 303] on button "Intercom Issue/No Response" at bounding box center [275, 304] width 201 height 22
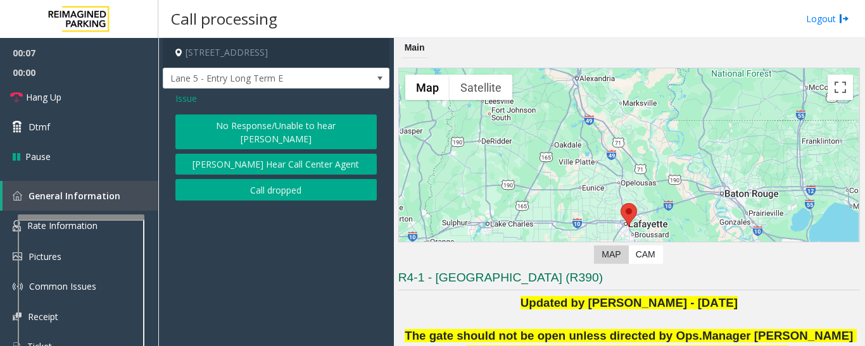
click at [291, 121] on button "No Response/Unable to hear [PERSON_NAME]" at bounding box center [275, 132] width 201 height 35
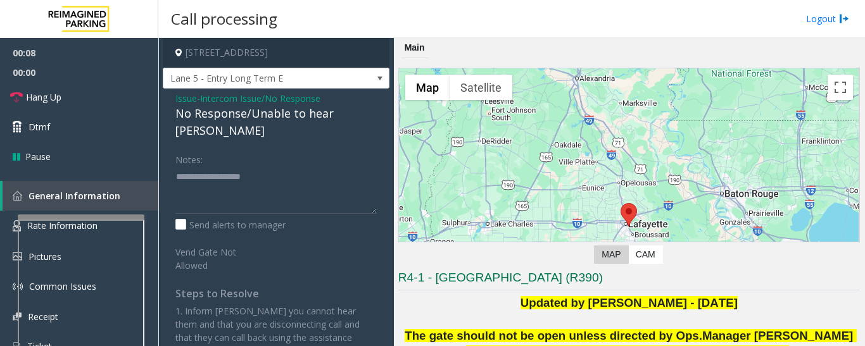
click at [278, 118] on div "No Response/Unable to hear [PERSON_NAME]" at bounding box center [275, 122] width 201 height 34
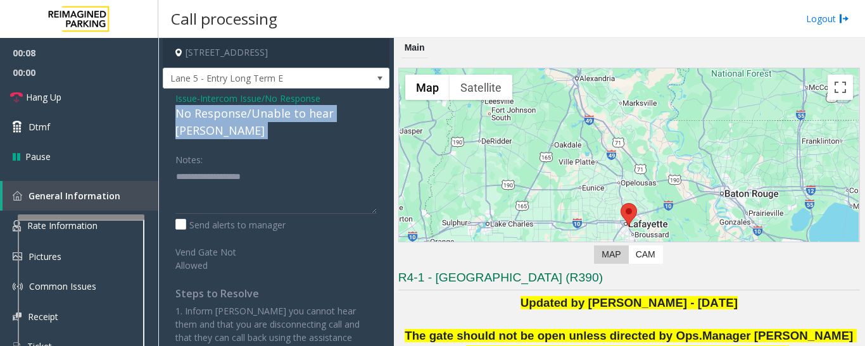
click at [278, 118] on div "No Response/Unable to hear [PERSON_NAME]" at bounding box center [275, 122] width 201 height 34
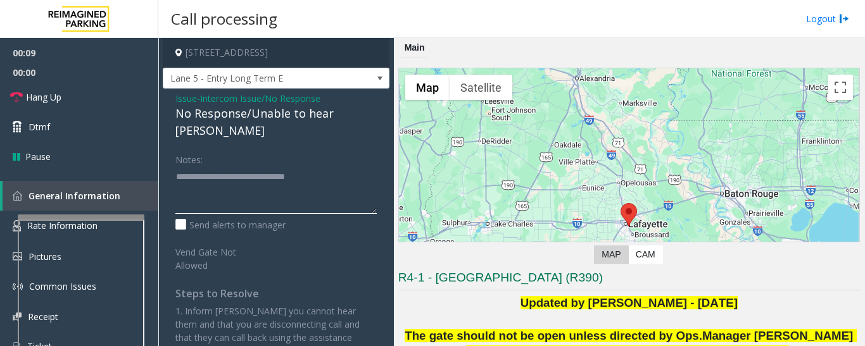
click at [341, 167] on textarea at bounding box center [275, 190] width 201 height 47
type textarea "**********"
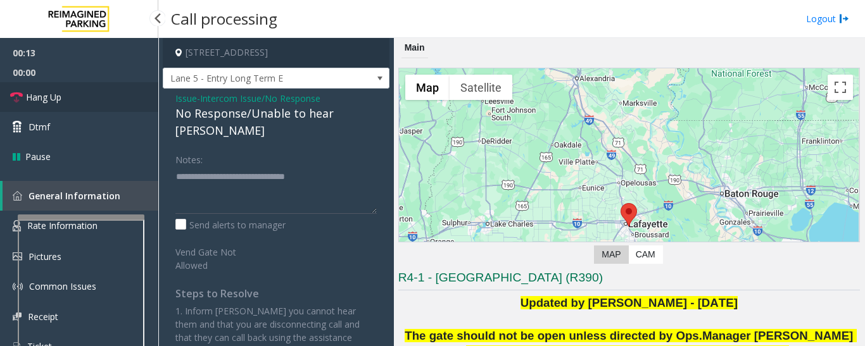
click at [35, 96] on span "Hang Up" at bounding box center [43, 97] width 35 height 13
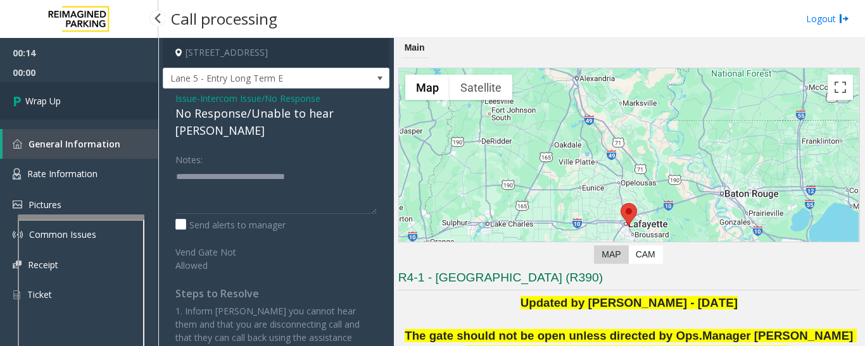
click at [67, 95] on link "Wrap Up" at bounding box center [79, 100] width 158 height 37
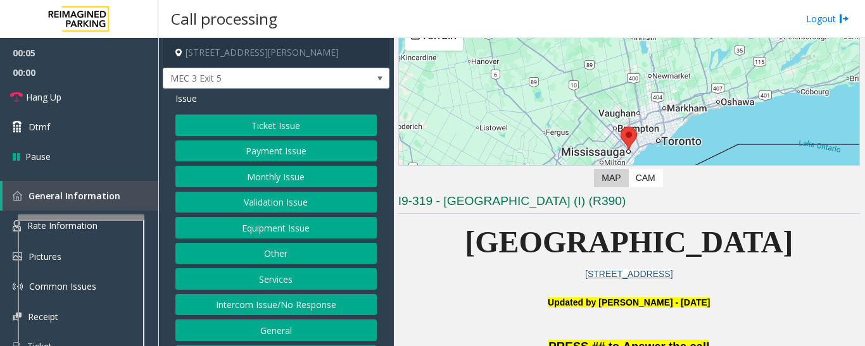
scroll to position [317, 0]
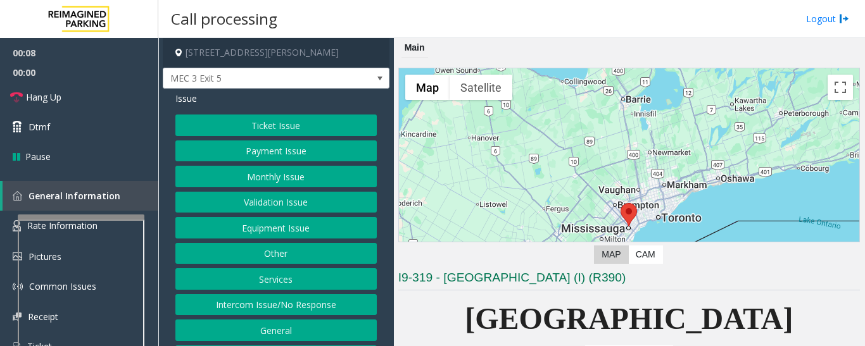
scroll to position [317, 0]
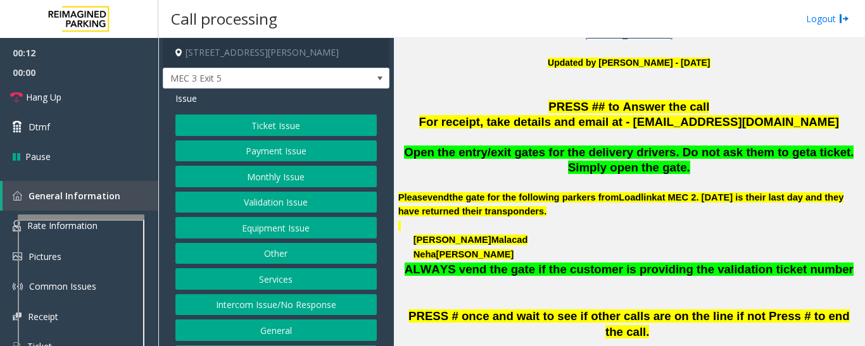
click at [295, 232] on button "Equipment Issue" at bounding box center [275, 228] width 201 height 22
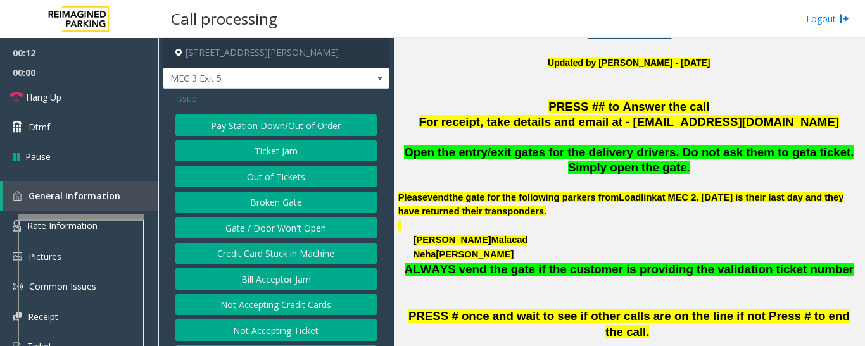
click at [295, 225] on button "Gate / Door Won't Open" at bounding box center [275, 228] width 201 height 22
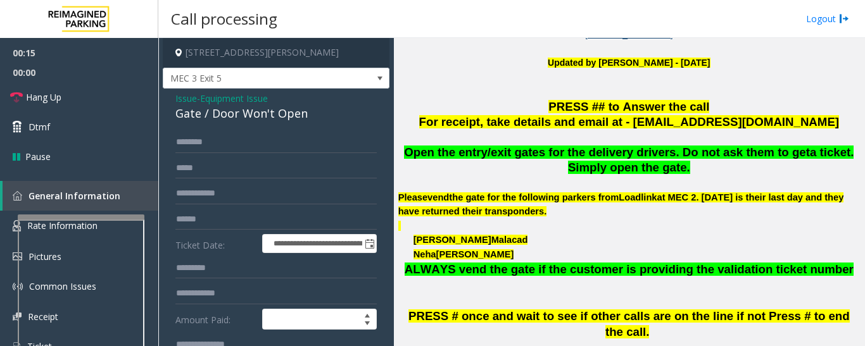
click at [267, 118] on div "Gate / Door Won't Open" at bounding box center [275, 113] width 201 height 17
copy div "Gate / Door Won't Open"
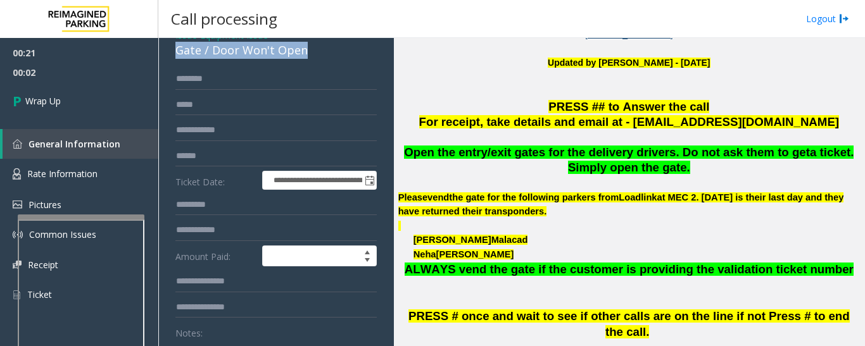
scroll to position [0, 0]
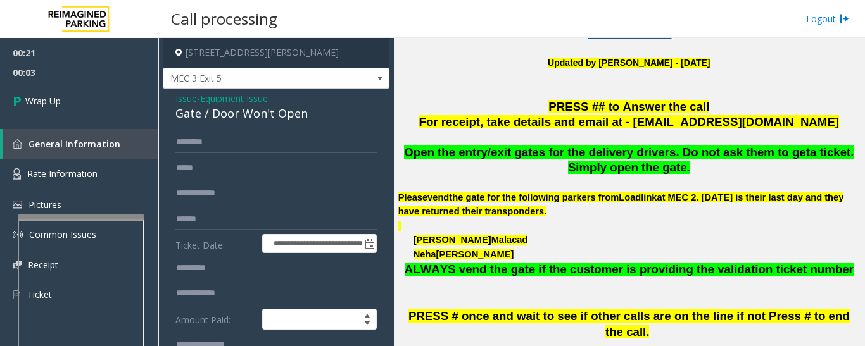
click at [187, 103] on span "Issue" at bounding box center [186, 98] width 22 height 13
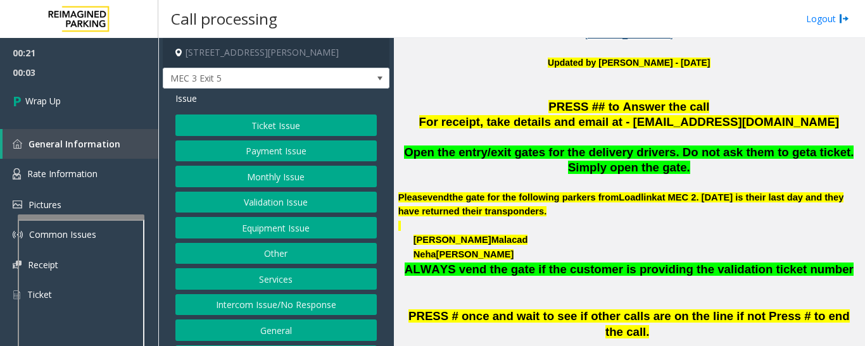
scroll to position [27, 0]
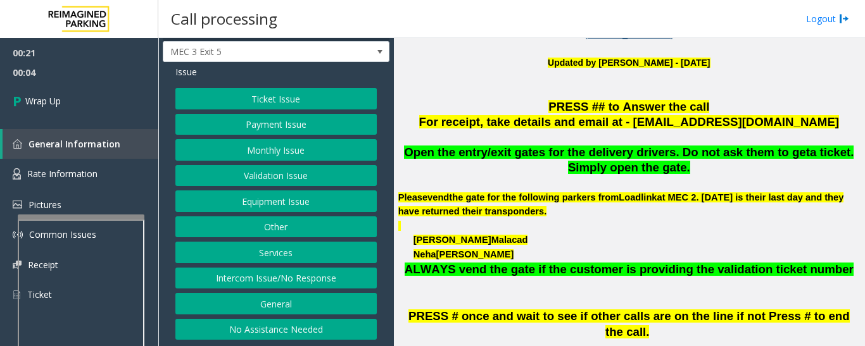
click at [313, 281] on button "Intercom Issue/No Response" at bounding box center [275, 279] width 201 height 22
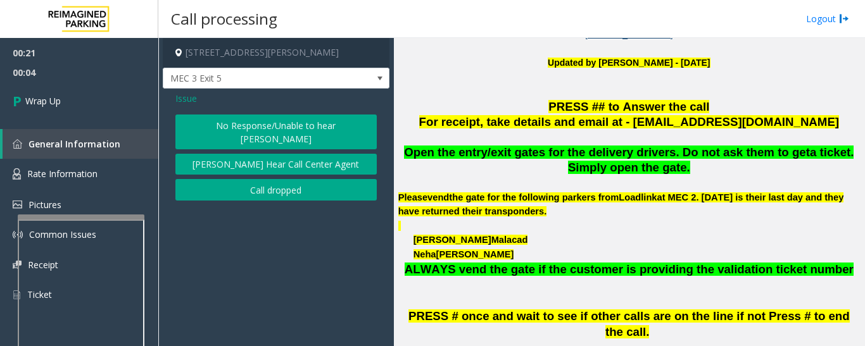
click at [278, 179] on button "Call dropped" at bounding box center [275, 190] width 201 height 22
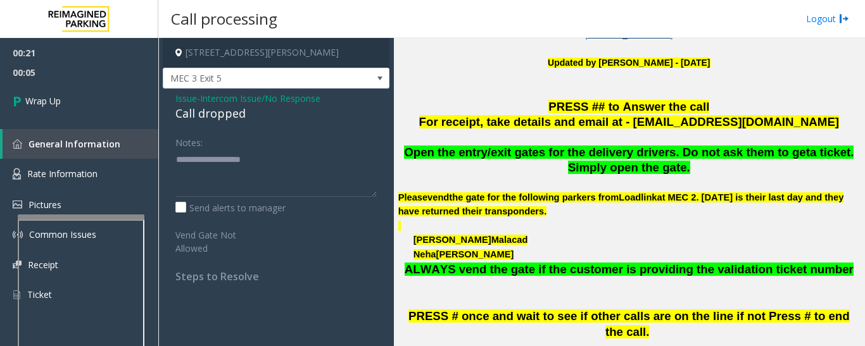
click at [208, 110] on div "Call dropped" at bounding box center [275, 113] width 201 height 17
type textarea "**********"
click at [104, 129] on link "General Information" at bounding box center [81, 144] width 156 height 30
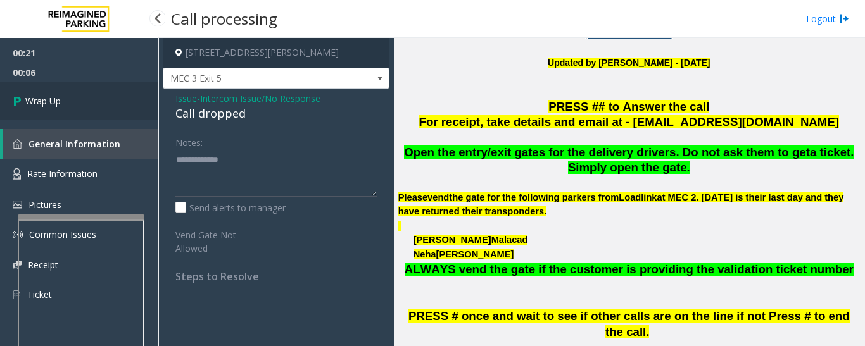
click at [106, 116] on link "Wrap Up" at bounding box center [79, 100] width 158 height 37
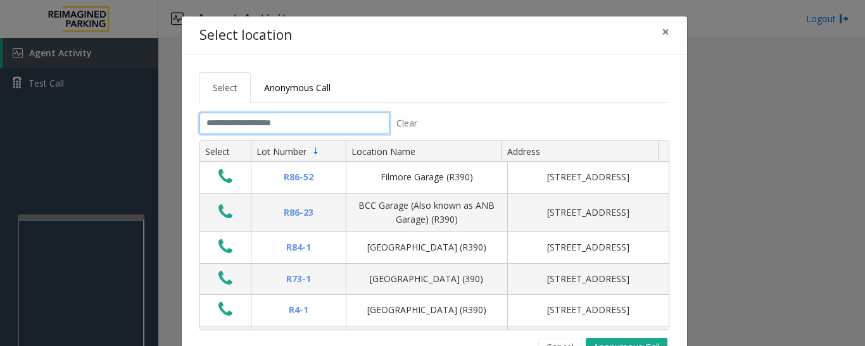
click at [299, 117] on input "text" at bounding box center [294, 124] width 190 height 22
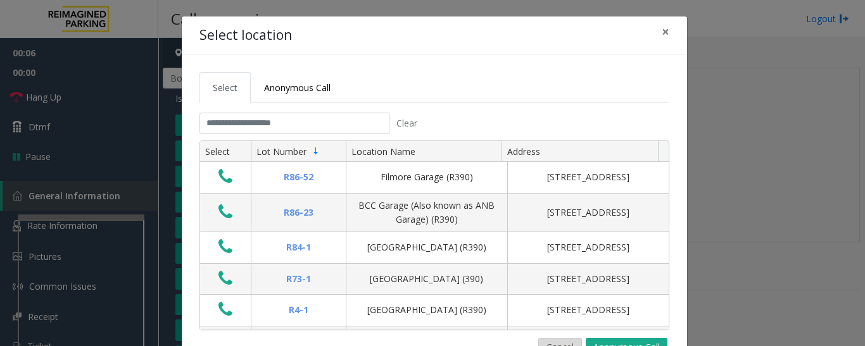
click at [553, 344] on button "Cancel" at bounding box center [560, 347] width 44 height 19
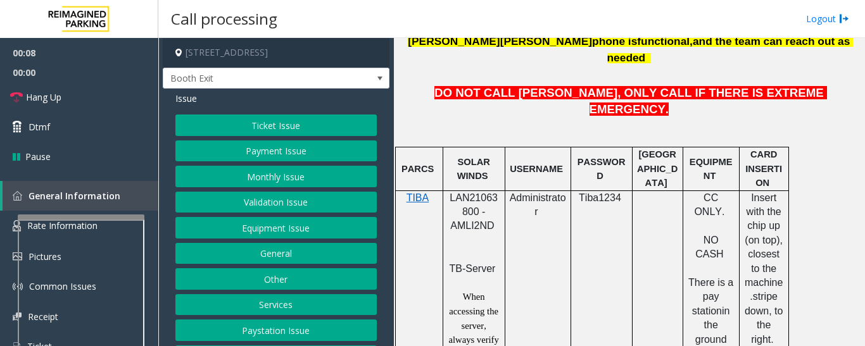
scroll to position [633, 0]
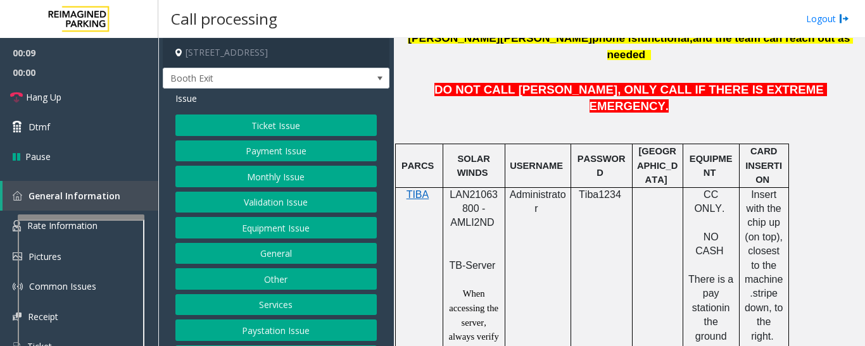
click at [471, 189] on span "LAN21063800 - AMLI2ND" at bounding box center [474, 208] width 48 height 39
copy span "LAN21063800"
click at [294, 208] on button "Validation Issue" at bounding box center [275, 203] width 201 height 22
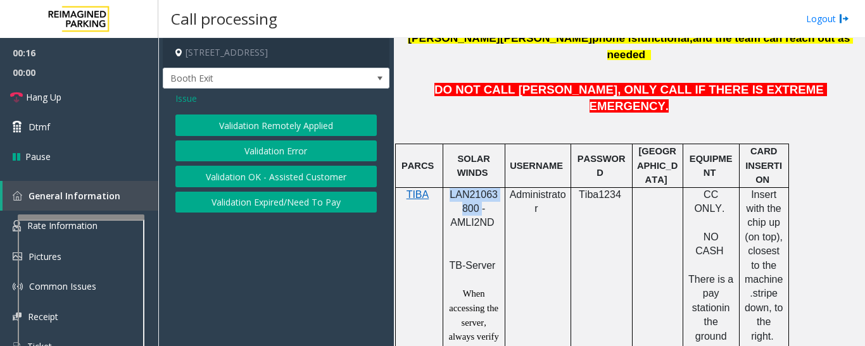
click at [279, 151] on button "Validation Error" at bounding box center [275, 152] width 201 height 22
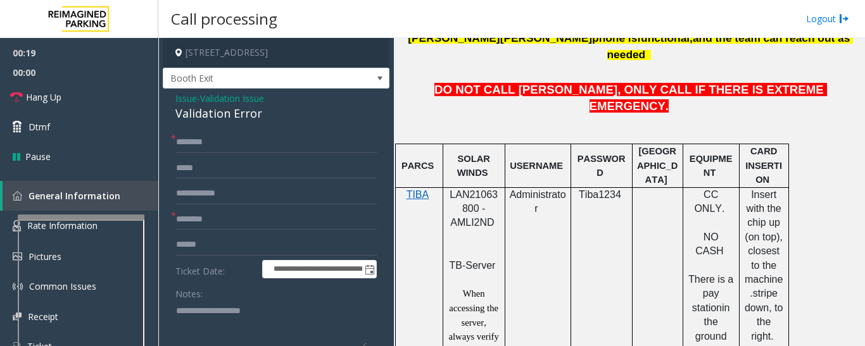
click at [248, 315] on textarea at bounding box center [270, 324] width 191 height 47
paste textarea "**********"
click at [214, 116] on div "Validation Error" at bounding box center [275, 113] width 201 height 17
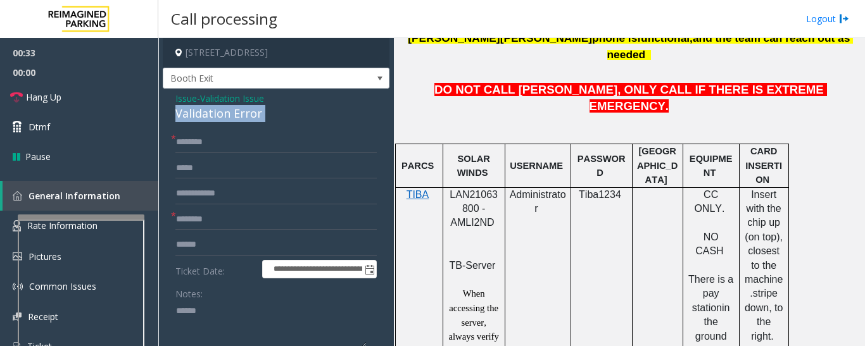
copy div "Validation Error"
click at [234, 310] on textarea at bounding box center [270, 324] width 191 height 47
paste textarea "**********"
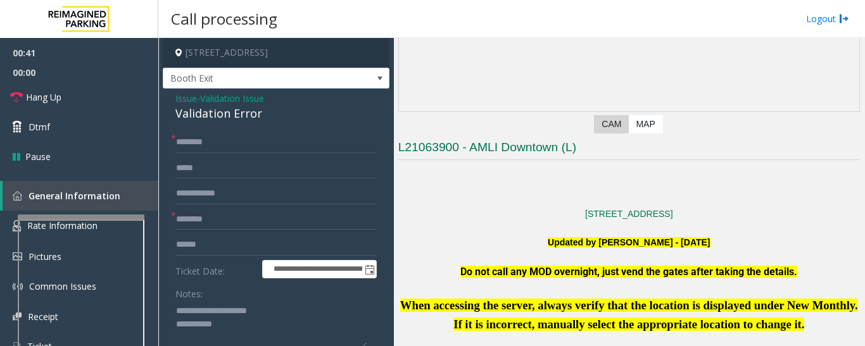
scroll to position [127, 0]
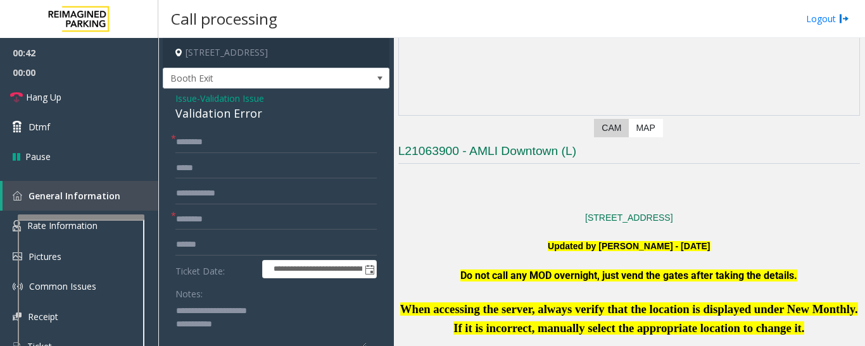
type textarea "**********"
click at [67, 95] on link "Hang Up" at bounding box center [79, 97] width 158 height 30
click at [196, 139] on input "text" at bounding box center [275, 143] width 201 height 22
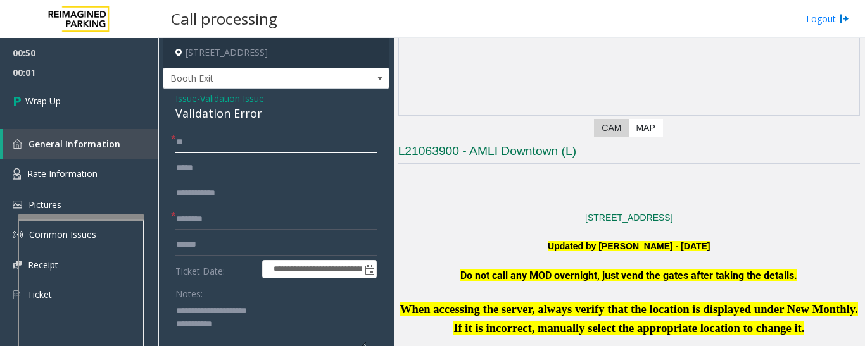
type input "**"
click at [252, 223] on input "text" at bounding box center [275, 220] width 201 height 22
type input "*"
type input "**"
click at [221, 305] on textarea at bounding box center [270, 324] width 191 height 47
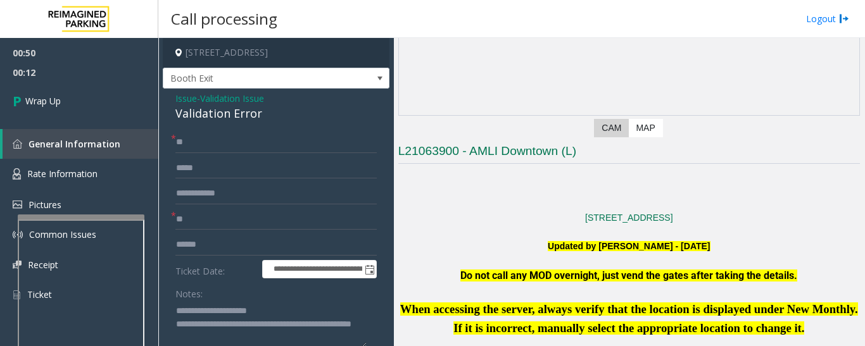
click at [221, 305] on textarea at bounding box center [270, 324] width 191 height 47
drag, startPoint x: 329, startPoint y: 325, endPoint x: 337, endPoint y: 325, distance: 8.2
click at [337, 325] on textarea at bounding box center [270, 324] width 191 height 47
paste textarea "*********"
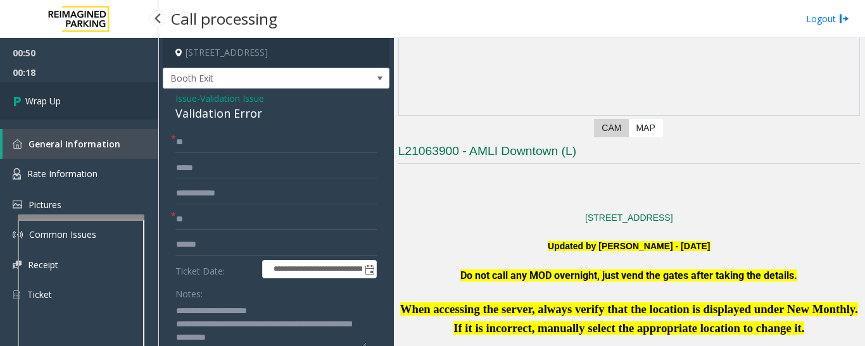
type textarea "**********"
click at [50, 104] on span "Wrap Up" at bounding box center [42, 100] width 35 height 13
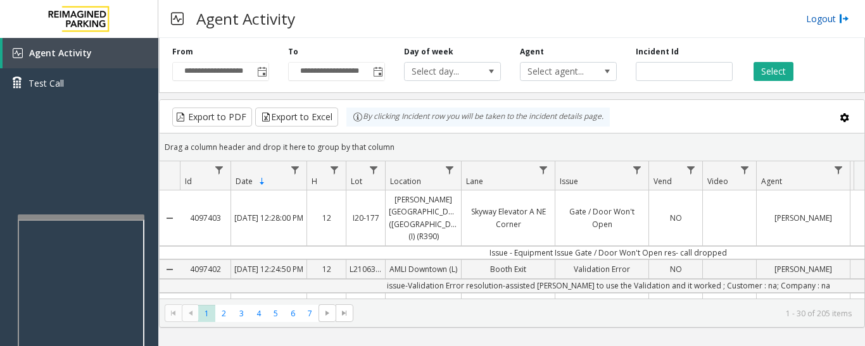
click at [828, 19] on link "Logout" at bounding box center [827, 18] width 43 height 13
